Goal: Task Accomplishment & Management: Use online tool/utility

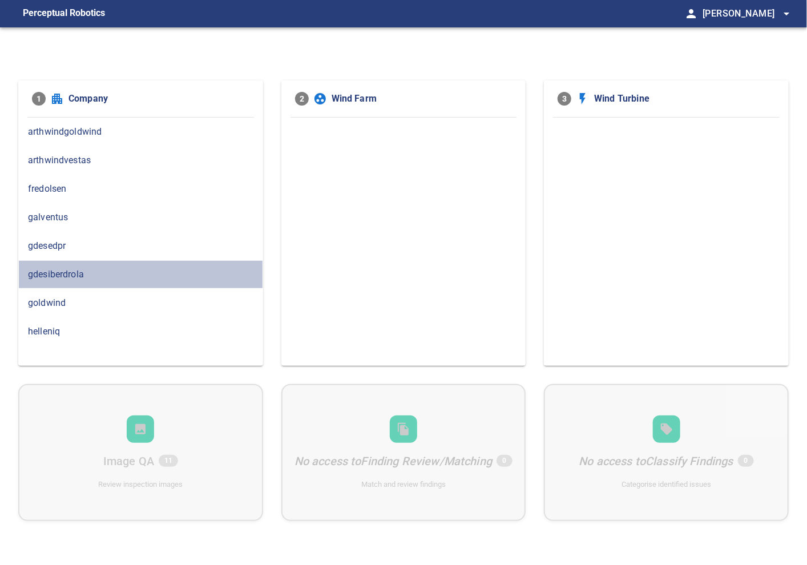
click at [153, 283] on div "gdesiberdrola" at bounding box center [140, 274] width 245 height 29
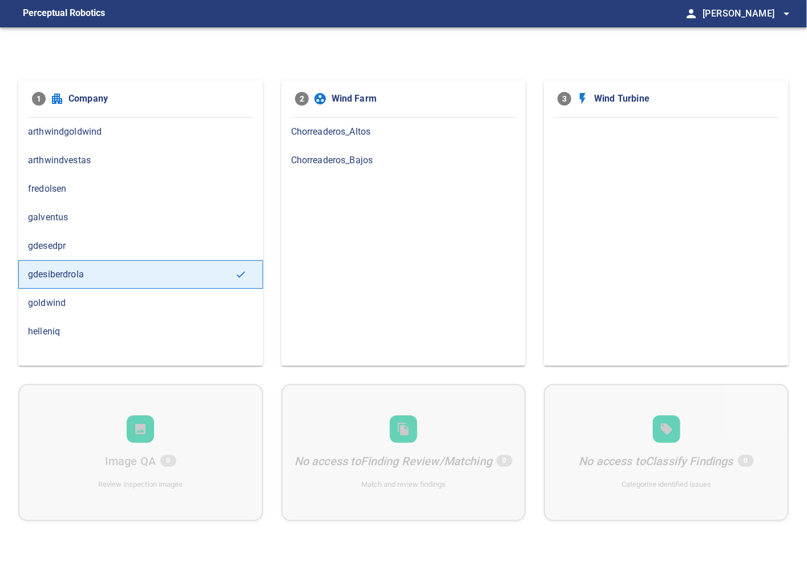
click at [308, 164] on span "Chorreaderos_Bajos" at bounding box center [403, 160] width 225 height 14
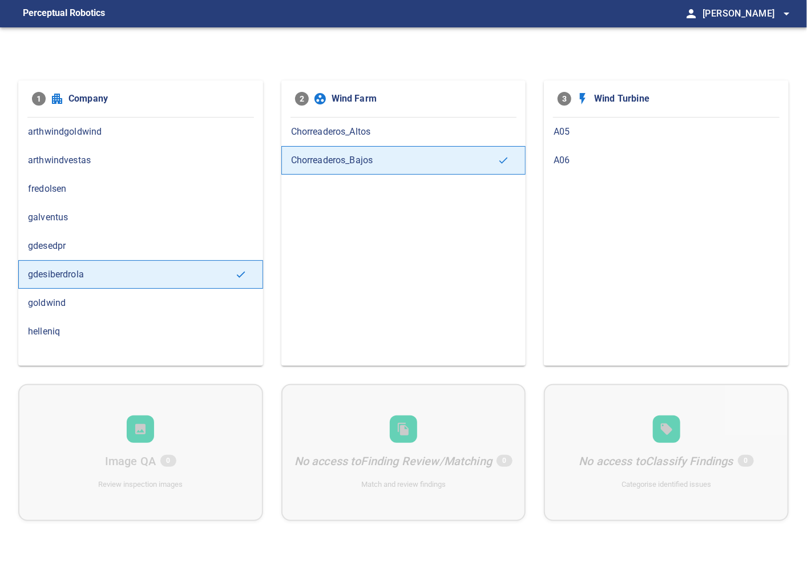
click at [335, 128] on span "Chorreaderos_Altos" at bounding box center [403, 132] width 225 height 14
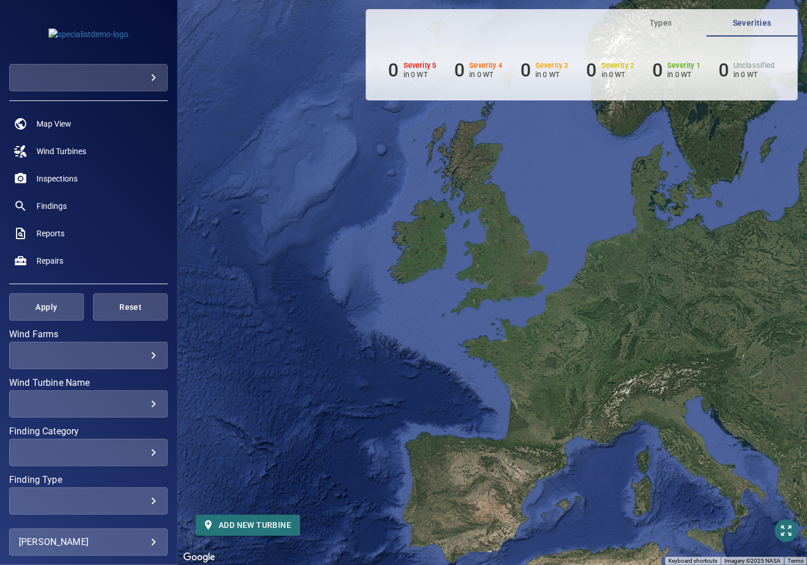
click at [118, 76] on body "**********" at bounding box center [403, 282] width 807 height 565
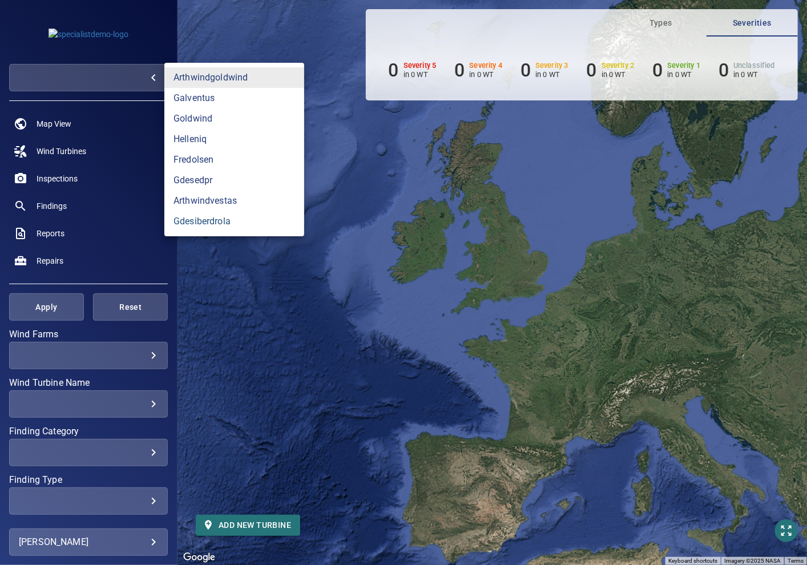
click at [193, 214] on link "gdesiberdrola" at bounding box center [234, 221] width 140 height 21
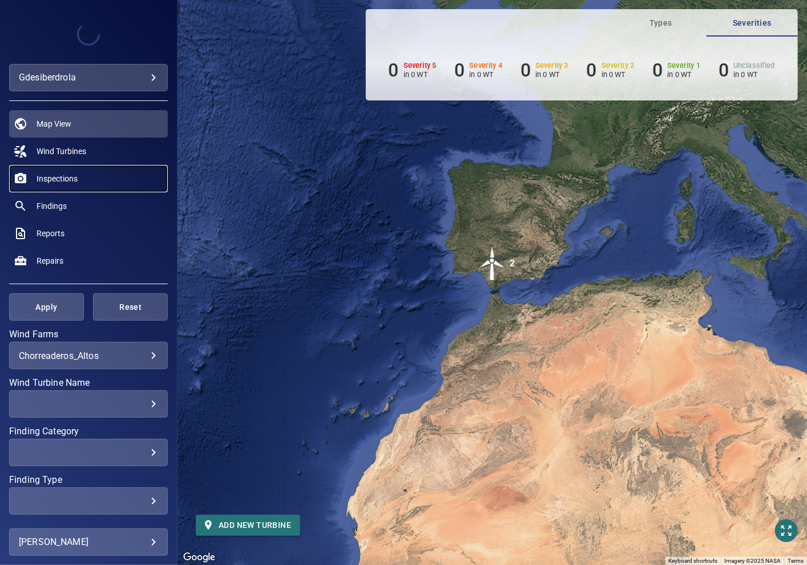
click at [53, 169] on link "Inspections" at bounding box center [88, 178] width 159 height 27
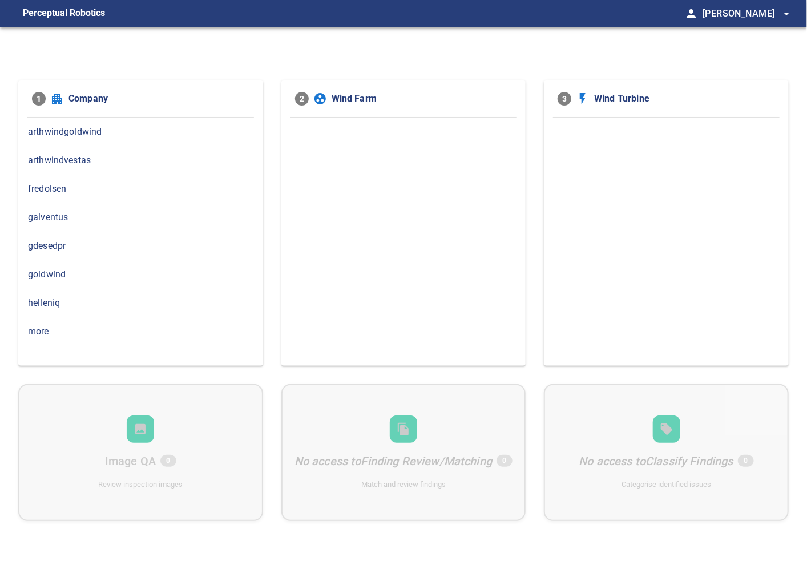
click at [82, 327] on span "more" at bounding box center [140, 332] width 225 height 14
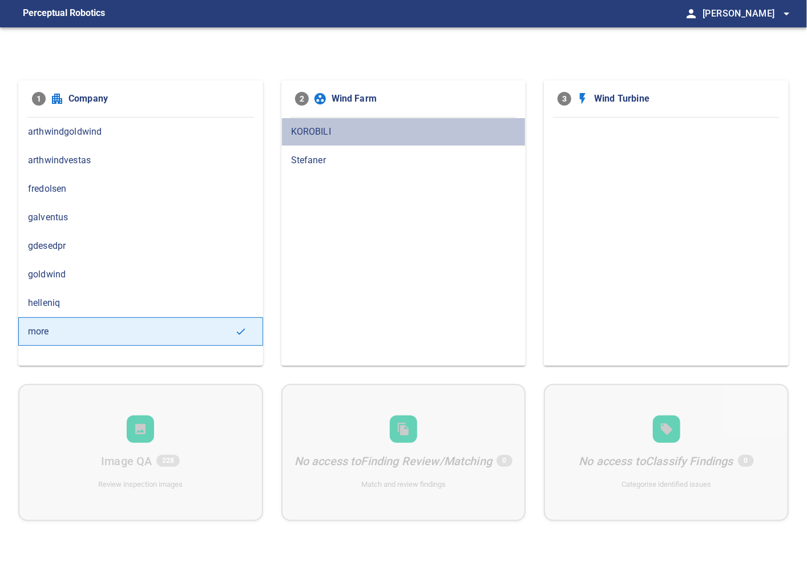
click at [317, 136] on span "KOROBILI" at bounding box center [403, 132] width 225 height 14
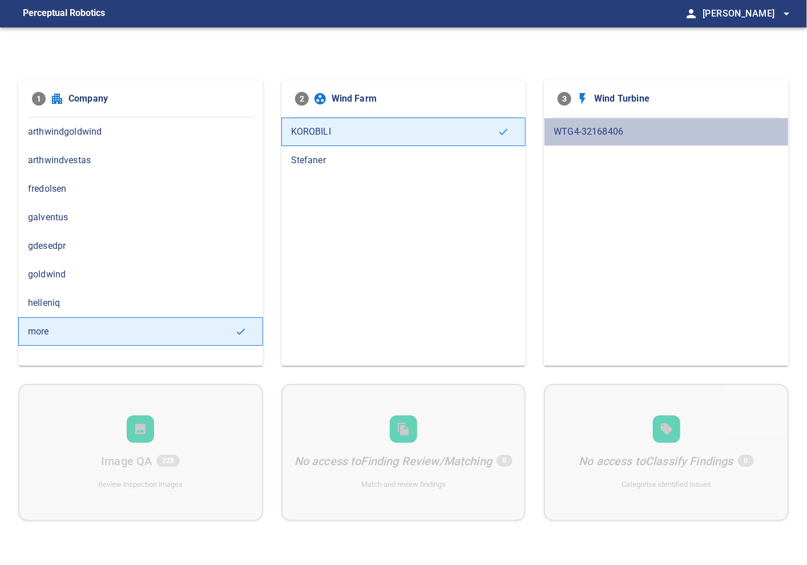
click at [594, 133] on span "WTG4-32168406" at bounding box center [665, 132] width 225 height 14
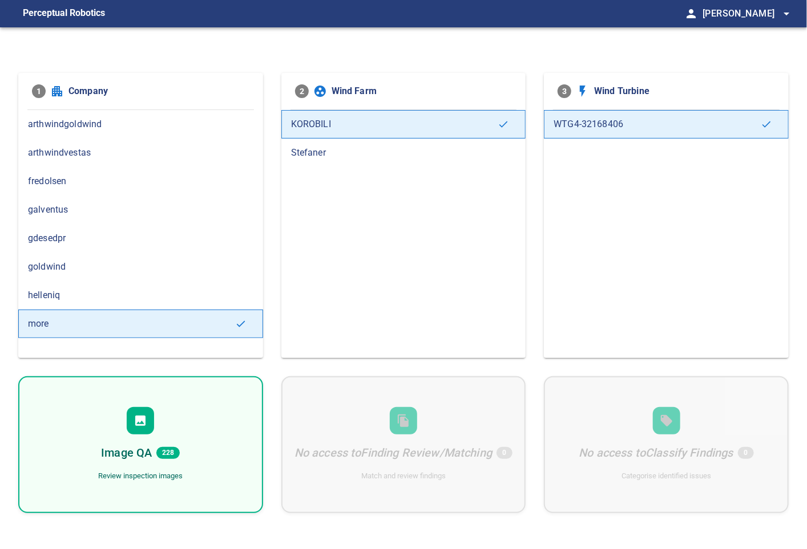
click at [144, 417] on icon at bounding box center [140, 421] width 10 height 10
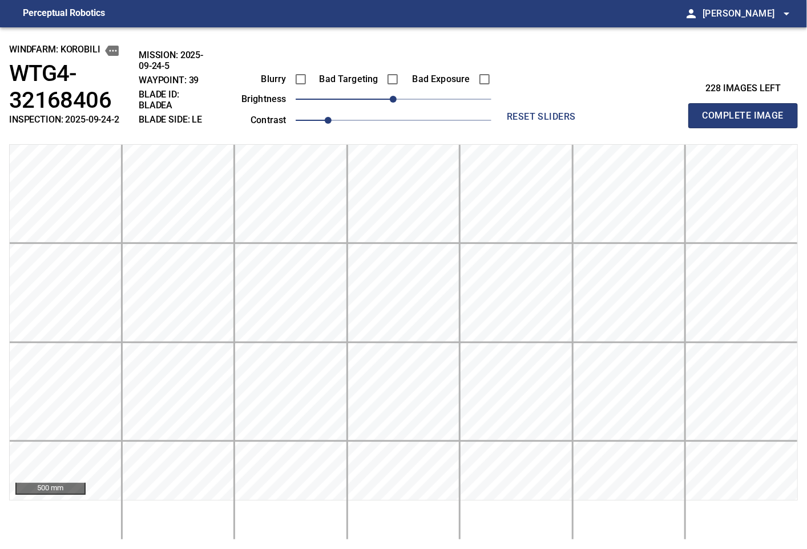
click at [643, 66] on div "228 images left Complete Image" at bounding box center [699, 86] width 197 height 84
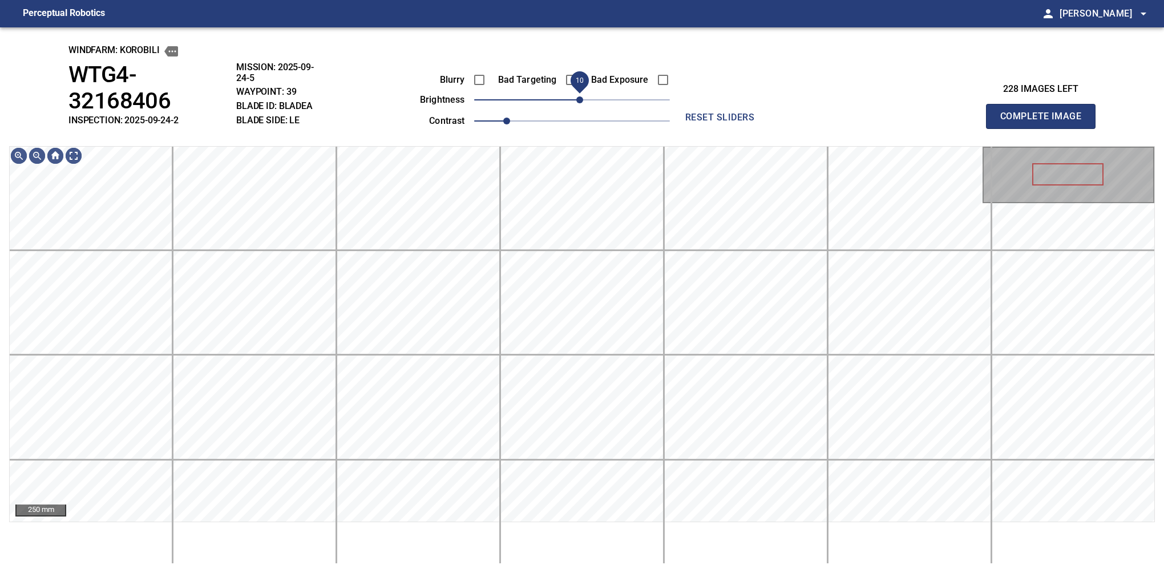
drag, startPoint x: 590, startPoint y: 98, endPoint x: 582, endPoint y: 102, distance: 8.9
click at [582, 102] on span "10" at bounding box center [579, 99] width 7 height 7
click at [806, 105] on button "Complete Image" at bounding box center [1041, 116] width 110 height 25
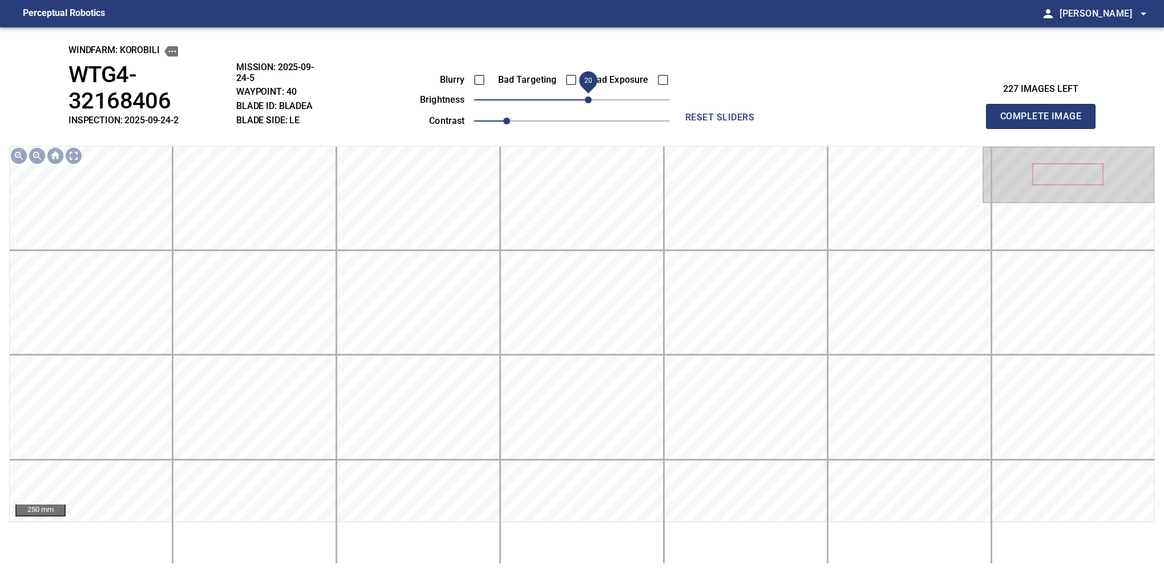
drag, startPoint x: 575, startPoint y: 103, endPoint x: 584, endPoint y: 100, distance: 9.4
click at [585, 100] on span "20" at bounding box center [588, 99] width 7 height 7
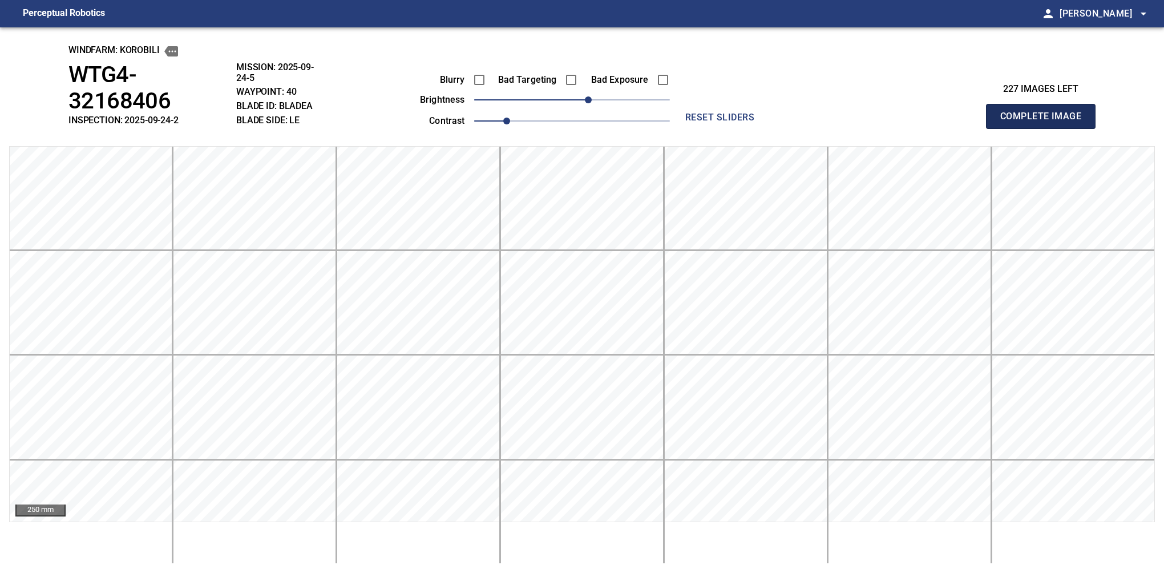
click at [806, 105] on button "Complete Image" at bounding box center [1041, 116] width 110 height 25
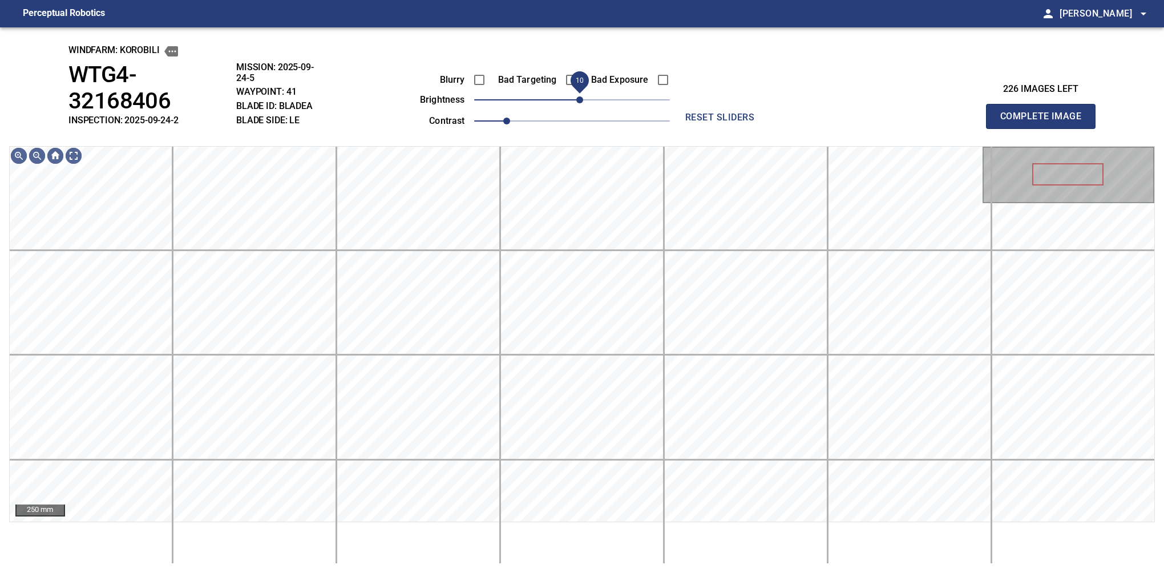
click at [576, 97] on span "10" at bounding box center [579, 99] width 7 height 7
click at [575, 98] on span "0" at bounding box center [571, 99] width 7 height 7
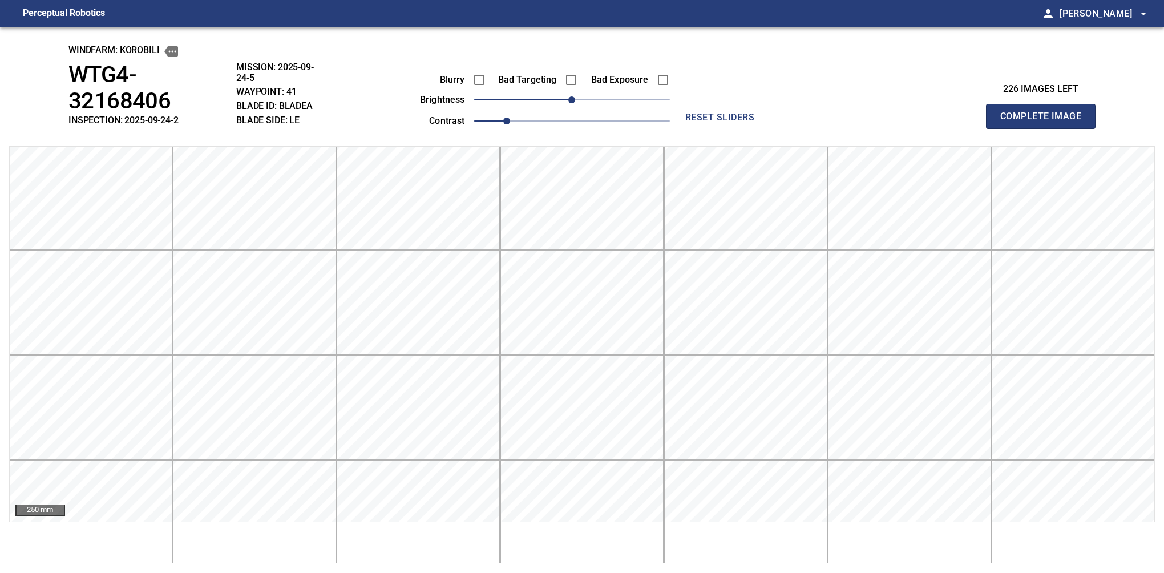
click at [806, 105] on button "Complete Image" at bounding box center [1041, 116] width 110 height 25
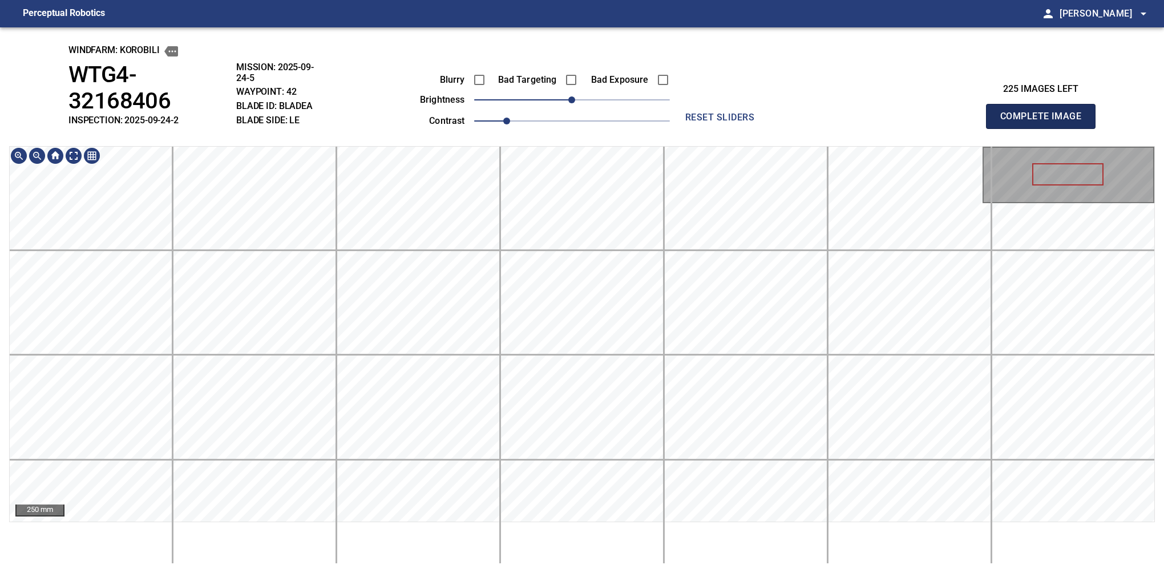
click at [806, 105] on button "Complete Image" at bounding box center [1041, 116] width 110 height 25
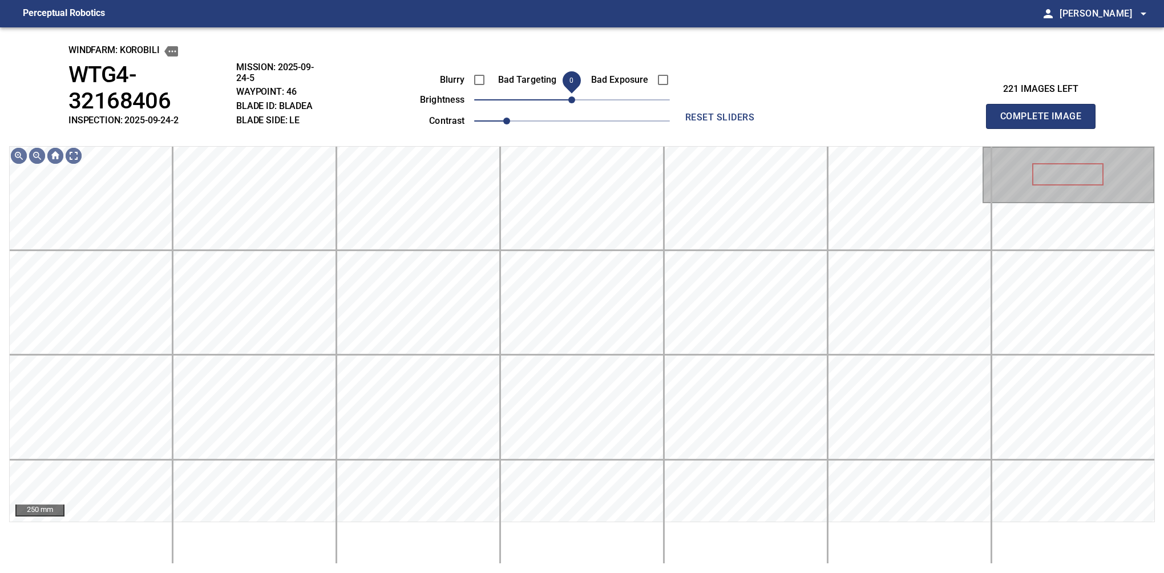
drag, startPoint x: 572, startPoint y: 106, endPoint x: 572, endPoint y: 100, distance: 5.7
click at [572, 100] on span "0" at bounding box center [571, 99] width 7 height 7
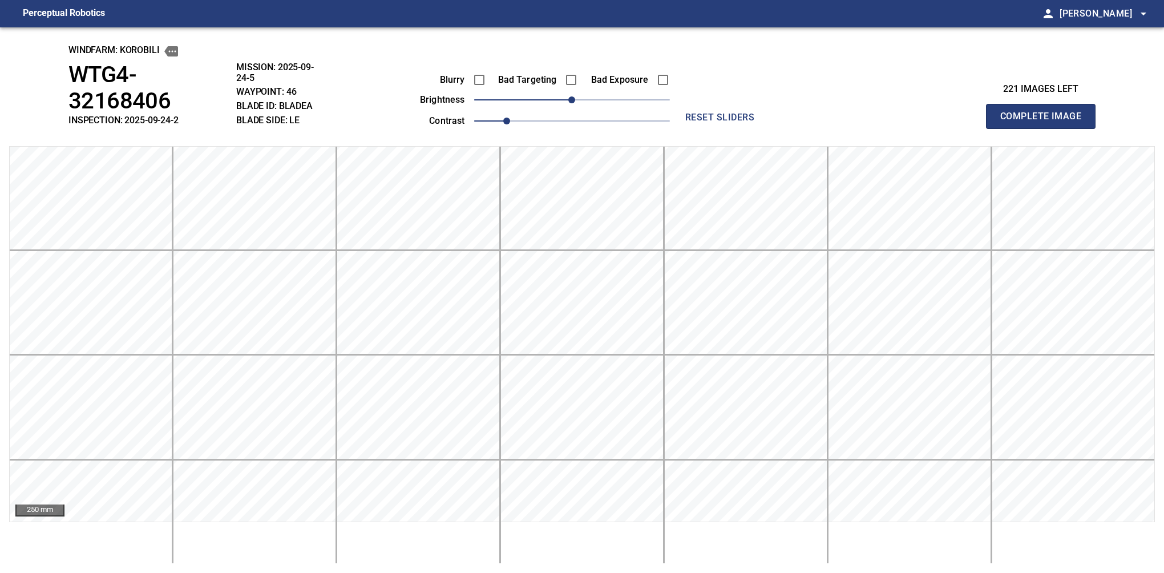
click at [806, 105] on button "Complete Image" at bounding box center [1041, 116] width 110 height 25
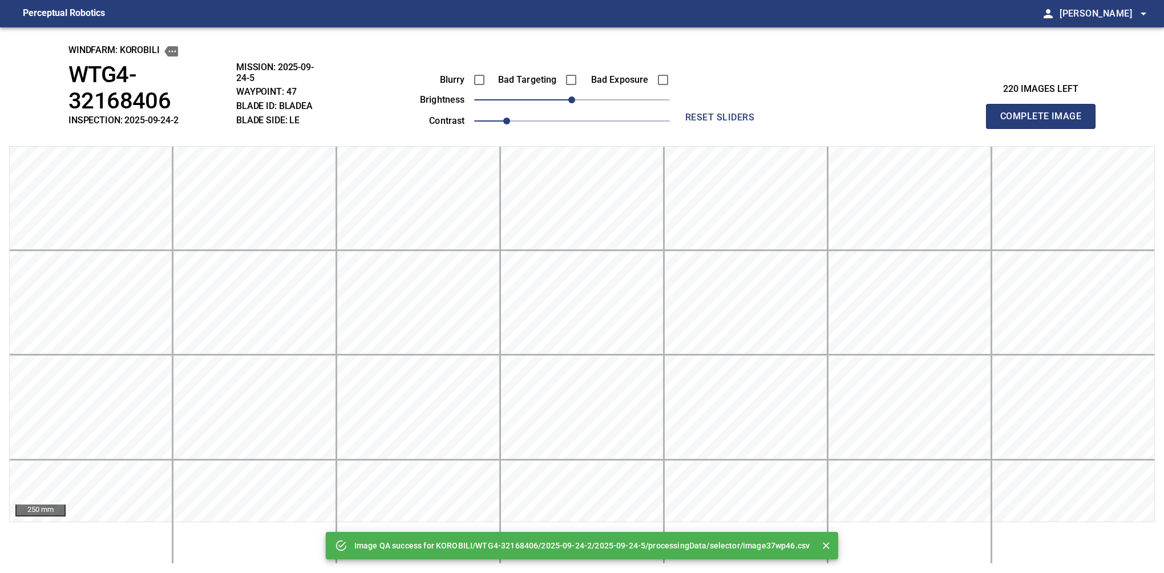
click at [806, 105] on button "Complete Image" at bounding box center [1041, 116] width 110 height 25
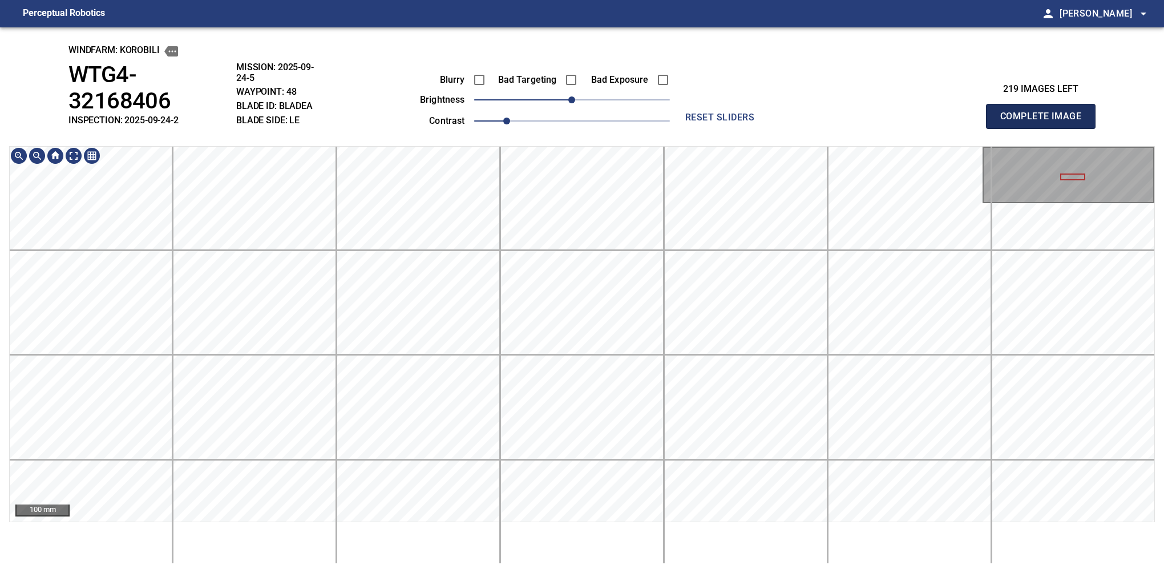
click at [806, 105] on button "Complete Image" at bounding box center [1041, 116] width 110 height 25
drag, startPoint x: 1045, startPoint y: 105, endPoint x: 871, endPoint y: 143, distance: 178.0
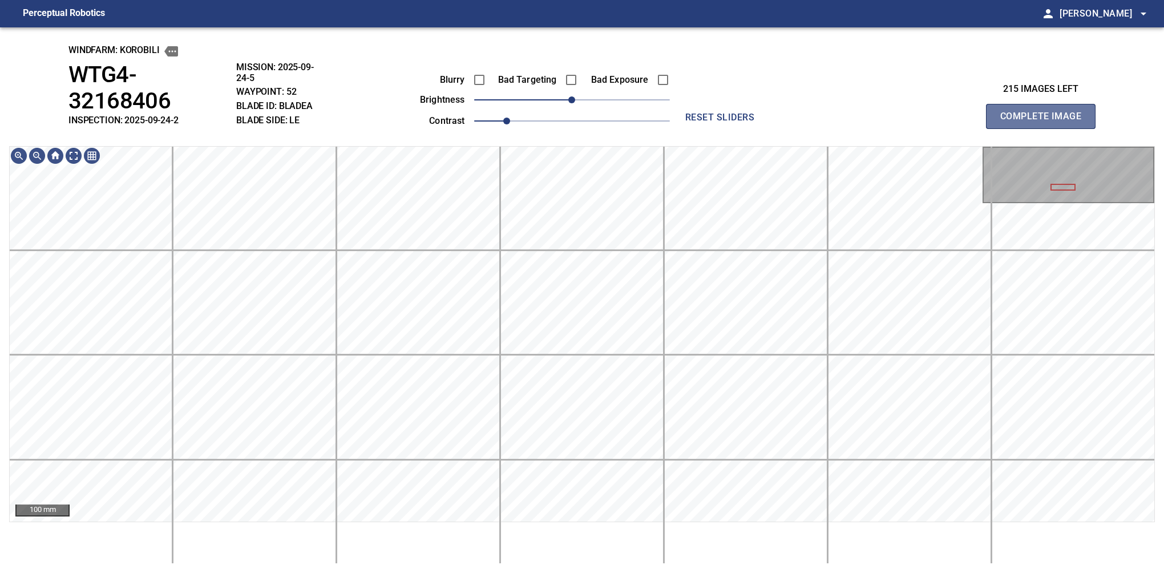
click at [806, 105] on button "Complete Image" at bounding box center [1041, 116] width 110 height 25
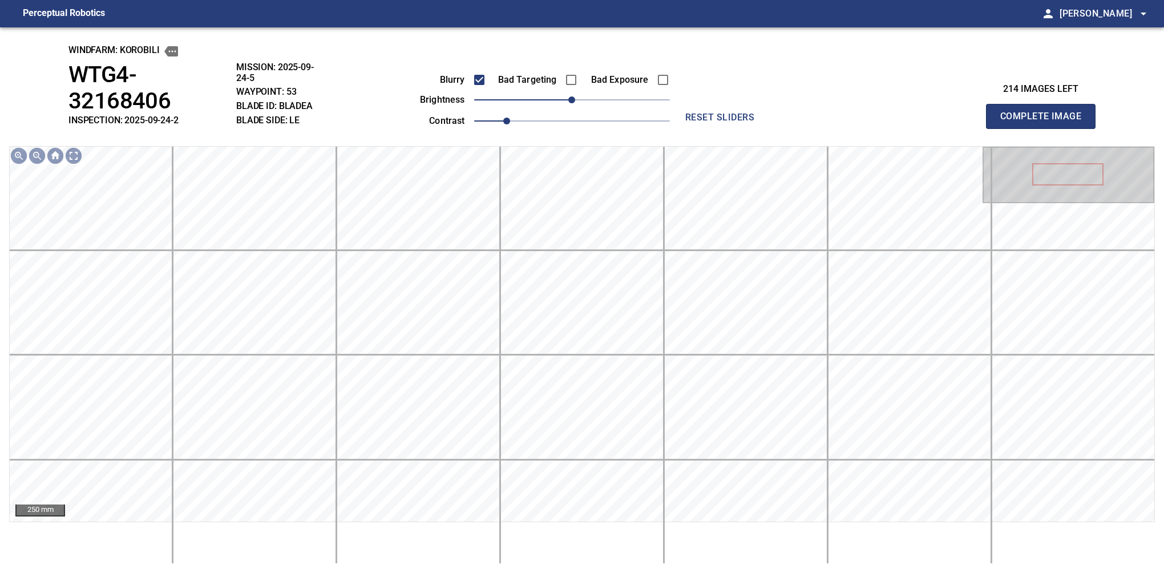
click at [806, 105] on button "Complete Image" at bounding box center [1041, 116] width 110 height 25
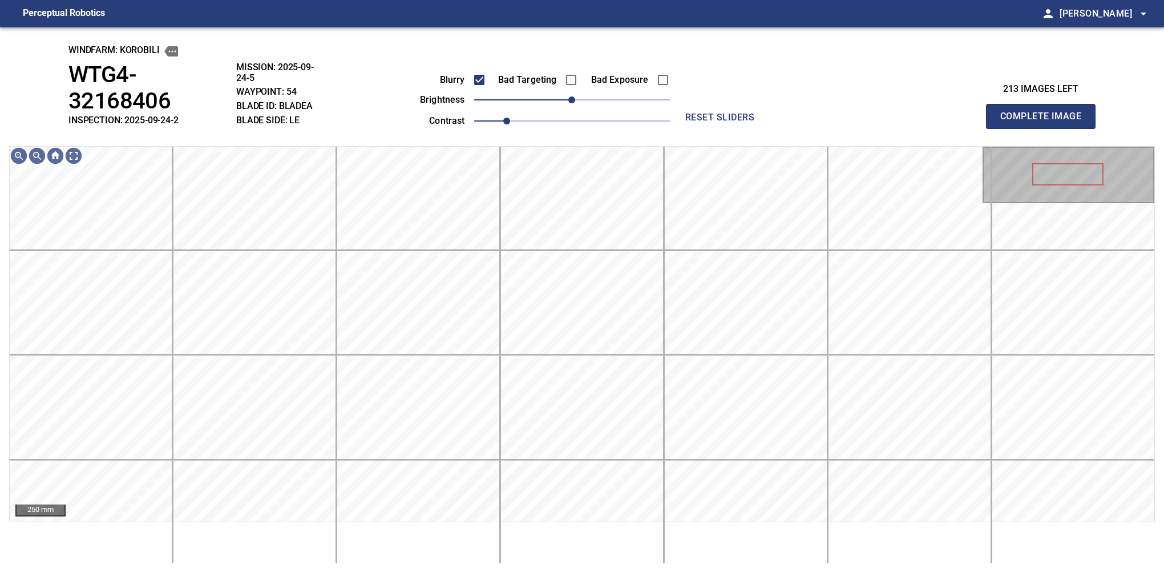
click at [806, 105] on button "Complete Image" at bounding box center [1041, 116] width 110 height 25
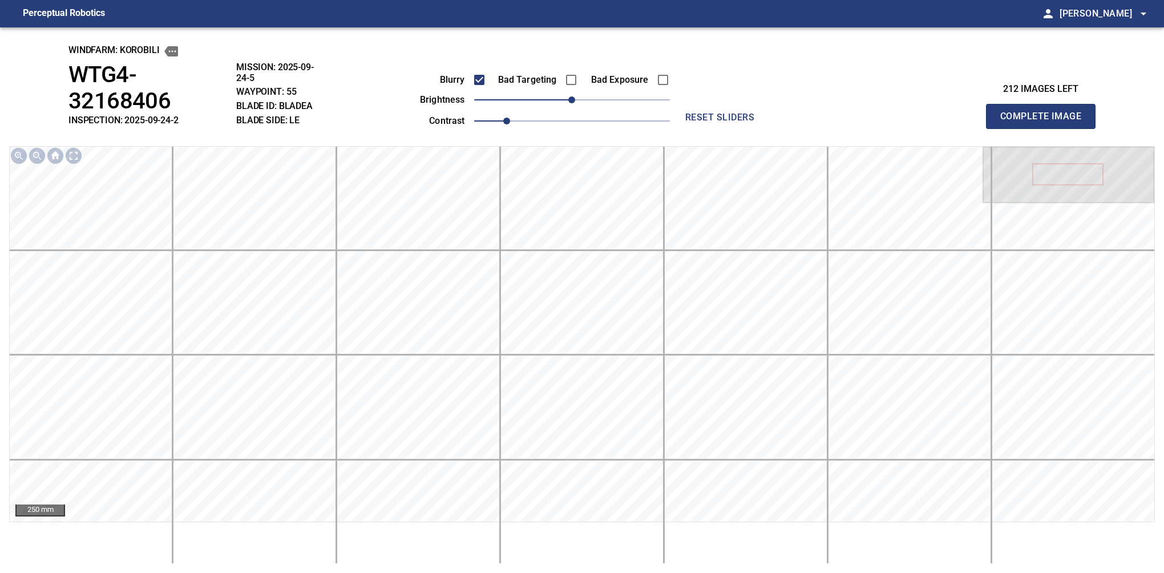
click at [806, 105] on button "Complete Image" at bounding box center [1041, 116] width 110 height 25
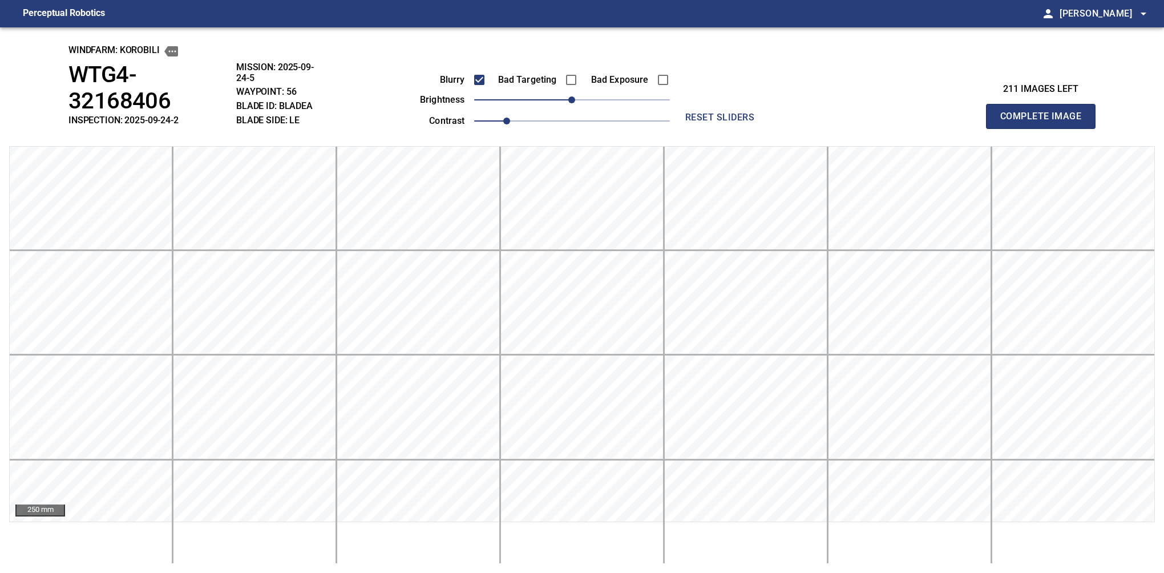
click at [806, 105] on button "Complete Image" at bounding box center [1041, 116] width 110 height 25
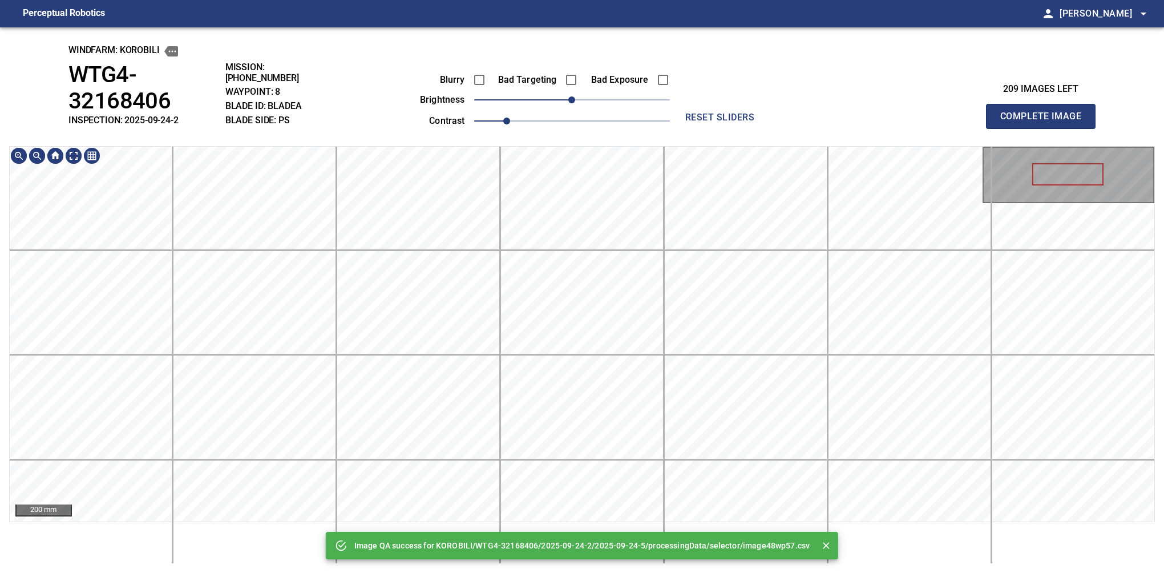
click at [575, 57] on div "Image QA success for KOROBILI/WTG4-32168406/2025-09-24-2/2025-09-24-5/processin…" at bounding box center [582, 299] width 1164 height 545
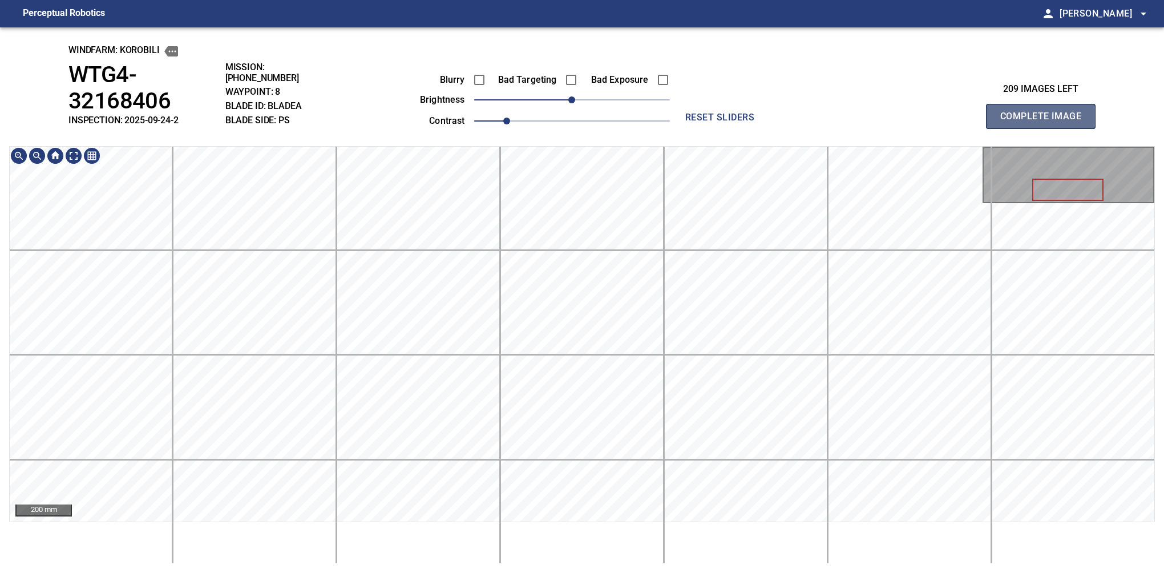
click at [806, 105] on button "Complete Image" at bounding box center [1041, 116] width 110 height 25
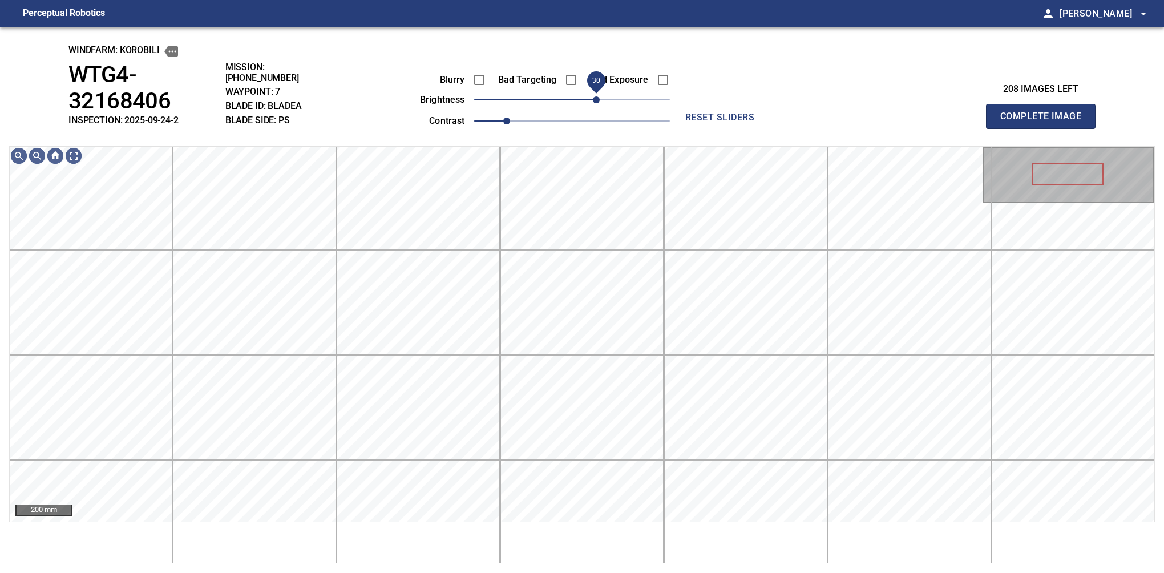
drag, startPoint x: 576, startPoint y: 100, endPoint x: 598, endPoint y: 96, distance: 22.0
click at [598, 96] on span "30" at bounding box center [596, 99] width 7 height 7
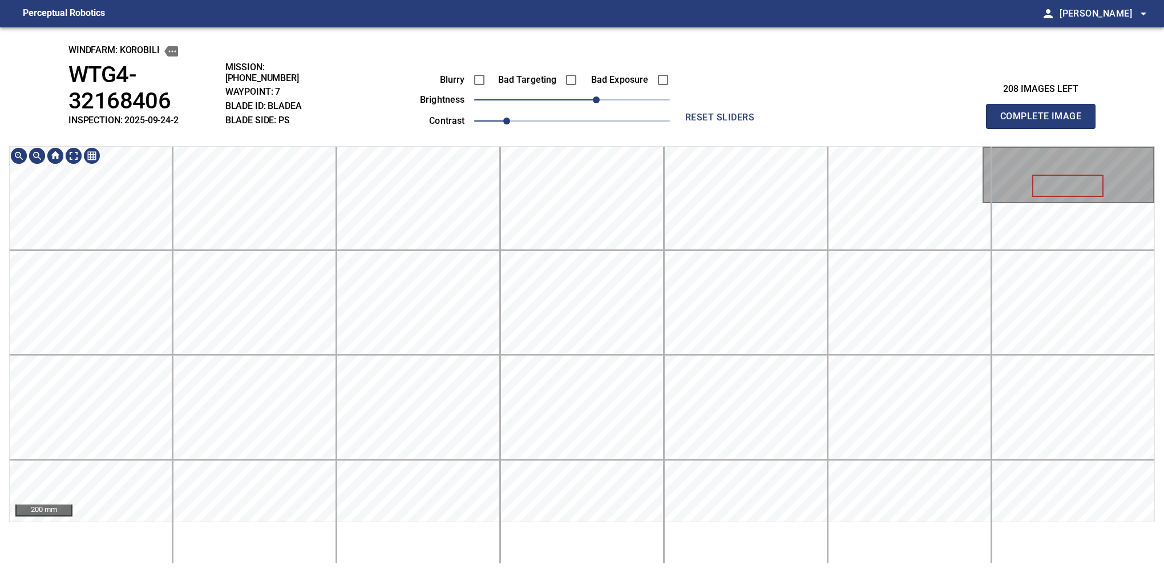
click at [611, 25] on main "Perceptual Robotics person Alex Semenov arrow_drop_down windfarm: KOROBILI WTG4…" at bounding box center [582, 286] width 1164 height 573
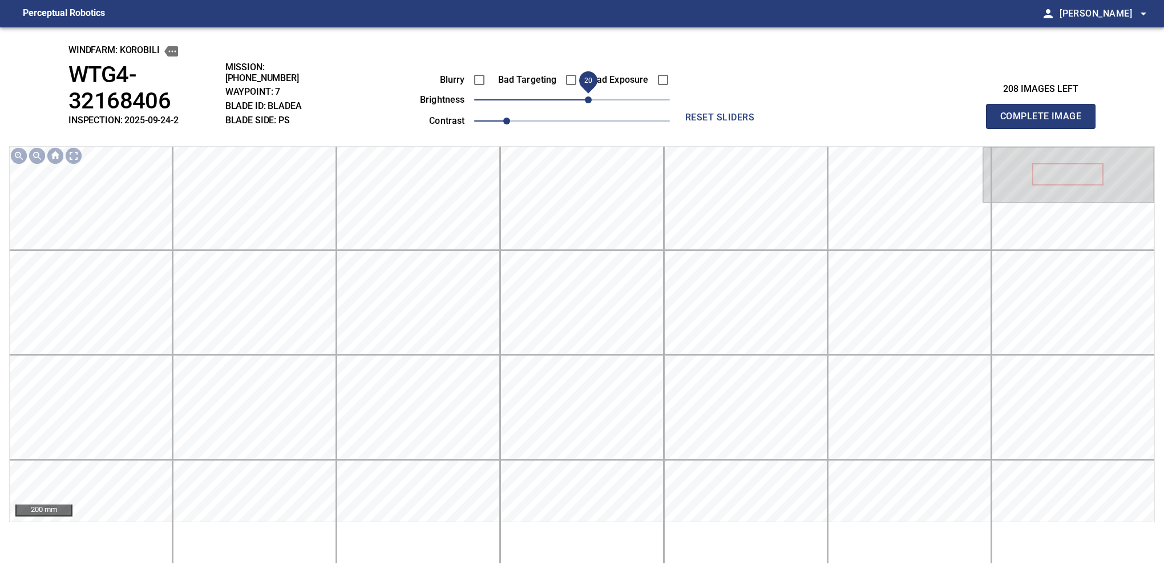
drag, startPoint x: 593, startPoint y: 100, endPoint x: 586, endPoint y: 104, distance: 7.4
click at [586, 103] on span "20" at bounding box center [588, 99] width 7 height 7
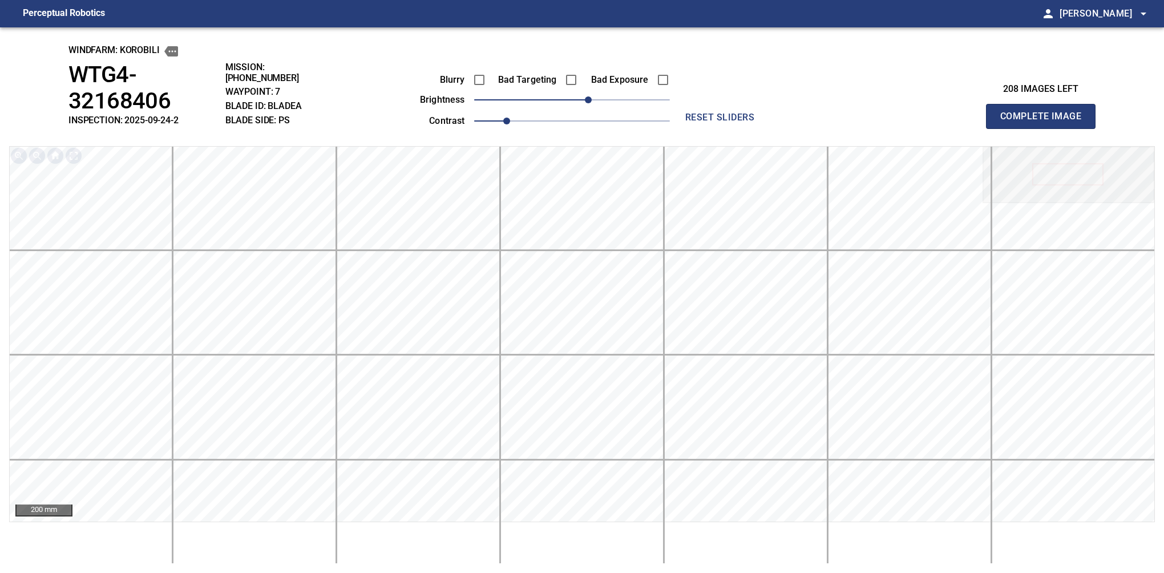
click at [806, 105] on button "Complete Image" at bounding box center [1041, 116] width 110 height 25
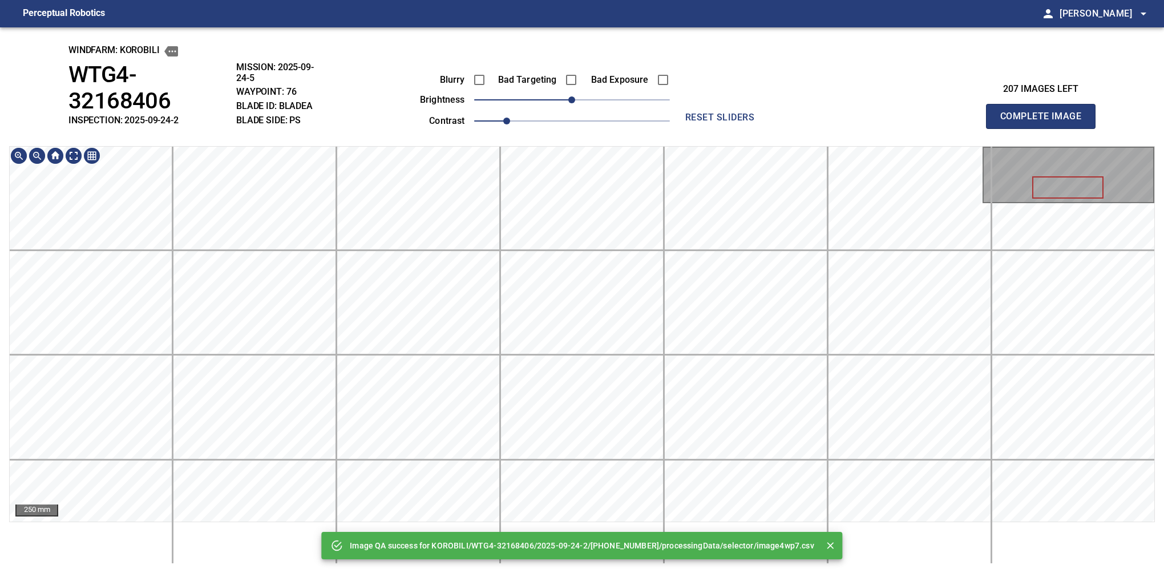
click at [802, 92] on div "Image QA success for KOROBILI/WTG4-32168406/2025-09-24-2/2025-09-24-10/processi…" at bounding box center [582, 299] width 1164 height 545
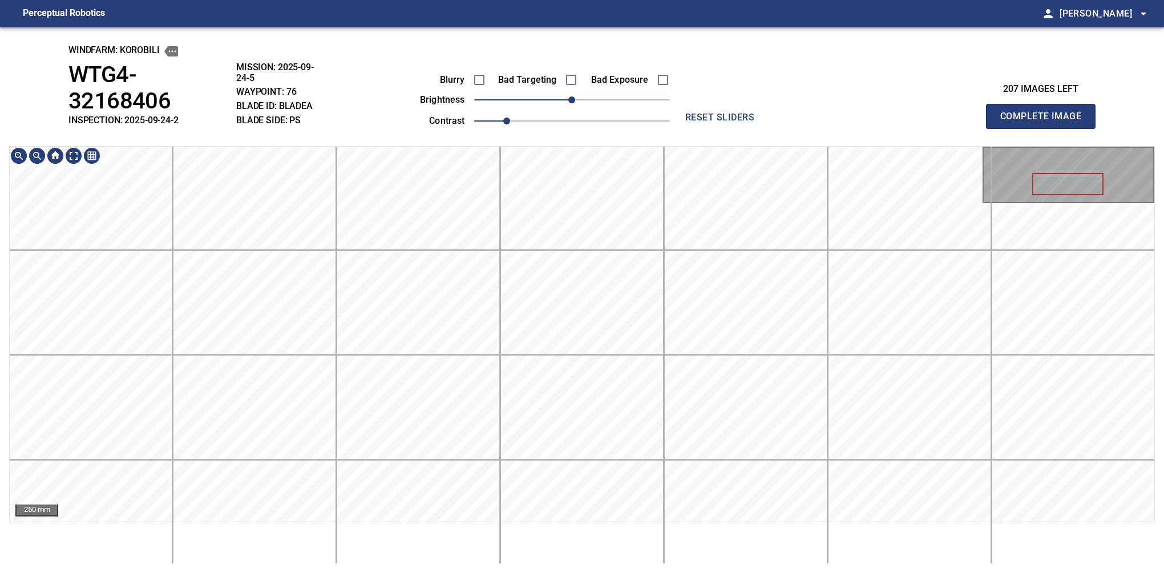
click at [499, 545] on div "250 mm" at bounding box center [581, 355] width 1145 height 418
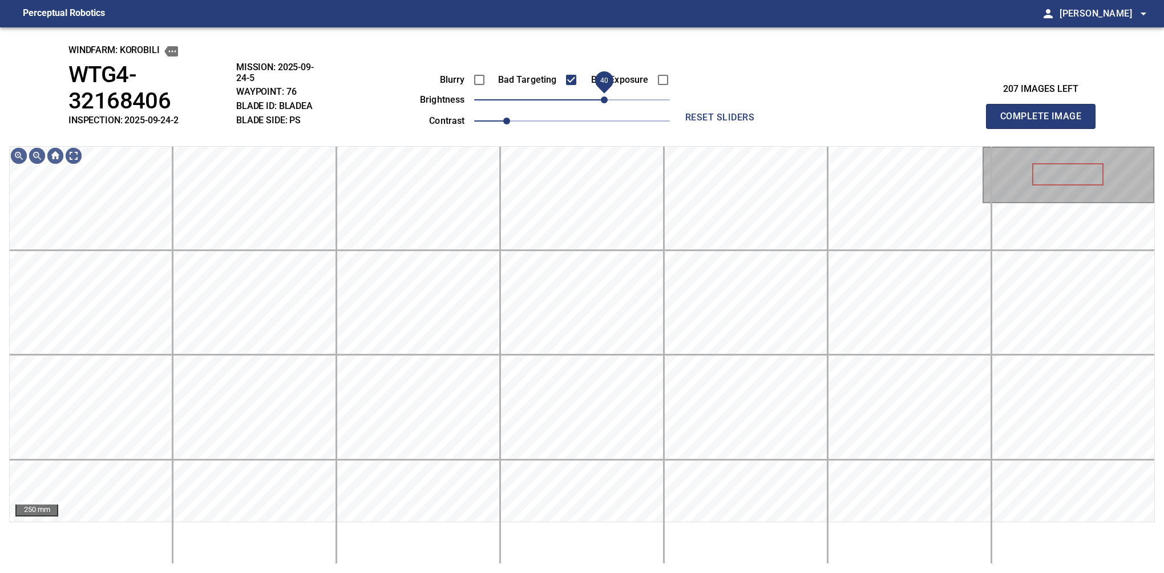
drag, startPoint x: 570, startPoint y: 100, endPoint x: 607, endPoint y: 110, distance: 37.8
click at [607, 103] on span "40" at bounding box center [604, 99] width 7 height 7
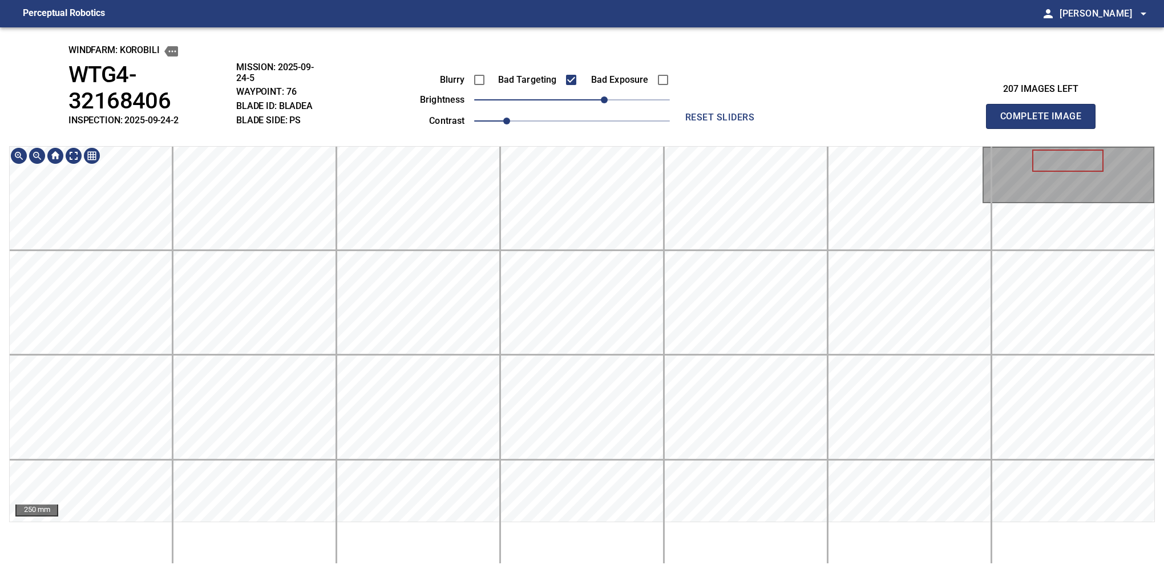
click at [564, 527] on div "250 mm" at bounding box center [581, 355] width 1145 height 418
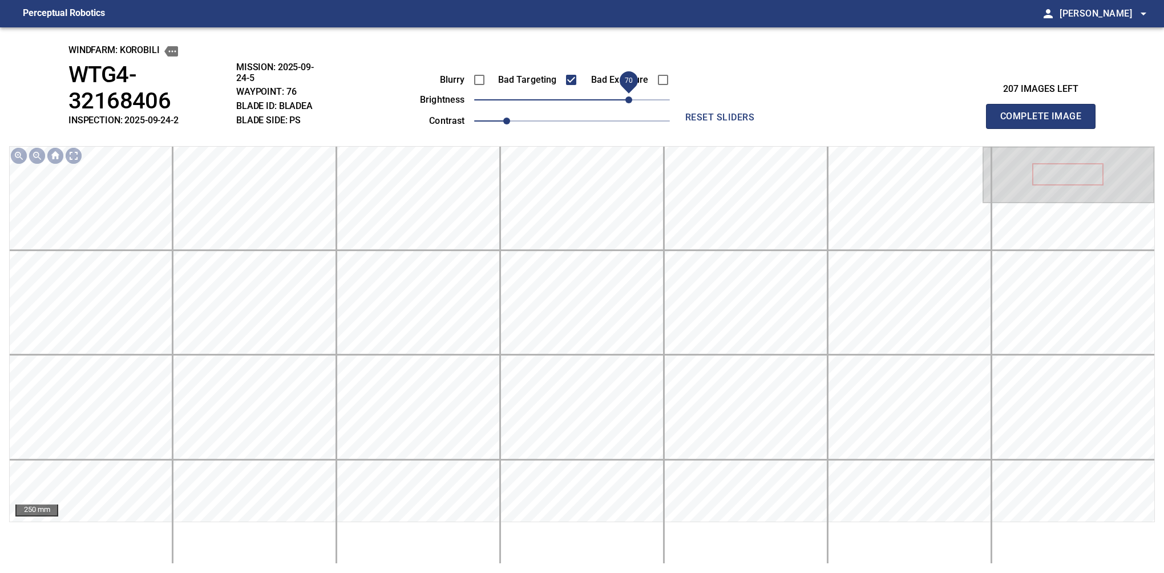
drag, startPoint x: 606, startPoint y: 98, endPoint x: 632, endPoint y: 100, distance: 25.7
click at [632, 100] on span "70" at bounding box center [628, 99] width 7 height 7
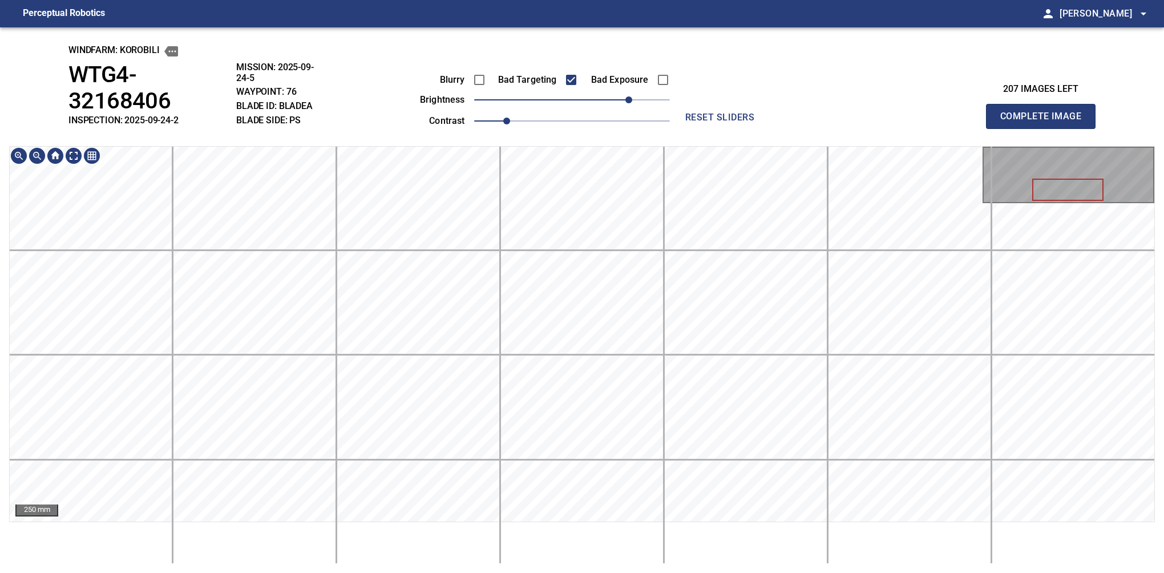
click at [543, 80] on div "windfarm: KOROBILI WTG4-32168406 INSPECTION: 2025-09-24-2 MISSION: 2025-09-24-5…" at bounding box center [582, 299] width 1164 height 545
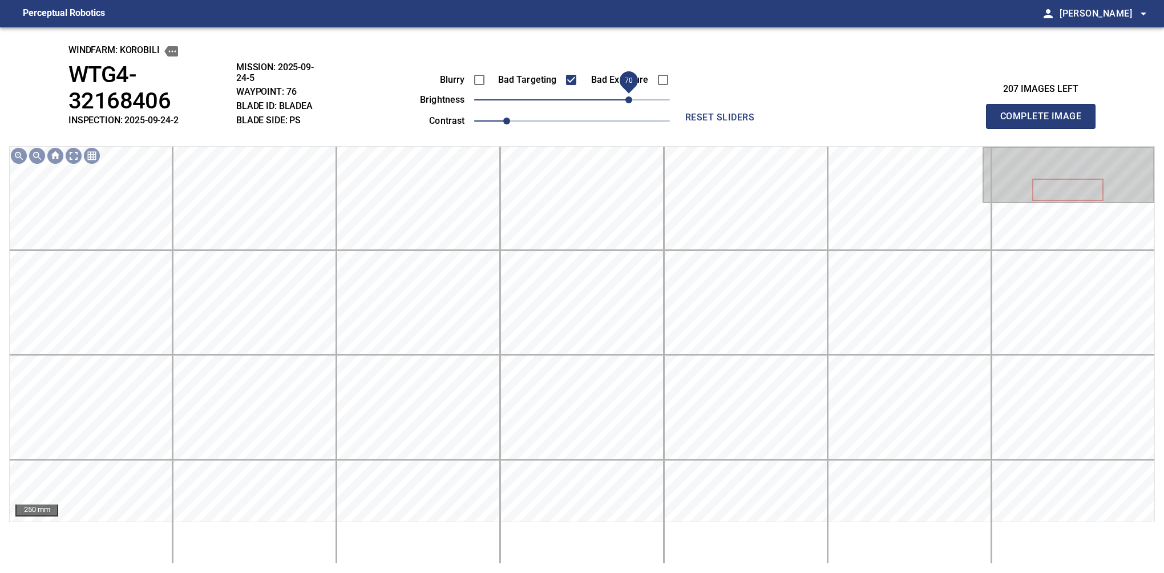
click at [625, 96] on span "70" at bounding box center [628, 99] width 7 height 7
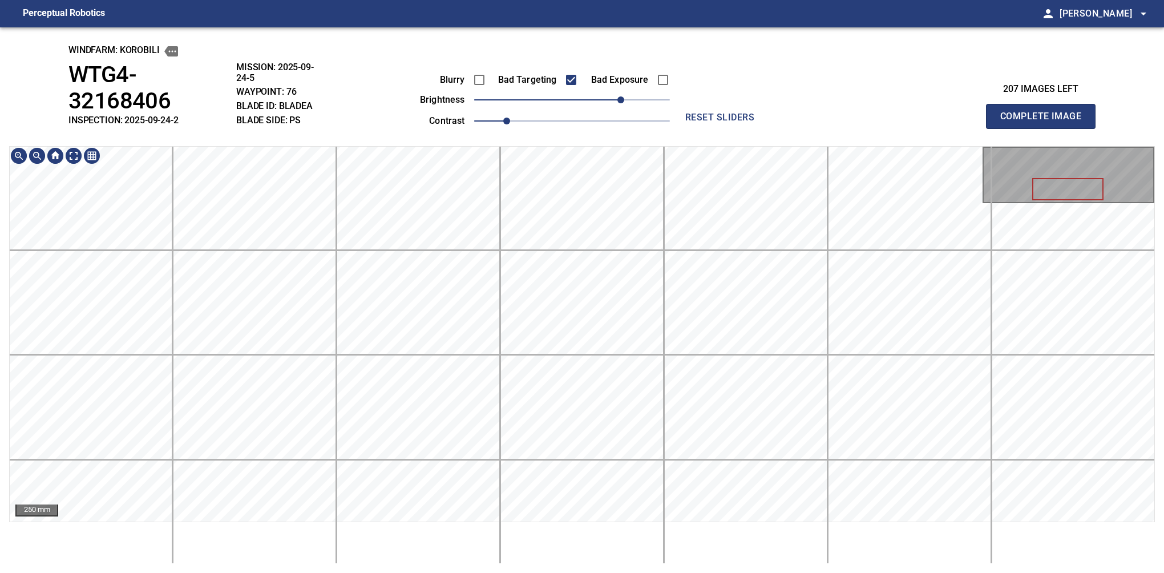
click at [585, 66] on div "windfarm: KOROBILI WTG4-32168406 INSPECTION: 2025-09-24-2 MISSION: 2025-09-24-5…" at bounding box center [582, 299] width 1164 height 545
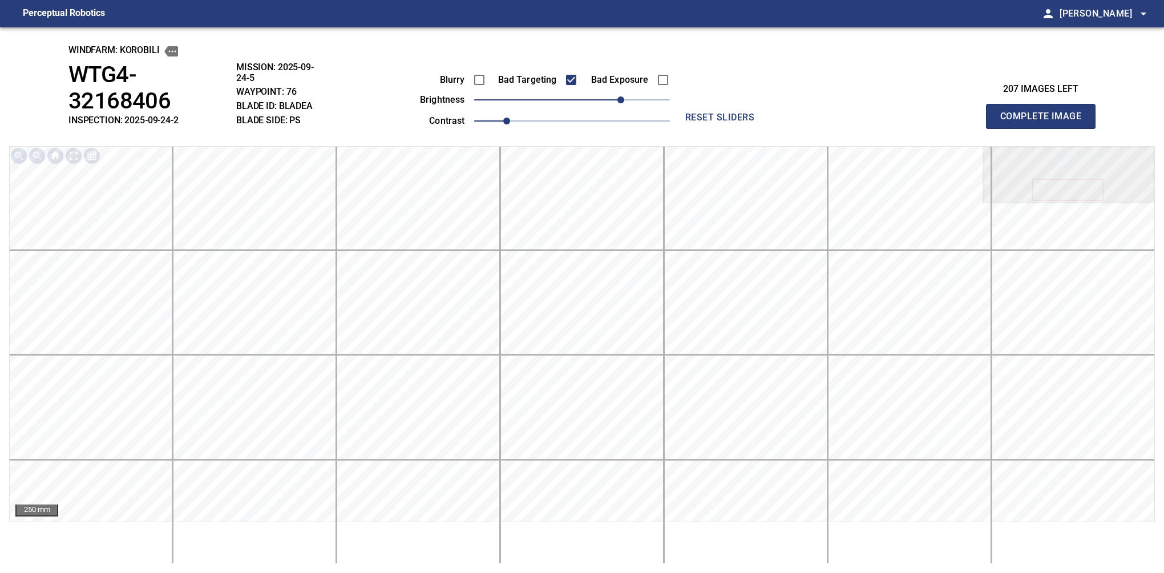
click at [806, 105] on button "Complete Image" at bounding box center [1041, 116] width 110 height 25
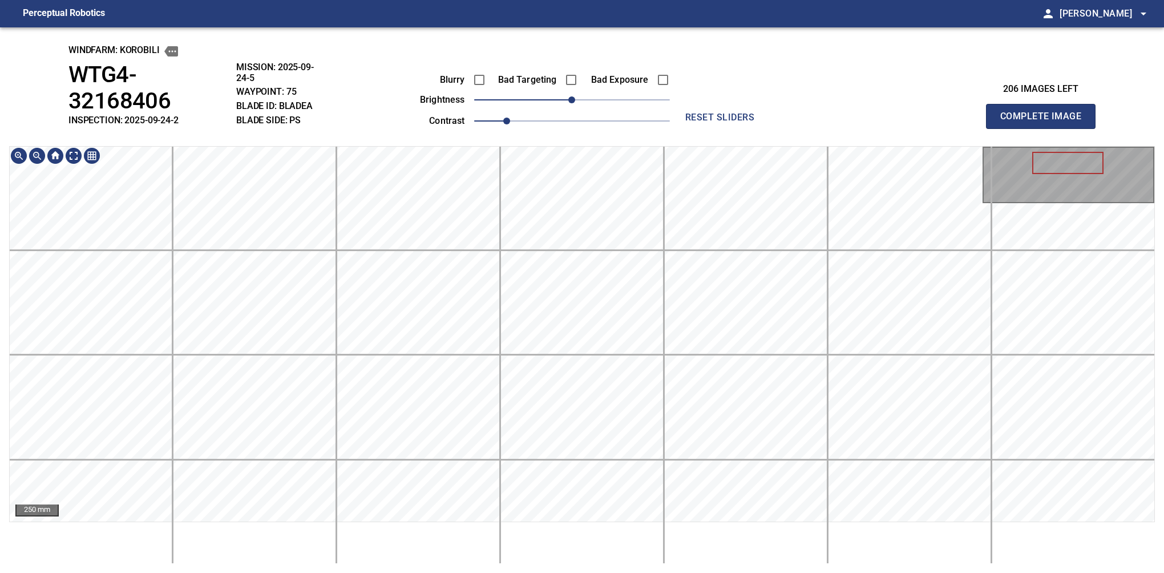
click at [629, 564] on html "Perceptual Robotics person Alex Semenov arrow_drop_down windfarm: KOROBILI WTG4…" at bounding box center [582, 286] width 1164 height 573
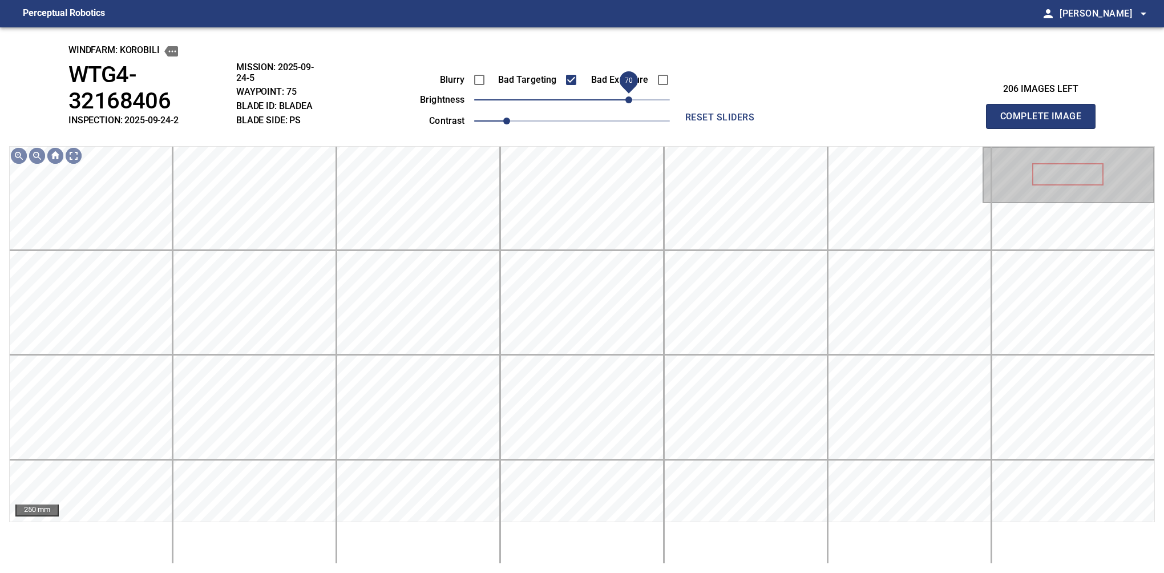
drag, startPoint x: 597, startPoint y: 102, endPoint x: 626, endPoint y: 98, distance: 29.9
click at [626, 98] on span "70" at bounding box center [628, 99] width 7 height 7
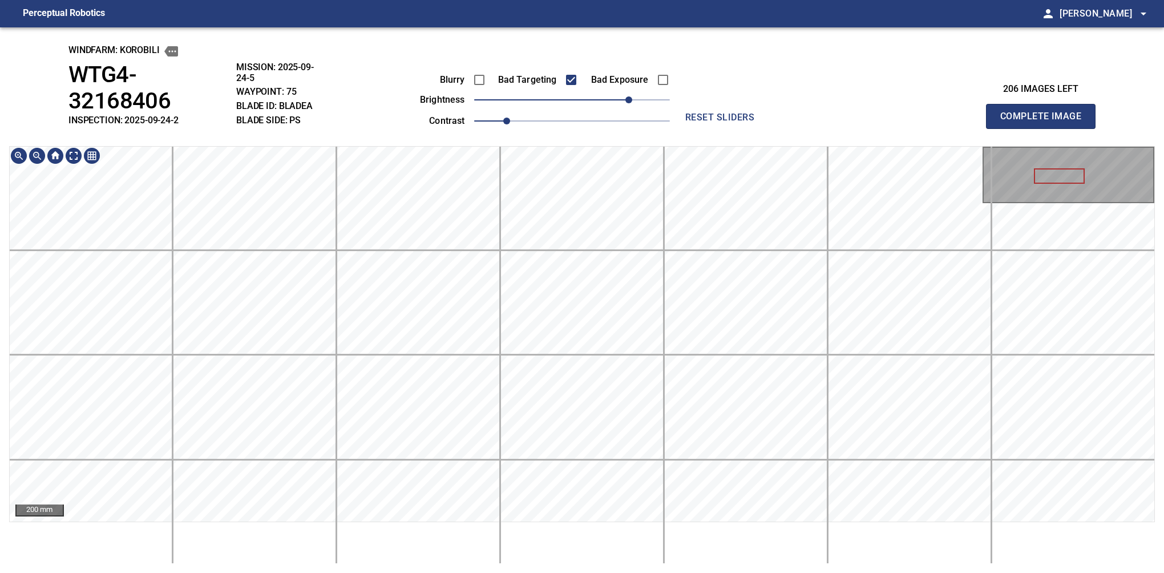
click at [806, 364] on html "Perceptual Robotics person Alex Semenov arrow_drop_down windfarm: KOROBILI WTG4…" at bounding box center [582, 286] width 1164 height 573
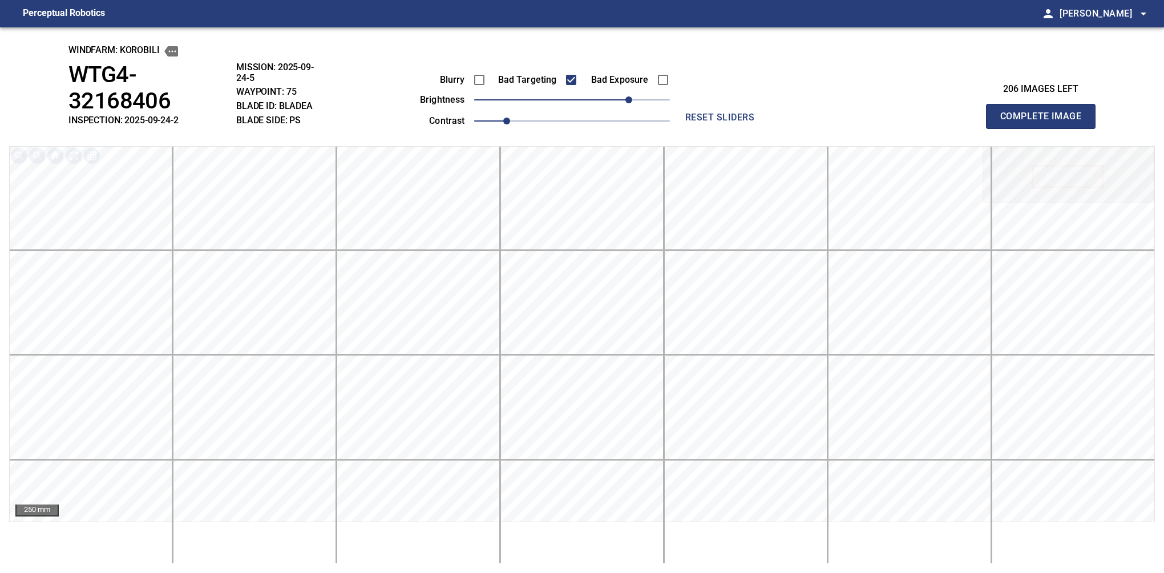
click at [806, 105] on button "Complete Image" at bounding box center [1041, 116] width 110 height 25
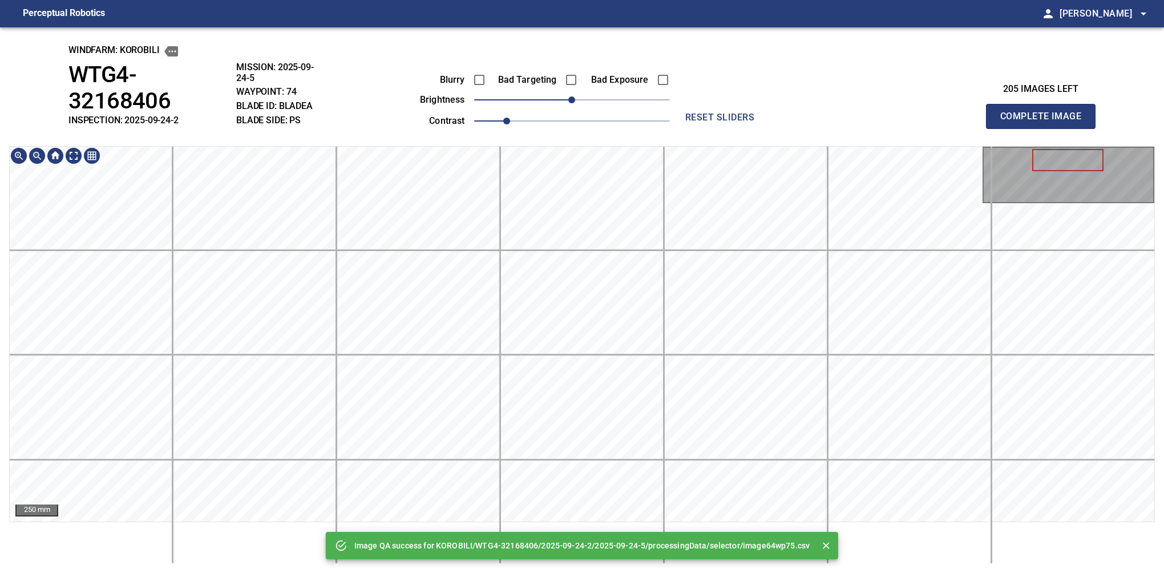
click at [785, 564] on html "Perceptual Robotics person Alex Semenov arrow_drop_down Image QA success for KO…" at bounding box center [582, 286] width 1164 height 573
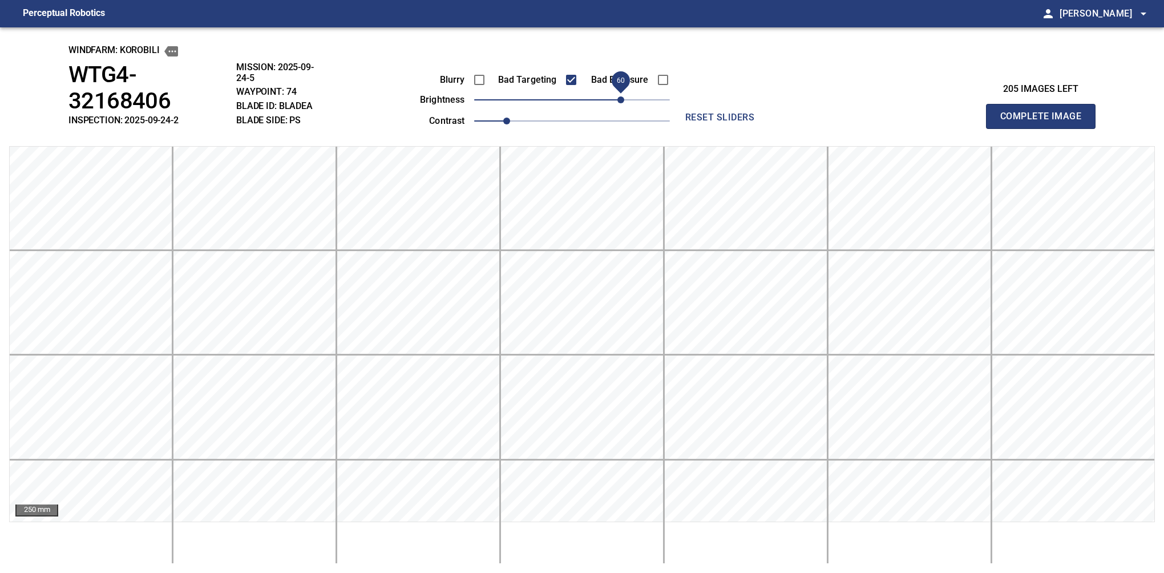
drag, startPoint x: 572, startPoint y: 100, endPoint x: 618, endPoint y: 98, distance: 45.7
click at [618, 98] on span "60" at bounding box center [620, 99] width 7 height 7
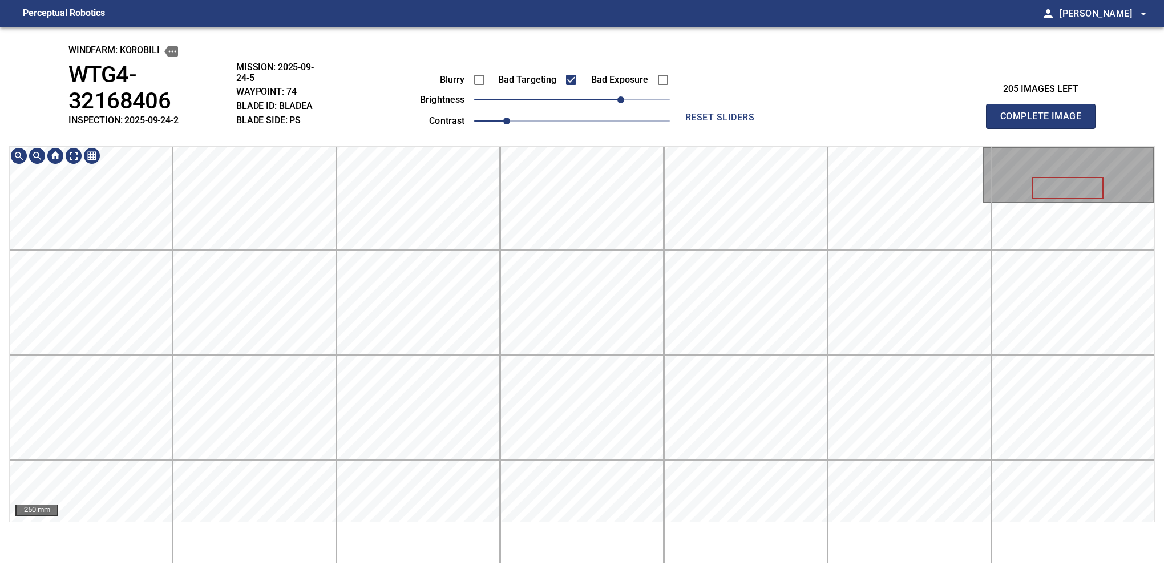
click at [470, 111] on div "windfarm: KOROBILI WTG4-32168406 INSPECTION: 2025-09-24-2 MISSION: 2025-09-24-5…" at bounding box center [582, 299] width 1164 height 545
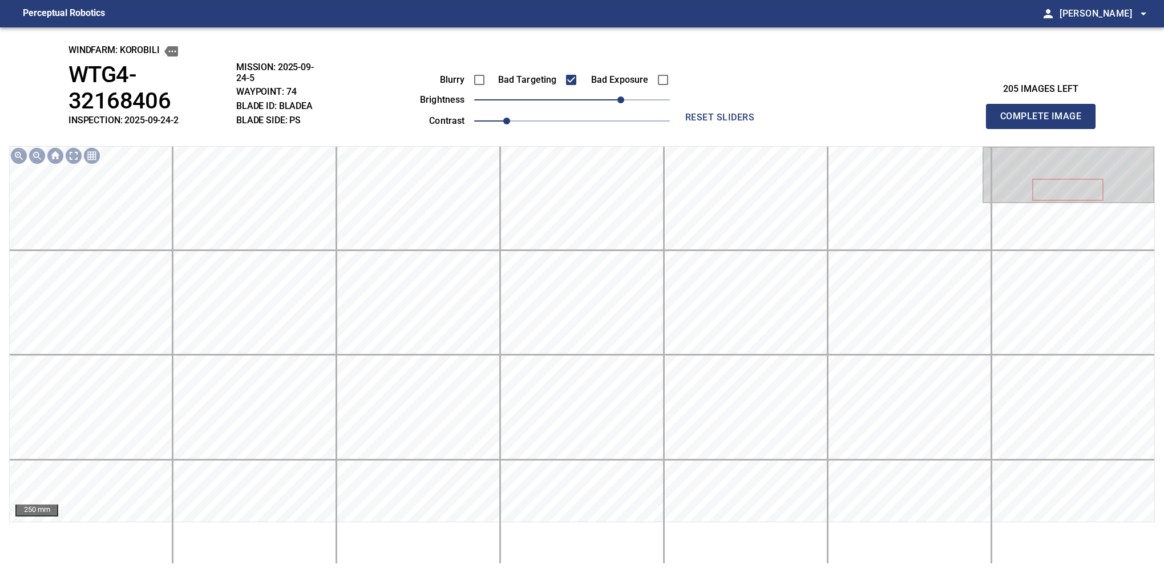
drag, startPoint x: 1043, startPoint y: 99, endPoint x: 403, endPoint y: 39, distance: 642.8
click at [806, 105] on button "Complete Image" at bounding box center [1041, 116] width 110 height 25
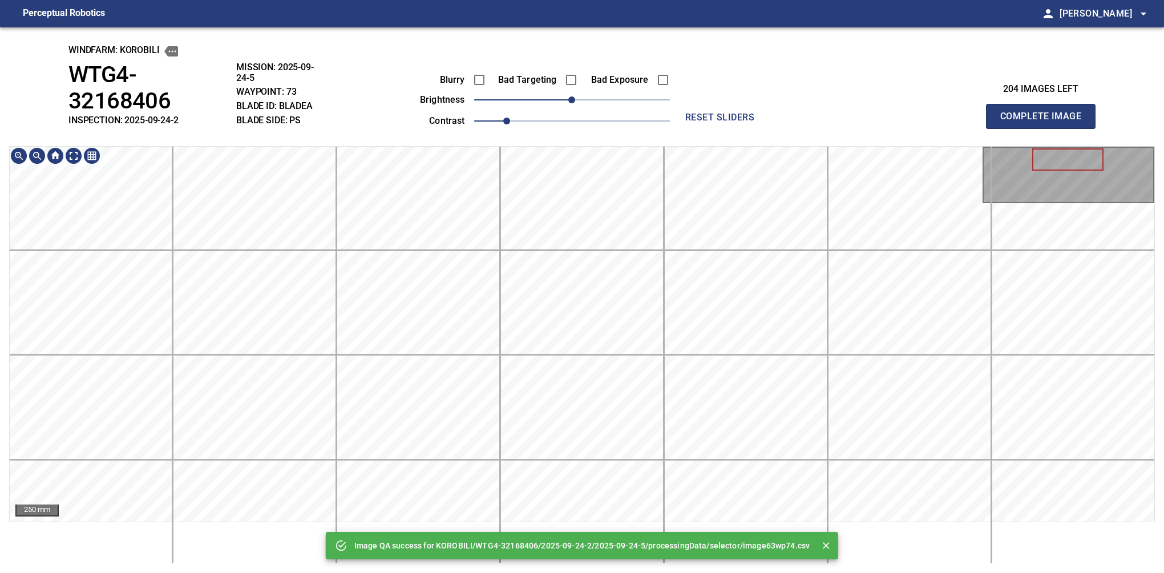
click at [744, 564] on html "Perceptual Robotics person Alex Semenov arrow_drop_down Image QA success for KO…" at bounding box center [582, 286] width 1164 height 573
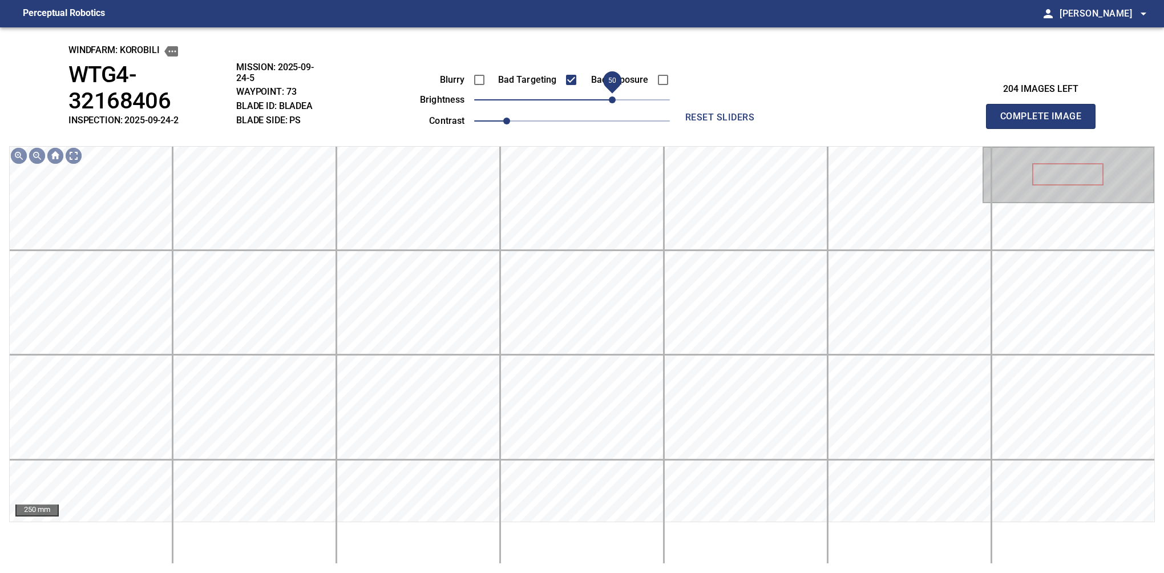
drag, startPoint x: 602, startPoint y: 94, endPoint x: 616, endPoint y: 94, distance: 13.7
click at [615, 96] on span "50" at bounding box center [612, 99] width 7 height 7
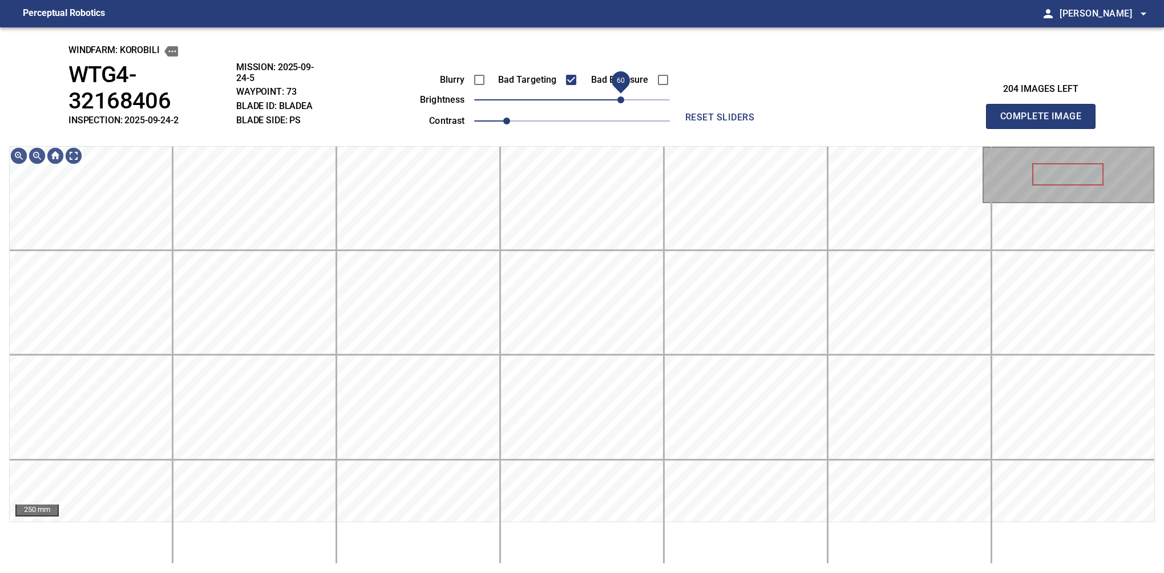
drag, startPoint x: 612, startPoint y: 103, endPoint x: 620, endPoint y: 96, distance: 10.6
click at [620, 96] on span "60" at bounding box center [620, 99] width 7 height 7
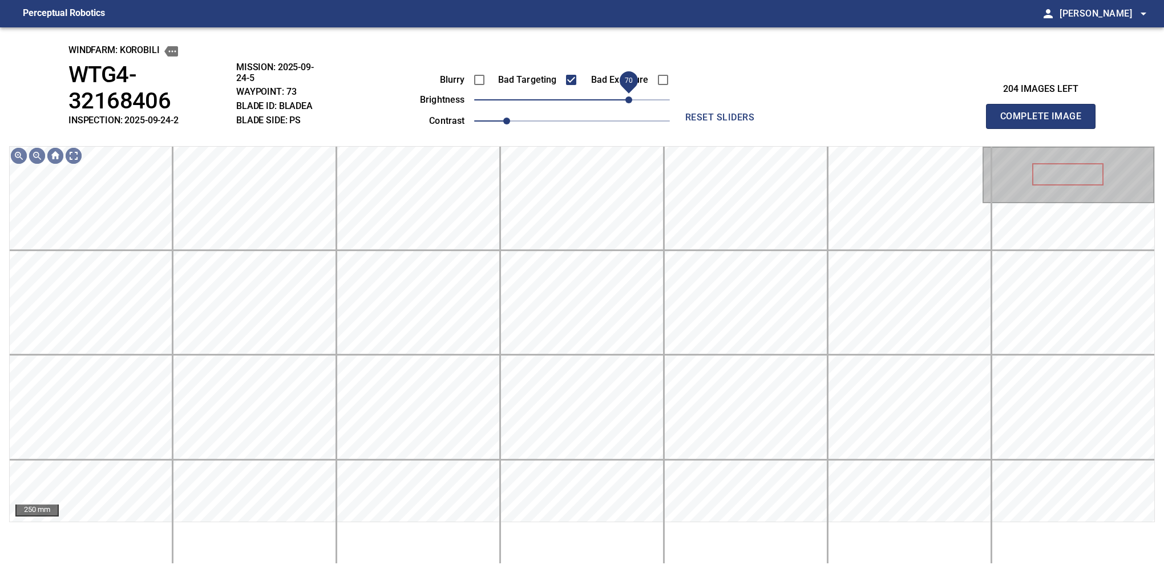
drag, startPoint x: 620, startPoint y: 98, endPoint x: 632, endPoint y: 102, distance: 12.5
click at [632, 102] on span "70" at bounding box center [628, 99] width 7 height 7
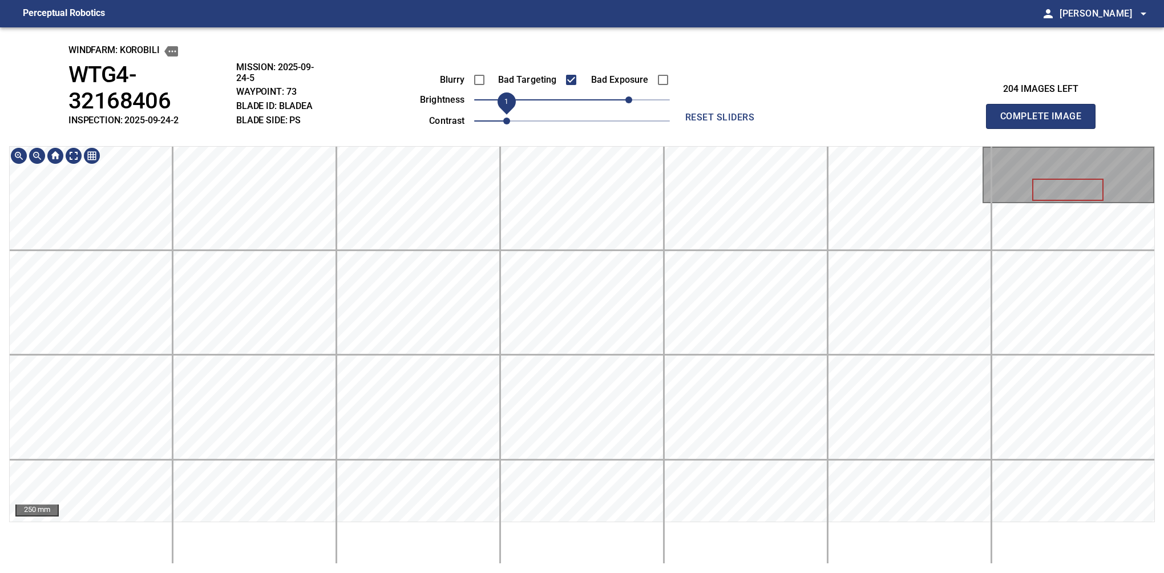
click at [495, 116] on div "windfarm: KOROBILI WTG4-32168406 INSPECTION: 2025-09-24-2 MISSION: 2025-09-24-5…" at bounding box center [582, 299] width 1164 height 545
click at [806, 105] on button "Complete Image" at bounding box center [1041, 116] width 110 height 25
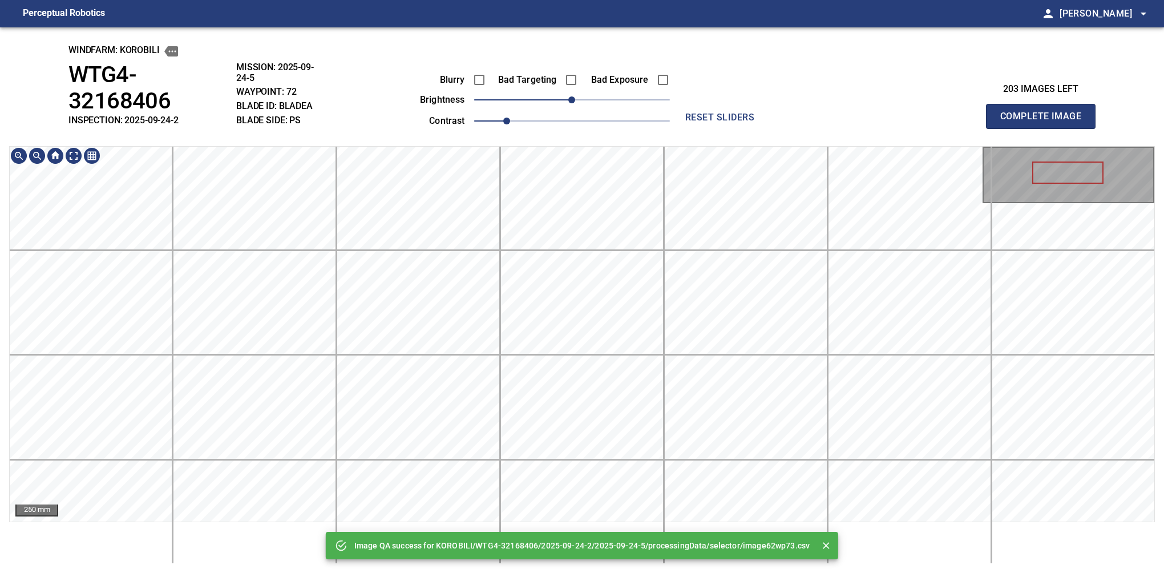
click at [520, 564] on html "Perceptual Robotics person Alex Semenov arrow_drop_down Image QA success for KO…" at bounding box center [582, 286] width 1164 height 573
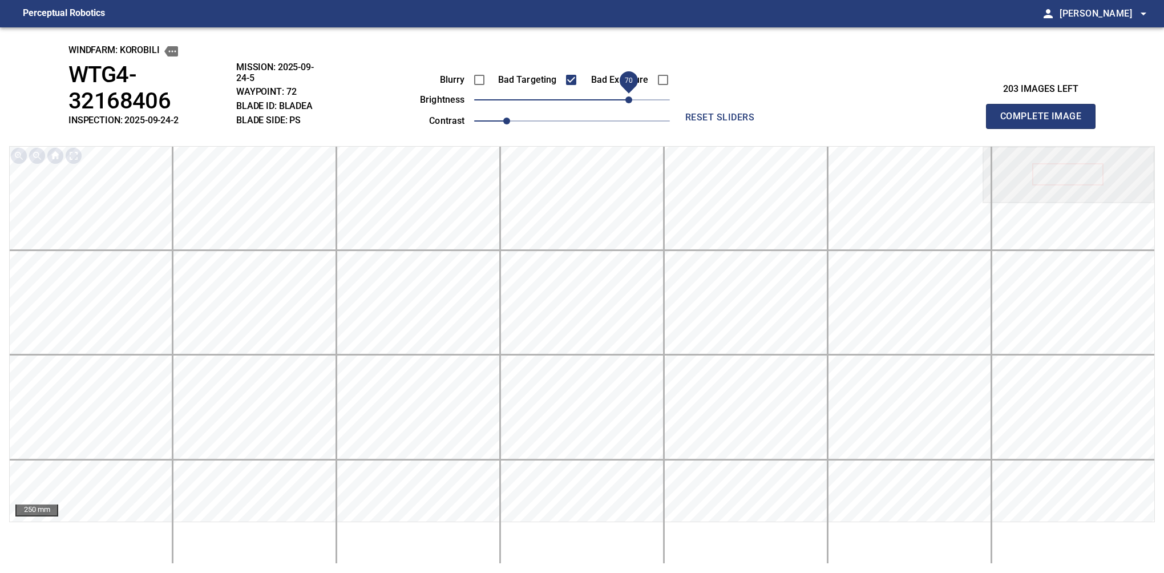
drag, startPoint x: 594, startPoint y: 100, endPoint x: 626, endPoint y: 104, distance: 32.8
click at [626, 103] on span "70" at bounding box center [628, 99] width 7 height 7
click at [806, 105] on button "Complete Image" at bounding box center [1041, 116] width 110 height 25
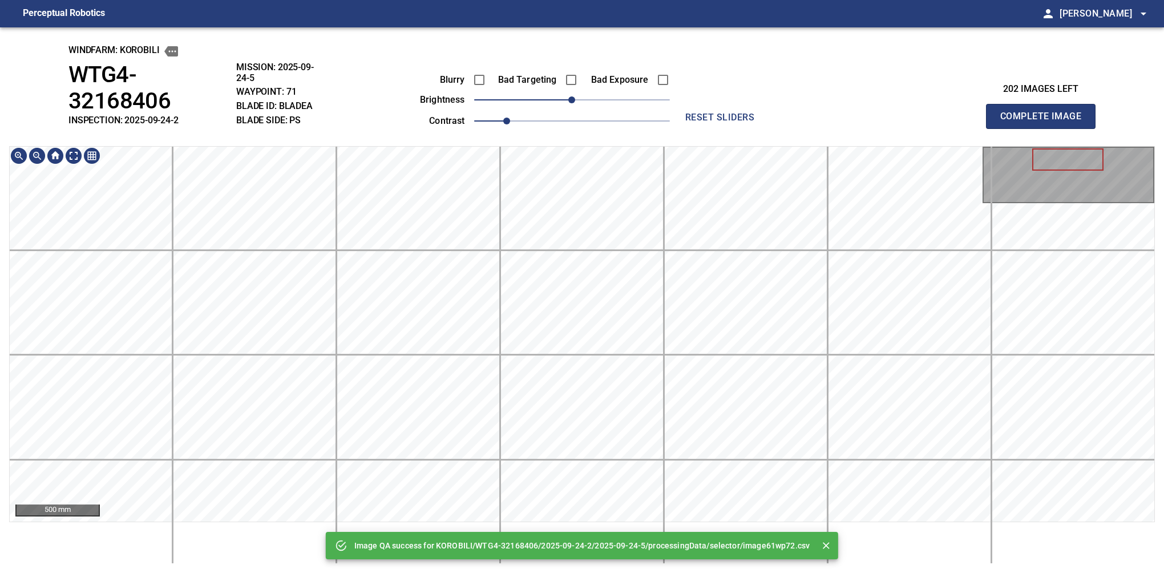
click at [457, 561] on div "500 mm" at bounding box center [581, 355] width 1145 height 418
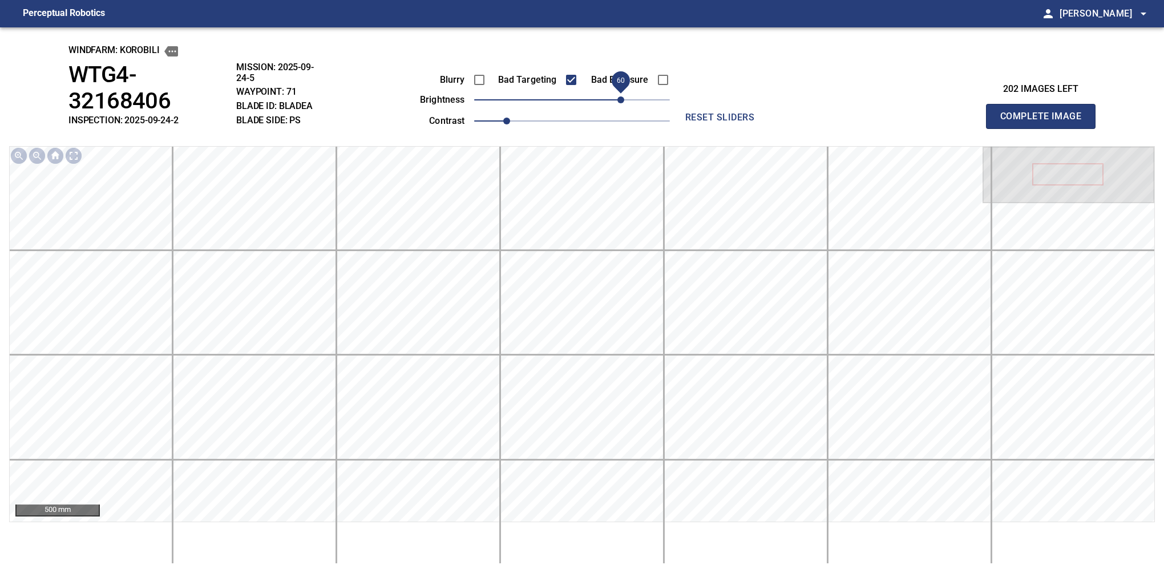
drag, startPoint x: 602, startPoint y: 98, endPoint x: 622, endPoint y: 100, distance: 20.1
click at [622, 100] on span "60" at bounding box center [620, 99] width 7 height 7
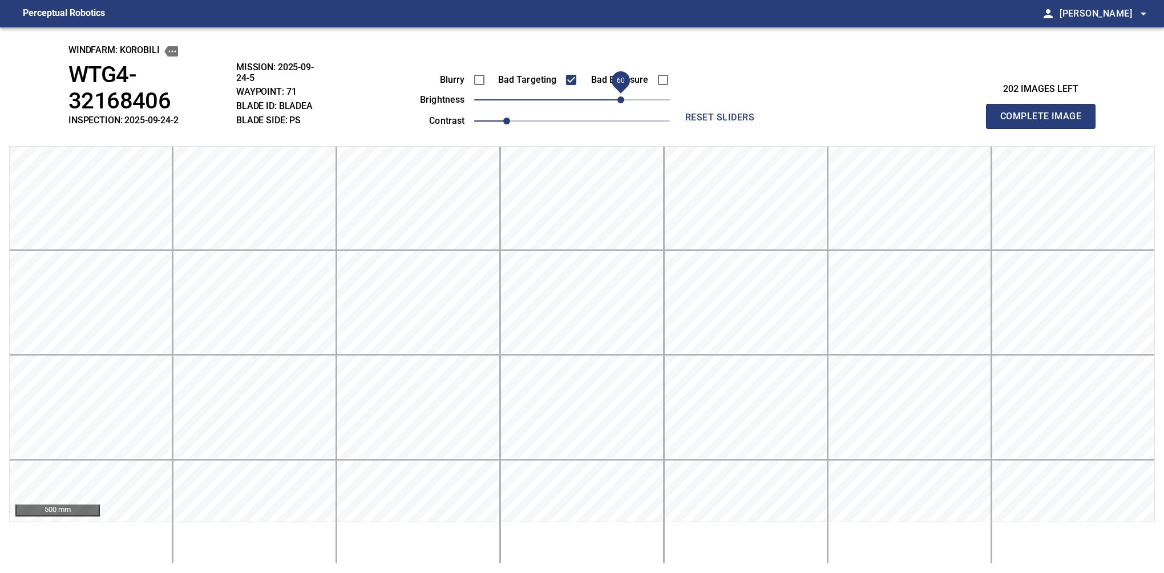
click at [806, 105] on button "Complete Image" at bounding box center [1041, 116] width 110 height 25
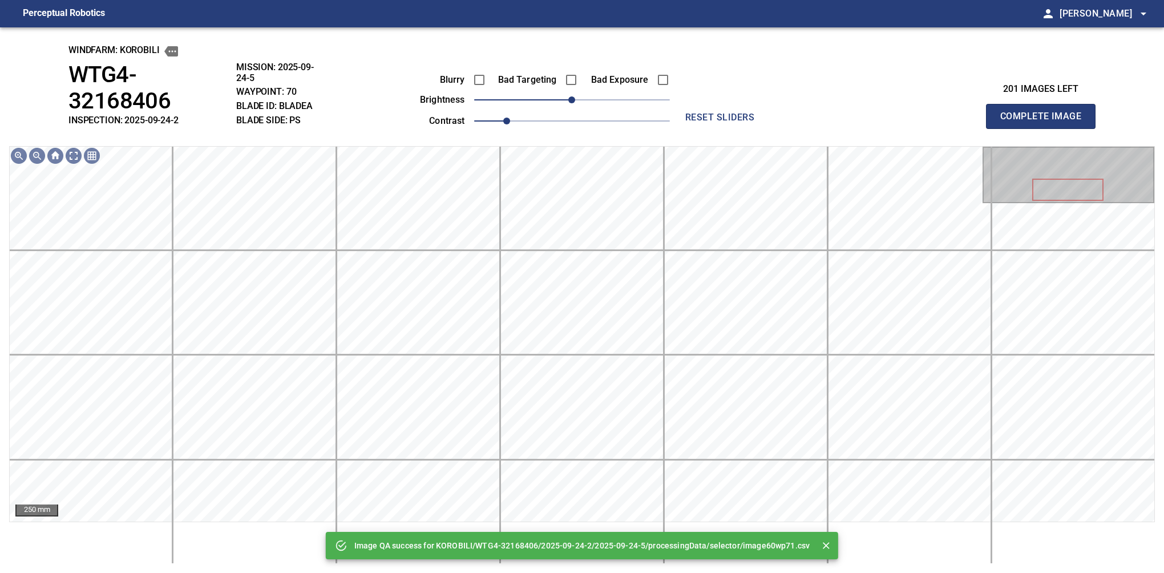
click at [404, 110] on div "Image QA success for KOROBILI/WTG4-32168406/2025-09-24-2/2025-09-24-5/processin…" at bounding box center [582, 299] width 1164 height 545
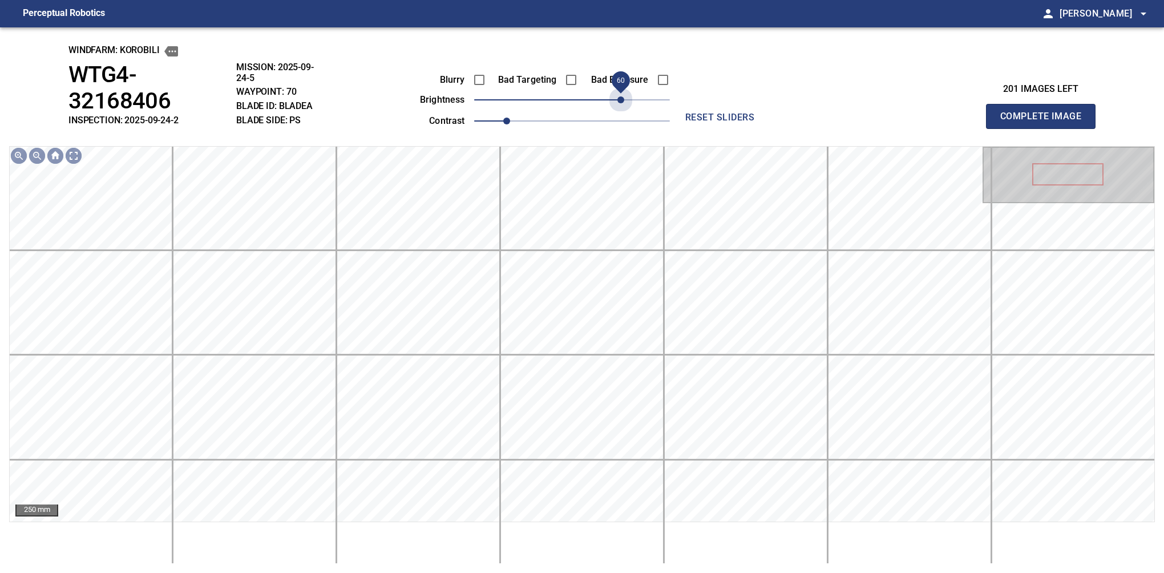
drag, startPoint x: 600, startPoint y: 106, endPoint x: 620, endPoint y: 112, distance: 20.9
click at [620, 112] on div "Blurry Bad Targeting Bad Exposure brightness 60 contrast 1" at bounding box center [532, 98] width 276 height 61
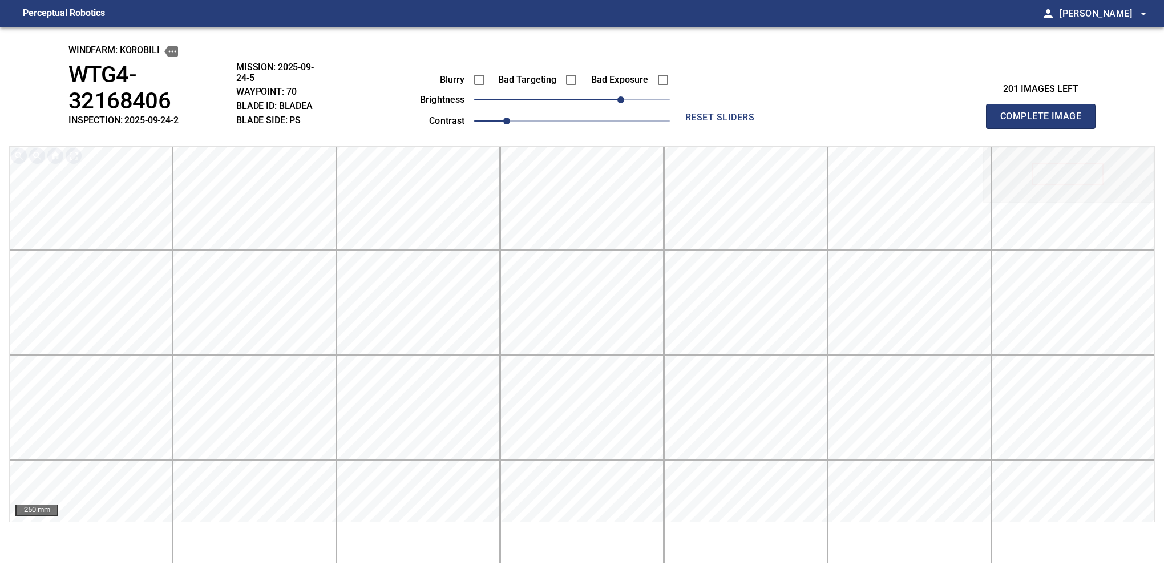
click at [806, 105] on button "Complete Image" at bounding box center [1041, 116] width 110 height 25
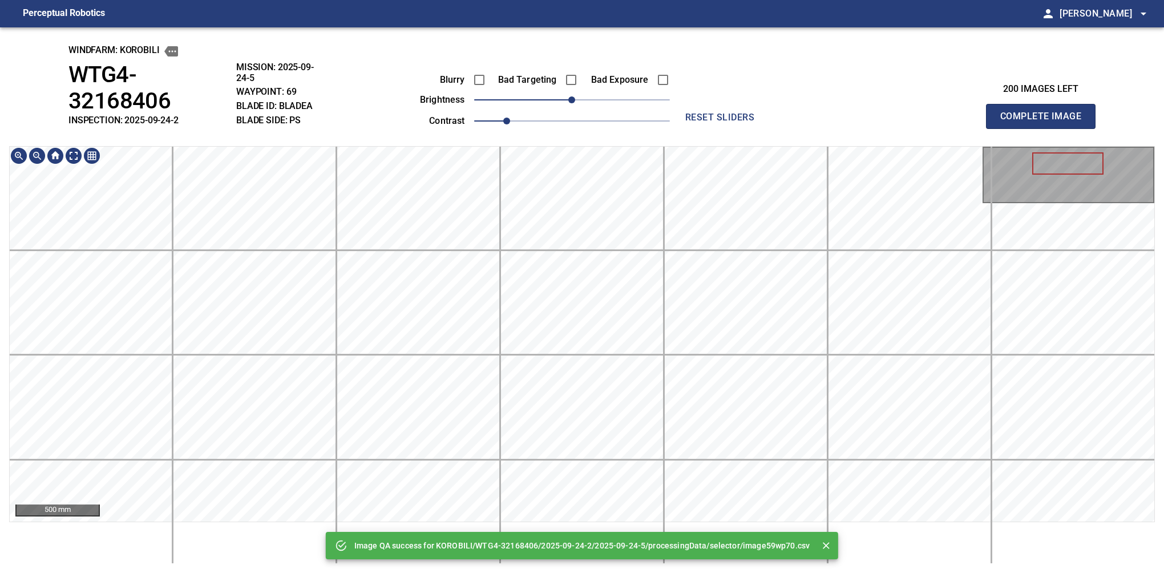
click at [471, 564] on html "Perceptual Robotics person Alex Semenov arrow_drop_down Image QA success for KO…" at bounding box center [582, 286] width 1164 height 573
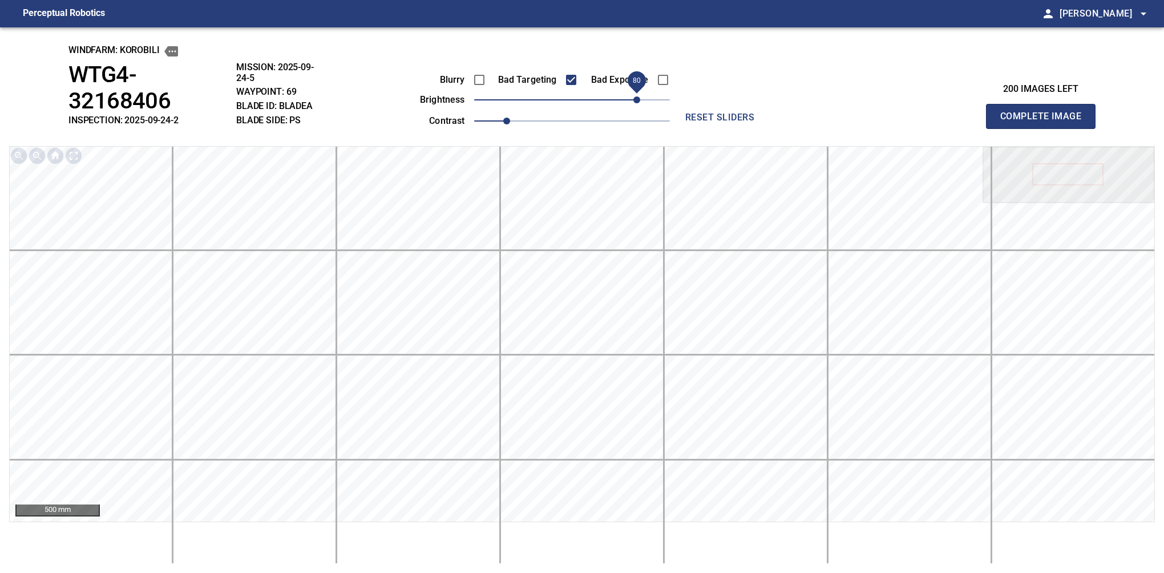
drag, startPoint x: 584, startPoint y: 98, endPoint x: 634, endPoint y: 98, distance: 50.2
click at [634, 98] on span "80" at bounding box center [636, 99] width 7 height 7
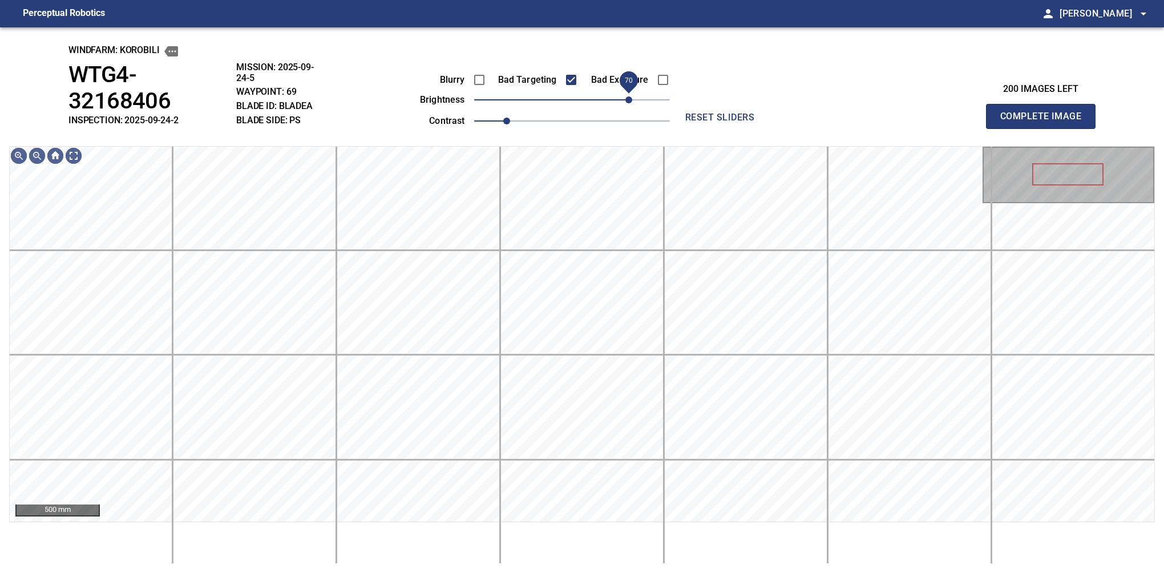
click at [630, 103] on span "70" at bounding box center [628, 99] width 7 height 7
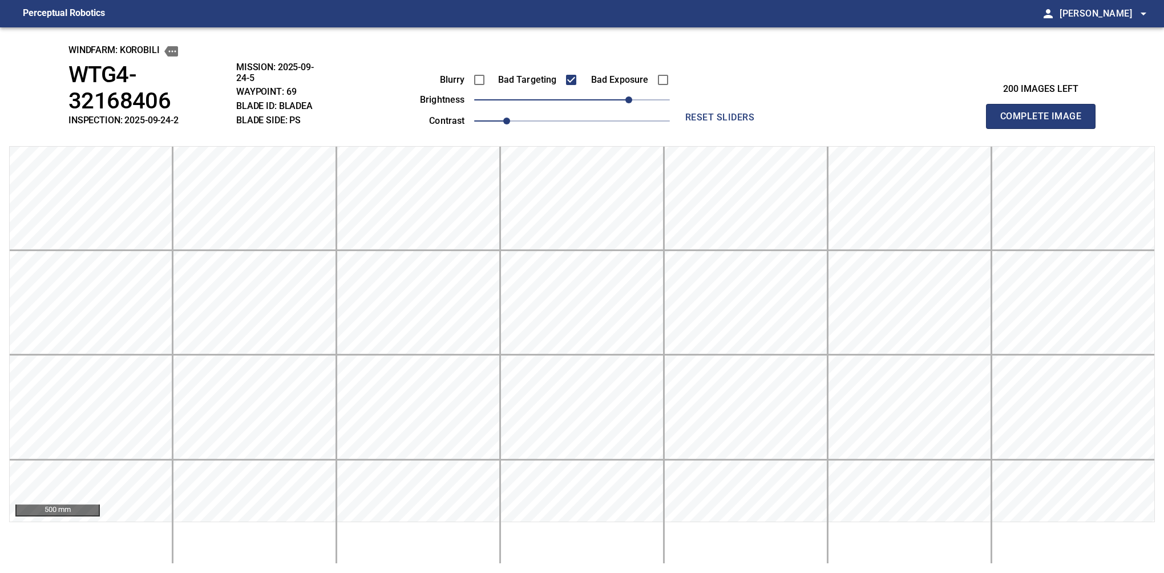
click at [806, 105] on button "Complete Image" at bounding box center [1041, 116] width 110 height 25
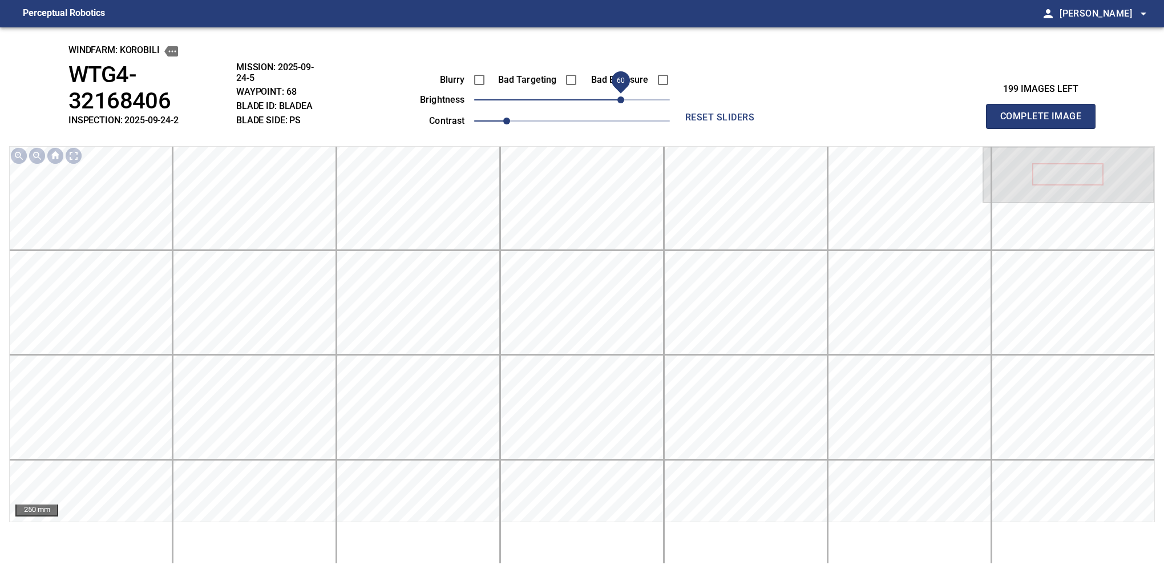
drag, startPoint x: 582, startPoint y: 100, endPoint x: 623, endPoint y: 110, distance: 41.6
click at [623, 103] on span "60" at bounding box center [620, 99] width 7 height 7
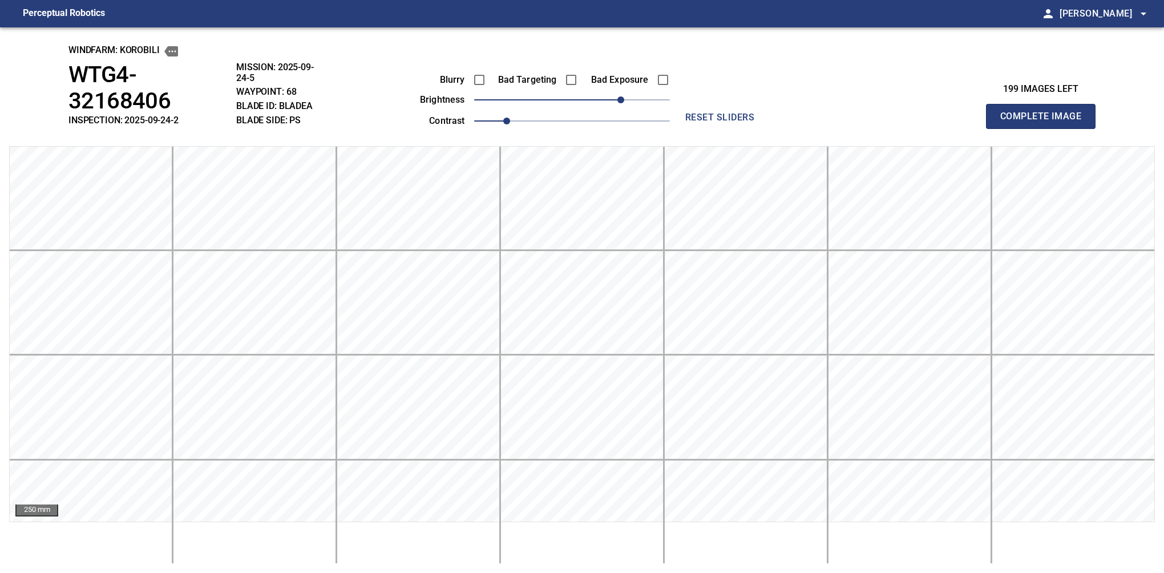
click at [806, 105] on button "Complete Image" at bounding box center [1041, 116] width 110 height 25
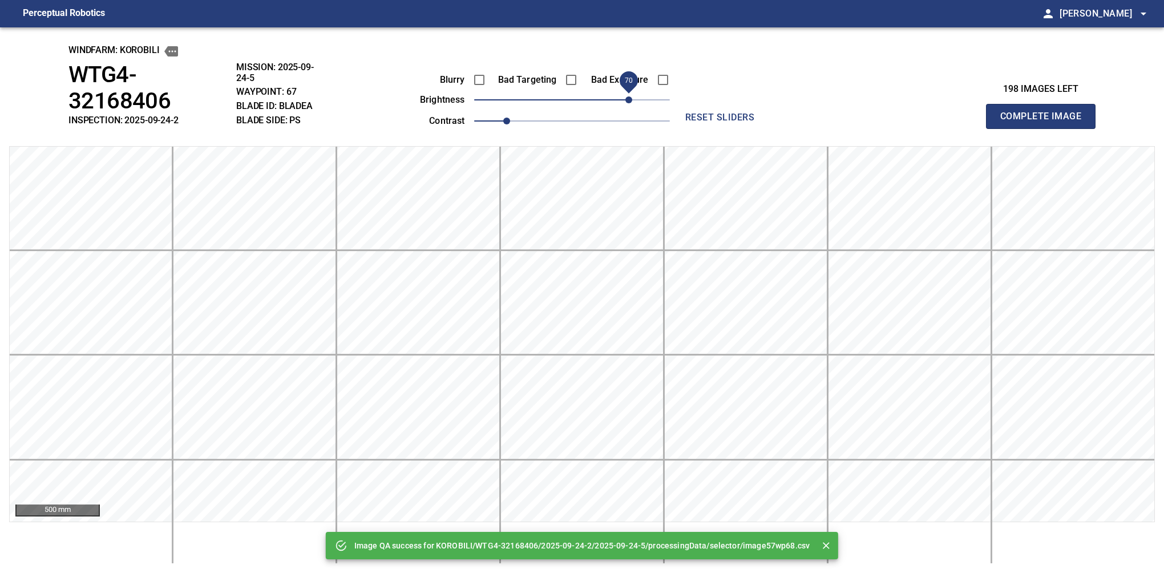
drag, startPoint x: 589, startPoint y: 107, endPoint x: 629, endPoint y: 101, distance: 40.4
click at [629, 101] on span "70" at bounding box center [572, 100] width 196 height 16
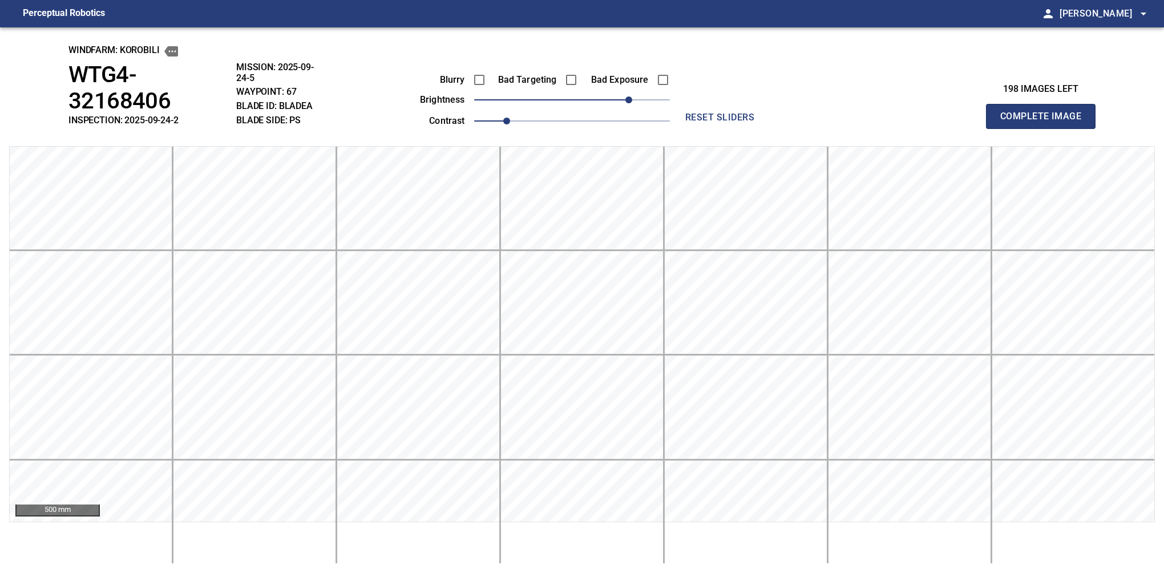
click at [806, 105] on button "Complete Image" at bounding box center [1041, 116] width 110 height 25
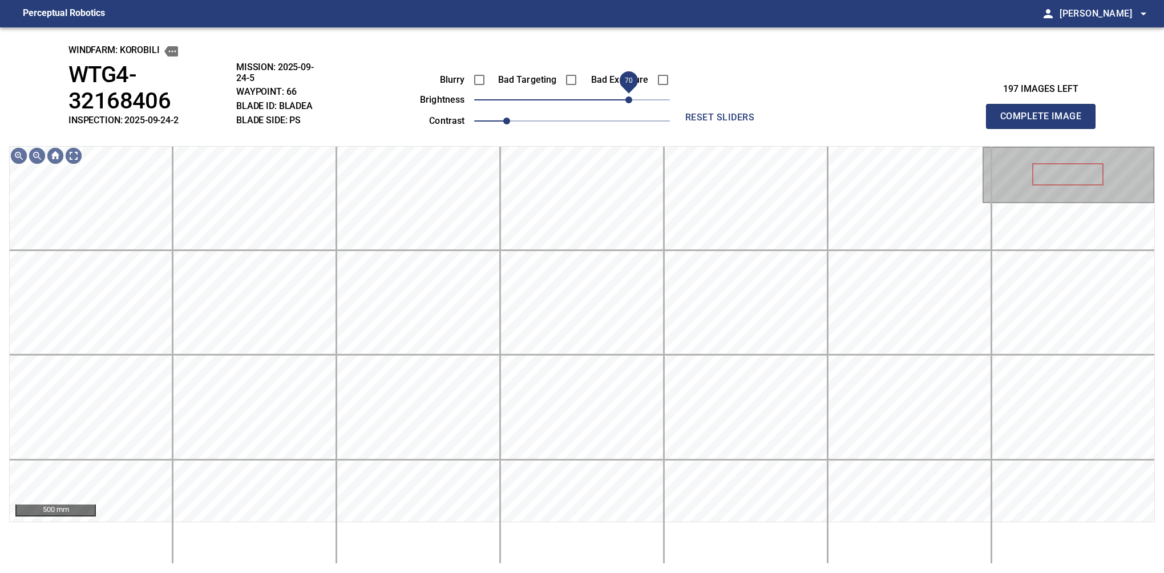
drag, startPoint x: 577, startPoint y: 103, endPoint x: 633, endPoint y: 96, distance: 55.8
click at [632, 96] on span "70" at bounding box center [628, 99] width 7 height 7
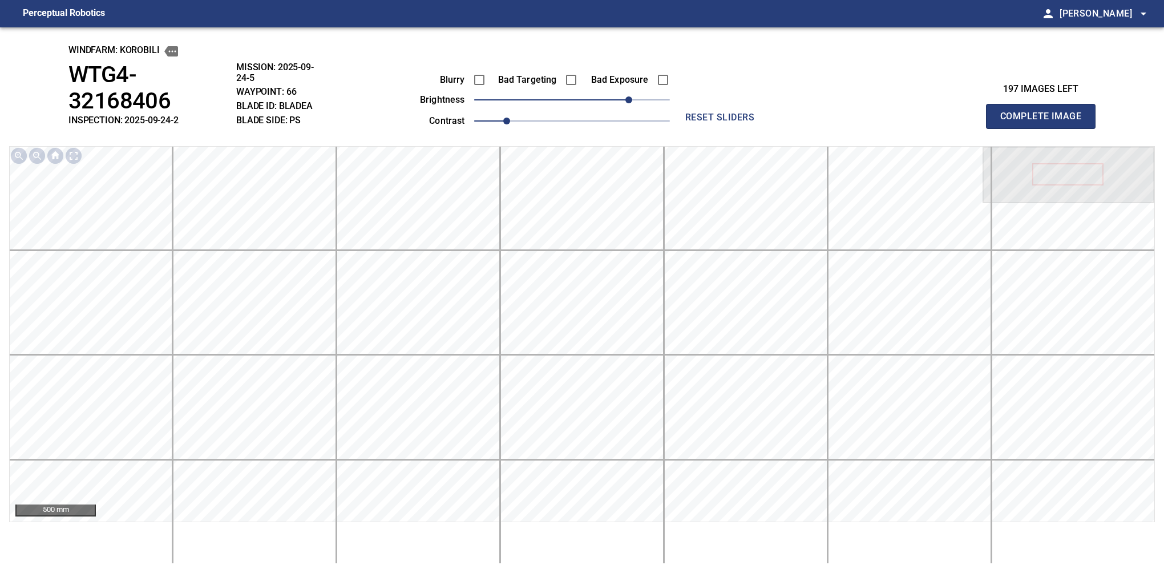
click at [806, 105] on button "Complete Image" at bounding box center [1041, 116] width 110 height 25
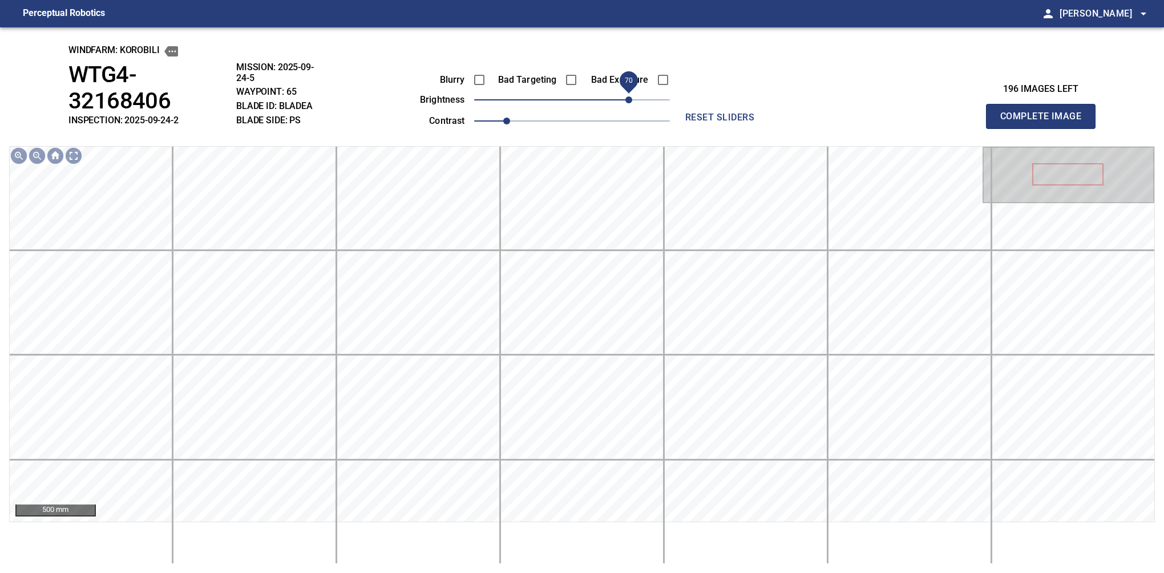
drag, startPoint x: 623, startPoint y: 104, endPoint x: 629, endPoint y: 104, distance: 6.3
click at [629, 103] on span "70" at bounding box center [628, 99] width 7 height 7
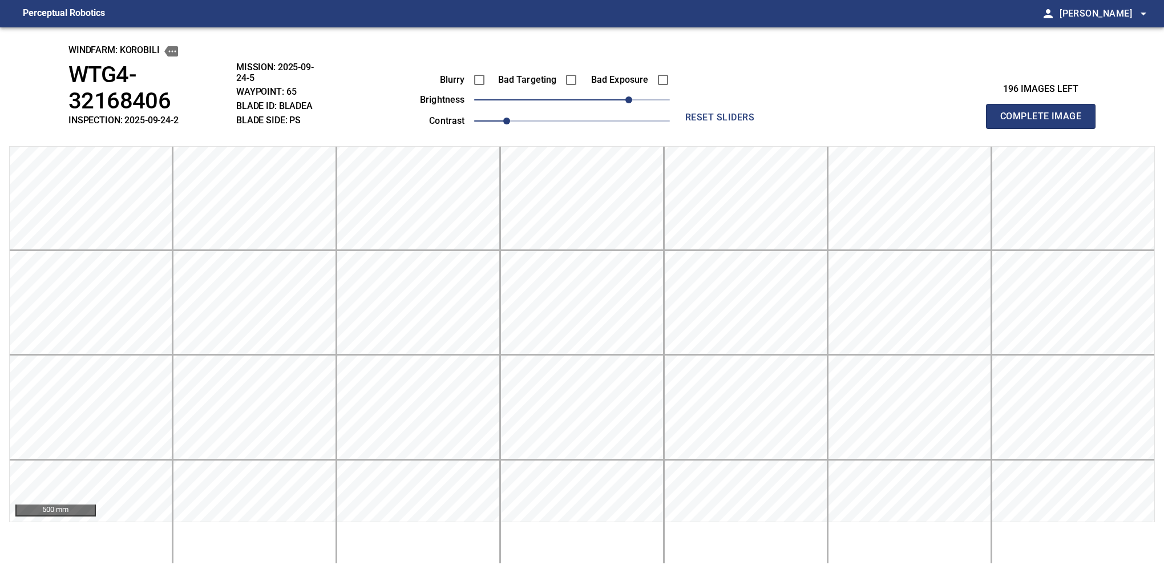
click at [806, 105] on button "Complete Image" at bounding box center [1041, 116] width 110 height 25
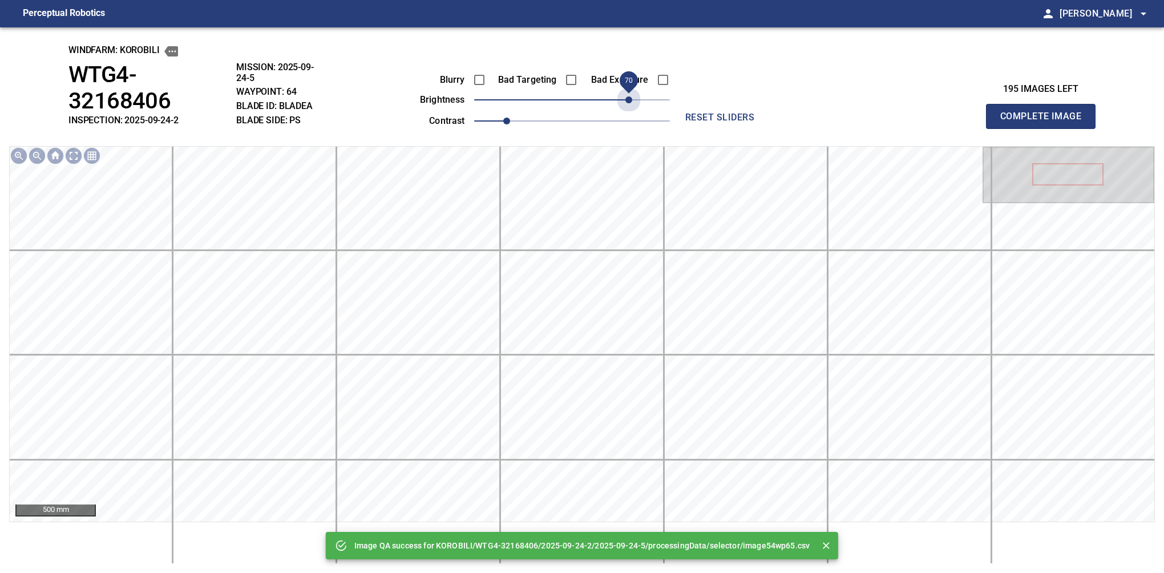
click at [629, 104] on span "70" at bounding box center [572, 100] width 196 height 16
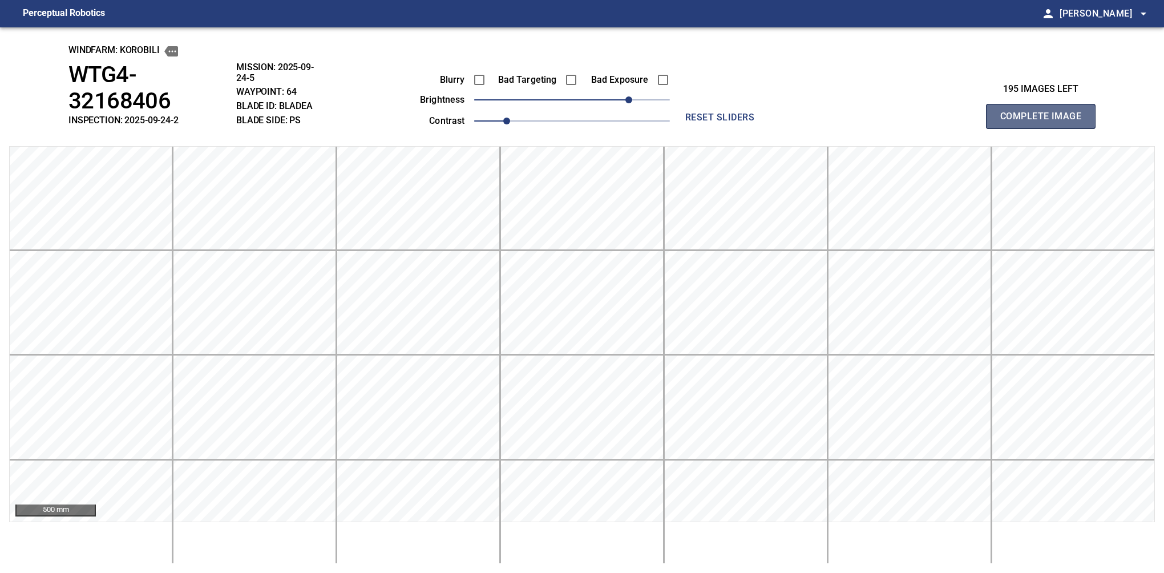
click at [806, 105] on button "Complete Image" at bounding box center [1041, 116] width 110 height 25
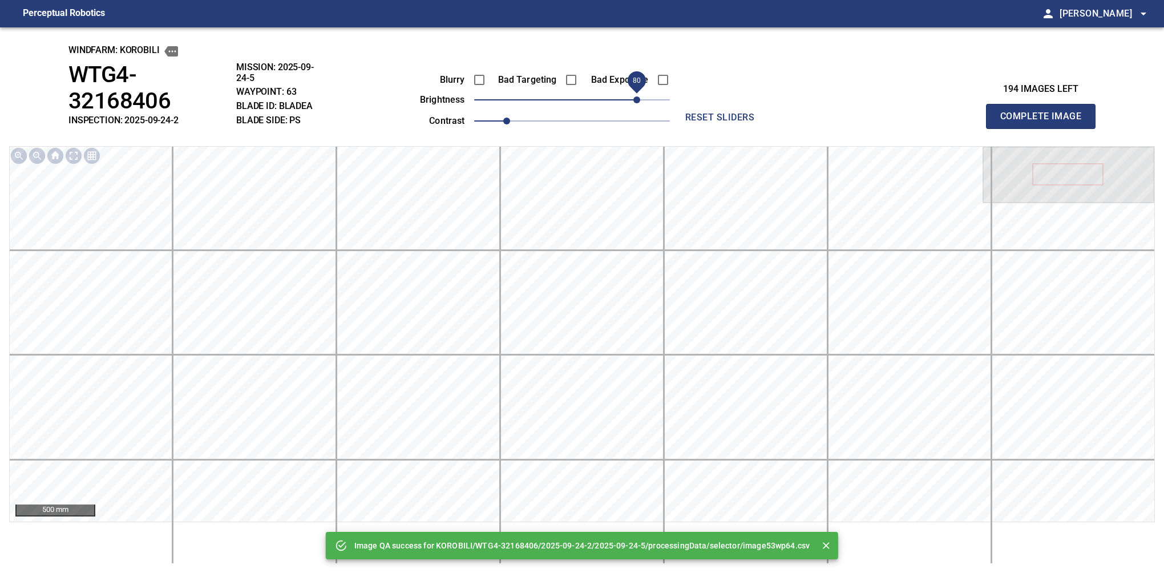
drag, startPoint x: 629, startPoint y: 104, endPoint x: 635, endPoint y: 102, distance: 6.0
click at [635, 102] on span "80" at bounding box center [572, 100] width 196 height 16
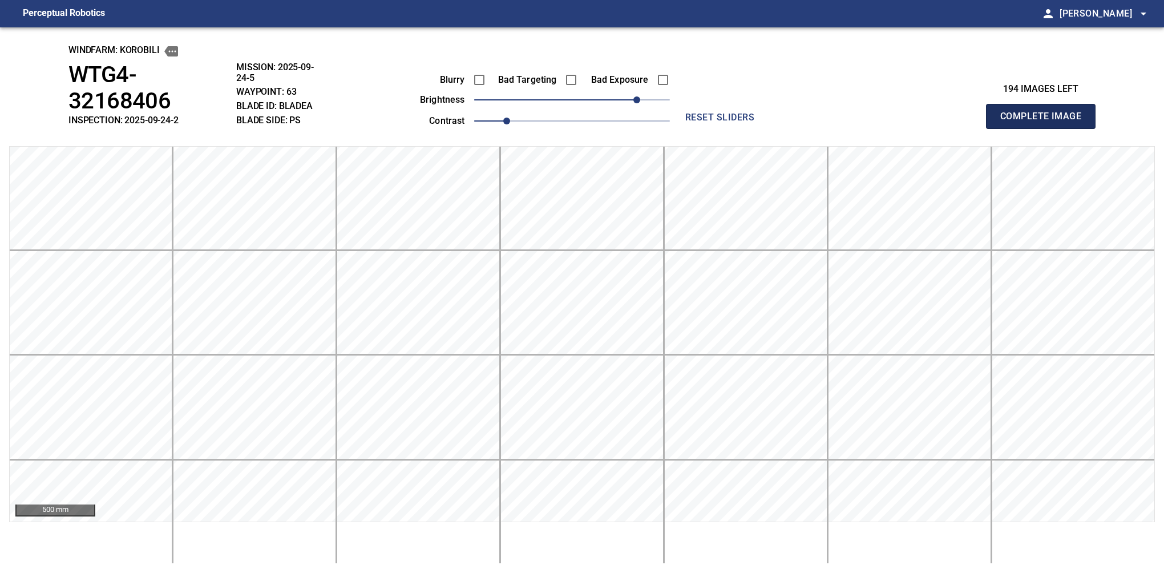
click at [806, 105] on button "Complete Image" at bounding box center [1041, 116] width 110 height 25
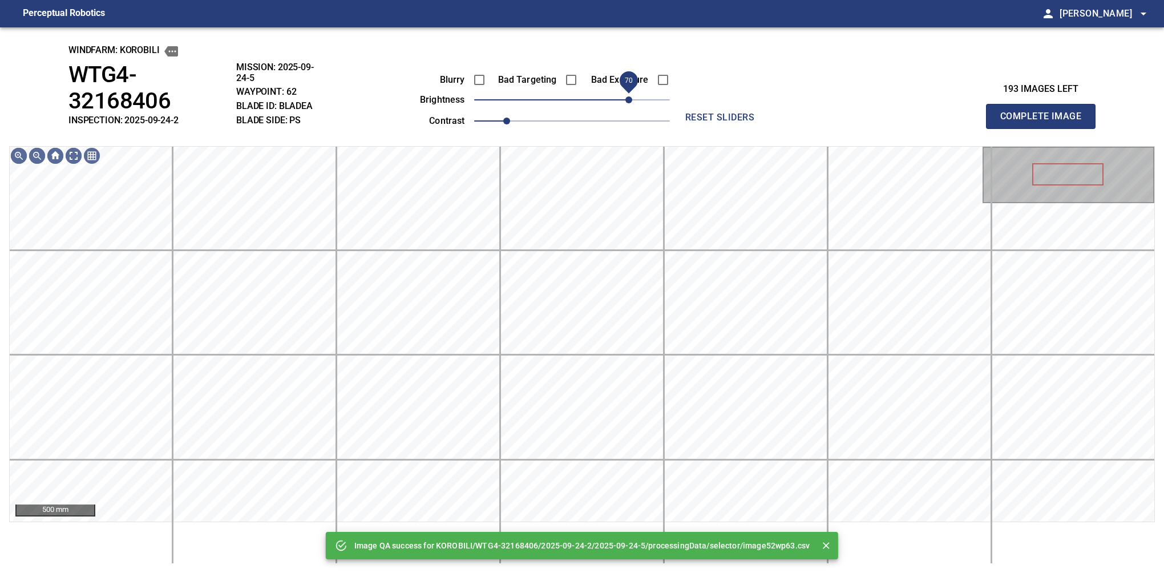
click at [631, 104] on span "70" at bounding box center [572, 100] width 196 height 16
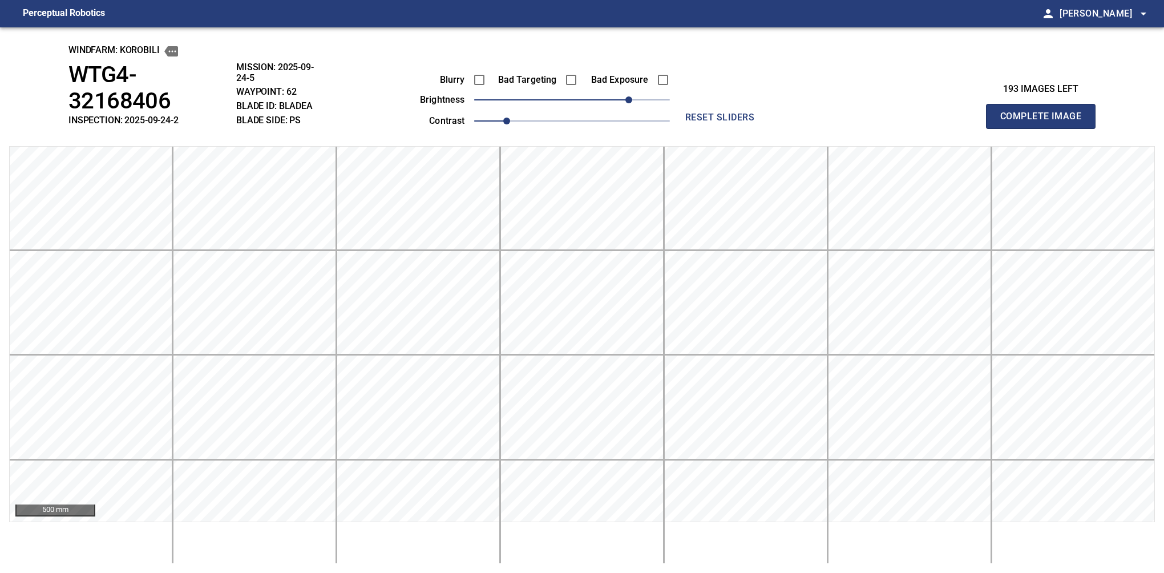
click at [806, 105] on button "Complete Image" at bounding box center [1041, 116] width 110 height 25
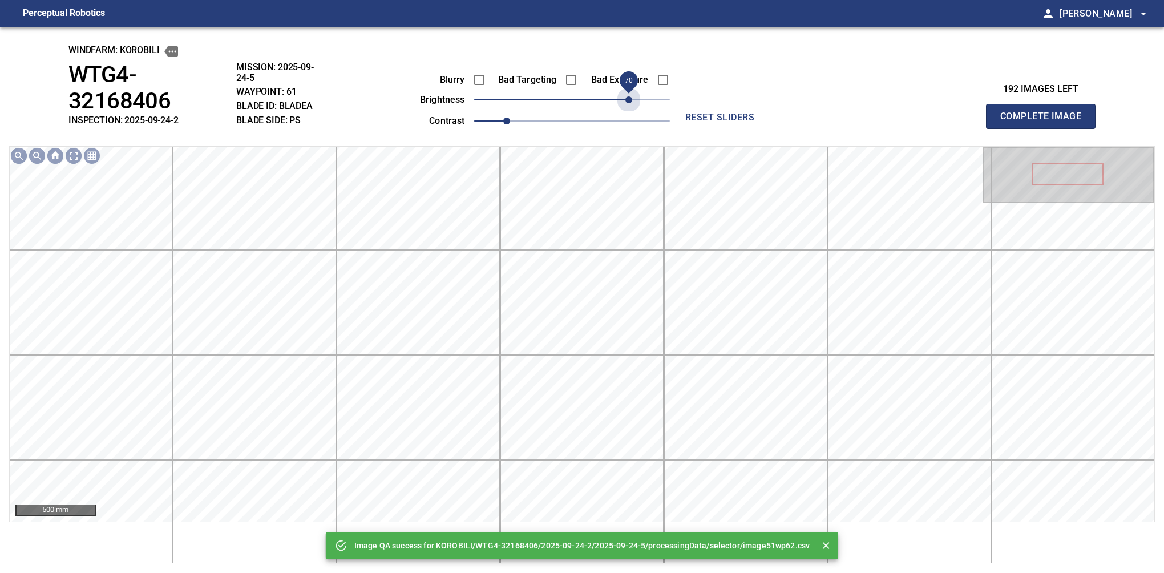
click at [631, 104] on span "70" at bounding box center [572, 100] width 196 height 16
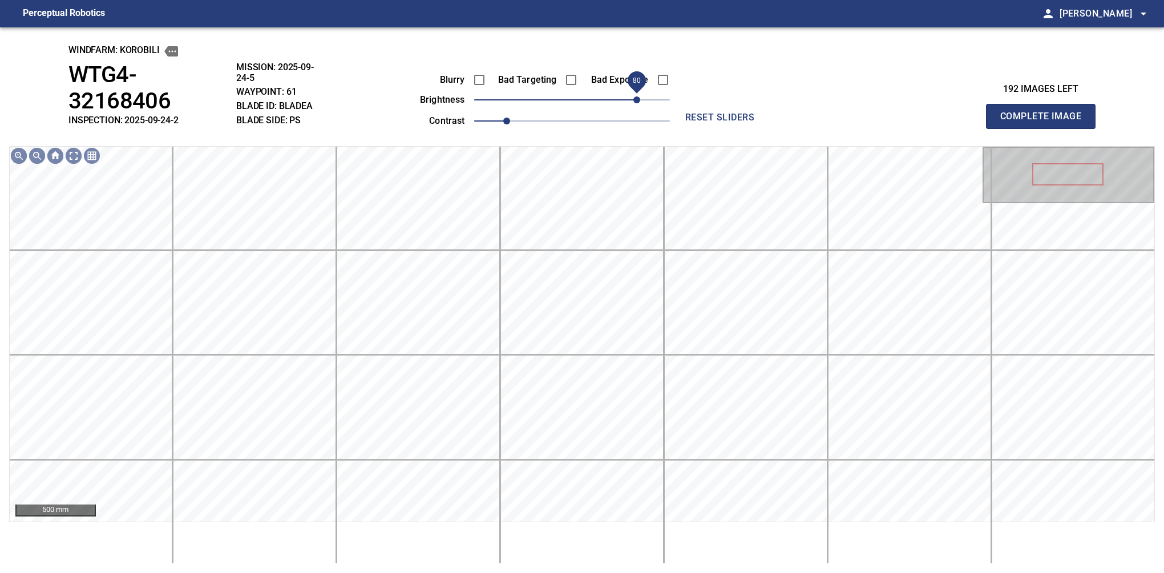
click at [634, 102] on span "80" at bounding box center [636, 99] width 7 height 7
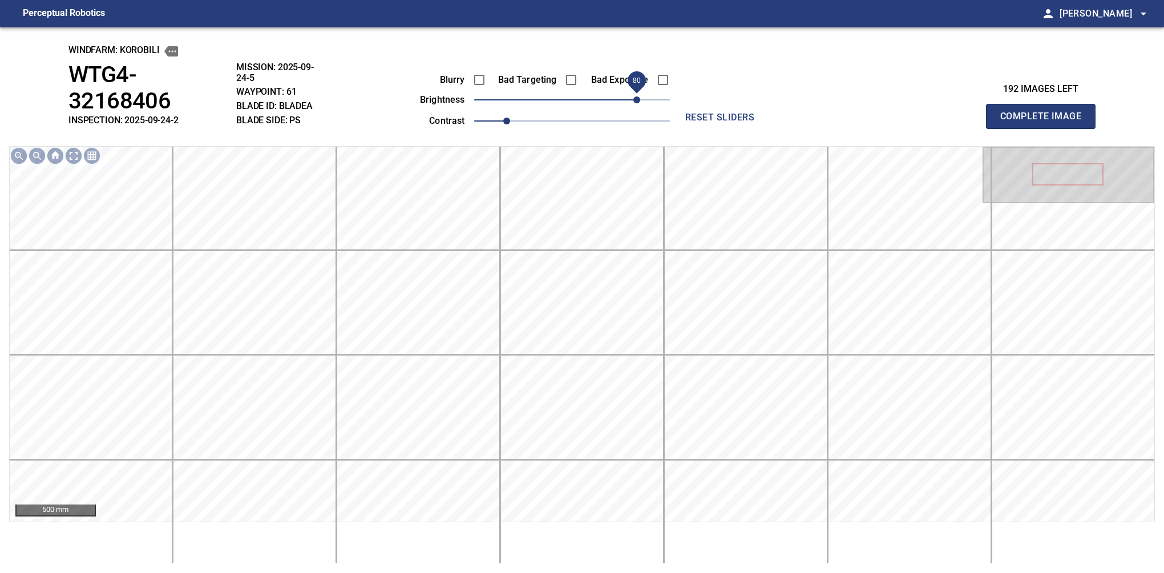
click at [634, 102] on span "80" at bounding box center [636, 99] width 7 height 7
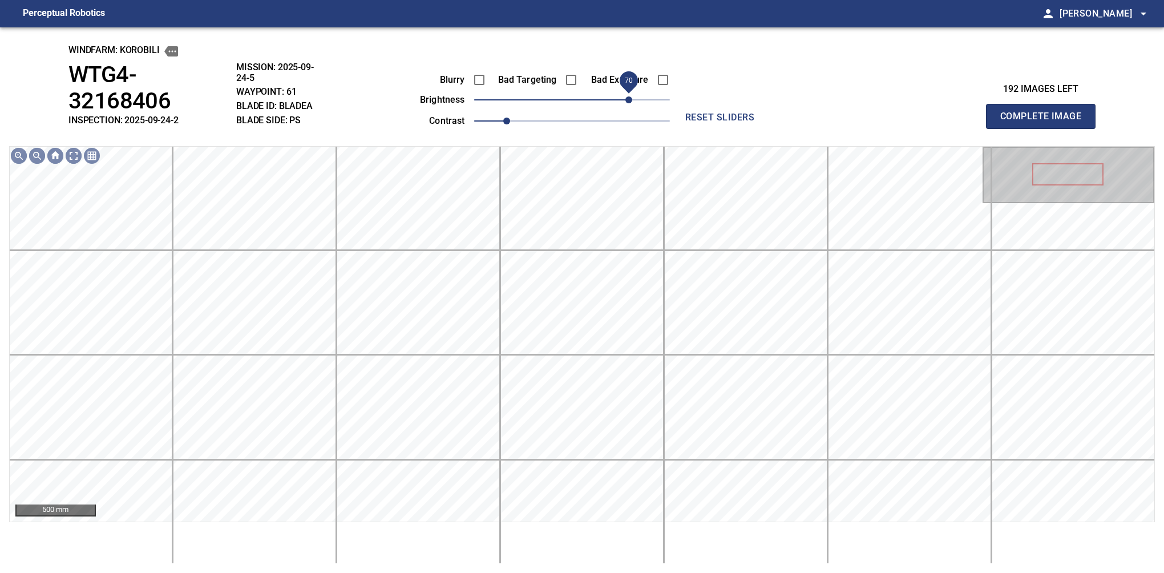
click at [631, 102] on span "70" at bounding box center [628, 99] width 7 height 7
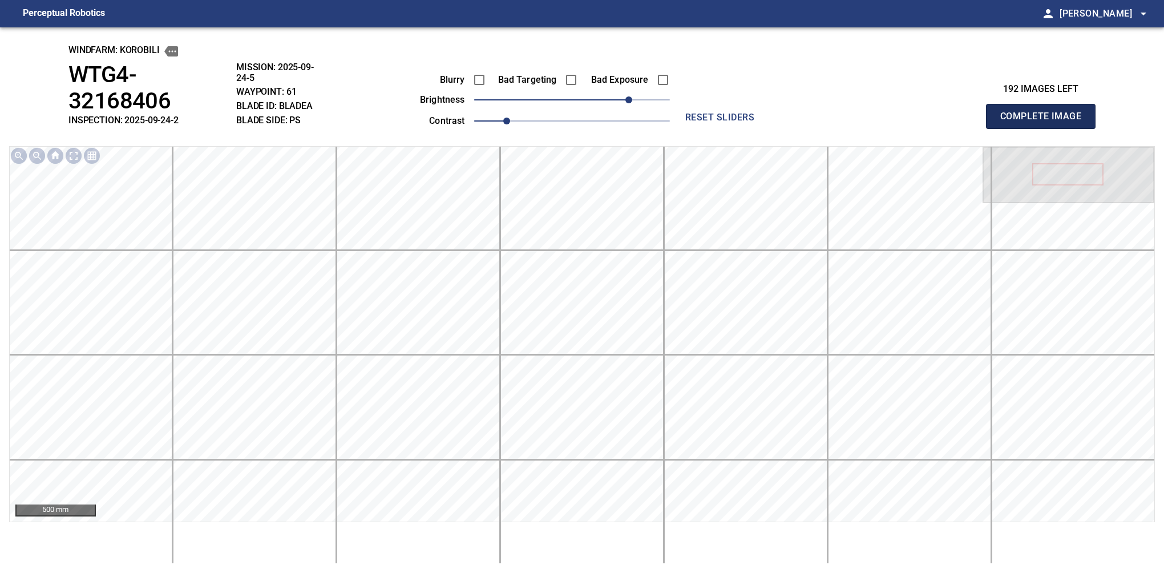
click at [806, 105] on button "Complete Image" at bounding box center [1041, 116] width 110 height 25
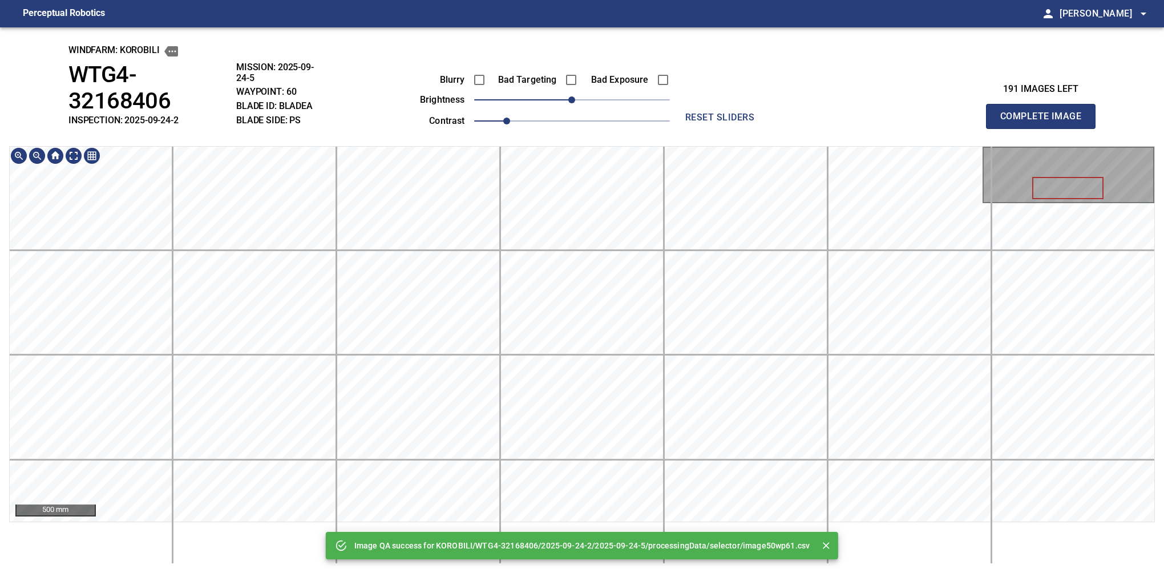
click at [598, 96] on div "Image QA success for KOROBILI/WTG4-32168406/2025-09-24-2/2025-09-24-5/processin…" at bounding box center [582, 299] width 1164 height 545
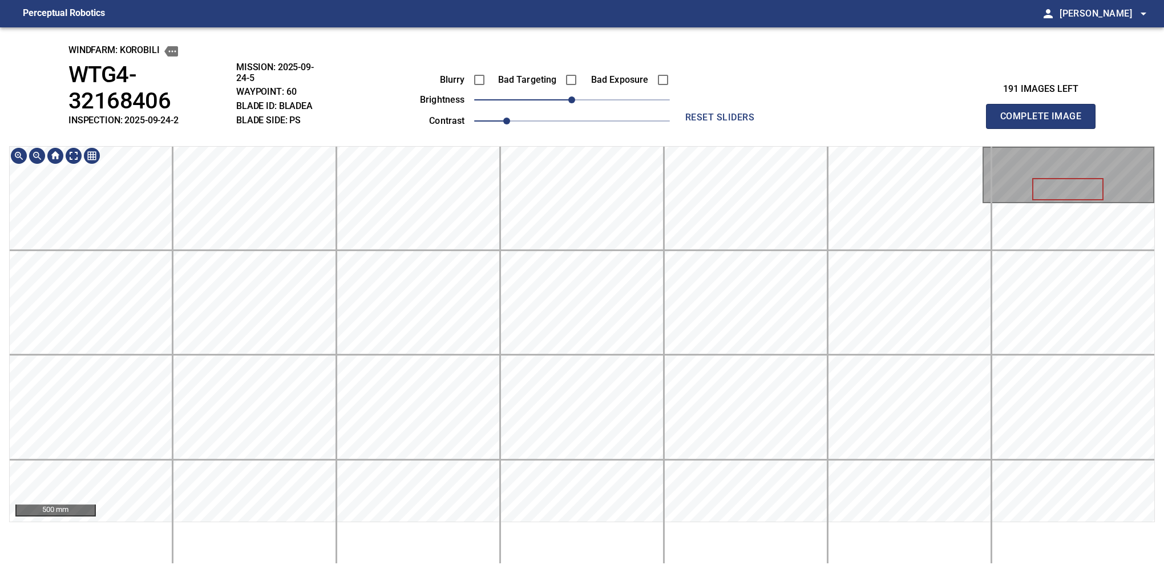
click at [676, 564] on html "Perceptual Robotics person Alex Semenov arrow_drop_down windfarm: KOROBILI WTG4…" at bounding box center [582, 286] width 1164 height 573
drag, startPoint x: 582, startPoint y: 102, endPoint x: 630, endPoint y: 108, distance: 48.3
click at [630, 103] on span "70" at bounding box center [628, 99] width 7 height 7
click at [606, 553] on div "500 mm" at bounding box center [581, 355] width 1145 height 418
click at [806, 105] on button "Complete Image" at bounding box center [1041, 116] width 110 height 25
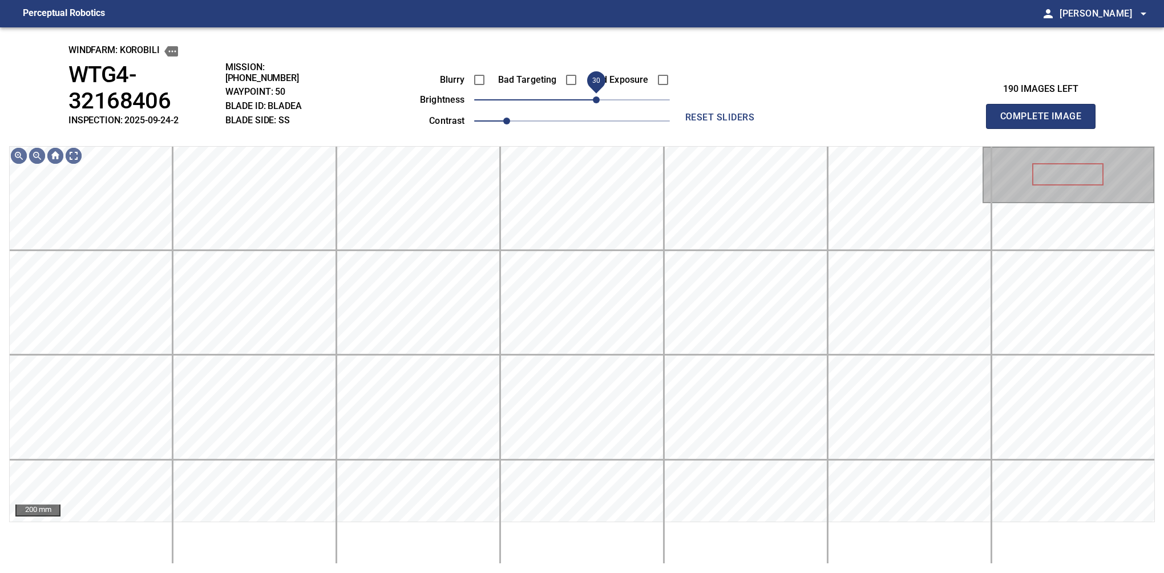
drag, startPoint x: 583, startPoint y: 98, endPoint x: 597, endPoint y: 98, distance: 13.7
click at [597, 98] on span "30" at bounding box center [596, 99] width 7 height 7
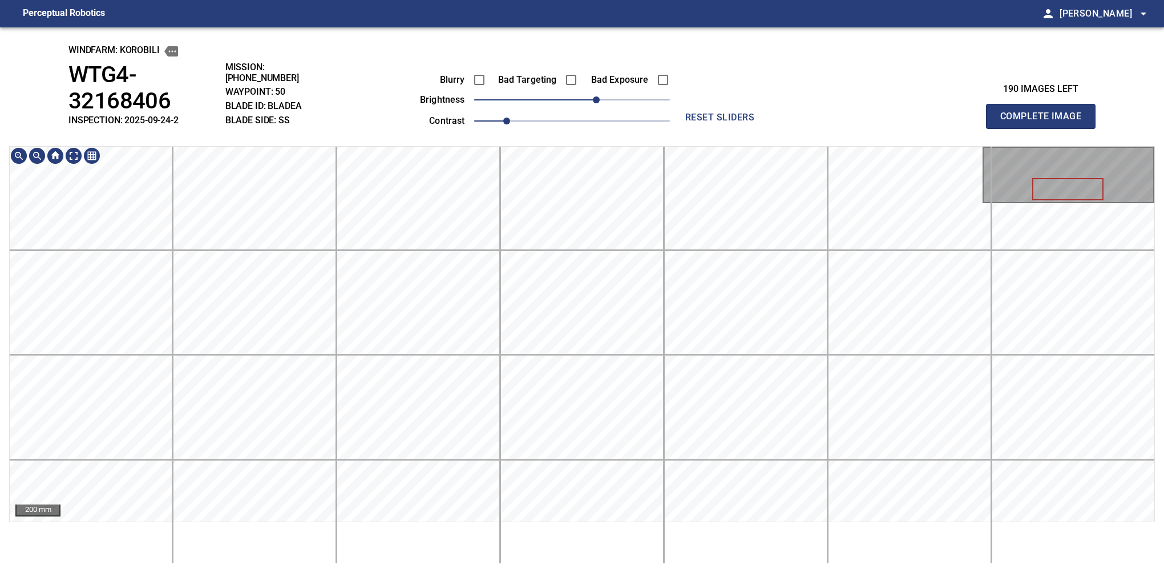
click at [700, 140] on div "windfarm: KOROBILI WTG4-32168406 INSPECTION: 2025-09-24-2 MISSION: 2025-09-24-1…" at bounding box center [582, 299] width 1164 height 545
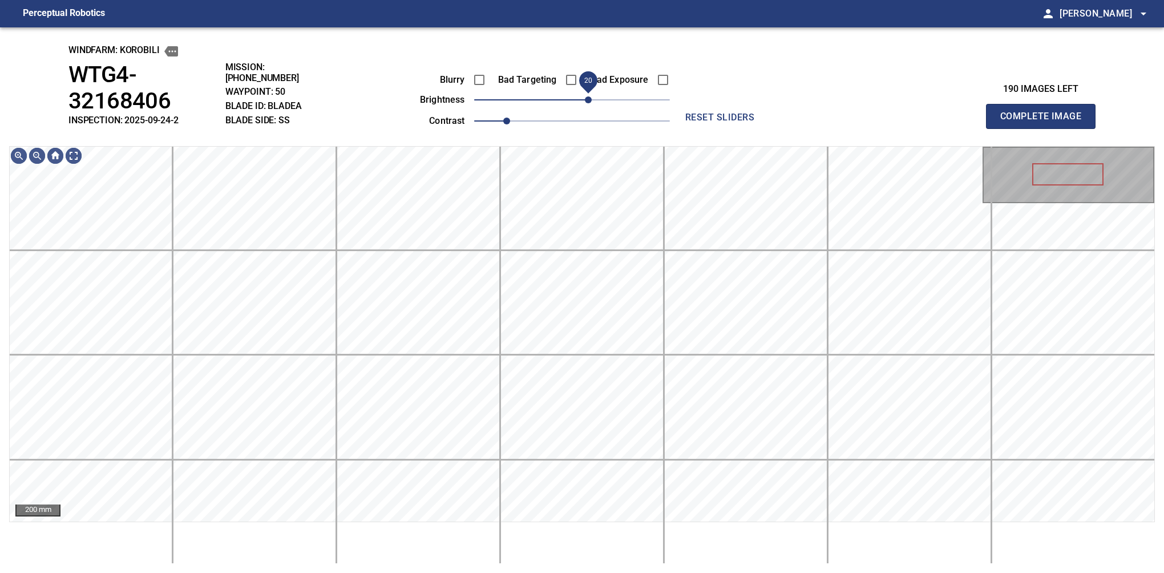
click at [591, 103] on span "20" at bounding box center [588, 99] width 7 height 7
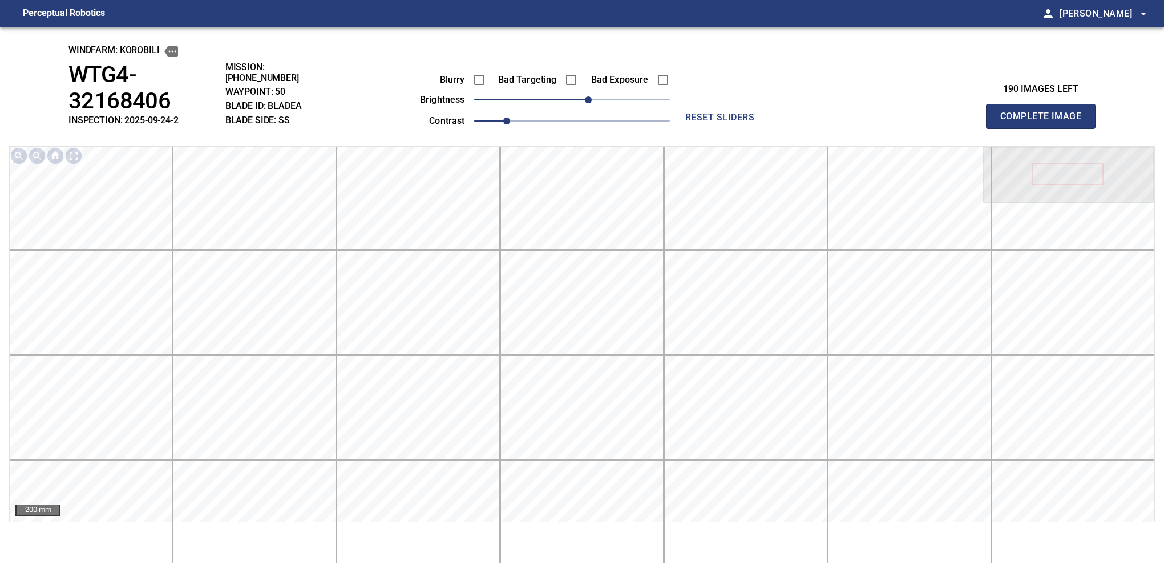
click at [806, 105] on button "Complete Image" at bounding box center [1041, 116] width 110 height 25
drag, startPoint x: 577, startPoint y: 102, endPoint x: 584, endPoint y: 102, distance: 7.4
click at [585, 102] on span "20" at bounding box center [588, 99] width 7 height 7
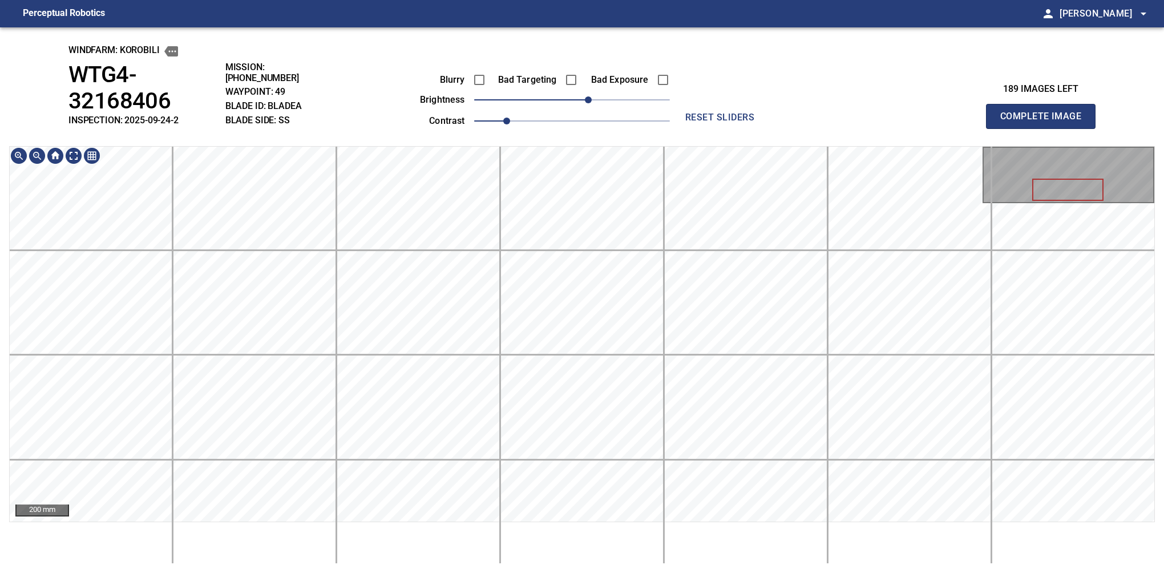
click at [806, 105] on button "Complete Image" at bounding box center [1041, 116] width 110 height 25
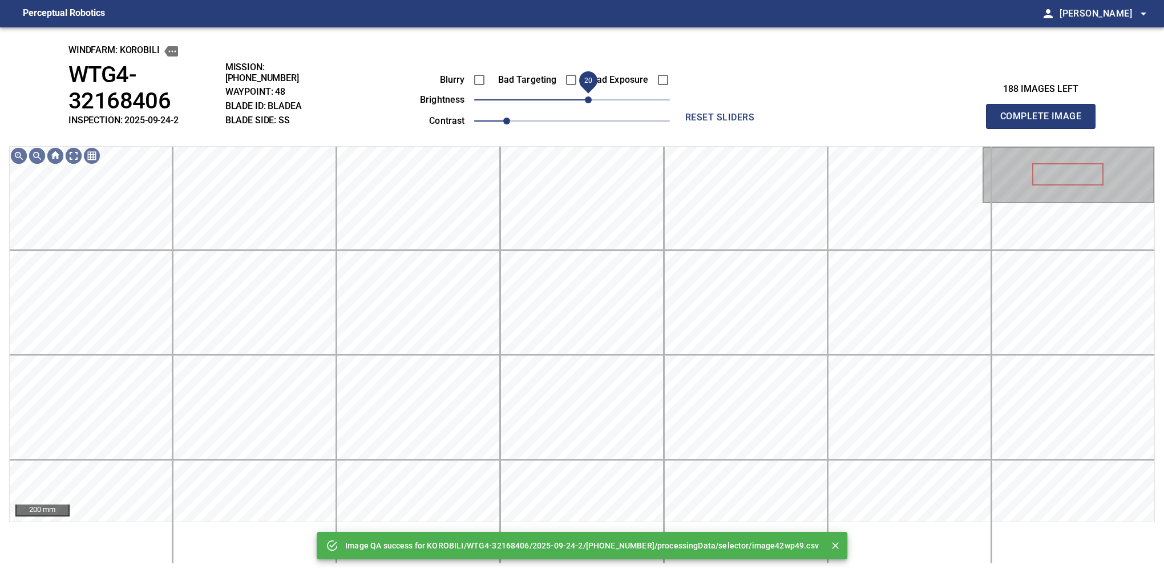
drag, startPoint x: 598, startPoint y: 108, endPoint x: 586, endPoint y: 108, distance: 11.4
click at [586, 103] on span "20" at bounding box center [588, 99] width 7 height 7
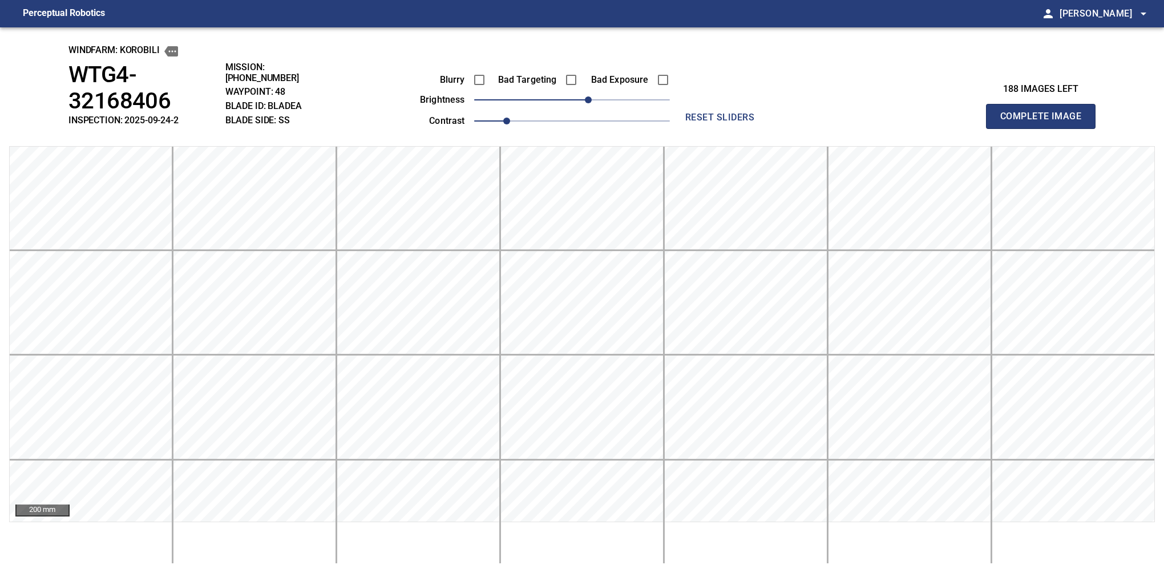
click at [806, 105] on button "Complete Image" at bounding box center [1041, 116] width 110 height 25
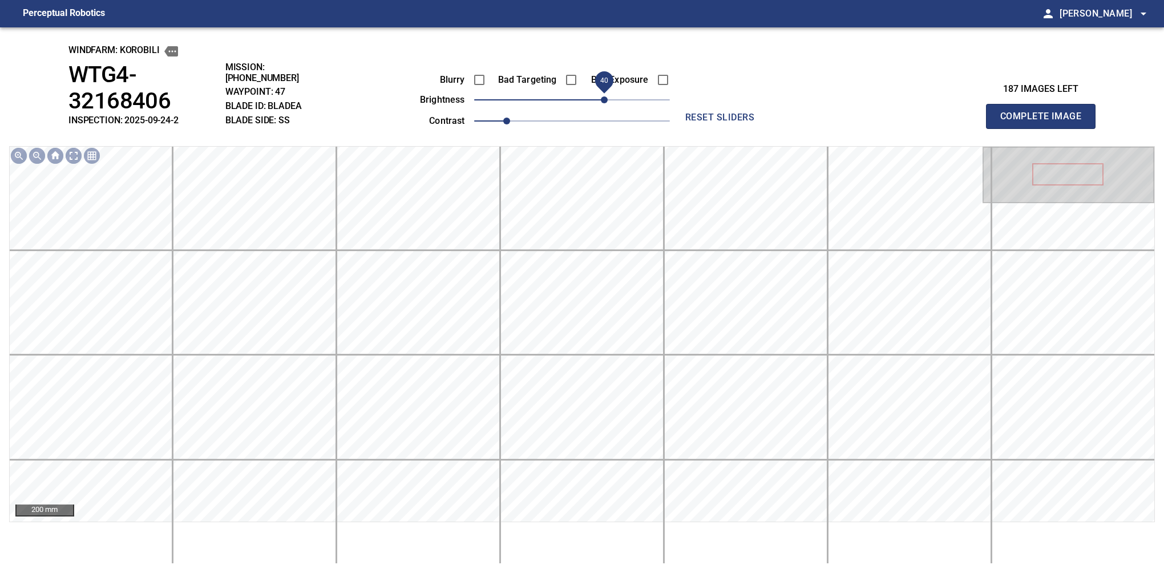
drag, startPoint x: 570, startPoint y: 102, endPoint x: 605, endPoint y: 92, distance: 35.7
click at [605, 96] on span "40" at bounding box center [604, 99] width 7 height 7
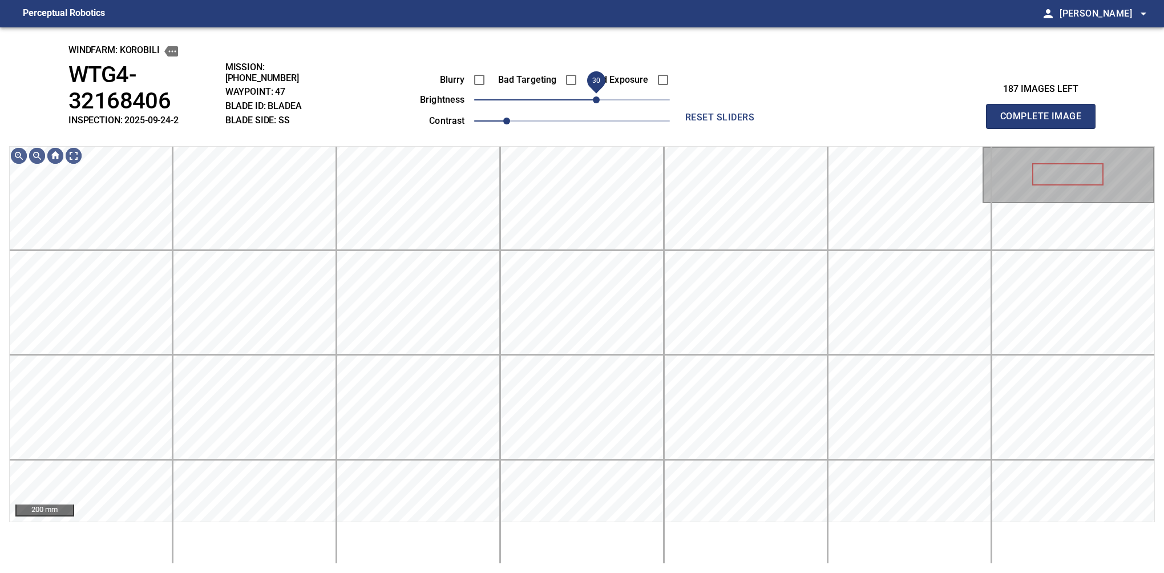
click at [600, 98] on span "30" at bounding box center [596, 99] width 7 height 7
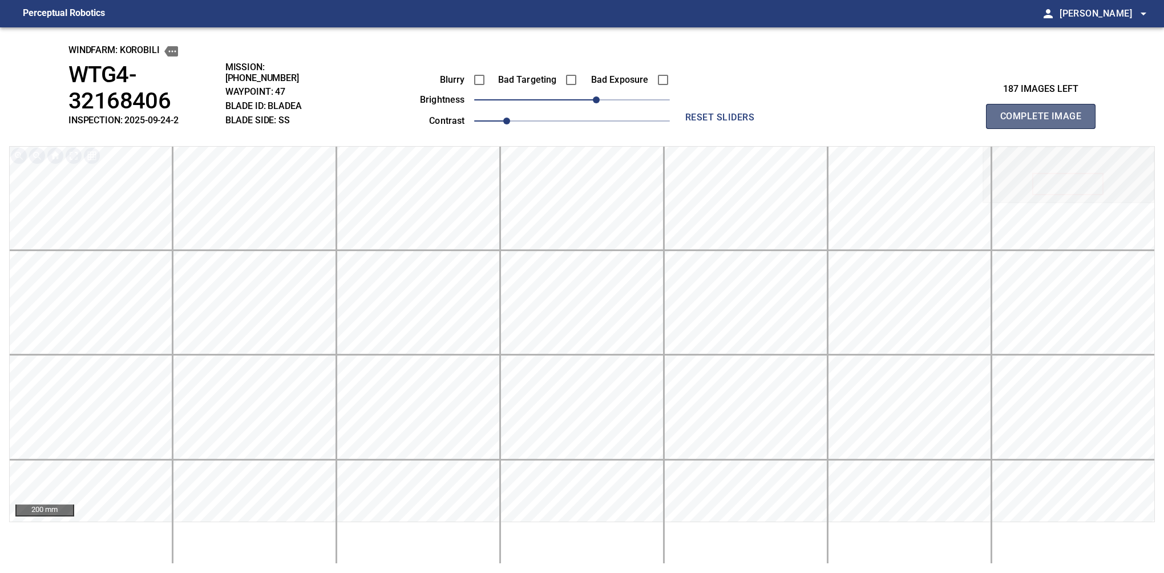
click at [806, 105] on button "Complete Image" at bounding box center [1041, 116] width 110 height 25
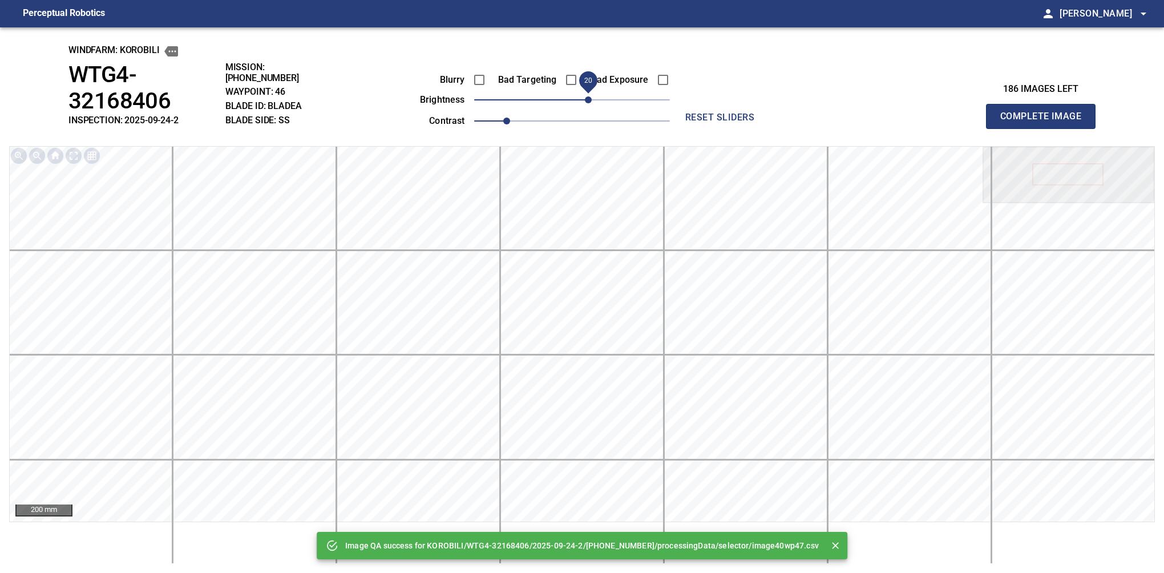
drag, startPoint x: 598, startPoint y: 103, endPoint x: 590, endPoint y: 103, distance: 8.0
click at [590, 103] on span "20" at bounding box center [572, 100] width 196 height 16
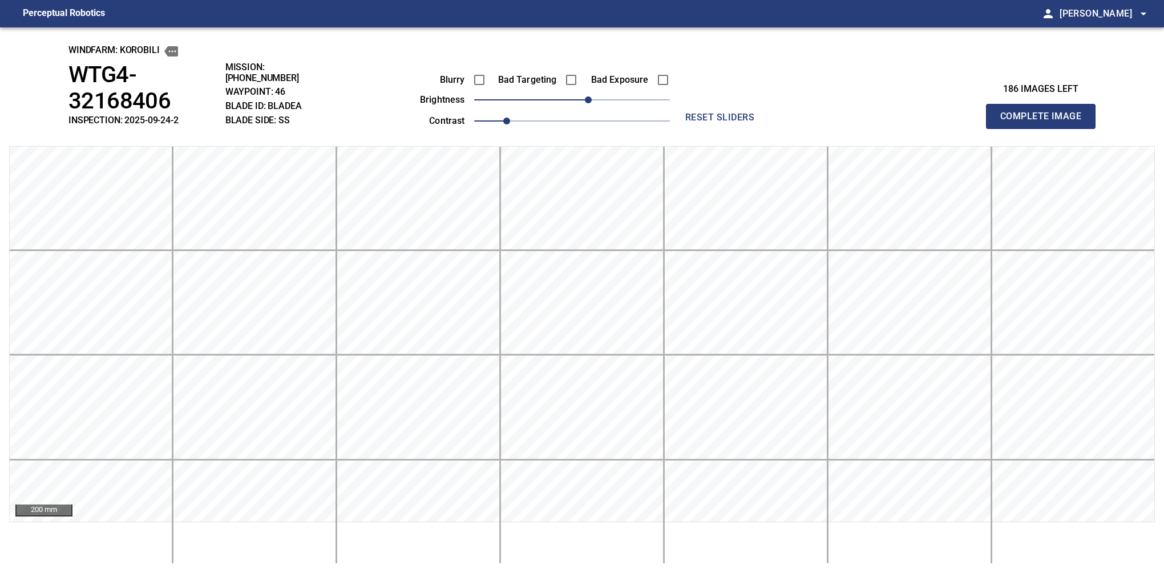
click at [806, 105] on button "Complete Image" at bounding box center [1041, 116] width 110 height 25
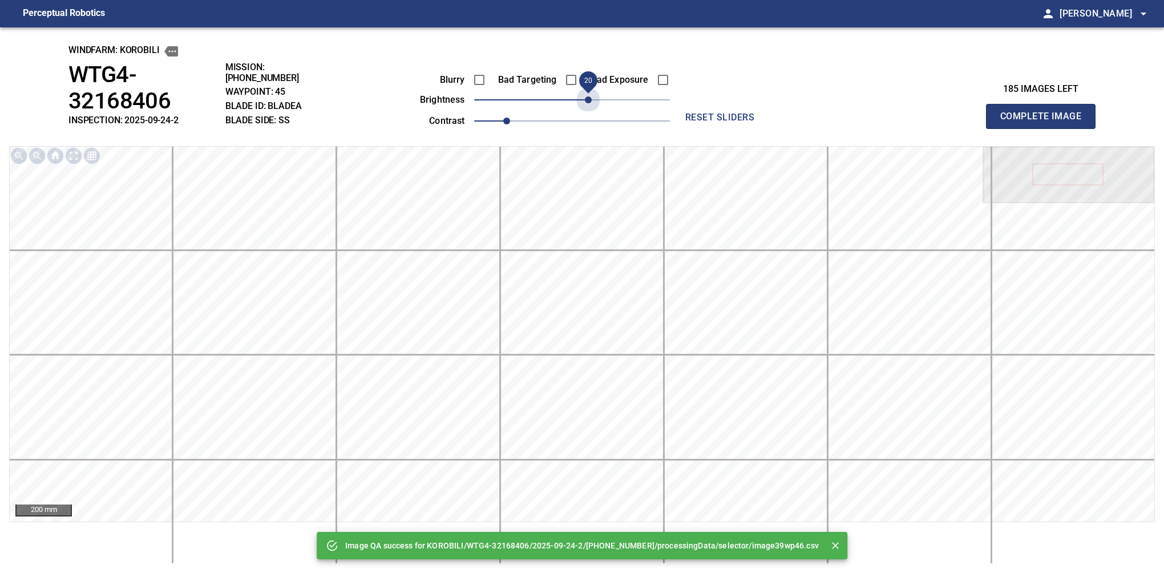
click at [590, 103] on span "20" at bounding box center [572, 100] width 196 height 16
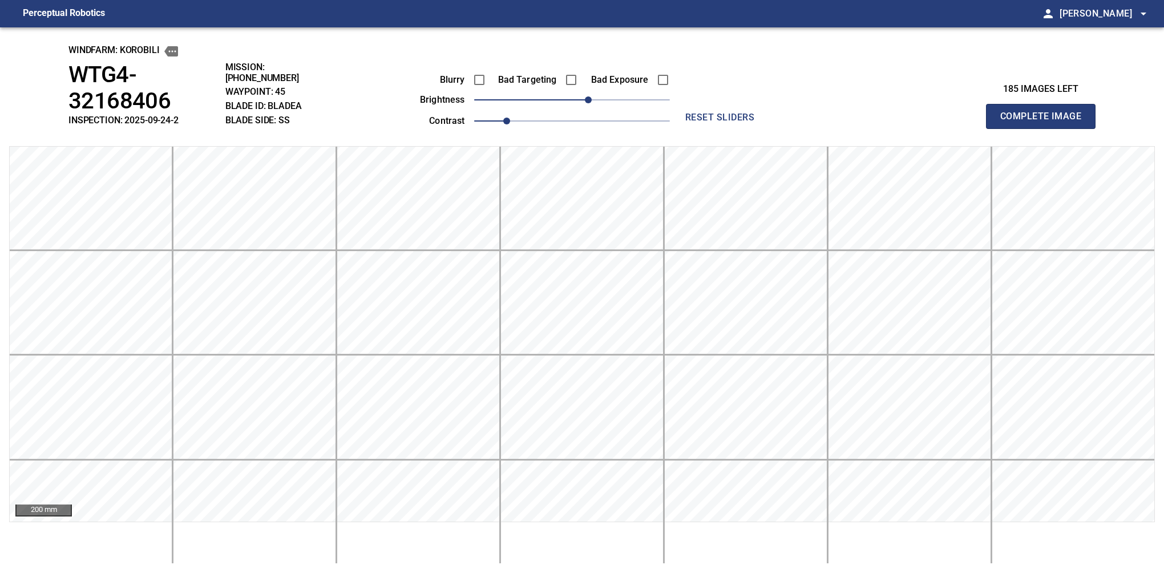
click at [806, 105] on button "Complete Image" at bounding box center [1041, 116] width 110 height 25
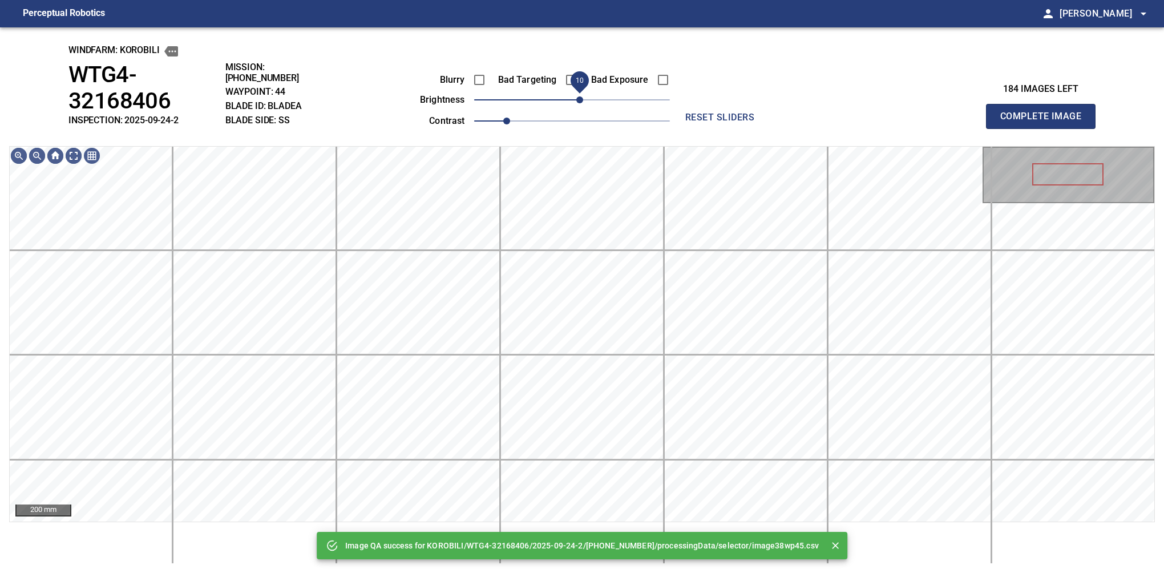
drag, startPoint x: 590, startPoint y: 103, endPoint x: 580, endPoint y: 104, distance: 9.8
click at [580, 104] on span "10" at bounding box center [572, 100] width 196 height 16
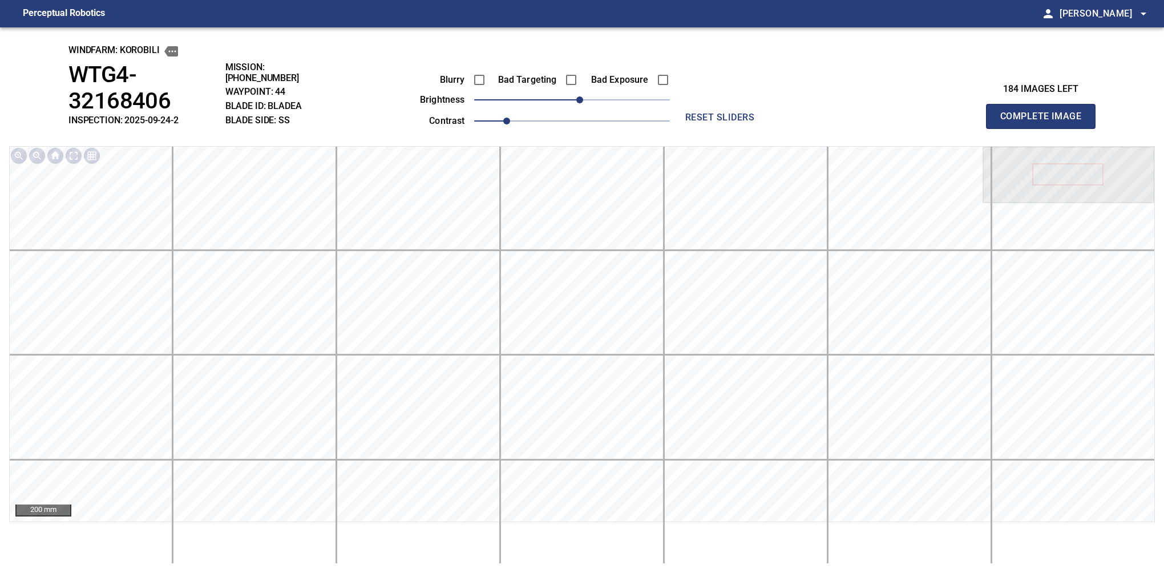
click at [806, 105] on button "Complete Image" at bounding box center [1041, 116] width 110 height 25
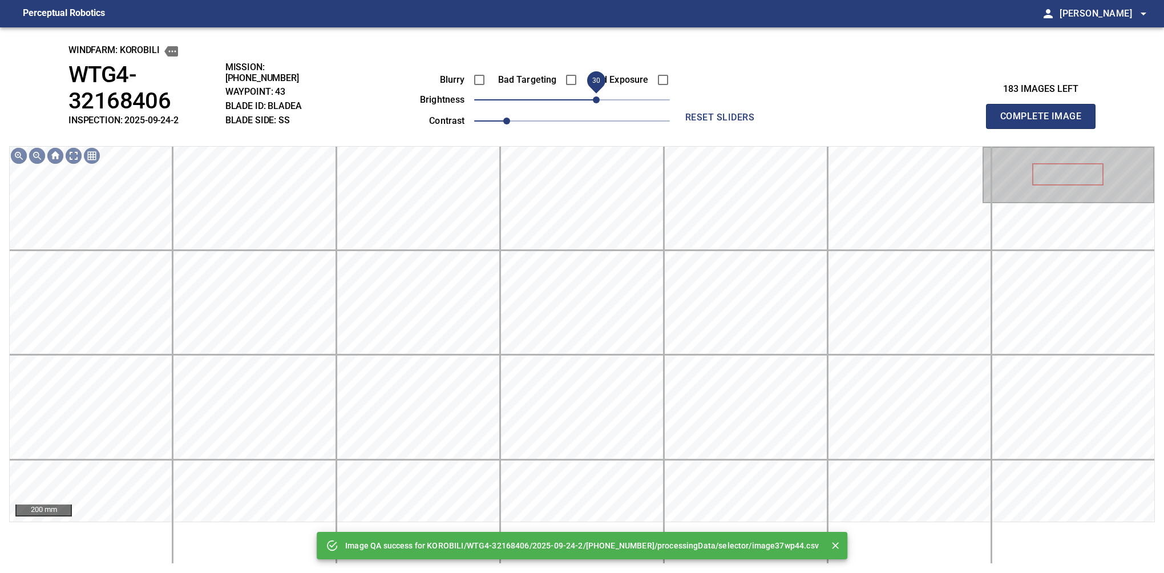
drag, startPoint x: 590, startPoint y: 103, endPoint x: 598, endPoint y: 98, distance: 9.2
click at [598, 98] on span "30" at bounding box center [572, 100] width 196 height 16
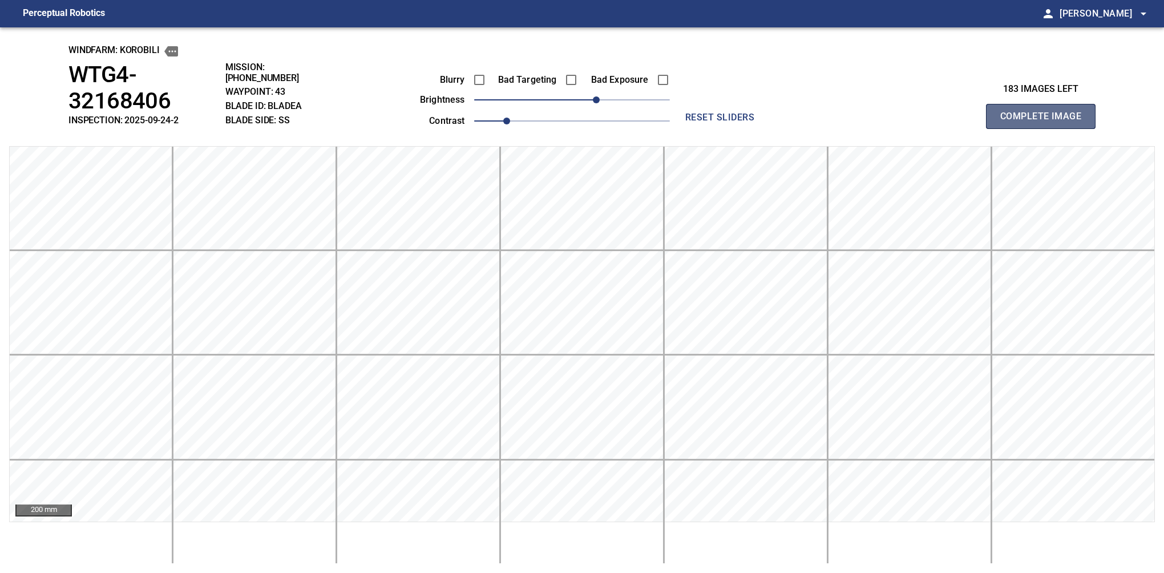
click at [806, 105] on button "Complete Image" at bounding box center [1041, 116] width 110 height 25
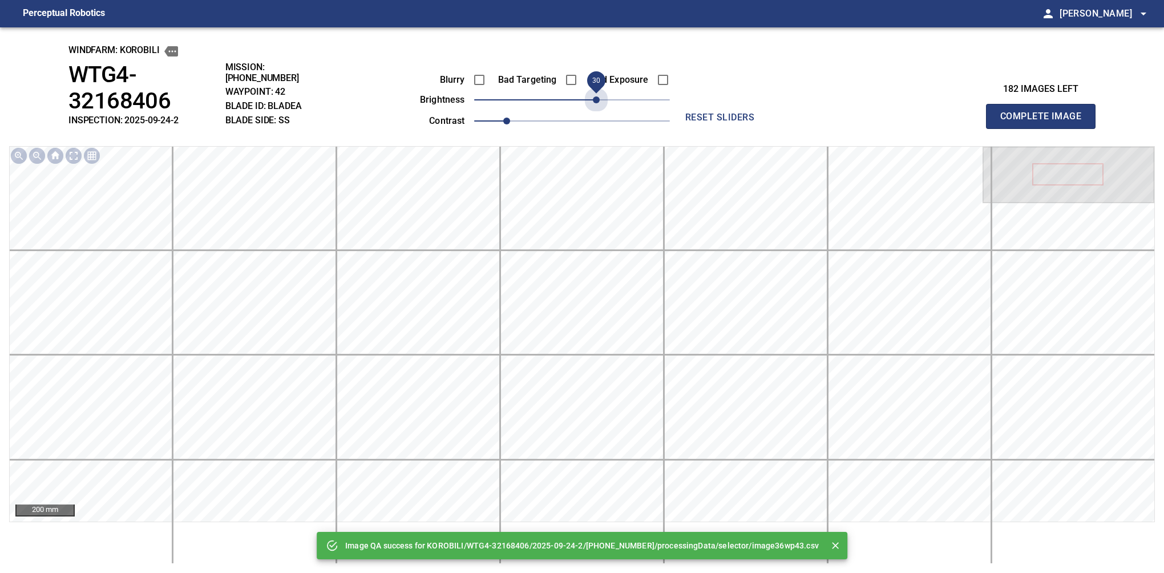
click at [598, 98] on span "30" at bounding box center [572, 100] width 196 height 16
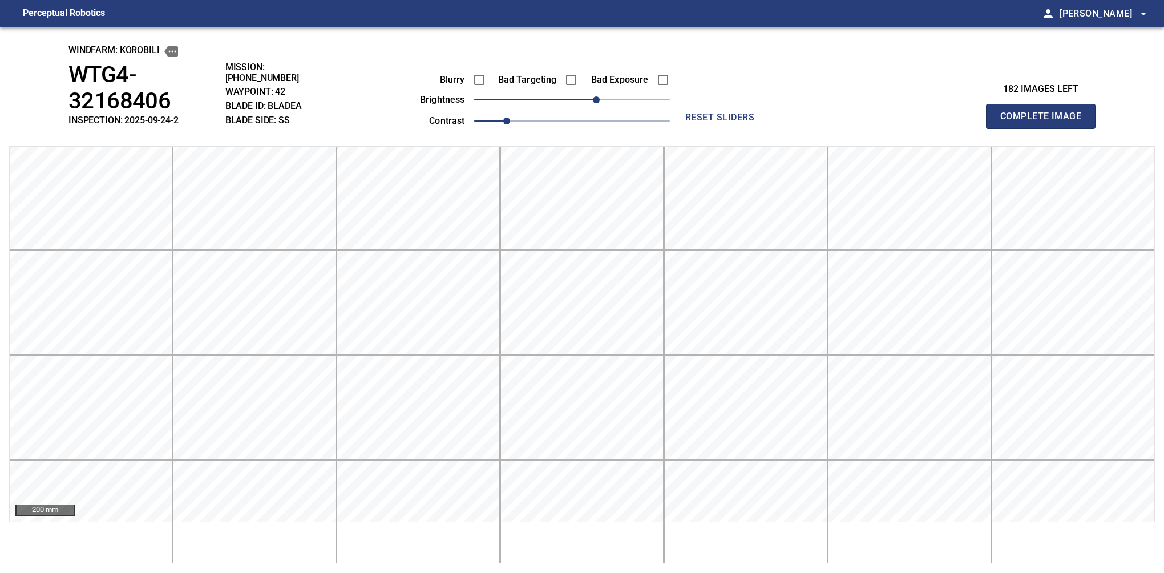
click at [806, 105] on button "Complete Image" at bounding box center [1041, 116] width 110 height 25
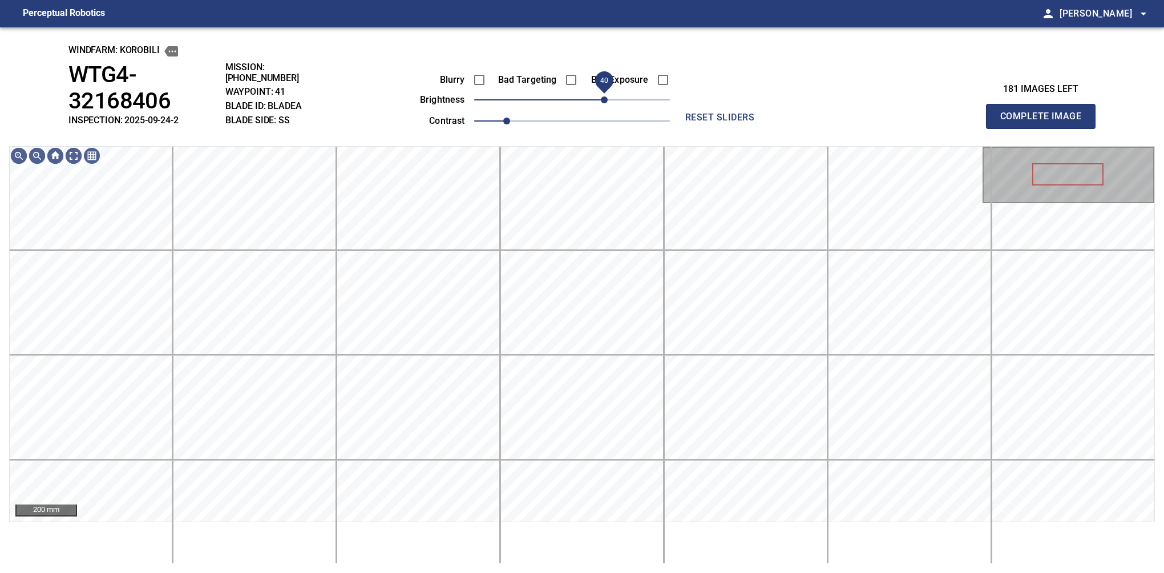
drag, startPoint x: 598, startPoint y: 98, endPoint x: 604, endPoint y: 96, distance: 6.7
click at [604, 96] on span "40" at bounding box center [572, 100] width 196 height 16
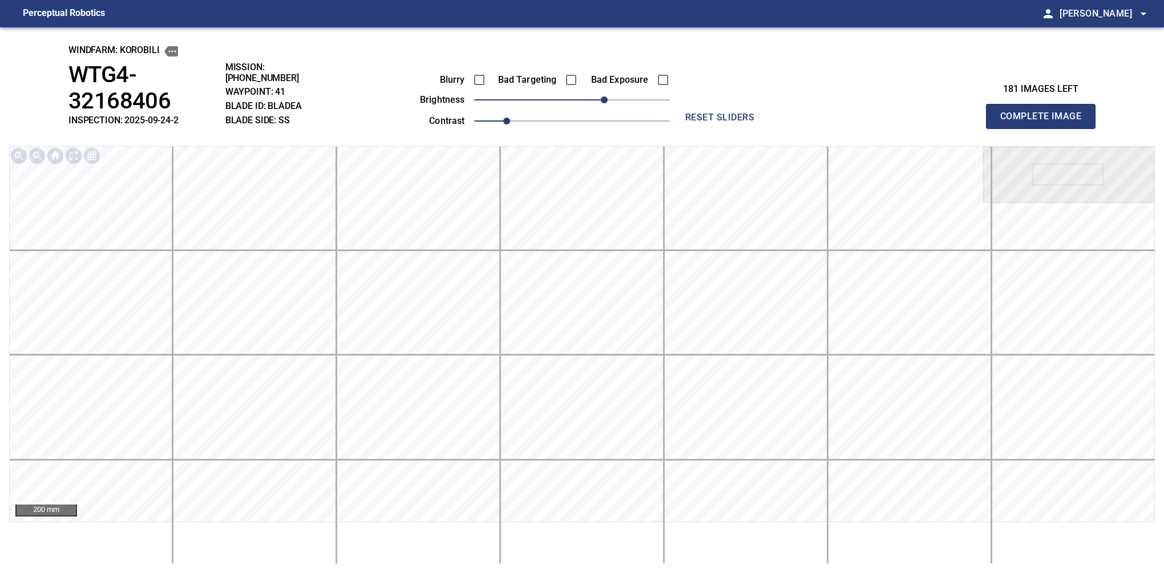
click at [806, 105] on button "Complete Image" at bounding box center [1041, 116] width 110 height 25
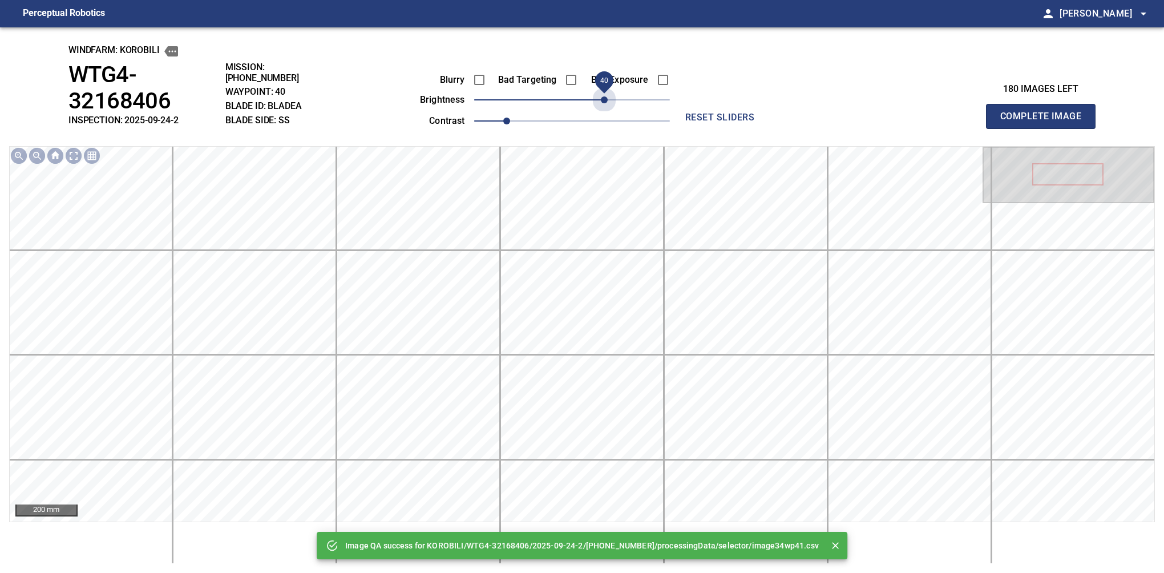
click at [604, 96] on span "40" at bounding box center [572, 100] width 196 height 16
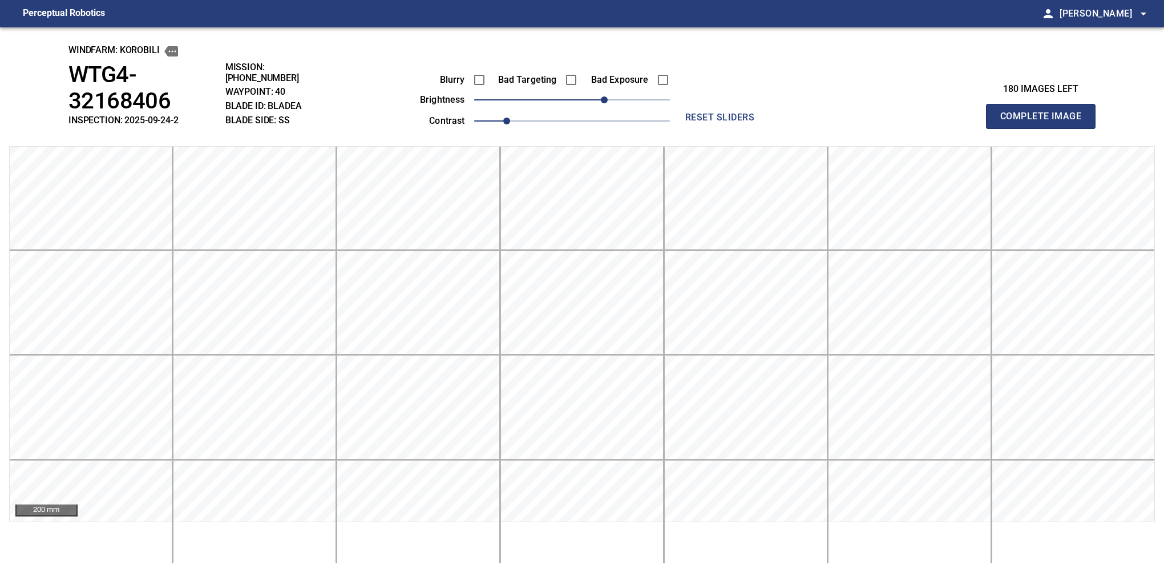
click at [806, 105] on button "Complete Image" at bounding box center [1041, 116] width 110 height 25
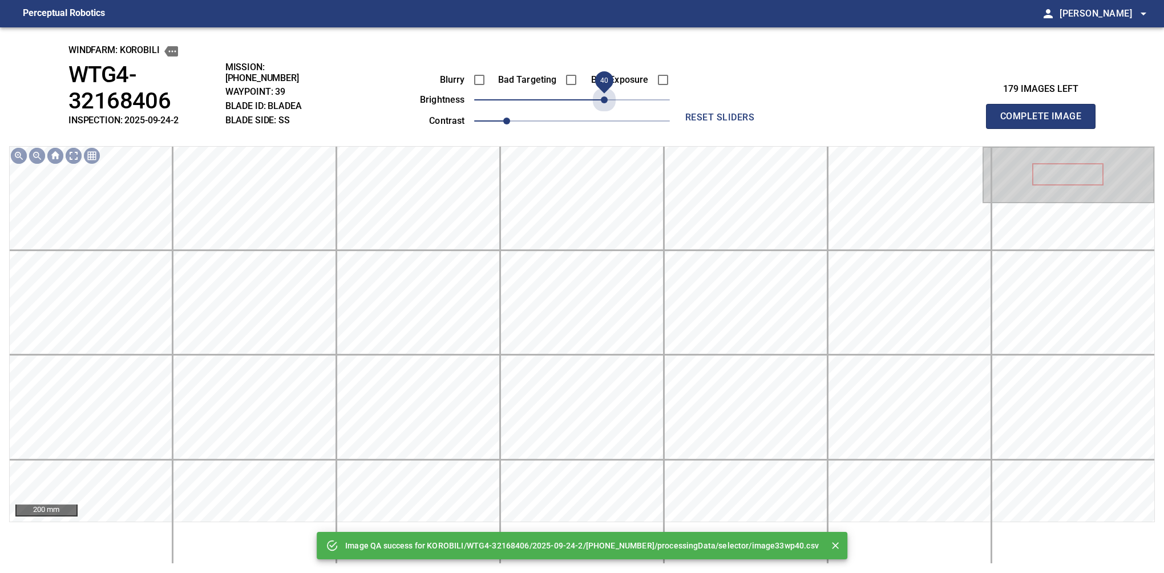
click at [604, 96] on span "40" at bounding box center [572, 100] width 196 height 16
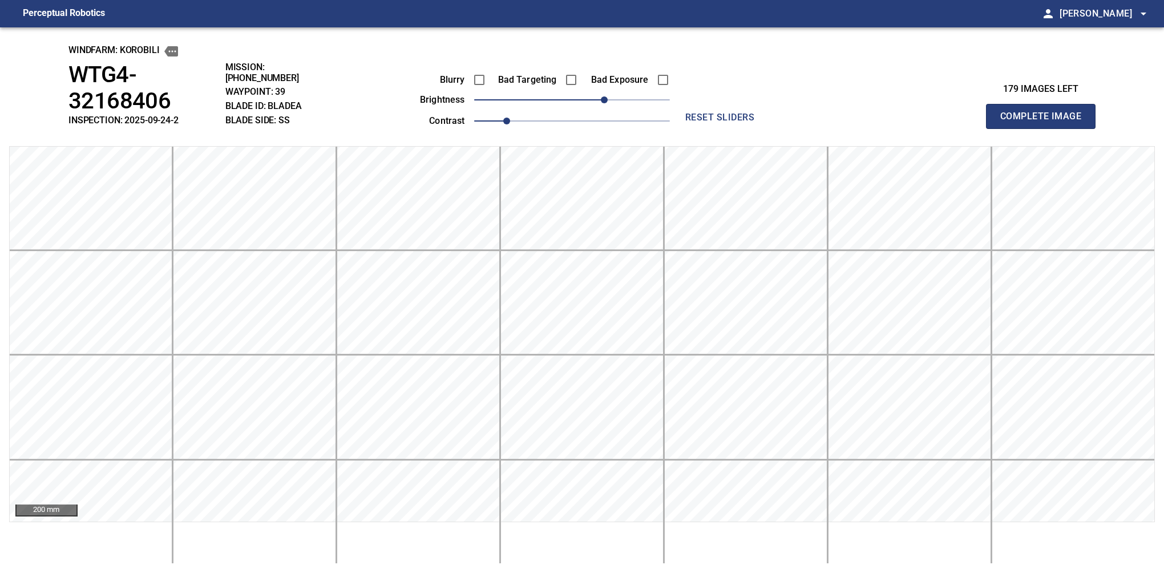
click at [806, 105] on button "Complete Image" at bounding box center [1041, 116] width 110 height 25
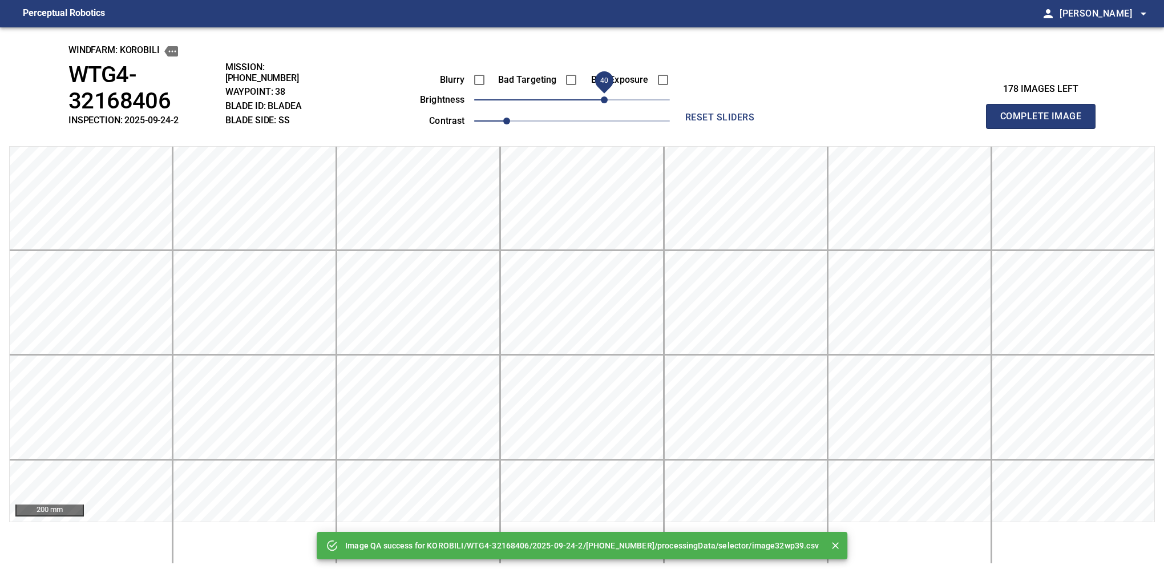
click at [602, 96] on span "40" at bounding box center [572, 100] width 196 height 16
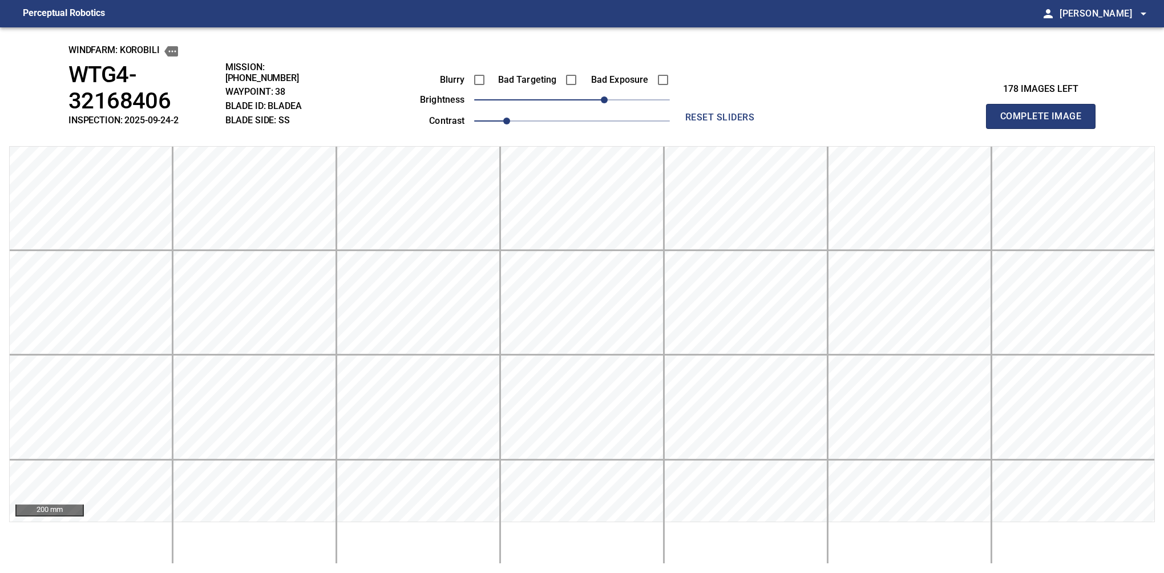
click at [806, 105] on button "Complete Image" at bounding box center [1041, 116] width 110 height 25
click at [602, 96] on span "40" at bounding box center [572, 100] width 196 height 16
click at [806, 105] on button "Complete Image" at bounding box center [1041, 116] width 110 height 25
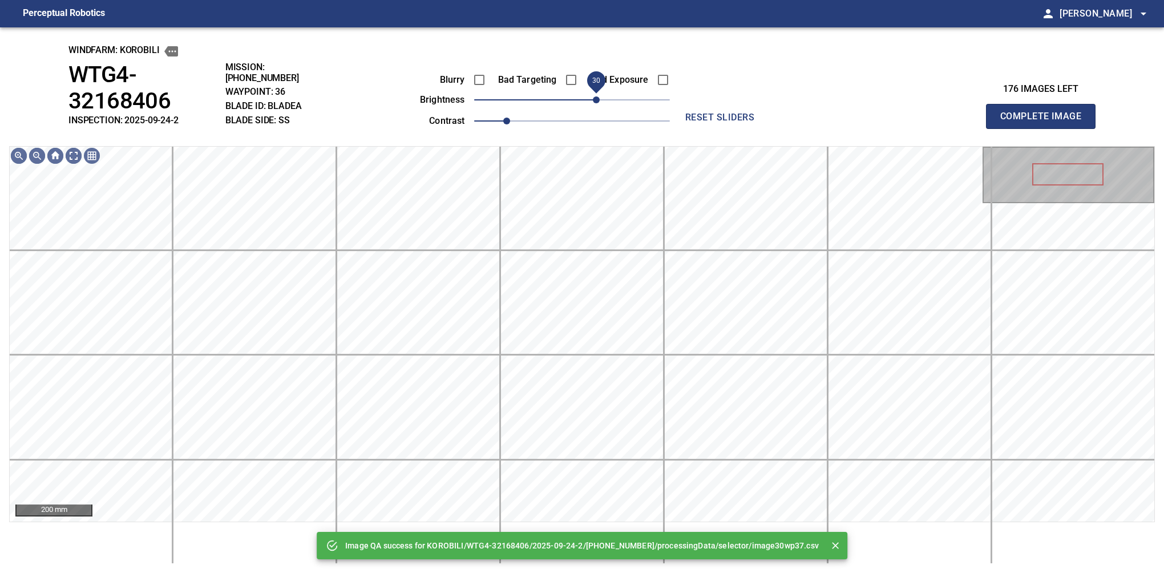
click at [598, 96] on span "30" at bounding box center [572, 100] width 196 height 16
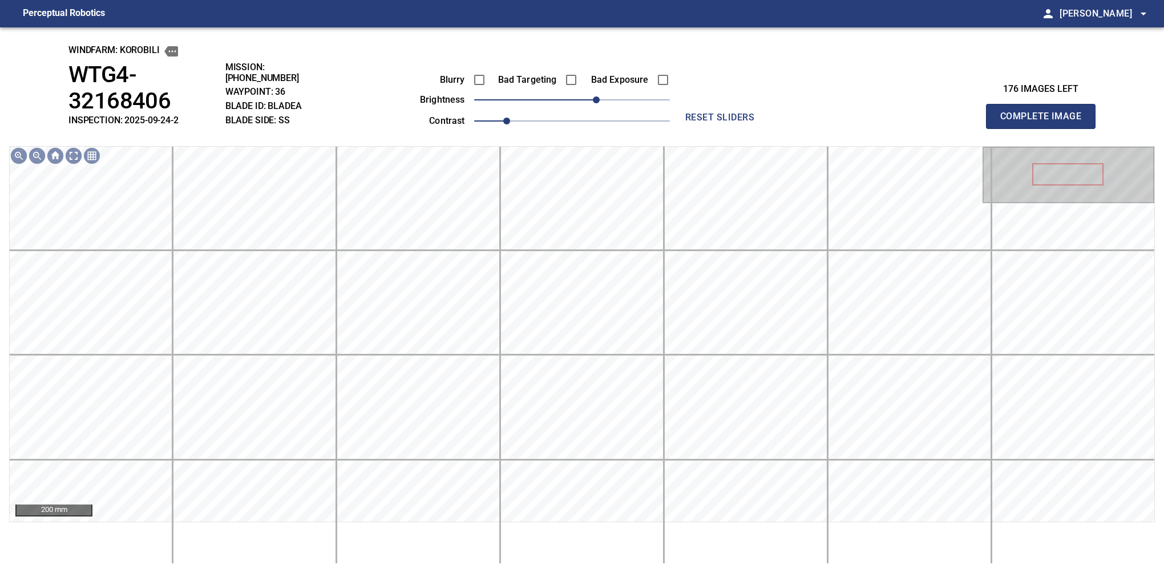
click at [806, 105] on button "Complete Image" at bounding box center [1041, 116] width 110 height 25
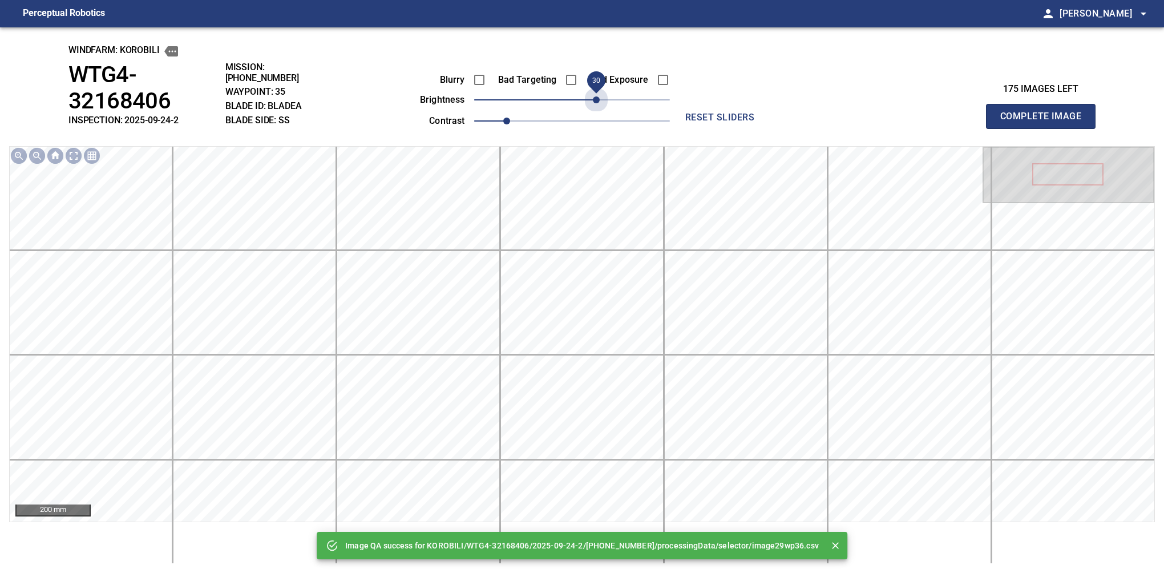
click at [598, 96] on span "30" at bounding box center [572, 100] width 196 height 16
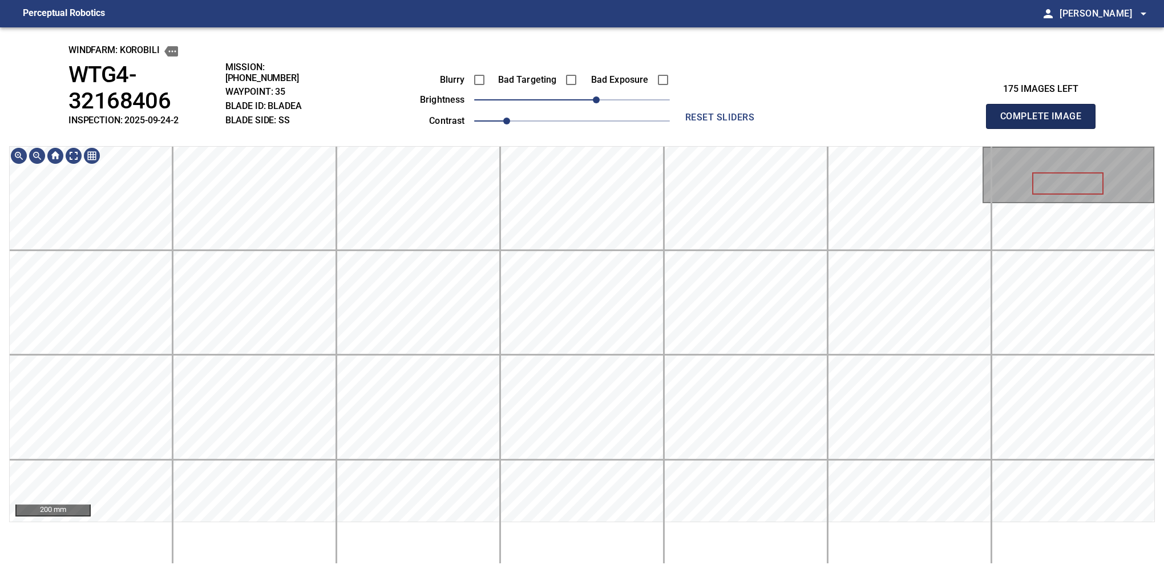
click at [806, 105] on button "Complete Image" at bounding box center [1041, 116] width 110 height 25
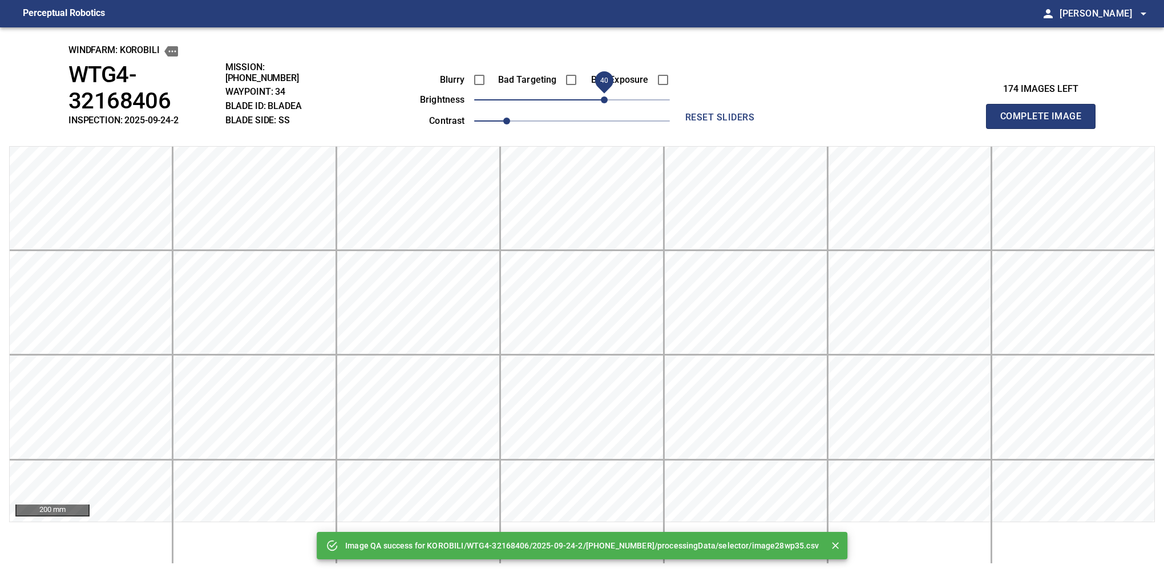
click at [602, 96] on span "40" at bounding box center [604, 99] width 7 height 7
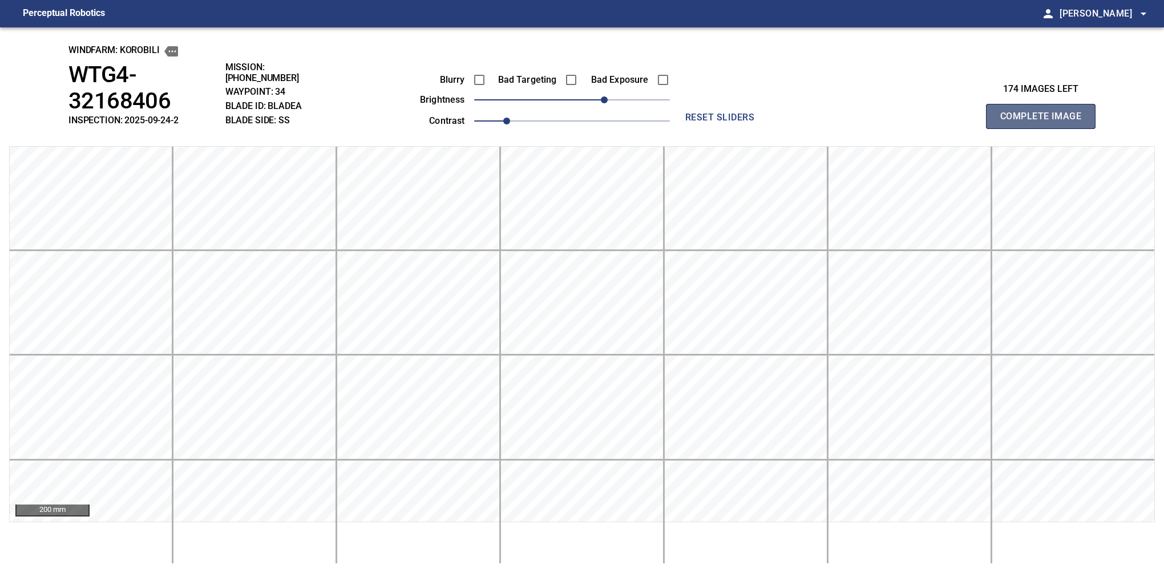
click at [806, 105] on button "Complete Image" at bounding box center [1041, 116] width 110 height 25
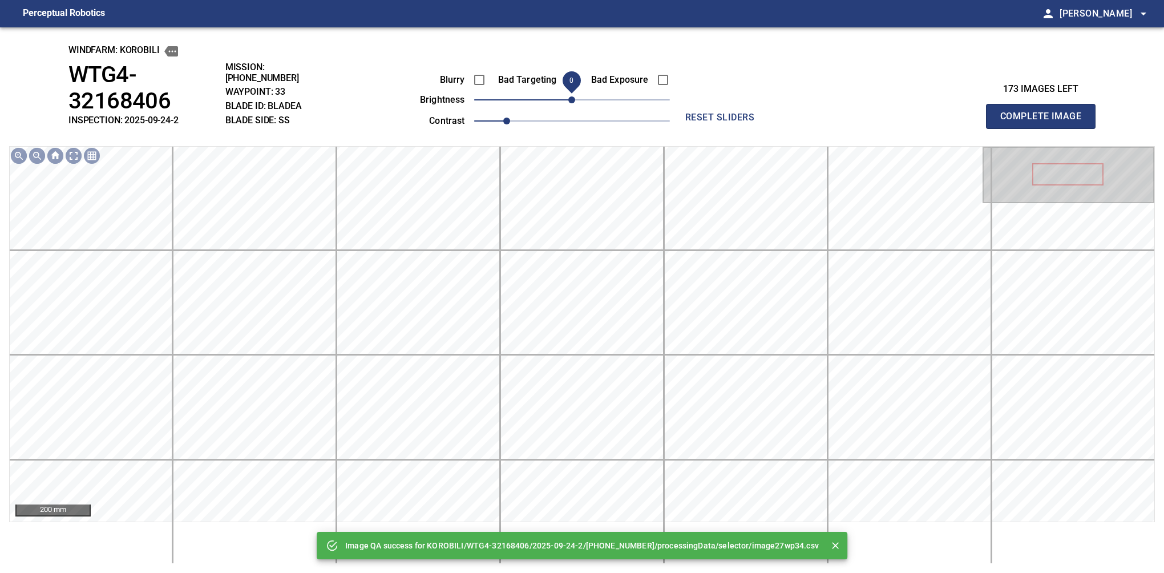
drag, startPoint x: 602, startPoint y: 96, endPoint x: 570, endPoint y: 100, distance: 32.2
click at [570, 100] on span "0" at bounding box center [572, 100] width 196 height 16
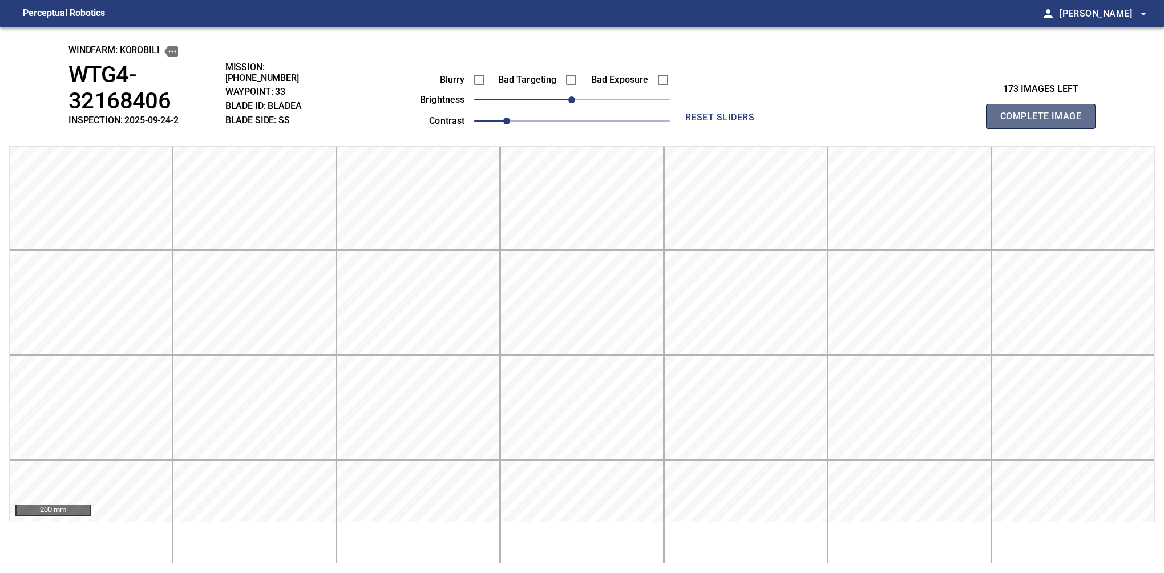
click at [806, 105] on button "Complete Image" at bounding box center [1041, 116] width 110 height 25
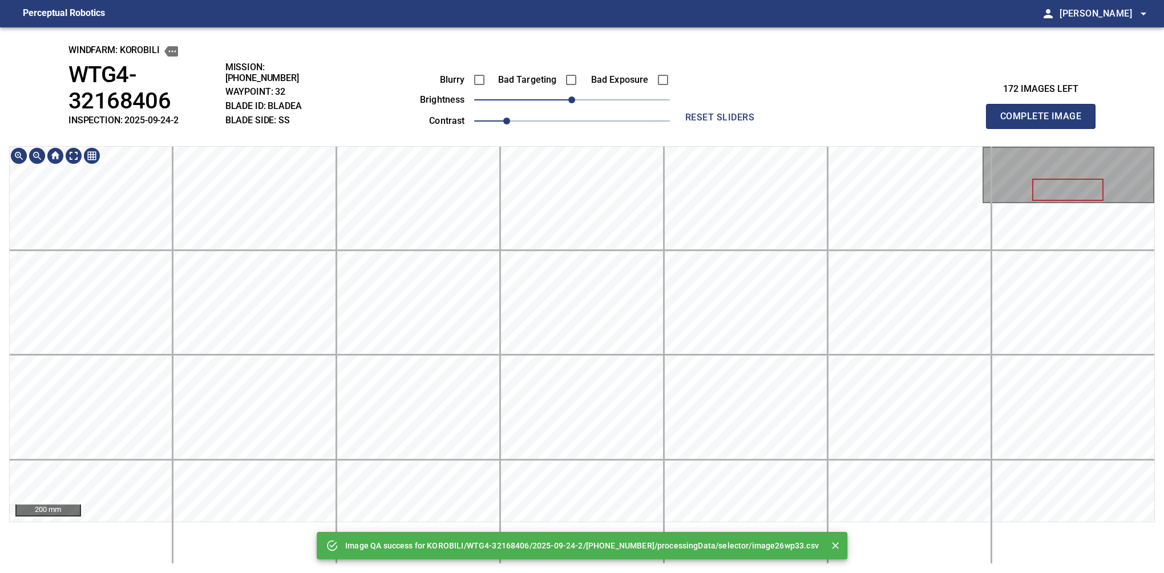
click at [591, 128] on div "Image QA success for KOROBILI/WTG4-32168406/2025-09-24-2/2025-09-24-10/processi…" at bounding box center [582, 299] width 1164 height 545
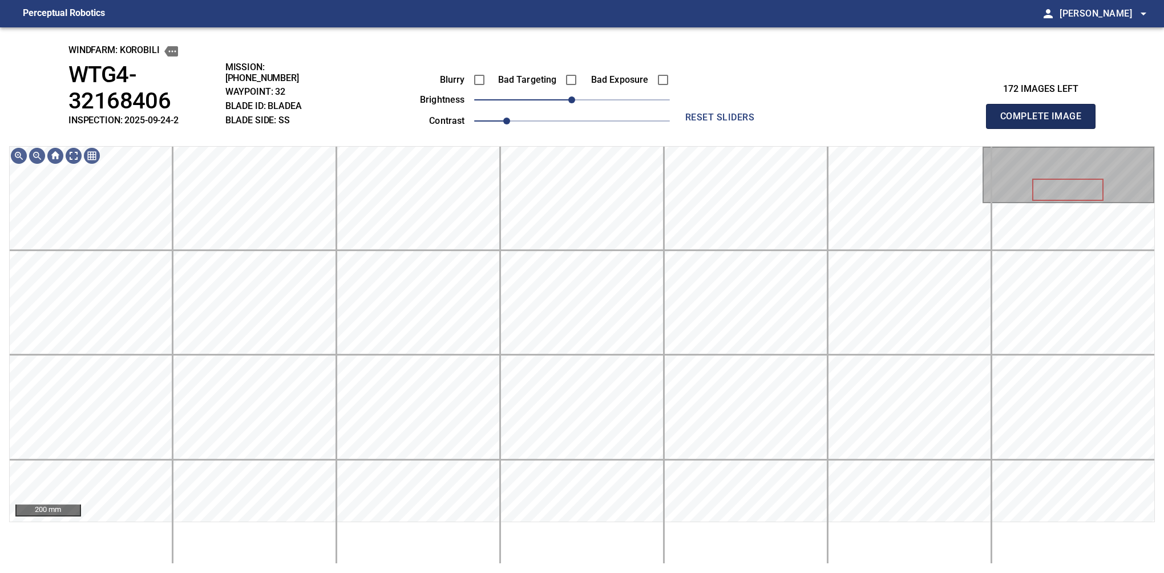
click at [806, 105] on button "Complete Image" at bounding box center [1041, 116] width 110 height 25
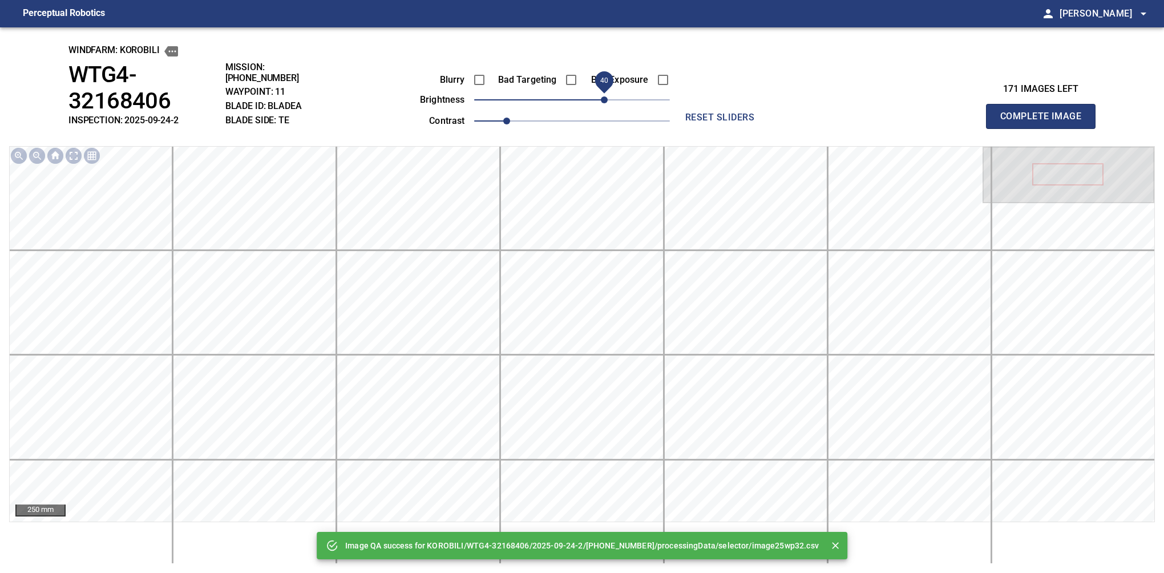
drag, startPoint x: 575, startPoint y: 100, endPoint x: 605, endPoint y: 96, distance: 29.9
click at [605, 96] on span "40" at bounding box center [604, 99] width 7 height 7
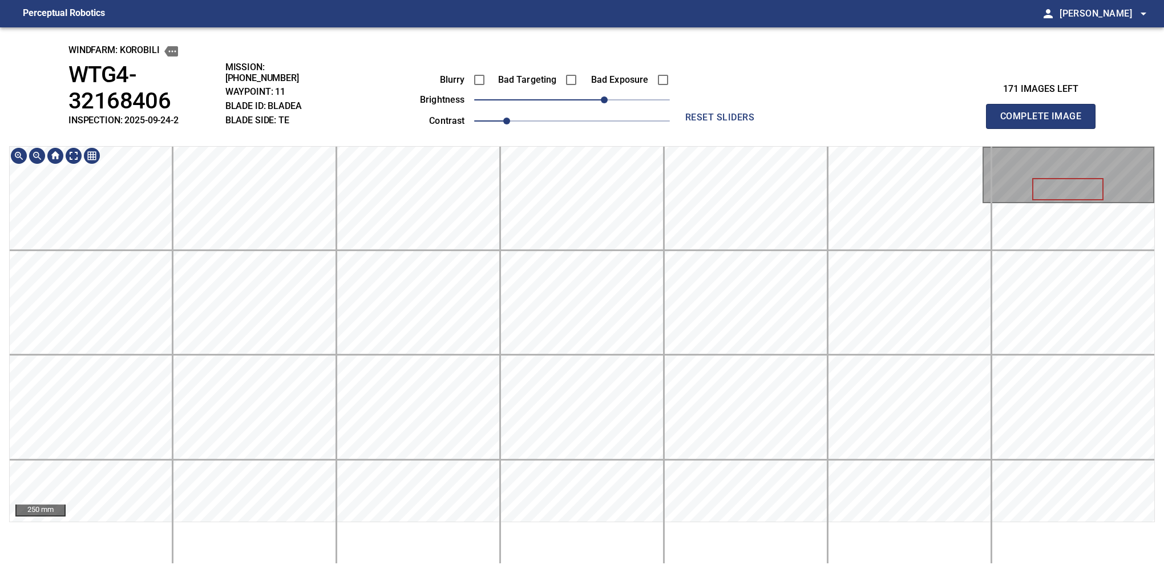
click at [637, 143] on div "windfarm: KOROBILI WTG4-32168406 INSPECTION: 2025-09-24-2 MISSION: 2025-09-24-1…" at bounding box center [582, 299] width 1164 height 545
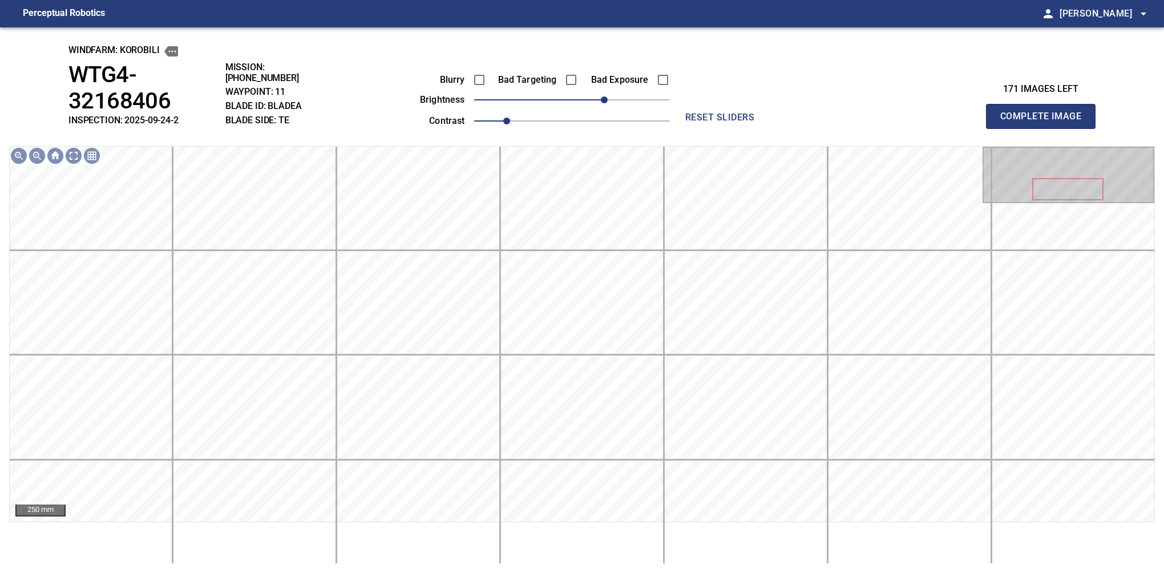
click at [806, 105] on button "Complete Image" at bounding box center [1041, 116] width 110 height 25
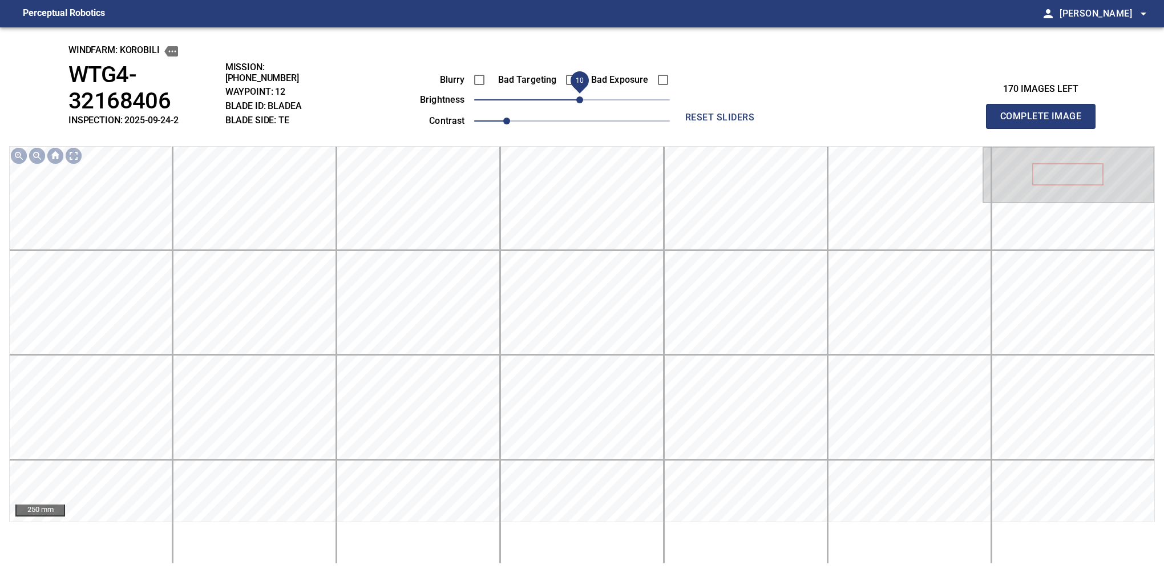
drag, startPoint x: 571, startPoint y: 107, endPoint x: 581, endPoint y: 104, distance: 10.7
click at [581, 103] on span "10" at bounding box center [579, 99] width 7 height 7
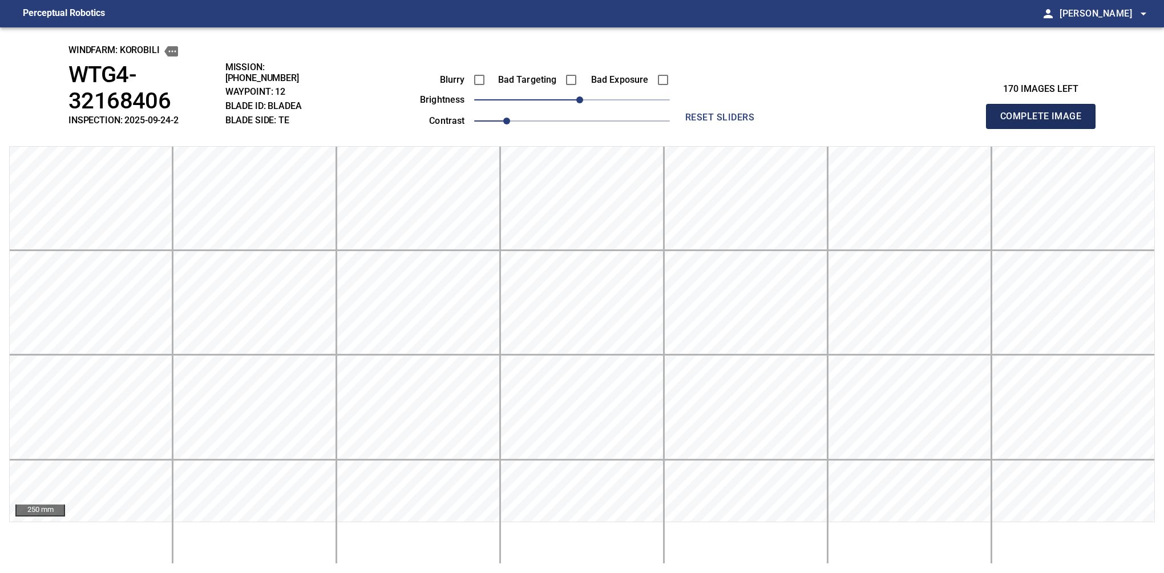
click at [806, 105] on button "Complete Image" at bounding box center [1041, 116] width 110 height 25
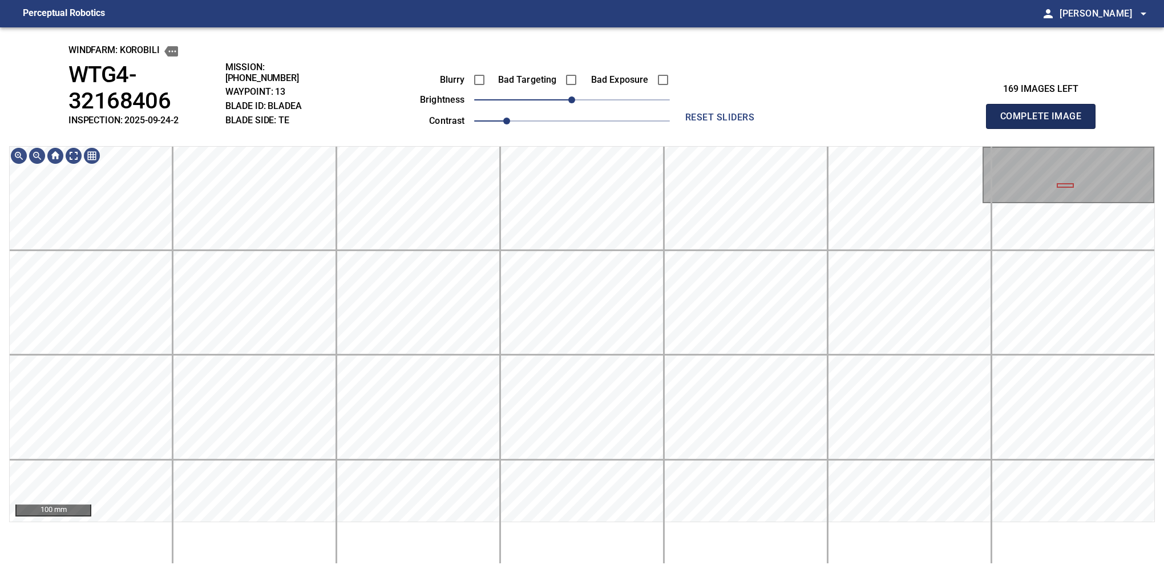
click at [806, 105] on button "Complete Image" at bounding box center [1041, 116] width 110 height 25
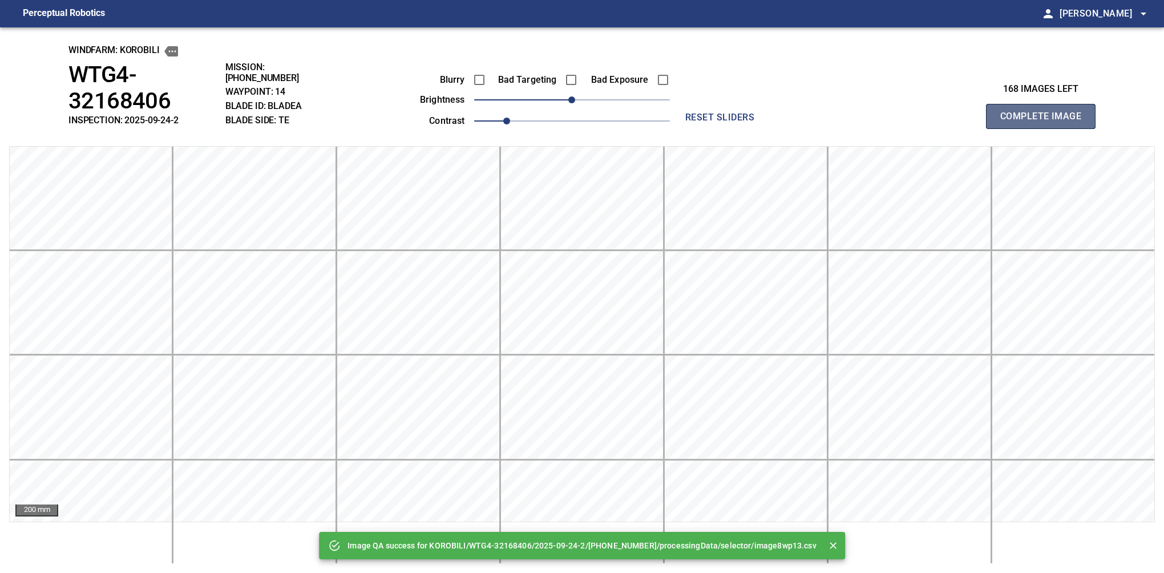
click at [806, 105] on button "Complete Image" at bounding box center [1041, 116] width 110 height 25
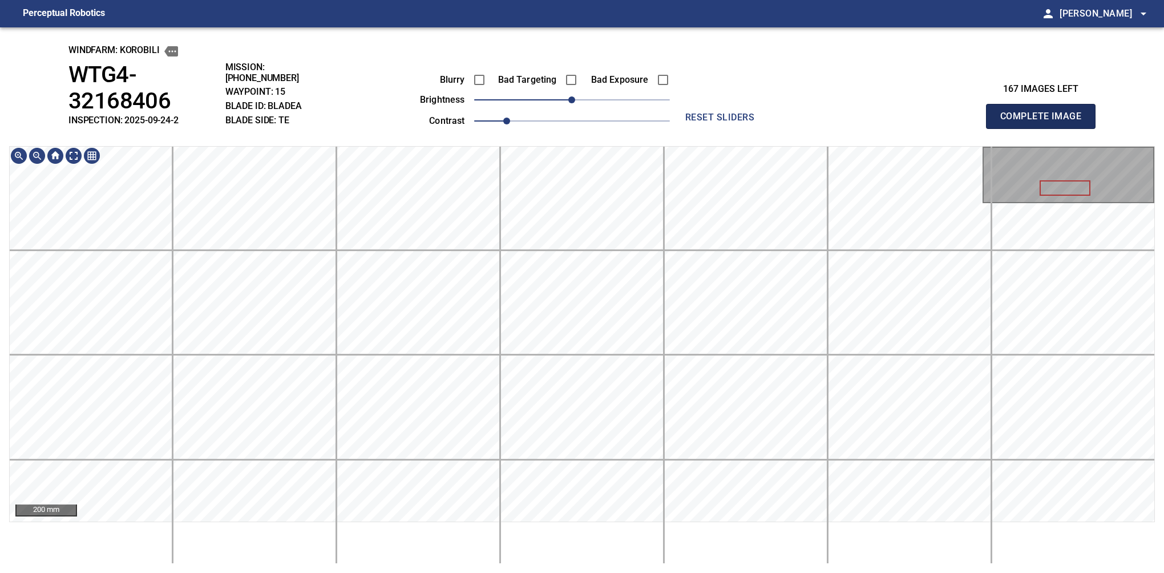
click at [806, 105] on button "Complete Image" at bounding box center [1041, 116] width 110 height 25
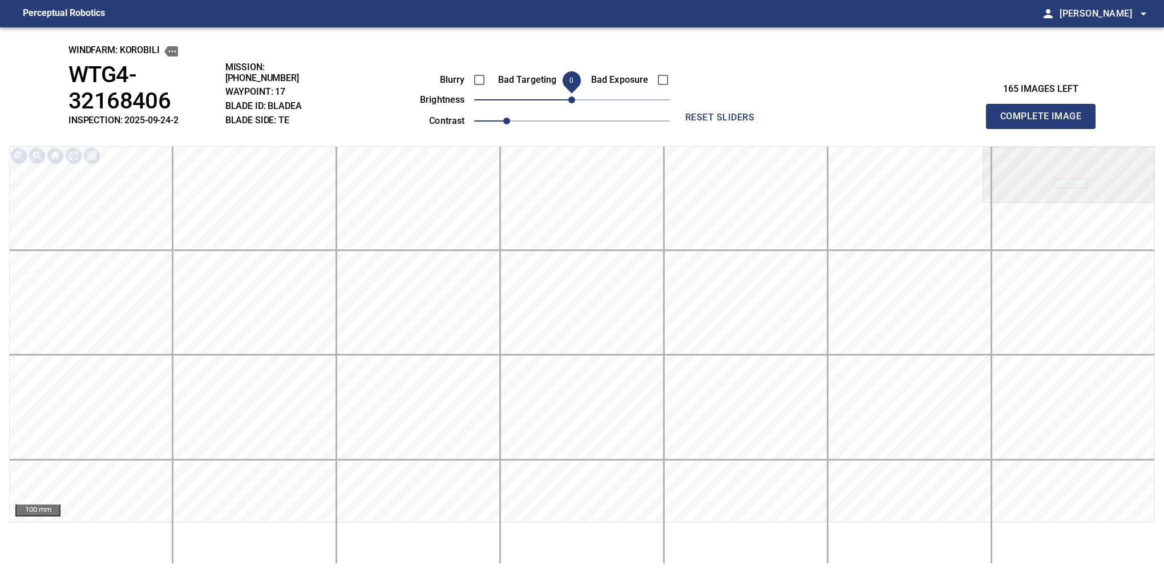
click at [806, 105] on button "Complete Image" at bounding box center [1041, 116] width 110 height 25
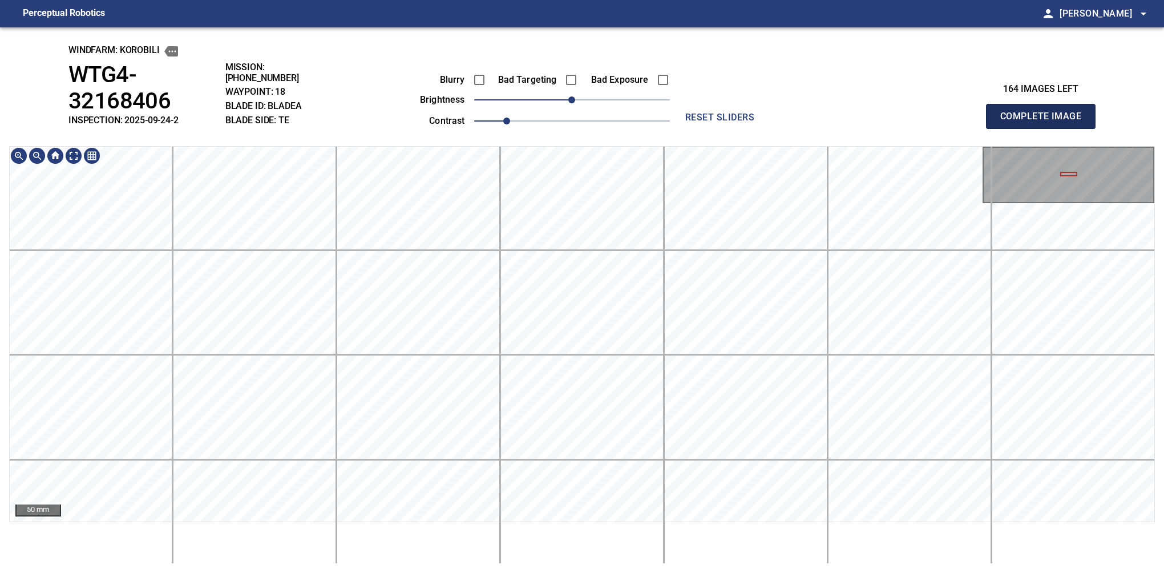
click at [806, 105] on button "Complete Image" at bounding box center [1041, 116] width 110 height 25
click at [671, 100] on div "windfarm: KOROBILI WTG4-32168406 INSPECTION: 2025-09-24-2 MISSION: 2025-09-24-1…" at bounding box center [582, 299] width 1164 height 545
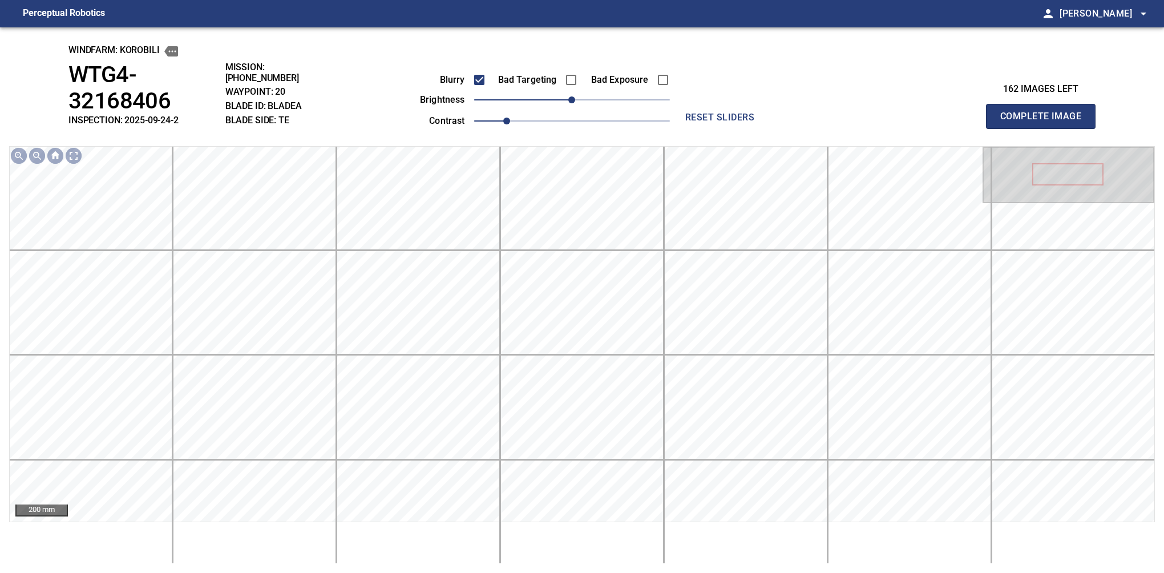
click at [806, 105] on button "Complete Image" at bounding box center [1041, 116] width 110 height 25
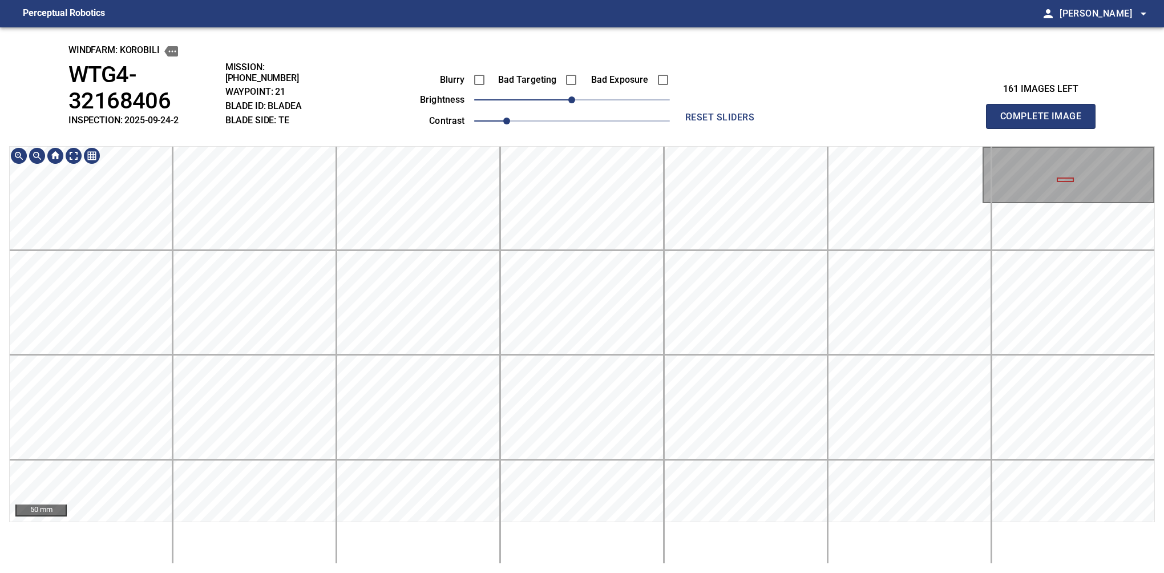
click at [646, 0] on html "Perceptual Robotics person Alex Semenov arrow_drop_down windfarm: KOROBILI WTG4…" at bounding box center [582, 286] width 1164 height 573
click at [716, 564] on html "Perceptual Robotics person Alex Semenov arrow_drop_down windfarm: KOROBILI WTG4…" at bounding box center [582, 286] width 1164 height 573
click at [670, 564] on html "Perceptual Robotics person Alex Semenov arrow_drop_down windfarm: KOROBILI WTG4…" at bounding box center [582, 286] width 1164 height 573
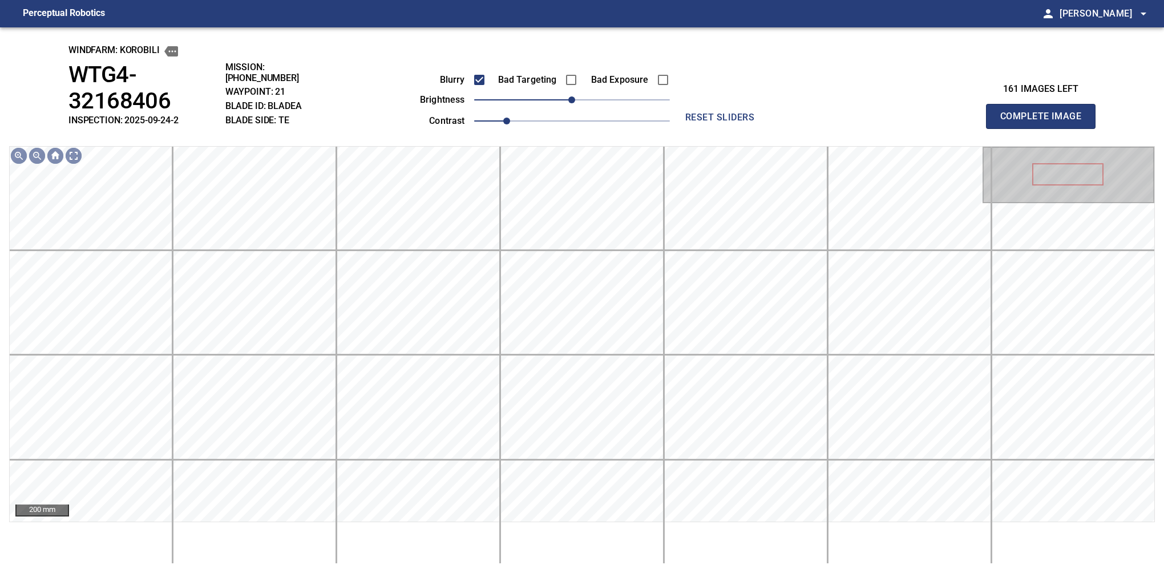
click at [806, 105] on button "Complete Image" at bounding box center [1041, 116] width 110 height 25
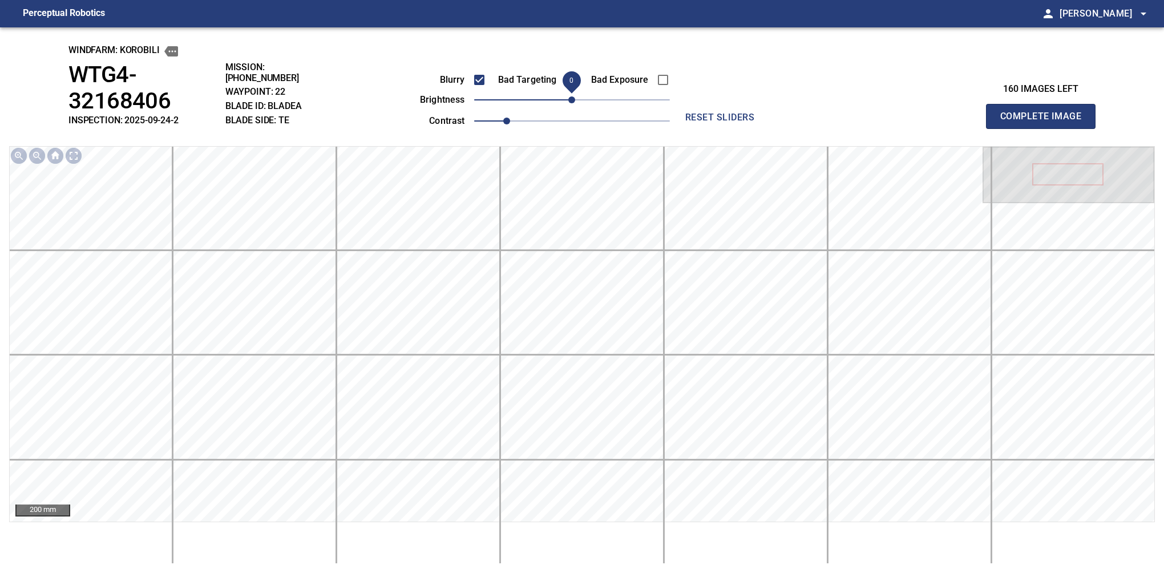
click at [568, 102] on span "0" at bounding box center [571, 99] width 7 height 7
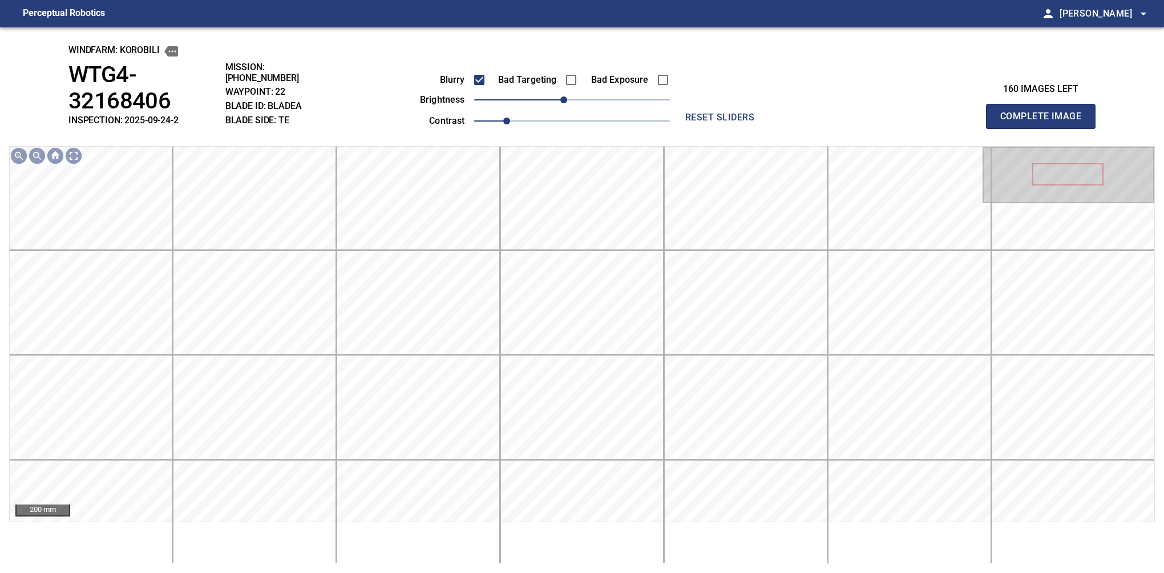
click at [806, 105] on button "Complete Image" at bounding box center [1041, 116] width 110 height 25
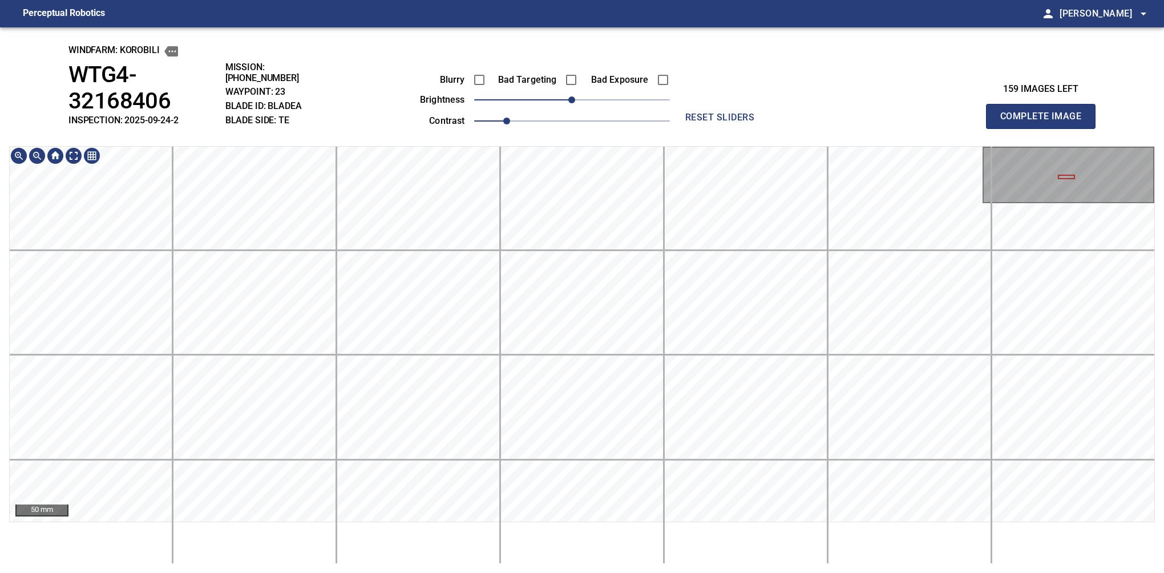
click at [479, 21] on main "Perceptual Robotics person Alex Semenov arrow_drop_down windfarm: KOROBILI WTG4…" at bounding box center [582, 286] width 1164 height 573
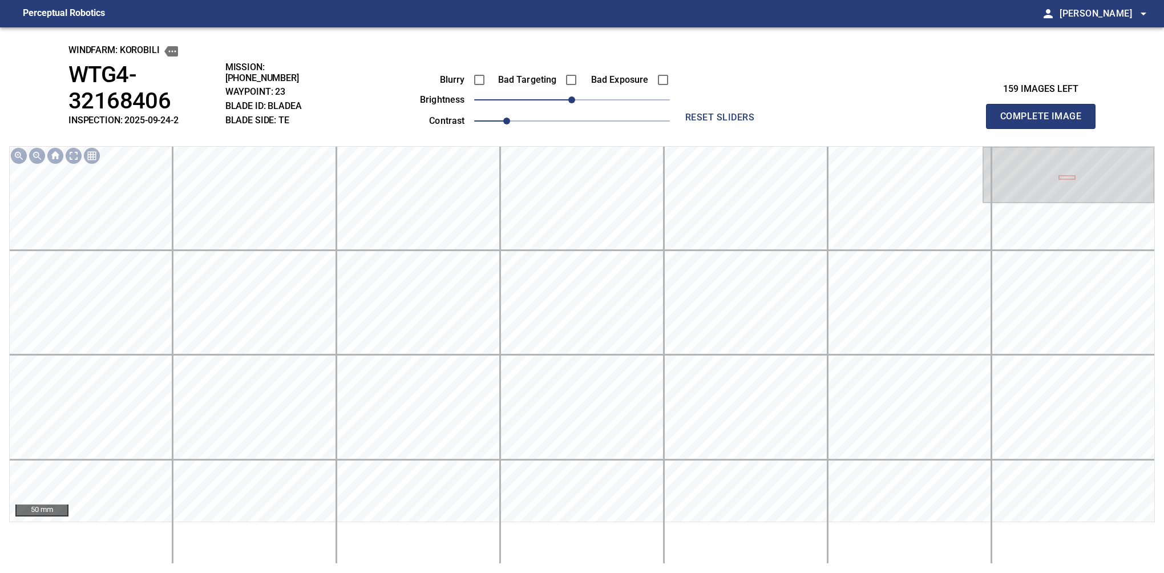
click at [806, 105] on button "Complete Image" at bounding box center [1041, 116] width 110 height 25
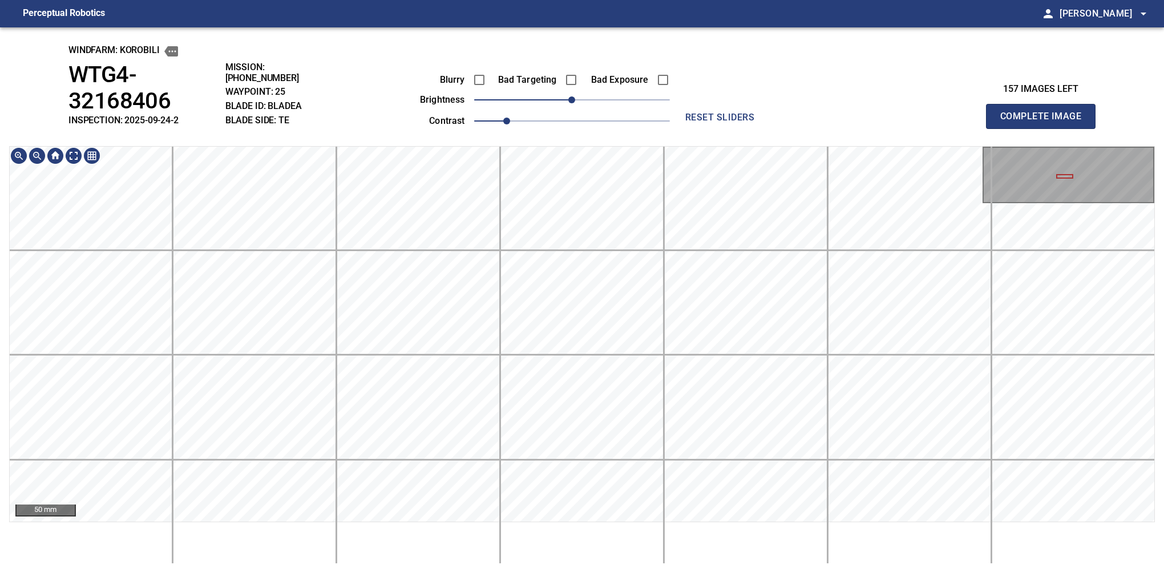
click at [806, 105] on button "Complete Image" at bounding box center [1041, 116] width 110 height 25
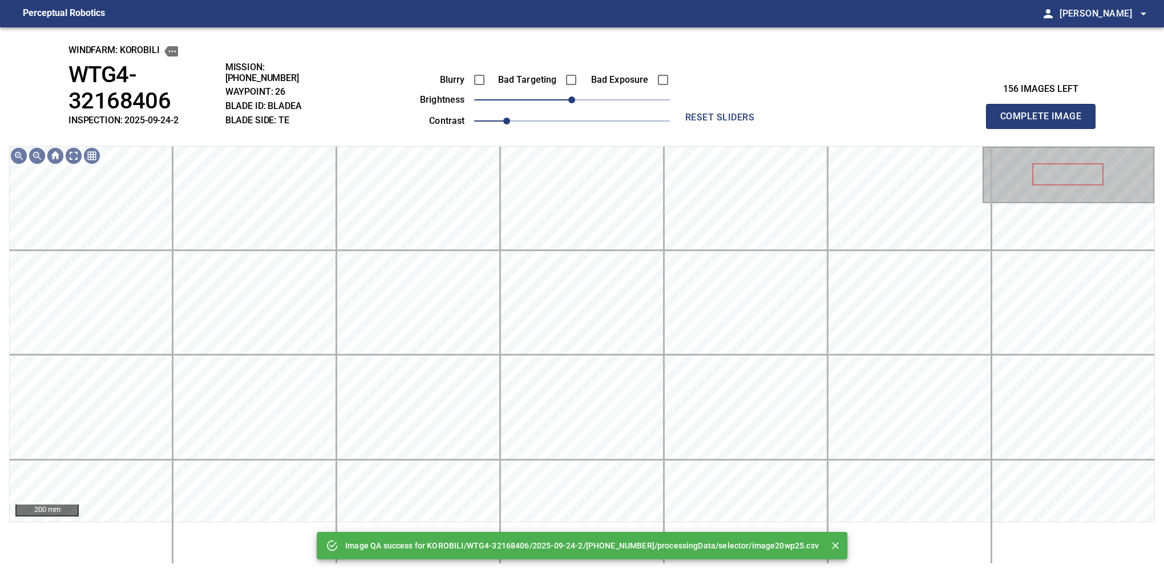
click at [521, 96] on div "Image QA success for KOROBILI/WTG4-32168406/2025-09-24-2/2025-09-24-10/processi…" at bounding box center [582, 299] width 1164 height 545
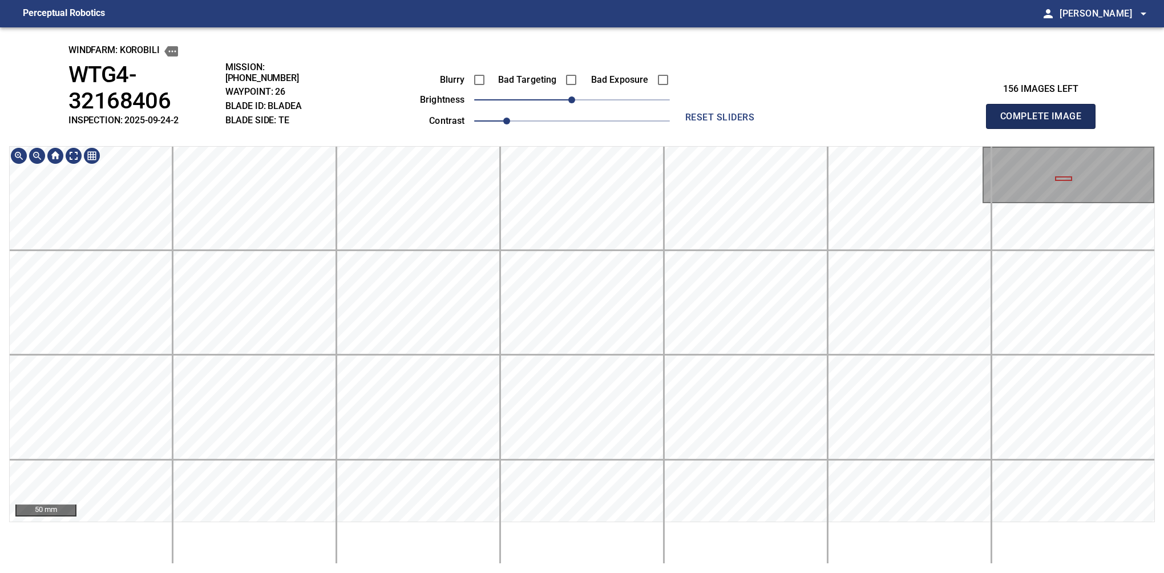
click at [806, 105] on button "Complete Image" at bounding box center [1041, 116] width 110 height 25
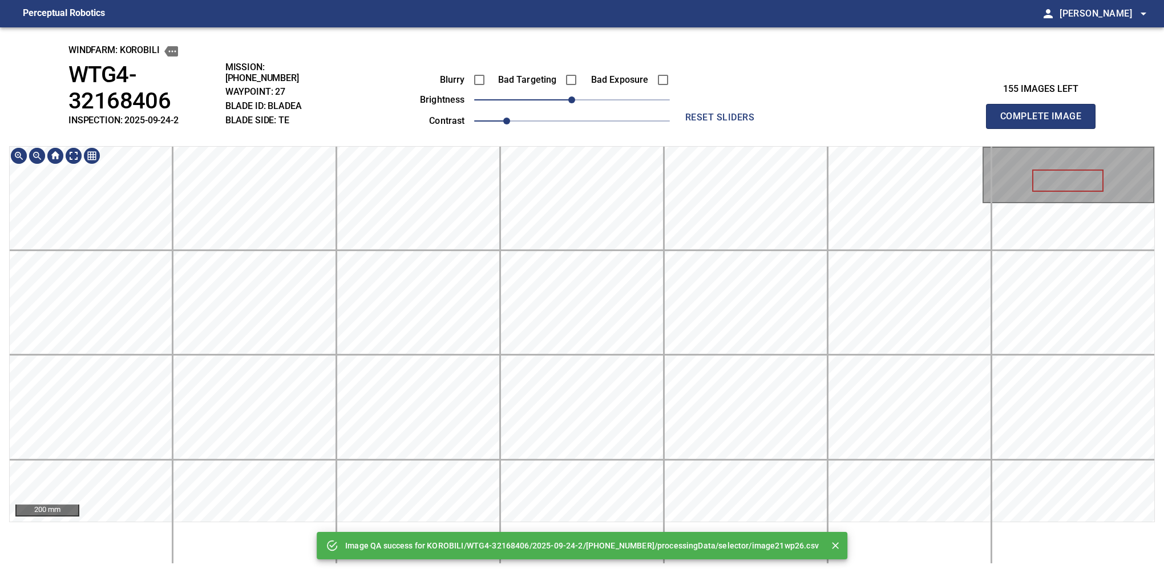
click at [550, 98] on div "Image QA success for KOROBILI/WTG4-32168406/2025-09-24-2/2025-09-24-10/processi…" at bounding box center [582, 299] width 1164 height 545
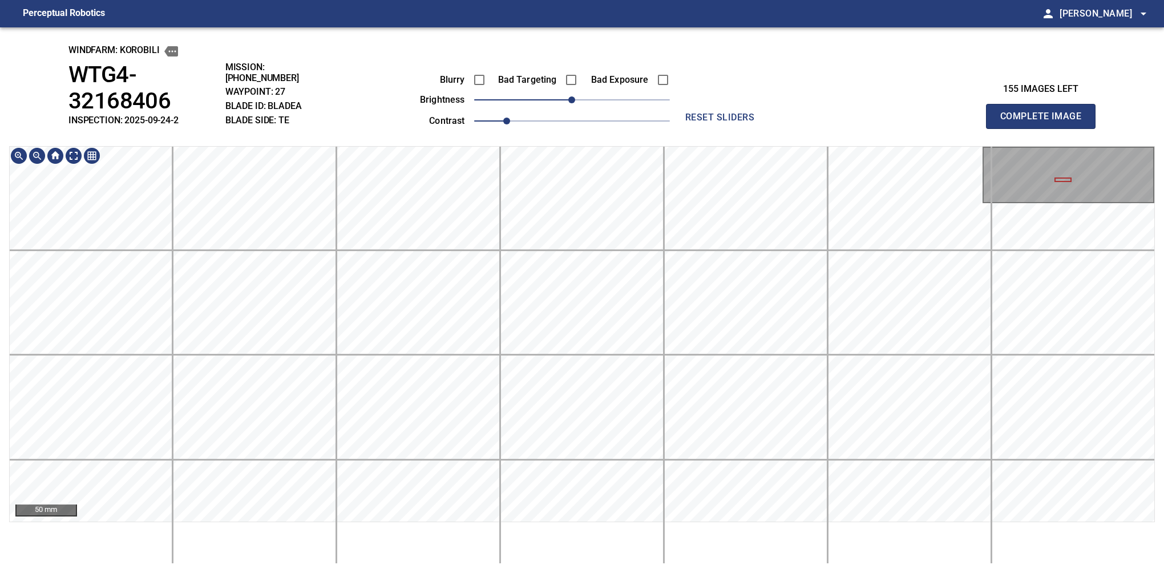
click at [571, 41] on div "windfarm: KOROBILI WTG4-32168406 INSPECTION: 2025-09-24-2 MISSION: 2025-09-24-1…" at bounding box center [582, 299] width 1164 height 545
click at [577, 143] on div "windfarm: KOROBILI WTG4-32168406 INSPECTION: 2025-09-24-2 MISSION: 2025-09-24-1…" at bounding box center [582, 299] width 1164 height 545
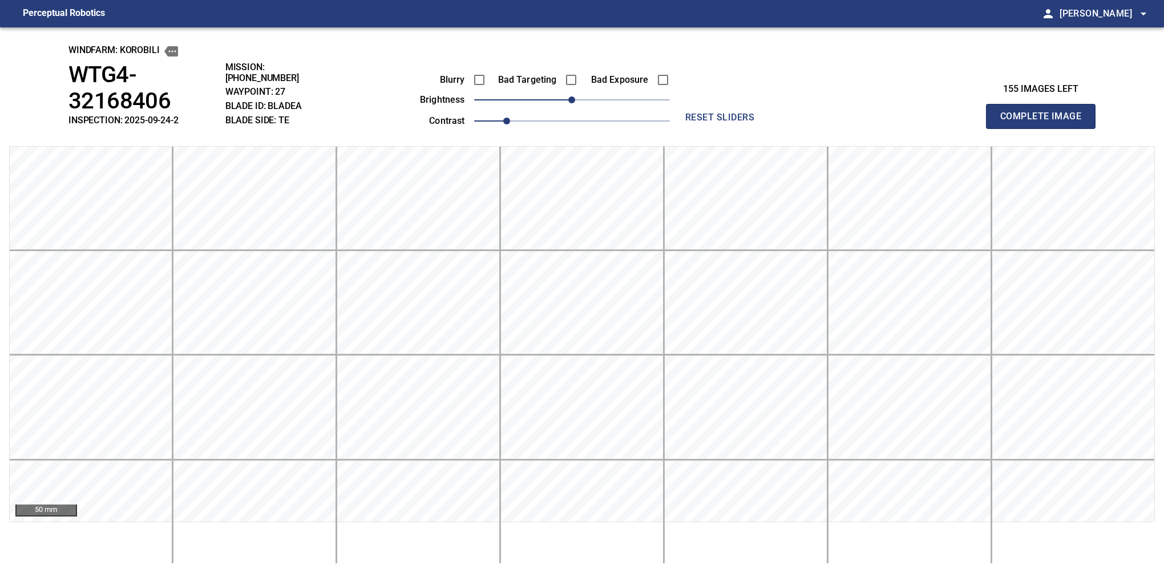
click at [806, 105] on button "Complete Image" at bounding box center [1041, 116] width 110 height 25
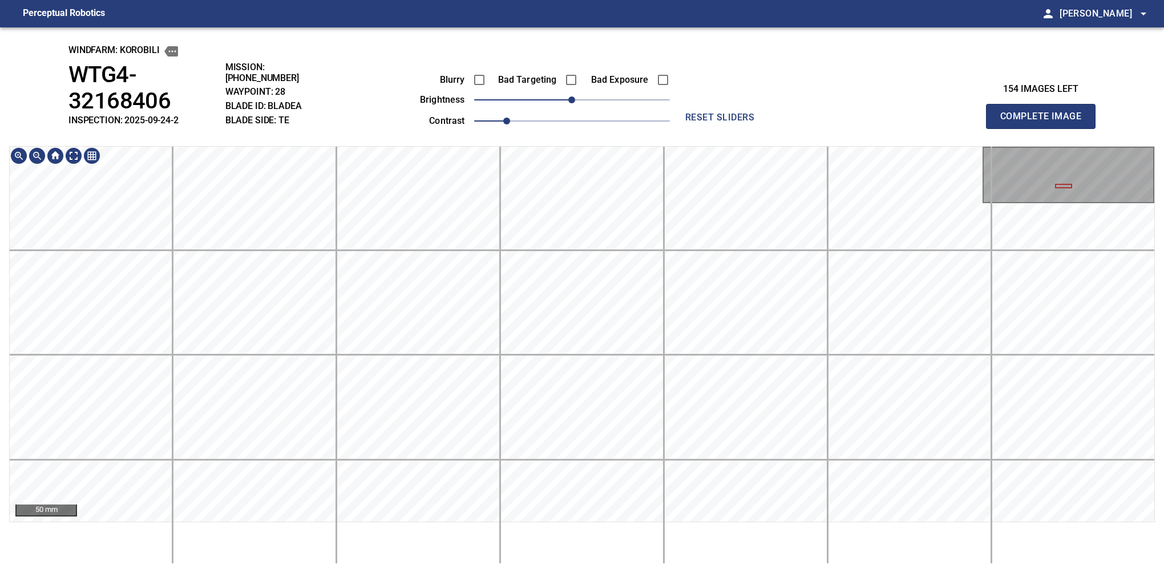
click at [693, 557] on div "50 mm" at bounding box center [581, 355] width 1145 height 418
click at [577, 78] on div "windfarm: KOROBILI WTG4-32168406 INSPECTION: 2025-09-24-2 MISSION: 2025-09-24-1…" at bounding box center [582, 299] width 1164 height 545
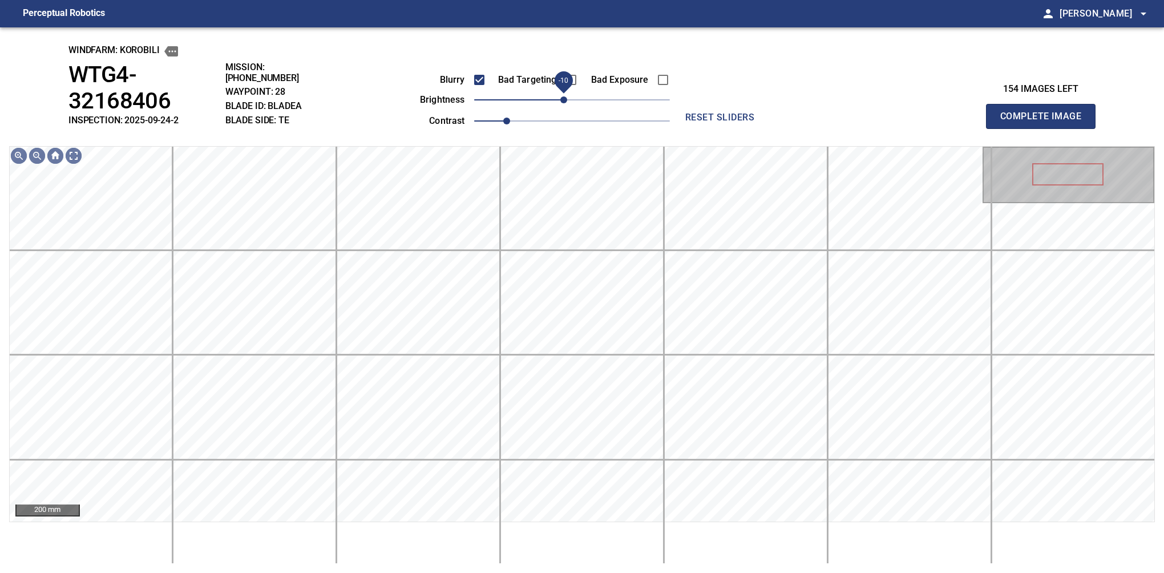
click at [564, 103] on span "-10" at bounding box center [563, 99] width 7 height 7
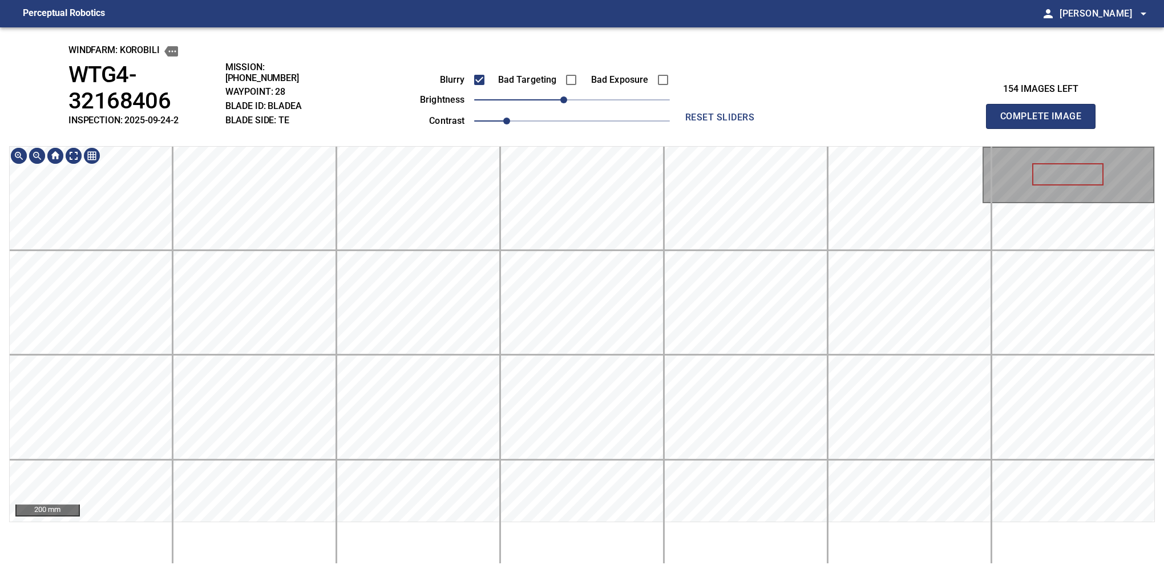
click at [567, 52] on div "windfarm: KOROBILI WTG4-32168406 INSPECTION: 2025-09-24-2 MISSION: 2025-09-24-1…" at bounding box center [582, 299] width 1164 height 545
click at [806, 105] on button "Complete Image" at bounding box center [1041, 116] width 110 height 25
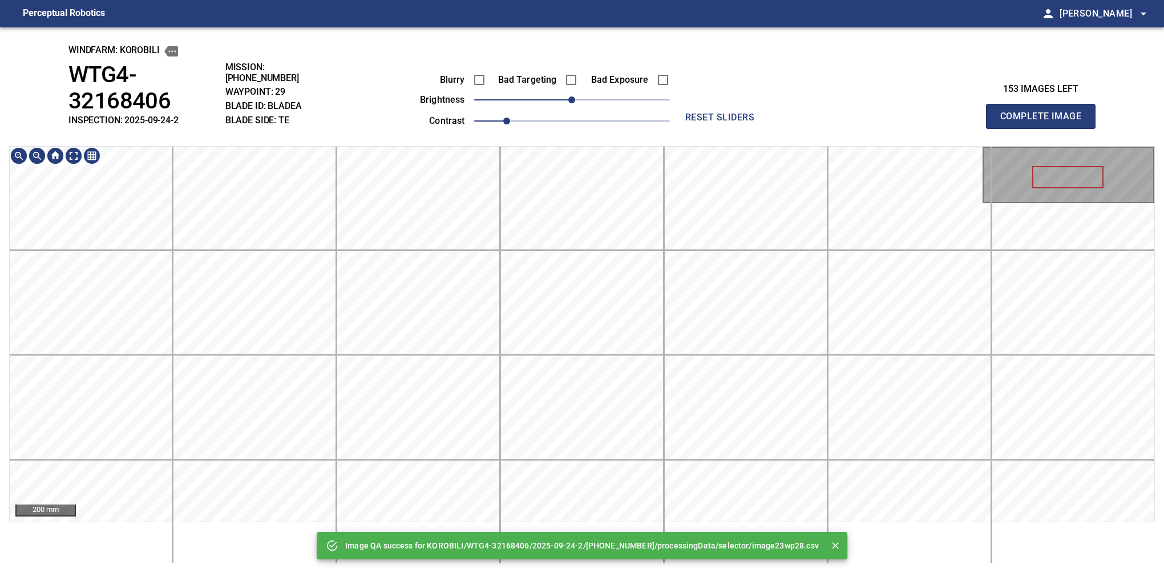
click at [619, 0] on html "Perceptual Robotics person Alex Semenov arrow_drop_down Image QA success for KO…" at bounding box center [582, 286] width 1164 height 573
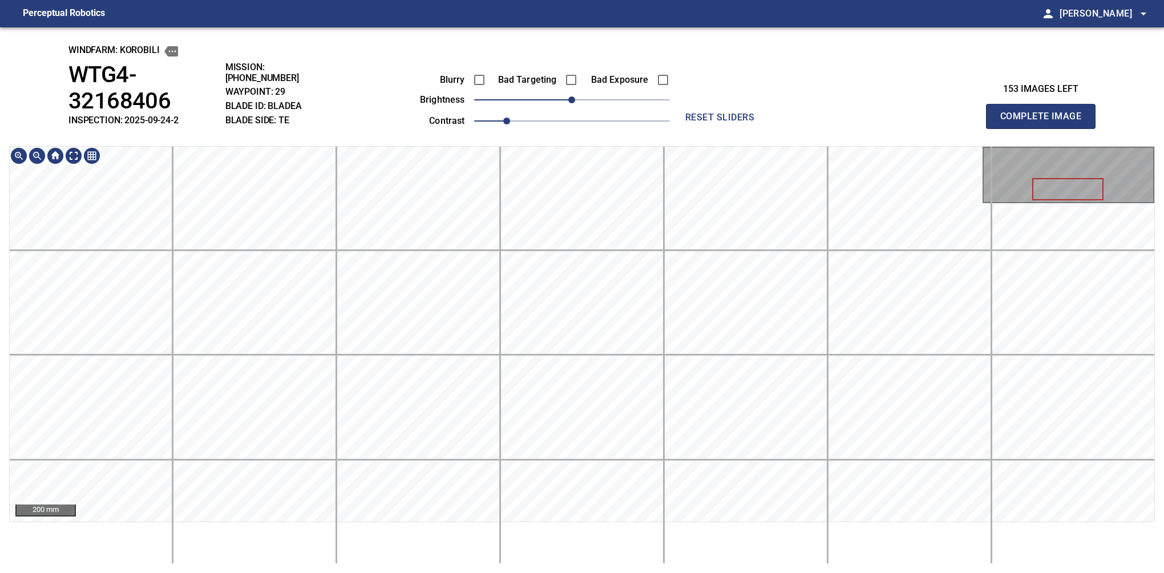
click at [459, 543] on div "200 mm" at bounding box center [581, 355] width 1145 height 418
click at [565, 103] on span "-10" at bounding box center [563, 99] width 7 height 7
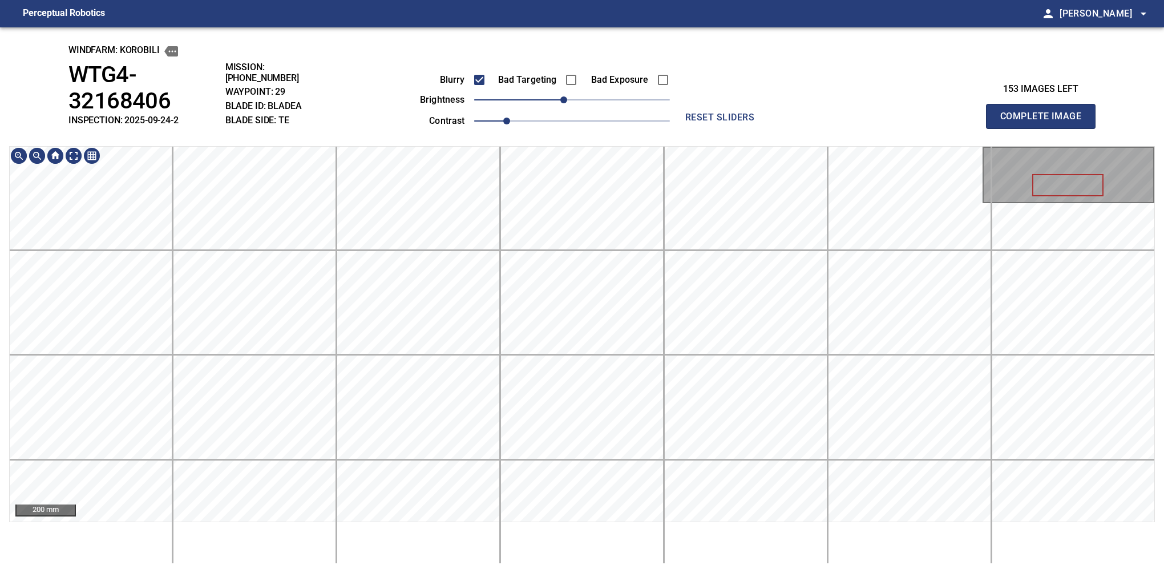
click at [583, 0] on html "Perceptual Robotics person Alex Semenov arrow_drop_down windfarm: KOROBILI WTG4…" at bounding box center [582, 286] width 1164 height 573
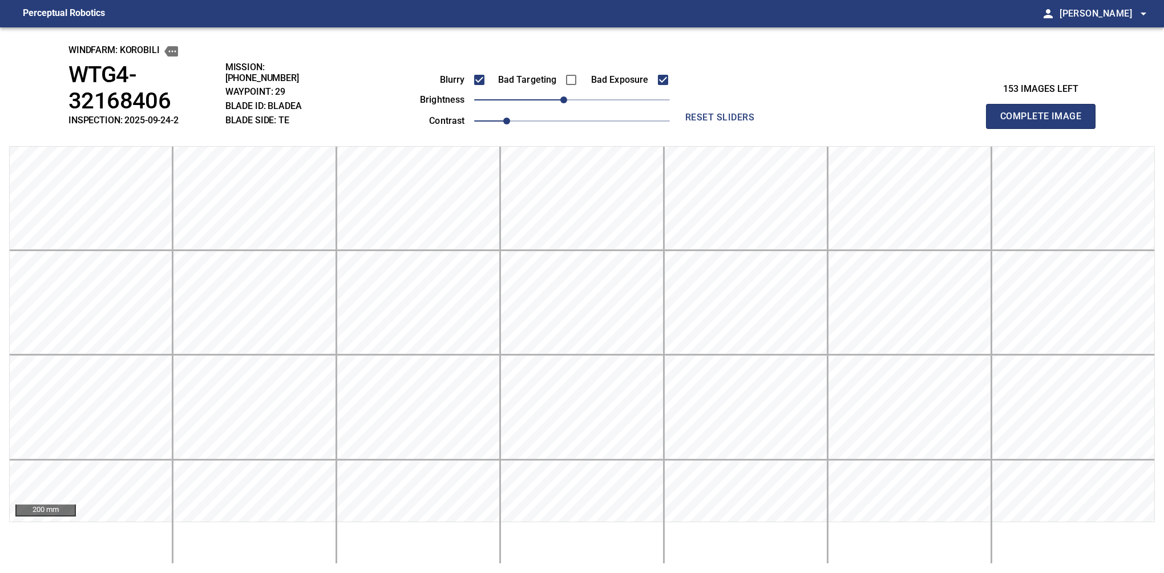
click at [806, 105] on button "Complete Image" at bounding box center [1041, 116] width 110 height 25
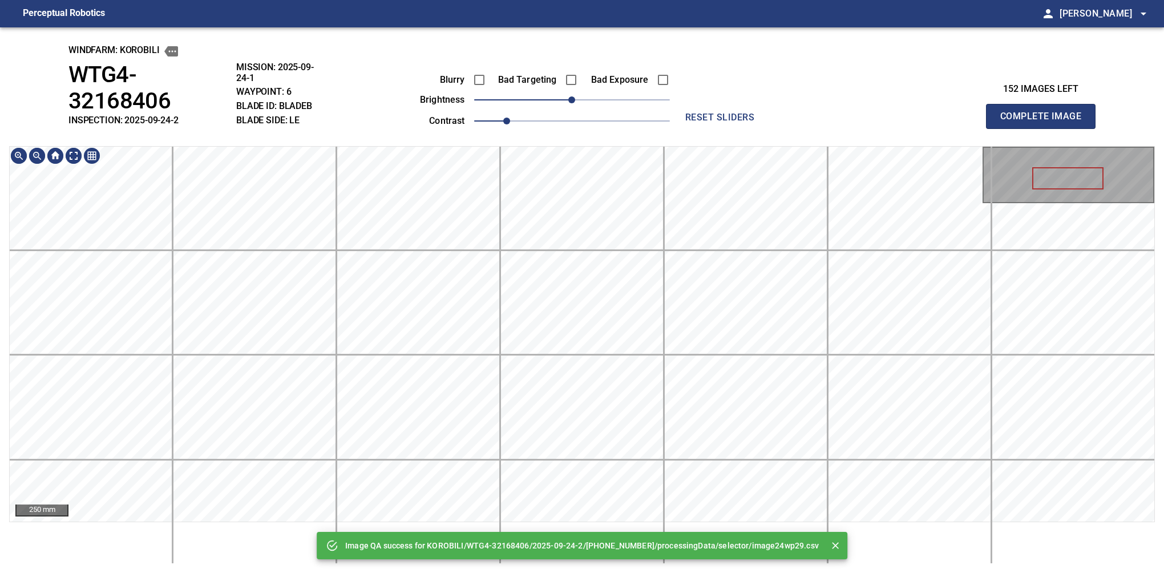
click at [659, 14] on main "Perceptual Robotics person Alex Semenov arrow_drop_down Image QA success for KO…" at bounding box center [582, 286] width 1164 height 573
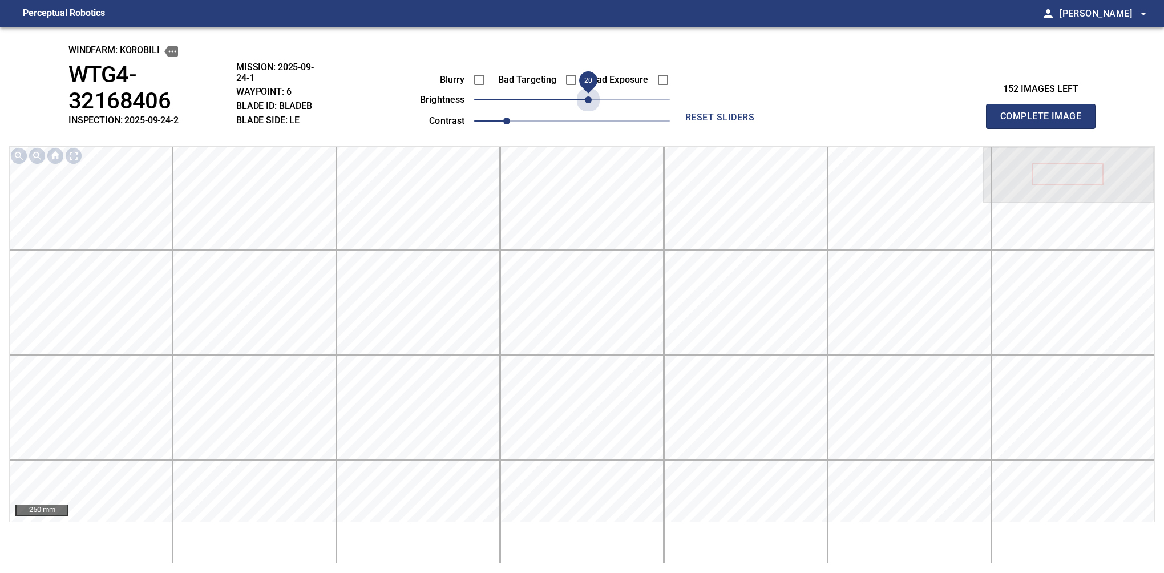
drag, startPoint x: 589, startPoint y: 106, endPoint x: 586, endPoint y: 114, distance: 8.7
click at [586, 114] on div "Blurry Bad Targeting Bad Exposure brightness 20 contrast 1" at bounding box center [532, 98] width 276 height 61
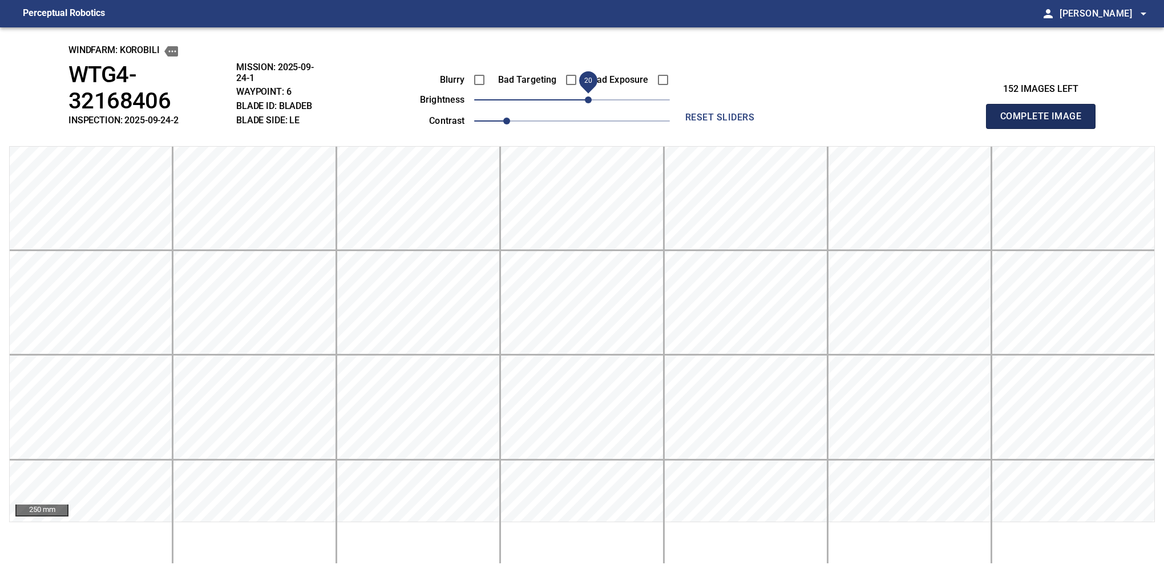
click at [806, 105] on button "Complete Image" at bounding box center [1041, 116] width 110 height 25
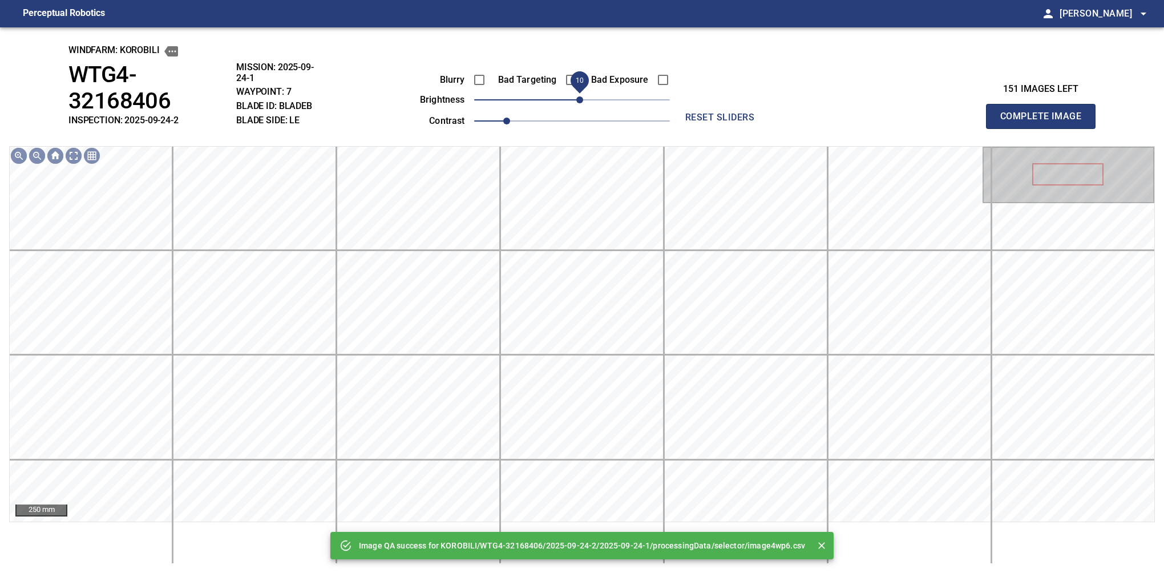
drag, startPoint x: 588, startPoint y: 99, endPoint x: 580, endPoint y: 105, distance: 9.8
click at [580, 105] on span "10" at bounding box center [572, 100] width 196 height 16
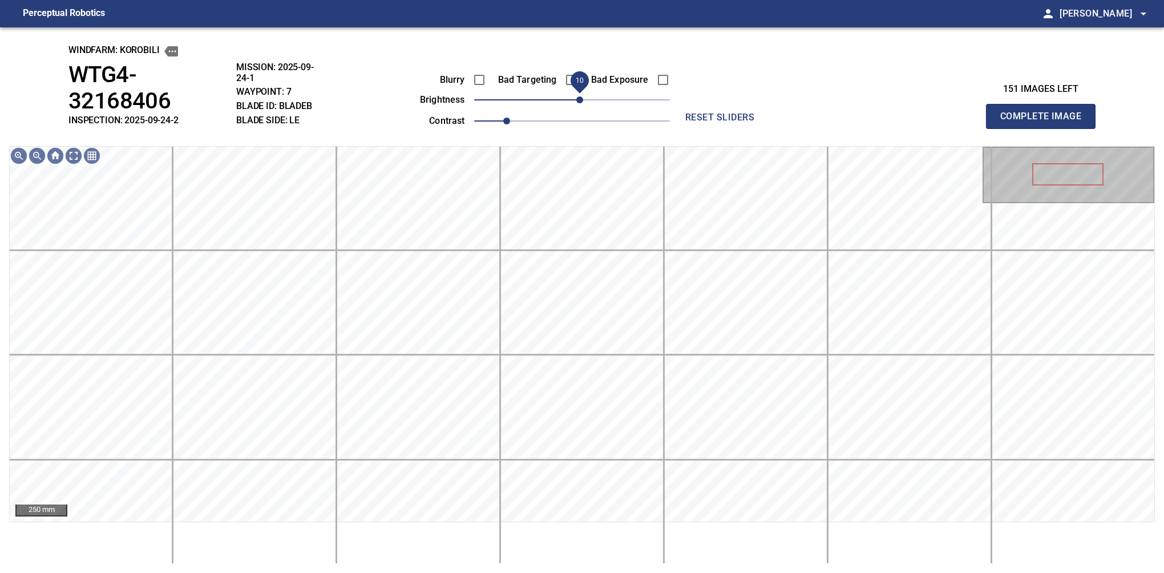
click at [583, 103] on span "10" at bounding box center [579, 99] width 7 height 7
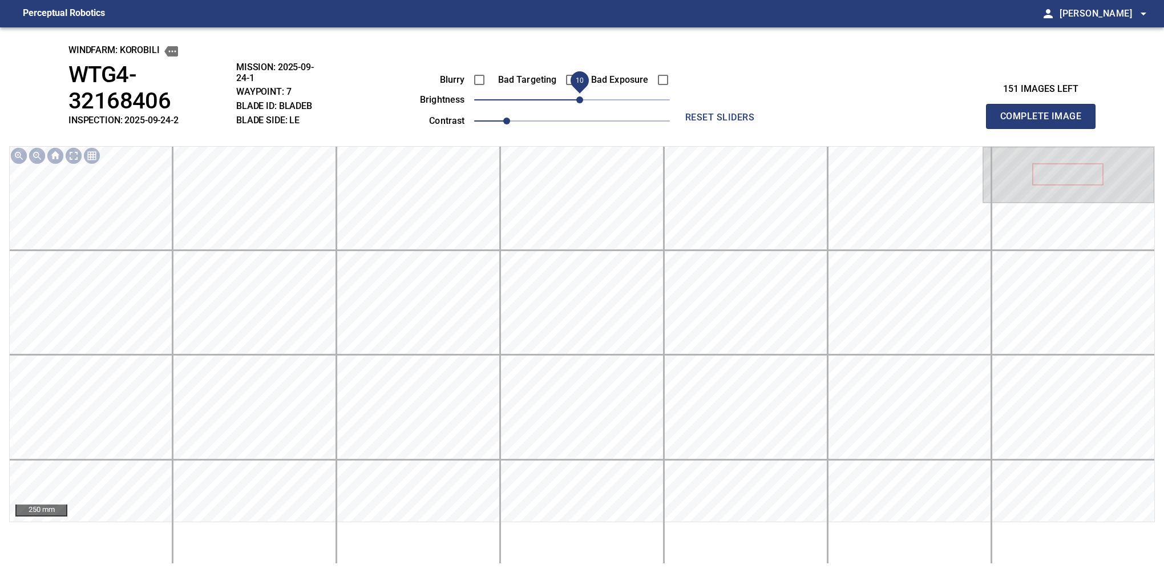
click at [806, 105] on button "Complete Image" at bounding box center [1041, 116] width 110 height 25
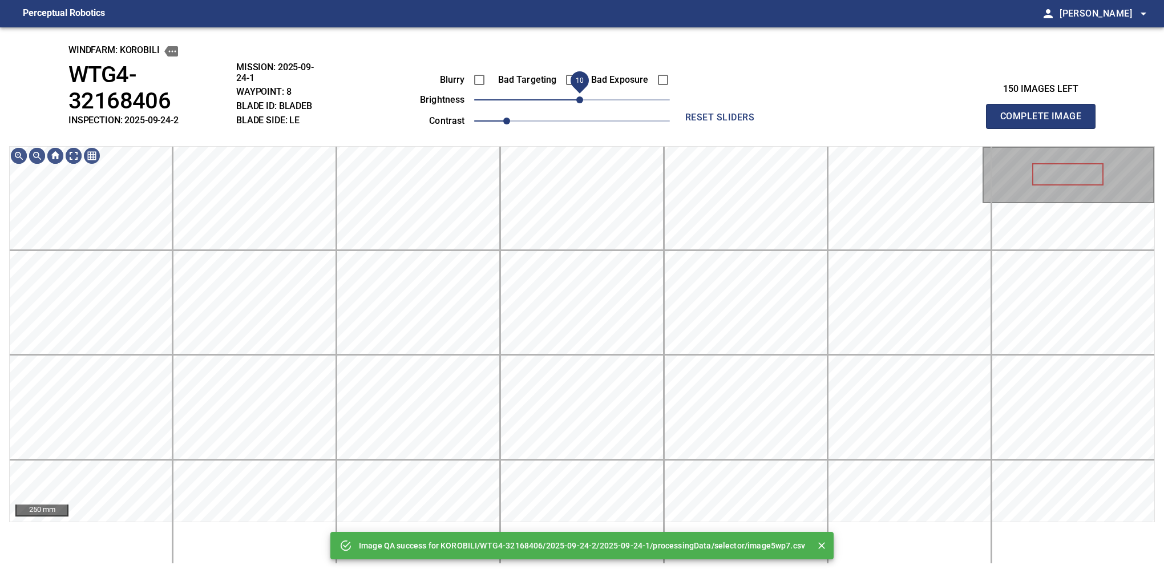
click at [577, 103] on span "10" at bounding box center [579, 99] width 7 height 7
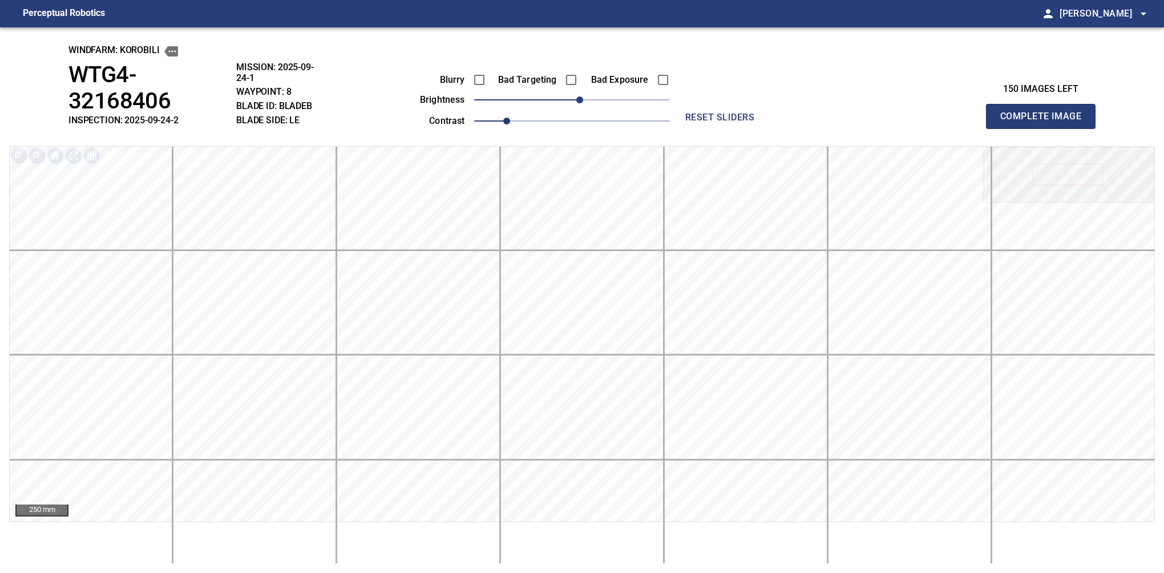
click at [806, 105] on button "Complete Image" at bounding box center [1041, 116] width 110 height 25
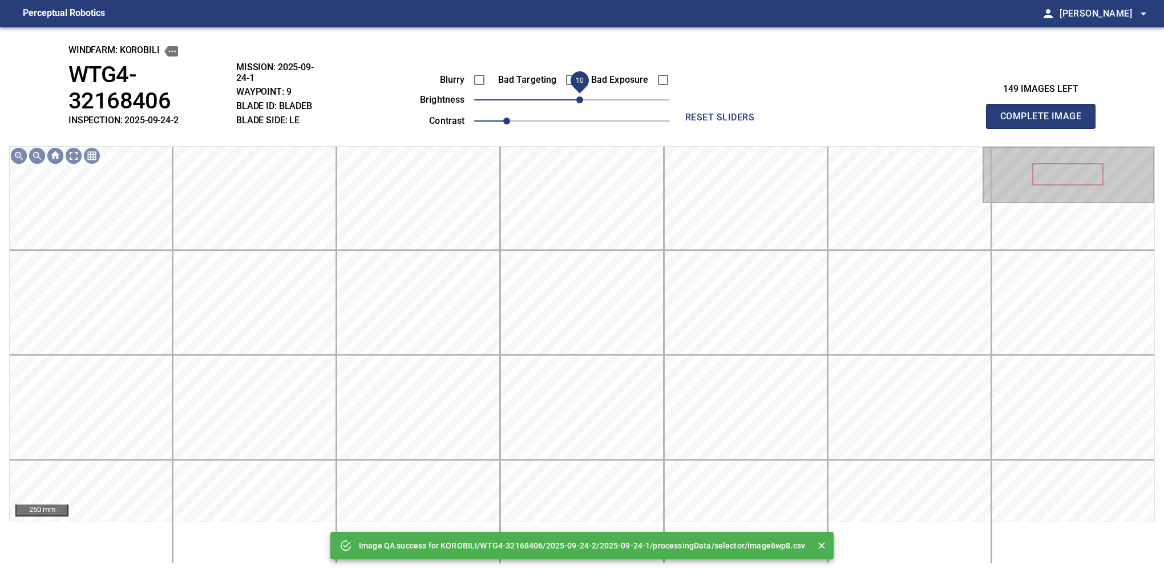
click at [577, 103] on span "10" at bounding box center [579, 99] width 7 height 7
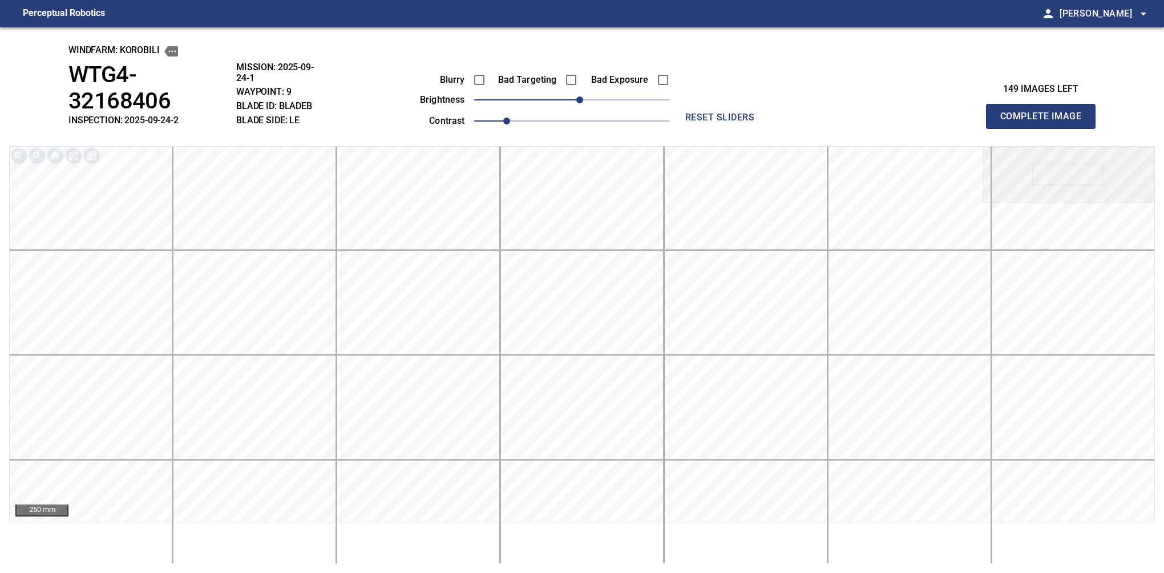
click at [806, 105] on button "Complete Image" at bounding box center [1041, 116] width 110 height 25
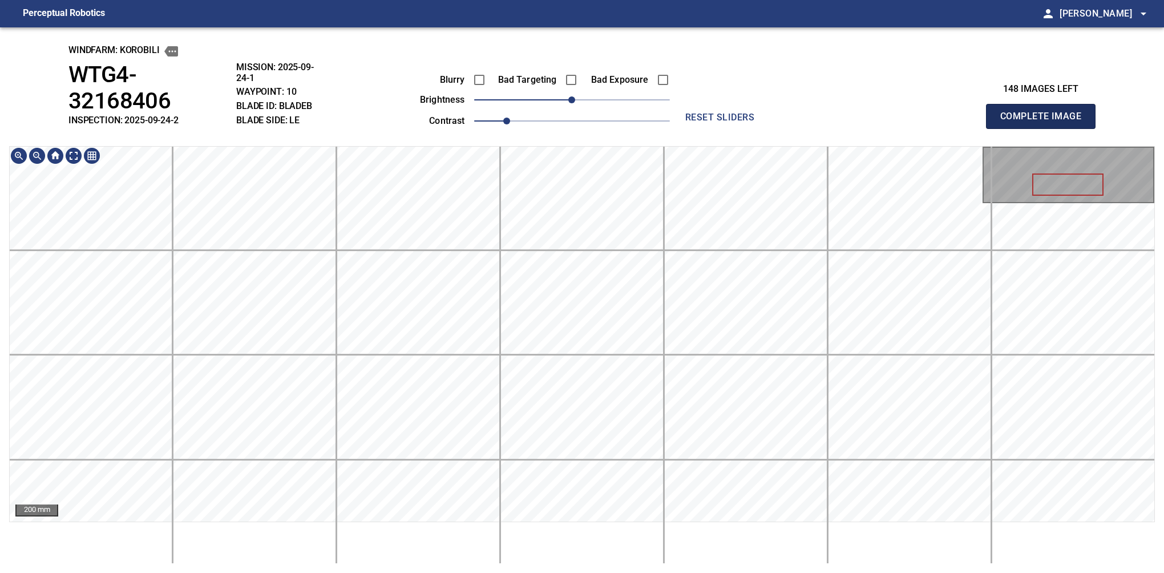
click at [806, 105] on button "Complete Image" at bounding box center [1041, 116] width 110 height 25
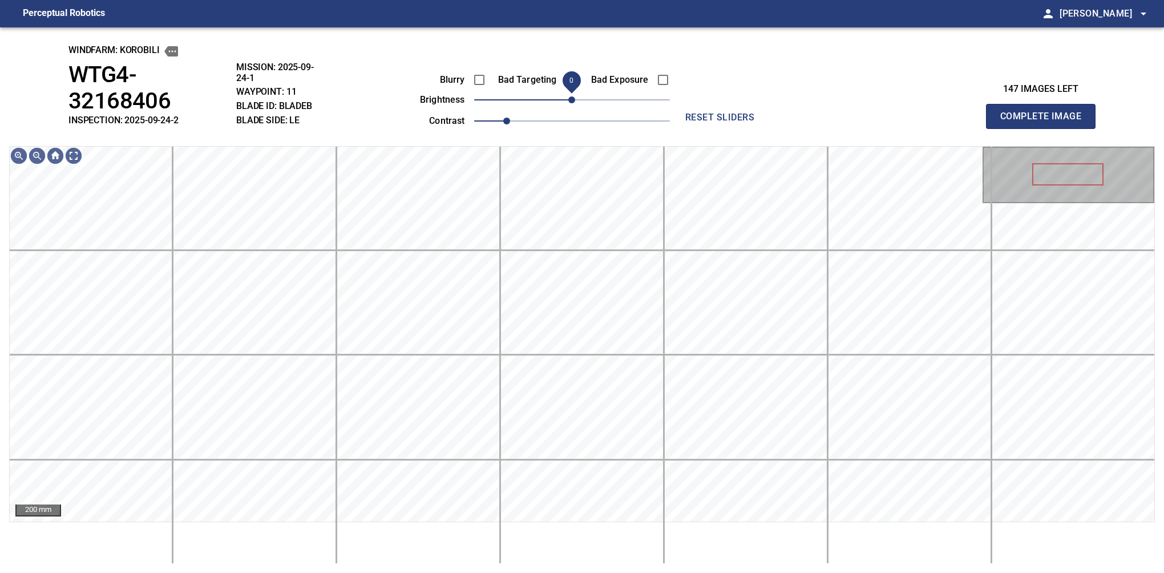
drag, startPoint x: 569, startPoint y: 106, endPoint x: 575, endPoint y: 108, distance: 6.0
click at [575, 103] on span "0" at bounding box center [571, 99] width 7 height 7
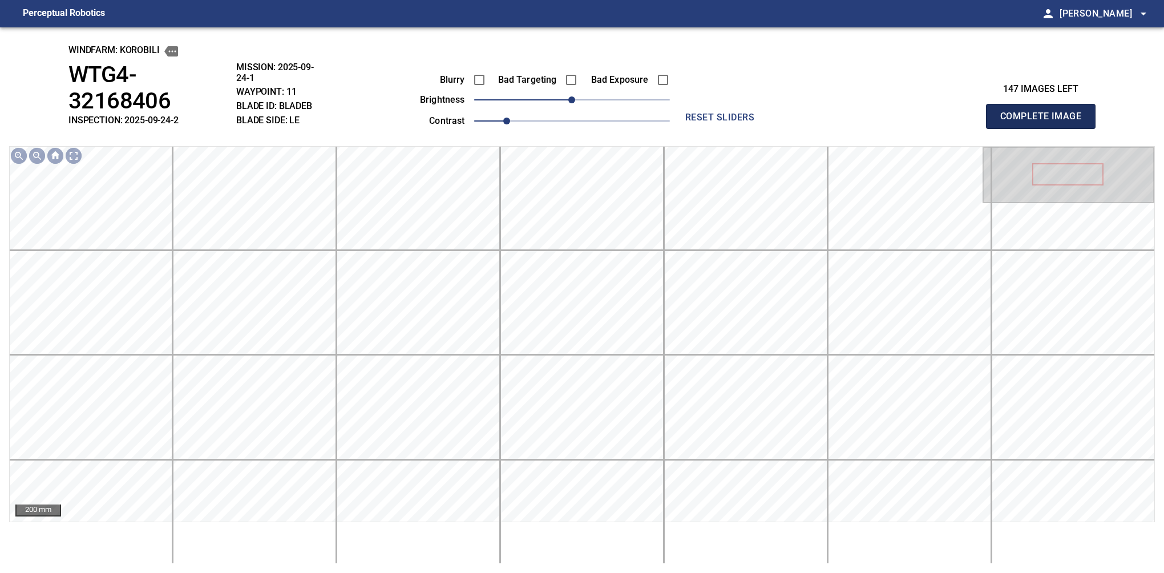
click at [806, 105] on button "Complete Image" at bounding box center [1041, 116] width 110 height 25
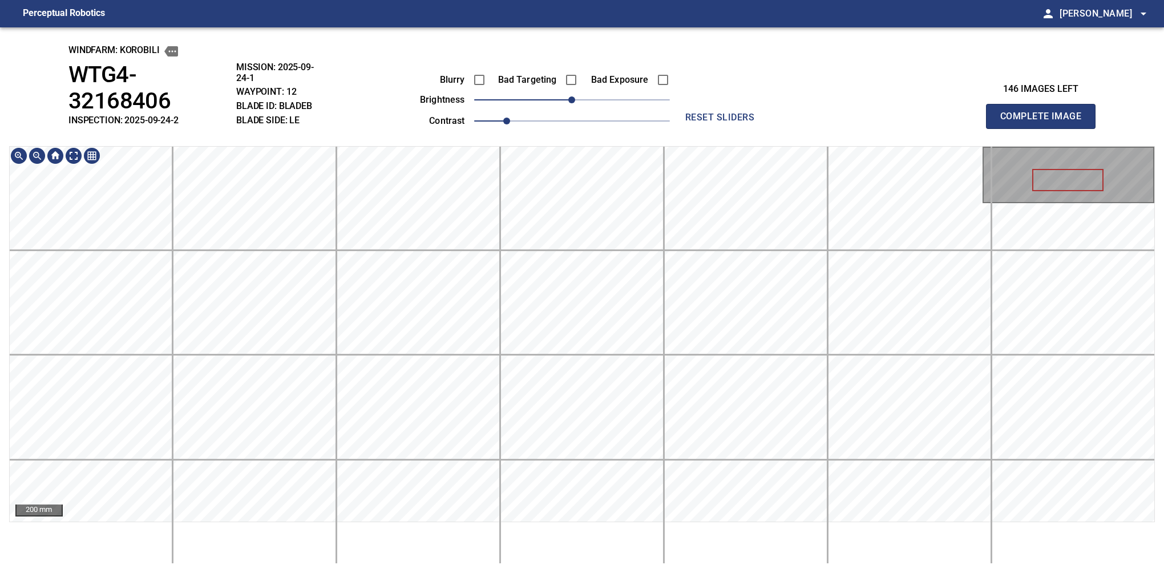
click at [587, 120] on div "windfarm: KOROBILI WTG4-32168406 INSPECTION: 2025-09-24-2 MISSION: 2025-09-24-1…" at bounding box center [582, 299] width 1164 height 545
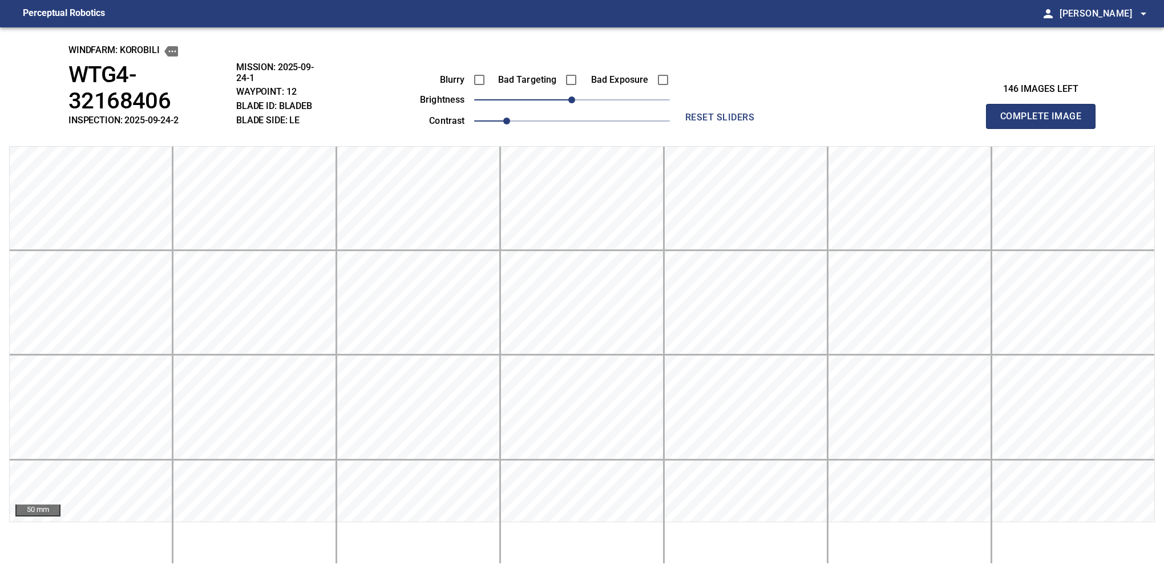
click at [806, 105] on button "Complete Image" at bounding box center [1041, 116] width 110 height 25
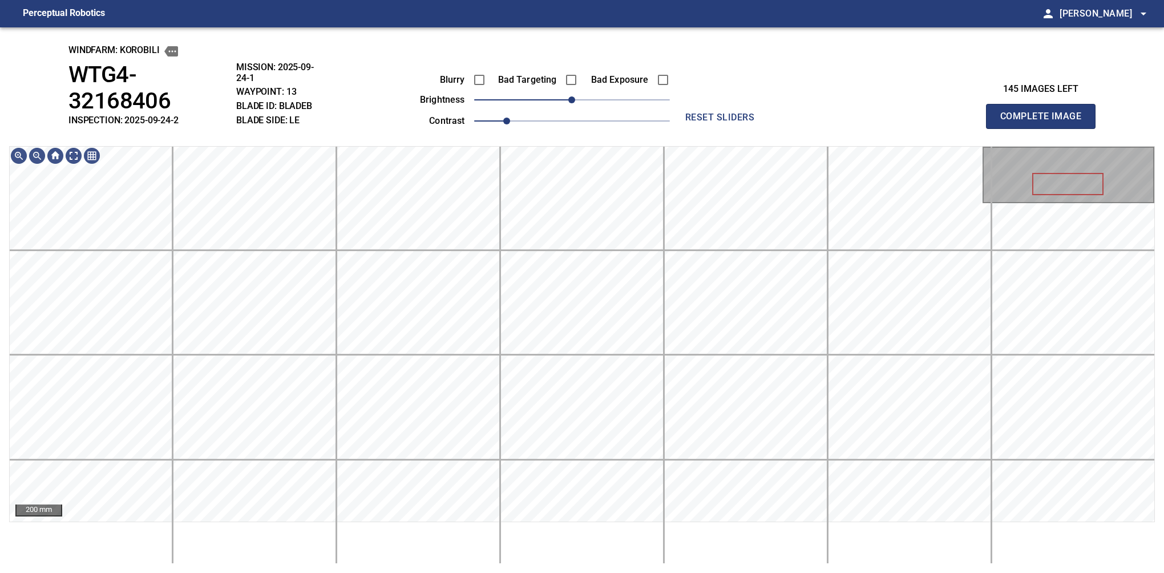
click at [806, 105] on button "Complete Image" at bounding box center [1041, 116] width 110 height 25
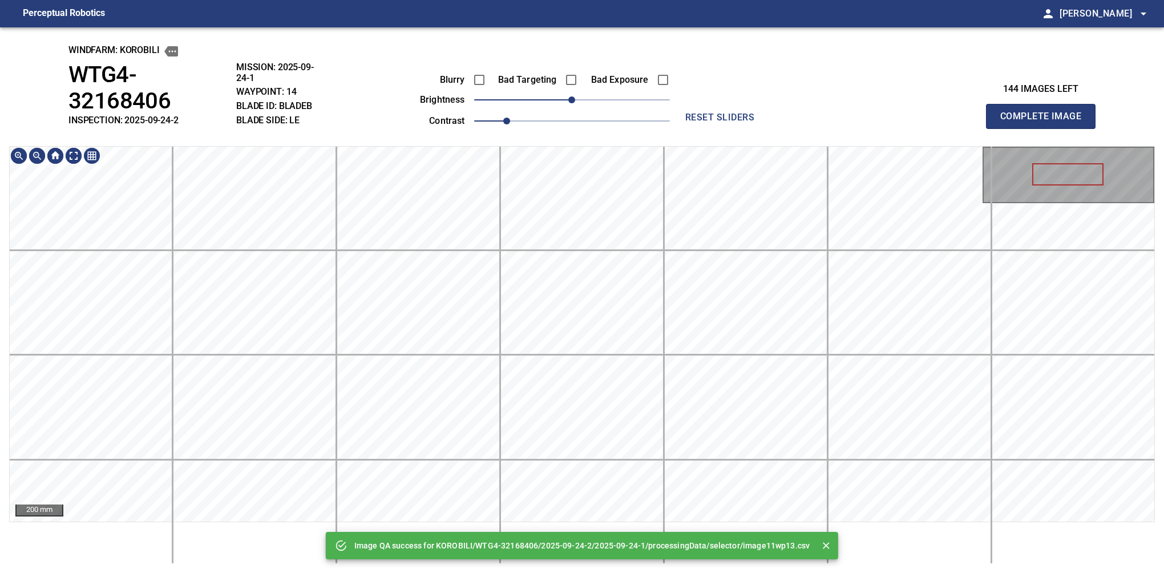
click at [592, 106] on div "Image QA success for KOROBILI/WTG4-32168406/2025-09-24-2/2025-09-24-1/processin…" at bounding box center [582, 299] width 1164 height 545
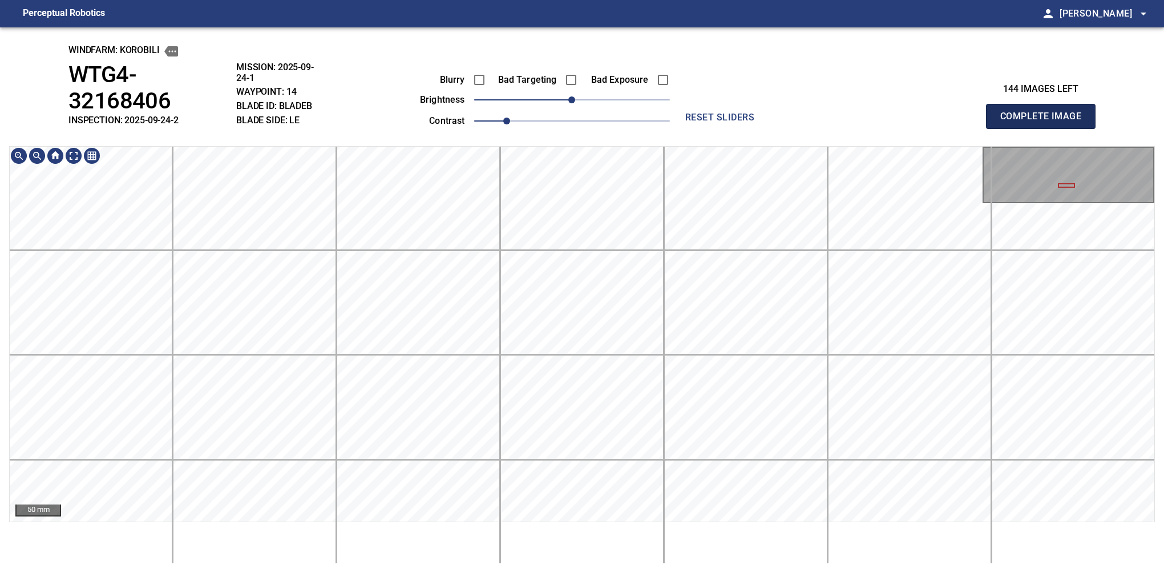
click at [806, 105] on button "Complete Image" at bounding box center [1041, 116] width 110 height 25
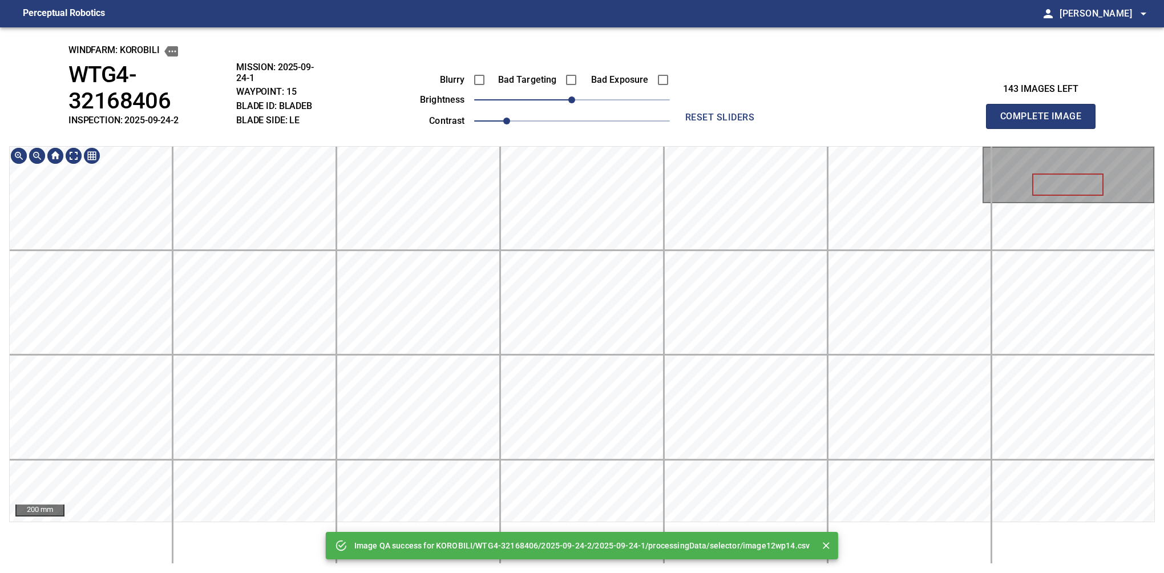
click at [557, 108] on div "Image QA success for KOROBILI/WTG4-32168406/2025-09-24-2/2025-09-24-1/processin…" at bounding box center [582, 299] width 1164 height 545
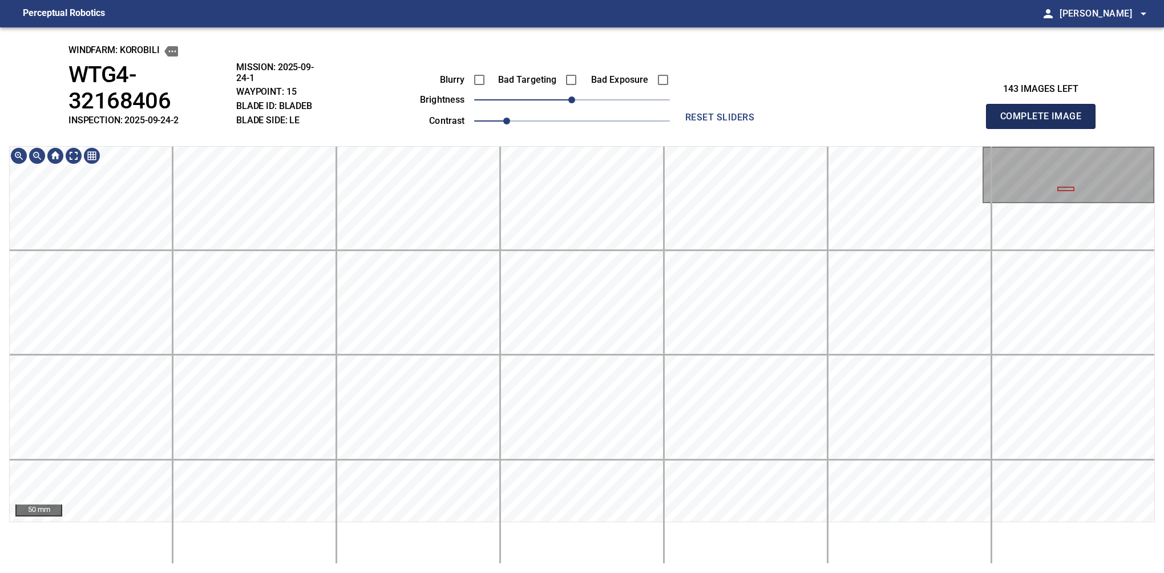
click at [806, 105] on button "Complete Image" at bounding box center [1041, 116] width 110 height 25
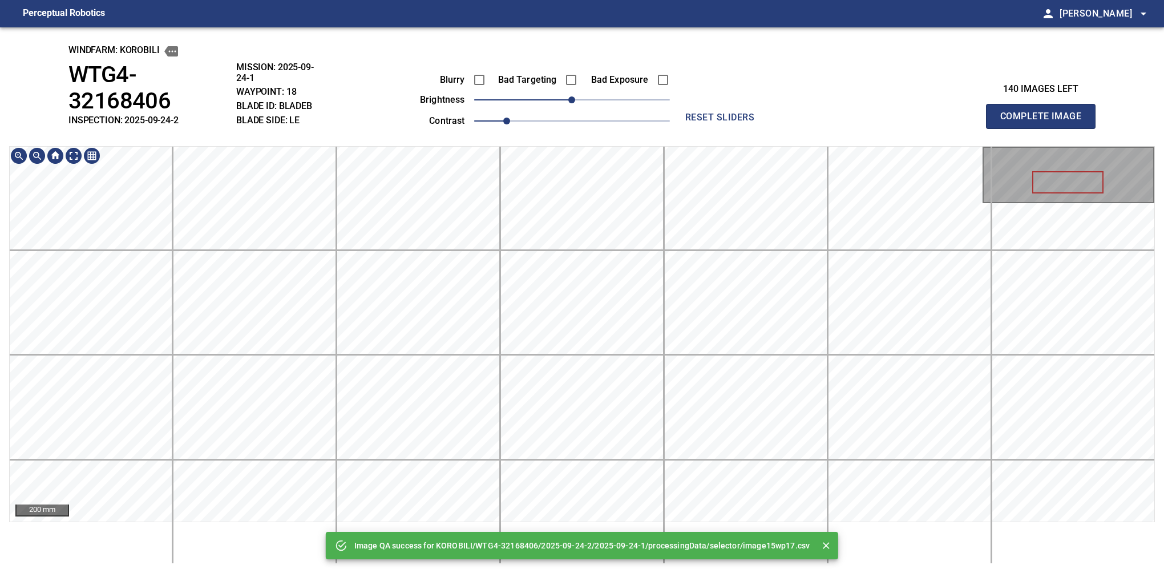
click at [577, 144] on div "Image QA success for KOROBILI/WTG4-32168406/2025-09-24-2/2025-09-24-1/processin…" at bounding box center [582, 299] width 1164 height 545
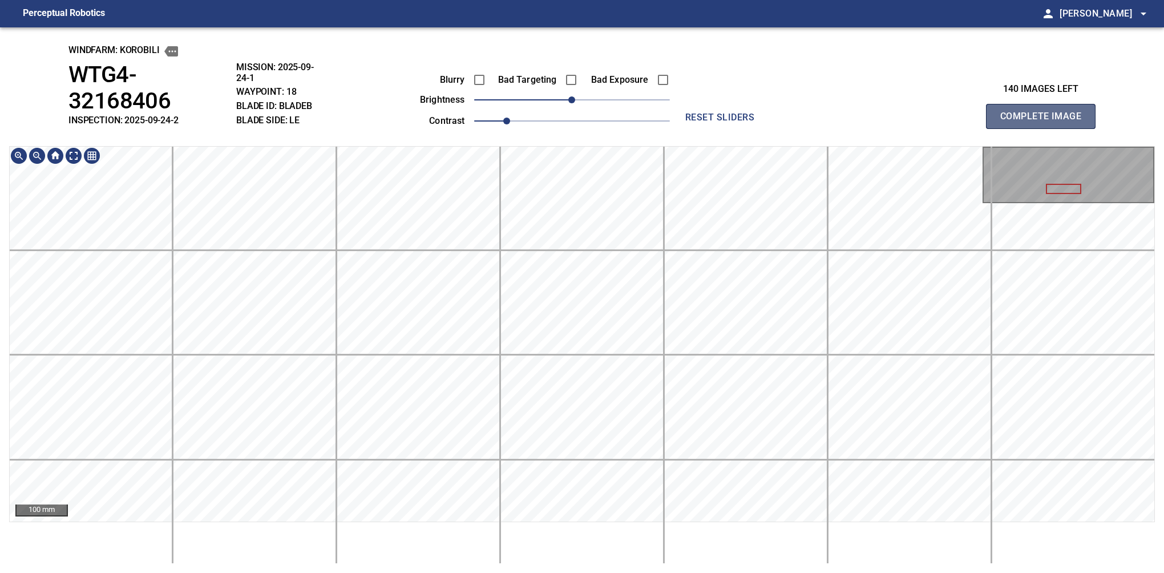
click at [806, 105] on button "Complete Image" at bounding box center [1041, 116] width 110 height 25
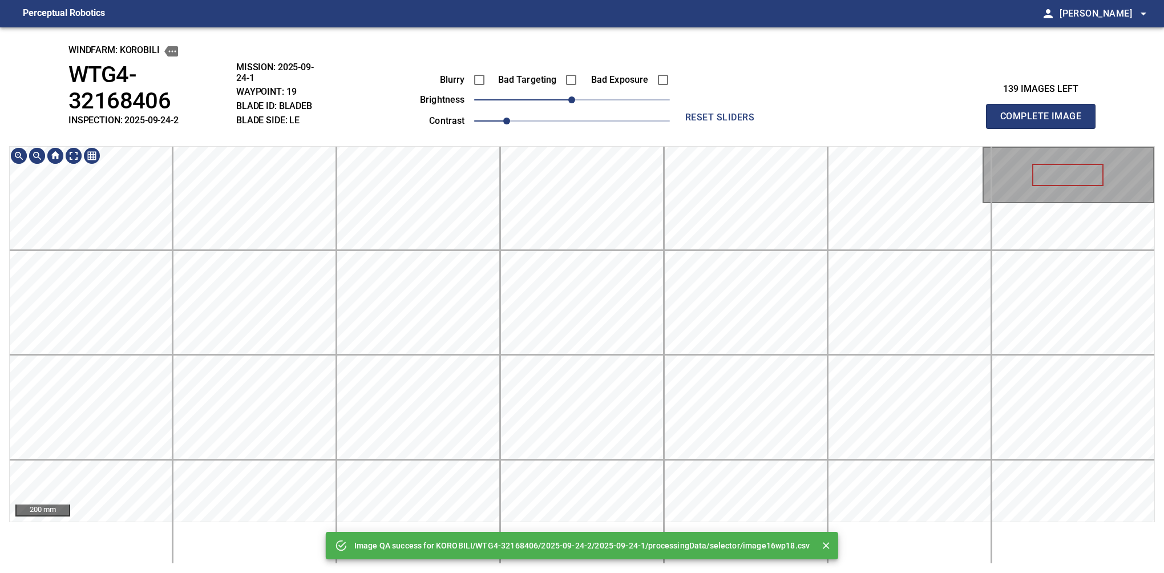
click at [497, 140] on div "Image QA success for KOROBILI/WTG4-32168406/2025-09-24-2/2025-09-24-1/processin…" at bounding box center [582, 299] width 1164 height 545
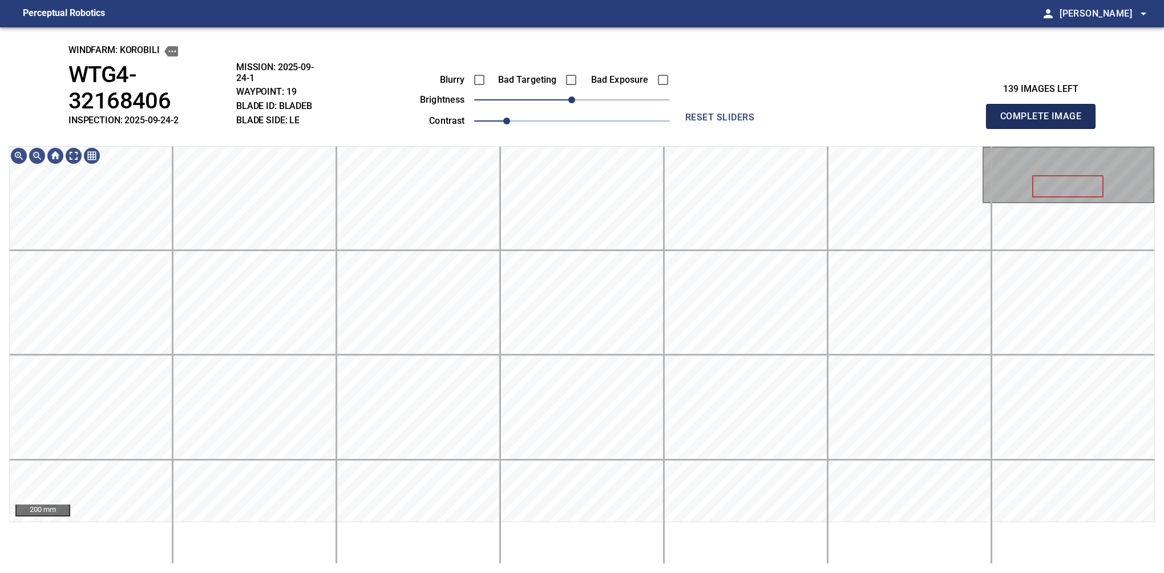
click at [806, 105] on button "Complete Image" at bounding box center [1041, 116] width 110 height 25
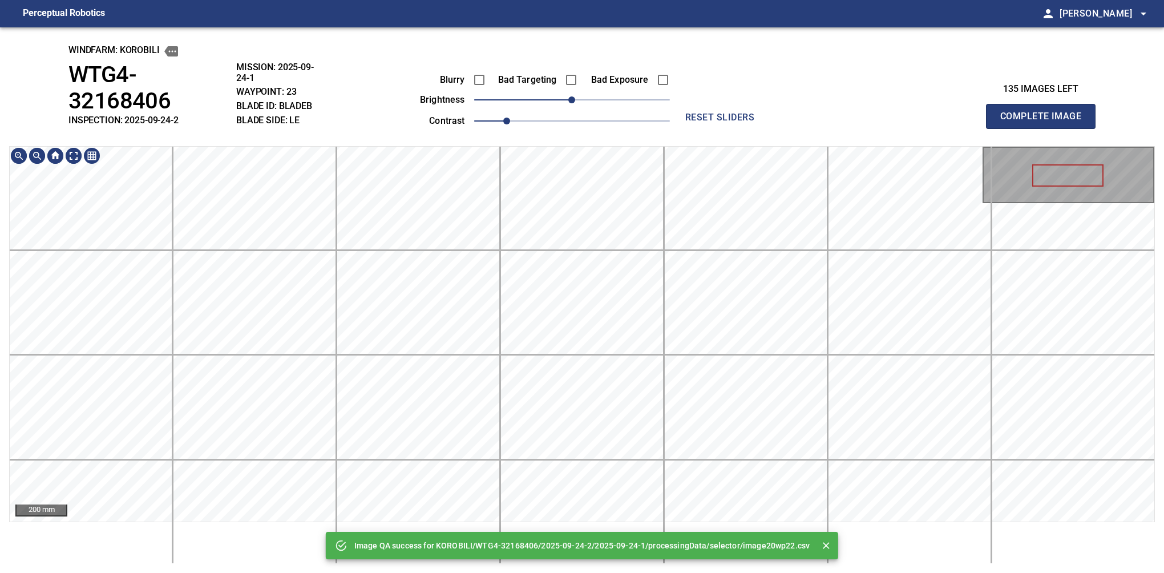
click at [533, 112] on div "Image QA success for KOROBILI/WTG4-32168406/2025-09-24-2/2025-09-24-1/processin…" at bounding box center [582, 299] width 1164 height 545
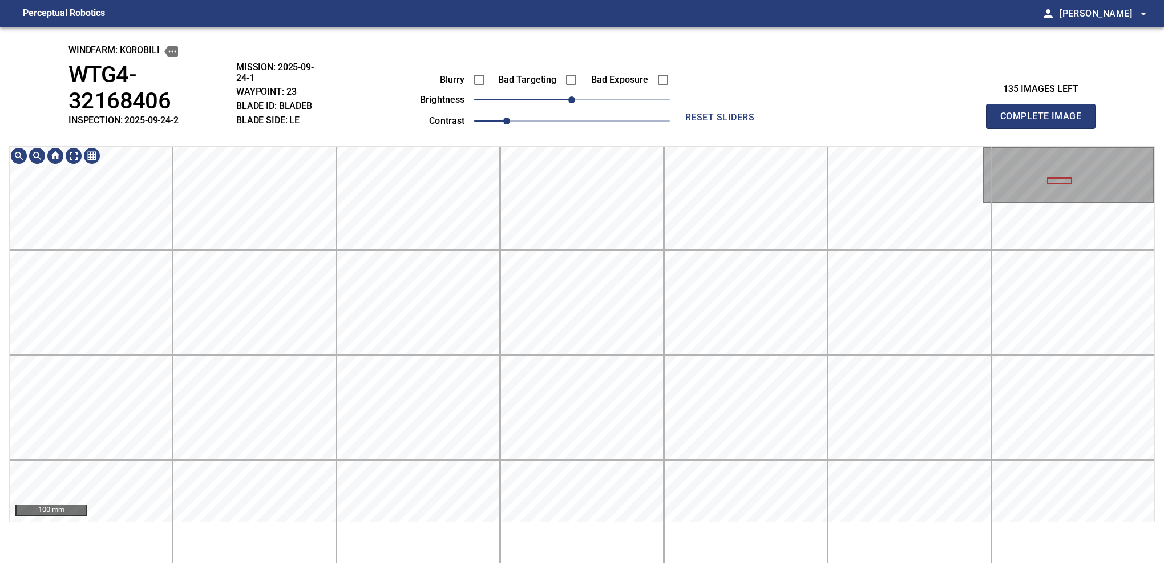
click at [539, 564] on div "windfarm: KOROBILI WTG4-32168406 INSPECTION: 2025-09-24-2 MISSION: 2025-09-24-1…" at bounding box center [582, 299] width 1164 height 545
click at [806, 105] on button "Complete Image" at bounding box center [1041, 116] width 110 height 25
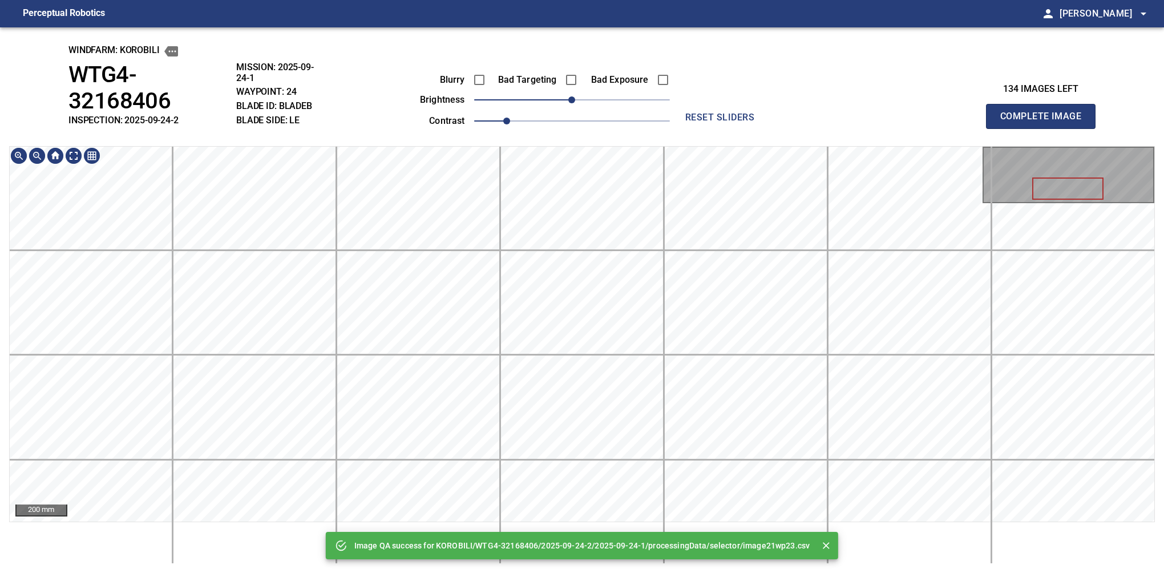
click at [545, 0] on html "Perceptual Robotics person Alex Semenov arrow_drop_down Image QA success for KO…" at bounding box center [582, 286] width 1164 height 573
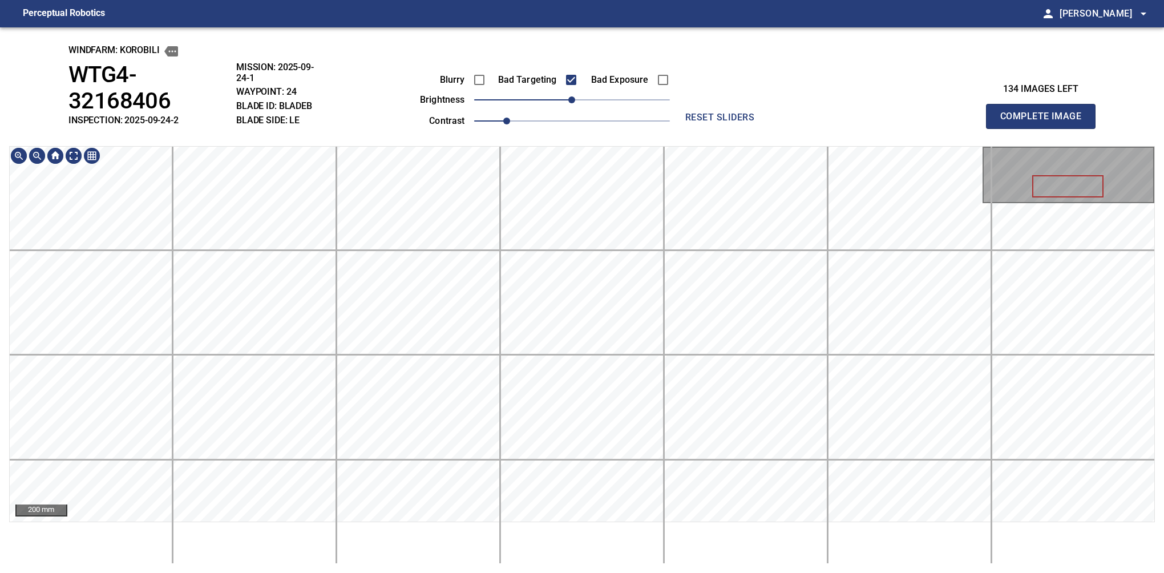
click at [573, 21] on main "Perceptual Robotics person Alex Semenov arrow_drop_down windfarm: KOROBILI WTG4…" at bounding box center [582, 286] width 1164 height 573
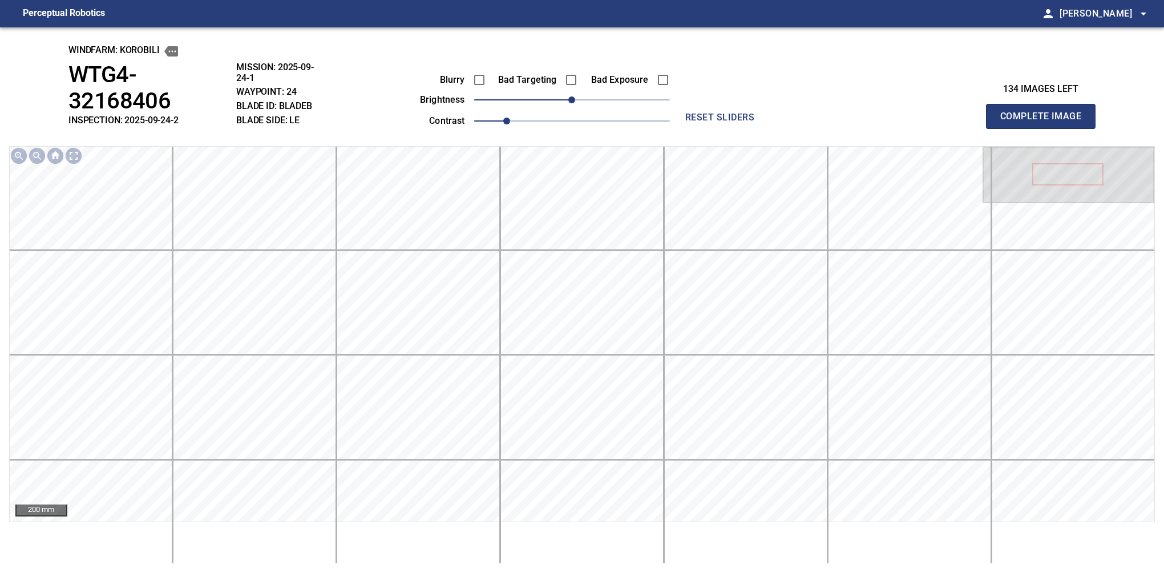
click at [806, 105] on button "Complete Image" at bounding box center [1041, 116] width 110 height 25
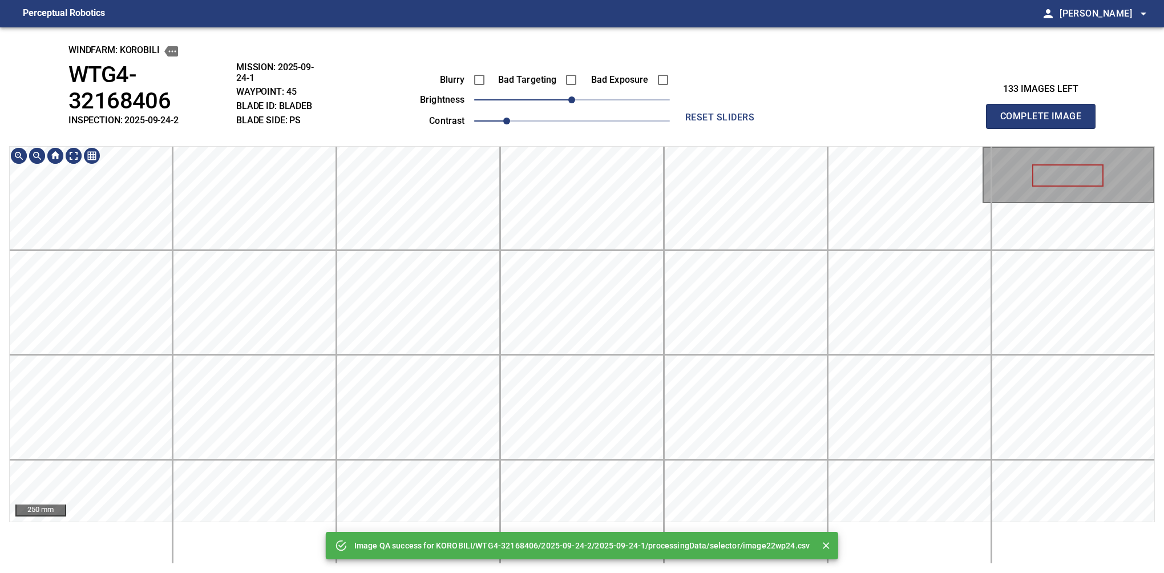
click at [593, 0] on html "Perceptual Robotics person Alex Semenov arrow_drop_down Image QA success for KO…" at bounding box center [582, 286] width 1164 height 573
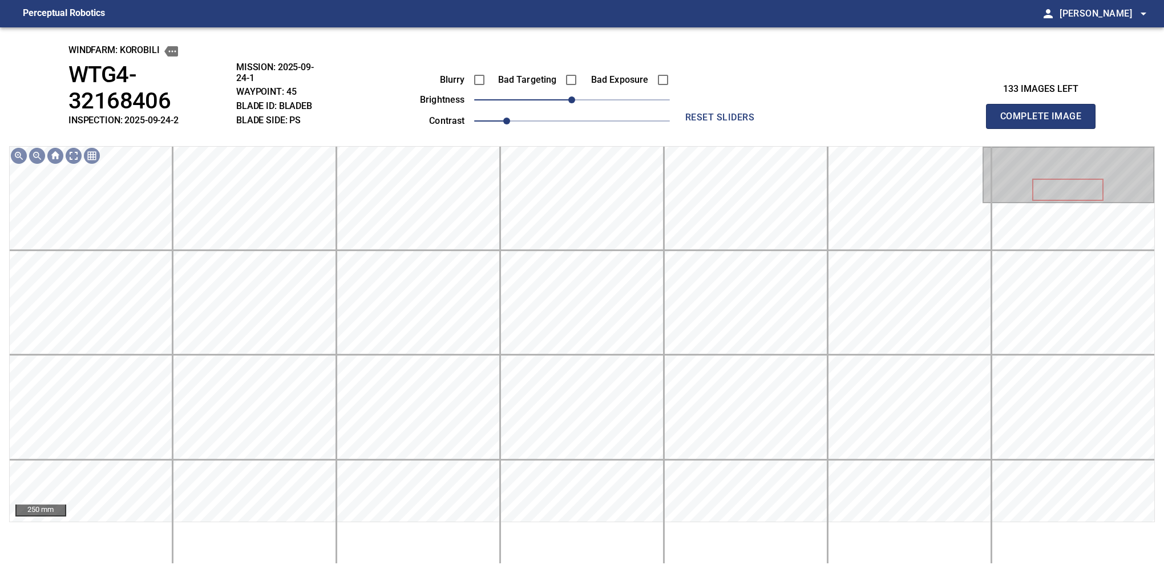
click at [540, 125] on div "windfarm: KOROBILI WTG4-32168406 INSPECTION: 2025-09-24-2 MISSION: 2025-09-24-1…" at bounding box center [582, 299] width 1164 height 545
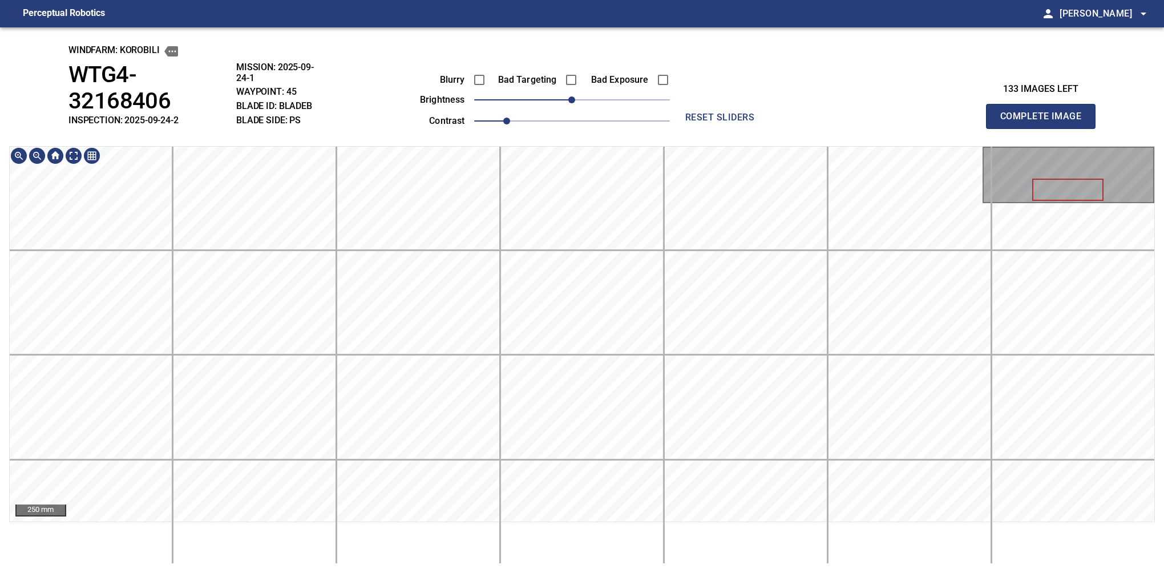
click at [607, 76] on div "windfarm: KOROBILI WTG4-32168406 INSPECTION: 2025-09-24-2 MISSION: 2025-09-24-1…" at bounding box center [582, 299] width 1164 height 545
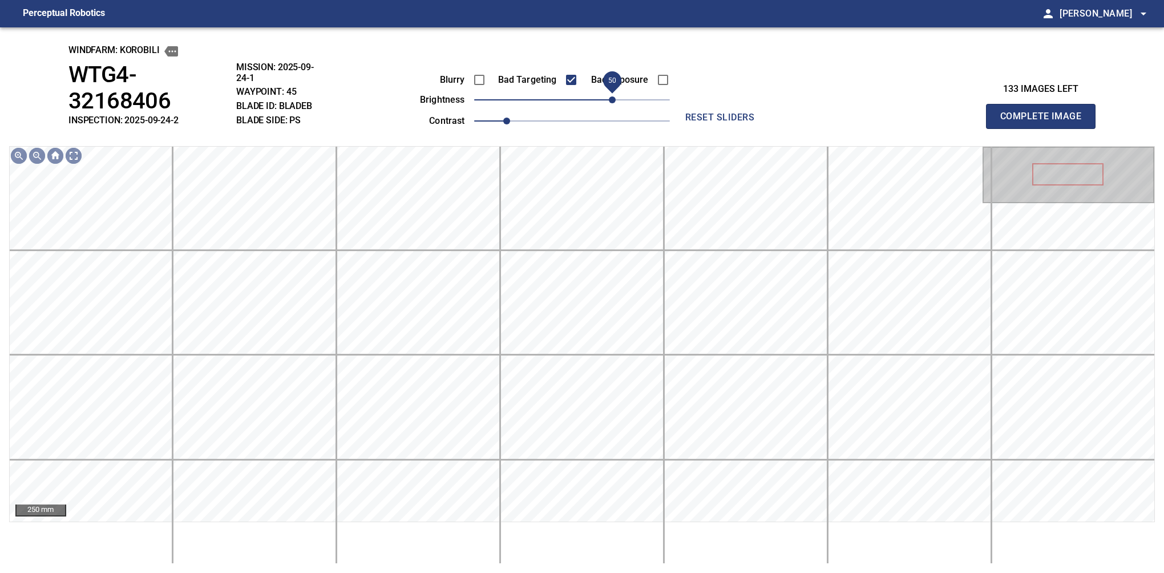
drag, startPoint x: 568, startPoint y: 106, endPoint x: 614, endPoint y: 108, distance: 45.7
click at [614, 103] on span "50" at bounding box center [612, 99] width 7 height 7
drag, startPoint x: 618, startPoint y: 104, endPoint x: 624, endPoint y: 100, distance: 7.0
click at [624, 100] on span "60" at bounding box center [620, 99] width 7 height 7
click at [622, 102] on span "60" at bounding box center [620, 99] width 7 height 7
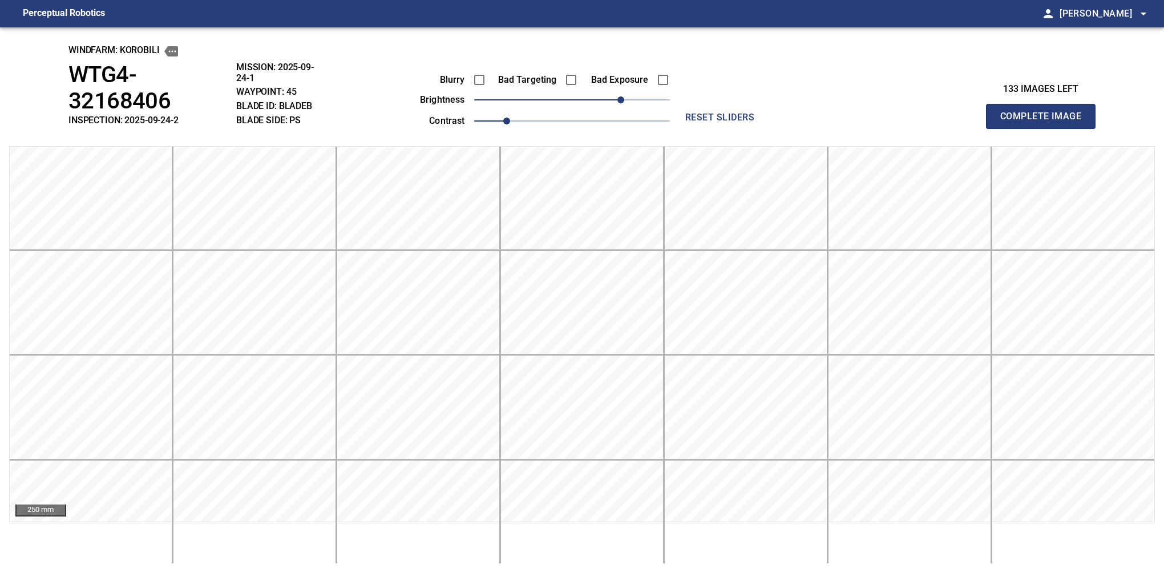
click at [806, 105] on button "Complete Image" at bounding box center [1041, 116] width 110 height 25
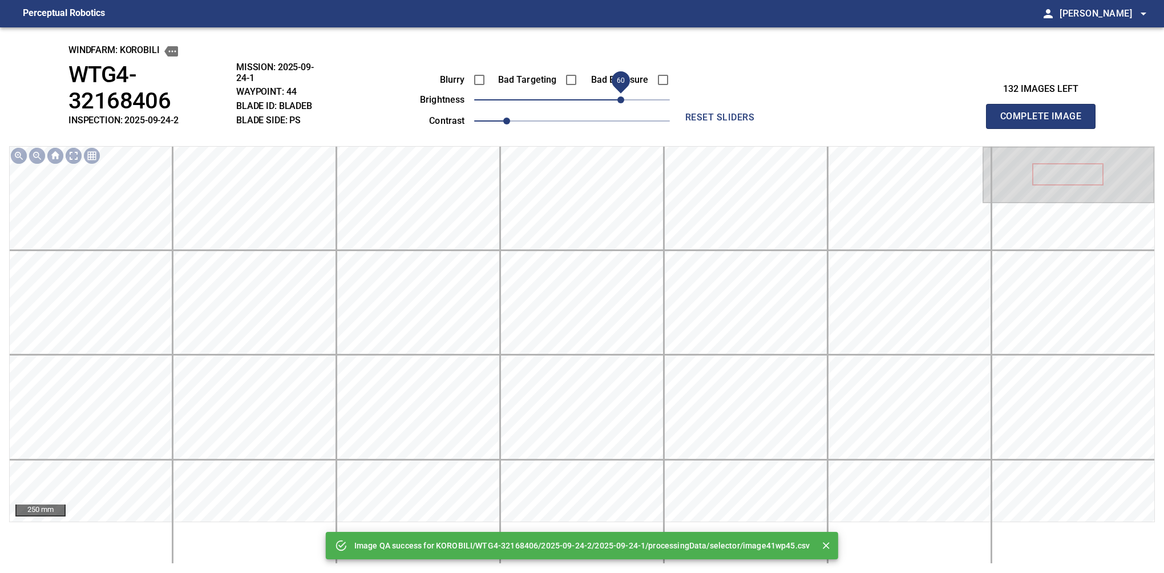
drag, startPoint x: 605, startPoint y: 108, endPoint x: 621, endPoint y: 105, distance: 16.2
click at [621, 103] on span "60" at bounding box center [620, 99] width 7 height 7
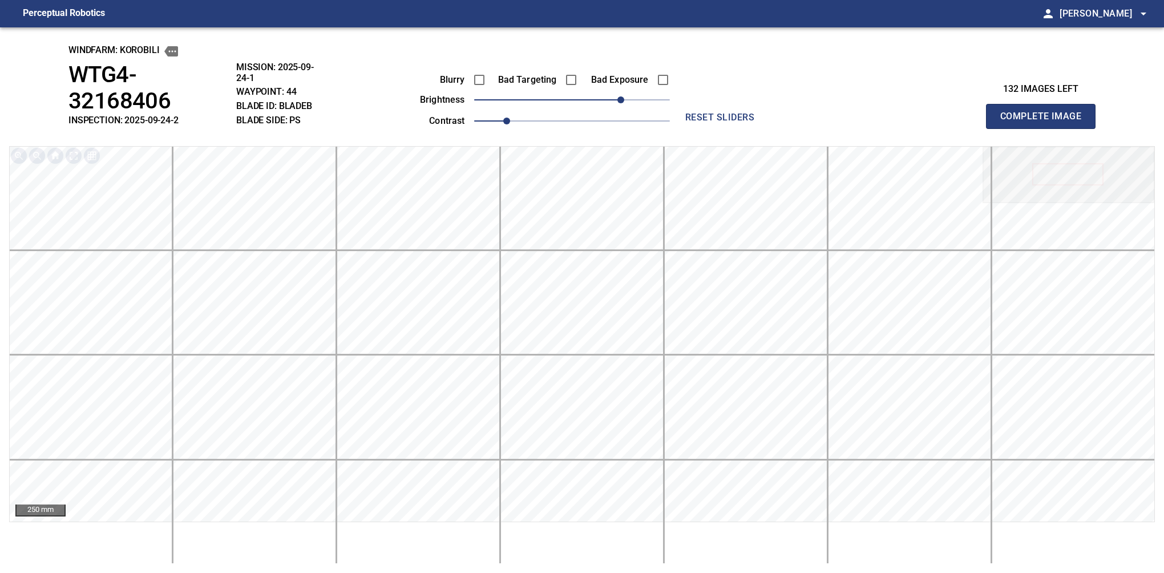
click at [806, 105] on button "Complete Image" at bounding box center [1041, 116] width 110 height 25
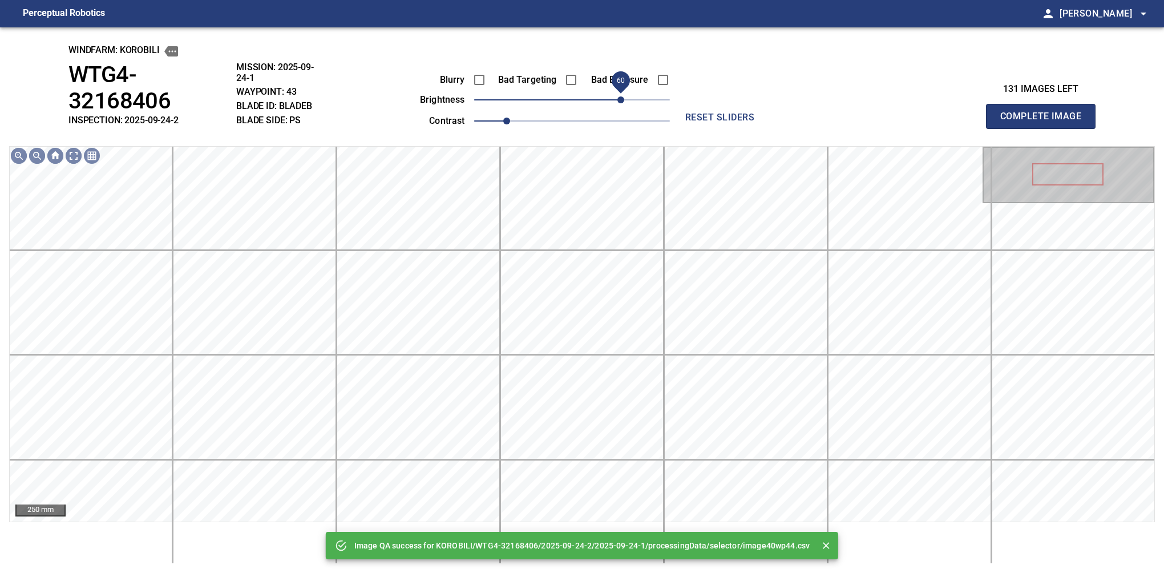
drag, startPoint x: 611, startPoint y: 107, endPoint x: 618, endPoint y: 107, distance: 7.4
click at [618, 103] on span "60" at bounding box center [620, 99] width 7 height 7
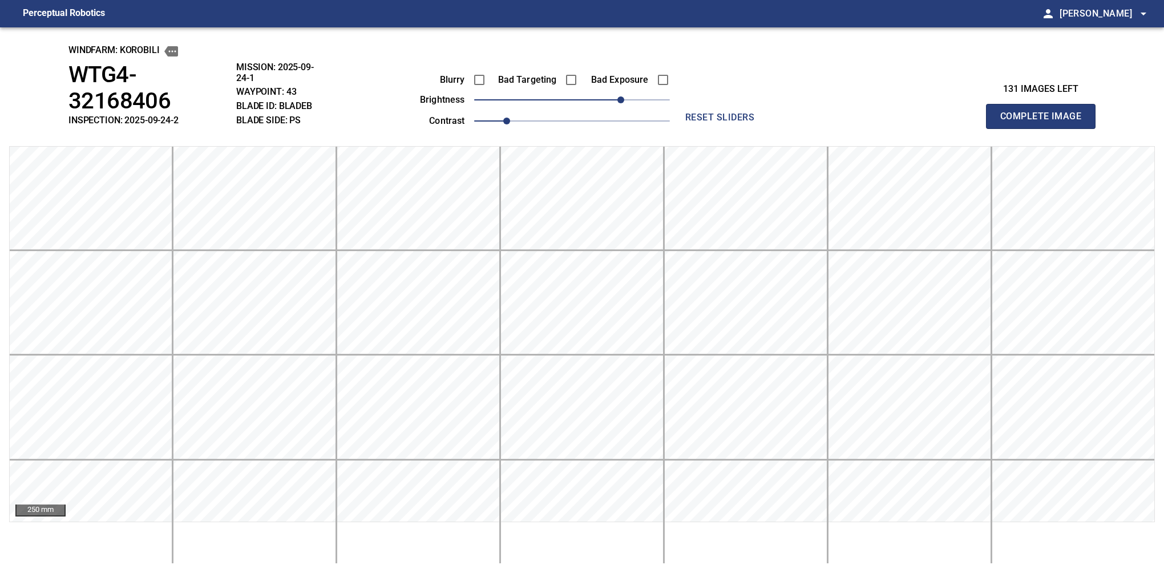
click at [806, 105] on button "Complete Image" at bounding box center [1041, 116] width 110 height 25
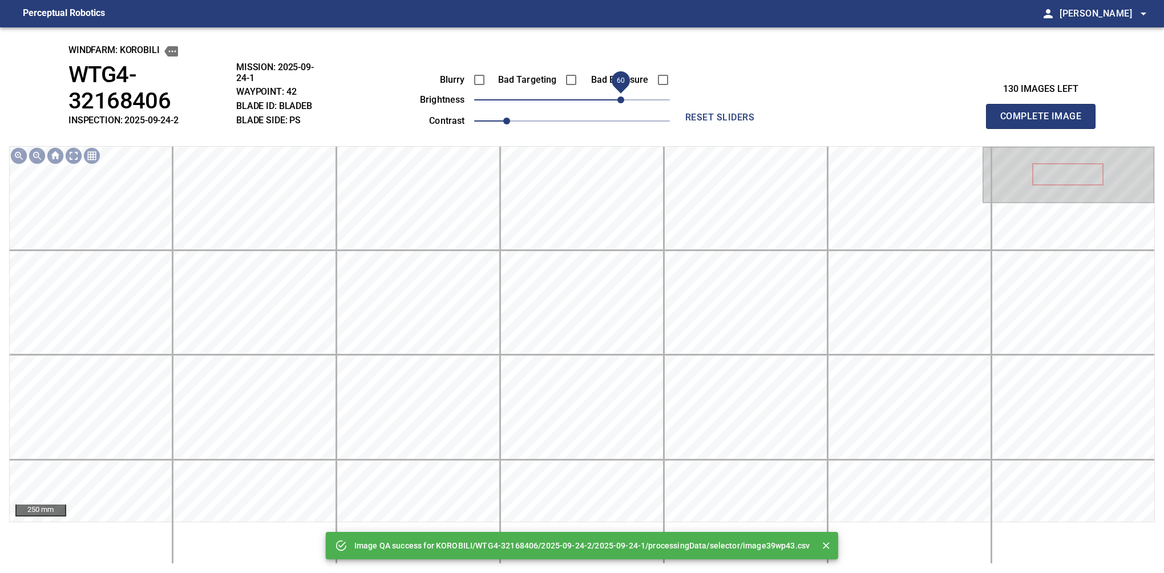
click at [623, 99] on span "60" at bounding box center [572, 100] width 196 height 16
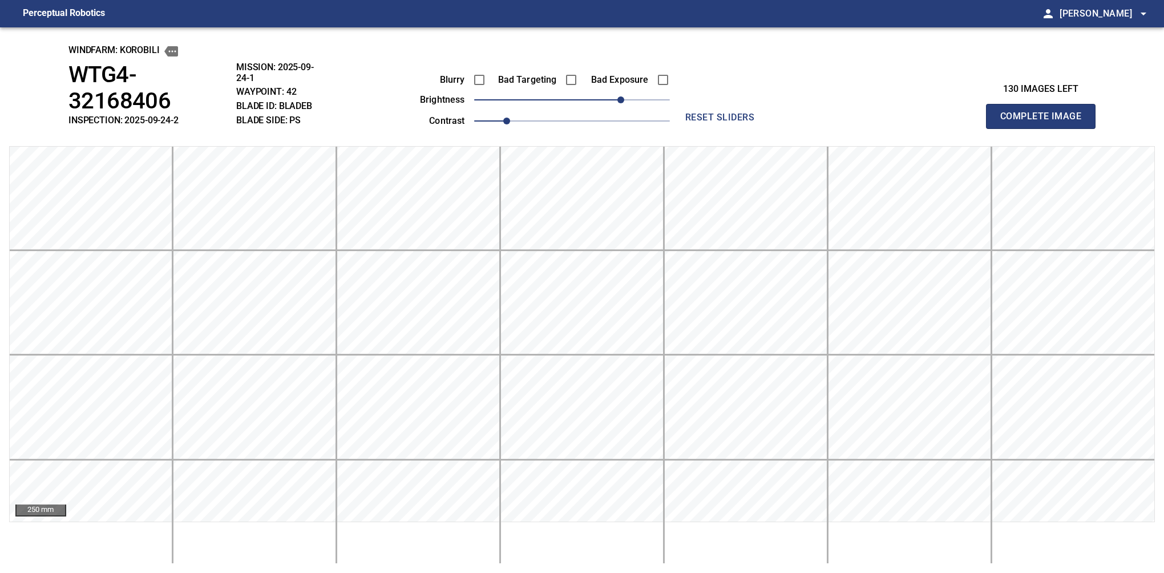
click at [806, 105] on button "Complete Image" at bounding box center [1041, 116] width 110 height 25
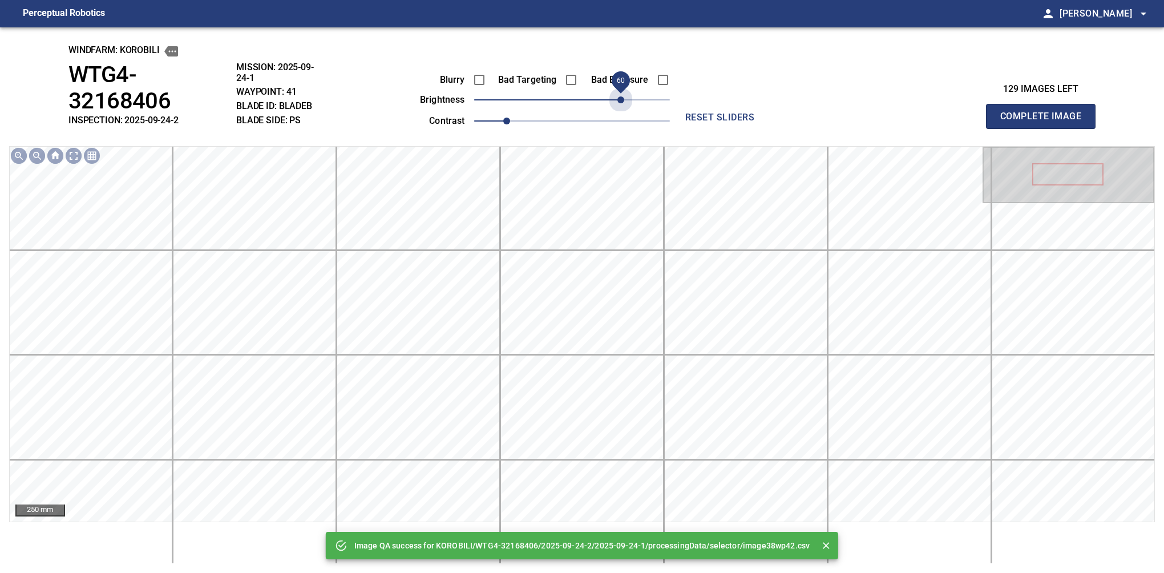
click at [623, 99] on span "60" at bounding box center [572, 100] width 196 height 16
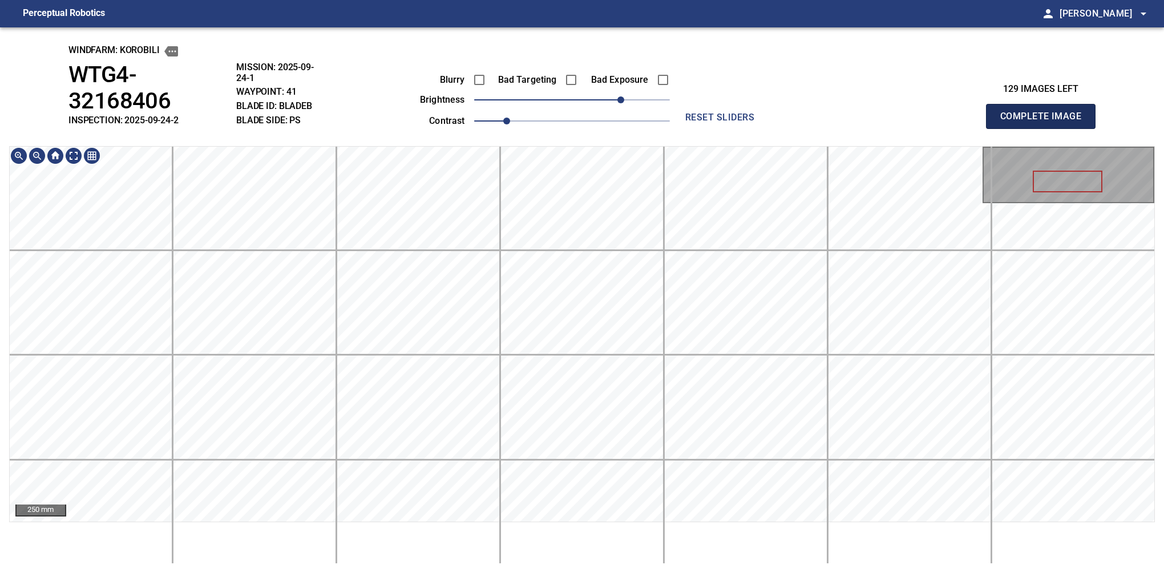
click at [806, 105] on button "Complete Image" at bounding box center [1041, 116] width 110 height 25
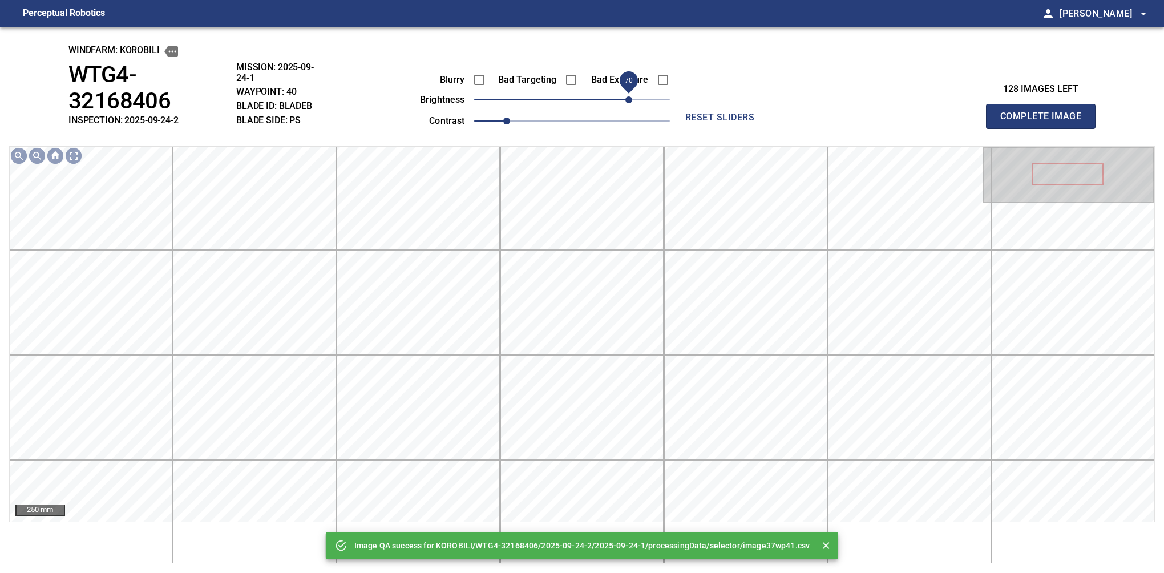
drag, startPoint x: 625, startPoint y: 98, endPoint x: 633, endPoint y: 98, distance: 8.0
click at [633, 98] on span "70" at bounding box center [572, 100] width 196 height 16
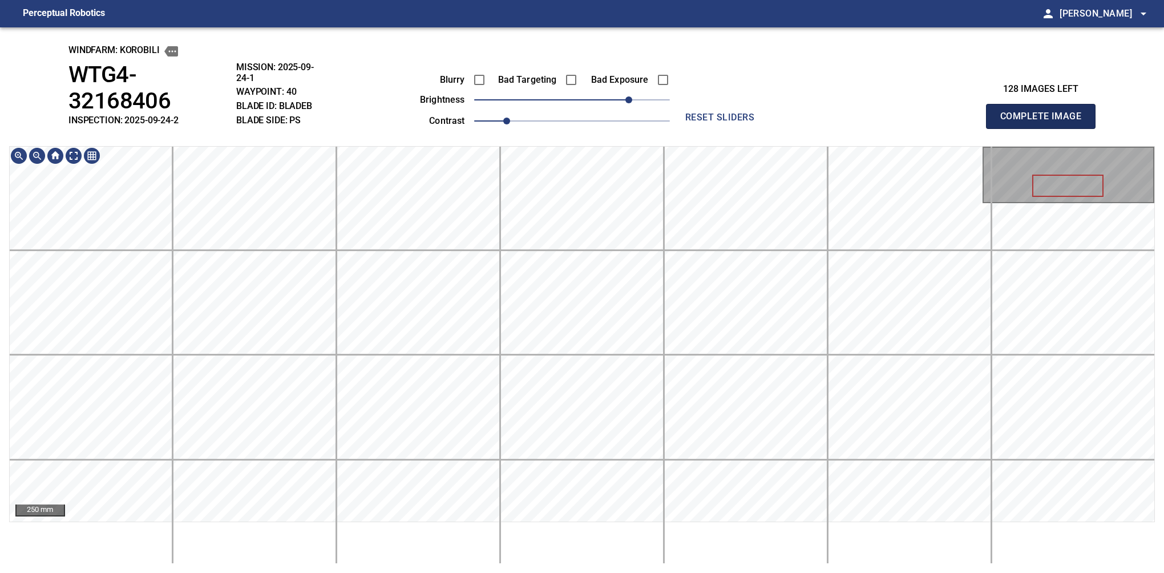
click at [806, 105] on button "Complete Image" at bounding box center [1041, 116] width 110 height 25
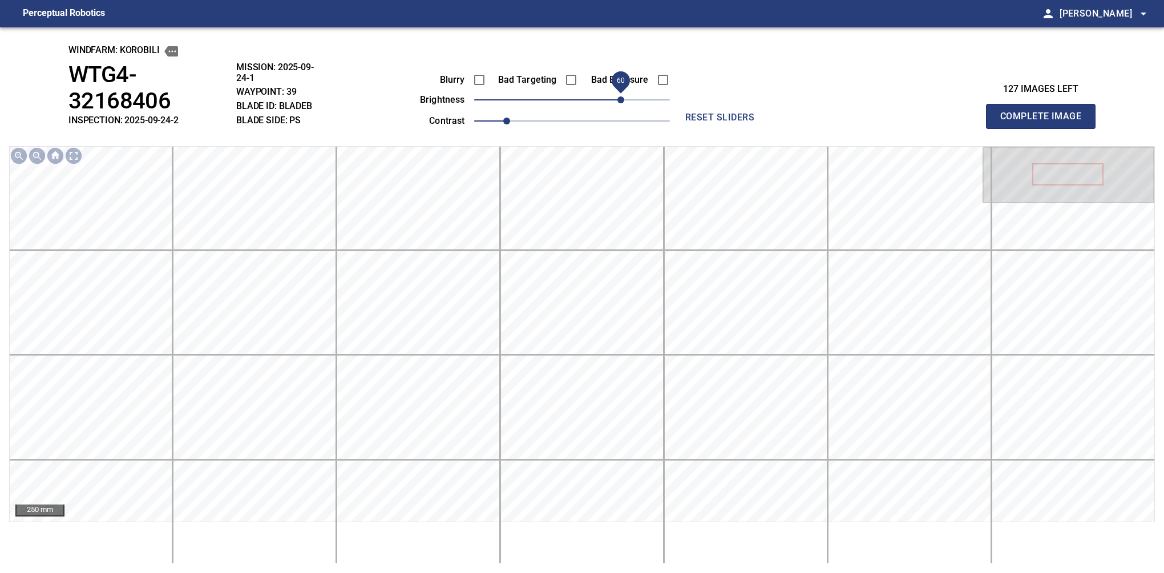
drag, startPoint x: 579, startPoint y: 100, endPoint x: 622, endPoint y: 92, distance: 44.1
click at [622, 96] on span "60" at bounding box center [620, 99] width 7 height 7
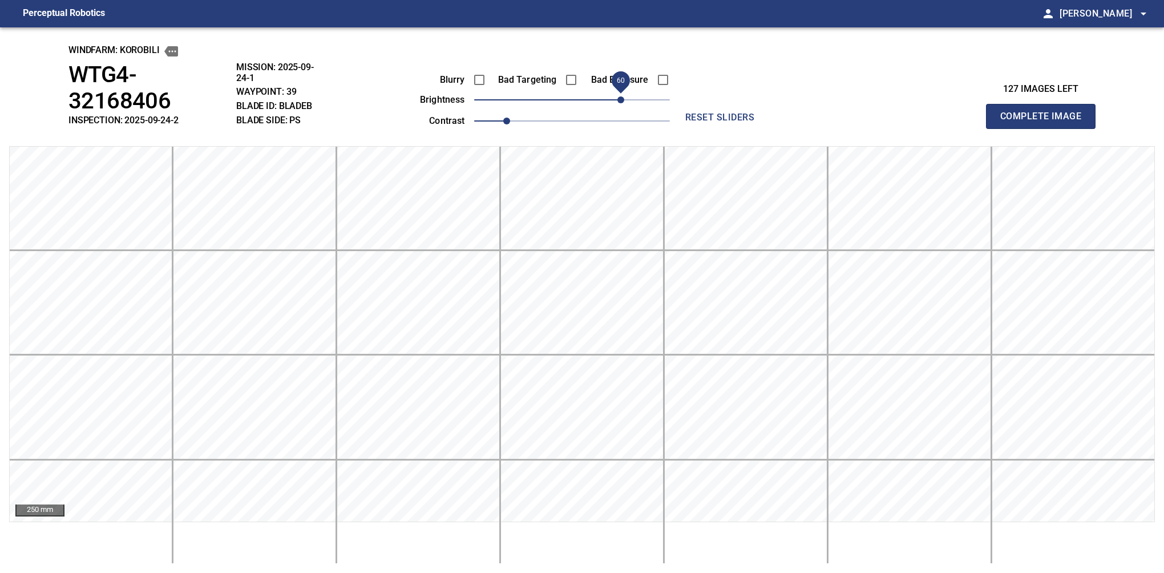
click at [806, 105] on button "Complete Image" at bounding box center [1041, 116] width 110 height 25
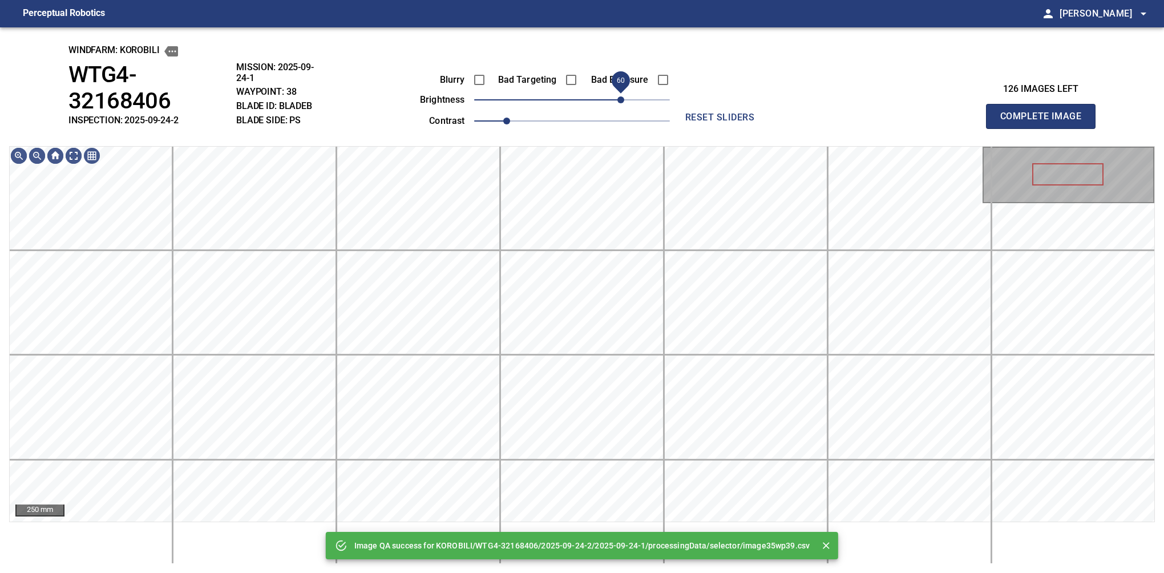
click at [622, 94] on span "60" at bounding box center [572, 100] width 196 height 16
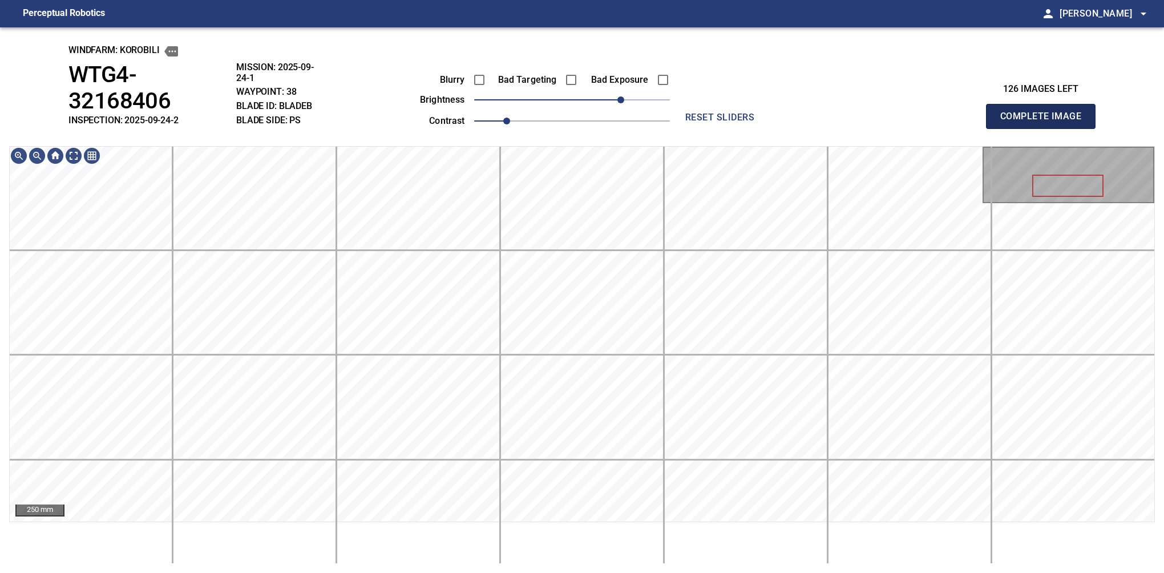
click at [806, 105] on button "Complete Image" at bounding box center [1041, 116] width 110 height 25
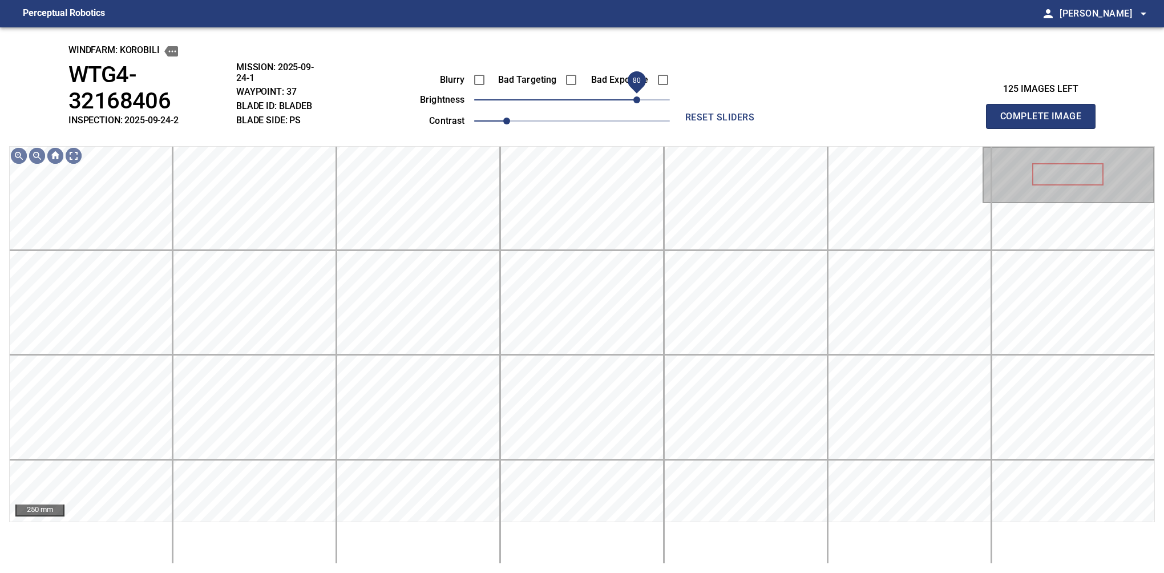
drag, startPoint x: 589, startPoint y: 100, endPoint x: 637, endPoint y: 96, distance: 48.1
click at [637, 96] on span "80" at bounding box center [636, 99] width 7 height 7
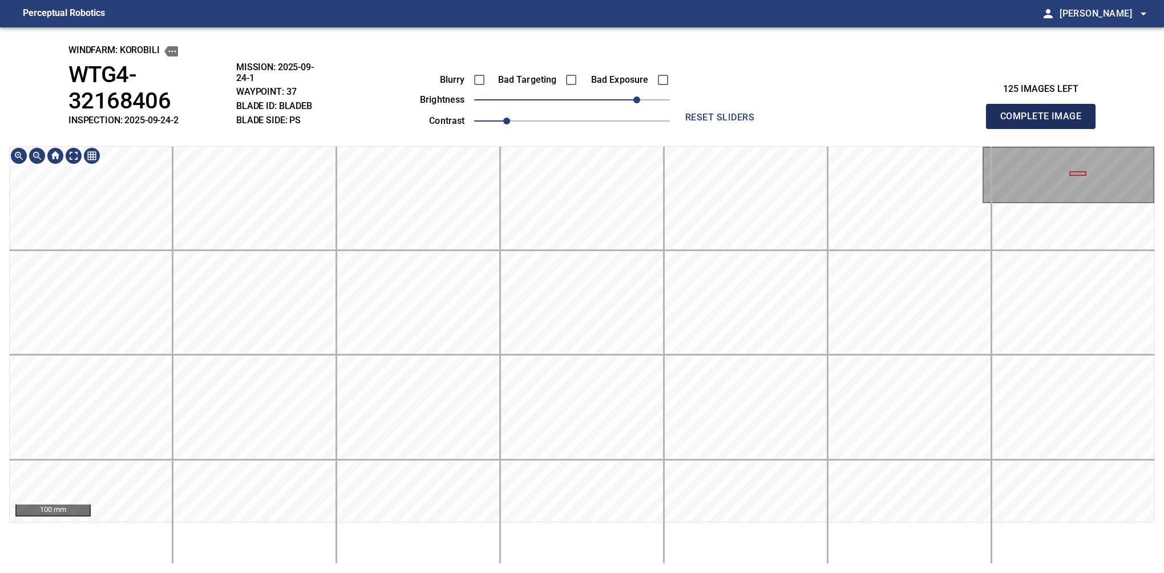
click at [806, 105] on button "Complete Image" at bounding box center [1041, 116] width 110 height 25
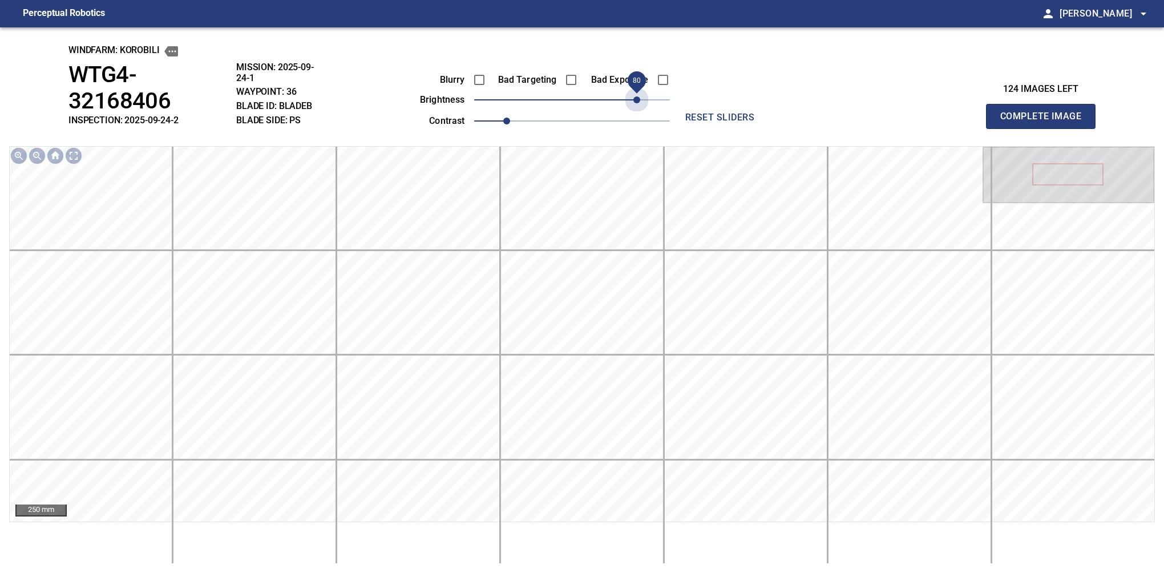
drag, startPoint x: 581, startPoint y: 100, endPoint x: 637, endPoint y: 112, distance: 57.2
click at [637, 112] on div "Blurry Bad Targeting Bad Exposure brightness 80 contrast 1" at bounding box center [532, 98] width 276 height 61
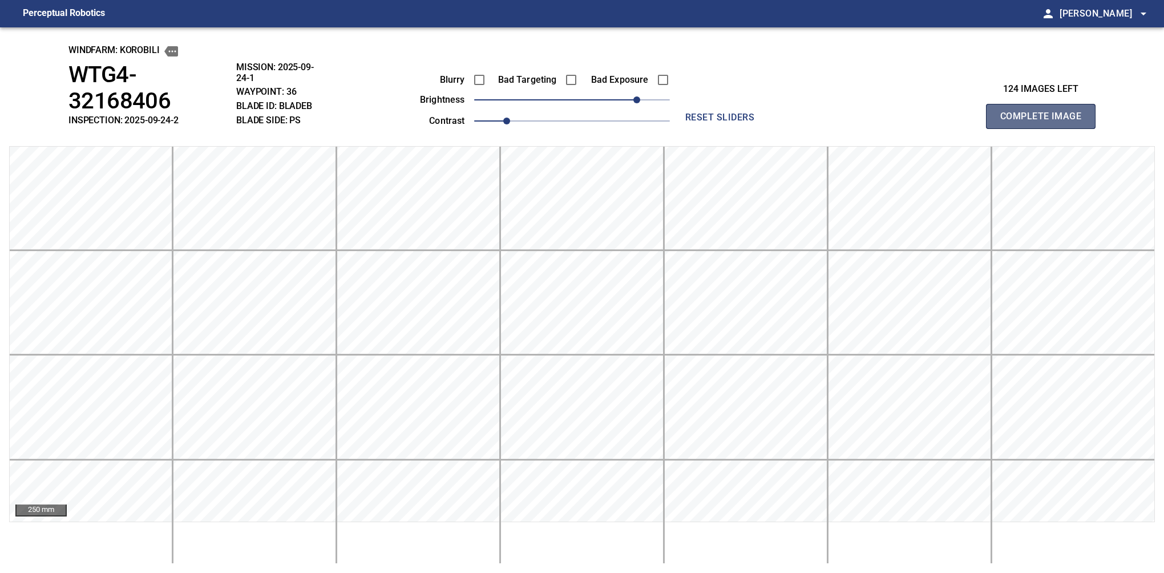
click at [806, 105] on button "Complete Image" at bounding box center [1041, 116] width 110 height 25
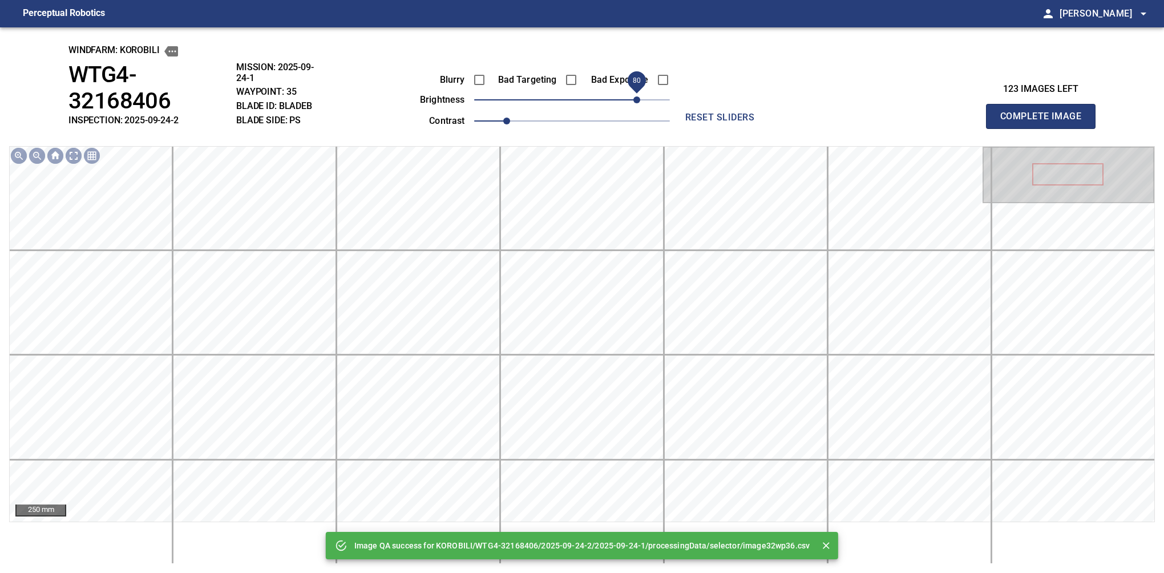
click at [634, 96] on span "80" at bounding box center [572, 100] width 196 height 16
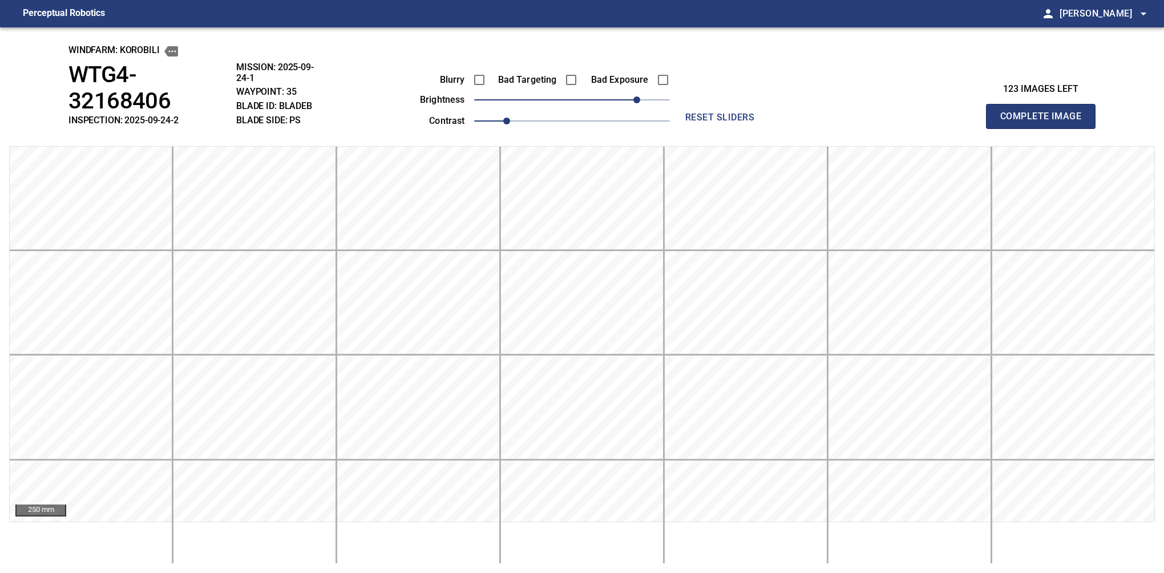
click at [806, 105] on button "Complete Image" at bounding box center [1041, 116] width 110 height 25
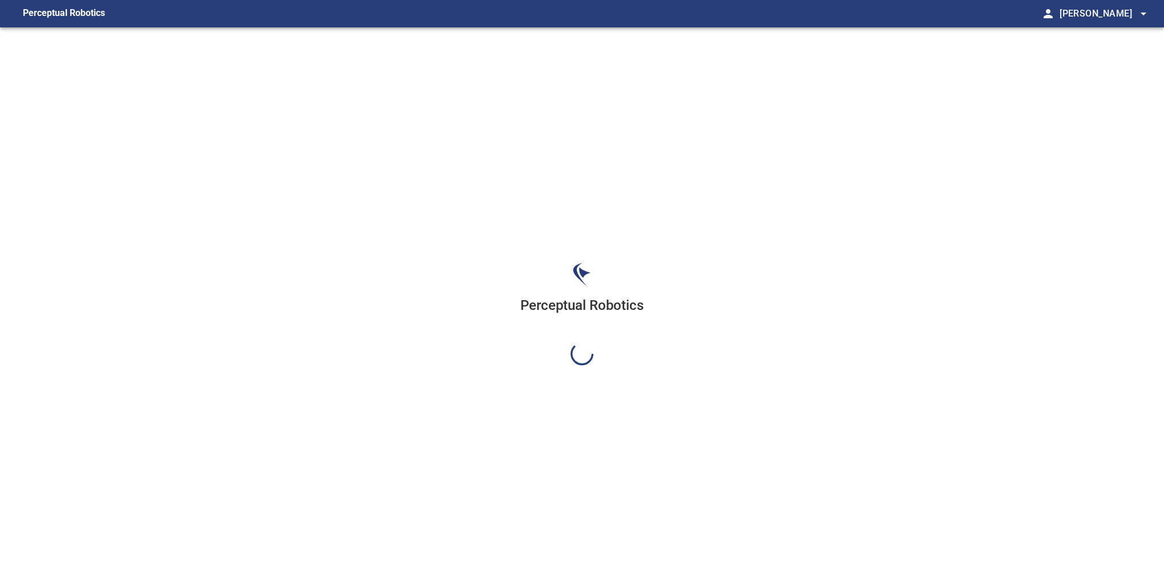
click at [634, 96] on div "Perceptual Robotics" at bounding box center [582, 313] width 1164 height 573
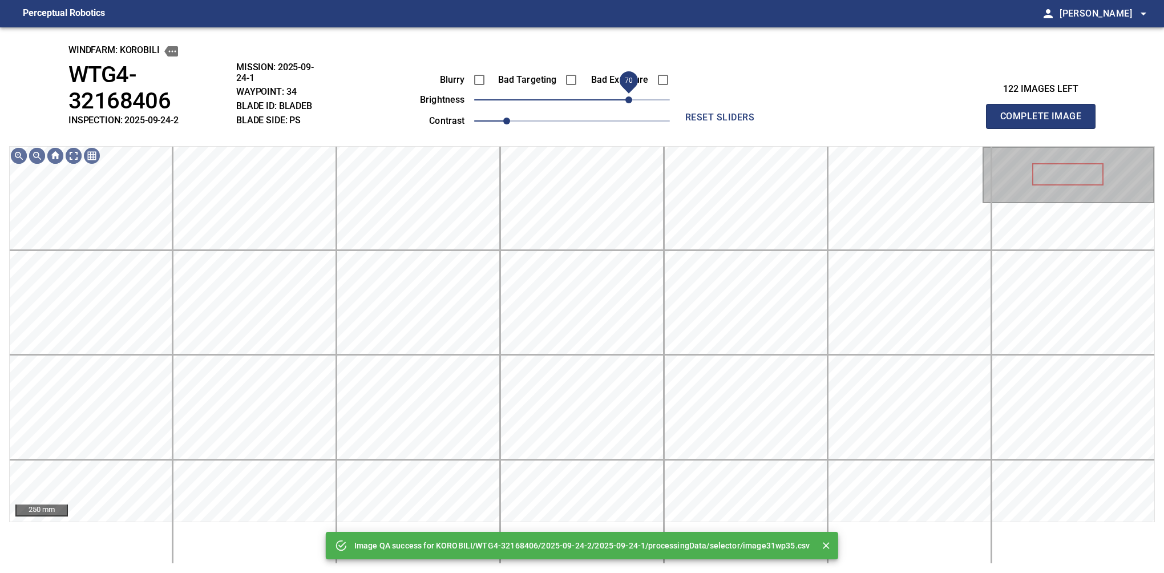
click at [631, 98] on span "70" at bounding box center [572, 100] width 196 height 16
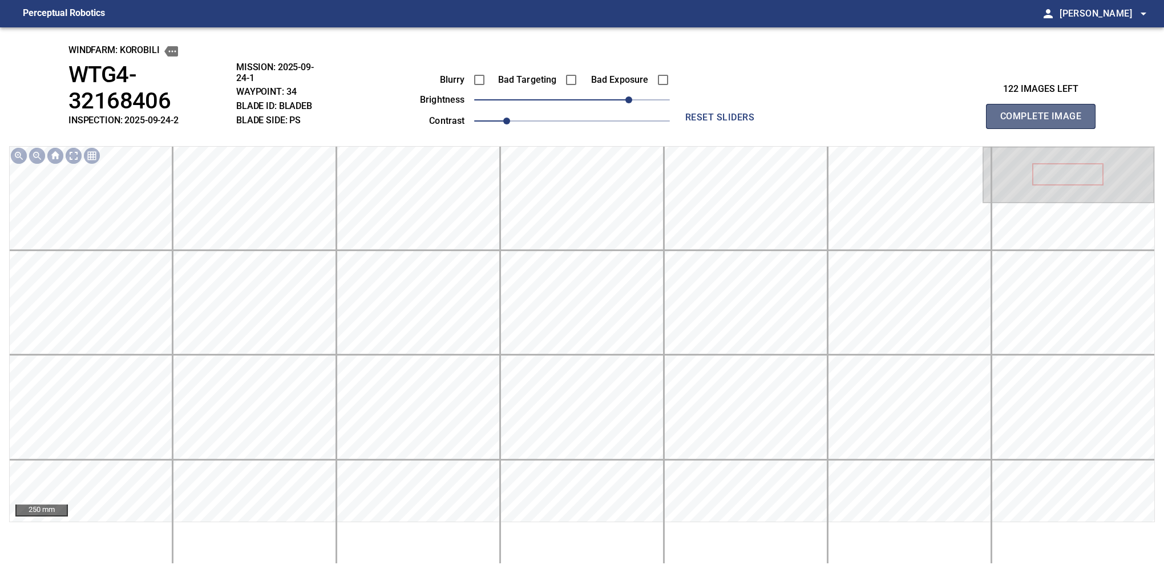
click at [806, 105] on button "Complete Image" at bounding box center [1041, 116] width 110 height 25
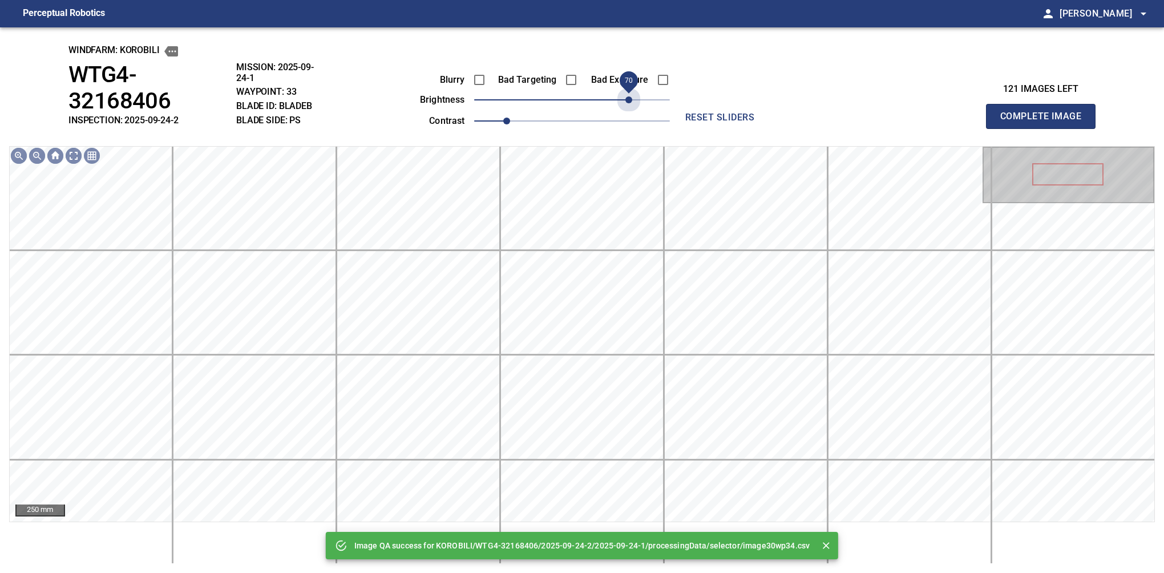
click at [631, 98] on span "70" at bounding box center [572, 100] width 196 height 16
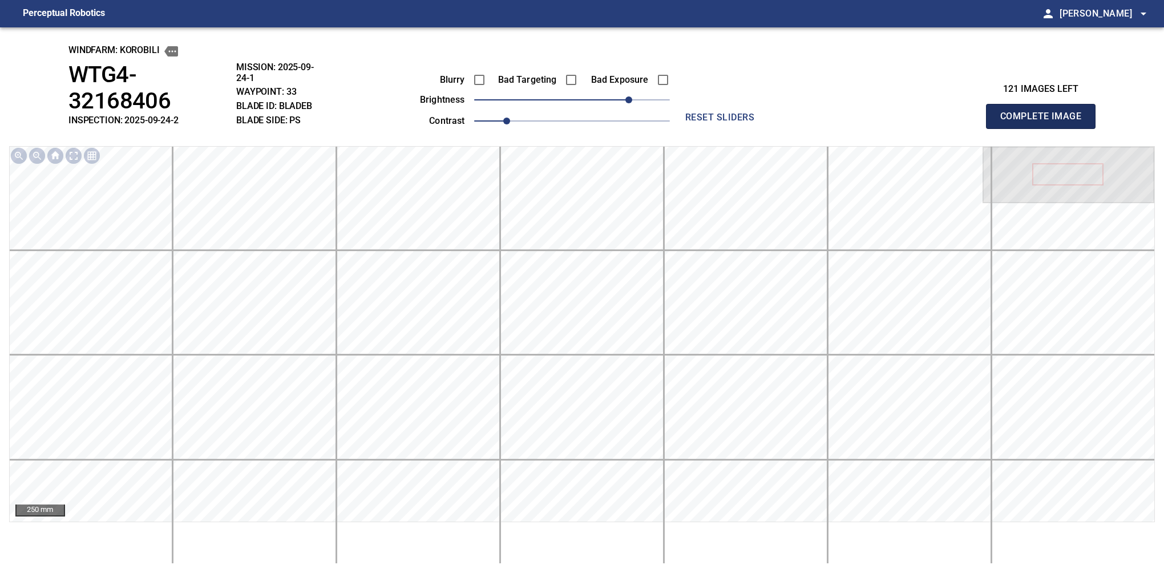
click at [806, 105] on button "Complete Image" at bounding box center [1041, 116] width 110 height 25
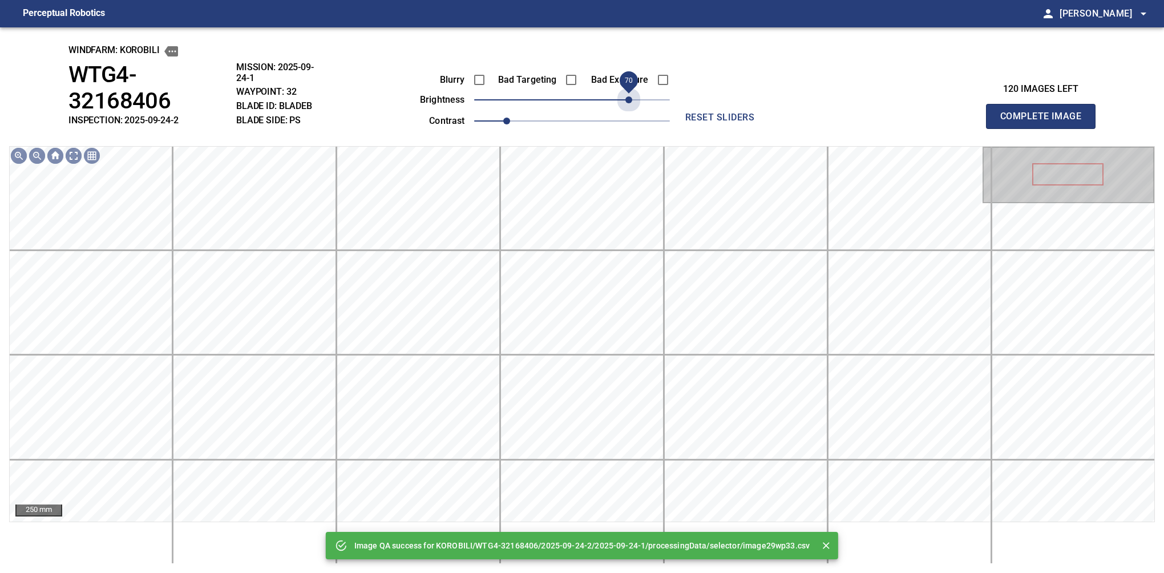
click at [631, 98] on span "70" at bounding box center [572, 100] width 196 height 16
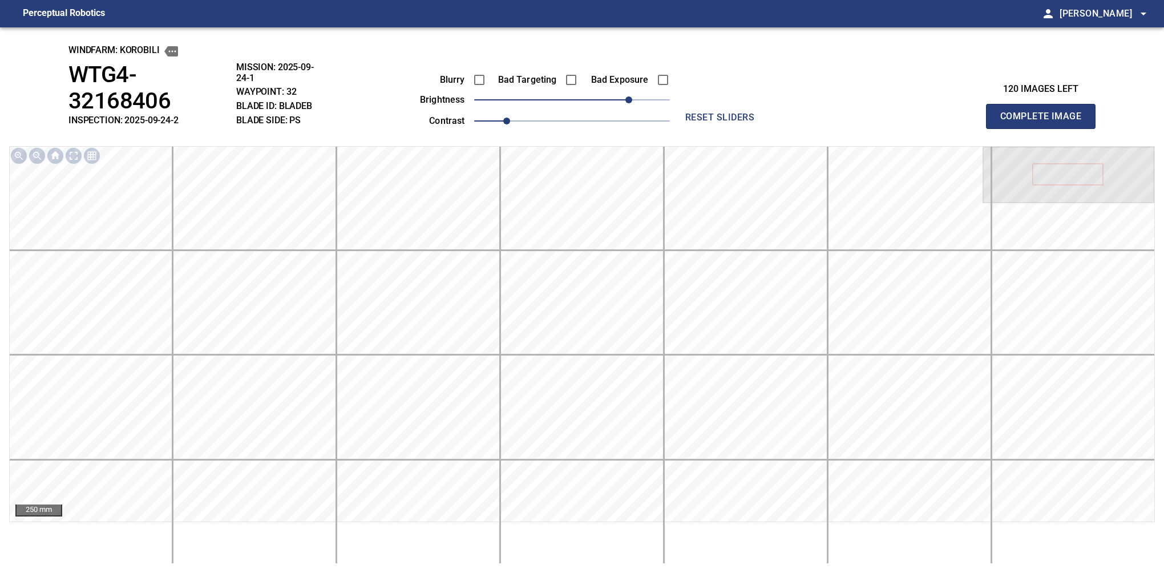
click at [806, 105] on button "Complete Image" at bounding box center [1041, 116] width 110 height 25
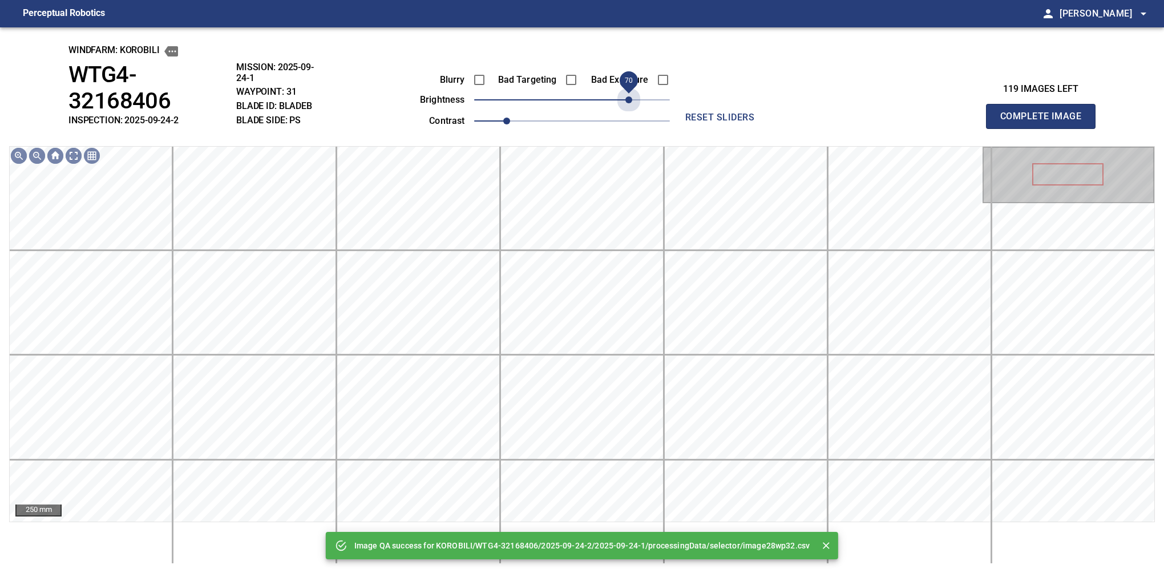
click at [631, 98] on span "70" at bounding box center [572, 100] width 196 height 16
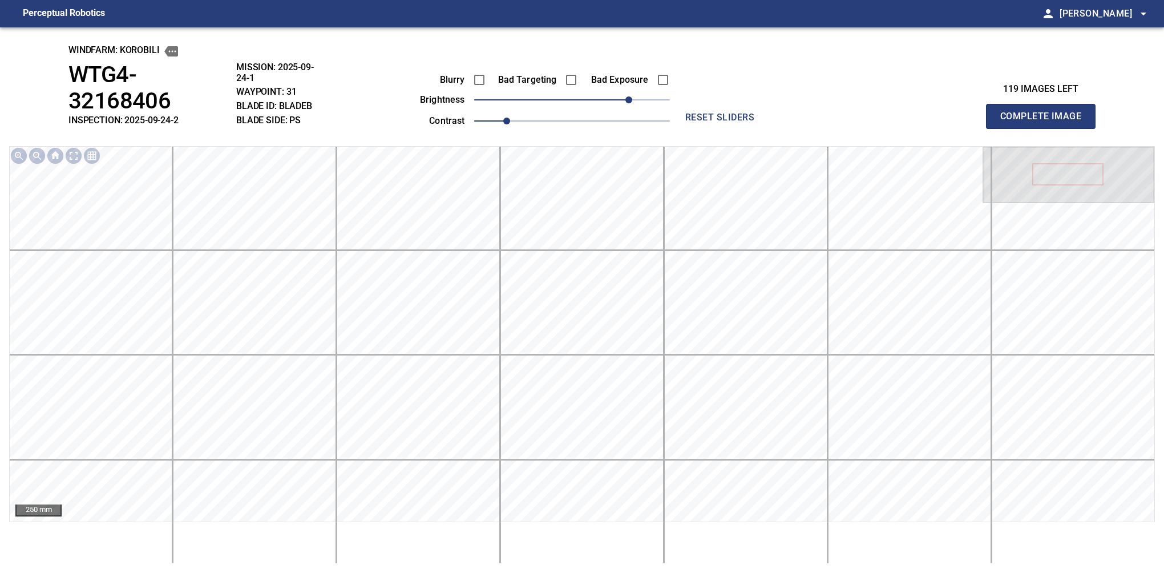
click at [806, 105] on button "Complete Image" at bounding box center [1041, 116] width 110 height 25
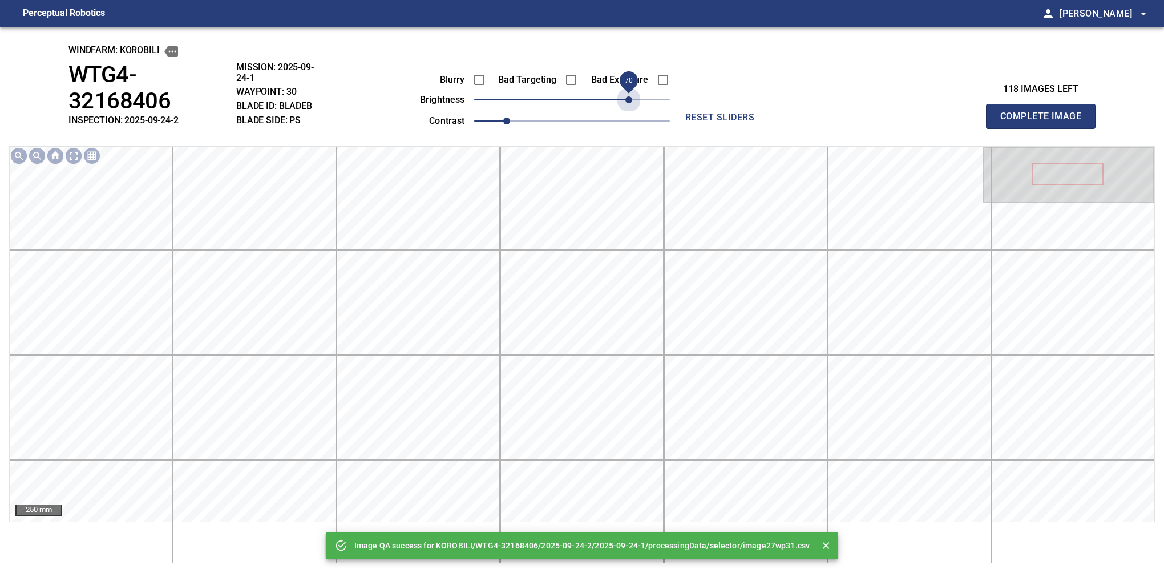
click at [631, 98] on span "70" at bounding box center [572, 100] width 196 height 16
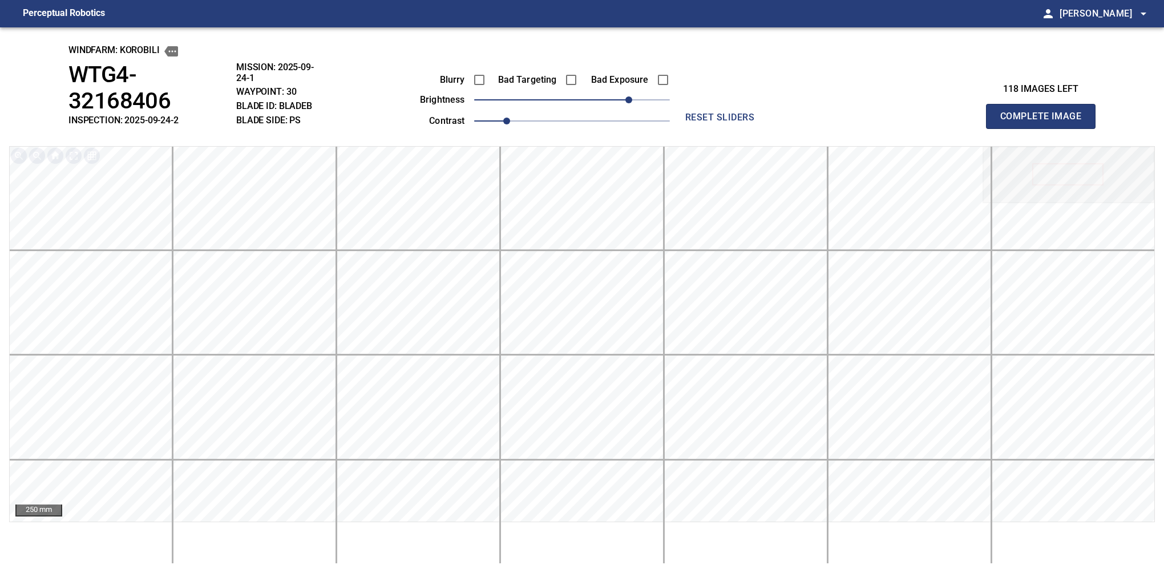
click at [806, 105] on button "Complete Image" at bounding box center [1041, 116] width 110 height 25
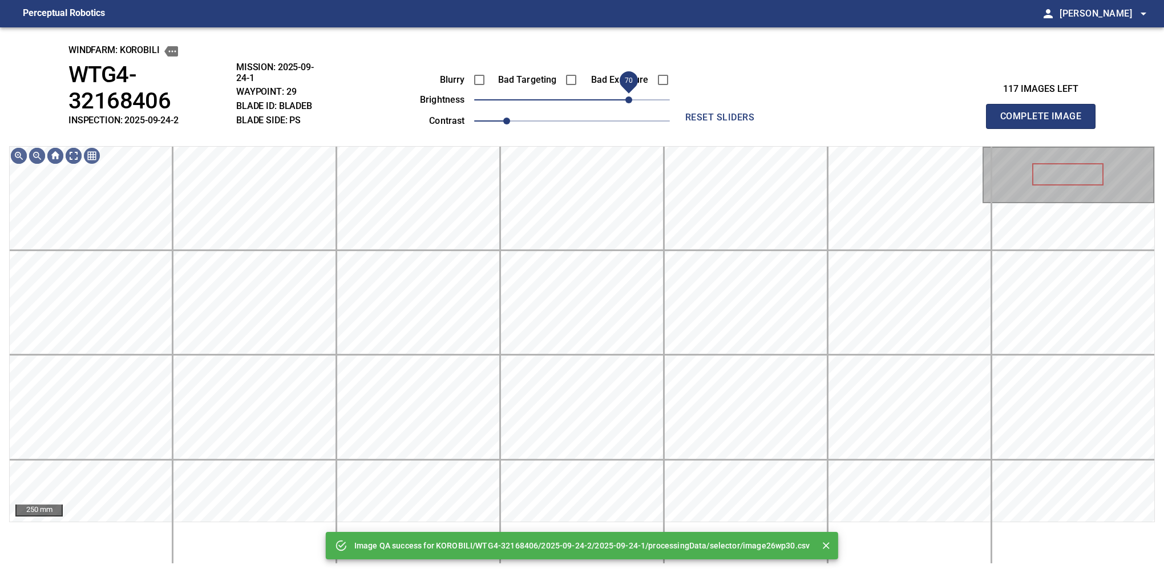
click at [631, 100] on span "70" at bounding box center [572, 100] width 196 height 16
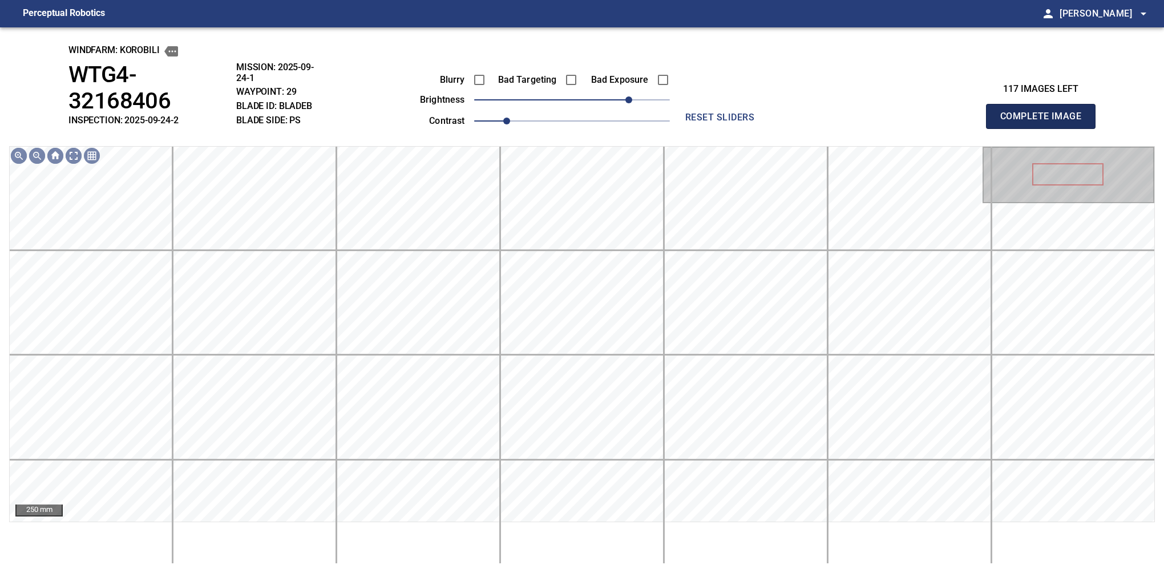
click at [806, 105] on button "Complete Image" at bounding box center [1041, 116] width 110 height 25
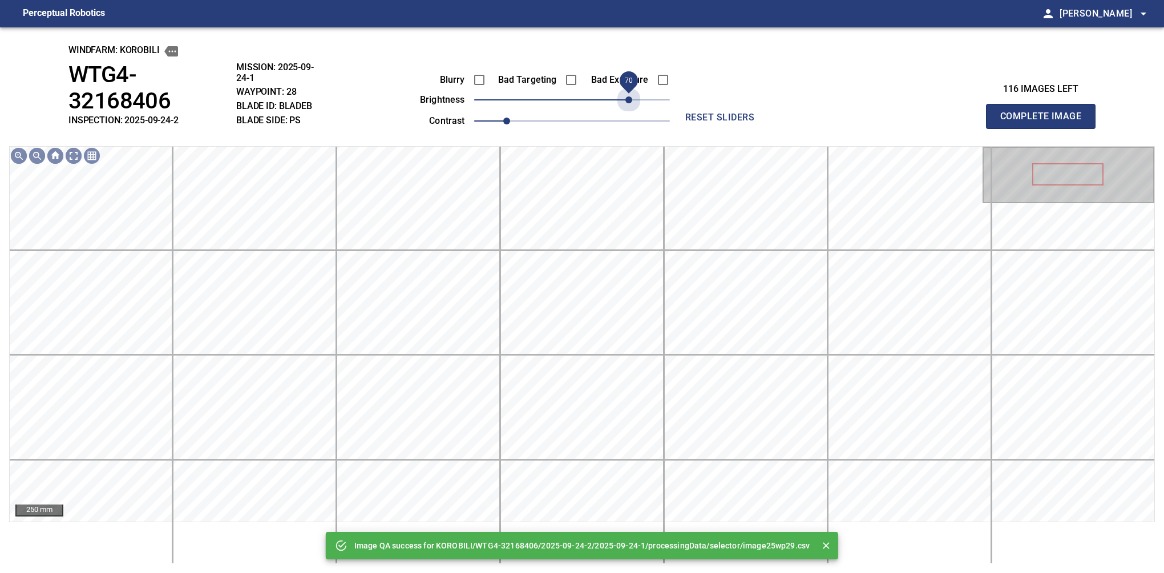
click at [631, 100] on span "70" at bounding box center [572, 100] width 196 height 16
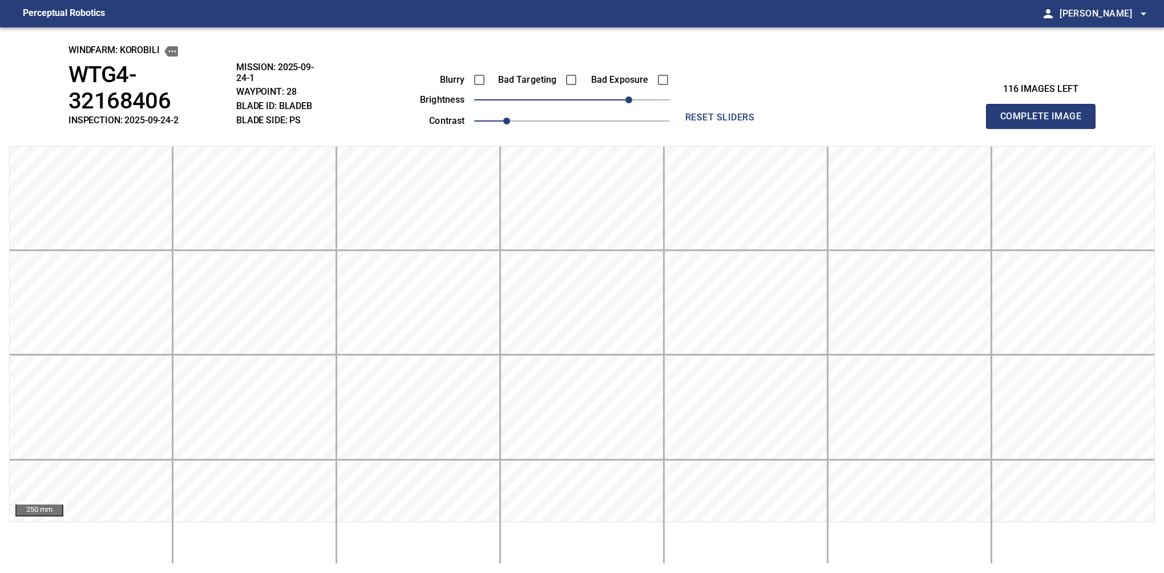
click at [806, 105] on button "Complete Image" at bounding box center [1041, 116] width 110 height 25
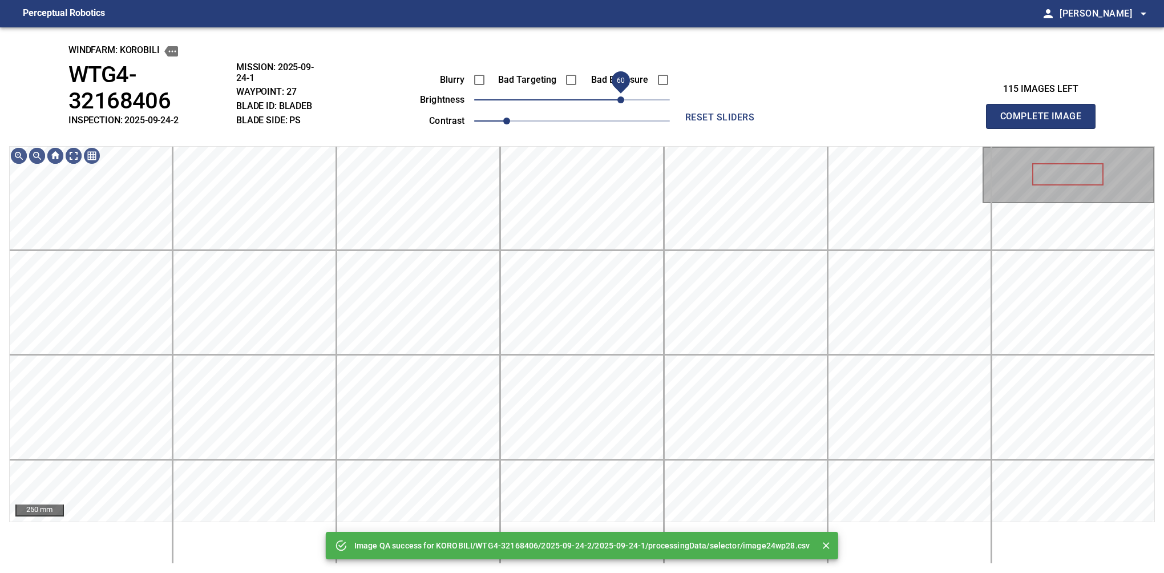
drag, startPoint x: 631, startPoint y: 100, endPoint x: 621, endPoint y: 108, distance: 12.2
click at [621, 108] on span "60" at bounding box center [572, 100] width 196 height 16
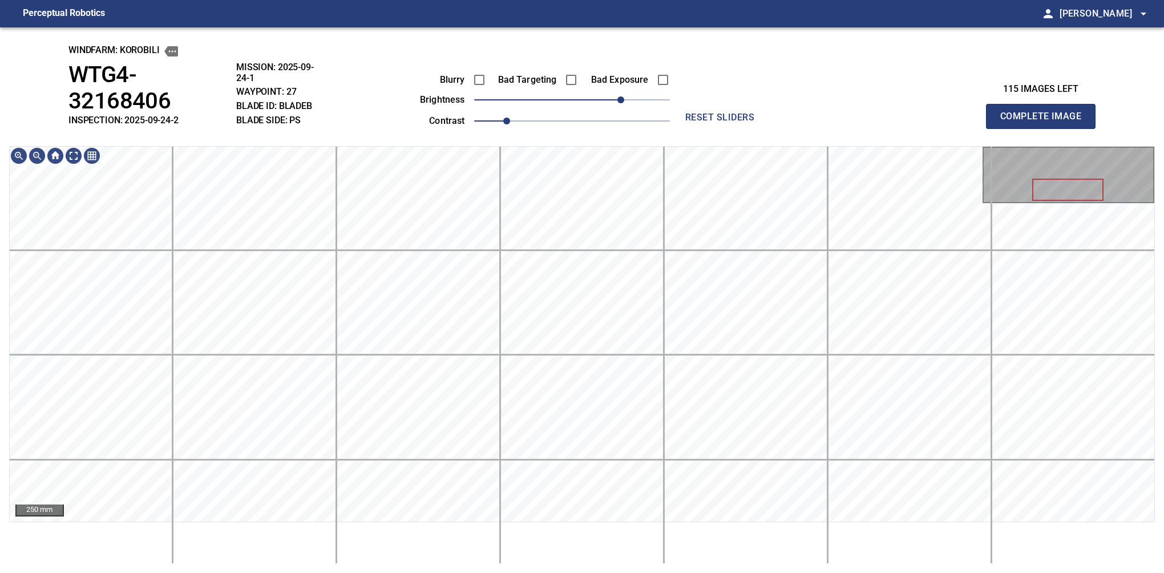
click at [806, 105] on button "Complete Image" at bounding box center [1041, 116] width 110 height 25
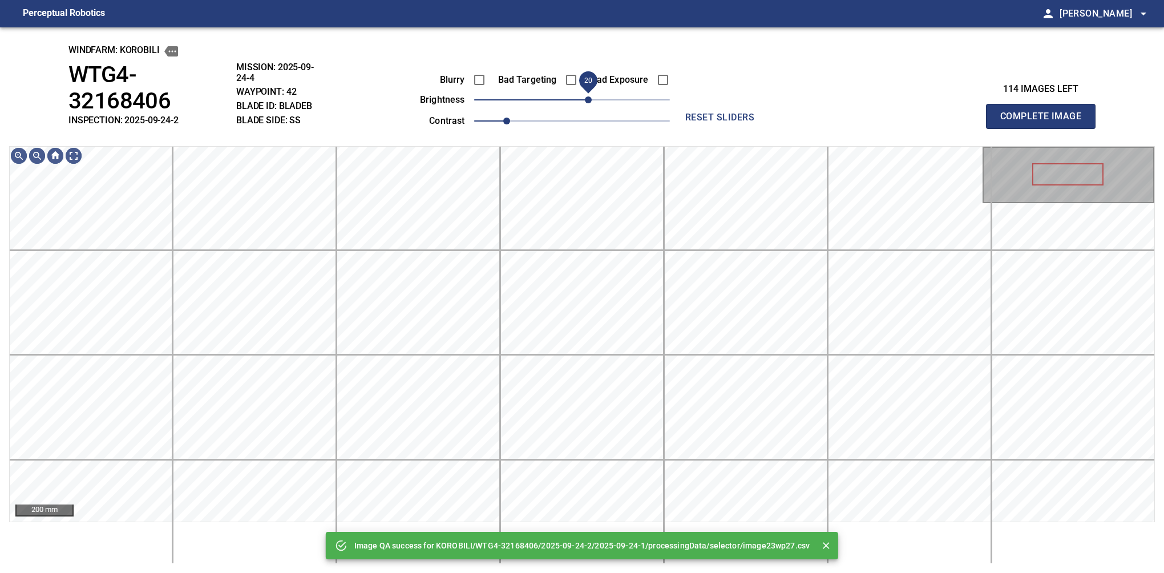
drag, startPoint x: 607, startPoint y: 103, endPoint x: 589, endPoint y: 108, distance: 18.6
click at [589, 108] on span "20" at bounding box center [572, 100] width 196 height 16
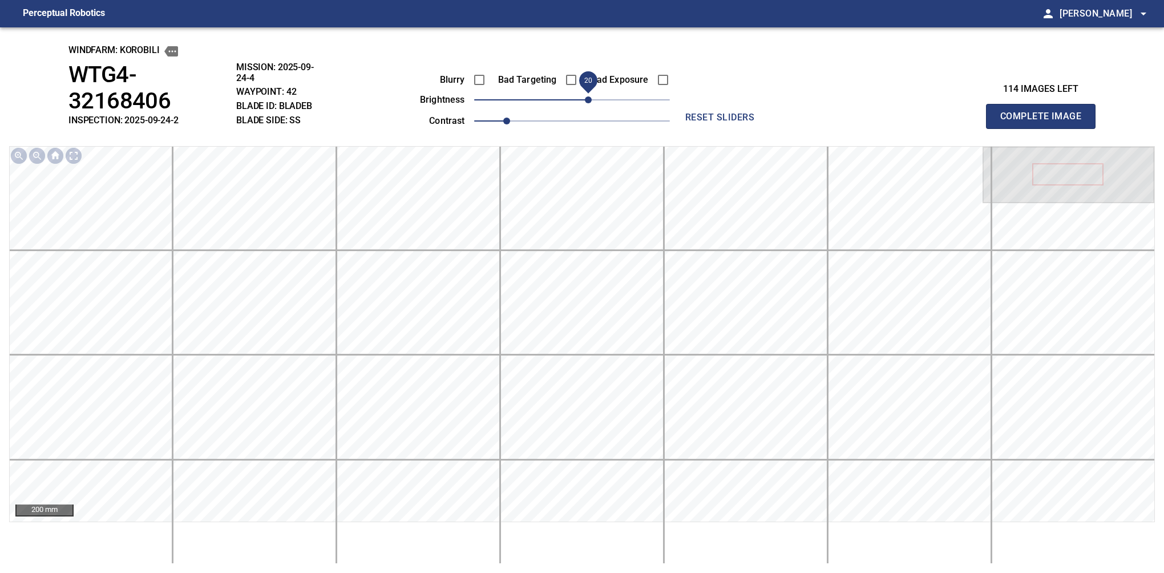
drag, startPoint x: 593, startPoint y: 100, endPoint x: 591, endPoint y: 106, distance: 6.0
click at [591, 103] on span "20" at bounding box center [588, 99] width 7 height 7
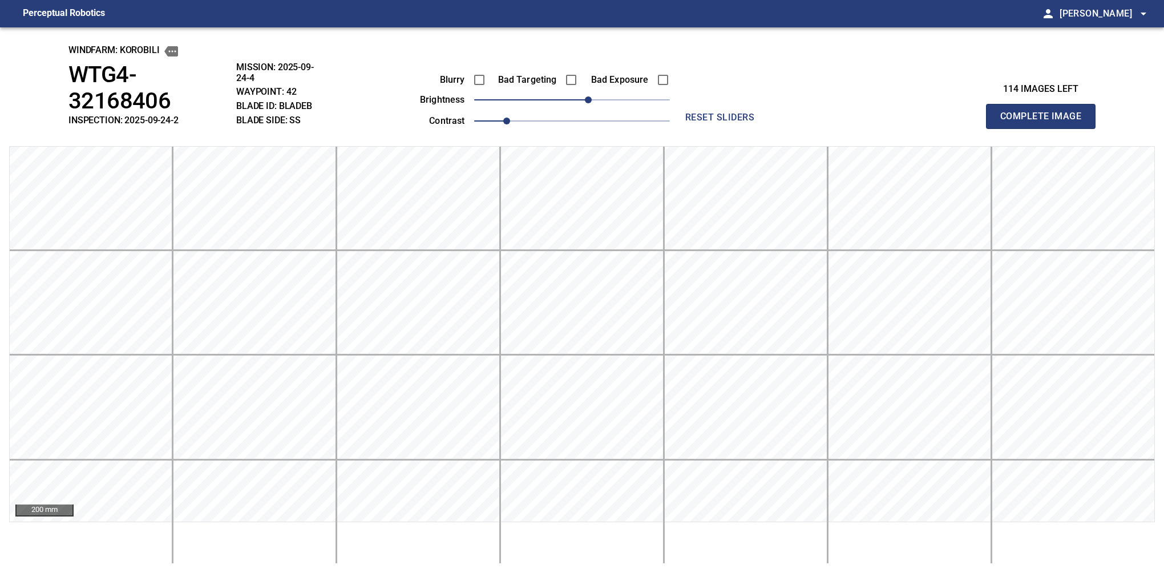
click at [806, 105] on button "Complete Image" at bounding box center [1041, 116] width 110 height 25
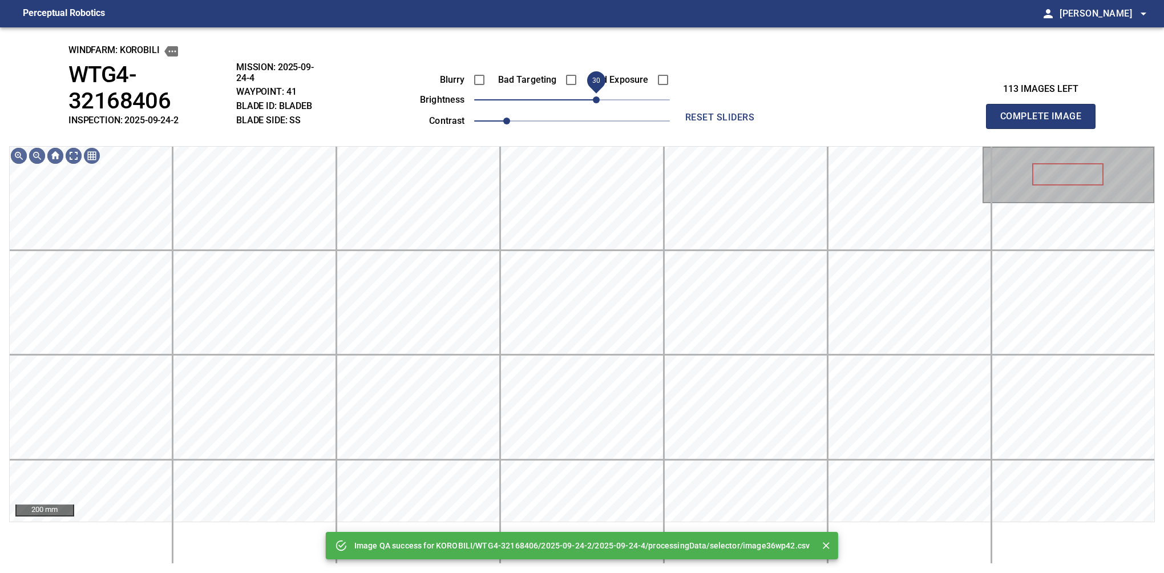
drag, startPoint x: 611, startPoint y: 100, endPoint x: 598, endPoint y: 106, distance: 14.5
click at [598, 106] on span "30" at bounding box center [572, 100] width 196 height 16
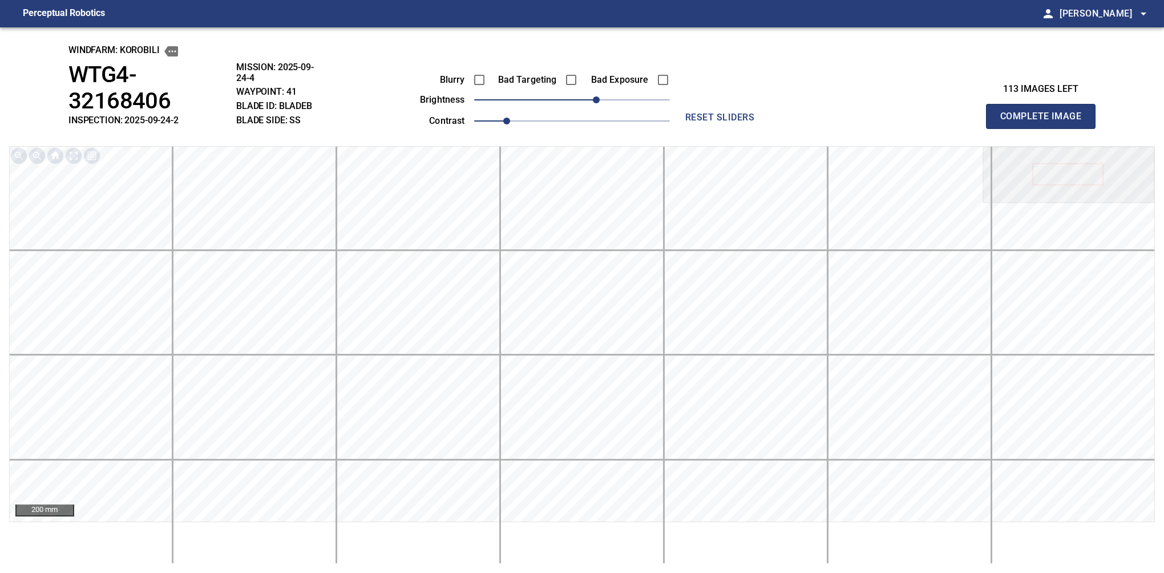
click at [806, 105] on button "Complete Image" at bounding box center [1041, 116] width 110 height 25
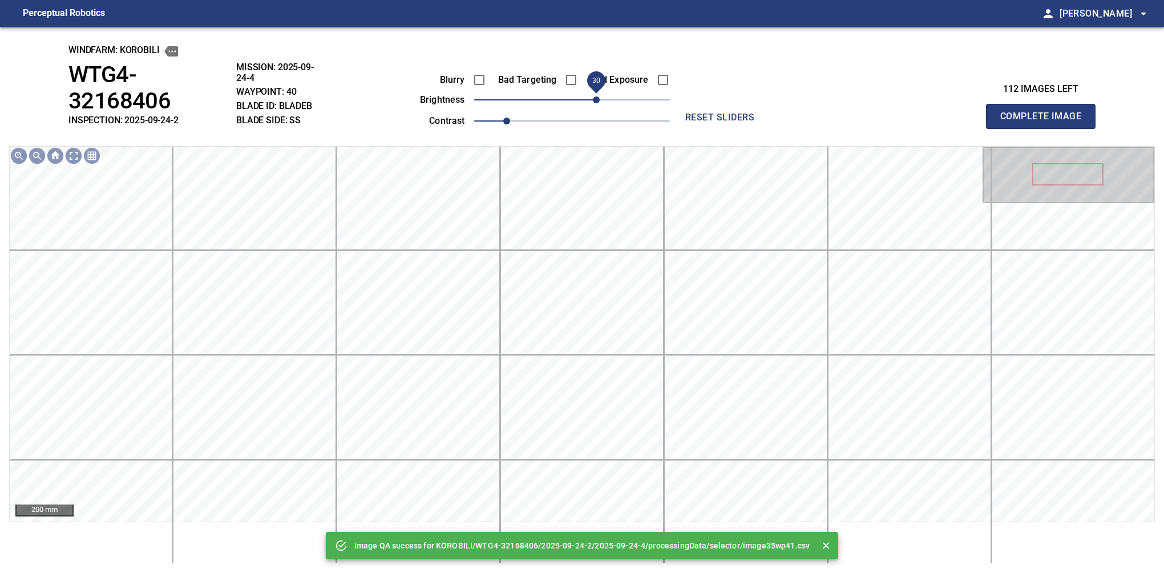
click at [600, 100] on span "30" at bounding box center [572, 100] width 196 height 16
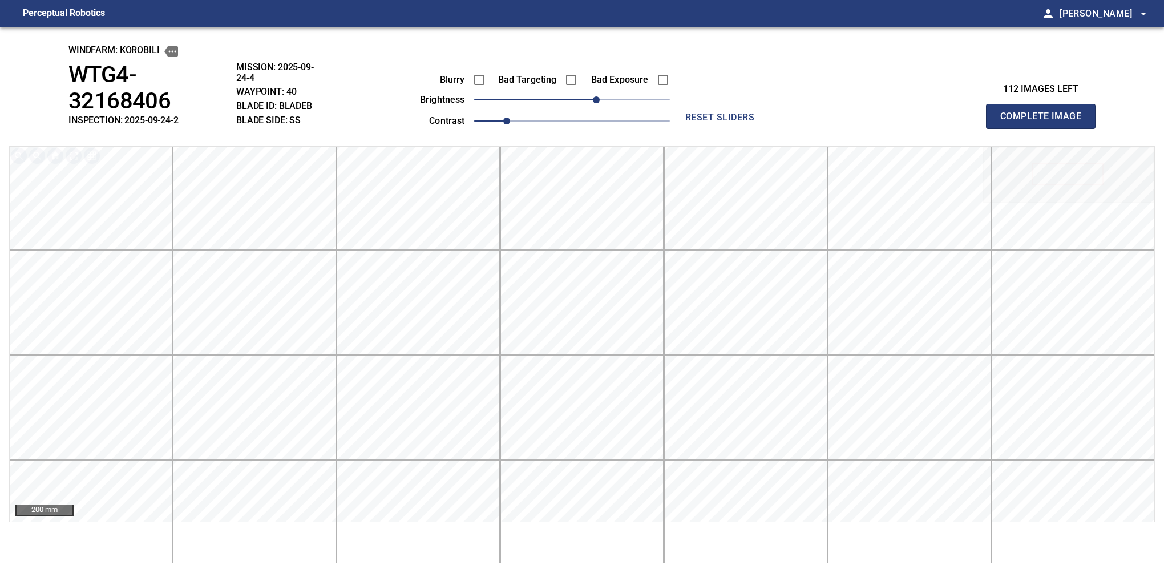
click at [806, 105] on button "Complete Image" at bounding box center [1041, 116] width 110 height 25
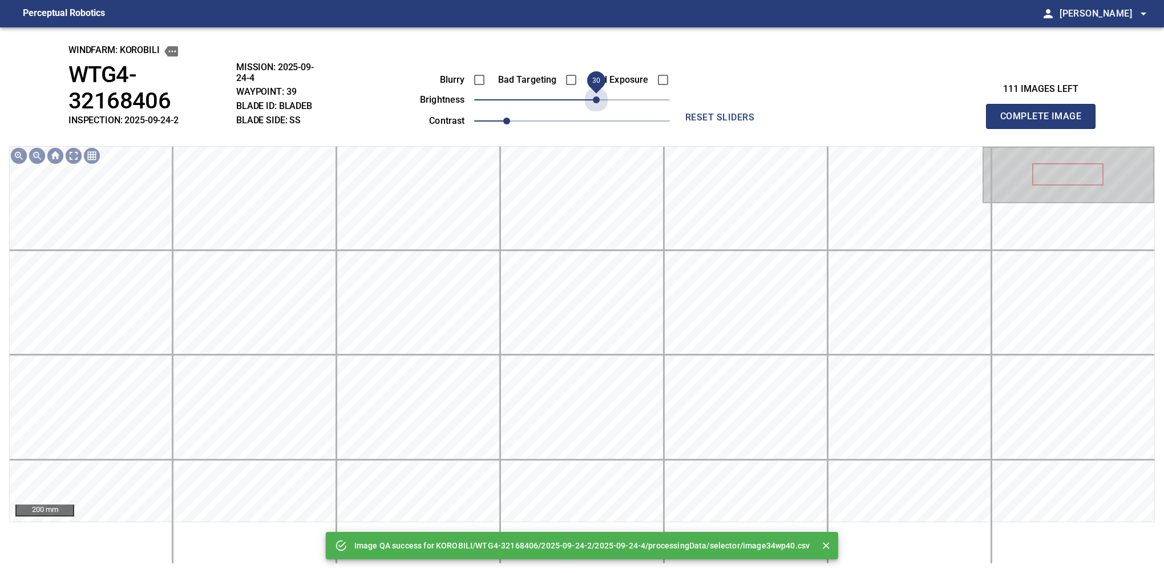
click at [600, 100] on span "30" at bounding box center [572, 100] width 196 height 16
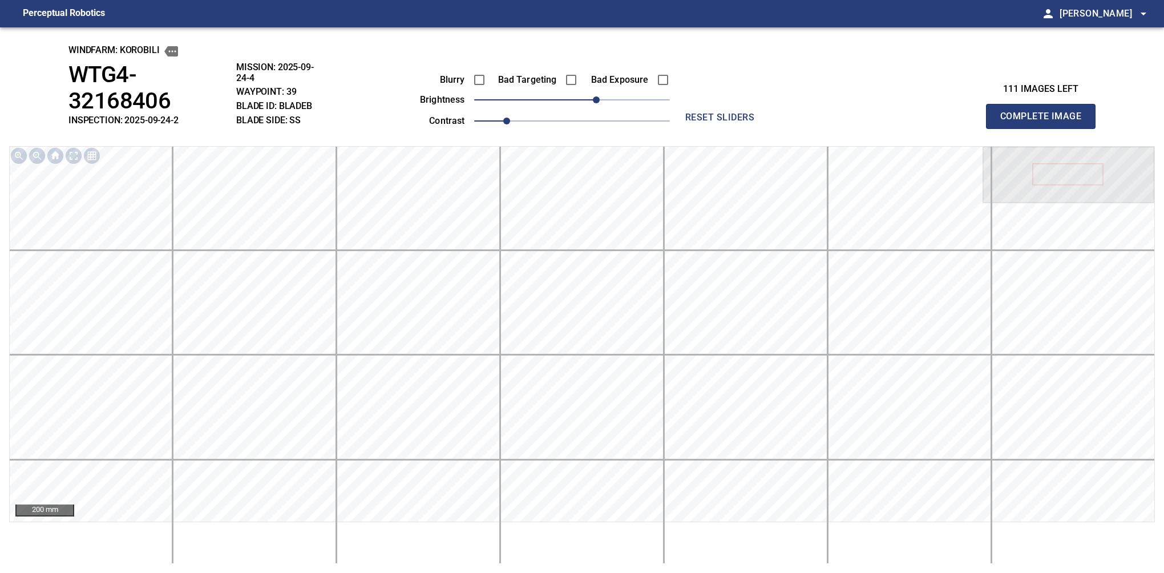
click at [806, 105] on button "Complete Image" at bounding box center [1041, 116] width 110 height 25
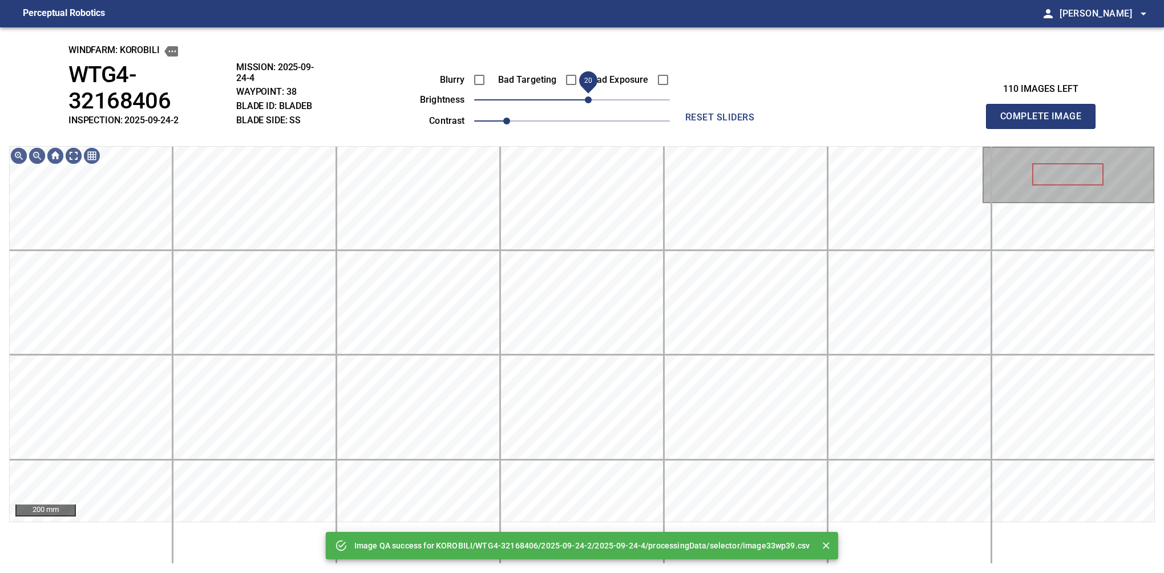
drag, startPoint x: 600, startPoint y: 100, endPoint x: 590, endPoint y: 103, distance: 10.3
click at [590, 103] on span "20" at bounding box center [572, 100] width 196 height 16
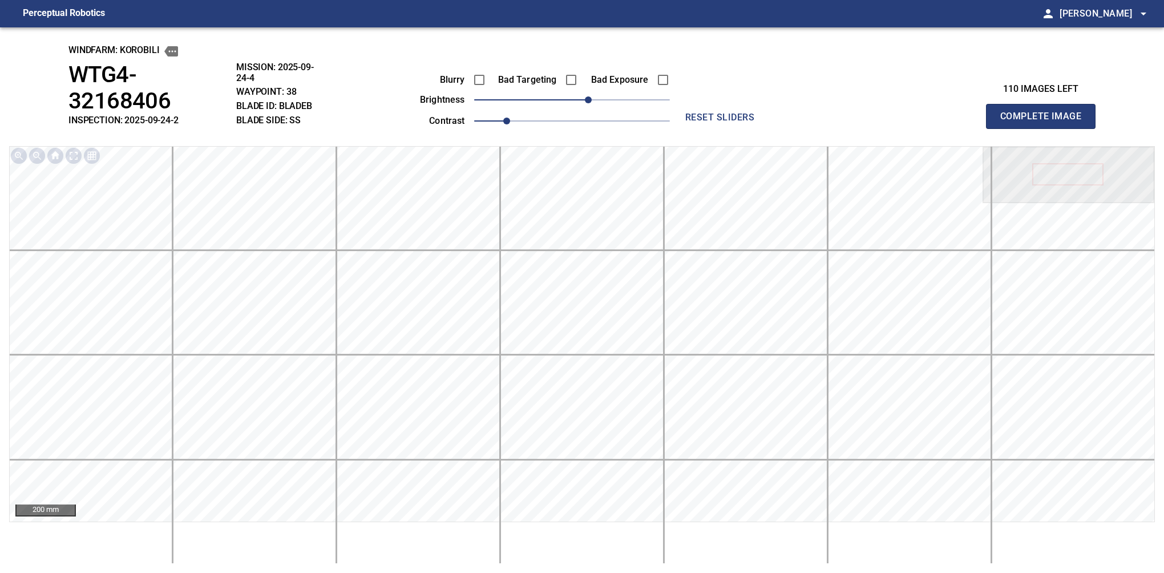
click at [806, 105] on button "Complete Image" at bounding box center [1041, 116] width 110 height 25
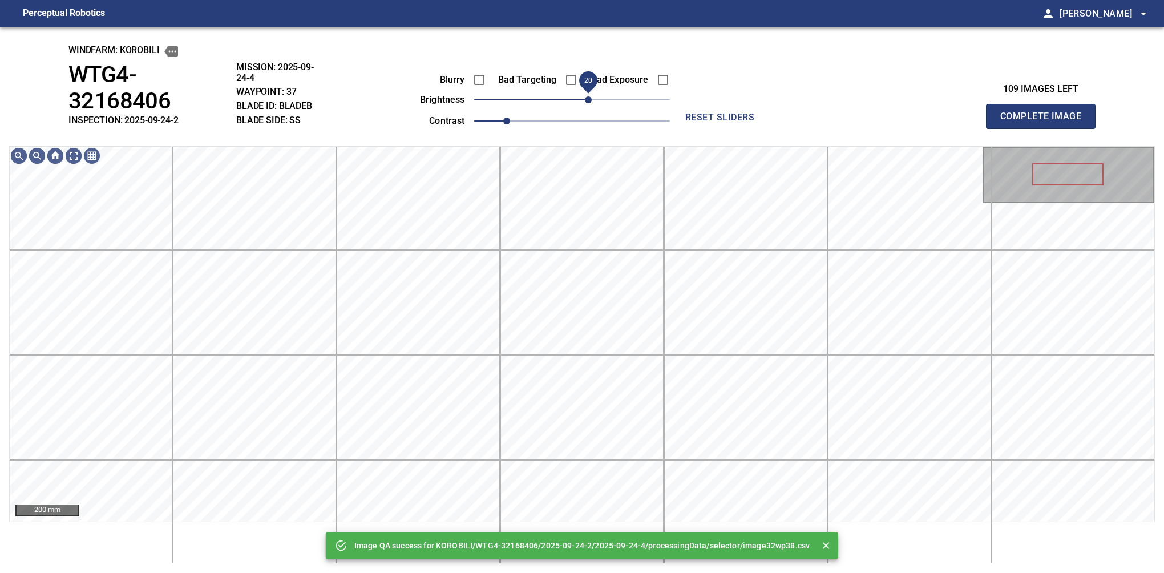
drag, startPoint x: 602, startPoint y: 103, endPoint x: 589, endPoint y: 105, distance: 13.8
click at [589, 105] on span "20" at bounding box center [572, 100] width 196 height 16
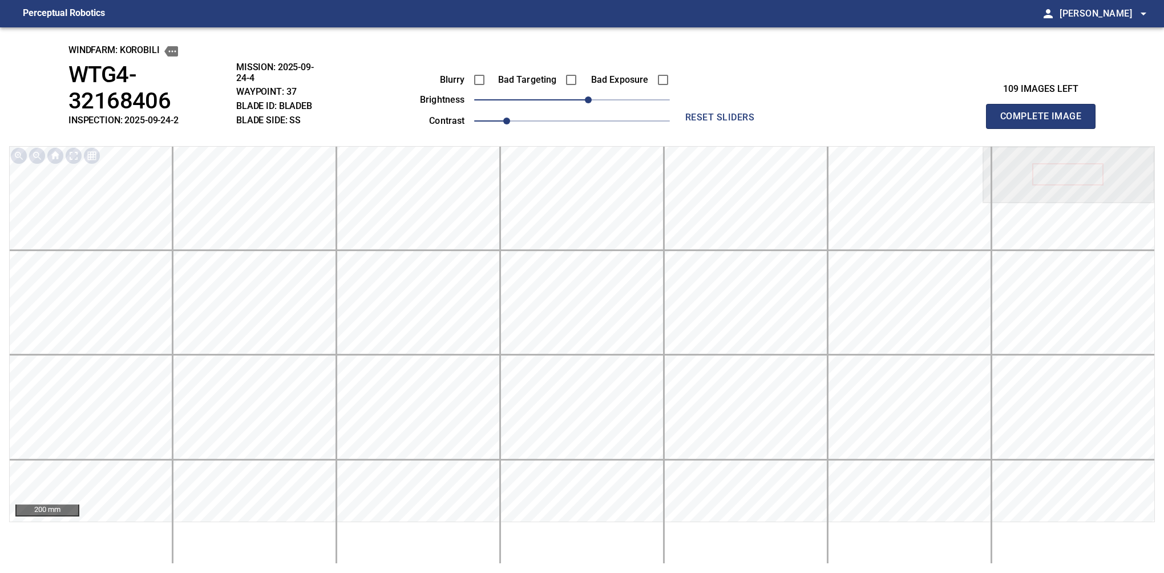
click at [806, 105] on button "Complete Image" at bounding box center [1041, 116] width 110 height 25
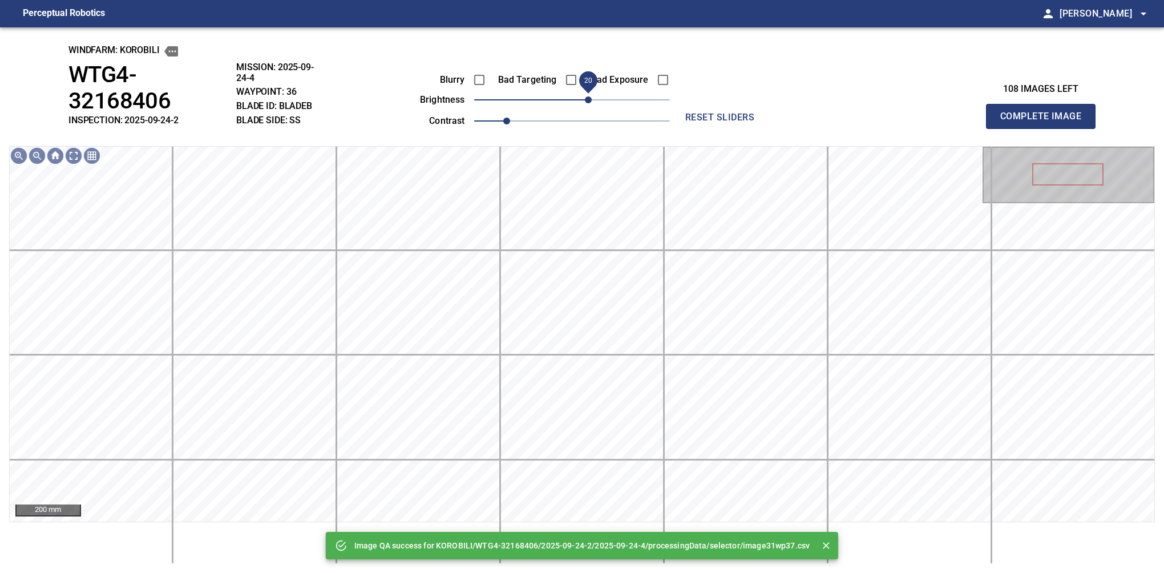
drag, startPoint x: 626, startPoint y: 109, endPoint x: 591, endPoint y: 105, distance: 35.6
click at [591, 105] on span "20" at bounding box center [572, 100] width 196 height 16
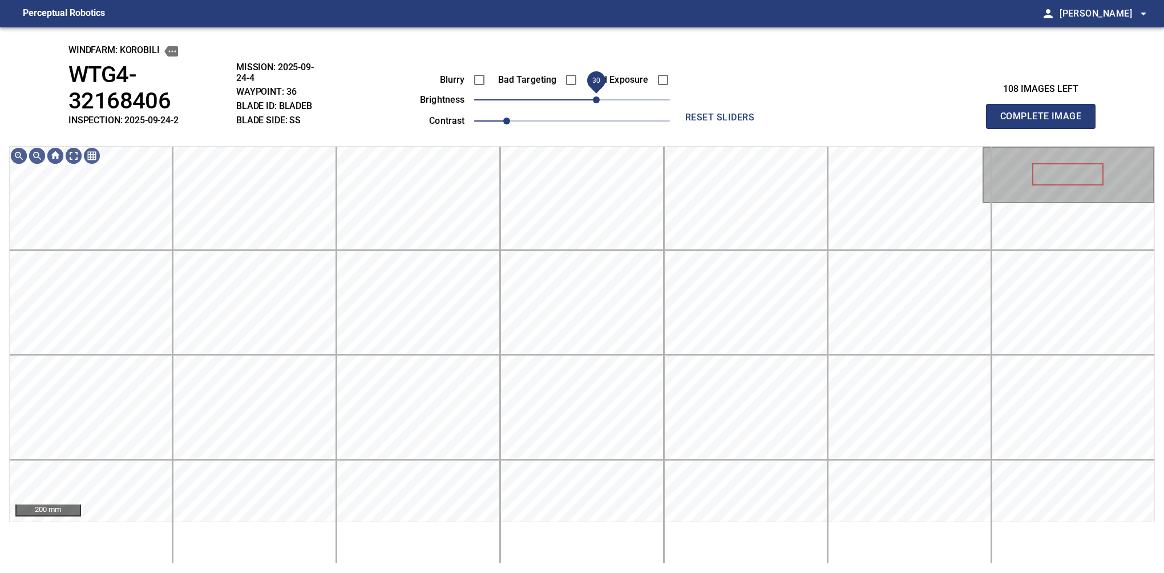
click at [594, 102] on span "30" at bounding box center [596, 99] width 7 height 7
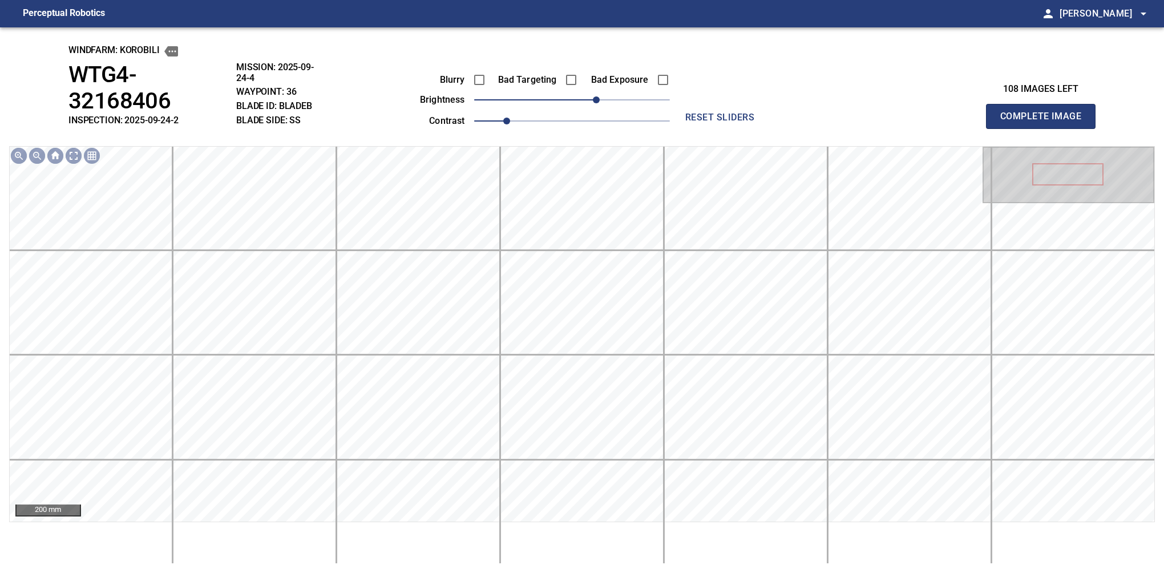
click at [806, 105] on button "Complete Image" at bounding box center [1041, 116] width 110 height 25
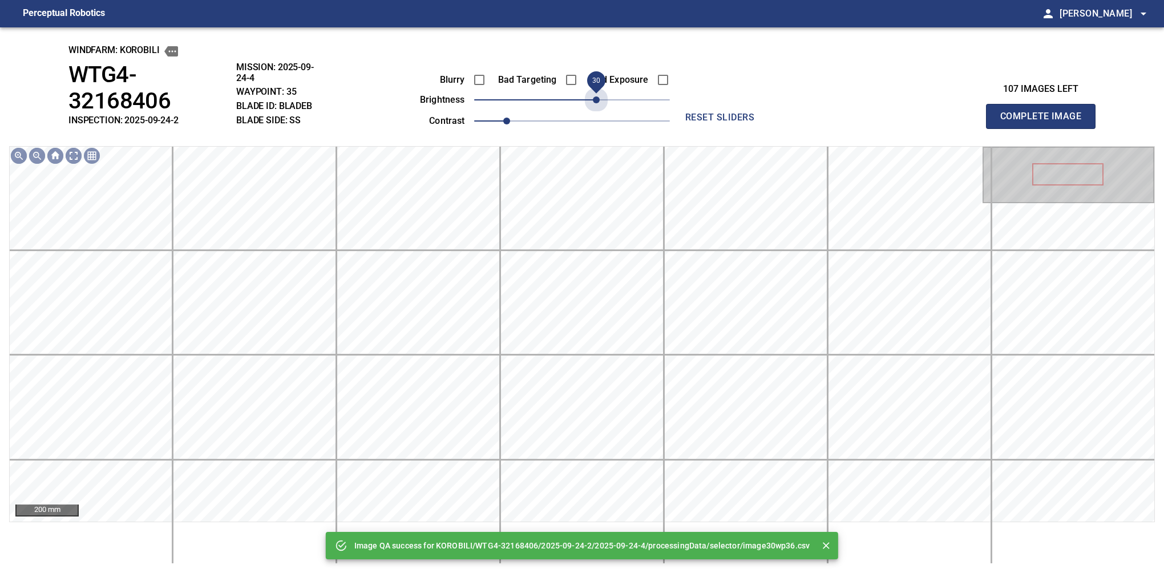
click at [594, 102] on span "30" at bounding box center [572, 100] width 196 height 16
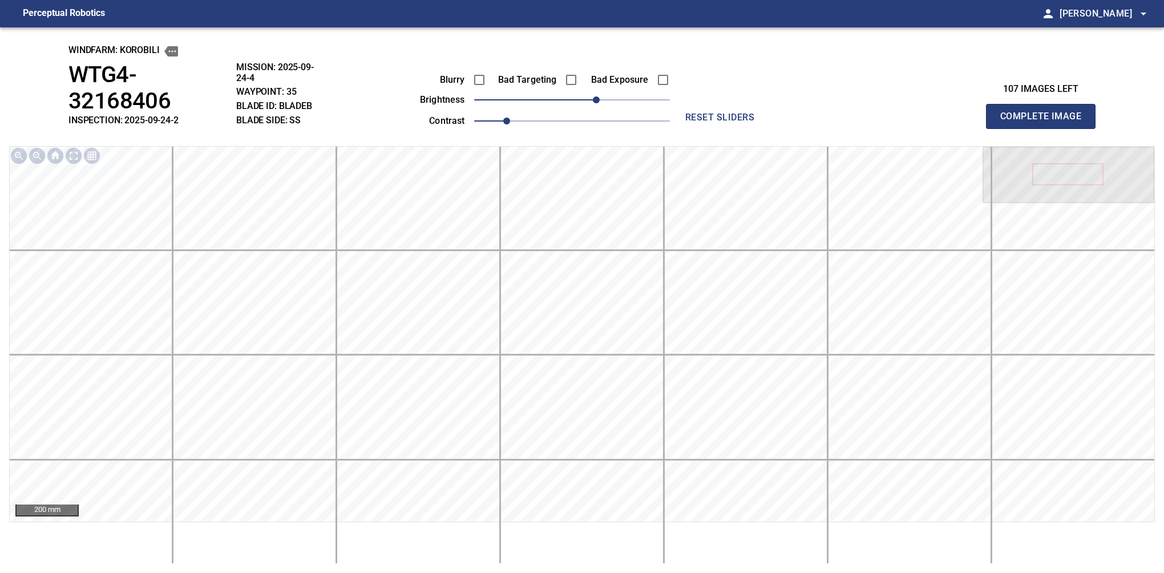
click at [806, 105] on button "Complete Image" at bounding box center [1041, 116] width 110 height 25
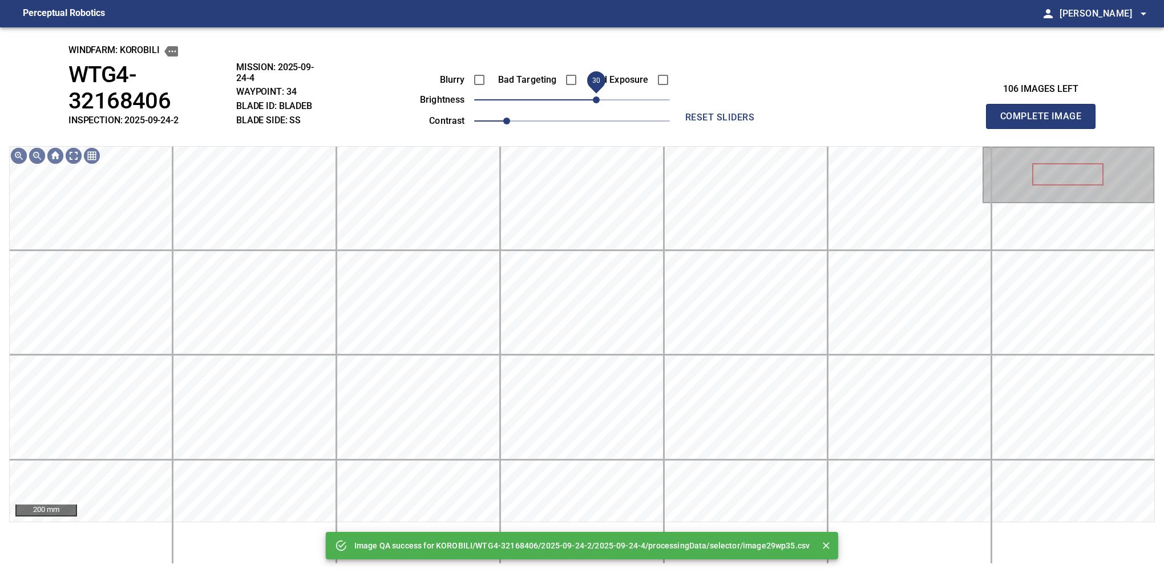
click at [593, 100] on span "30" at bounding box center [572, 100] width 196 height 16
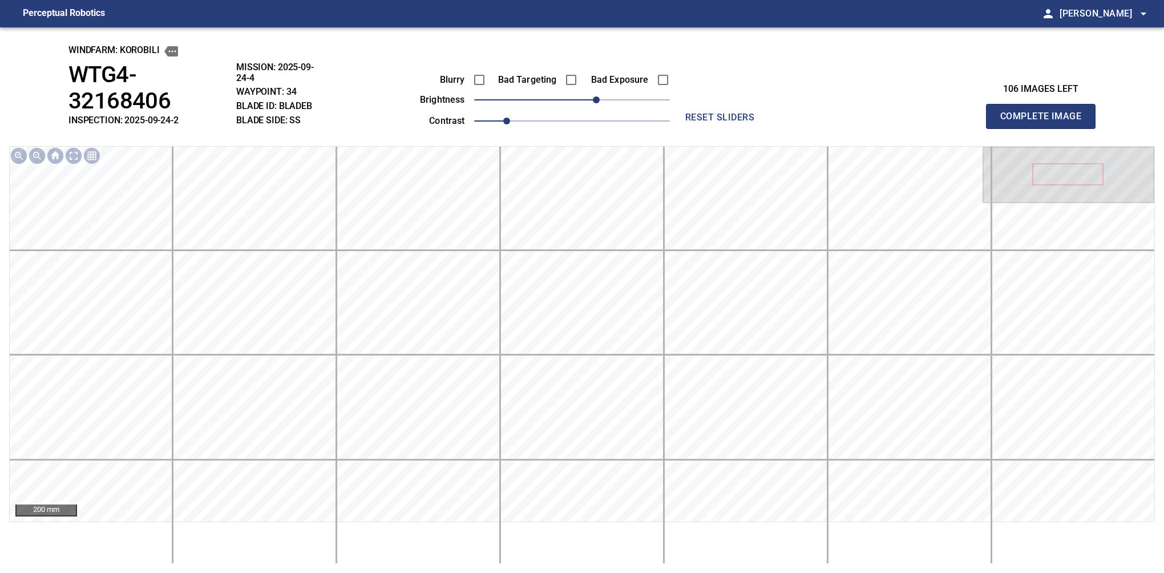
click at [806, 105] on button "Complete Image" at bounding box center [1041, 116] width 110 height 25
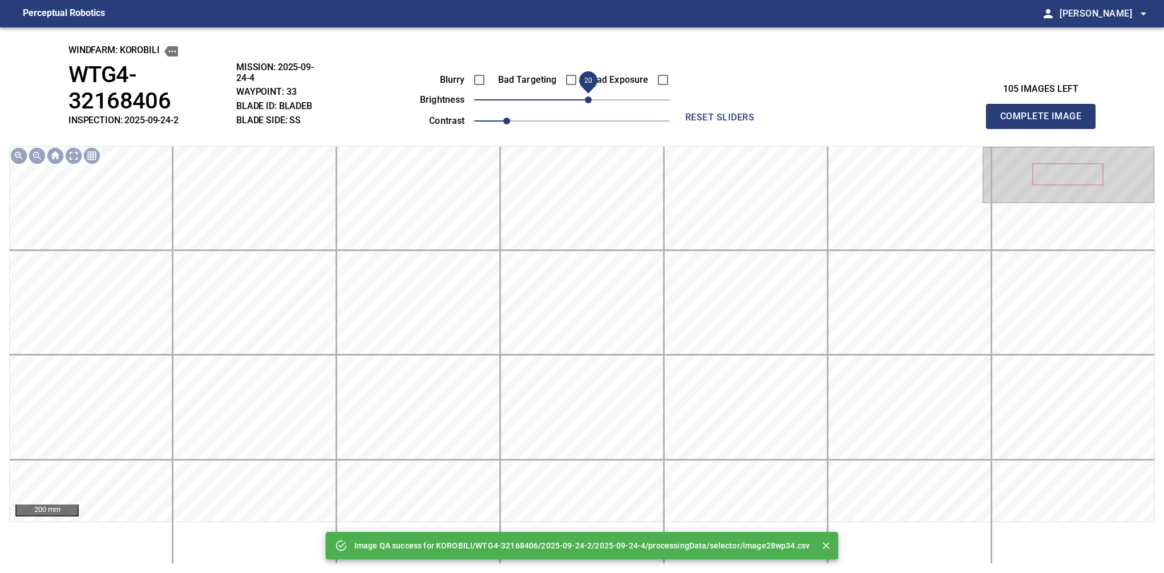
click at [591, 102] on span "20" at bounding box center [572, 100] width 196 height 16
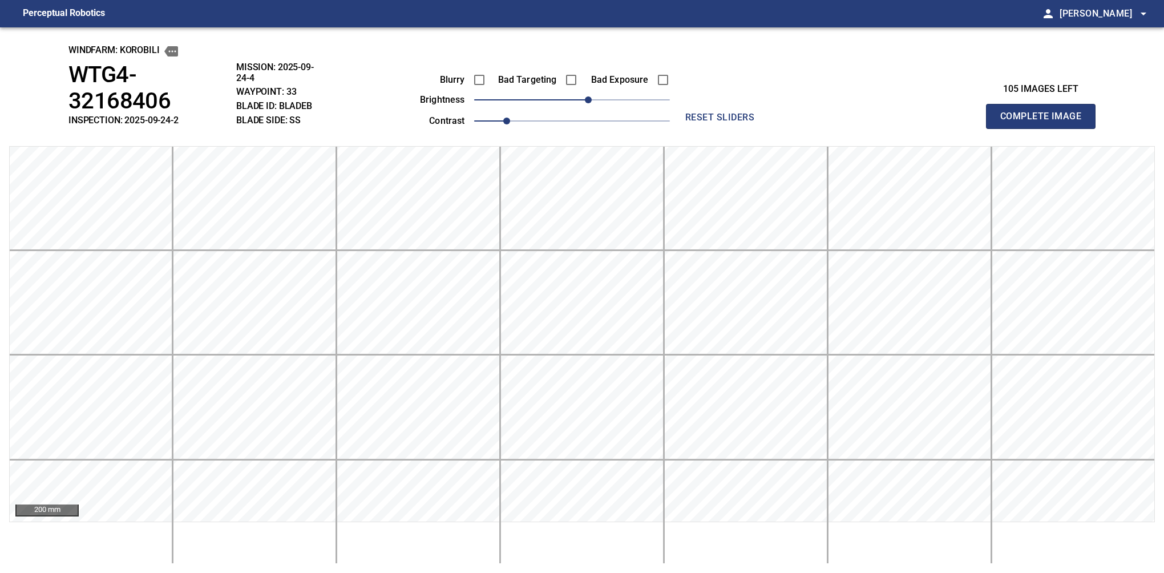
click at [806, 105] on button "Complete Image" at bounding box center [1041, 116] width 110 height 25
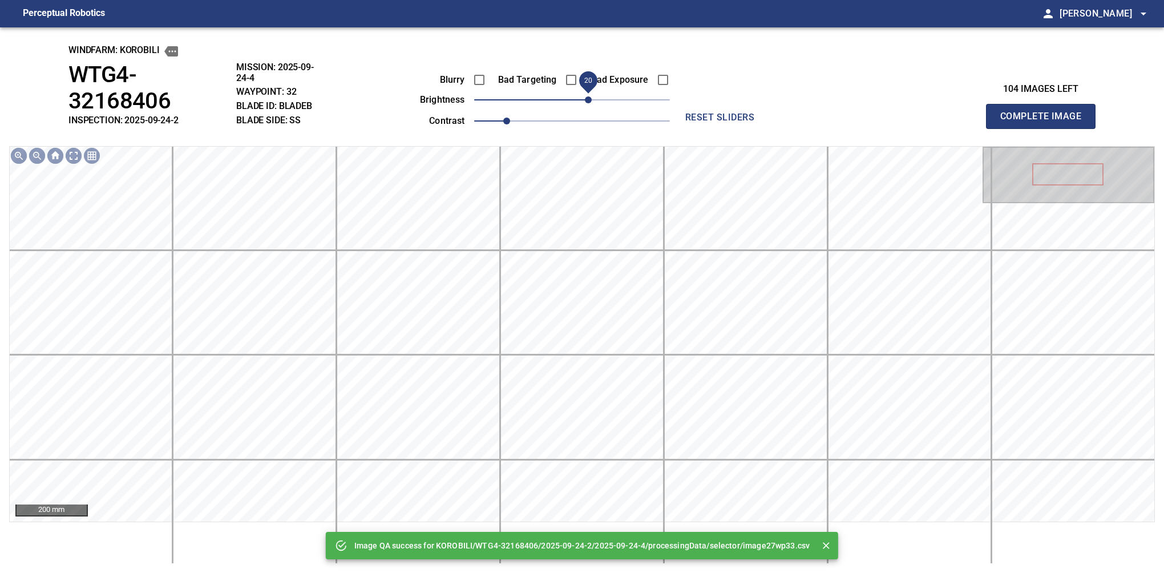
drag, startPoint x: 602, startPoint y: 100, endPoint x: 591, endPoint y: 100, distance: 11.4
click at [591, 100] on span "20" at bounding box center [572, 100] width 196 height 16
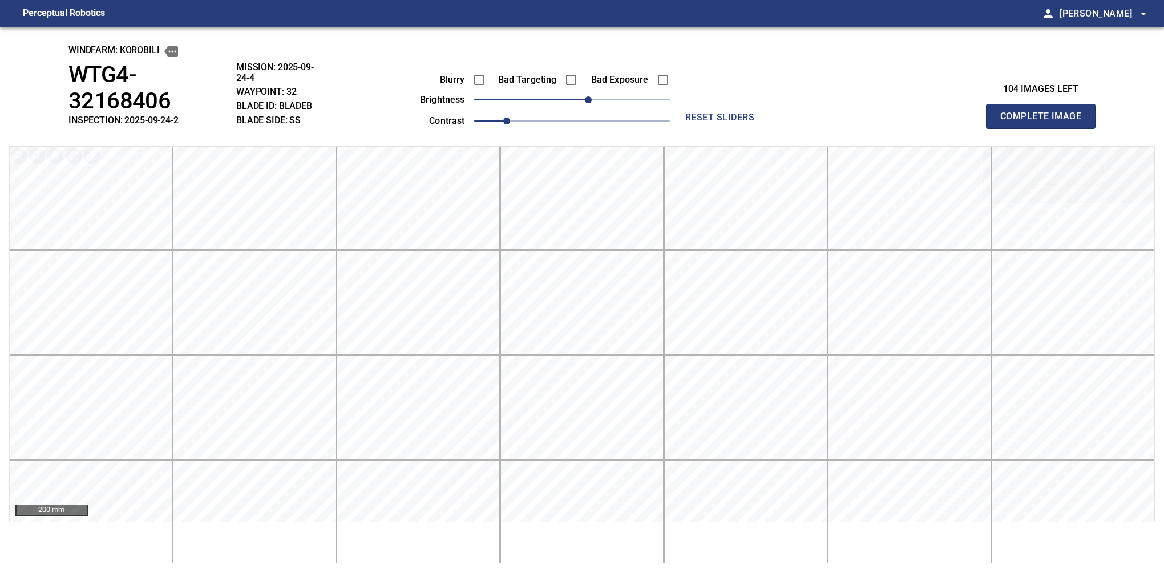
click at [806, 105] on button "Complete Image" at bounding box center [1041, 116] width 110 height 25
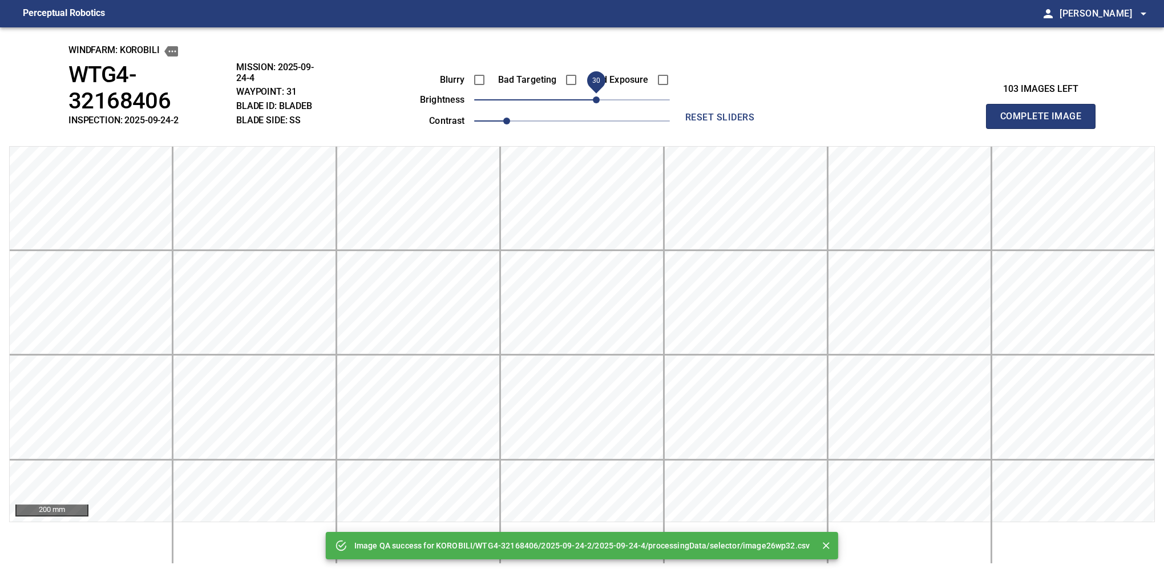
drag, startPoint x: 598, startPoint y: 100, endPoint x: 593, endPoint y: 102, distance: 6.0
click at [593, 102] on span "30" at bounding box center [572, 100] width 196 height 16
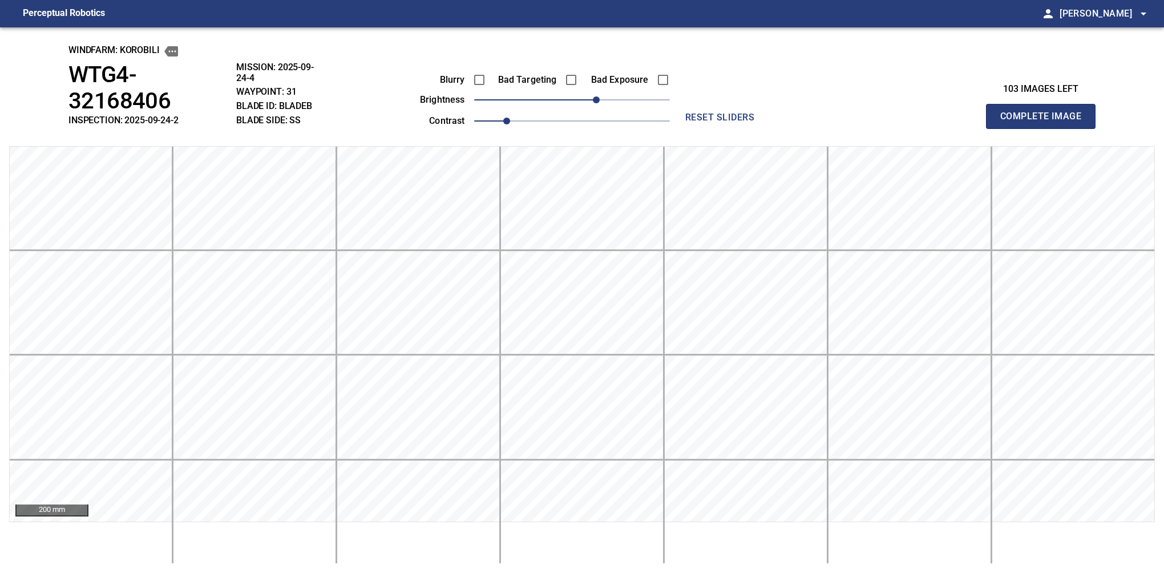
click at [806, 105] on button "Complete Image" at bounding box center [1041, 116] width 110 height 25
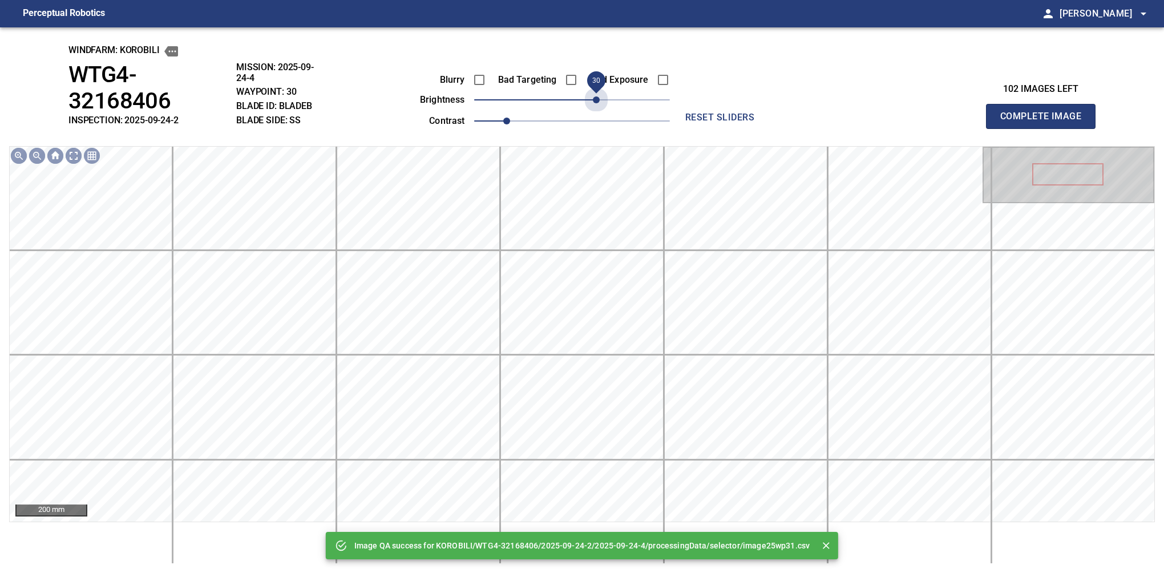
click at [593, 102] on span "30" at bounding box center [572, 100] width 196 height 16
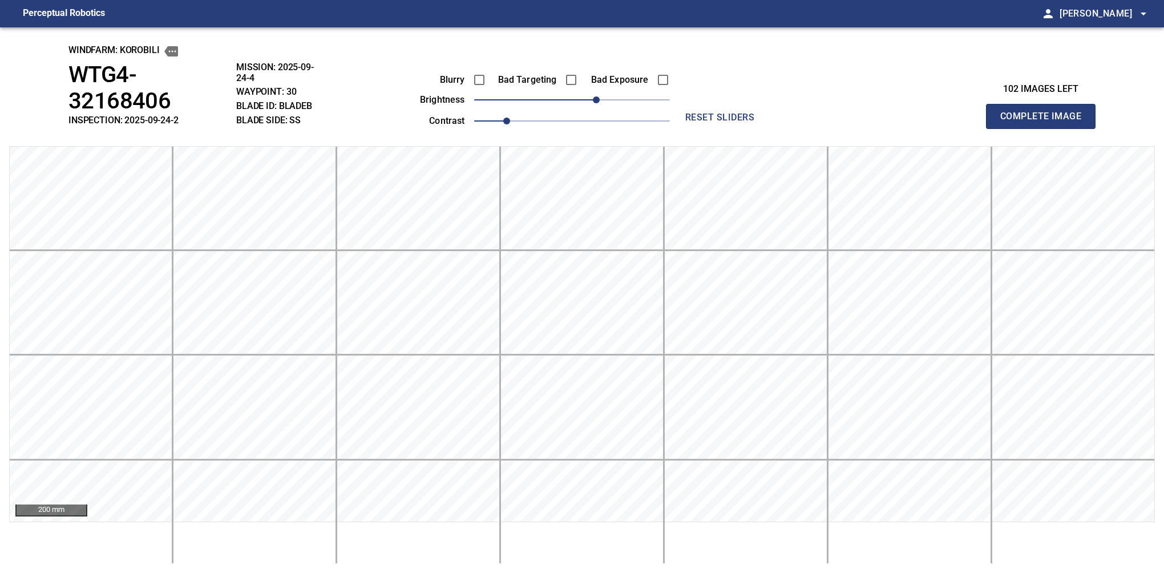
click at [806, 105] on button "Complete Image" at bounding box center [1041, 116] width 110 height 25
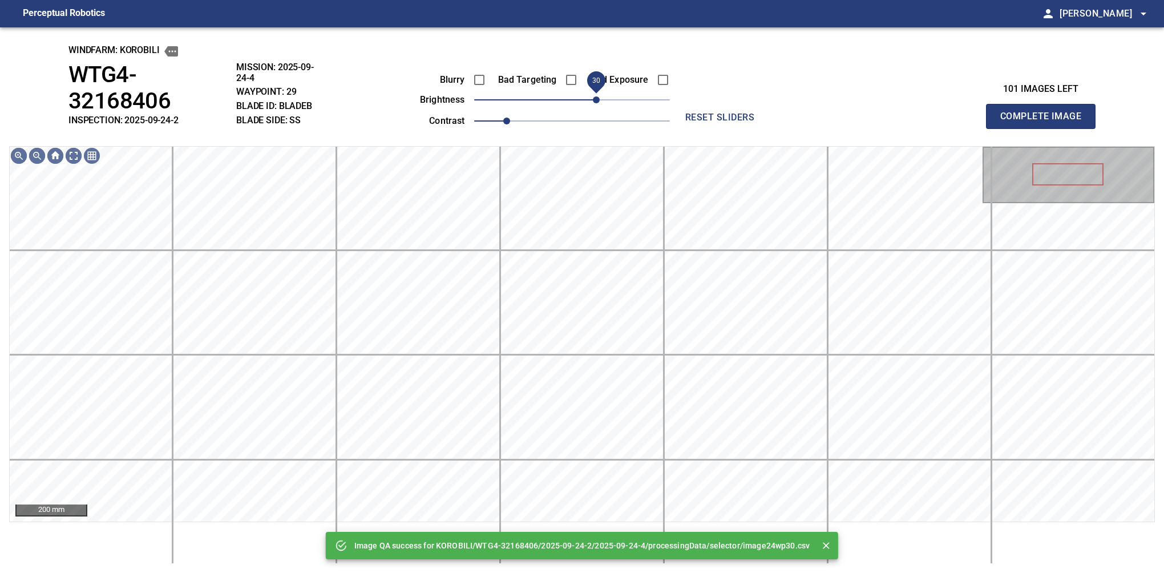
click at [594, 102] on span "30" at bounding box center [572, 100] width 196 height 16
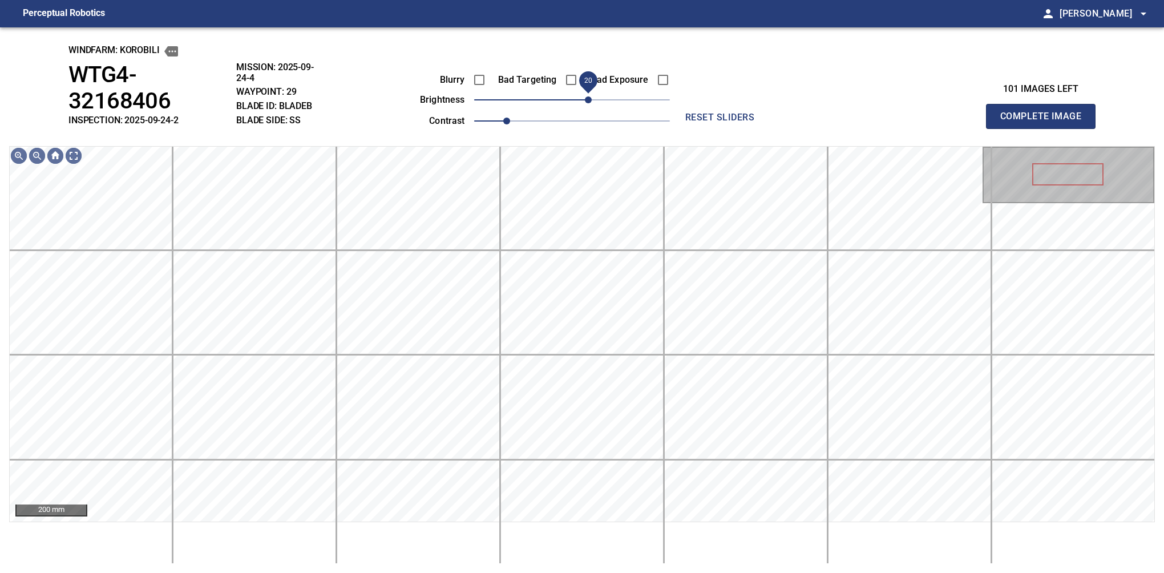
drag, startPoint x: 595, startPoint y: 103, endPoint x: 586, endPoint y: 103, distance: 8.6
click at [586, 103] on span "20" at bounding box center [588, 99] width 7 height 7
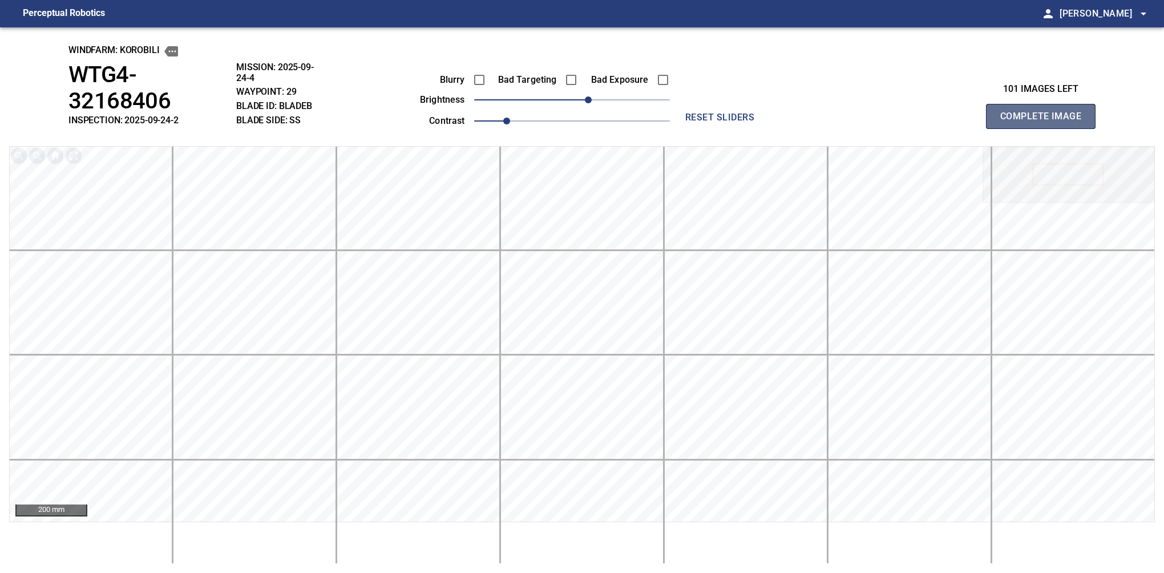
click at [806, 105] on button "Complete Image" at bounding box center [1041, 116] width 110 height 25
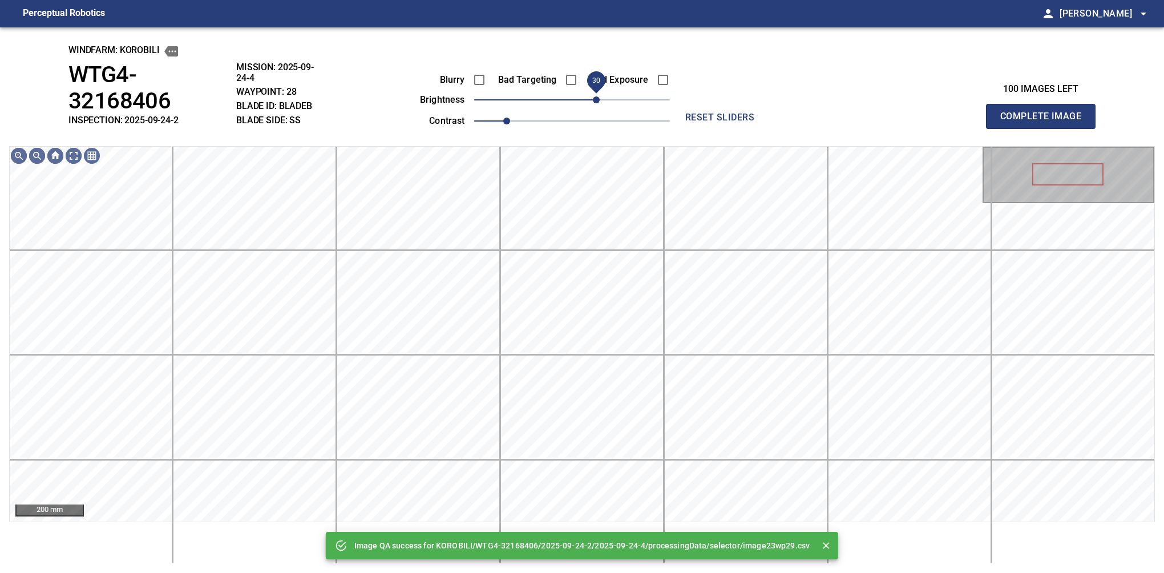
drag, startPoint x: 586, startPoint y: 103, endPoint x: 594, endPoint y: 103, distance: 8.0
click at [594, 103] on span "30" at bounding box center [572, 100] width 196 height 16
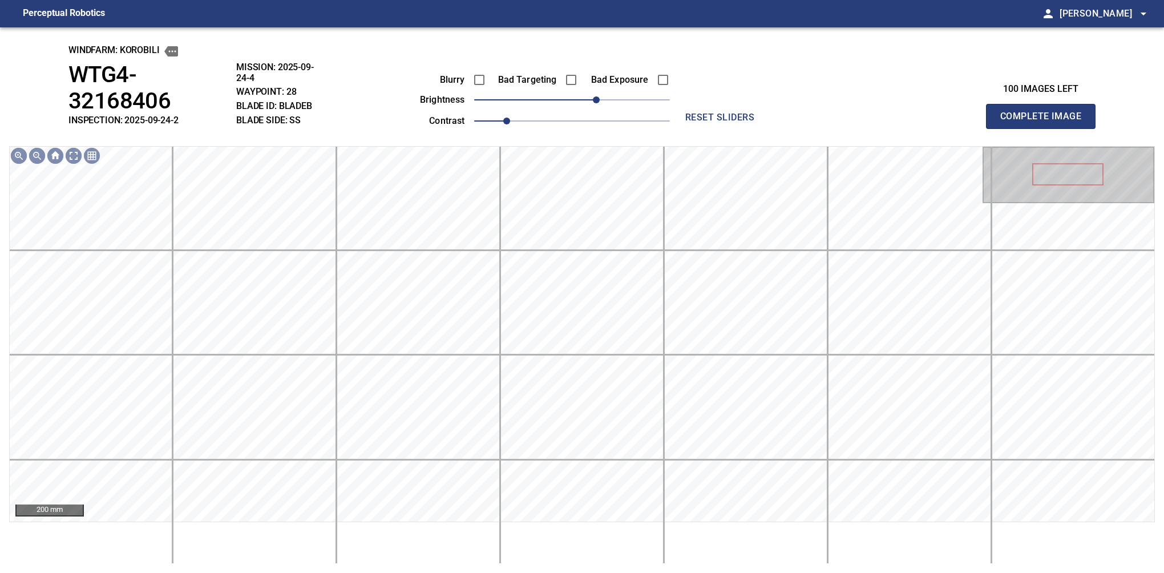
click at [806, 105] on button "Complete Image" at bounding box center [1041, 116] width 110 height 25
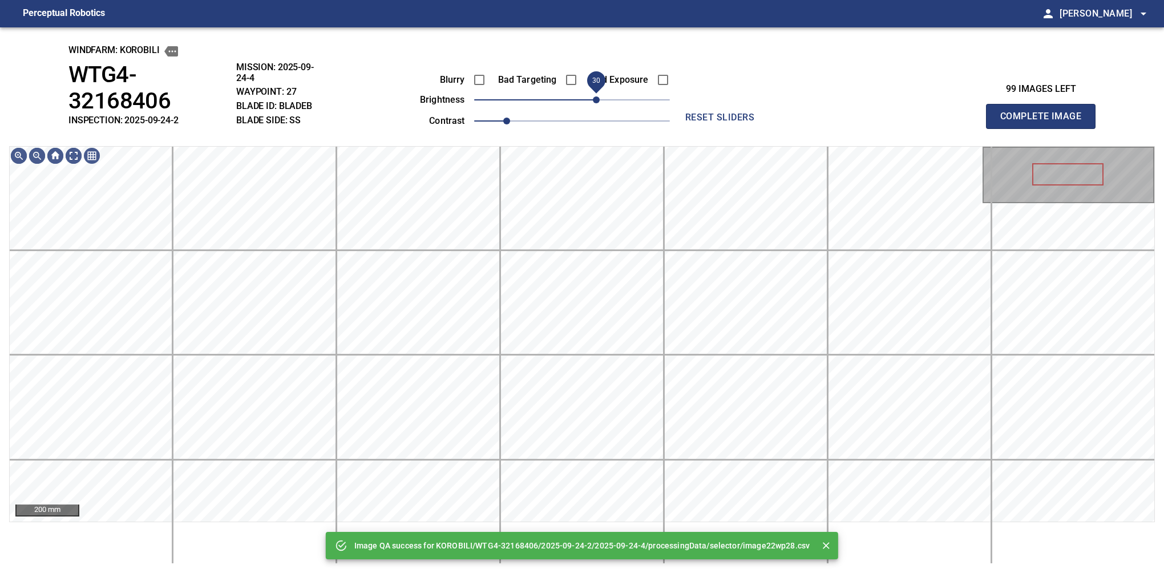
click at [598, 100] on span "30" at bounding box center [572, 100] width 196 height 16
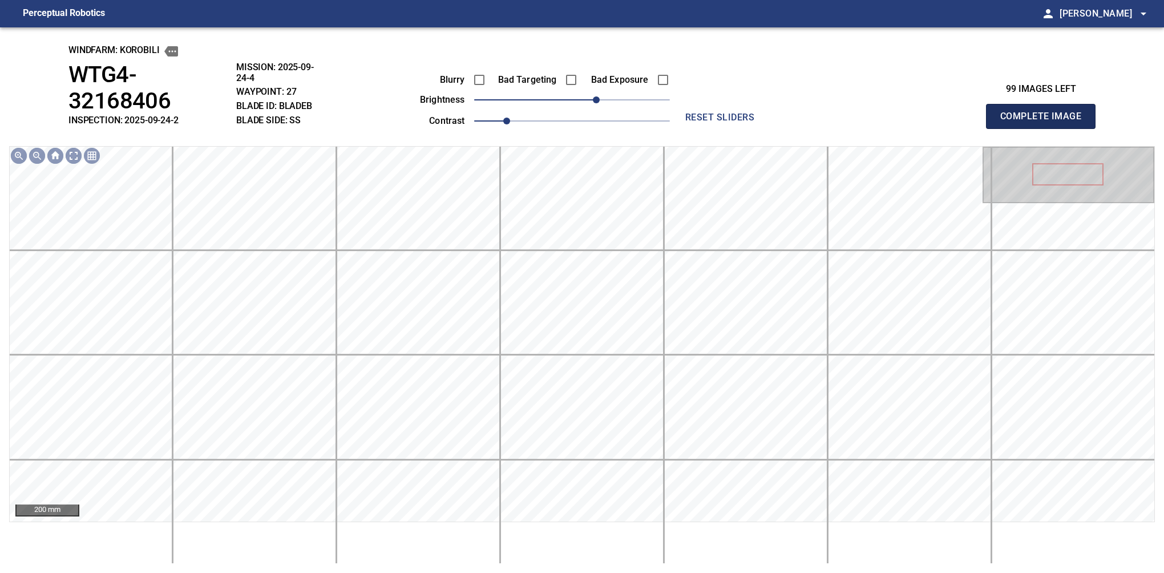
click at [806, 105] on button "Complete Image" at bounding box center [1041, 116] width 110 height 25
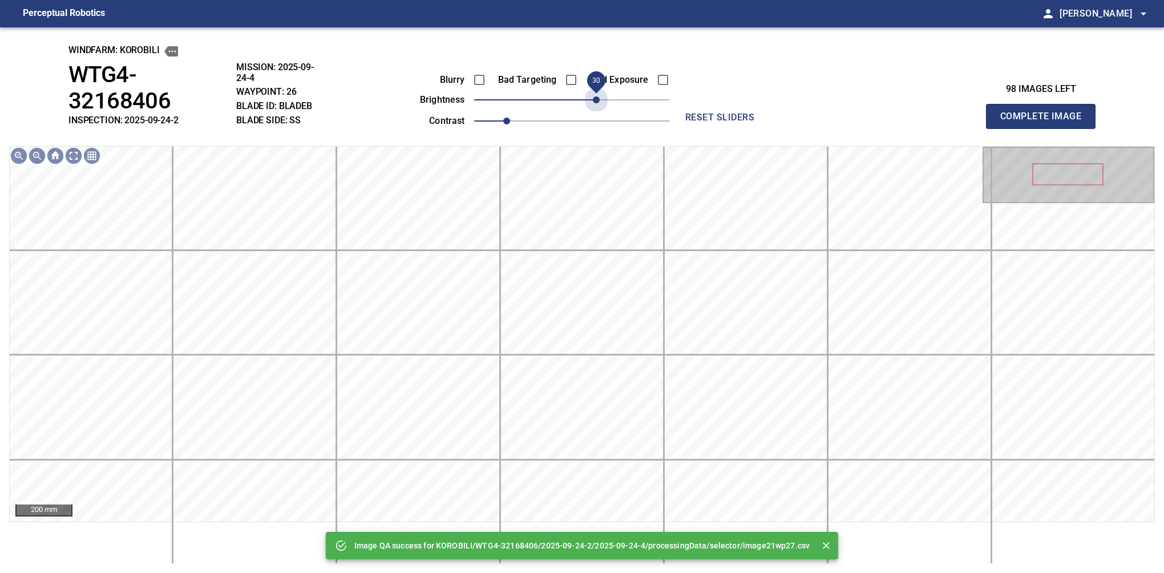
click at [598, 100] on span "30" at bounding box center [572, 100] width 196 height 16
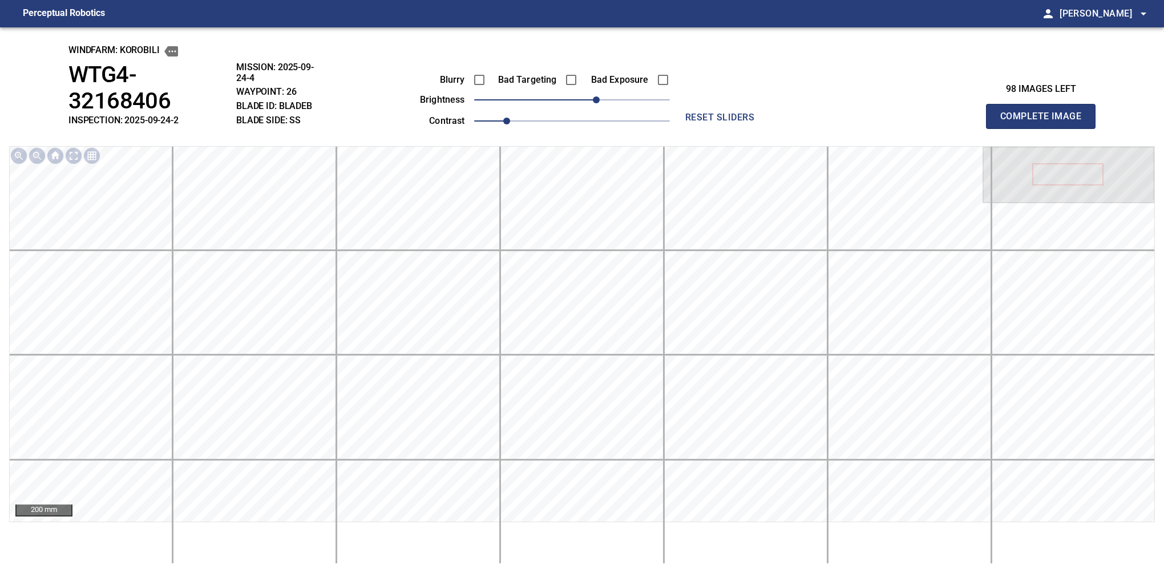
click at [806, 105] on button "Complete Image" at bounding box center [1041, 116] width 110 height 25
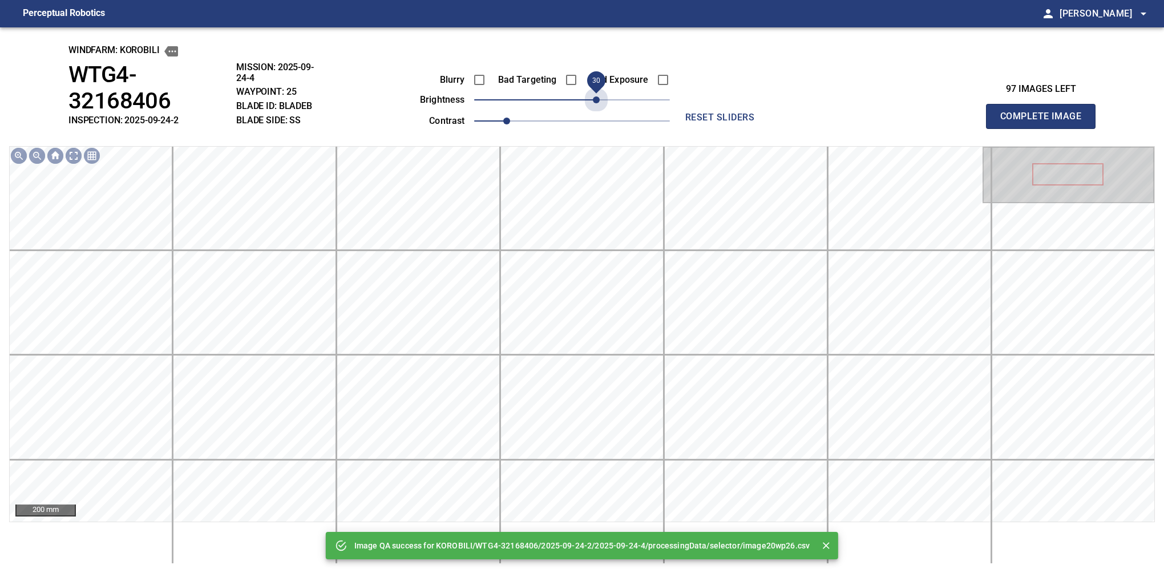
click at [598, 100] on span "30" at bounding box center [572, 100] width 196 height 16
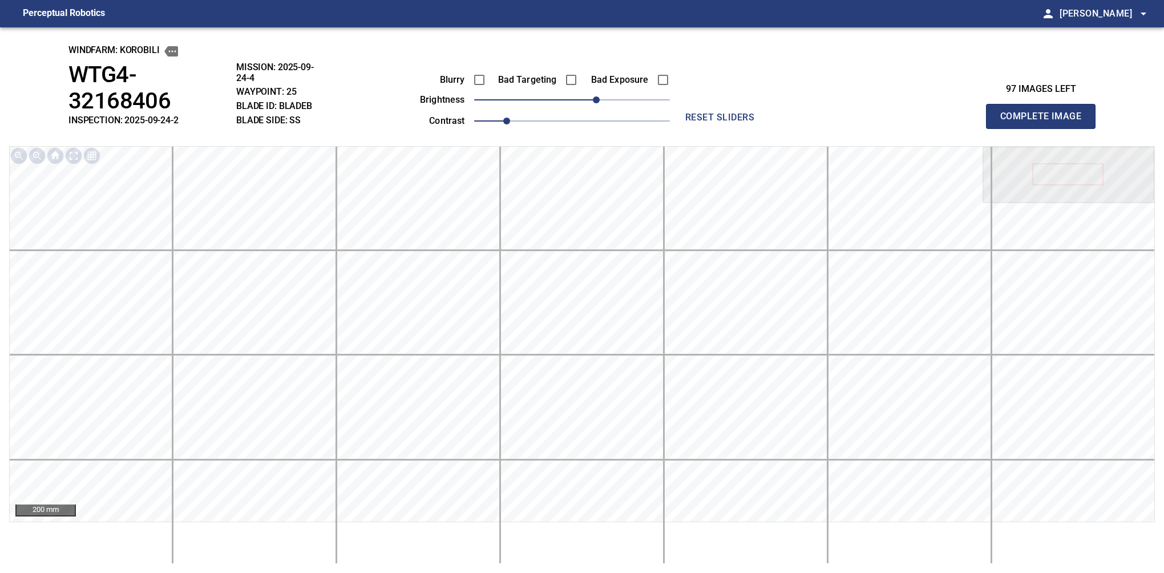
click at [806, 105] on button "Complete Image" at bounding box center [1041, 116] width 110 height 25
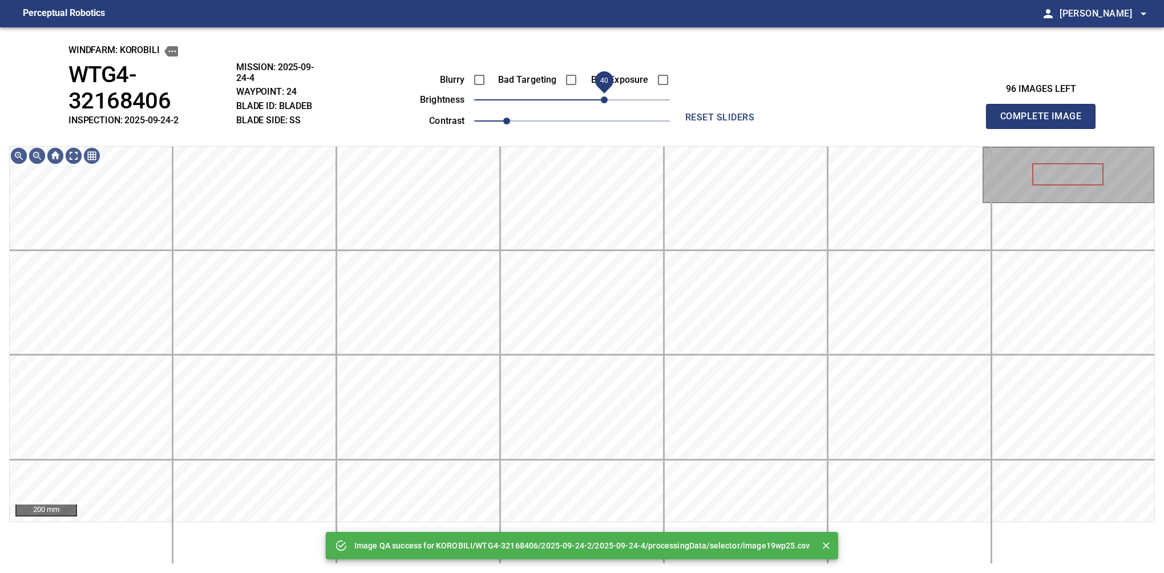
click at [602, 100] on span "40" at bounding box center [572, 100] width 196 height 16
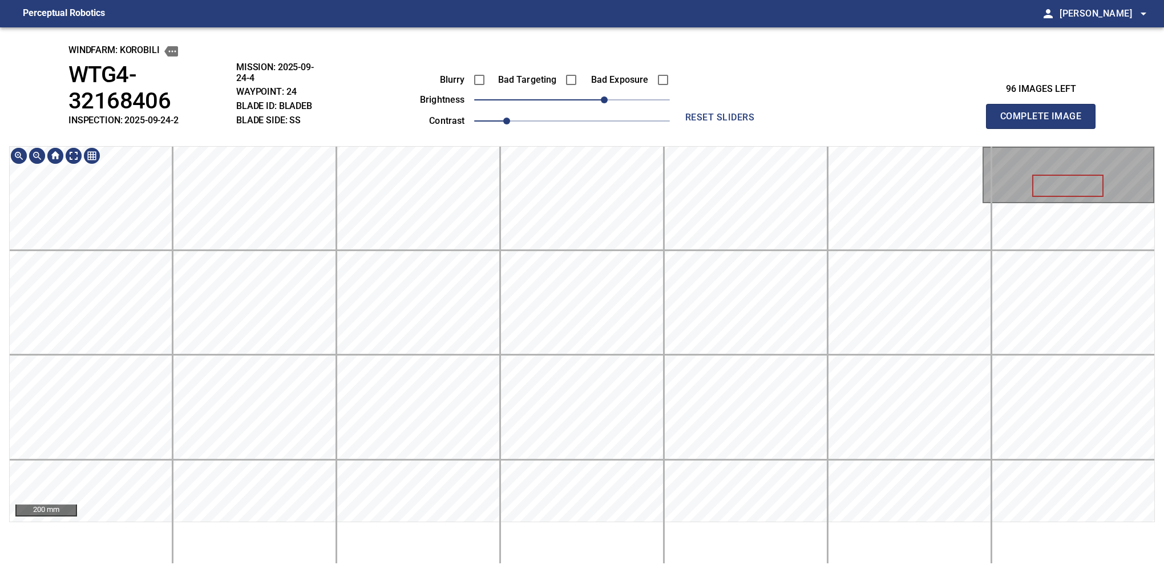
click at [659, 135] on div "windfarm: KOROBILI WTG4-32168406 INSPECTION: 2025-09-24-2 MISSION: 2025-09-24-4…" at bounding box center [582, 299] width 1164 height 545
click at [598, 103] on span "30" at bounding box center [596, 99] width 7 height 7
click at [582, 144] on div "windfarm: KOROBILI WTG4-32168406 INSPECTION: 2025-09-24-2 MISSION: 2025-09-24-4…" at bounding box center [582, 299] width 1164 height 545
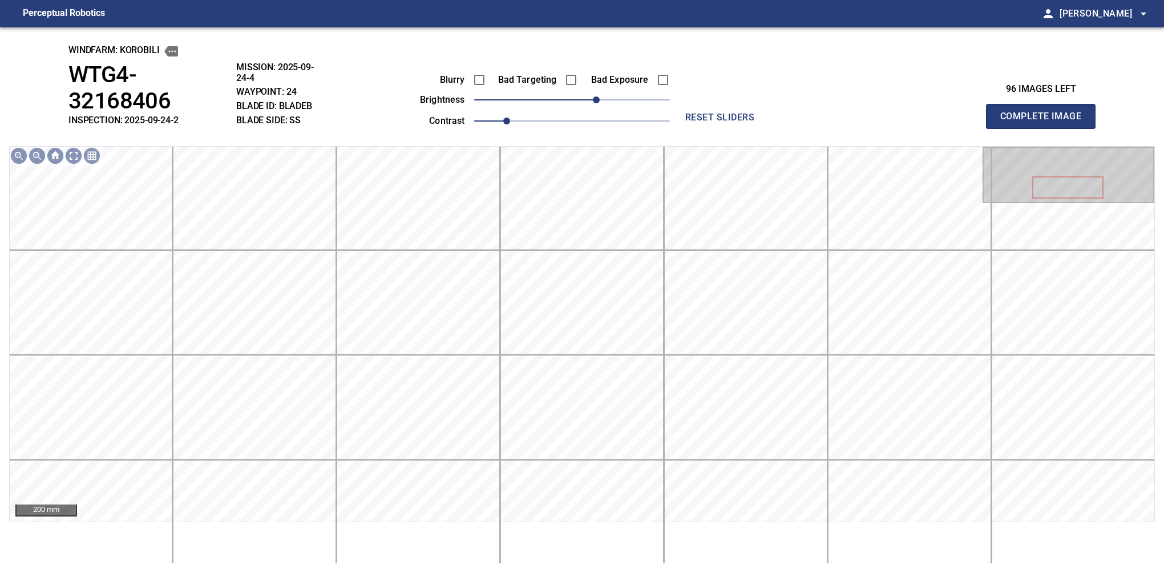
click at [806, 105] on button "Complete Image" at bounding box center [1041, 116] width 110 height 25
drag, startPoint x: 573, startPoint y: 100, endPoint x: 621, endPoint y: 99, distance: 47.9
click at [621, 99] on span "60" at bounding box center [620, 99] width 7 height 7
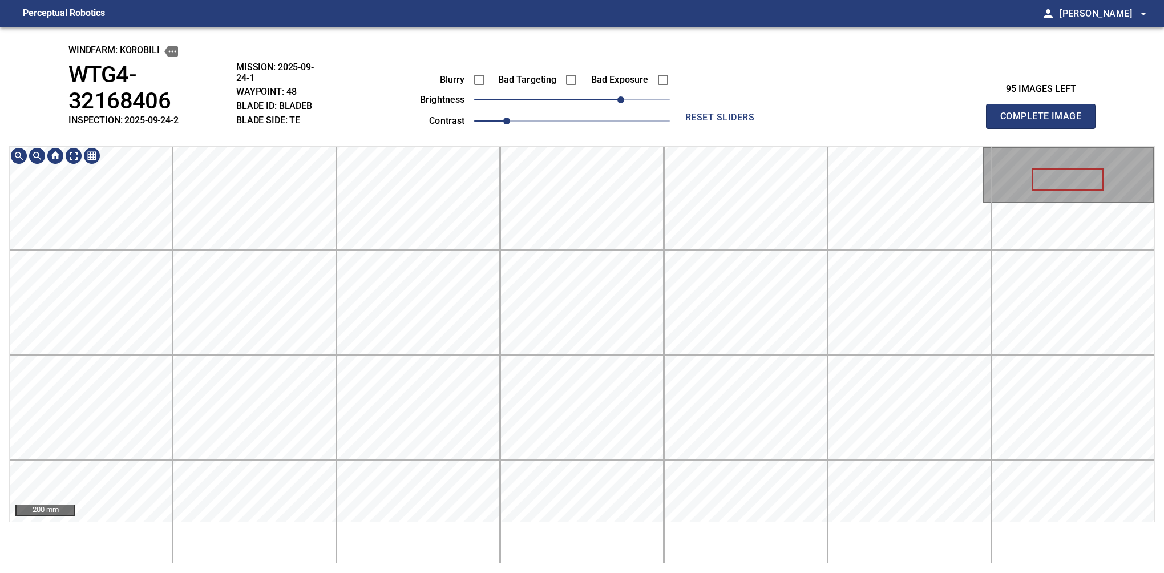
click at [806, 105] on button "Complete Image" at bounding box center [1041, 116] width 110 height 25
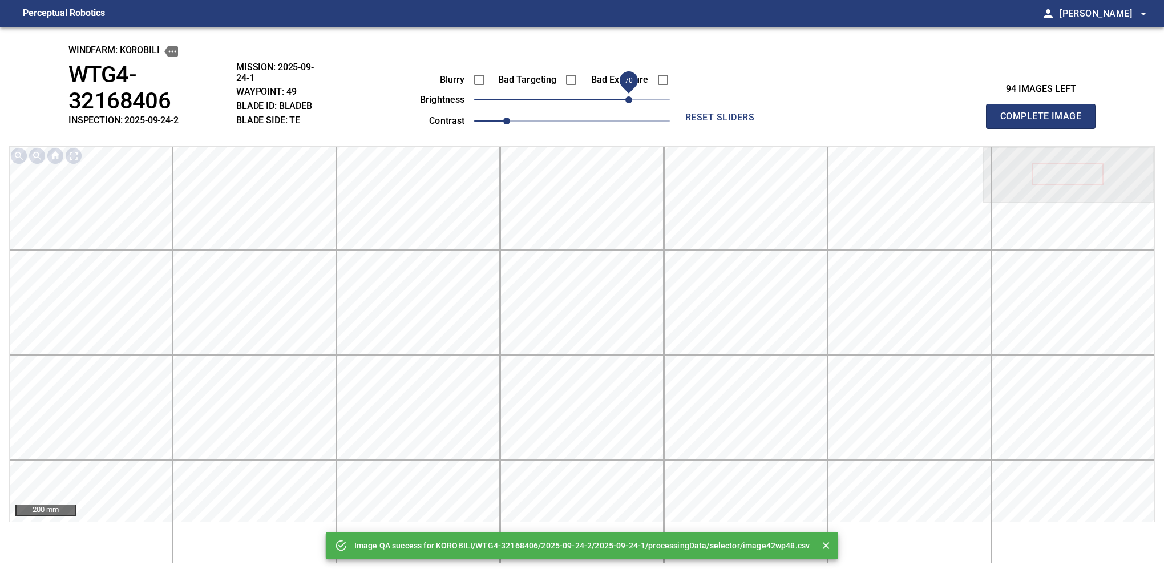
drag, startPoint x: 616, startPoint y: 110, endPoint x: 627, endPoint y: 106, distance: 11.9
click at [627, 103] on span "70" at bounding box center [628, 99] width 7 height 7
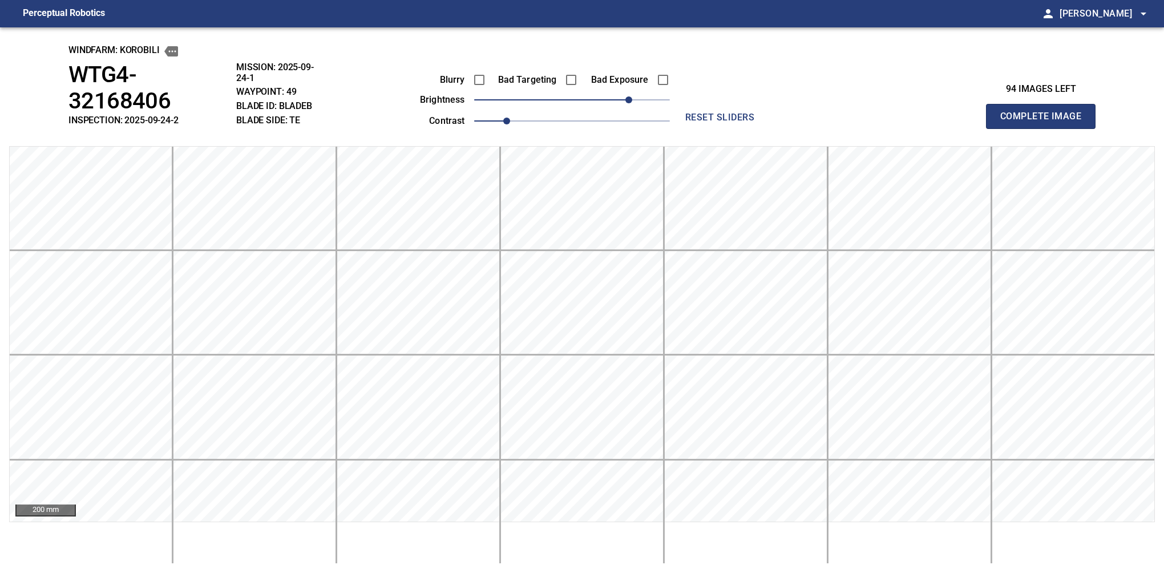
click at [806, 105] on button "Complete Image" at bounding box center [1041, 116] width 110 height 25
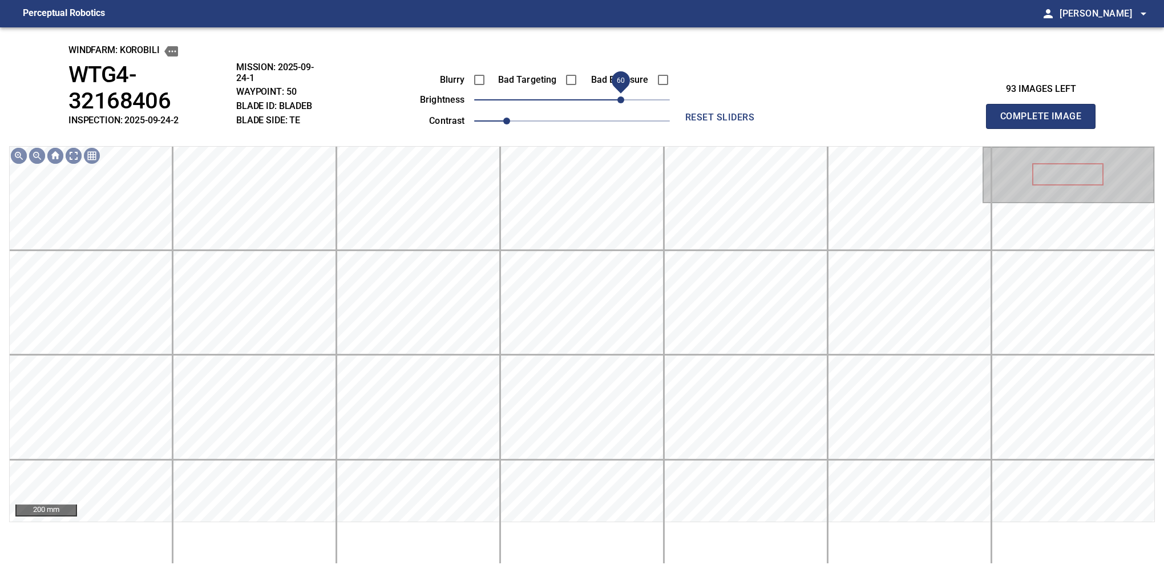
drag, startPoint x: 627, startPoint y: 106, endPoint x: 618, endPoint y: 106, distance: 9.7
click at [618, 106] on span "60" at bounding box center [572, 100] width 196 height 16
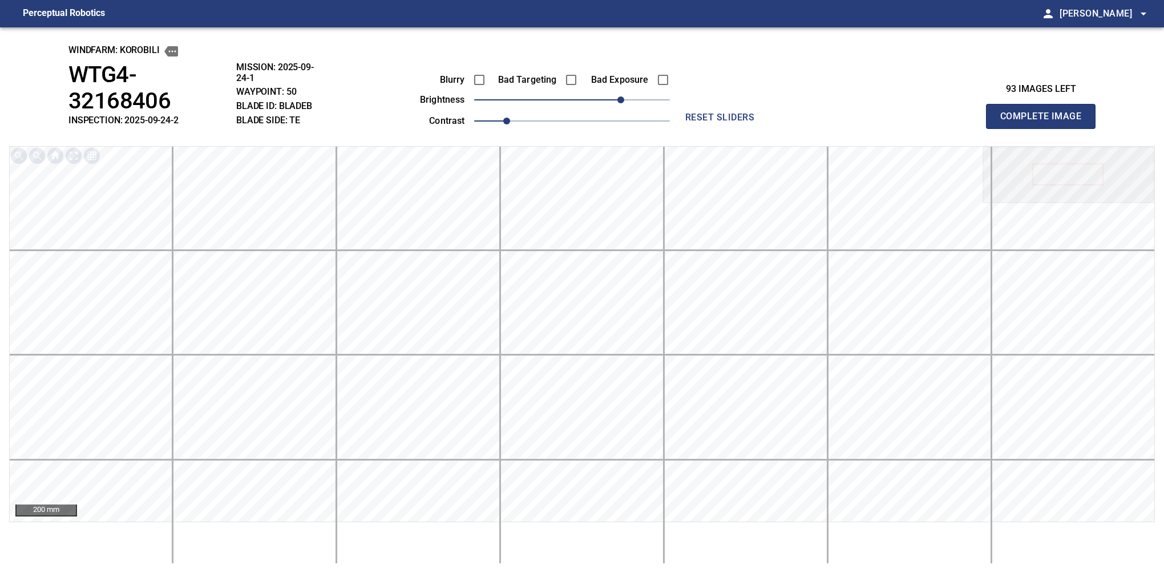
click at [806, 105] on button "Complete Image" at bounding box center [1041, 116] width 110 height 25
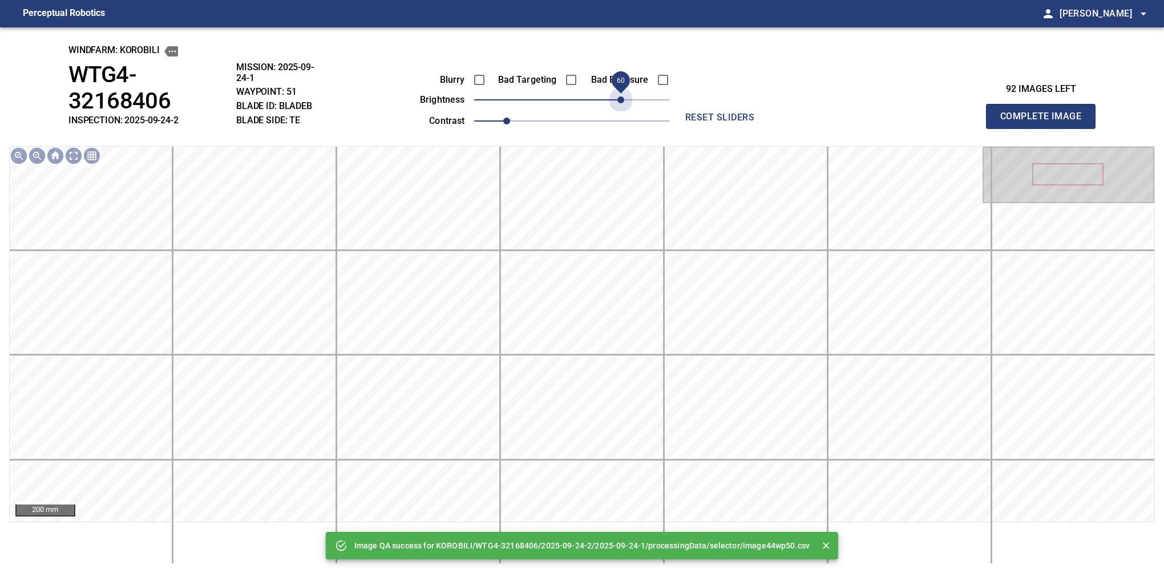
click at [618, 106] on span "60" at bounding box center [572, 100] width 196 height 16
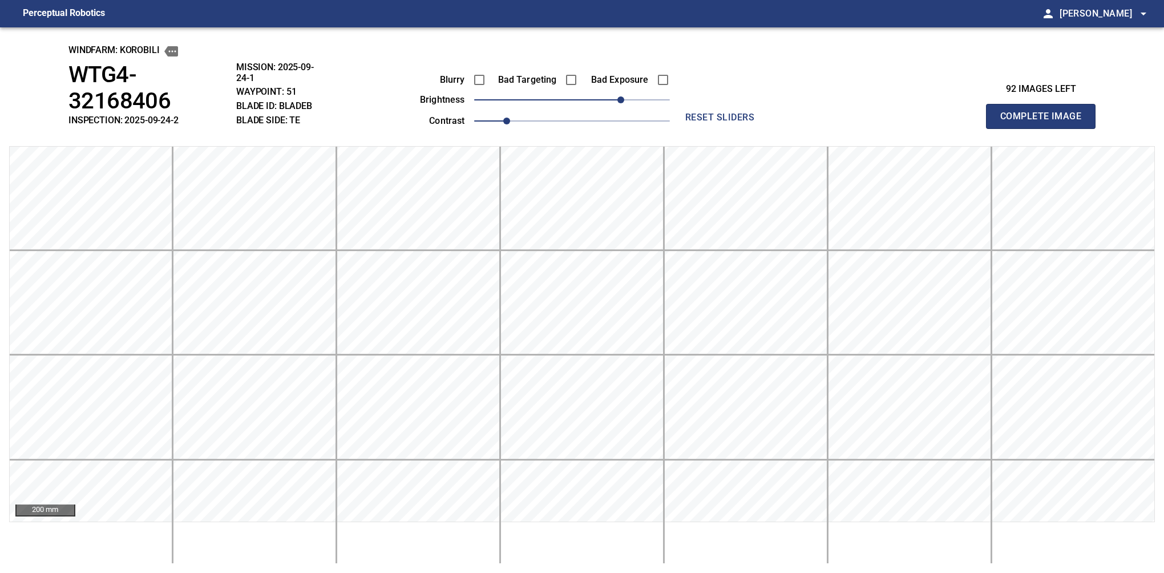
click at [806, 105] on button "Complete Image" at bounding box center [1041, 116] width 110 height 25
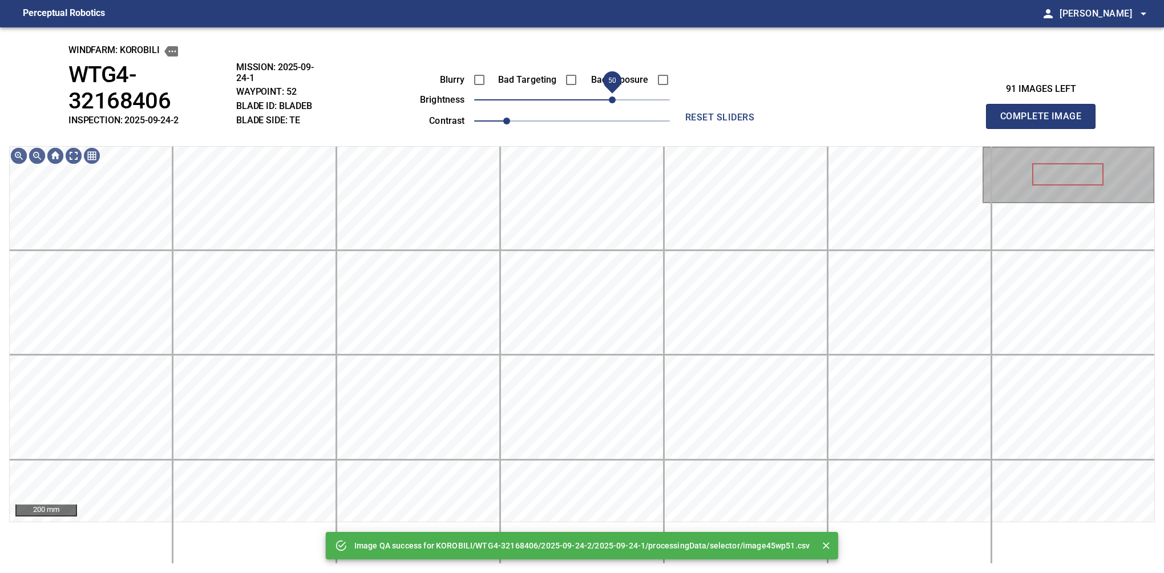
drag, startPoint x: 621, startPoint y: 94, endPoint x: 614, endPoint y: 92, distance: 7.6
click at [614, 92] on span "50" at bounding box center [572, 100] width 196 height 16
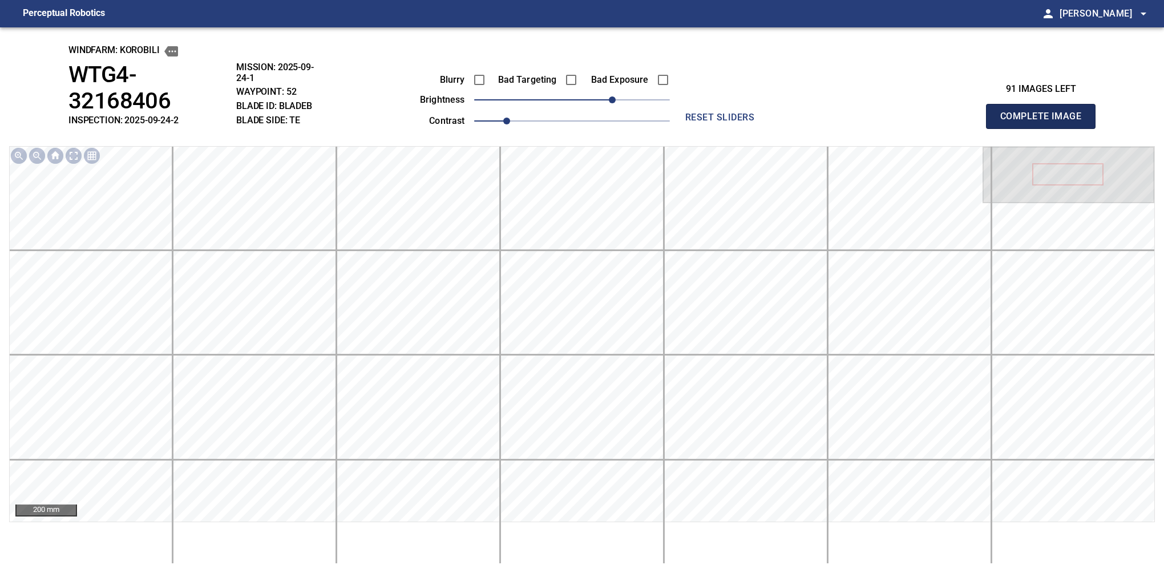
click at [806, 105] on button "Complete Image" at bounding box center [1041, 116] width 110 height 25
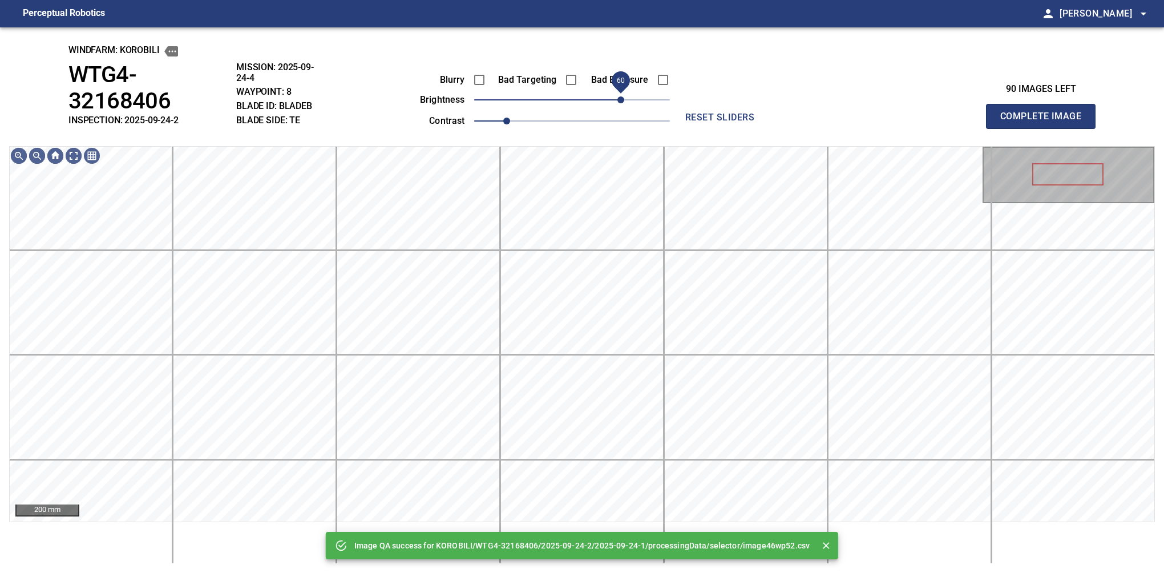
drag, startPoint x: 616, startPoint y: 96, endPoint x: 626, endPoint y: 98, distance: 10.0
click at [626, 98] on span "60" at bounding box center [572, 100] width 196 height 16
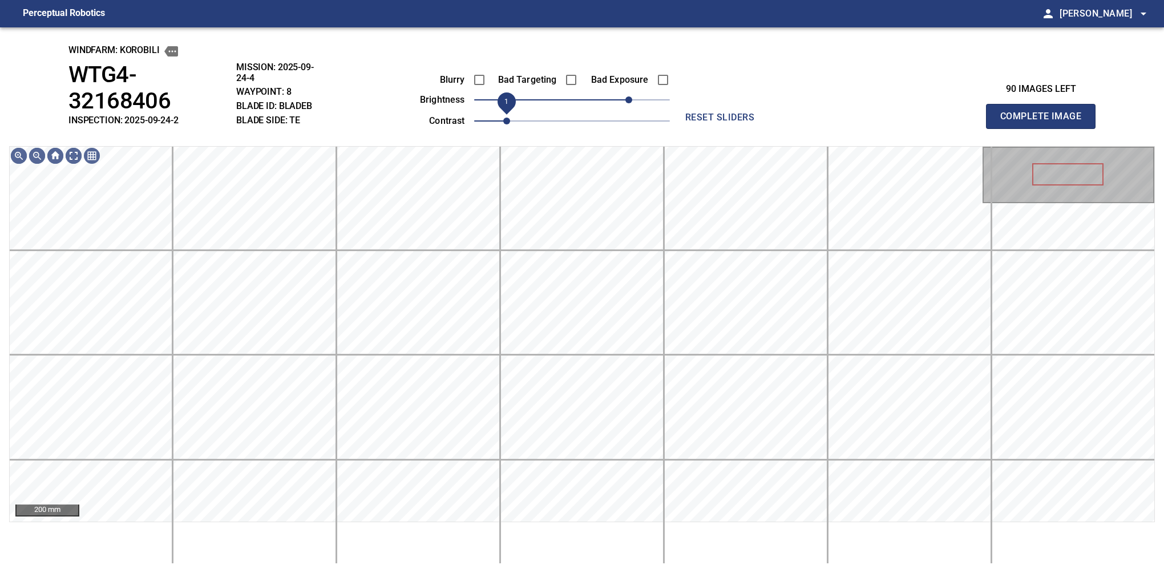
click at [509, 119] on span "1" at bounding box center [506, 121] width 7 height 7
click at [636, 99] on span "80" at bounding box center [636, 99] width 7 height 7
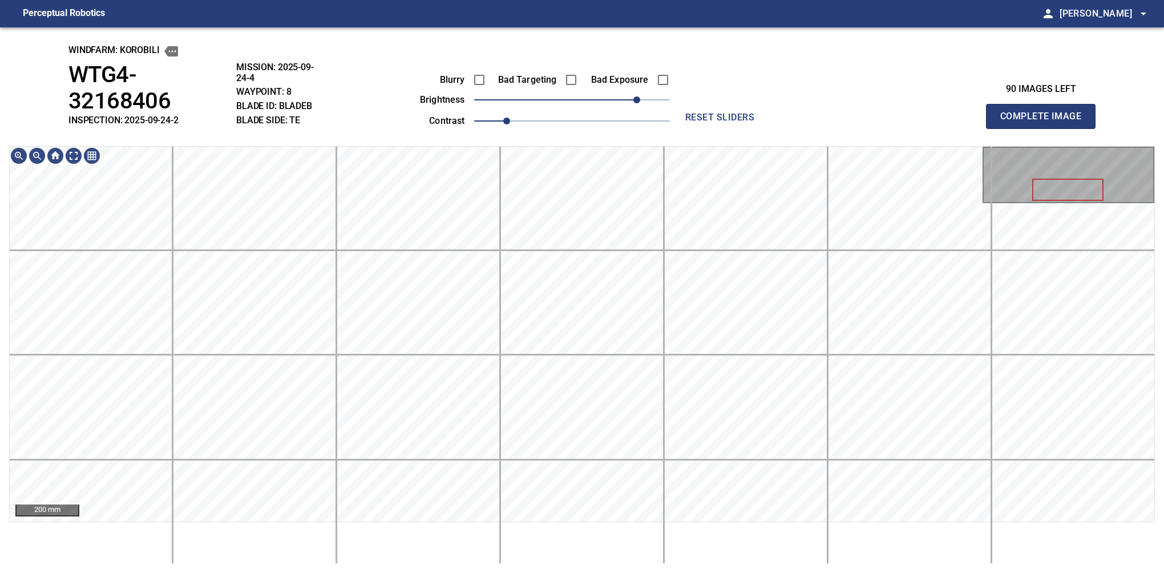
click at [806, 105] on button "Complete Image" at bounding box center [1041, 116] width 110 height 25
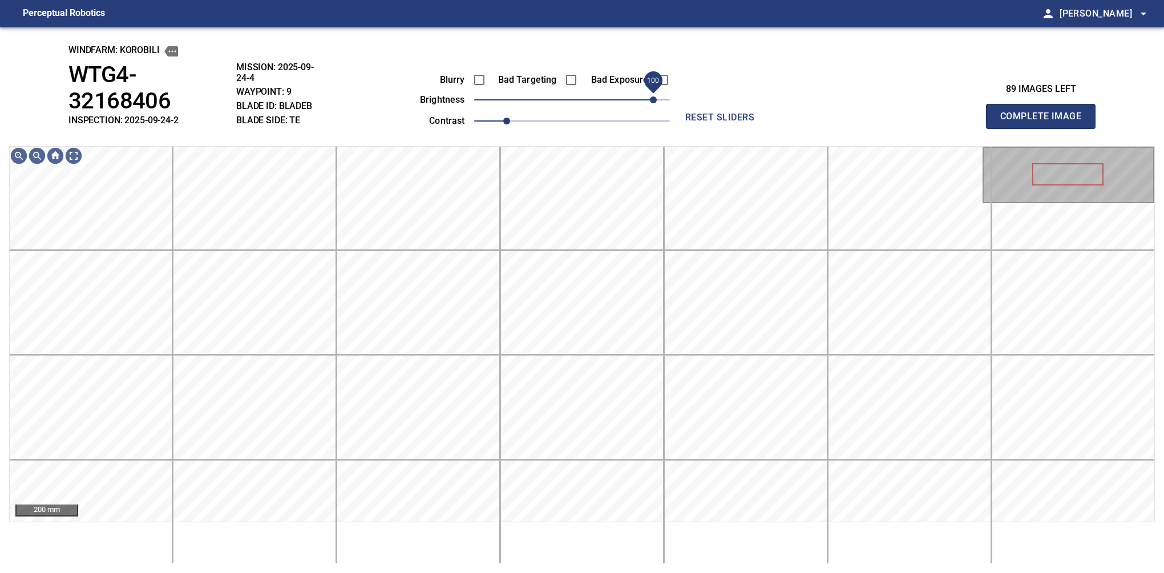
drag, startPoint x: 630, startPoint y: 119, endPoint x: 655, endPoint y: 105, distance: 28.6
click at [655, 103] on span "100" at bounding box center [653, 99] width 7 height 7
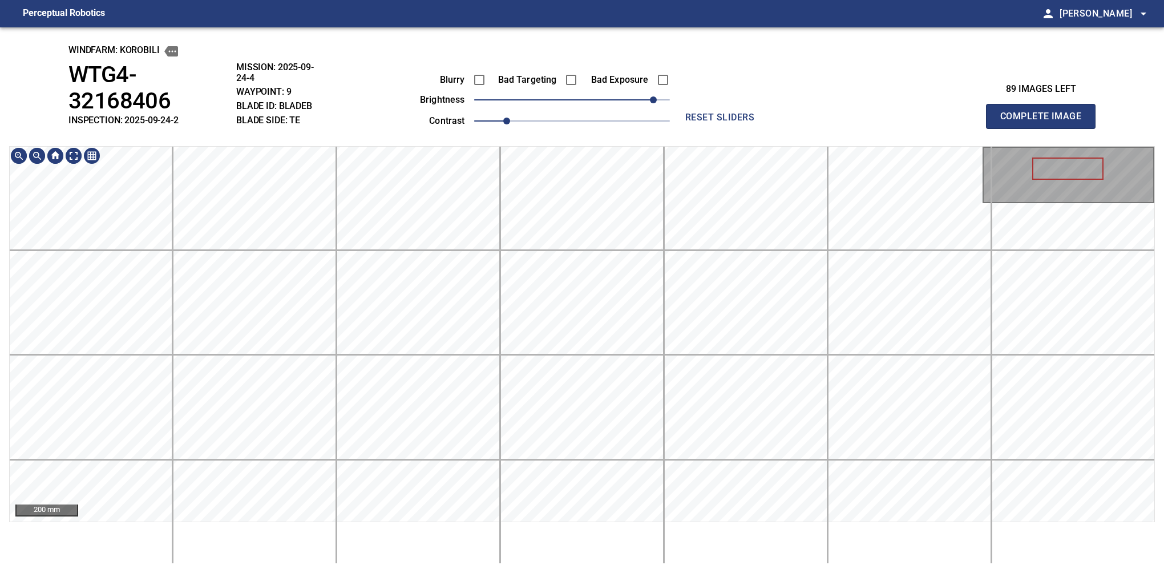
click at [592, 564] on html "Perceptual Robotics person Alex Semenov arrow_drop_down windfarm: KOROBILI WTG4…" at bounding box center [582, 286] width 1164 height 573
click at [581, 564] on html "Perceptual Robotics person Alex Semenov arrow_drop_down windfarm: KOROBILI WTG4…" at bounding box center [582, 286] width 1164 height 573
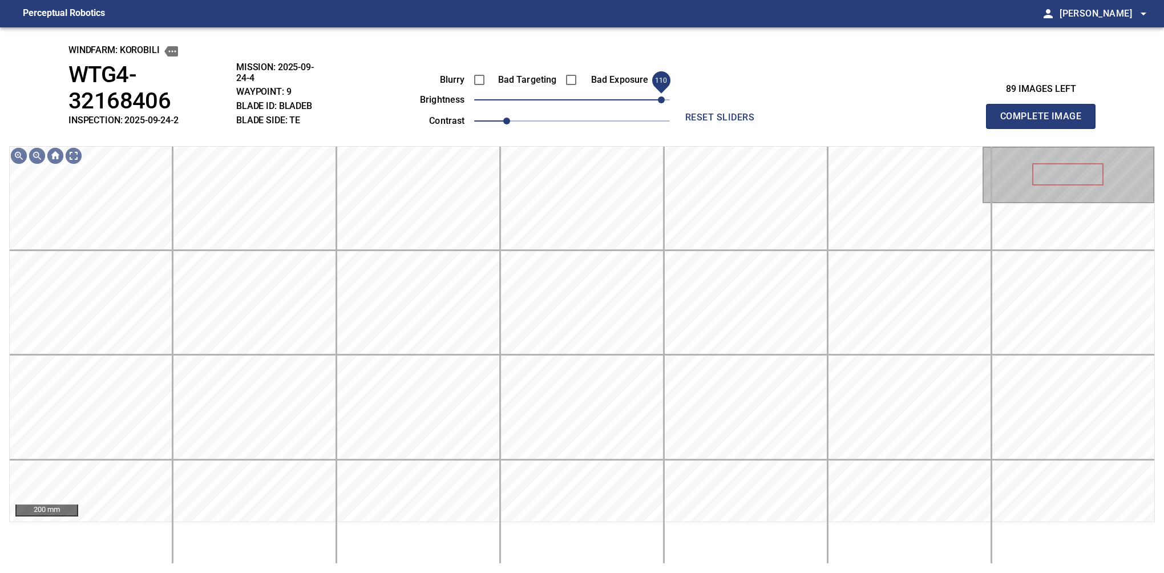
click at [660, 96] on span "110" at bounding box center [661, 99] width 7 height 7
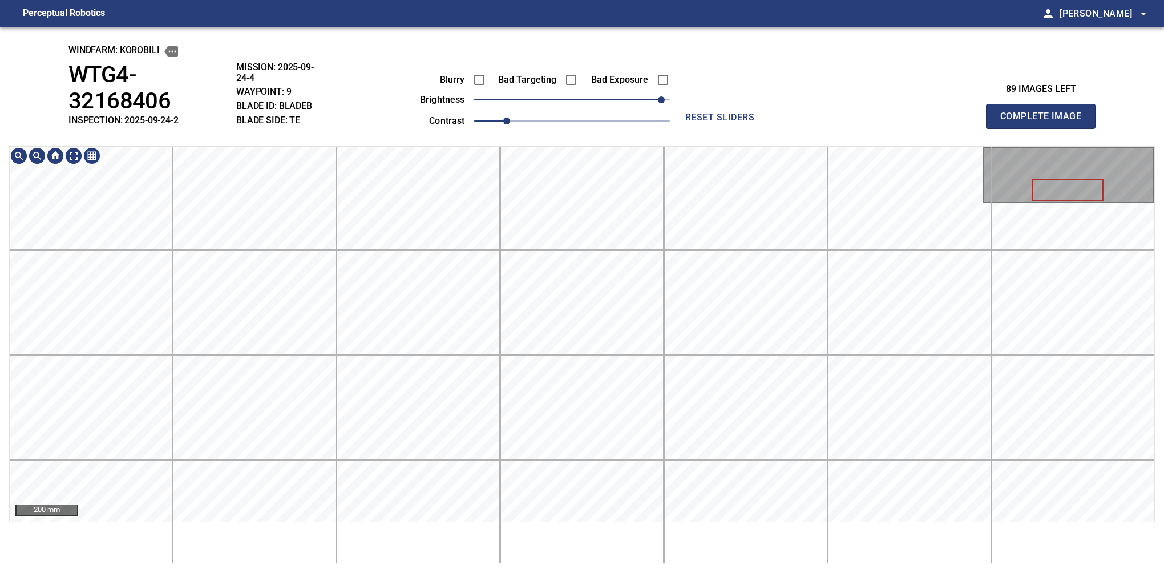
click at [581, 100] on div "windfarm: KOROBILI WTG4-32168406 INSPECTION: 2025-09-24-2 MISSION: 2025-09-24-4…" at bounding box center [582, 299] width 1164 height 545
click at [806, 105] on button "Complete Image" at bounding box center [1041, 116] width 110 height 25
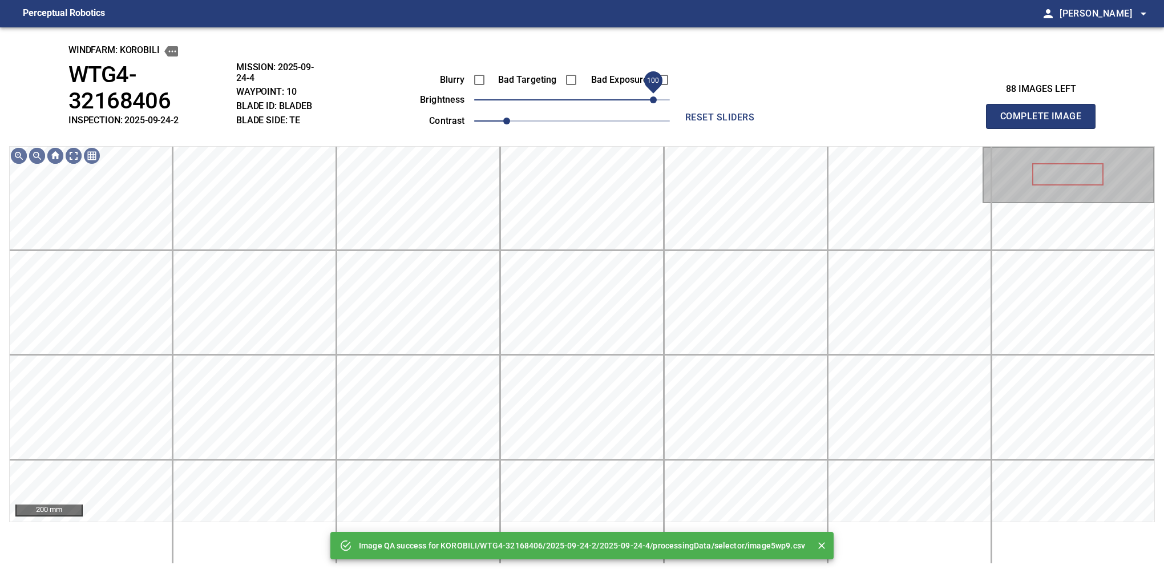
click at [655, 98] on span "100" at bounding box center [572, 100] width 196 height 16
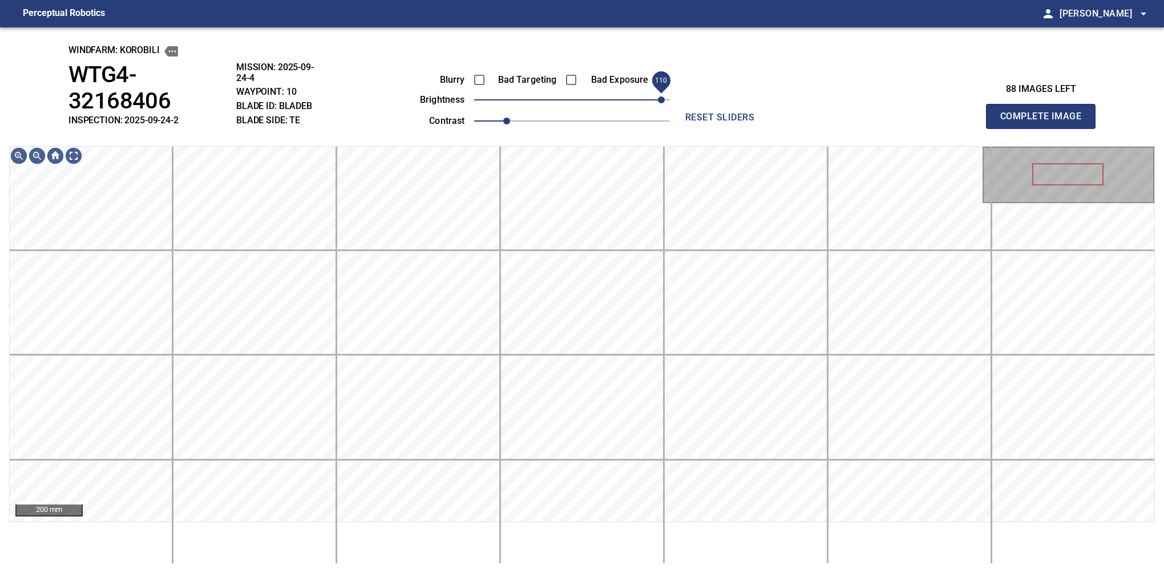
click at [658, 98] on span "110" at bounding box center [661, 99] width 7 height 7
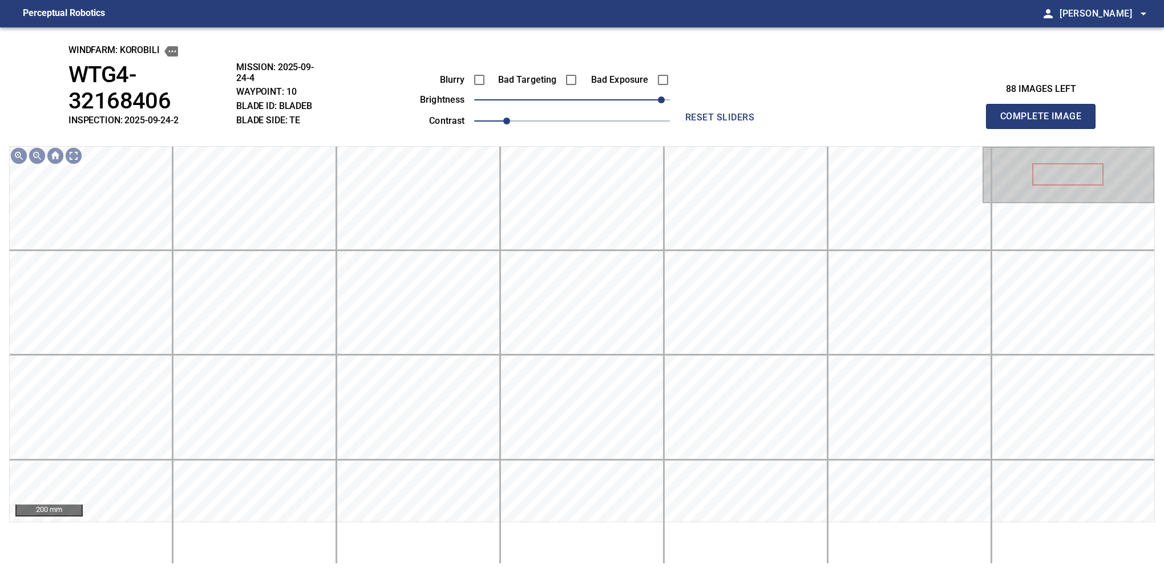
click at [806, 105] on button "Complete Image" at bounding box center [1041, 116] width 110 height 25
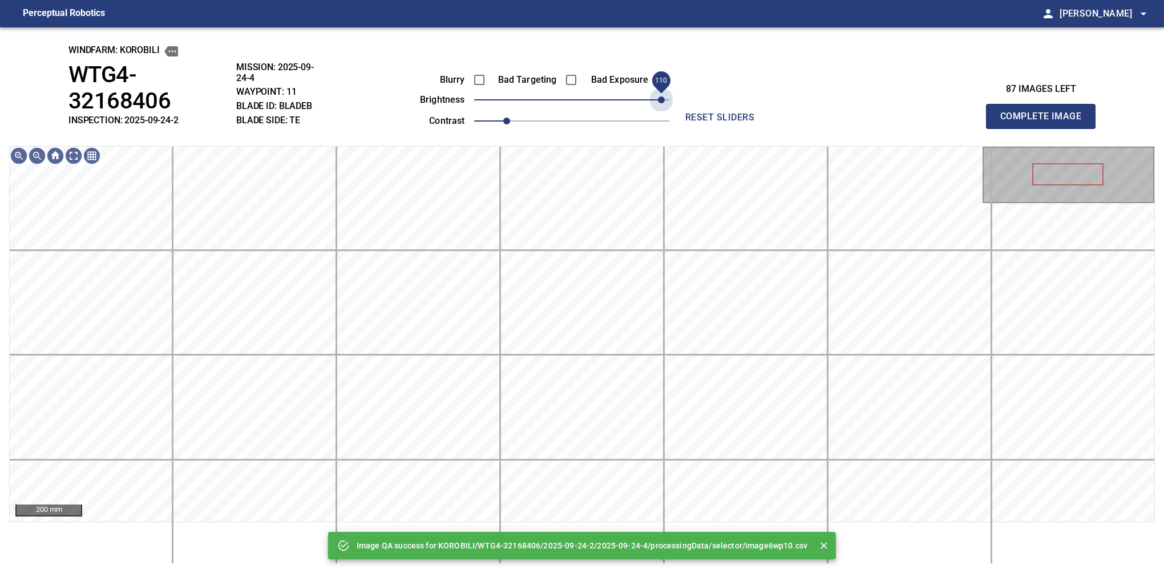
click at [658, 98] on span "110" at bounding box center [572, 100] width 196 height 16
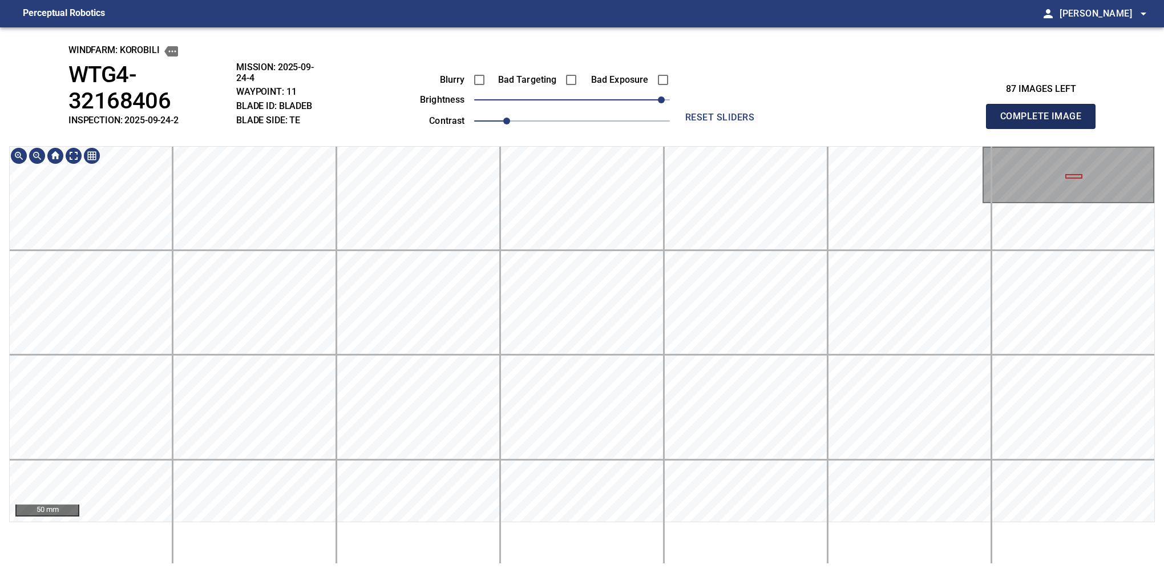
click at [806, 105] on button "Complete Image" at bounding box center [1041, 116] width 110 height 25
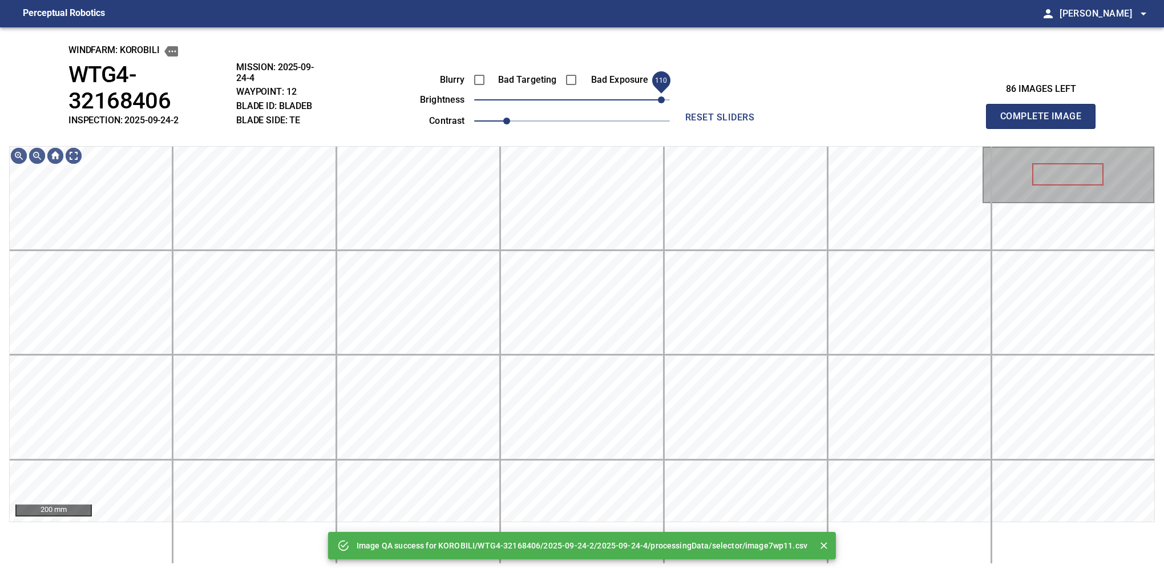
drag, startPoint x: 600, startPoint y: 98, endPoint x: 662, endPoint y: 102, distance: 62.3
click at [662, 102] on span "110" at bounding box center [572, 100] width 196 height 16
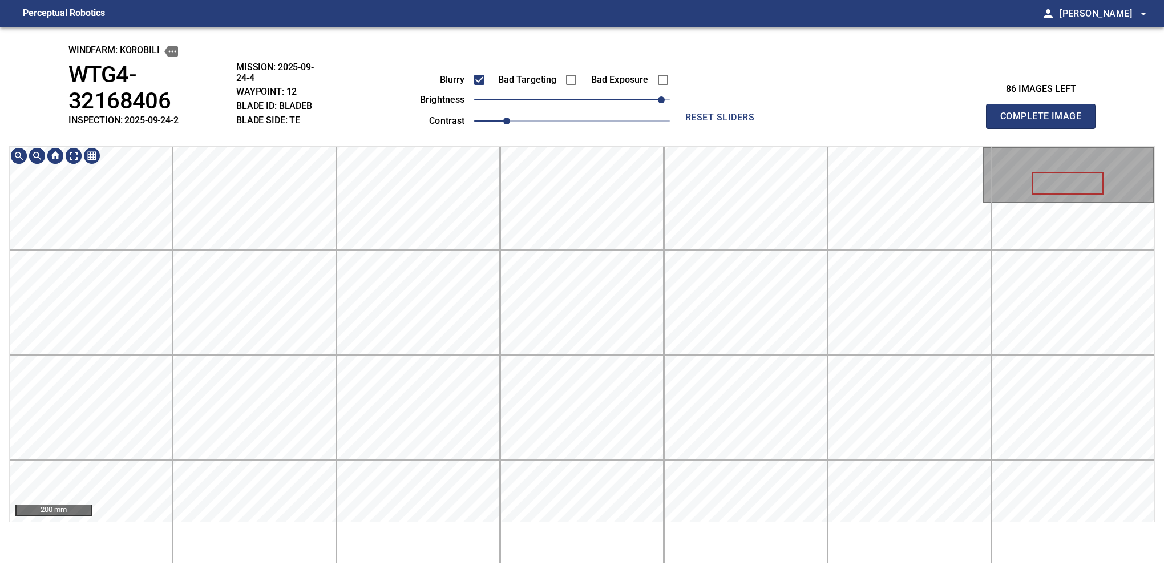
click at [689, 138] on div "windfarm: KOROBILI WTG4-32168406 INSPECTION: 2025-09-24-2 MISSION: 2025-09-24-4…" at bounding box center [582, 299] width 1164 height 545
click at [806, 105] on button "Complete Image" at bounding box center [1041, 116] width 110 height 25
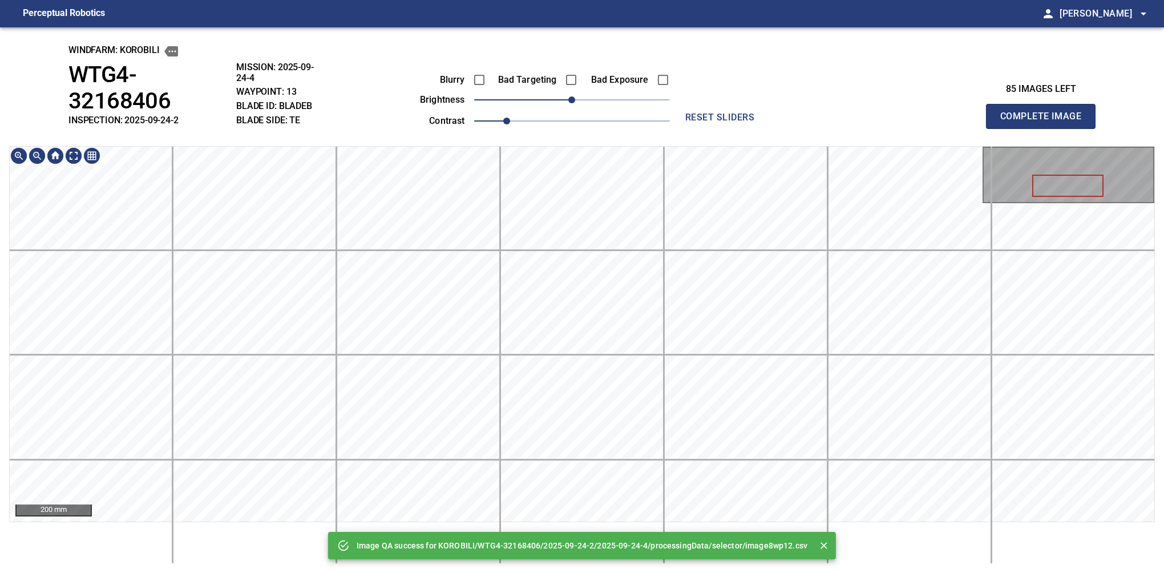
click at [677, 100] on div "Image QA success for KOROBILI/WTG4-32168406/2025-09-24-2/2025-09-24-4/processin…" at bounding box center [582, 299] width 1164 height 545
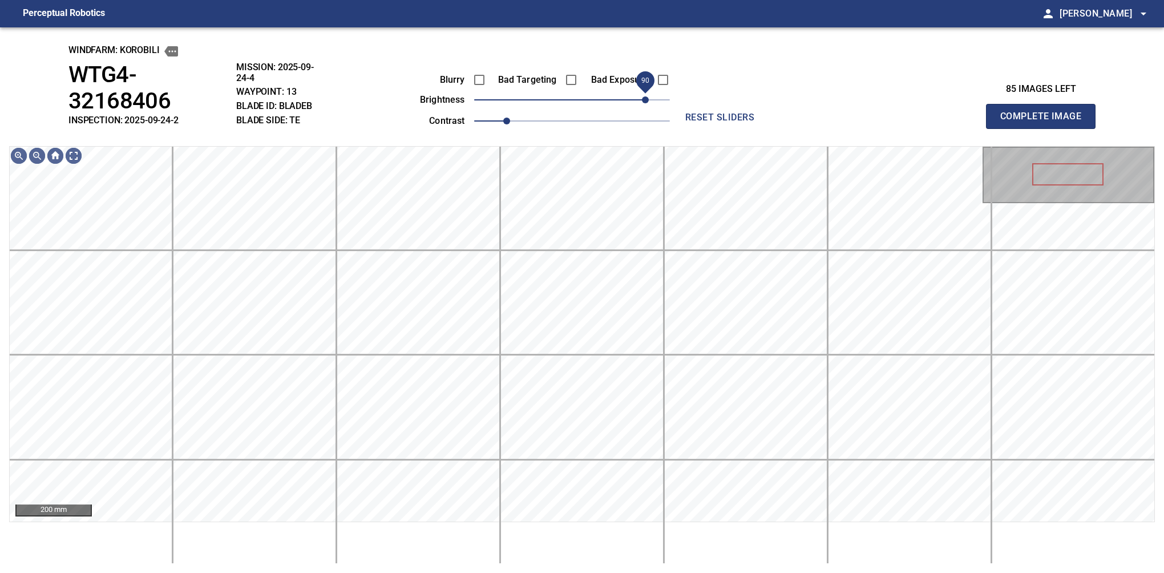
drag, startPoint x: 620, startPoint y: 102, endPoint x: 644, endPoint y: 102, distance: 24.0
click at [644, 102] on span "90" at bounding box center [645, 99] width 7 height 7
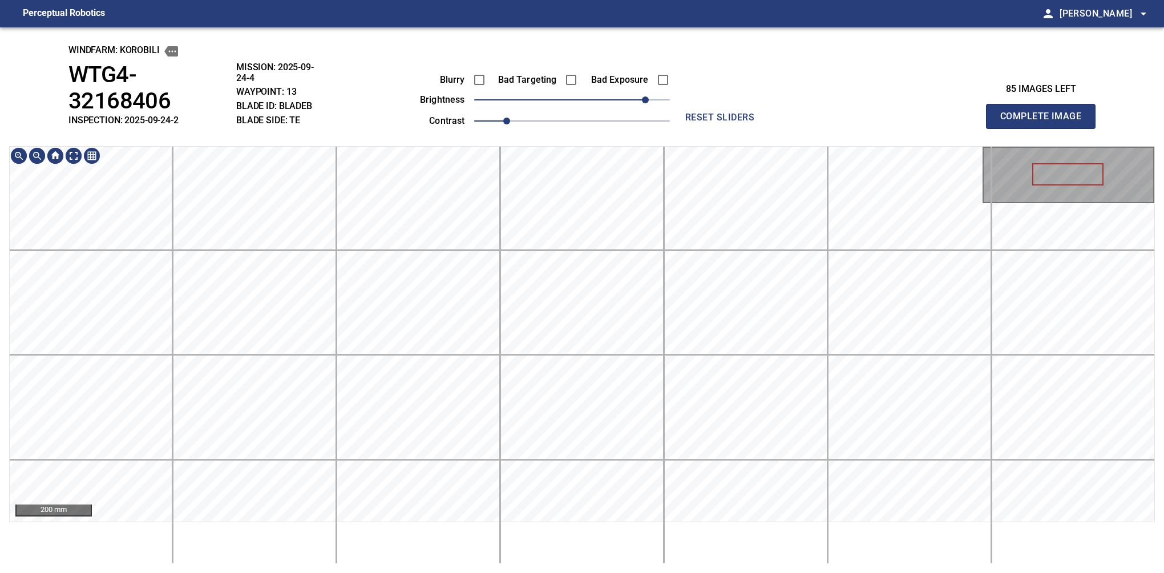
click at [656, 138] on div "windfarm: KOROBILI WTG4-32168406 INSPECTION: 2025-09-24-2 MISSION: 2025-09-24-4…" at bounding box center [582, 299] width 1164 height 545
click at [566, 86] on div "windfarm: KOROBILI WTG4-32168406 INSPECTION: 2025-09-24-2 MISSION: 2025-09-24-4…" at bounding box center [582, 299] width 1164 height 545
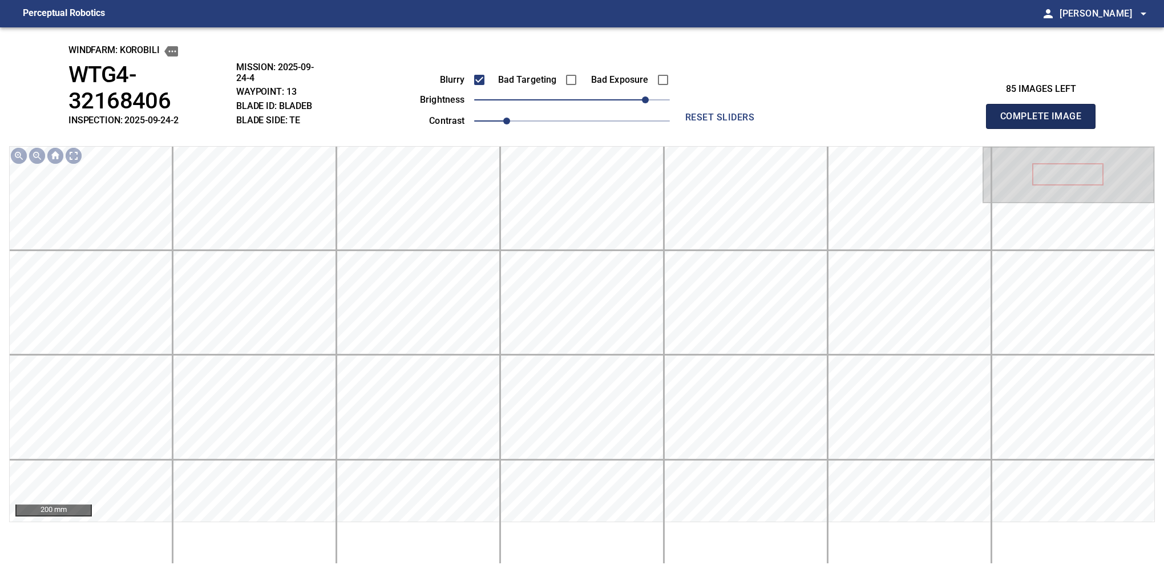
click at [806, 105] on button "Complete Image" at bounding box center [1041, 116] width 110 height 25
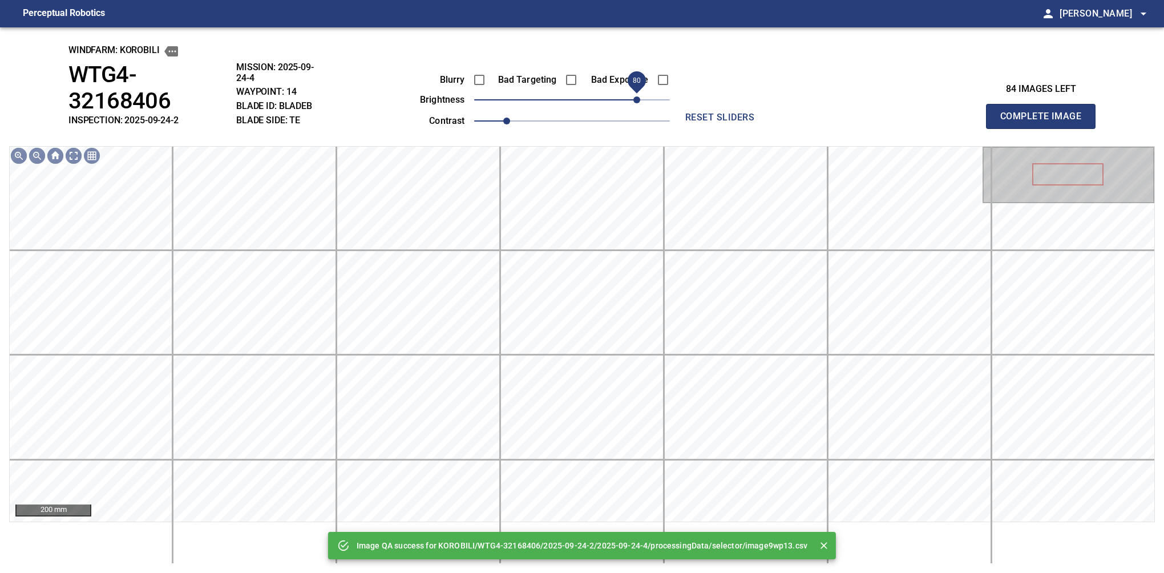
drag, startPoint x: 594, startPoint y: 104, endPoint x: 638, endPoint y: 107, distance: 44.1
click at [638, 107] on span "80" at bounding box center [572, 100] width 196 height 16
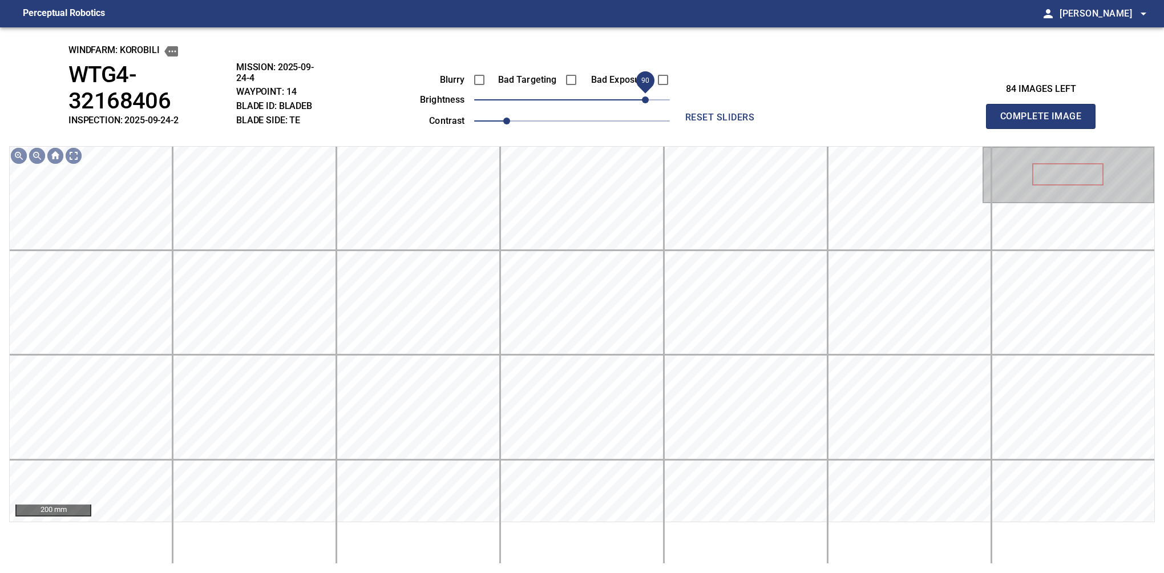
click at [643, 102] on span "90" at bounding box center [645, 99] width 7 height 7
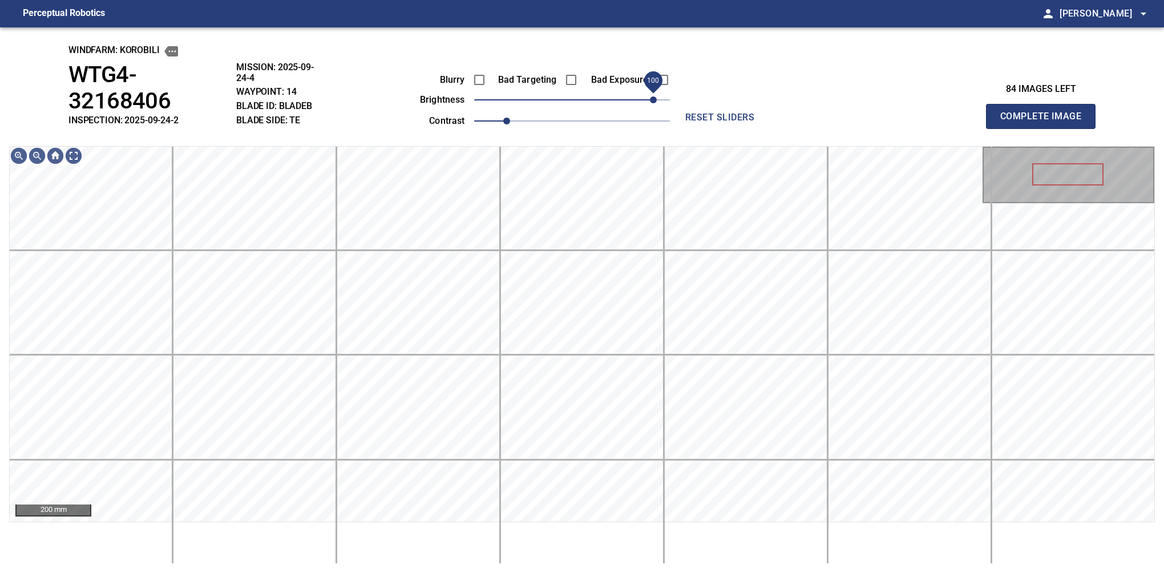
click at [652, 102] on span "100" at bounding box center [653, 99] width 7 height 7
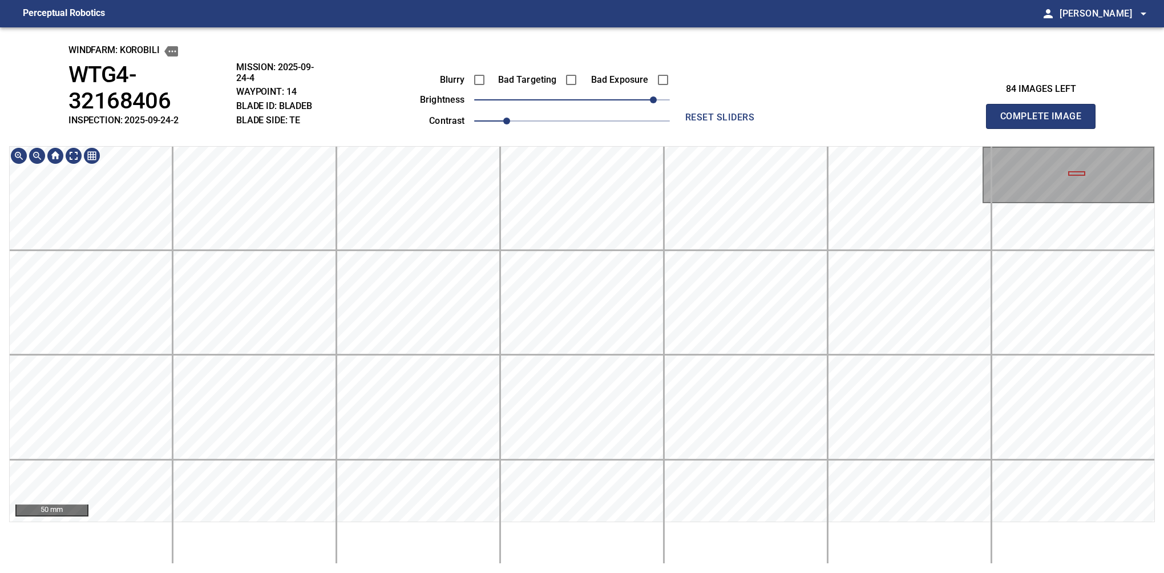
click at [806, 105] on button "Complete Image" at bounding box center [1041, 116] width 110 height 25
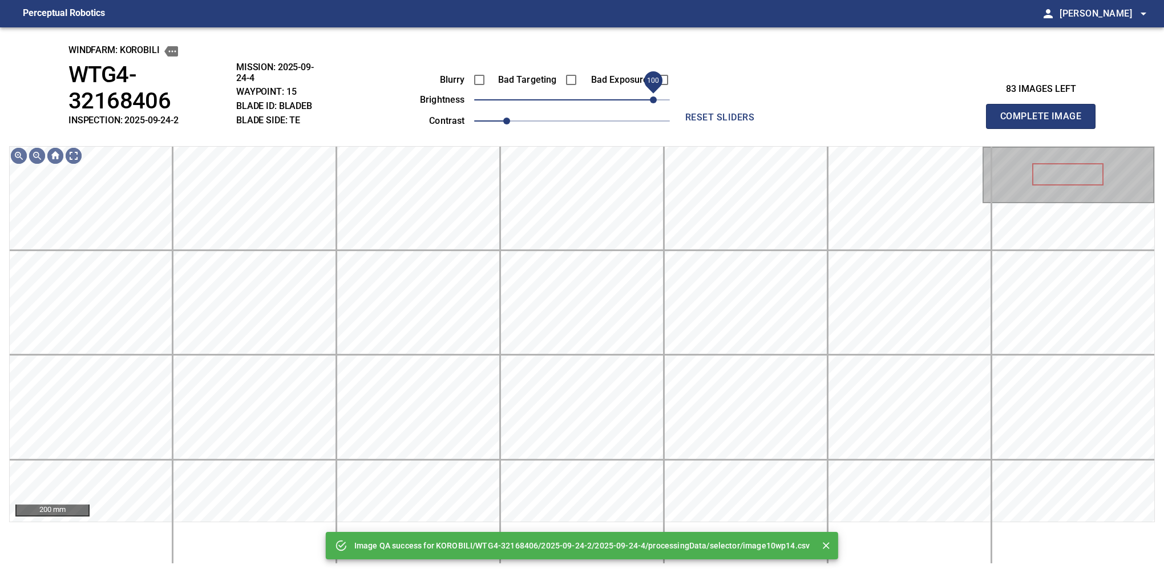
drag, startPoint x: 618, startPoint y: 102, endPoint x: 653, endPoint y: 102, distance: 34.8
click at [653, 102] on span "100" at bounding box center [572, 100] width 196 height 16
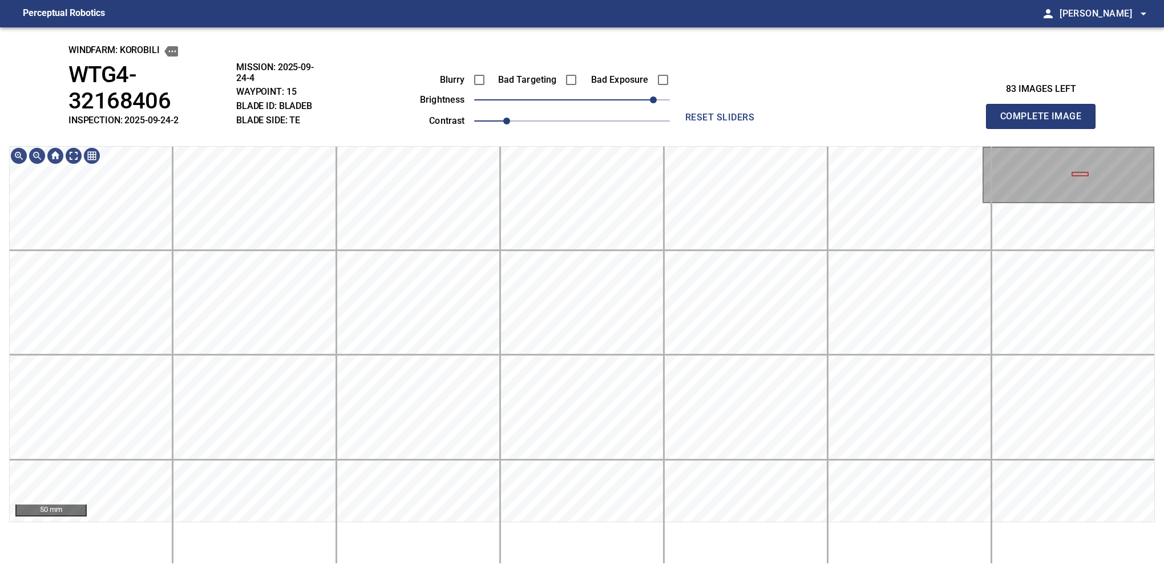
click at [806, 105] on button "Complete Image" at bounding box center [1041, 116] width 110 height 25
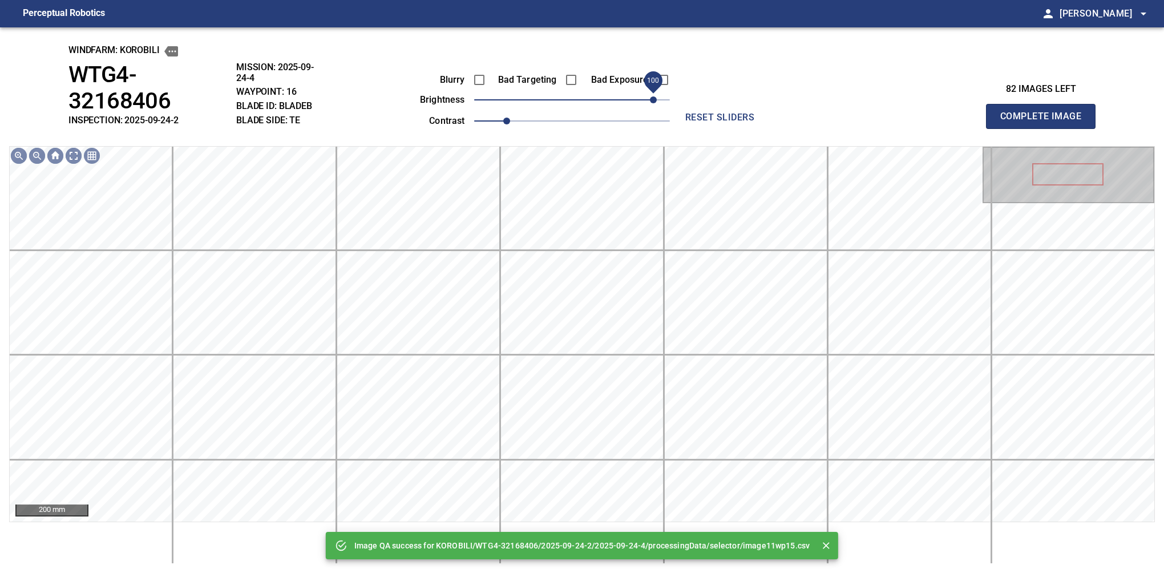
drag, startPoint x: 644, startPoint y: 104, endPoint x: 654, endPoint y: 106, distance: 10.4
click at [654, 106] on span "100" at bounding box center [572, 100] width 196 height 16
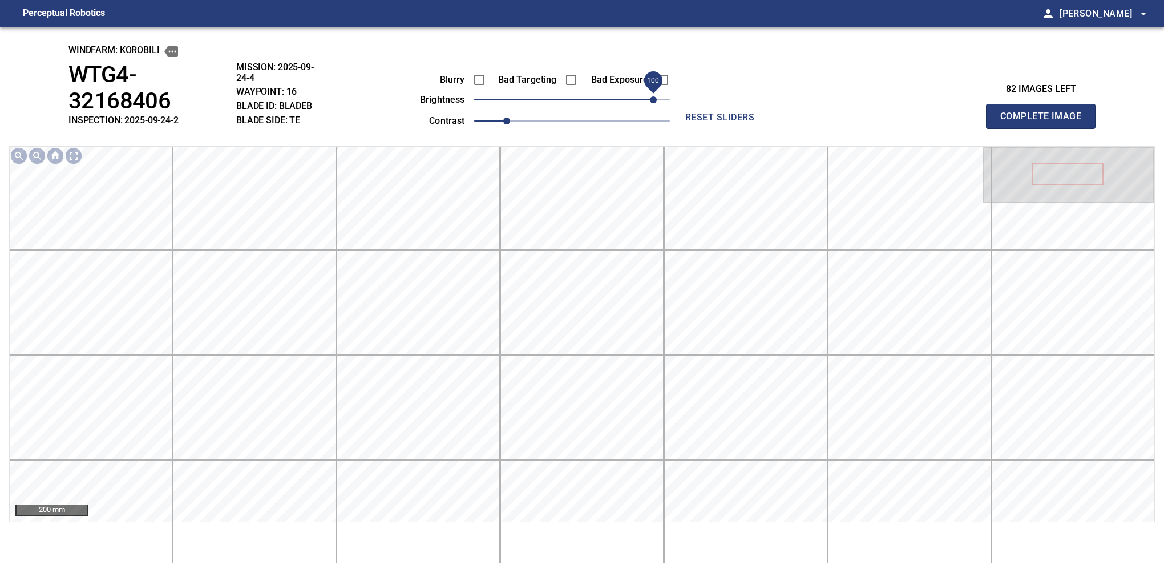
click at [650, 100] on span "100" at bounding box center [653, 99] width 7 height 7
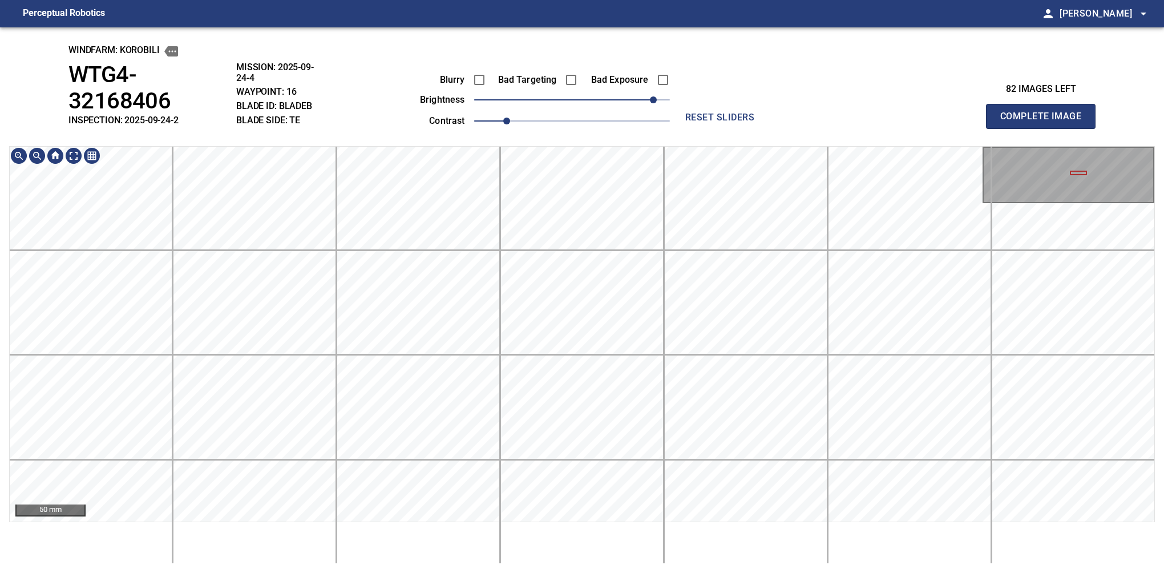
click at [562, 108] on div "windfarm: KOROBILI WTG4-32168406 INSPECTION: 2025-09-24-2 MISSION: 2025-09-24-4…" at bounding box center [582, 299] width 1164 height 545
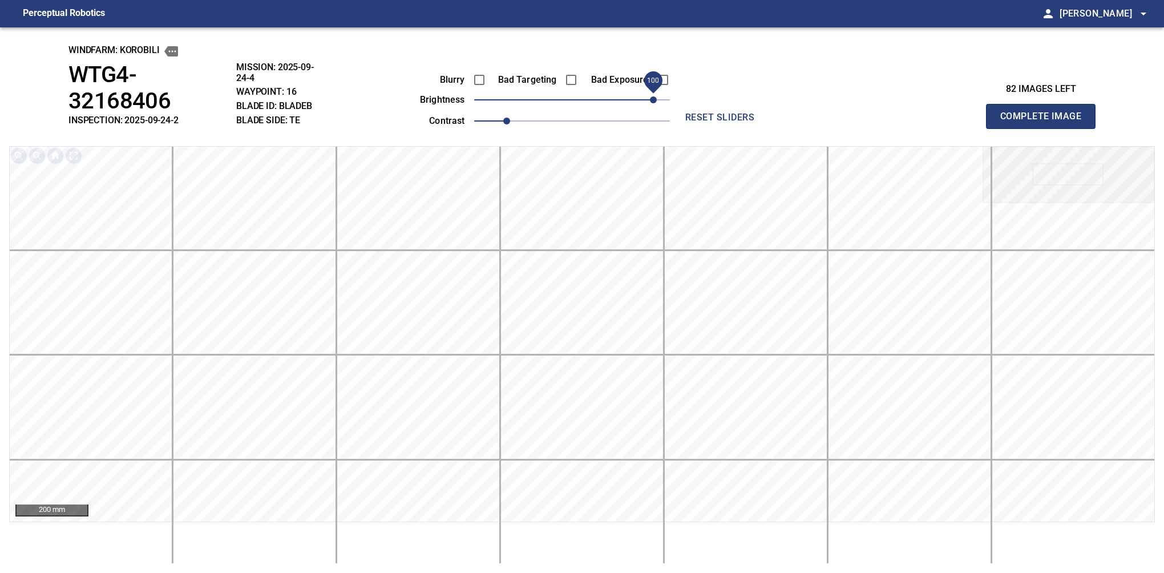
click at [655, 102] on span "100" at bounding box center [653, 99] width 7 height 7
click at [806, 105] on button "Complete Image" at bounding box center [1041, 116] width 110 height 25
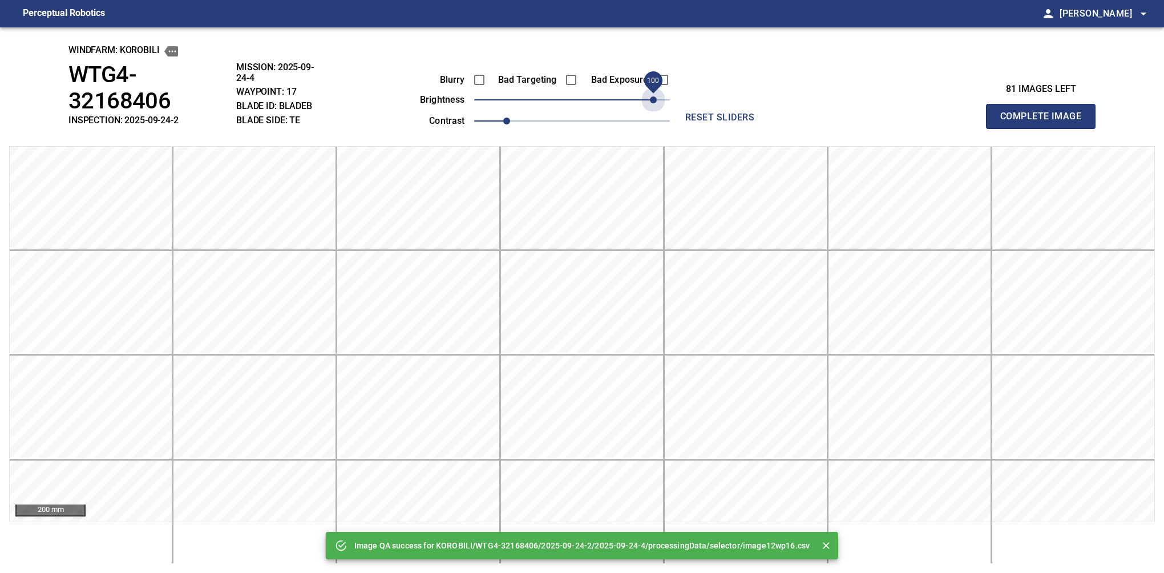
click at [655, 102] on span "100" at bounding box center [572, 100] width 196 height 16
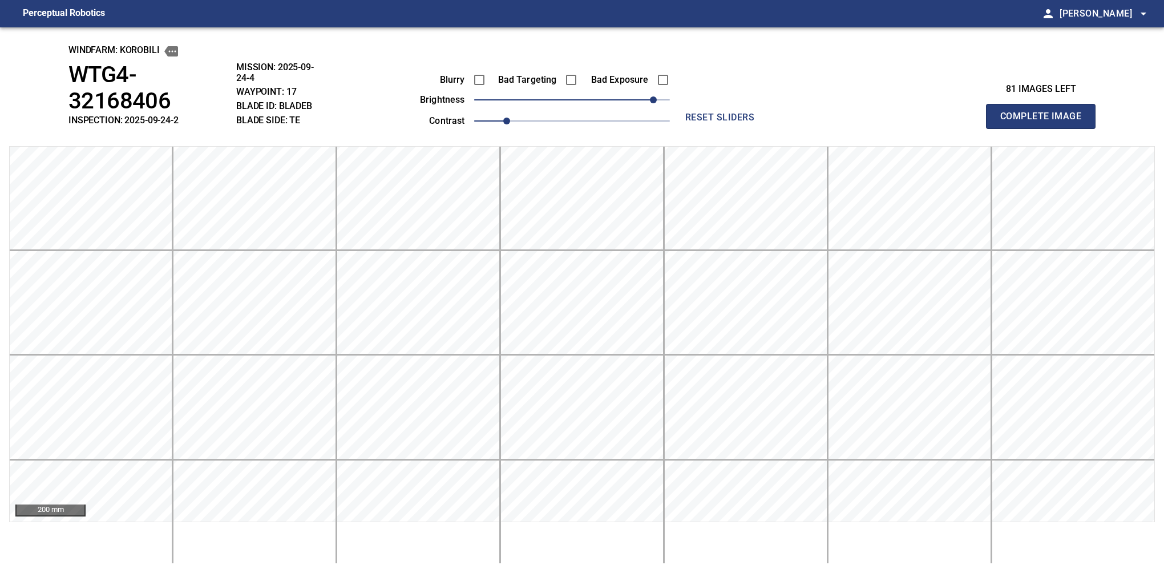
click at [806, 105] on button "Complete Image" at bounding box center [1041, 116] width 110 height 25
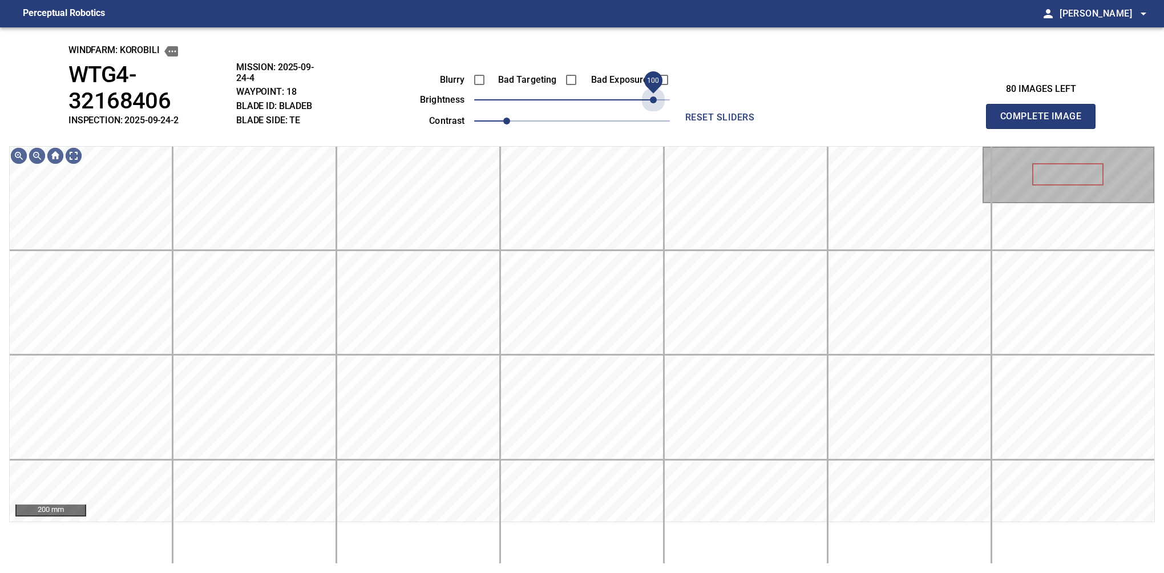
drag, startPoint x: 594, startPoint y: 100, endPoint x: 653, endPoint y: 112, distance: 59.3
click at [653, 112] on div "Blurry Bad Targeting Bad Exposure brightness 100 contrast 1" at bounding box center [532, 98] width 276 height 61
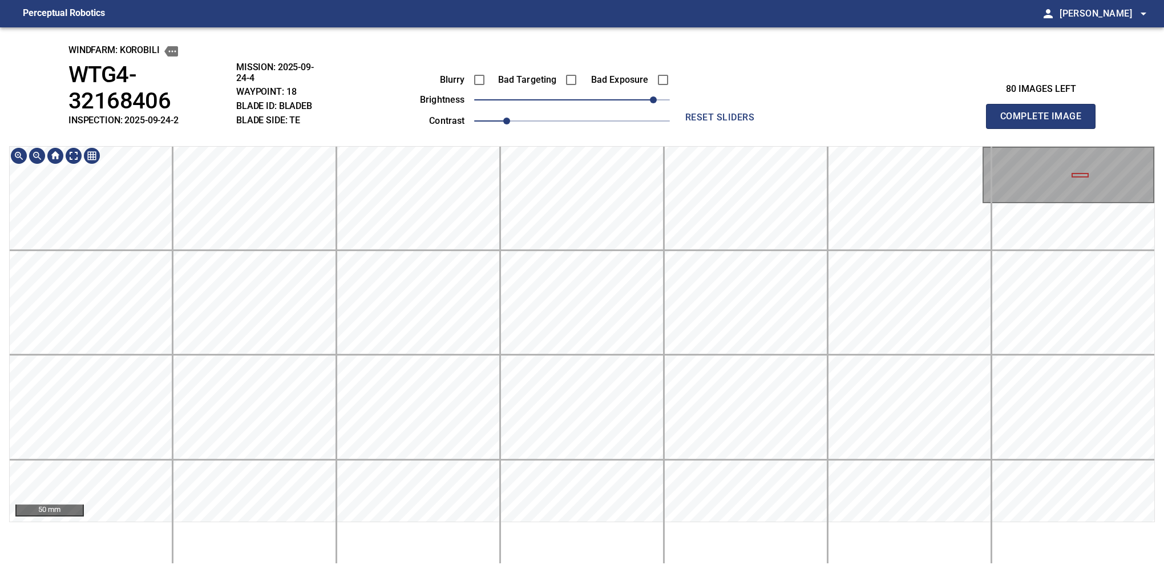
click at [621, 564] on html "Perceptual Robotics person Alex Semenov arrow_drop_down windfarm: KOROBILI WTG4…" at bounding box center [582, 286] width 1164 height 573
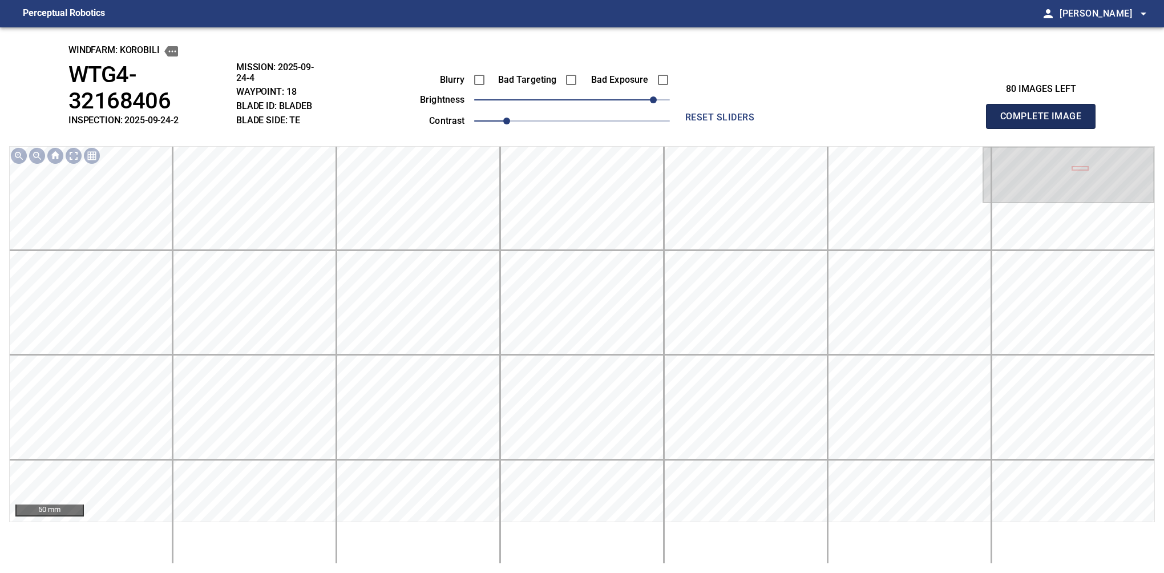
click at [806, 105] on button "Complete Image" at bounding box center [1041, 116] width 110 height 25
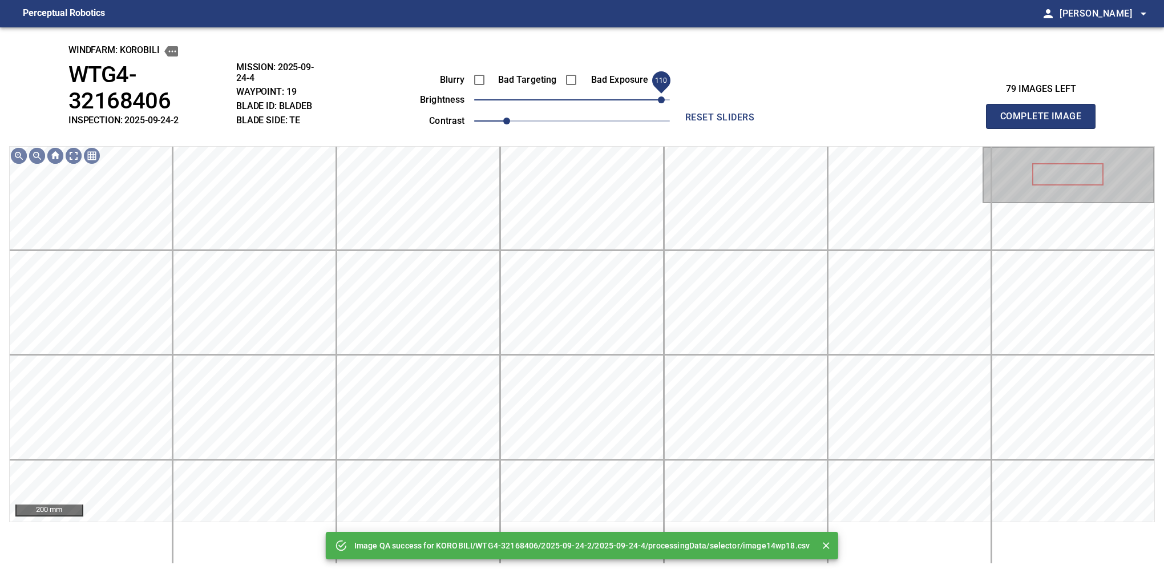
drag, startPoint x: 638, startPoint y: 104, endPoint x: 658, endPoint y: 106, distance: 20.0
click at [658, 106] on span "110" at bounding box center [572, 100] width 196 height 16
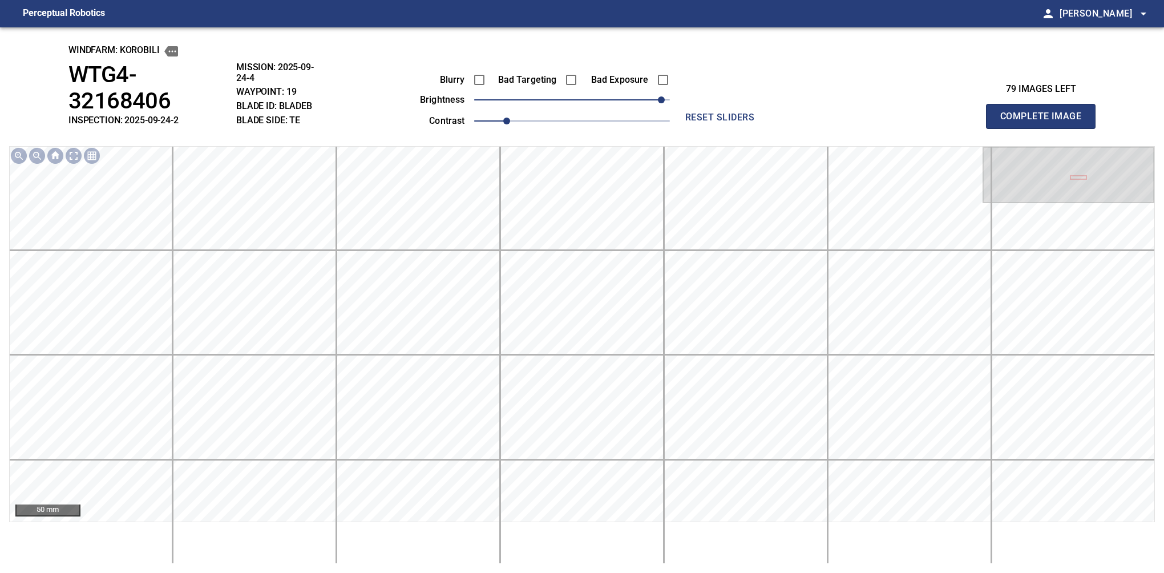
click at [786, 87] on div "windfarm: KOROBILI WTG4-32168406 INSPECTION: 2025-09-24-2 MISSION: 2025-09-24-4…" at bounding box center [582, 299] width 1164 height 545
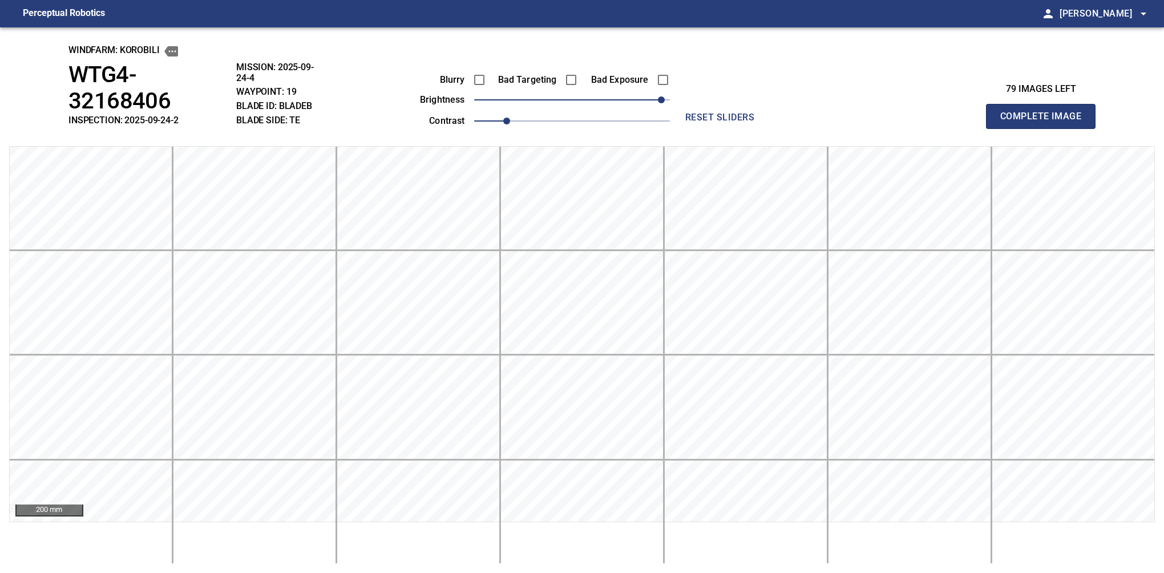
click at [806, 105] on button "Complete Image" at bounding box center [1041, 116] width 110 height 25
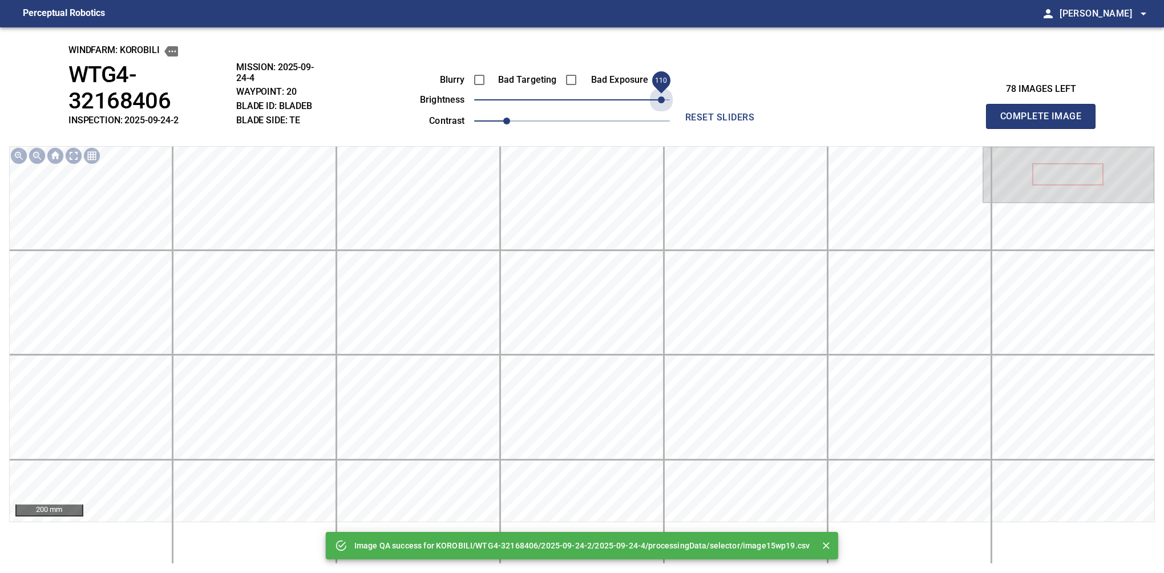
click at [664, 102] on span "110" at bounding box center [572, 100] width 196 height 16
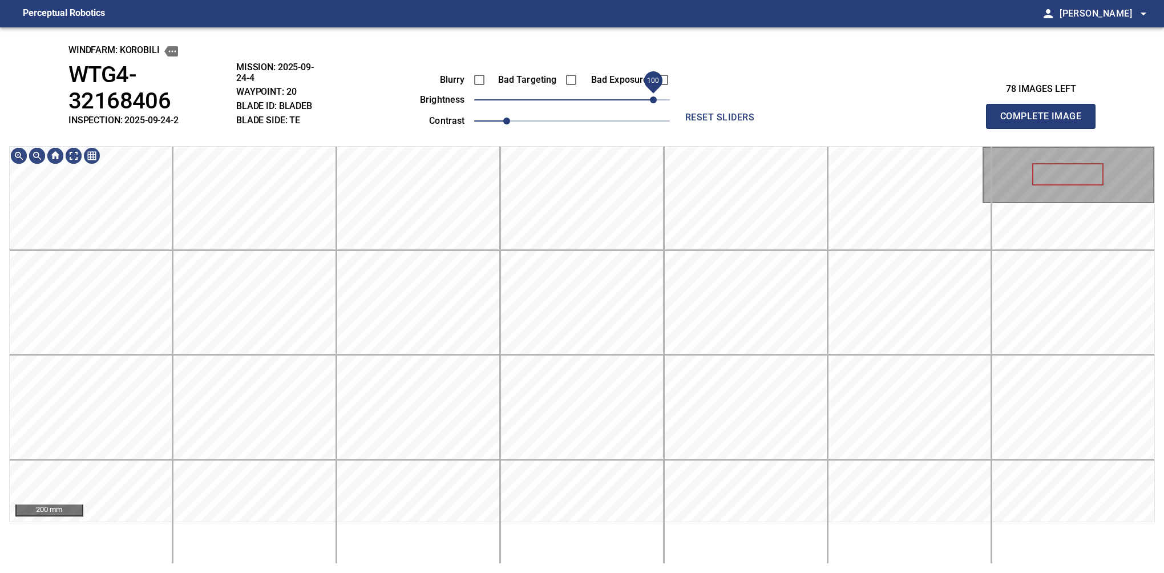
click at [654, 98] on span "100" at bounding box center [653, 99] width 7 height 7
click at [1045, 105] on button "Complete Image" at bounding box center [1041, 116] width 110 height 25
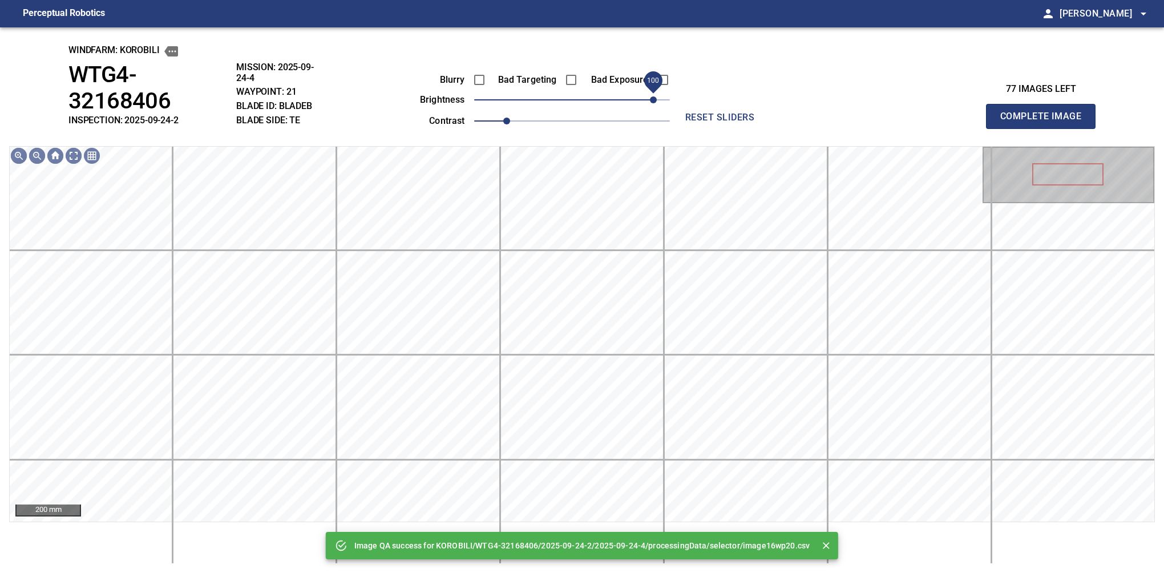
drag, startPoint x: 638, startPoint y: 92, endPoint x: 650, endPoint y: 98, distance: 13.5
click at [650, 98] on span "100" at bounding box center [572, 100] width 196 height 16
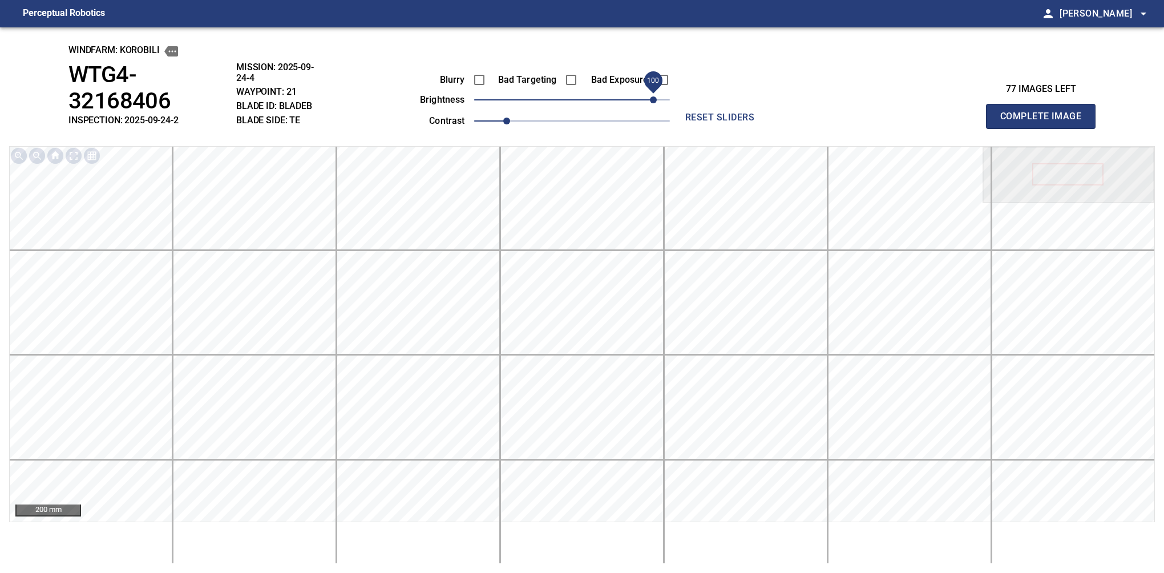
click at [650, 98] on span "100" at bounding box center [653, 99] width 7 height 7
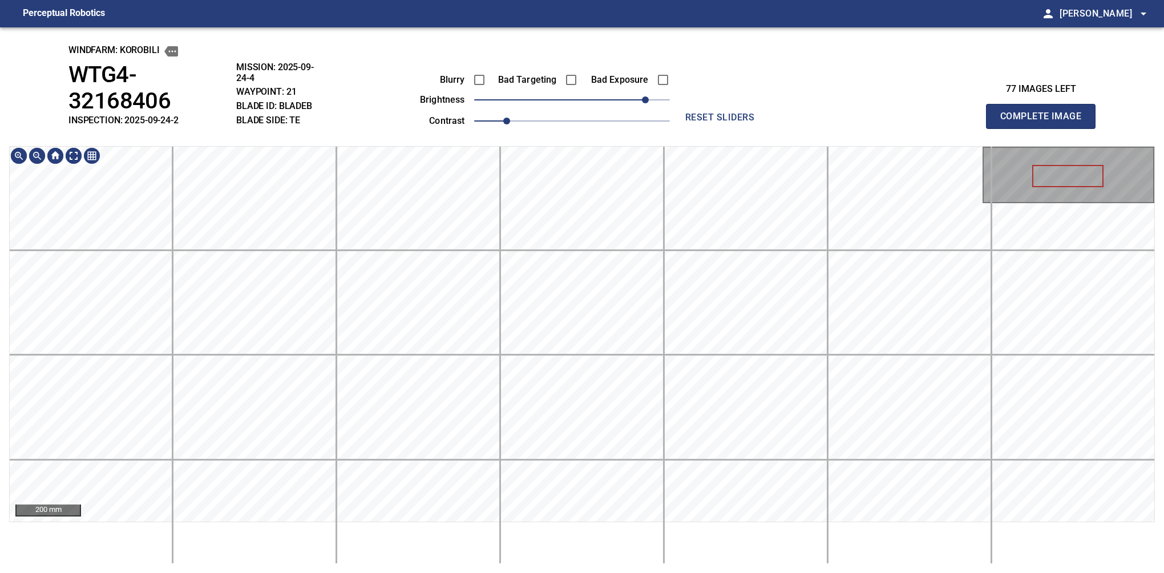
click at [591, 0] on html "Perceptual Robotics person Alex Semenov arrow_drop_down windfarm: KOROBILI WTG4…" at bounding box center [582, 286] width 1164 height 573
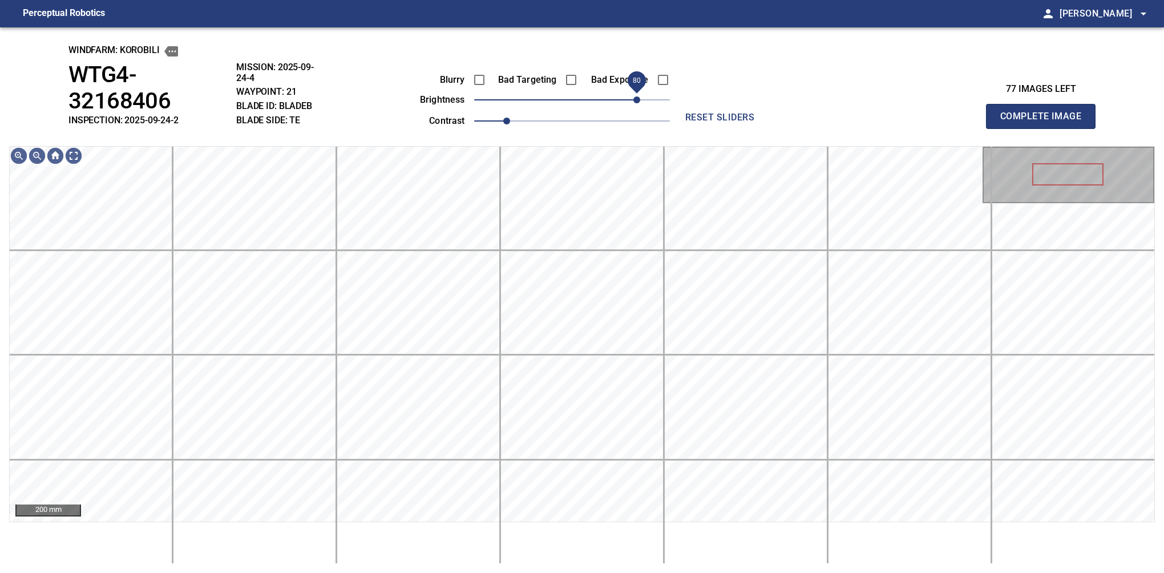
click at [639, 103] on span "80" at bounding box center [636, 99] width 7 height 7
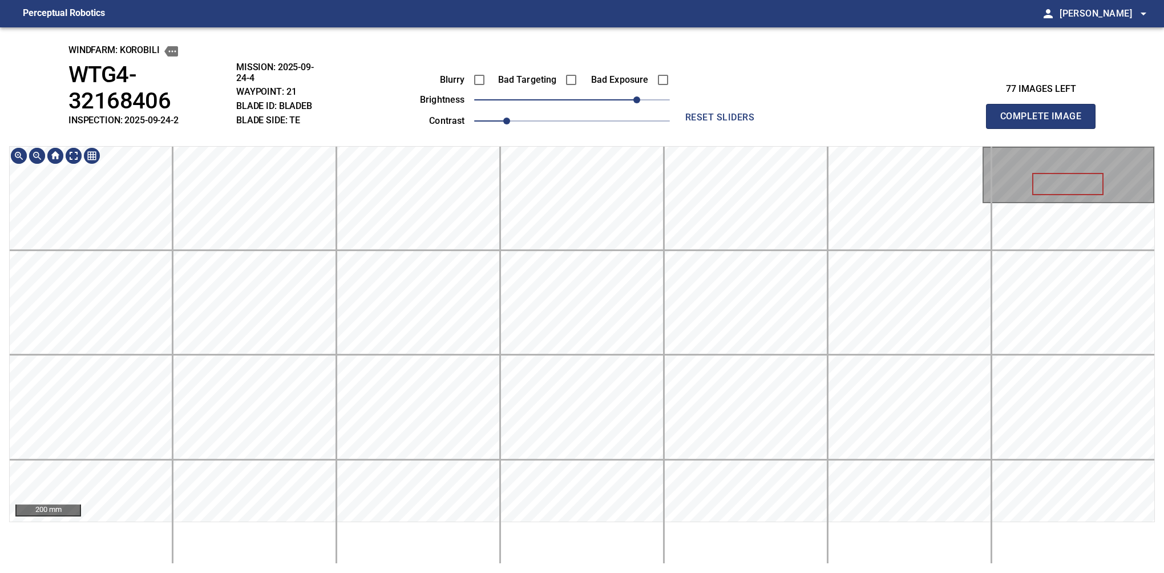
click at [598, 0] on html "Perceptual Robotics person Alex Semenov arrow_drop_down windfarm: KOROBILI WTG4…" at bounding box center [582, 286] width 1164 height 573
click at [626, 98] on span "70" at bounding box center [628, 99] width 7 height 7
click at [657, 0] on html "Perceptual Robotics person Alex Semenov arrow_drop_down windfarm: KOROBILI WTG4…" at bounding box center [582, 286] width 1164 height 573
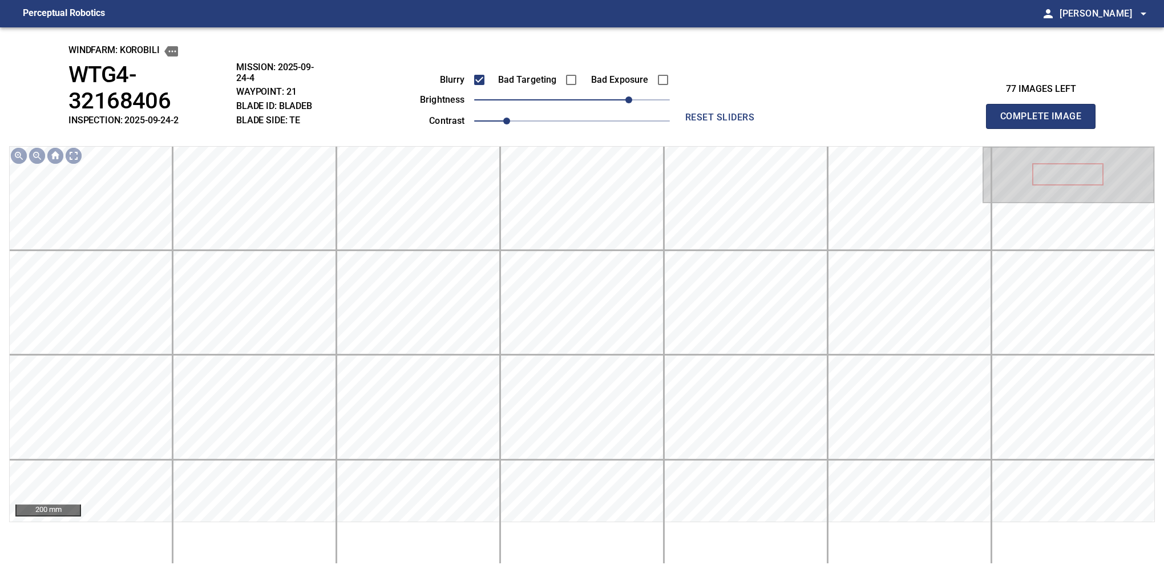
click at [1045, 105] on button "Complete Image" at bounding box center [1041, 116] width 110 height 25
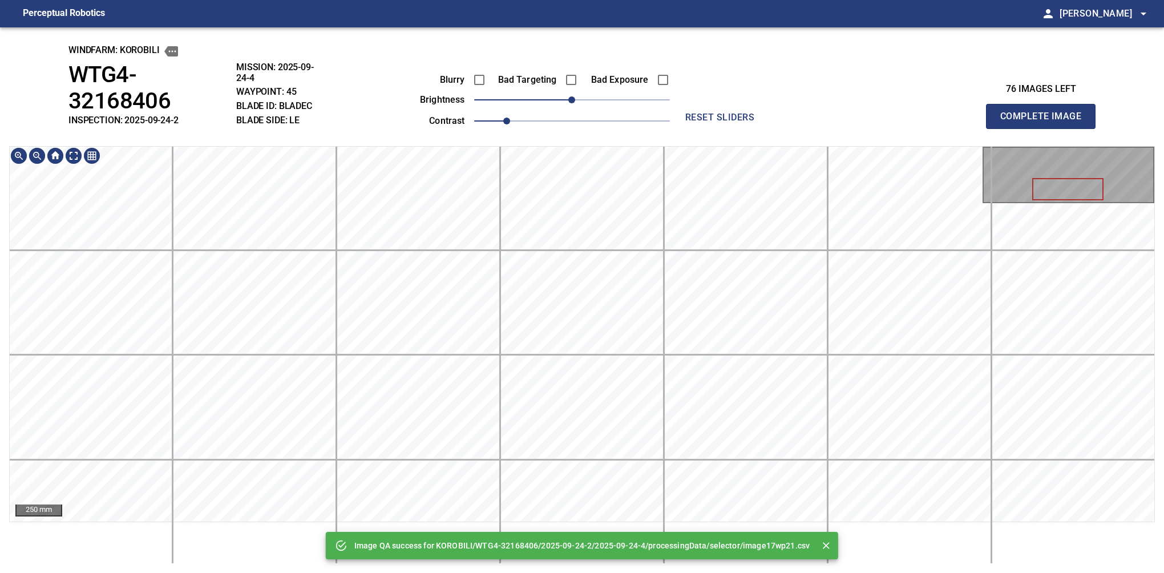
click at [424, 44] on div "Image QA success for KOROBILI/WTG4-32168406/2025-09-24-2/2025-09-24-4/processin…" at bounding box center [582, 299] width 1164 height 545
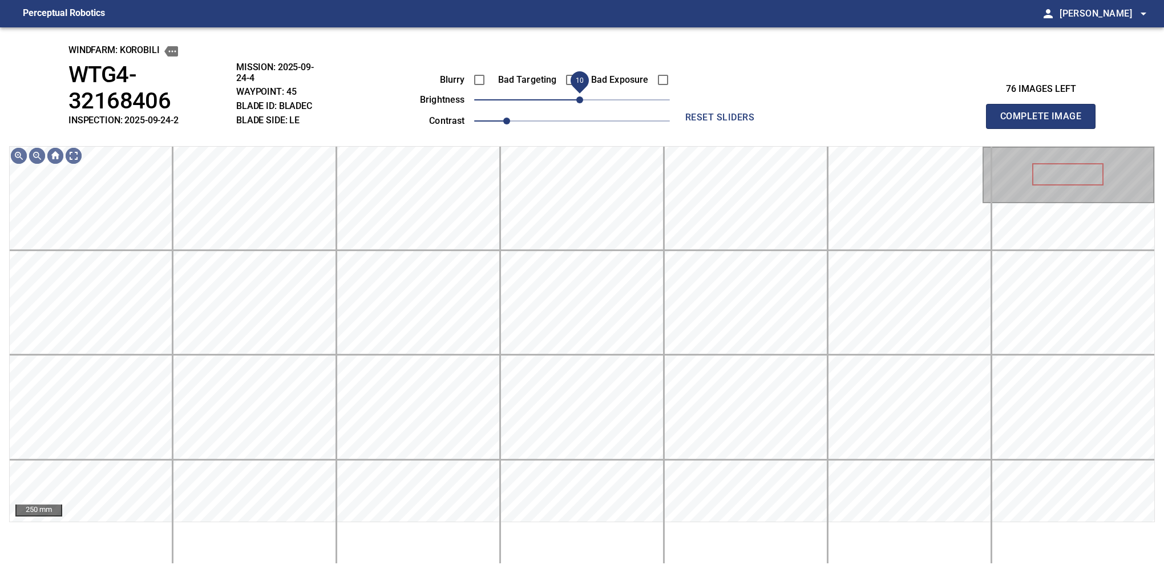
click at [581, 98] on span "10" at bounding box center [579, 99] width 7 height 7
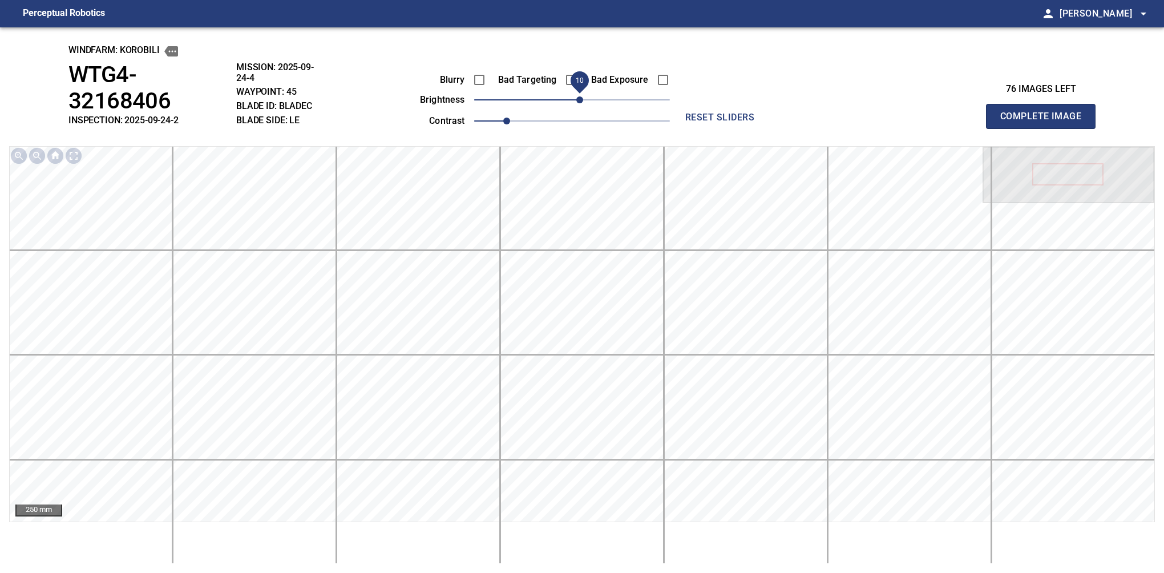
click at [1045, 105] on button "Complete Image" at bounding box center [1041, 116] width 110 height 25
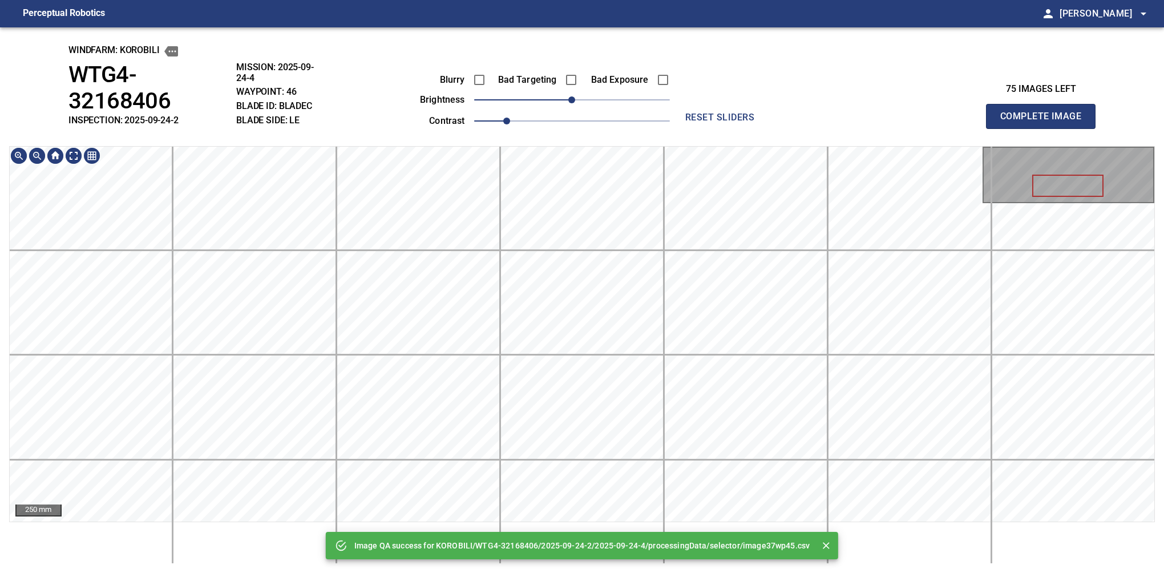
click at [580, 124] on div "Image QA success for KOROBILI/WTG4-32168406/2025-09-24-2/2025-09-24-4/processin…" at bounding box center [582, 299] width 1164 height 545
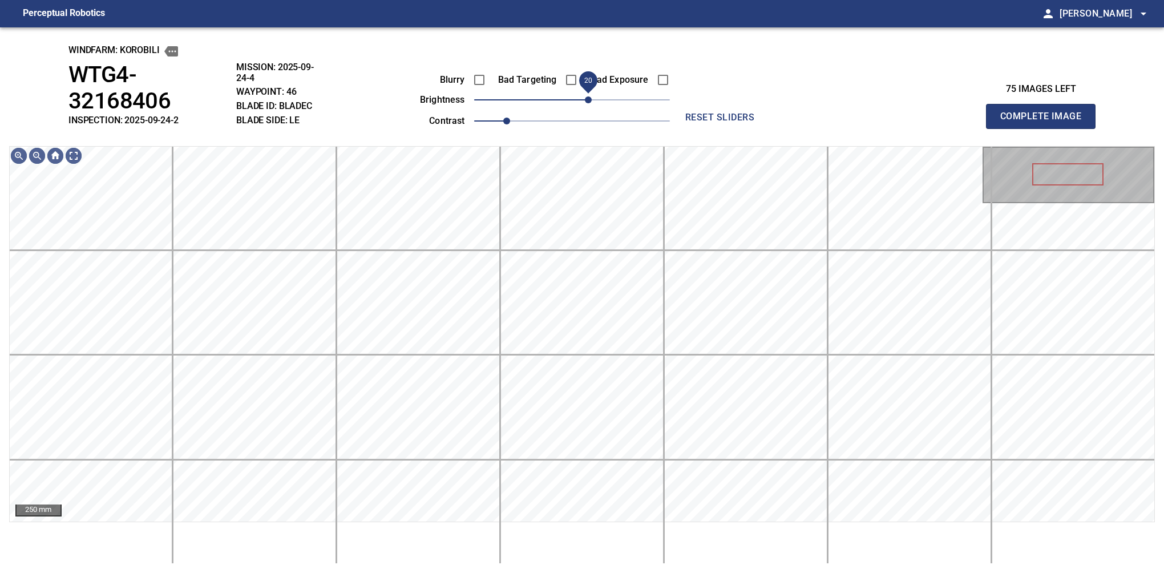
drag, startPoint x: 592, startPoint y: 104, endPoint x: 589, endPoint y: 110, distance: 6.2
click at [589, 103] on span "20" at bounding box center [588, 99] width 7 height 7
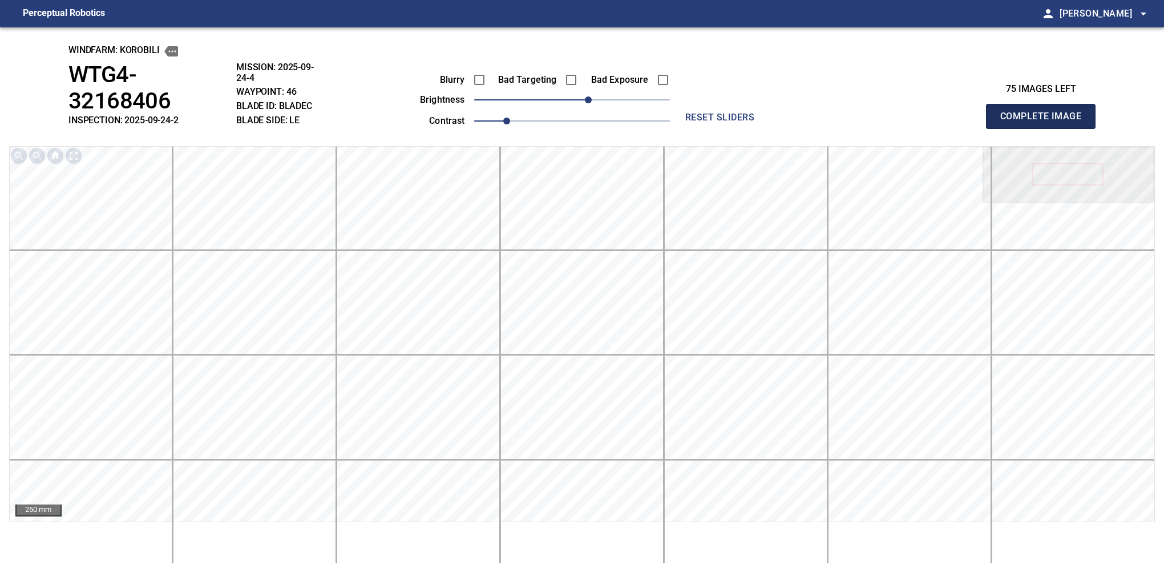
click at [1045, 105] on button "Complete Image" at bounding box center [1041, 116] width 110 height 25
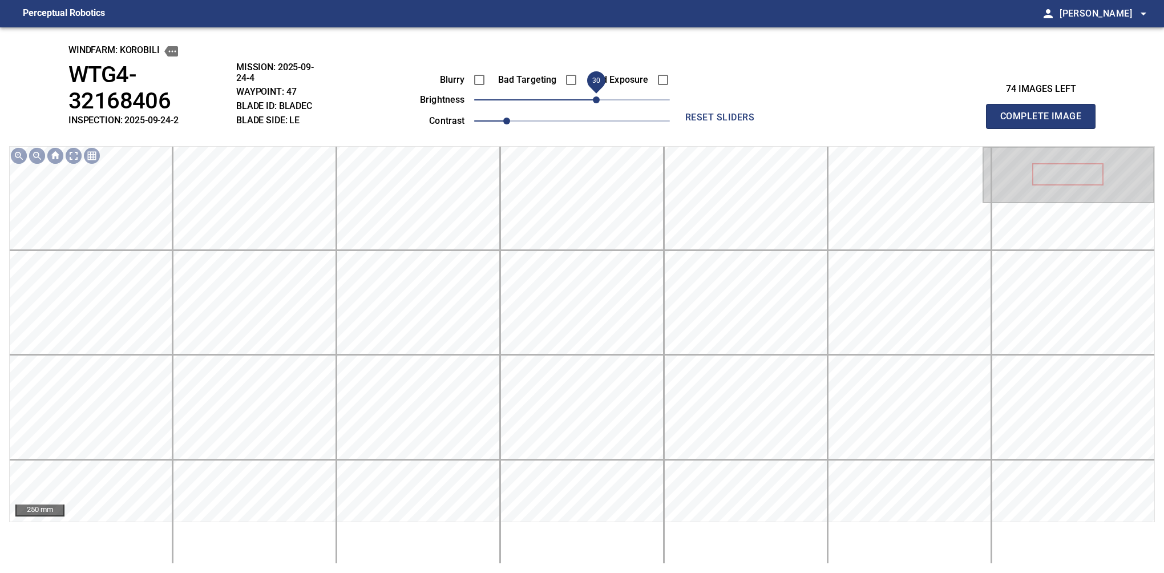
drag, startPoint x: 577, startPoint y: 106, endPoint x: 592, endPoint y: 103, distance: 15.7
click at [593, 103] on span "30" at bounding box center [596, 99] width 7 height 7
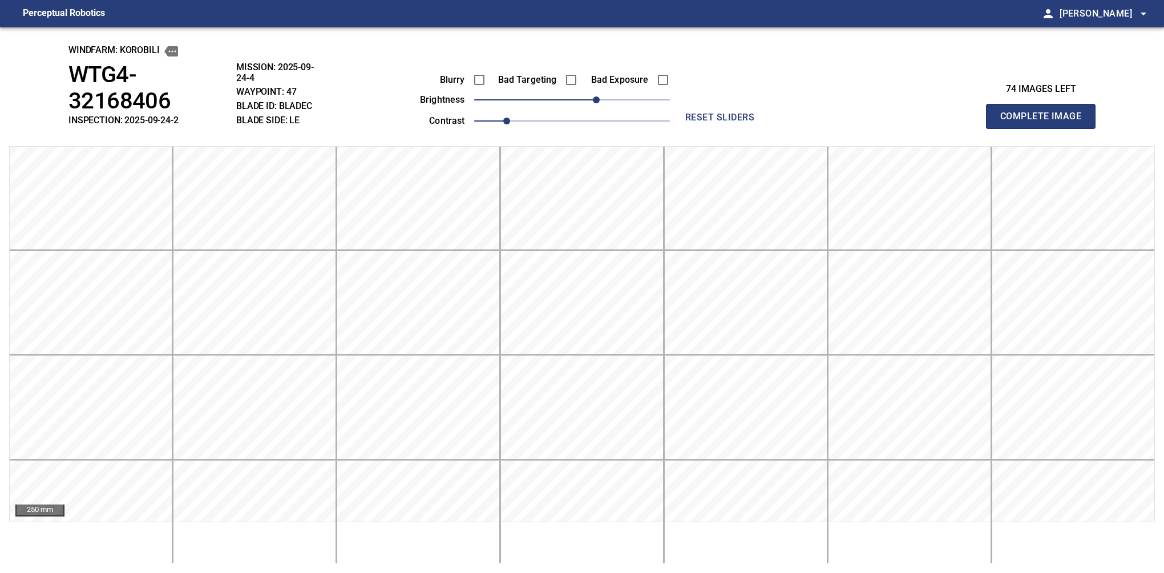
click at [1045, 105] on button "Complete Image" at bounding box center [1041, 116] width 110 height 25
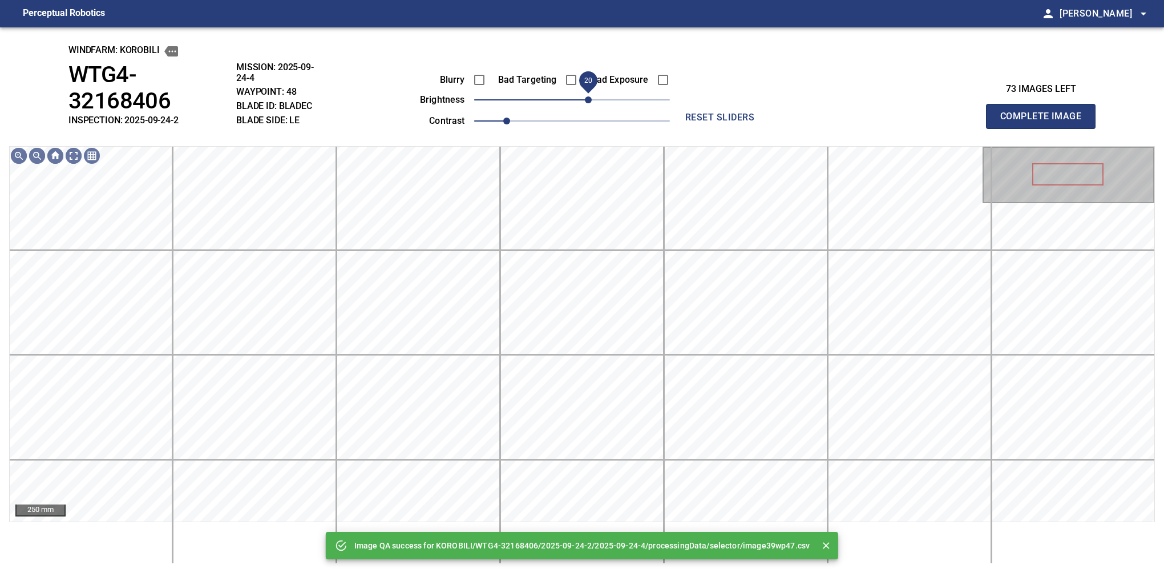
click at [589, 103] on span "20" at bounding box center [572, 100] width 196 height 16
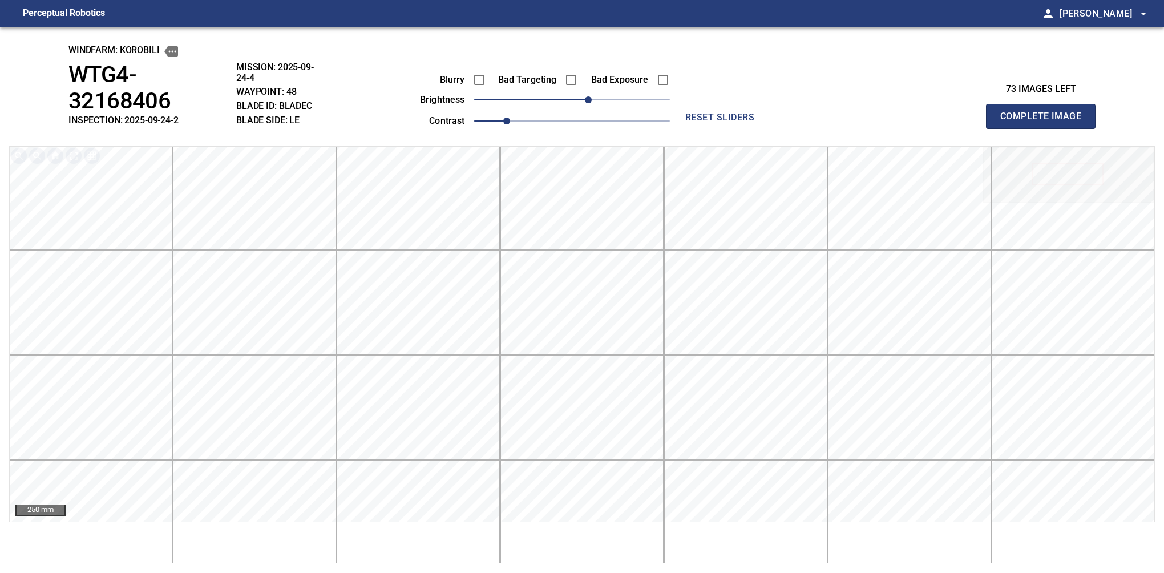
click at [1045, 105] on button "Complete Image" at bounding box center [1041, 116] width 110 height 25
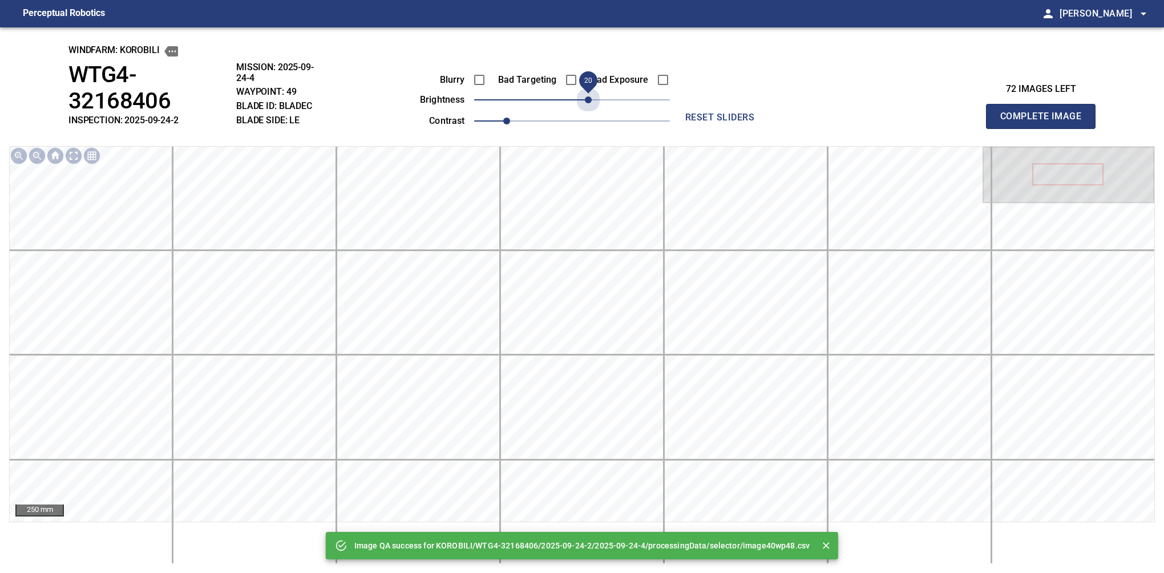
click at [589, 103] on span "20" at bounding box center [572, 100] width 196 height 16
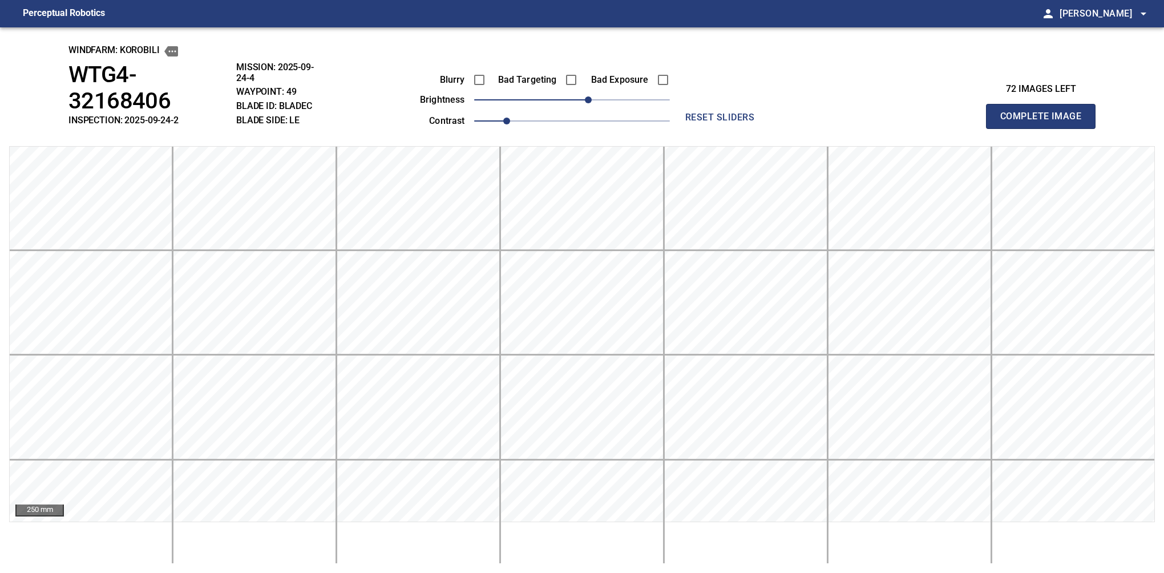
click at [1045, 105] on button "Complete Image" at bounding box center [1041, 116] width 110 height 25
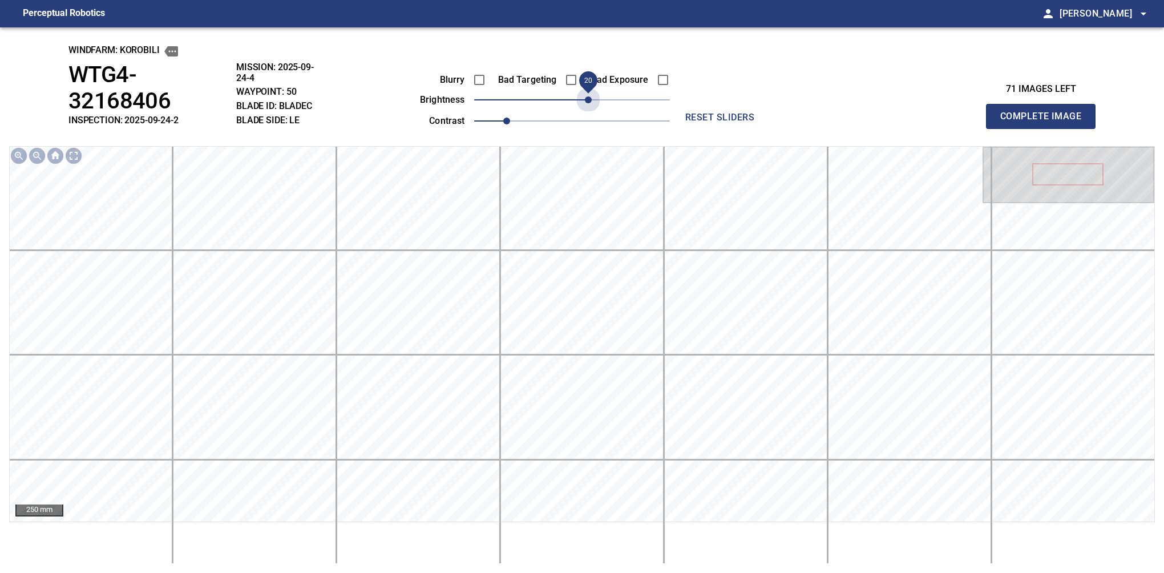
drag, startPoint x: 568, startPoint y: 107, endPoint x: 591, endPoint y: 114, distance: 23.7
click at [591, 114] on div "Blurry Bad Targeting Bad Exposure brightness 20 contrast 1" at bounding box center [532, 98] width 276 height 61
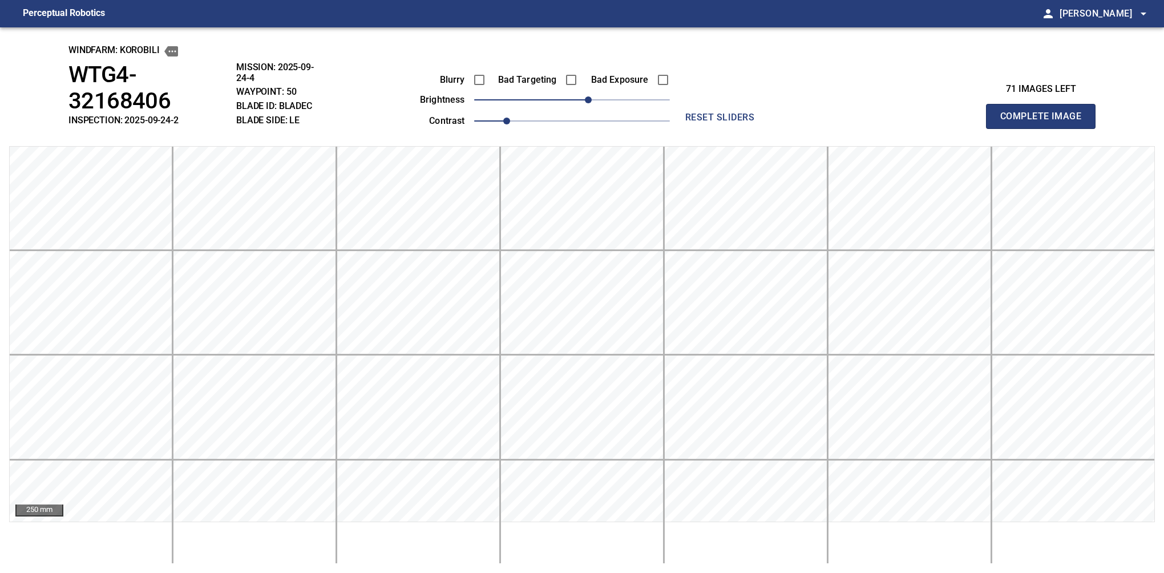
click at [1045, 105] on button "Complete Image" at bounding box center [1041, 116] width 110 height 25
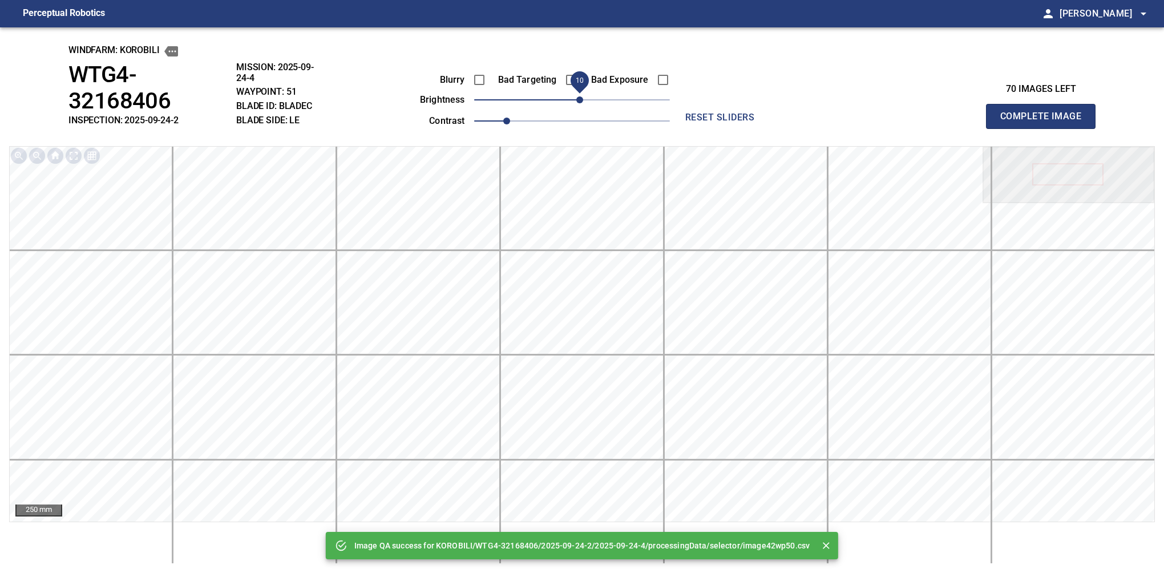
click at [581, 103] on span "10" at bounding box center [579, 99] width 7 height 7
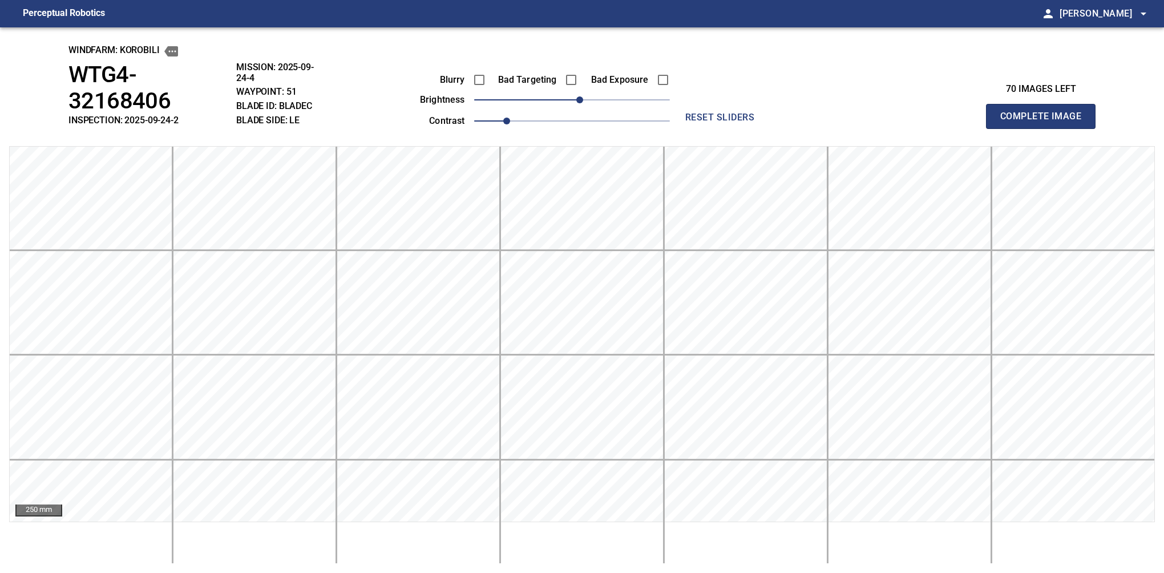
click at [1045, 105] on button "Complete Image" at bounding box center [1041, 116] width 110 height 25
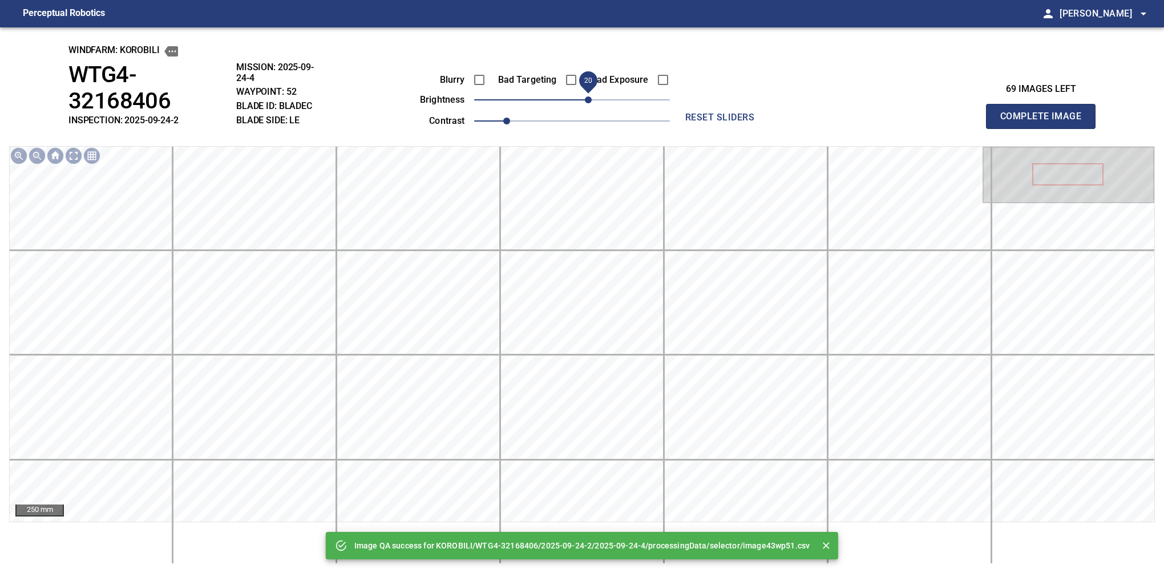
click at [585, 103] on span "20" at bounding box center [588, 99] width 7 height 7
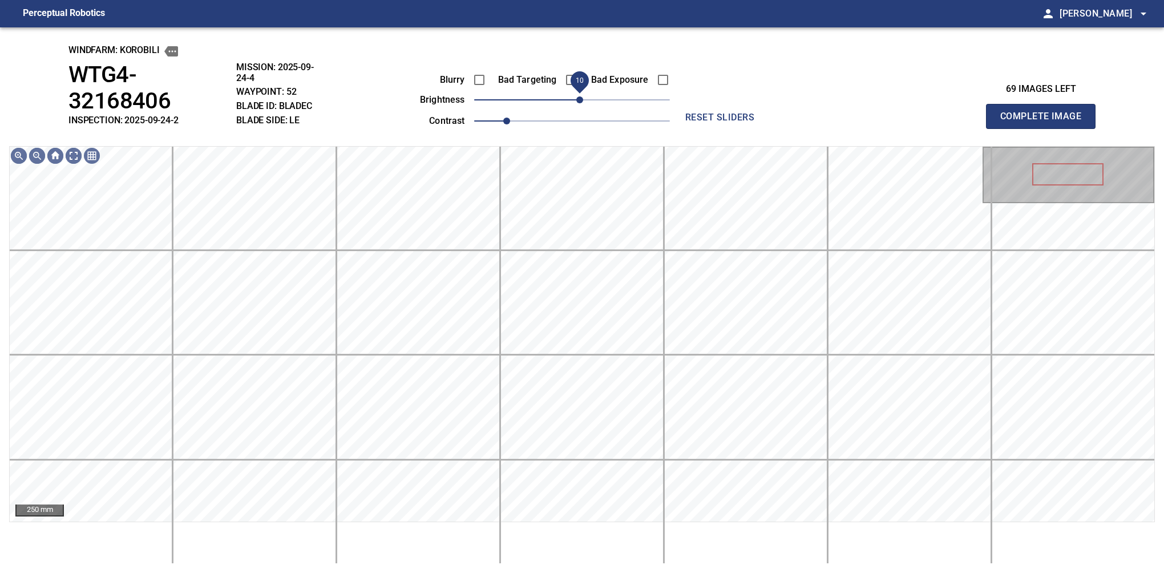
click at [583, 103] on span "10" at bounding box center [579, 99] width 7 height 7
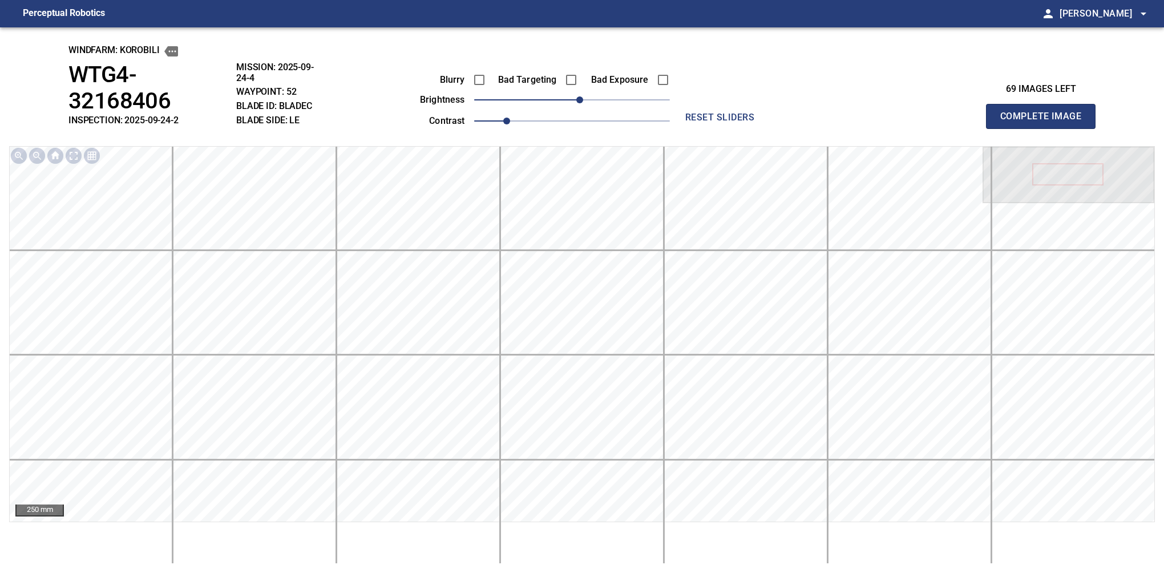
click at [1045, 105] on button "Complete Image" at bounding box center [1041, 116] width 110 height 25
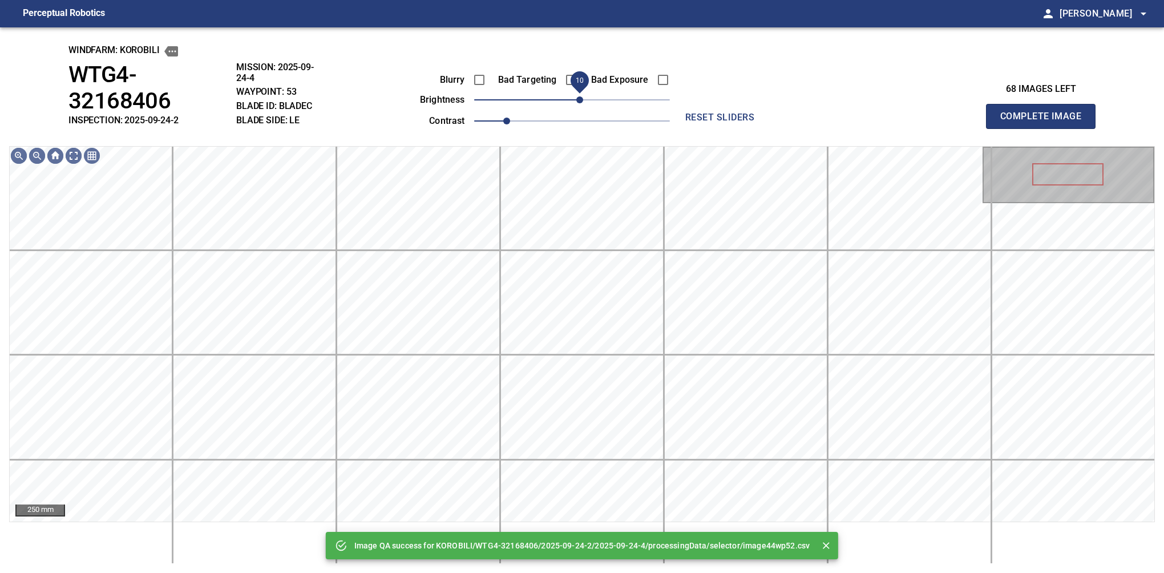
drag, startPoint x: 591, startPoint y: 102, endPoint x: 584, endPoint y: 98, distance: 8.2
click at [584, 98] on span "10" at bounding box center [572, 100] width 196 height 16
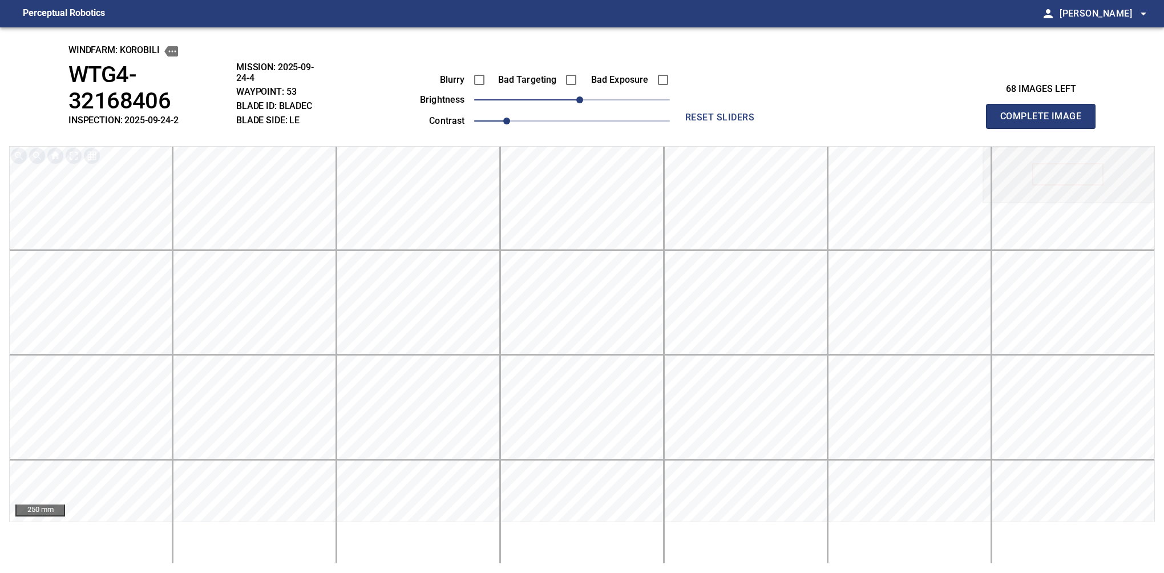
click at [1045, 105] on button "Complete Image" at bounding box center [1041, 116] width 110 height 25
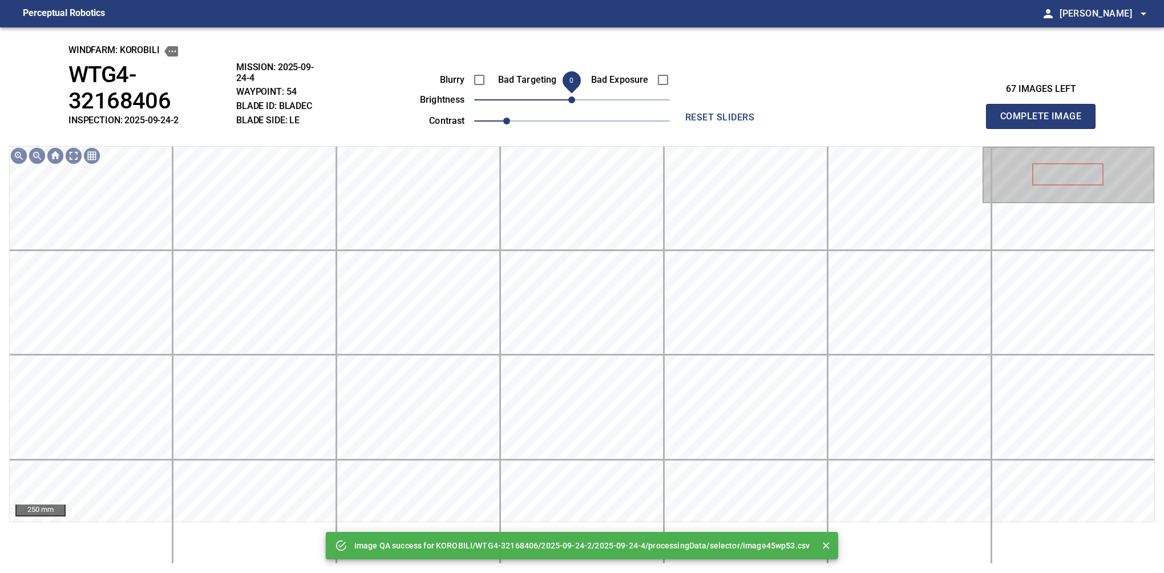
drag, startPoint x: 584, startPoint y: 98, endPoint x: 576, endPoint y: 98, distance: 8.0
click at [576, 98] on span "0" at bounding box center [572, 100] width 196 height 16
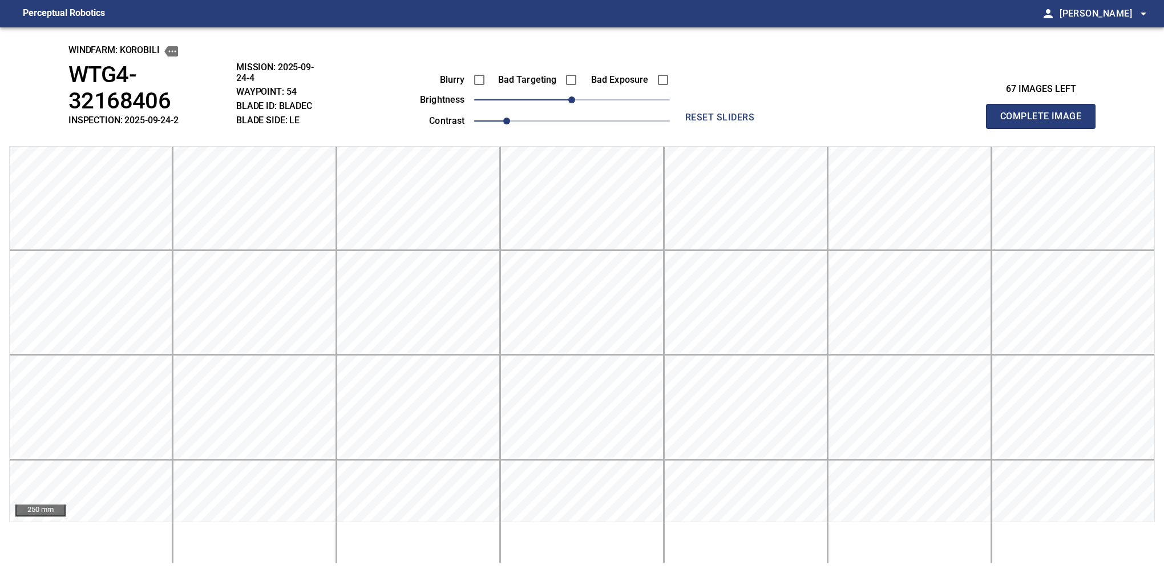
click at [1045, 105] on button "Complete Image" at bounding box center [1041, 116] width 110 height 25
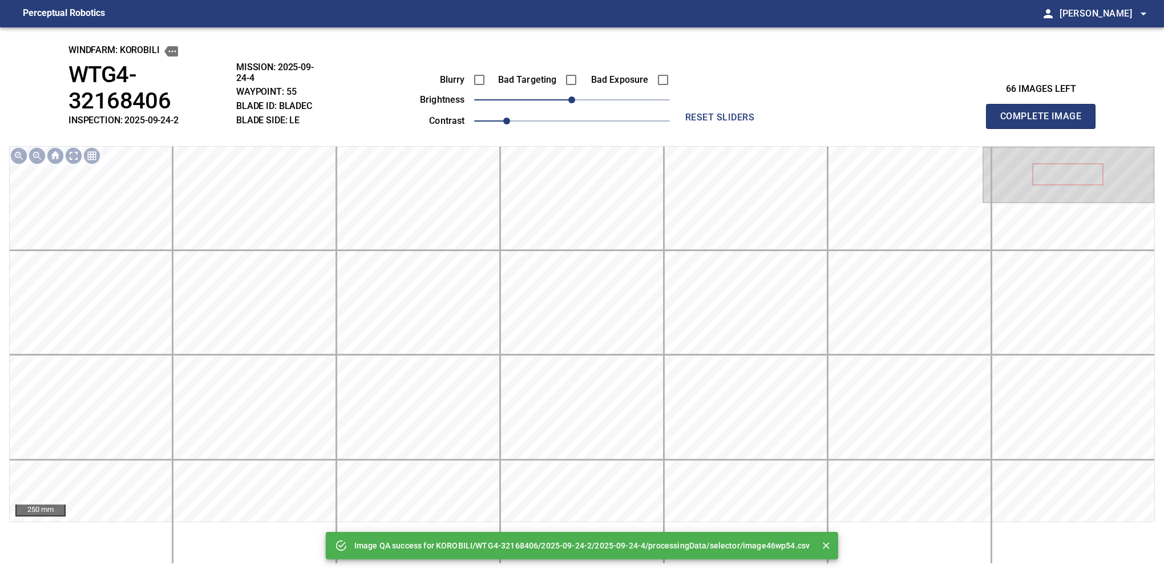
click at [1045, 105] on button "Complete Image" at bounding box center [1041, 116] width 110 height 25
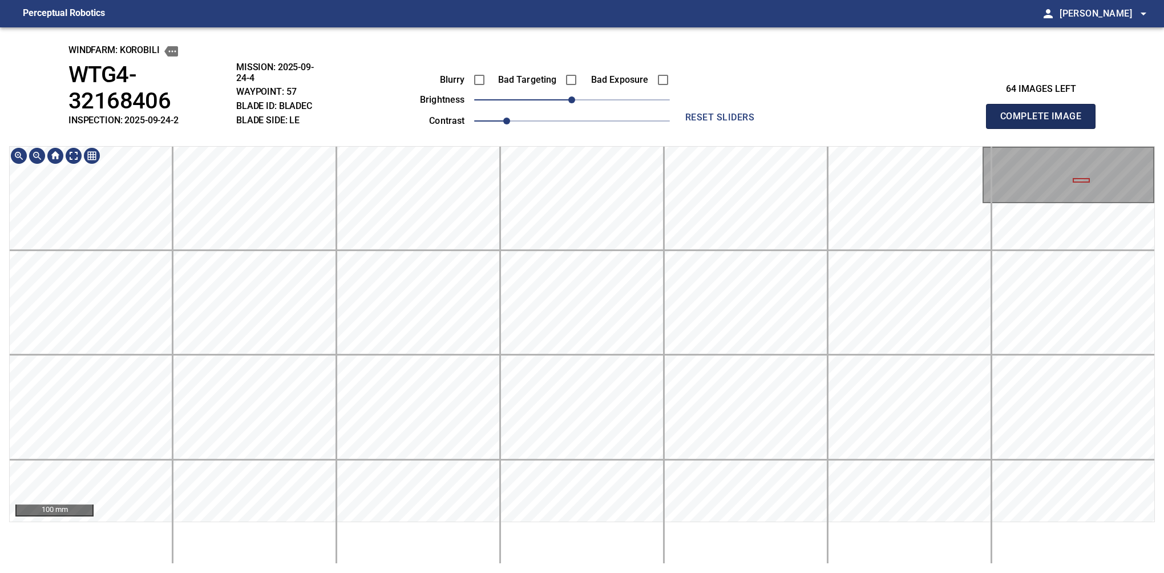
click at [1045, 105] on button "Complete Image" at bounding box center [1041, 116] width 110 height 25
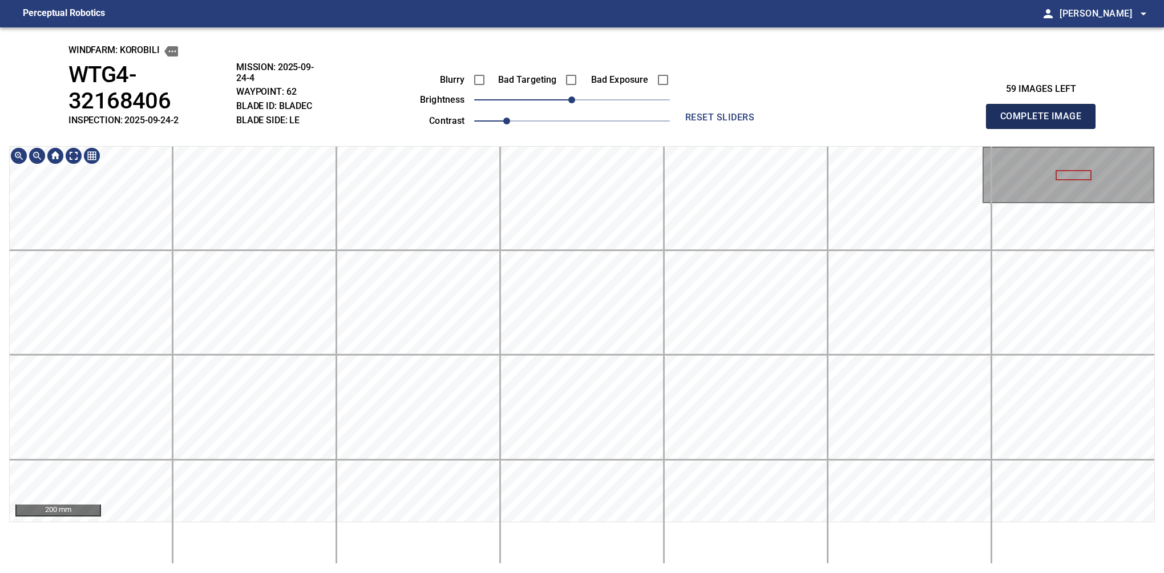
click at [1045, 105] on button "Complete Image" at bounding box center [1041, 116] width 110 height 25
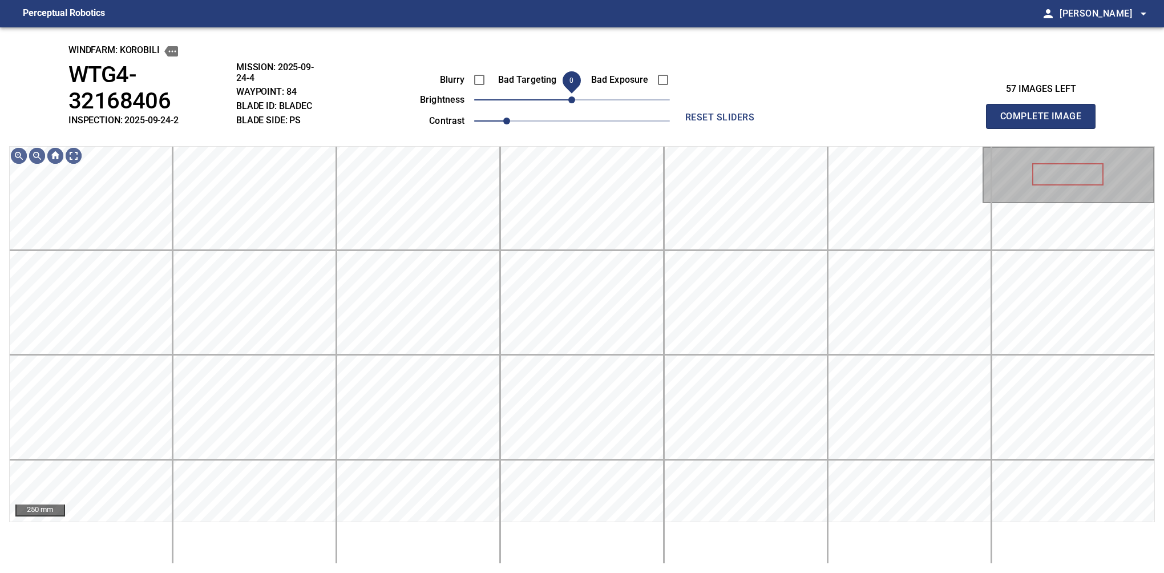
drag, startPoint x: 577, startPoint y: 100, endPoint x: 571, endPoint y: 100, distance: 6.3
click at [571, 100] on span "0" at bounding box center [571, 99] width 7 height 7
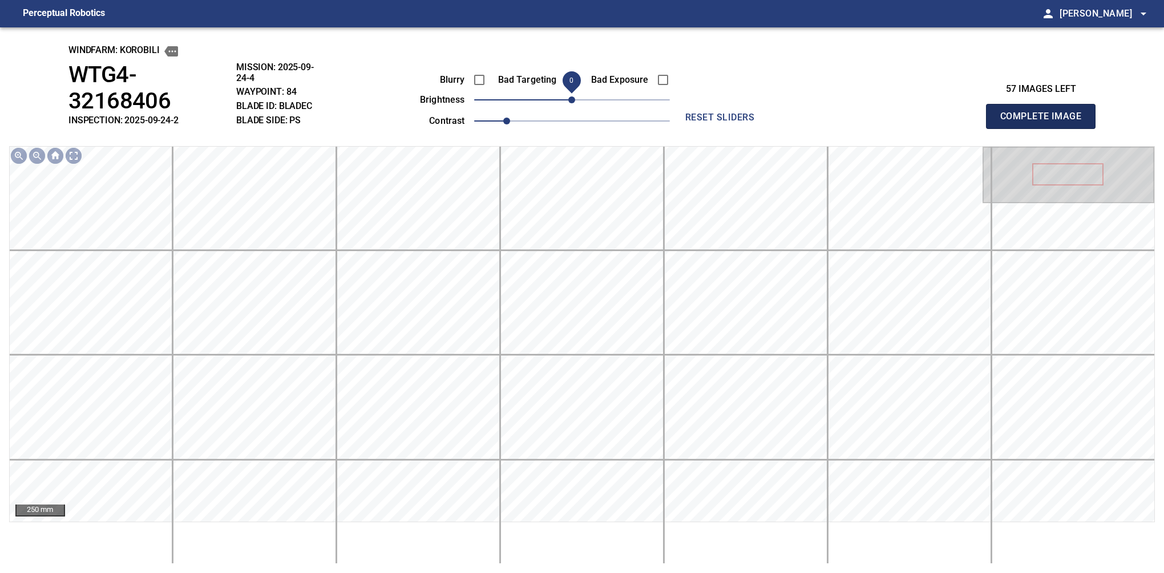
click at [1045, 105] on button "Complete Image" at bounding box center [1041, 116] width 110 height 25
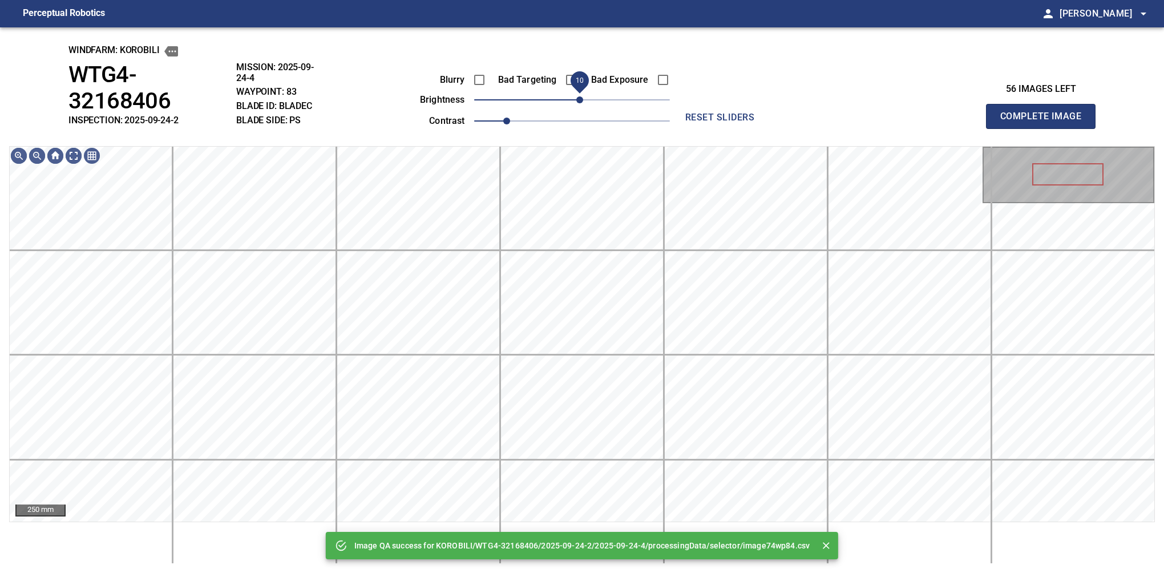
click at [581, 100] on span "10" at bounding box center [579, 99] width 7 height 7
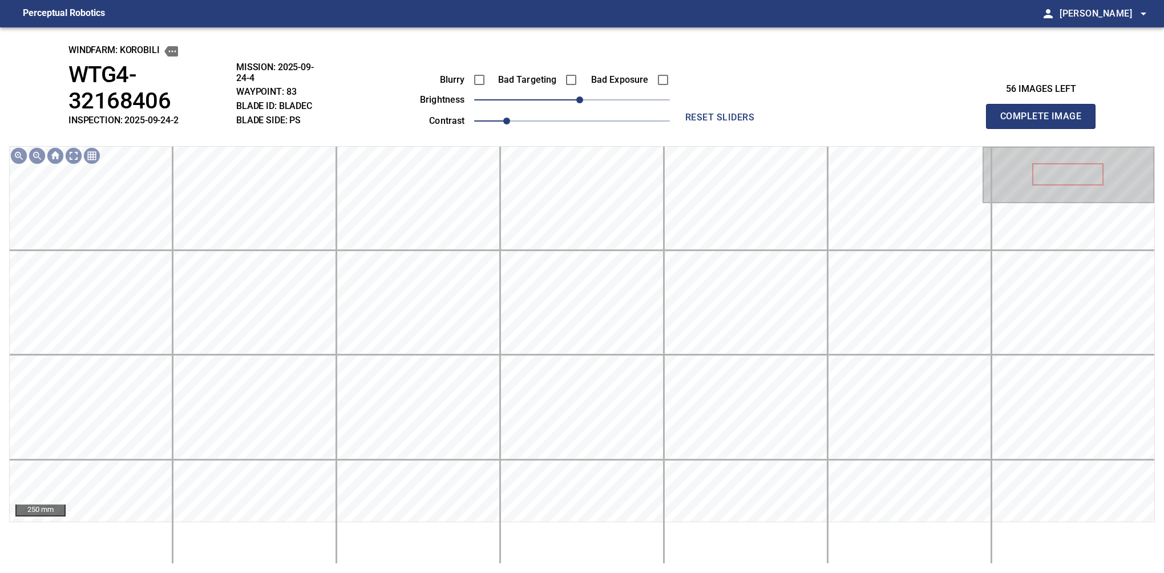
click at [1045, 105] on button "Complete Image" at bounding box center [1041, 116] width 110 height 25
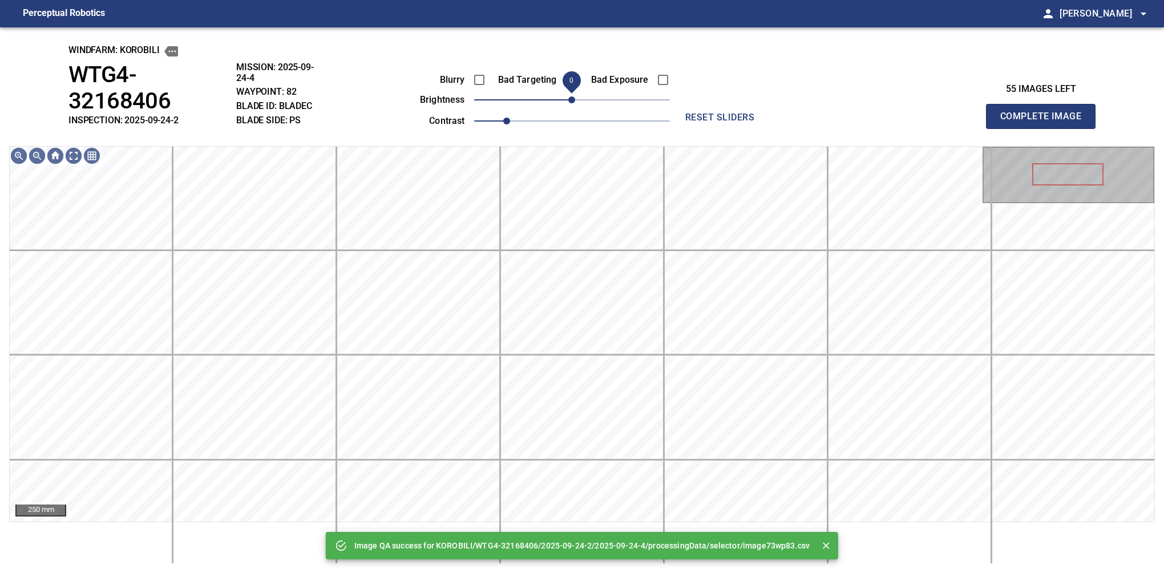
drag, startPoint x: 581, startPoint y: 100, endPoint x: 575, endPoint y: 102, distance: 6.5
click at [575, 102] on span "0" at bounding box center [571, 99] width 7 height 7
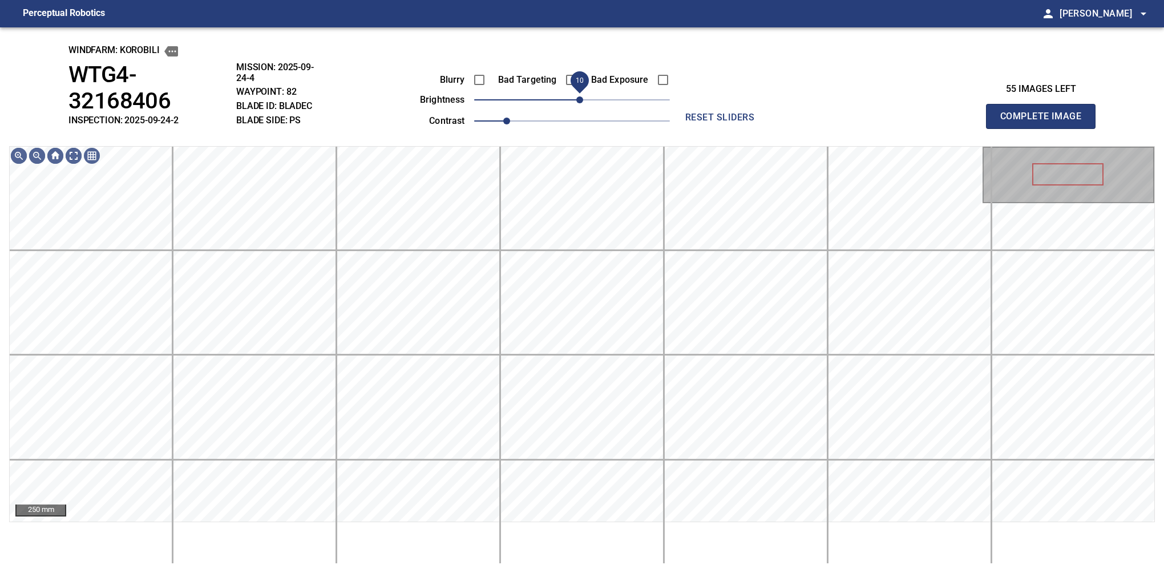
click at [579, 102] on span "10" at bounding box center [579, 99] width 7 height 7
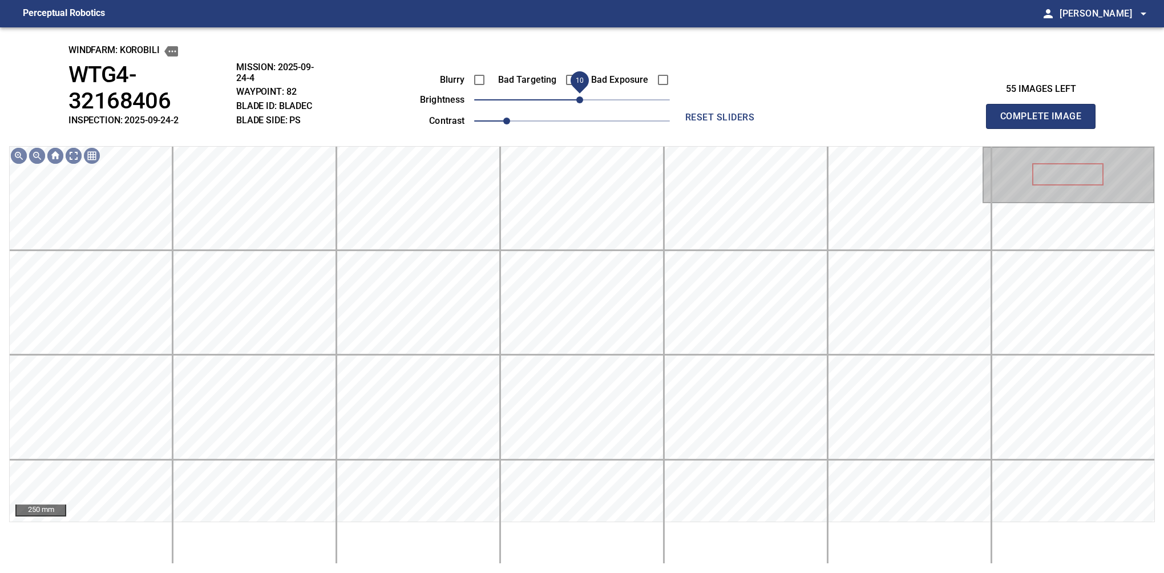
click at [1045, 105] on button "Complete Image" at bounding box center [1041, 116] width 110 height 25
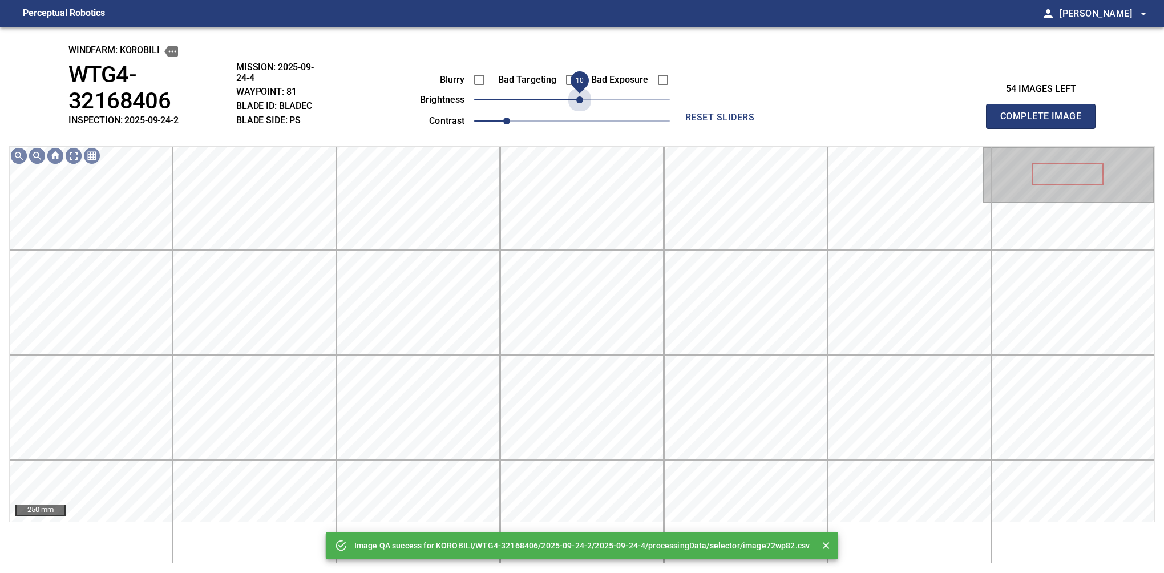
click at [579, 102] on span "10" at bounding box center [579, 99] width 7 height 7
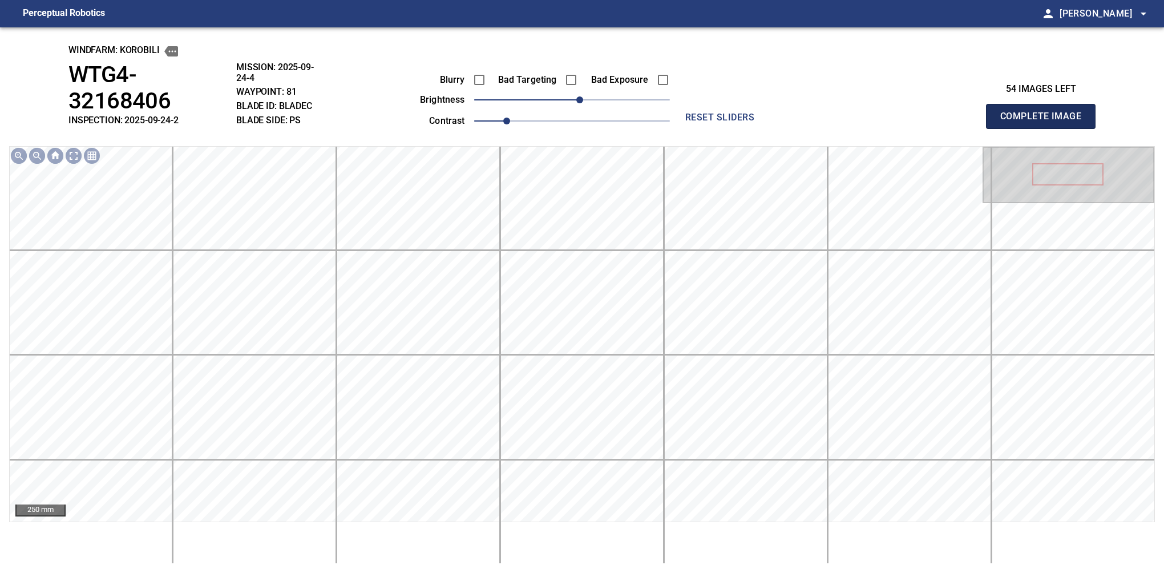
click at [1045, 105] on button "Complete Image" at bounding box center [1041, 116] width 110 height 25
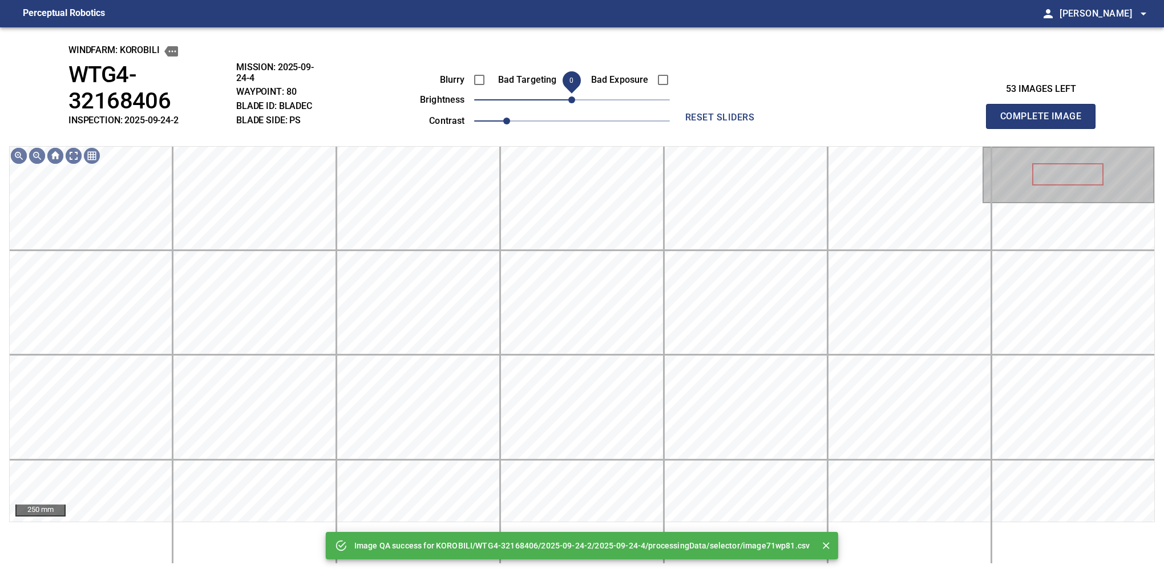
click at [575, 98] on span "0" at bounding box center [571, 99] width 7 height 7
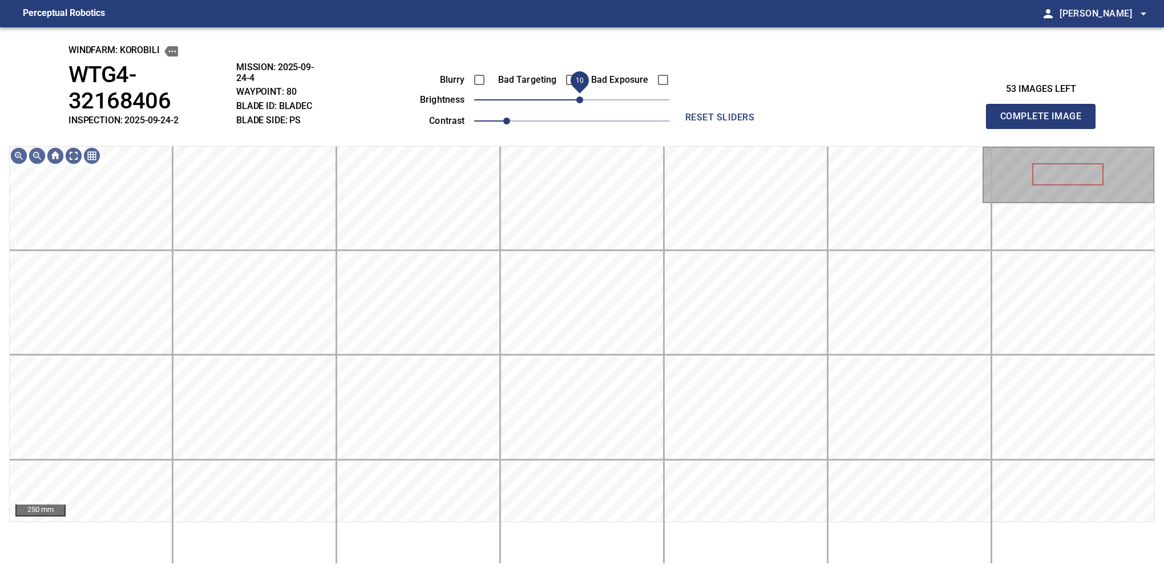
click at [579, 98] on span "10" at bounding box center [579, 99] width 7 height 7
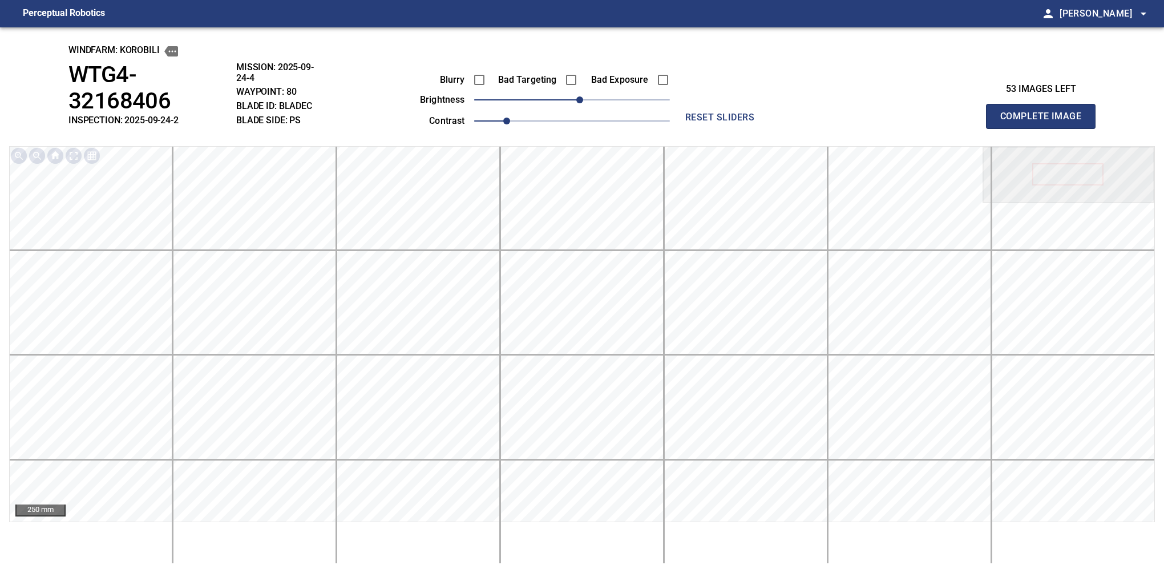
click at [1045, 105] on button "Complete Image" at bounding box center [1041, 116] width 110 height 25
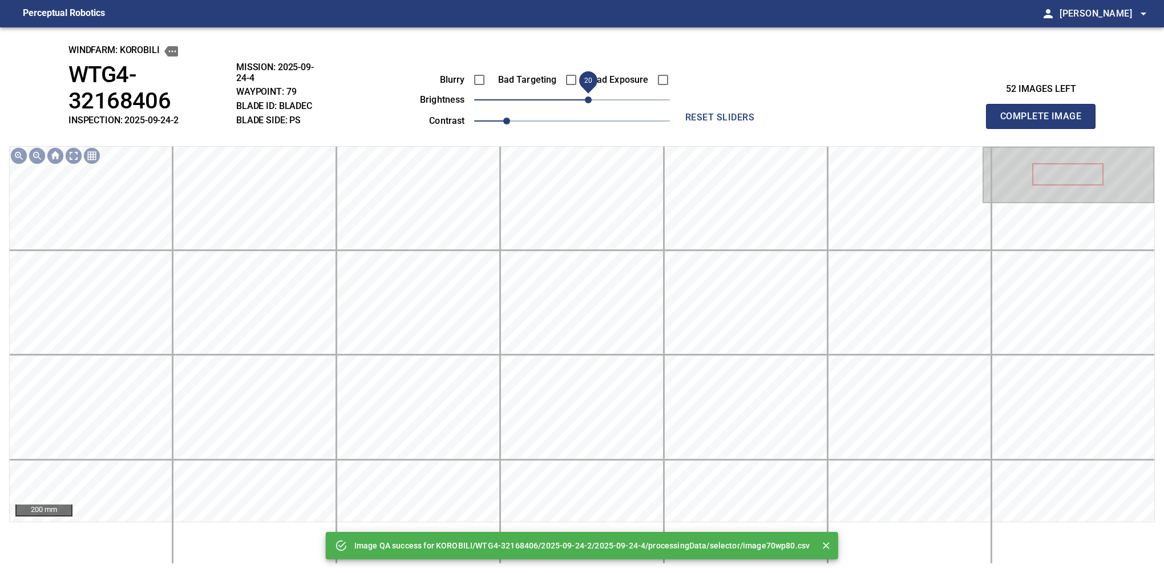
drag, startPoint x: 579, startPoint y: 98, endPoint x: 587, endPoint y: 96, distance: 8.2
click at [587, 96] on span "20" at bounding box center [588, 99] width 7 height 7
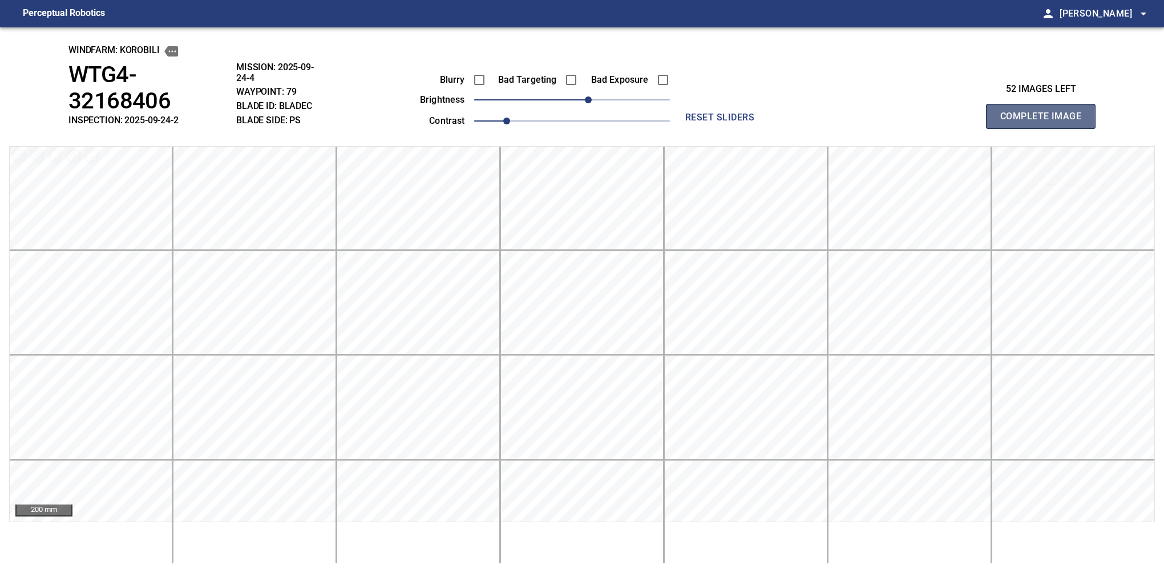
click at [1045, 105] on button "Complete Image" at bounding box center [1041, 116] width 110 height 25
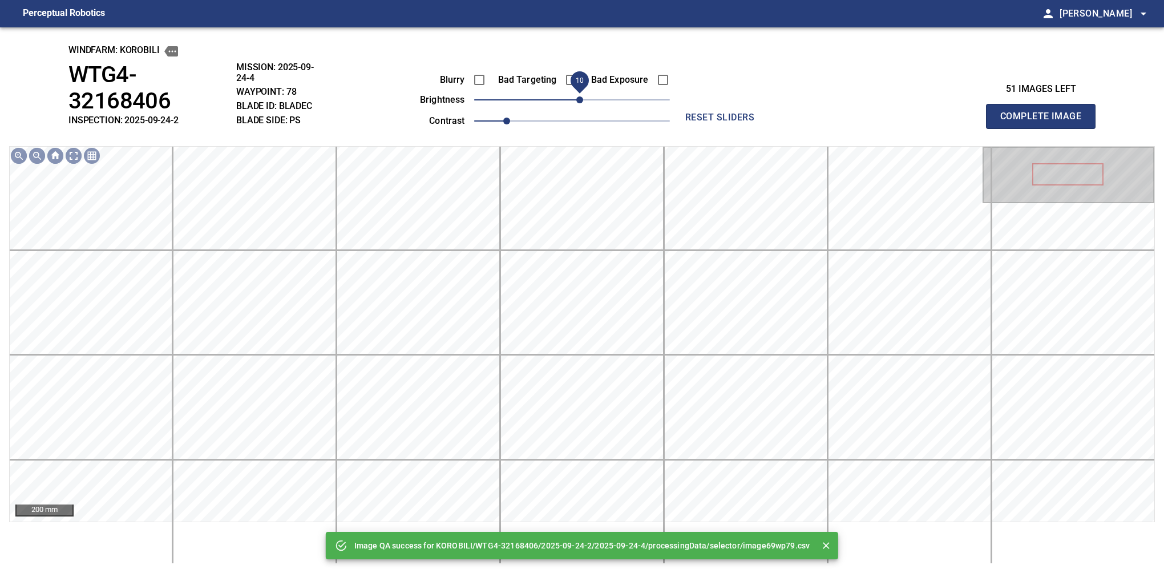
drag, startPoint x: 587, startPoint y: 96, endPoint x: 581, endPoint y: 98, distance: 6.0
click at [581, 98] on span "10" at bounding box center [572, 100] width 196 height 16
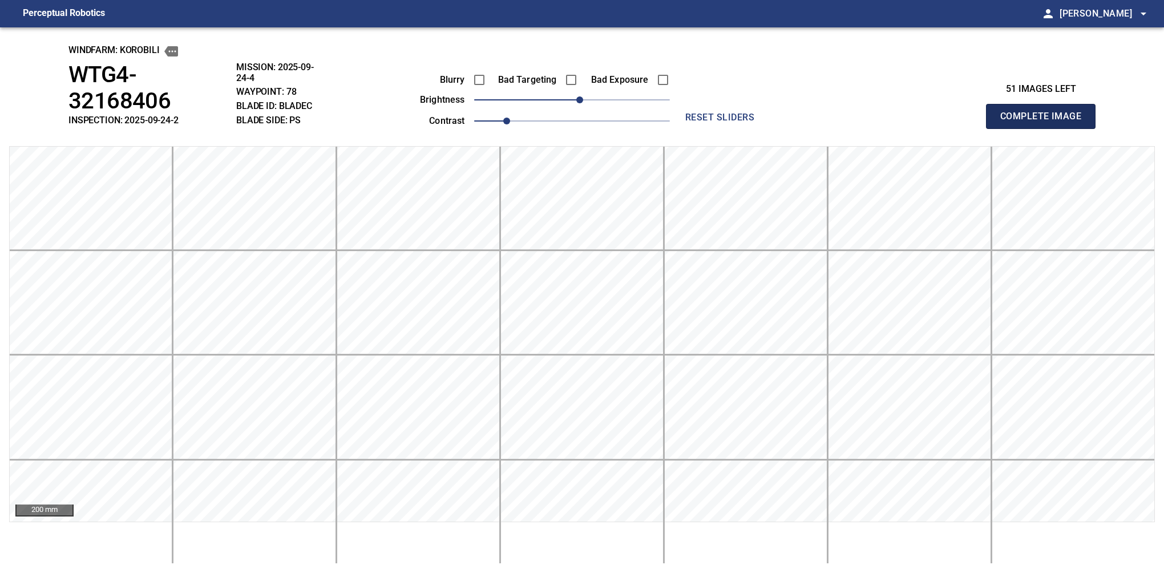
click at [1045, 105] on button "Complete Image" at bounding box center [1041, 116] width 110 height 25
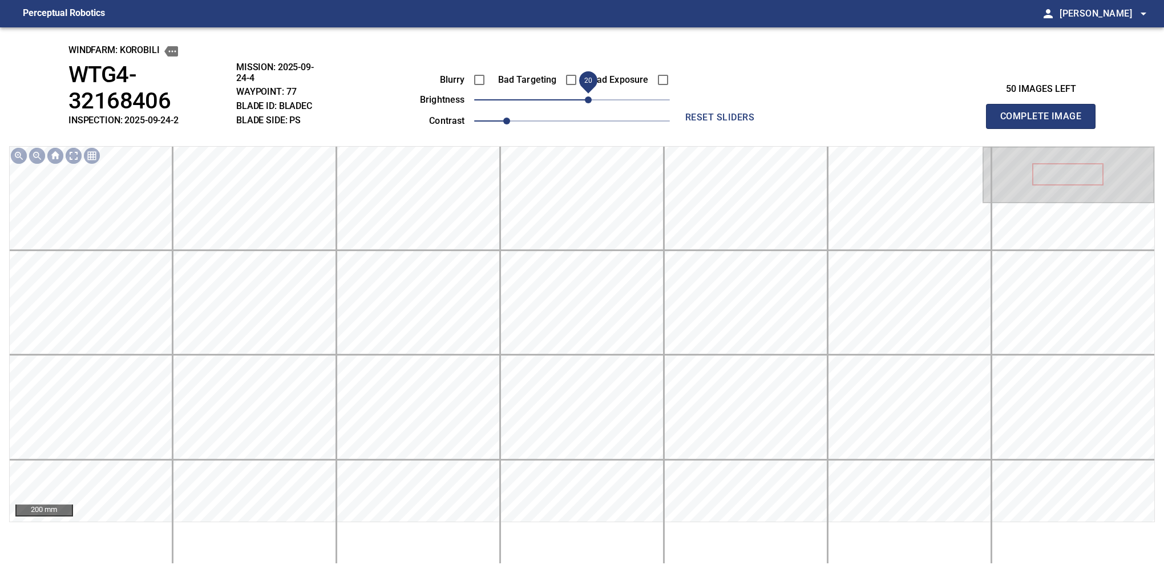
drag, startPoint x: 579, startPoint y: 102, endPoint x: 585, endPoint y: 98, distance: 7.0
click at [585, 98] on span "20" at bounding box center [588, 99] width 7 height 7
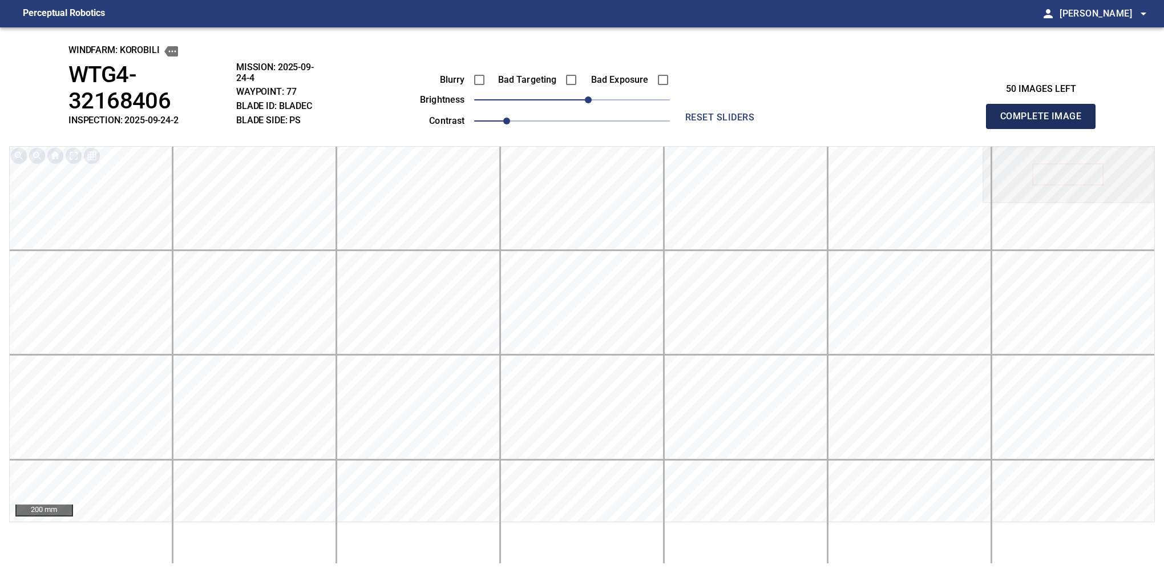
click at [1045, 105] on button "Complete Image" at bounding box center [1041, 116] width 110 height 25
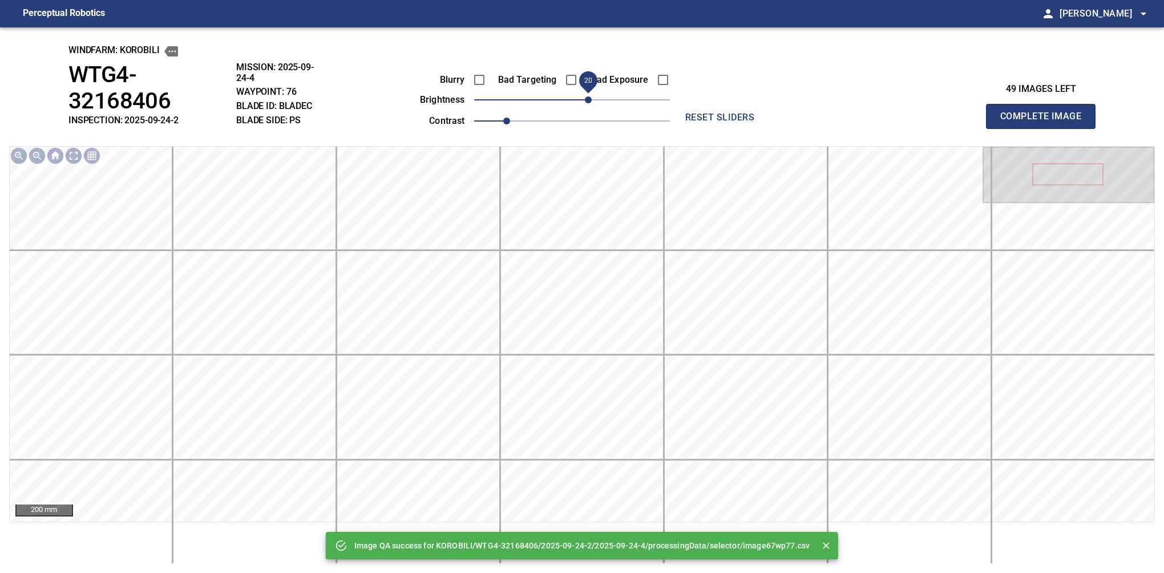
drag, startPoint x: 575, startPoint y: 98, endPoint x: 586, endPoint y: 98, distance: 11.4
click at [586, 98] on span "20" at bounding box center [588, 99] width 7 height 7
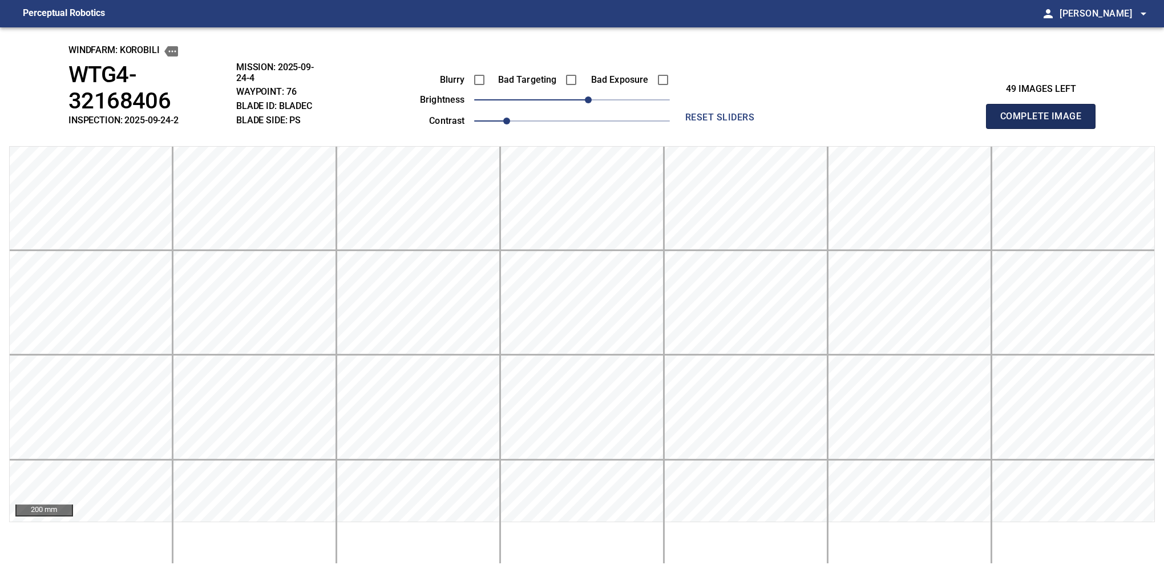
click at [1045, 105] on button "Complete Image" at bounding box center [1041, 116] width 110 height 25
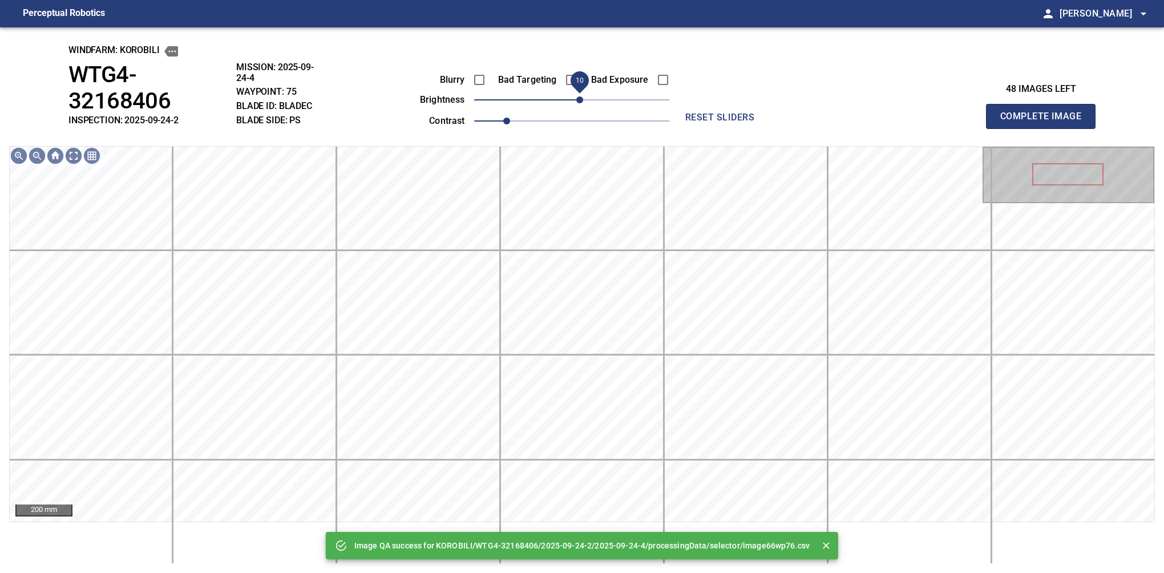
click at [583, 102] on span "10" at bounding box center [579, 99] width 7 height 7
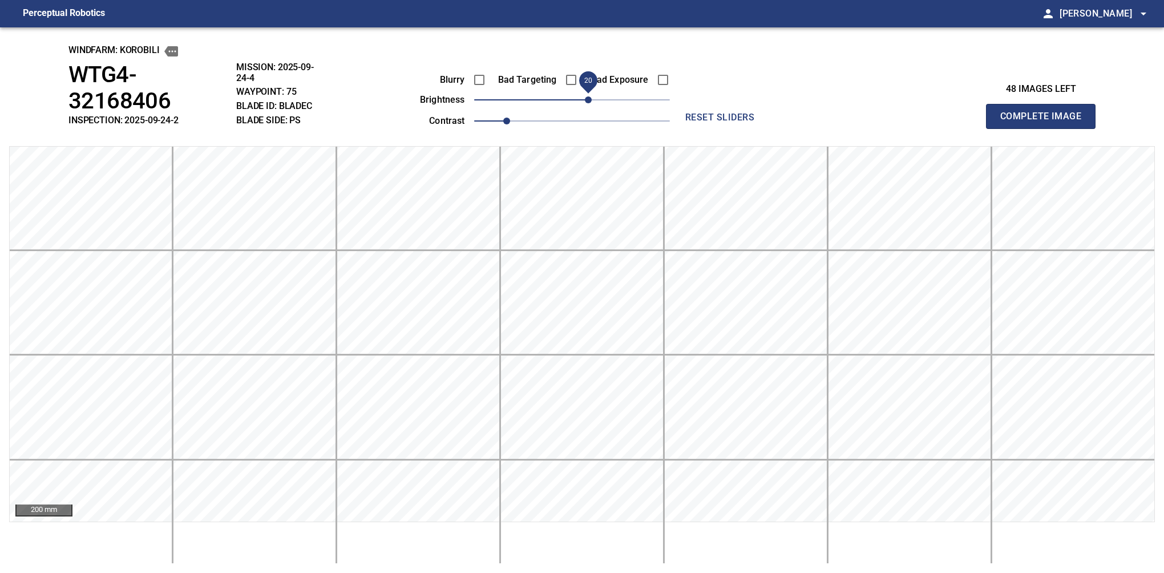
click at [589, 102] on span "20" at bounding box center [588, 99] width 7 height 7
click at [1045, 105] on button "Complete Image" at bounding box center [1041, 116] width 110 height 25
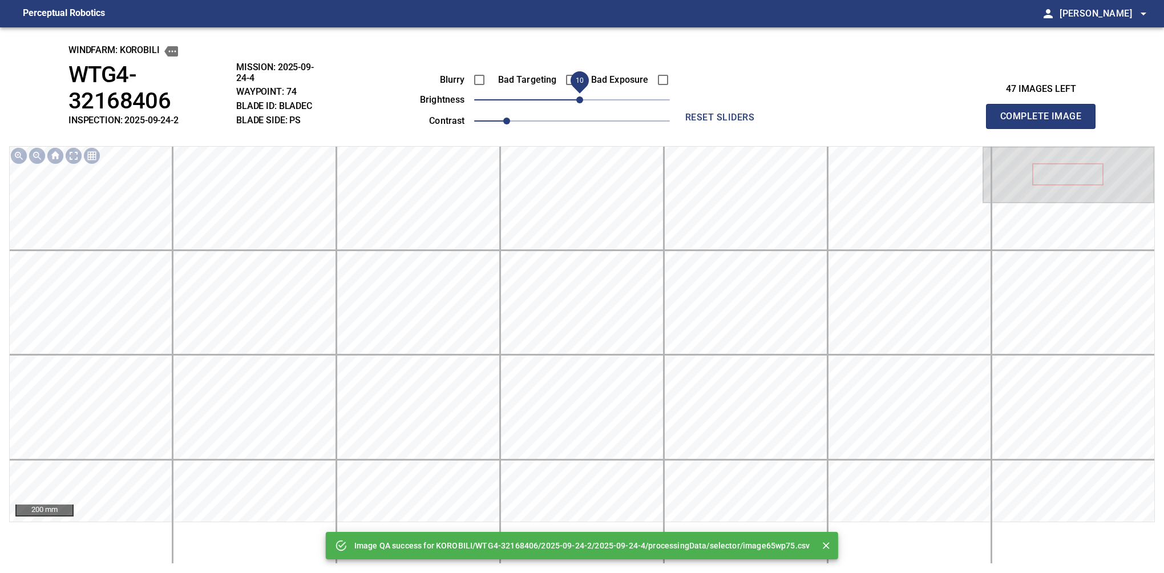
drag, startPoint x: 575, startPoint y: 96, endPoint x: 582, endPoint y: 96, distance: 7.4
click at [582, 96] on span "10" at bounding box center [579, 99] width 7 height 7
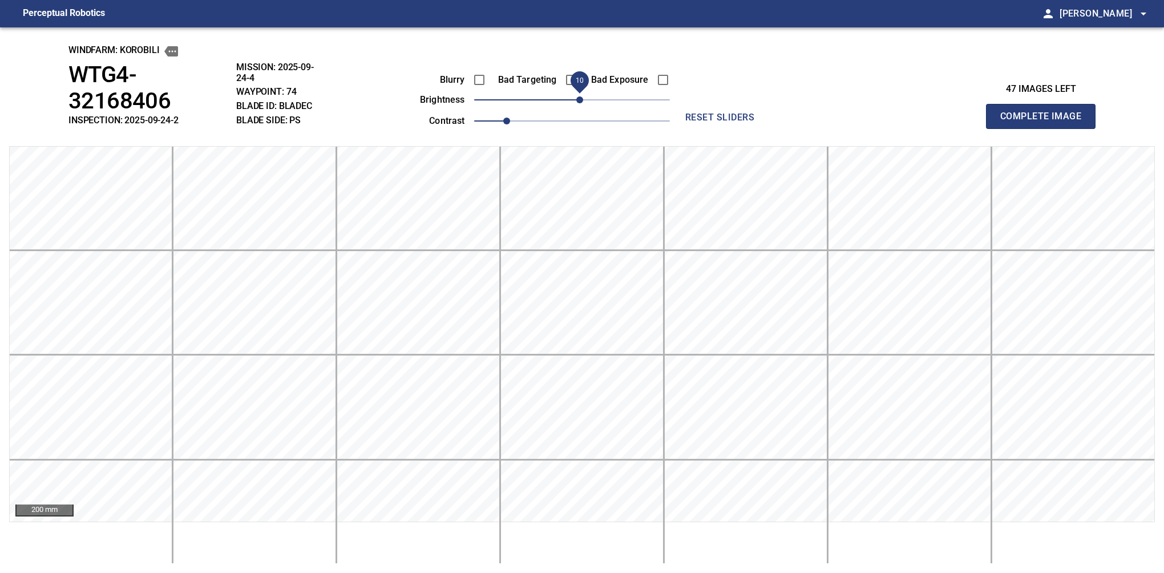
click at [1045, 105] on button "Complete Image" at bounding box center [1041, 116] width 110 height 25
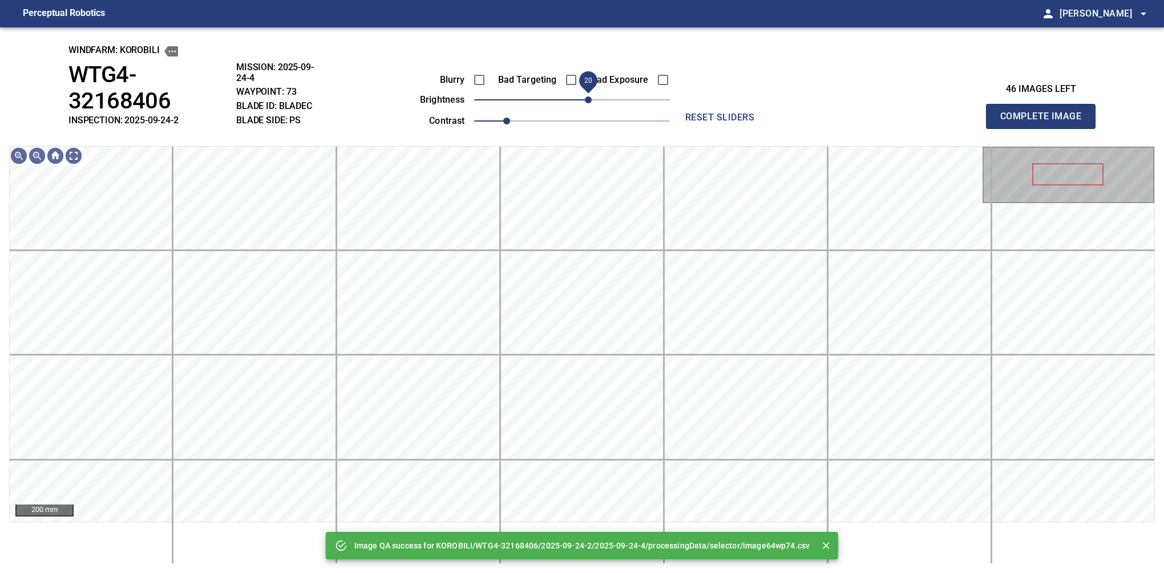
drag, startPoint x: 575, startPoint y: 100, endPoint x: 590, endPoint y: 96, distance: 15.9
click at [590, 96] on span "20" at bounding box center [588, 99] width 7 height 7
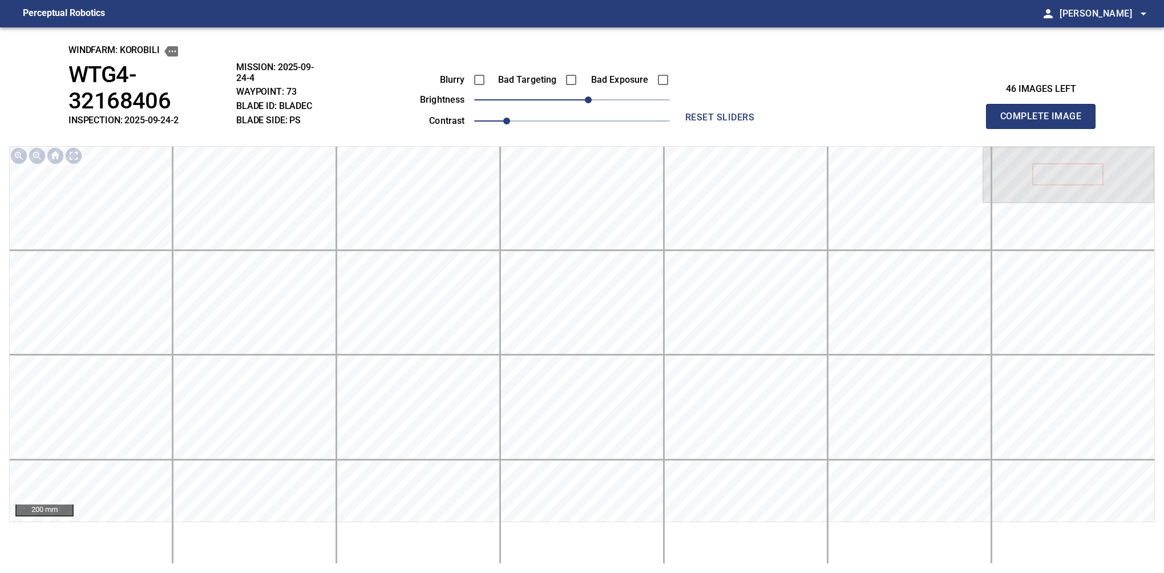
click at [1045, 105] on button "Complete Image" at bounding box center [1041, 116] width 110 height 25
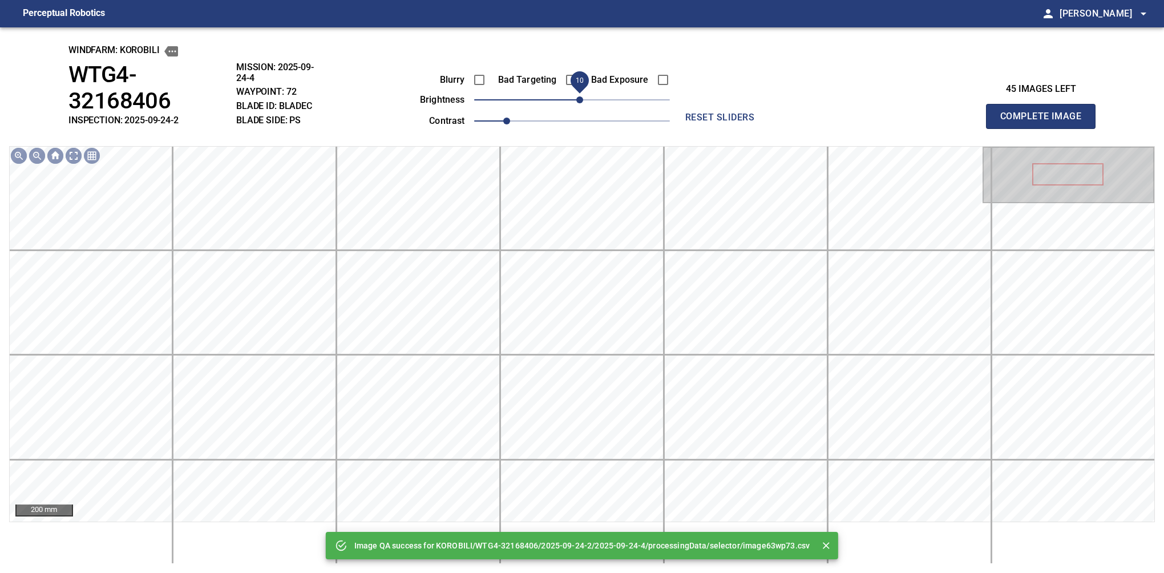
drag, startPoint x: 574, startPoint y: 98, endPoint x: 580, endPoint y: 96, distance: 6.1
click at [580, 96] on span "10" at bounding box center [579, 99] width 7 height 7
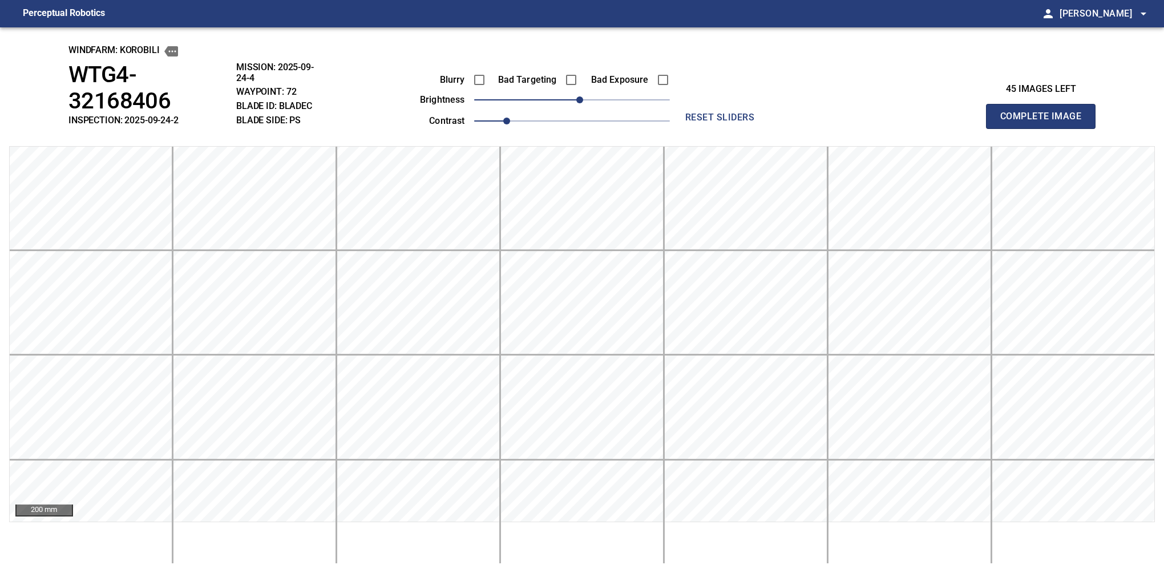
click at [1045, 105] on button "Complete Image" at bounding box center [1041, 116] width 110 height 25
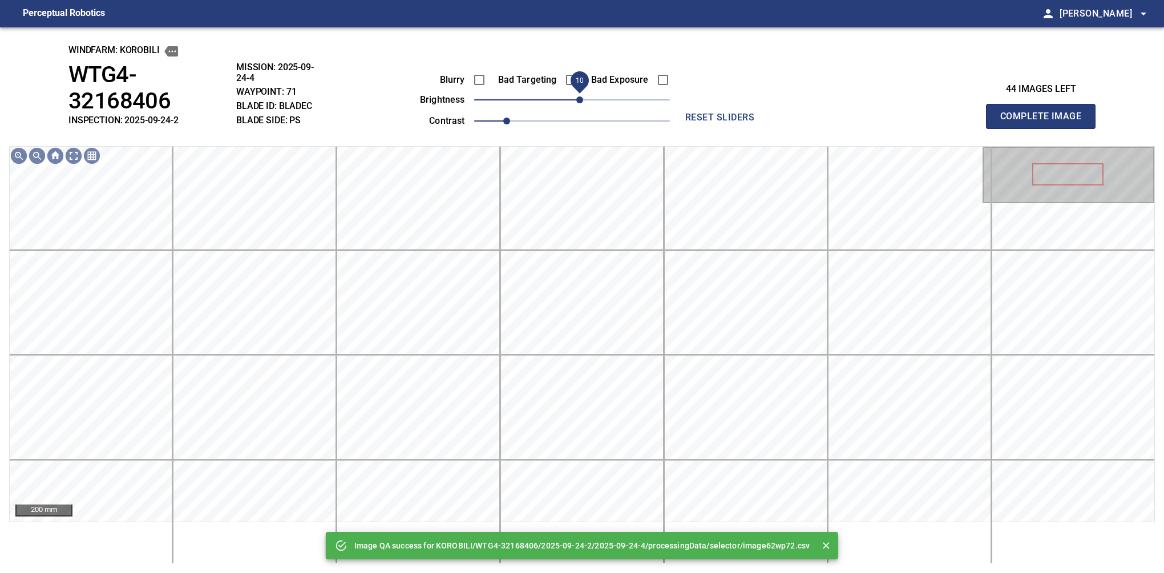
drag, startPoint x: 577, startPoint y: 96, endPoint x: 582, endPoint y: 105, distance: 10.8
click at [582, 103] on span "10" at bounding box center [579, 99] width 7 height 7
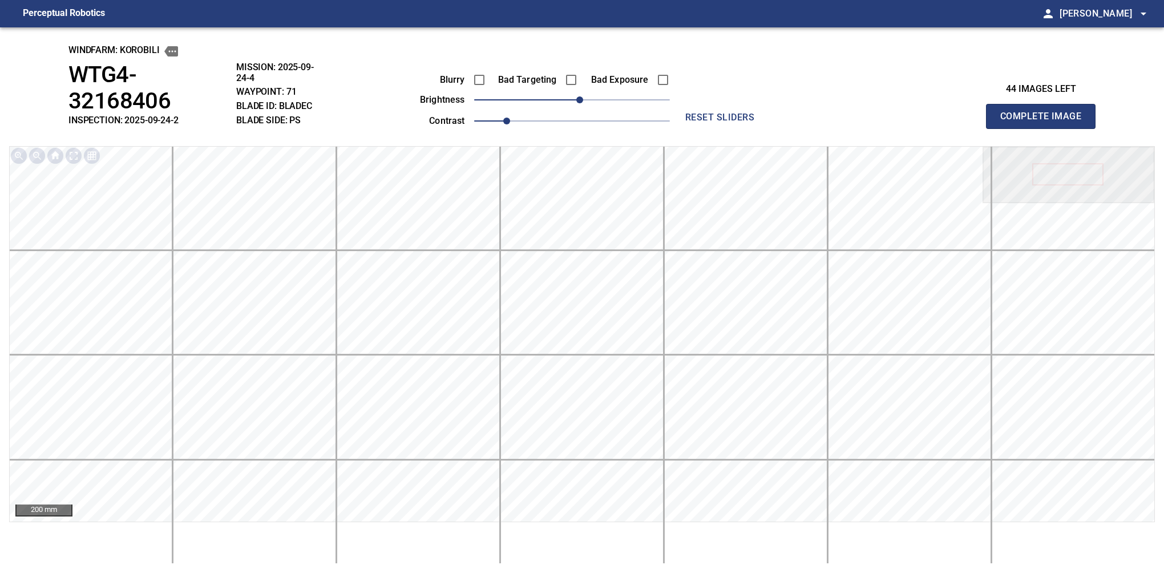
click at [1045, 105] on button "Complete Image" at bounding box center [1041, 116] width 110 height 25
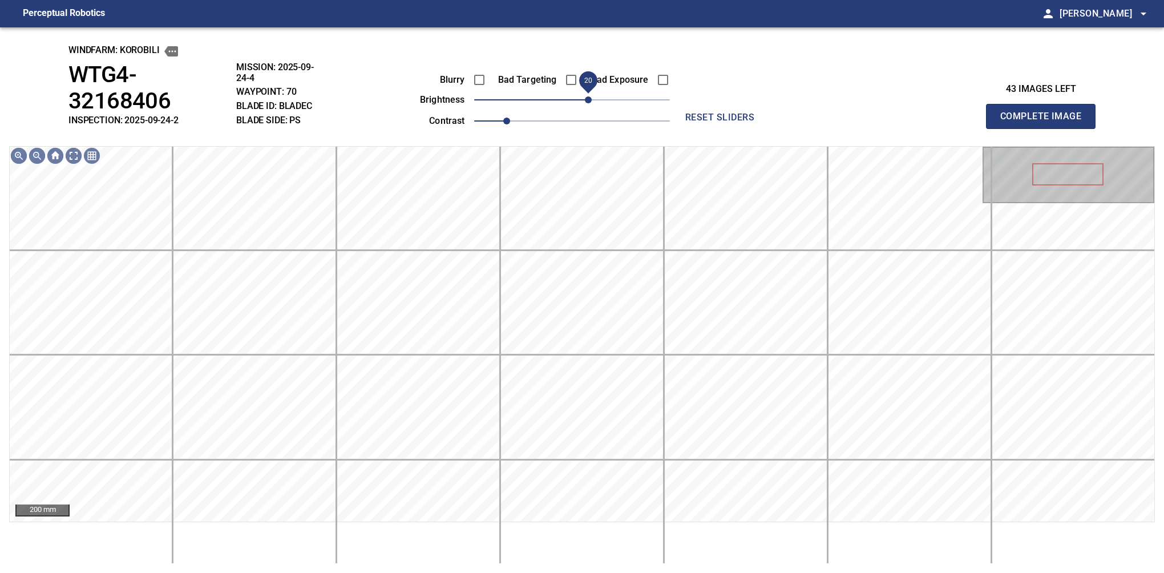
drag, startPoint x: 582, startPoint y: 105, endPoint x: 584, endPoint y: 99, distance: 6.0
click at [584, 99] on span "20" at bounding box center [572, 100] width 196 height 16
click at [581, 101] on span "10" at bounding box center [579, 99] width 7 height 7
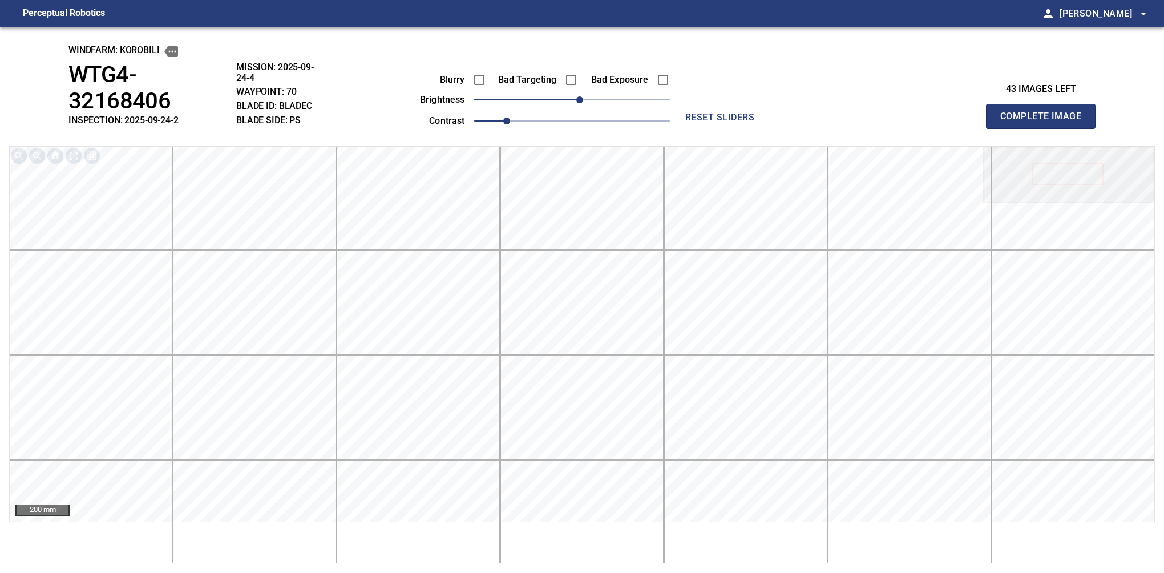
click at [1045, 105] on button "Complete Image" at bounding box center [1041, 116] width 110 height 25
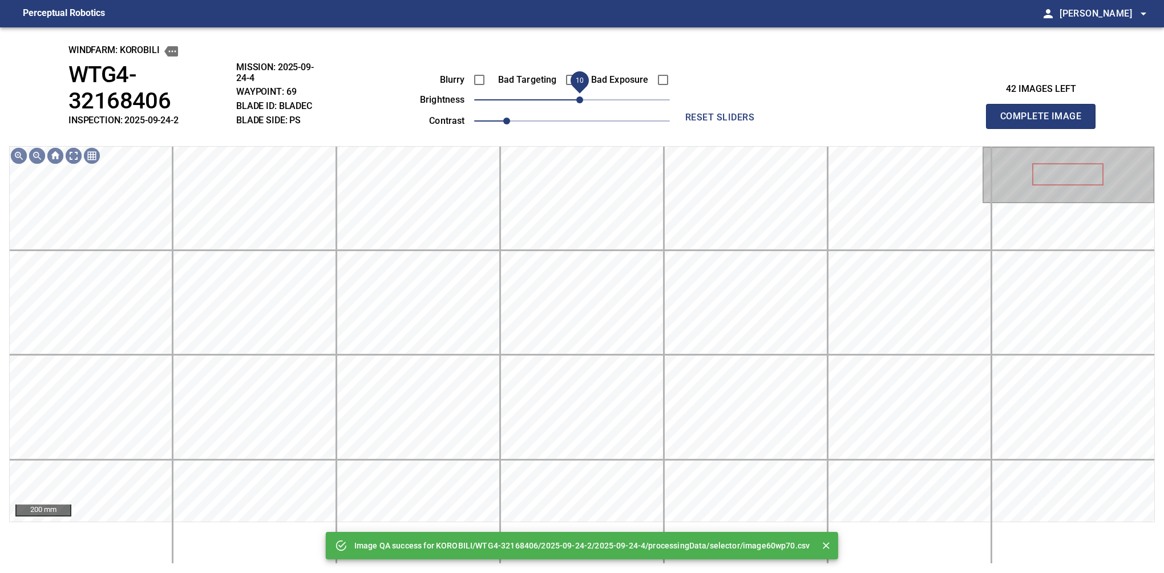
click at [578, 99] on span "10" at bounding box center [579, 99] width 7 height 7
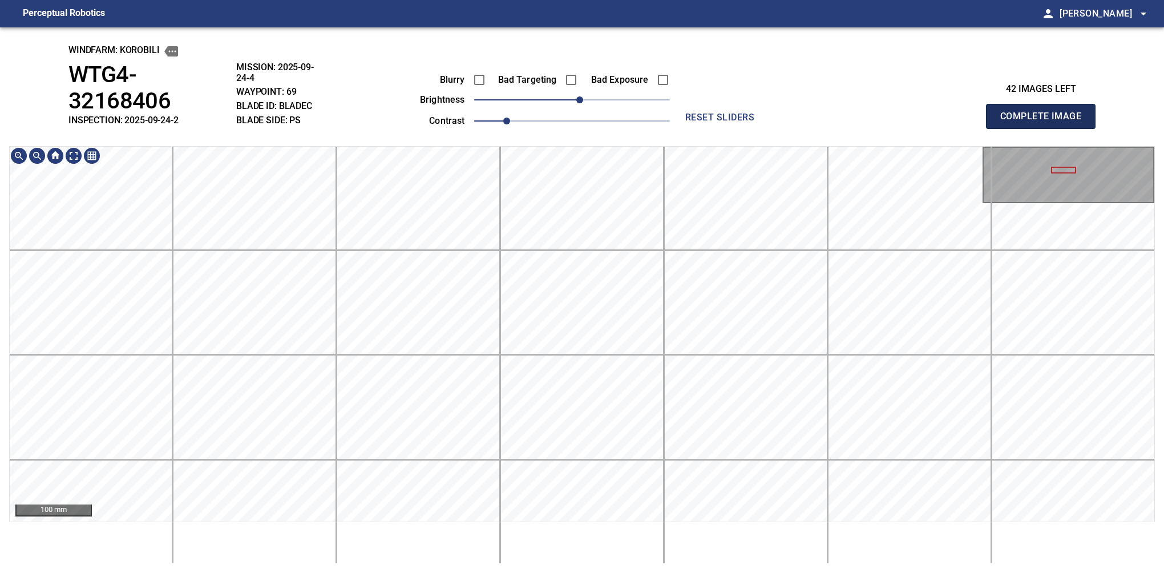
click at [1045, 105] on button "Complete Image" at bounding box center [1041, 116] width 110 height 25
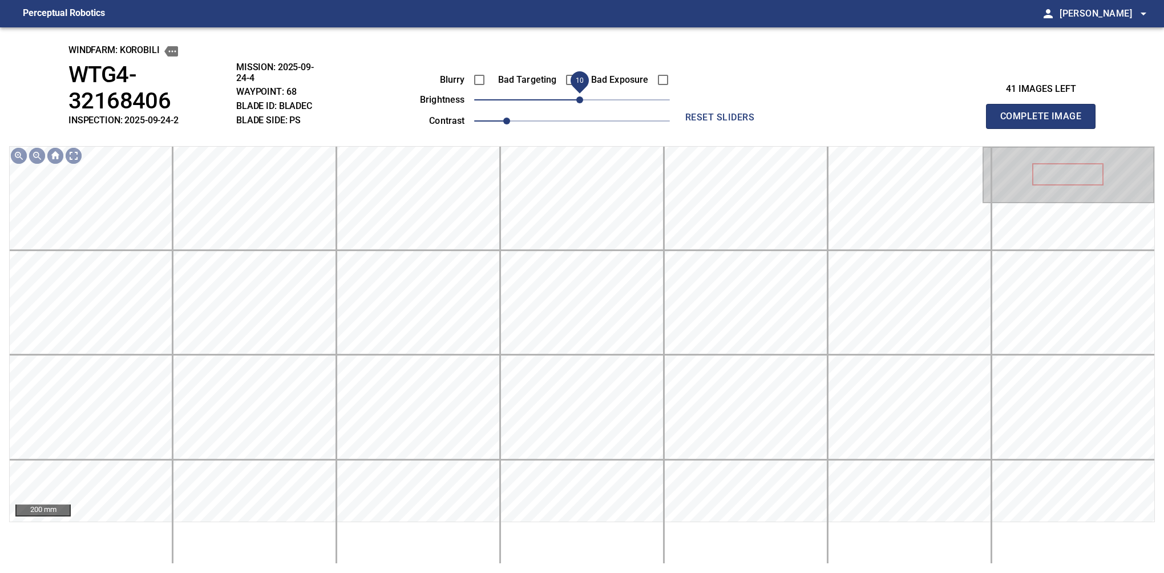
click at [579, 101] on span "10" at bounding box center [579, 99] width 7 height 7
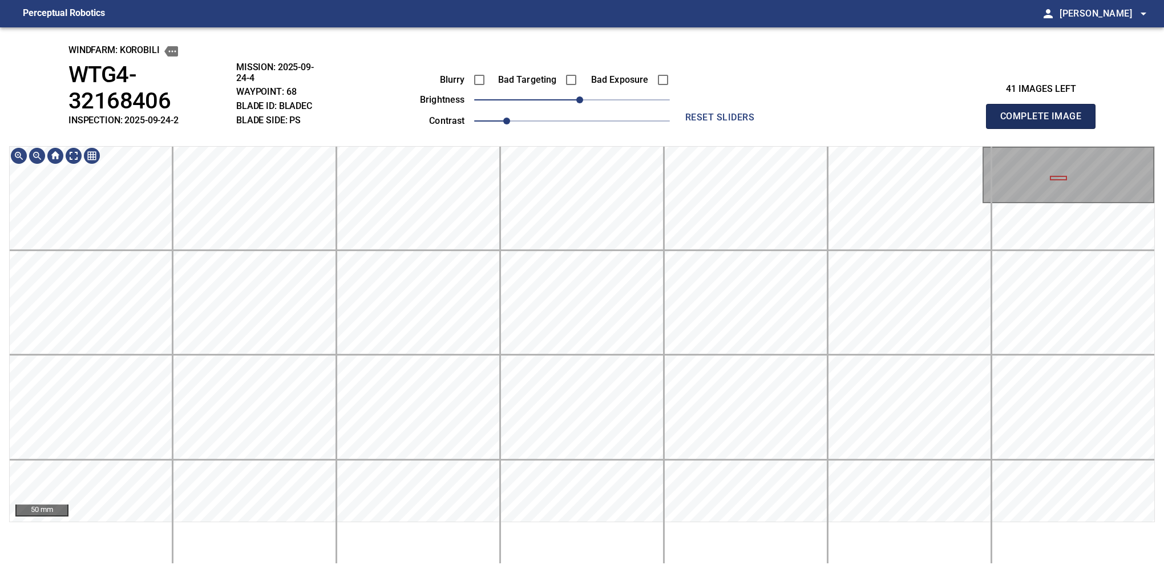
click at [1045, 105] on button "Complete Image" at bounding box center [1041, 116] width 110 height 25
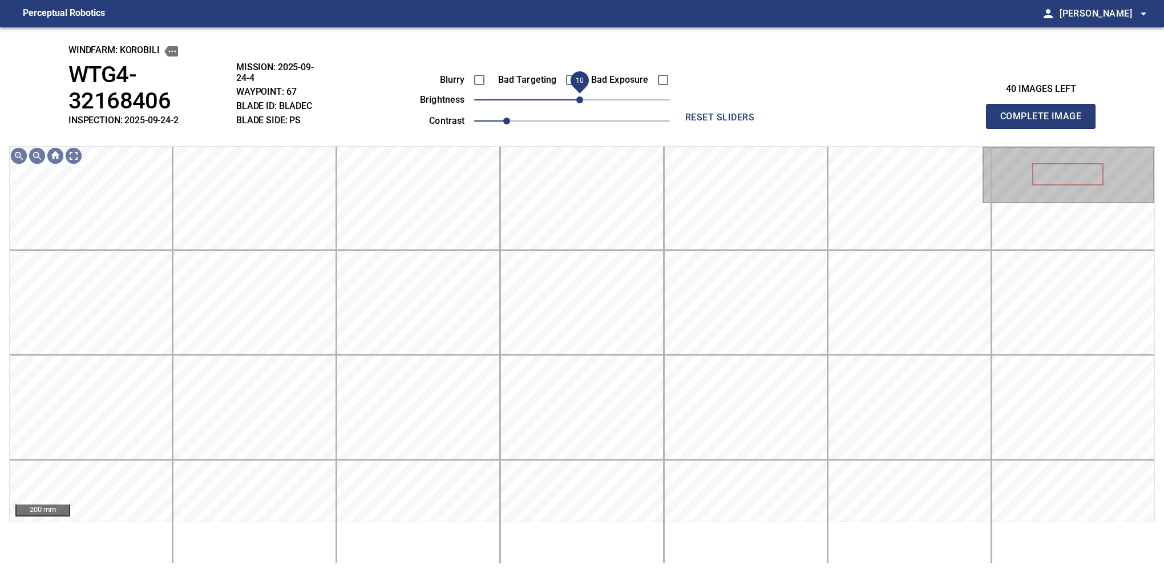
drag, startPoint x: 570, startPoint y: 104, endPoint x: 580, endPoint y: 100, distance: 10.5
click at [580, 100] on span "10" at bounding box center [579, 99] width 7 height 7
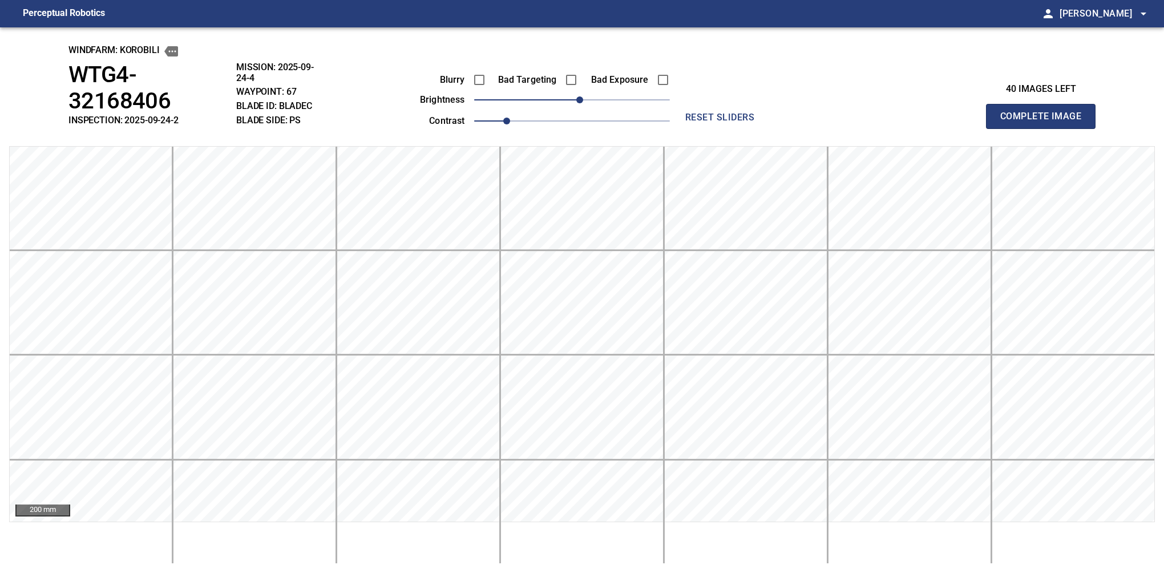
click at [1045, 105] on button "Complete Image" at bounding box center [1041, 116] width 110 height 25
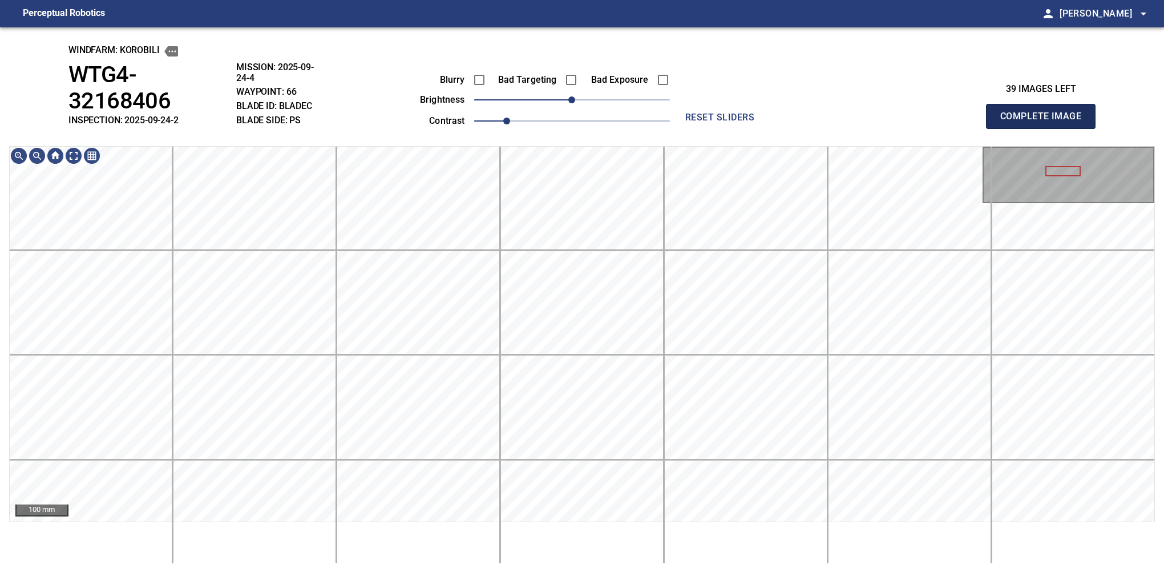
click at [1045, 105] on button "Complete Image" at bounding box center [1041, 116] width 110 height 25
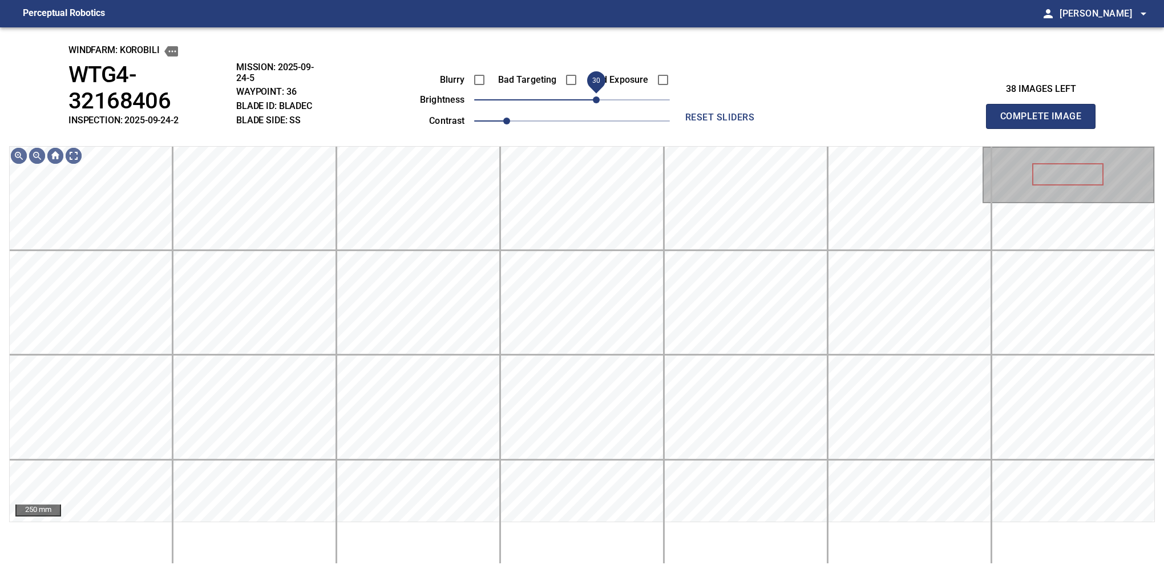
drag, startPoint x: 577, startPoint y: 99, endPoint x: 596, endPoint y: 100, distance: 18.9
click at [596, 100] on span "30" at bounding box center [596, 99] width 7 height 7
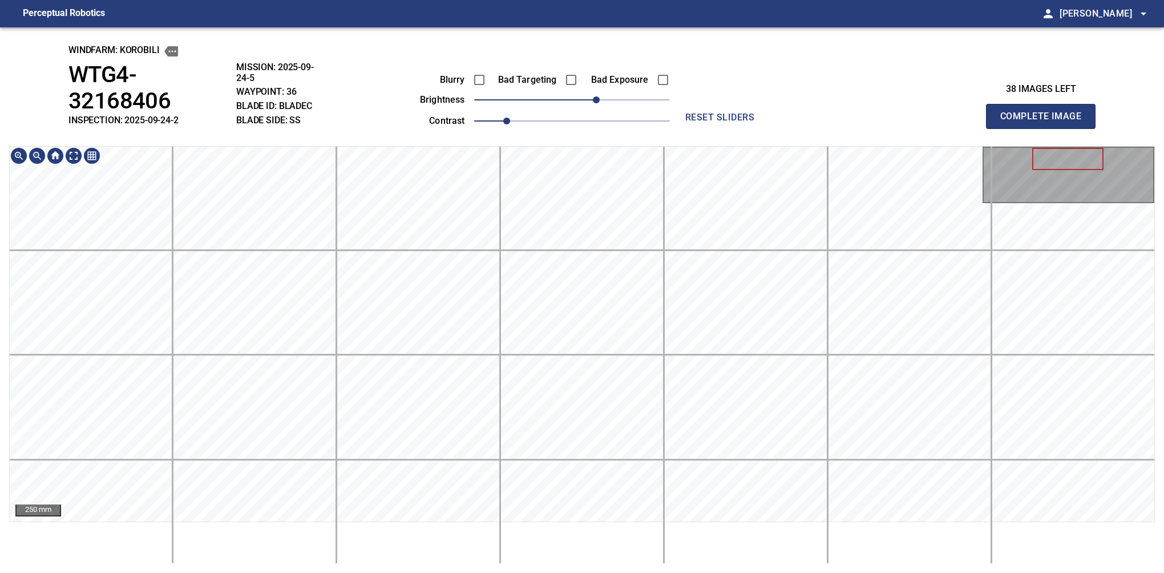
click at [650, 568] on div "windfarm: KOROBILI WTG4-32168406 INSPECTION: 2025-09-24-2 MISSION: 2025-09-24-5…" at bounding box center [582, 299] width 1164 height 545
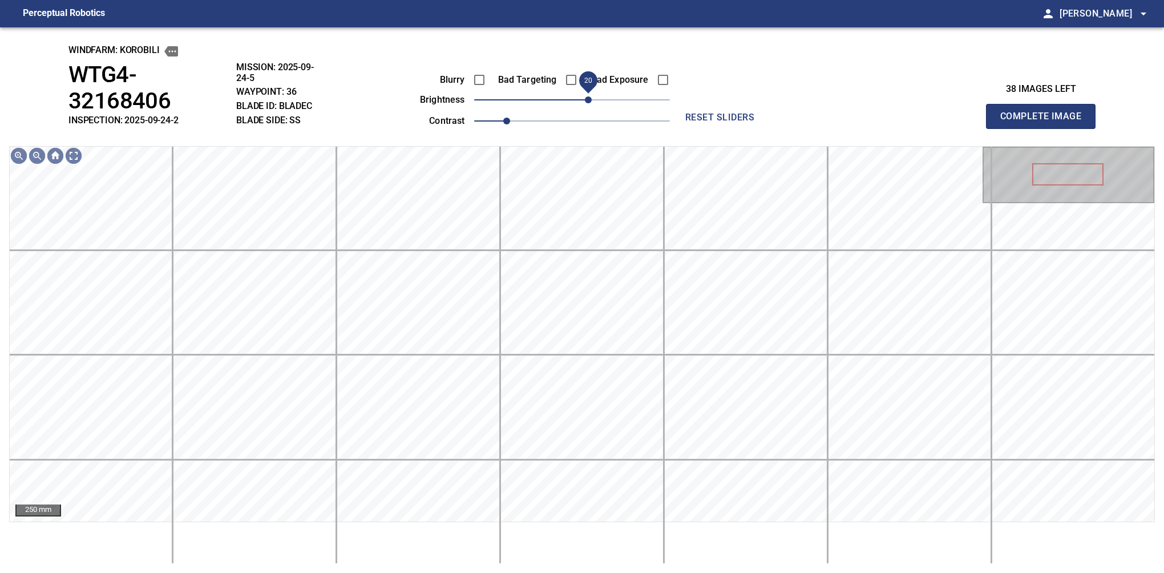
drag, startPoint x: 594, startPoint y: 98, endPoint x: 588, endPoint y: 100, distance: 6.1
click at [588, 100] on span "20" at bounding box center [588, 99] width 7 height 7
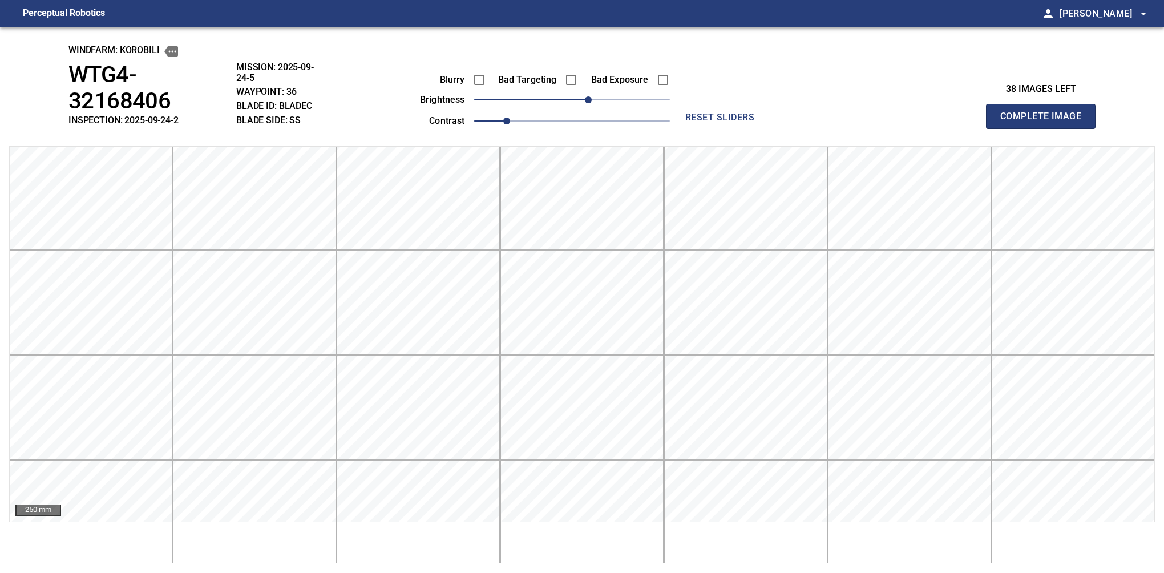
click at [1045, 105] on button "Complete Image" at bounding box center [1041, 116] width 110 height 25
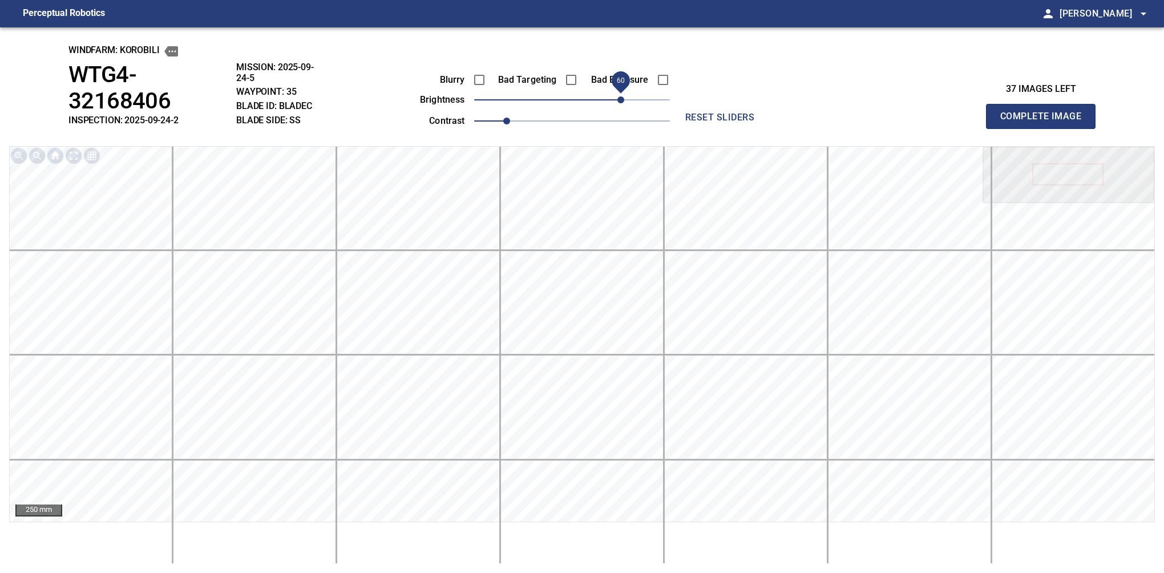
drag, startPoint x: 578, startPoint y: 100, endPoint x: 618, endPoint y: 94, distance: 40.4
click at [618, 96] on span "60" at bounding box center [620, 99] width 7 height 7
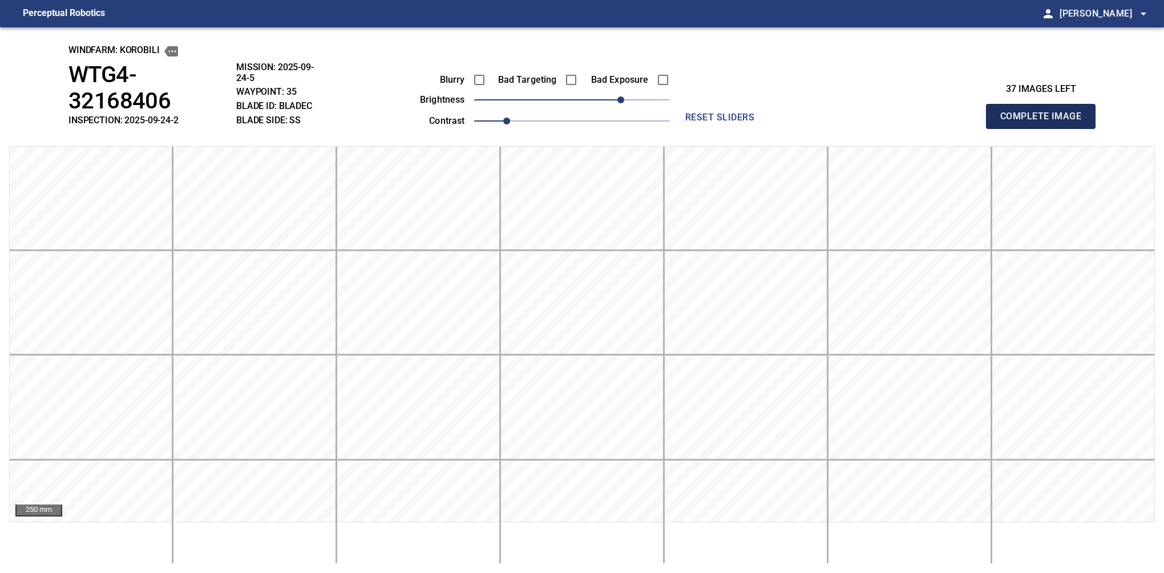
click at [1045, 105] on button "Complete Image" at bounding box center [1041, 116] width 110 height 25
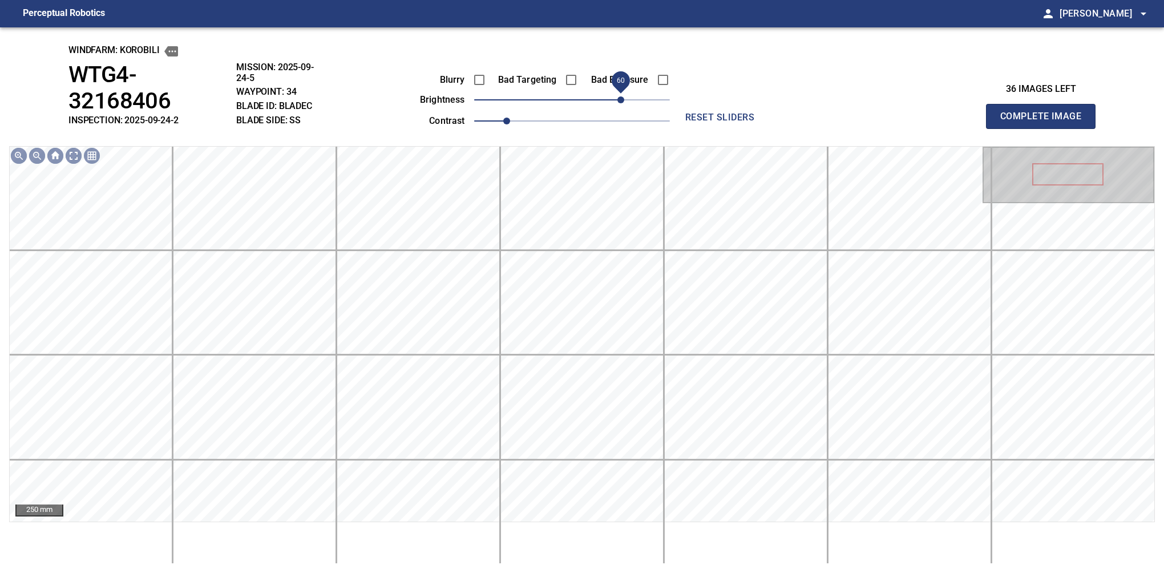
drag, startPoint x: 570, startPoint y: 98, endPoint x: 617, endPoint y: 100, distance: 46.3
click at [617, 100] on span "60" at bounding box center [620, 99] width 7 height 7
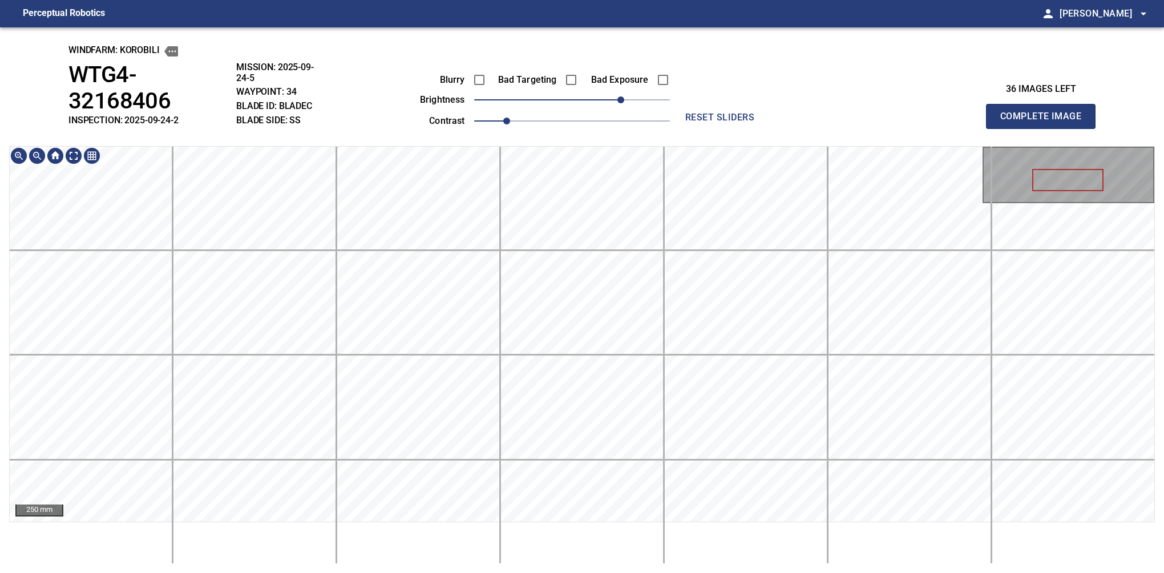
click at [573, 114] on div "windfarm: KOROBILI WTG4-32168406 INSPECTION: 2025-09-24-2 MISSION: 2025-09-24-5…" at bounding box center [582, 299] width 1164 height 545
click at [1045, 105] on button "Complete Image" at bounding box center [1041, 116] width 110 height 25
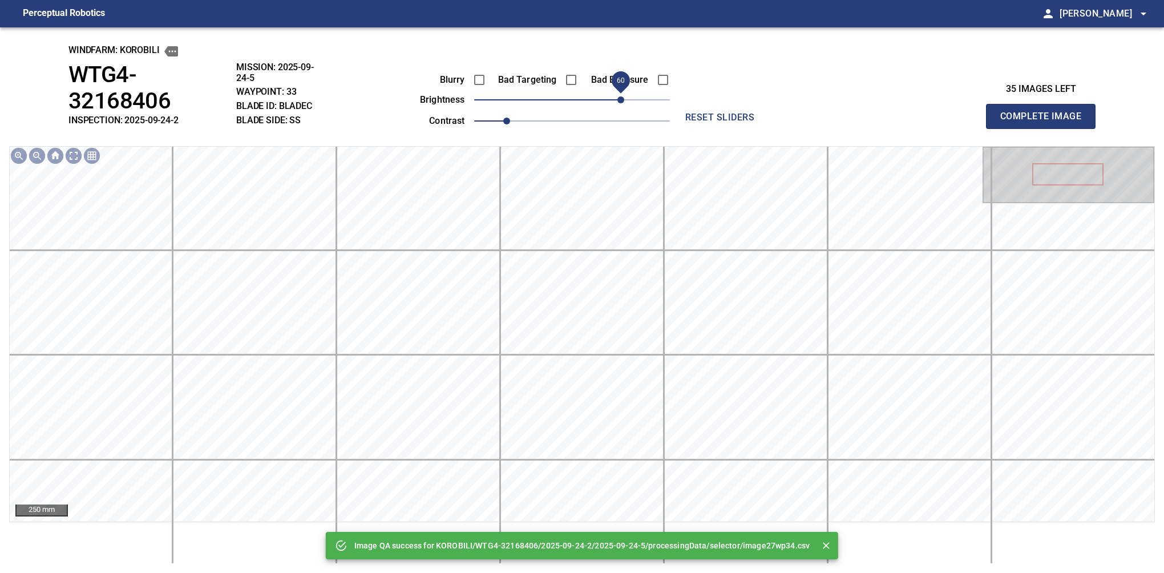
drag, startPoint x: 576, startPoint y: 106, endPoint x: 624, endPoint y: 104, distance: 47.9
click at [624, 103] on span "60" at bounding box center [620, 99] width 7 height 7
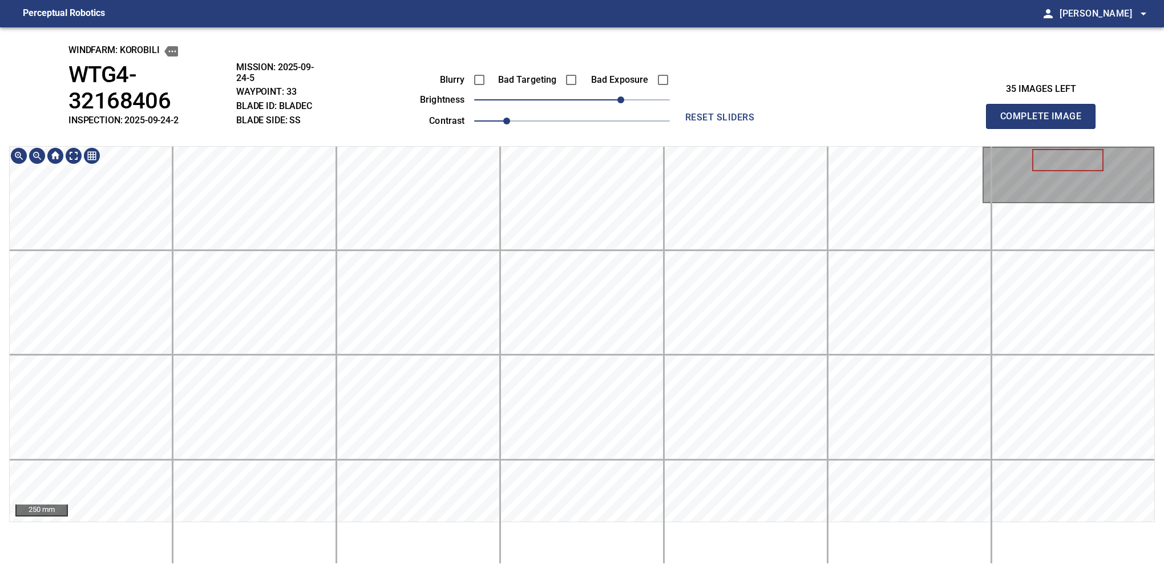
click at [588, 572] on html "Perceptual Robotics person Alex Semenov arrow_drop_down windfarm: KOROBILI WTG4…" at bounding box center [582, 286] width 1164 height 573
click at [628, 123] on div "windfarm: KOROBILI WTG4-32168406 INSPECTION: 2025-09-24-2 MISSION: 2025-09-24-5…" at bounding box center [582, 299] width 1164 height 545
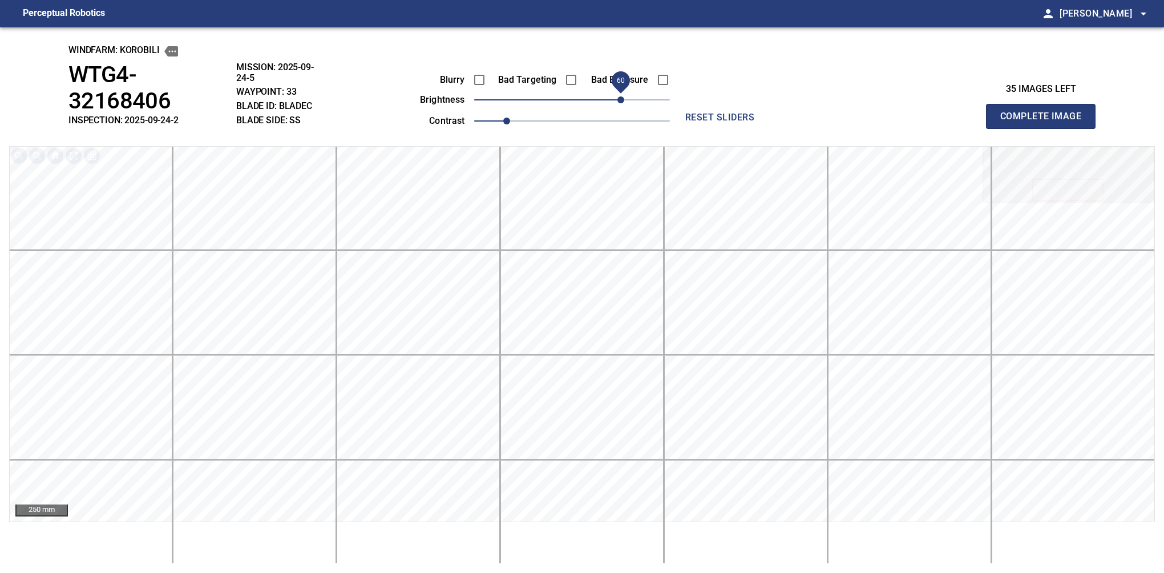
click at [1045, 105] on button "Complete Image" at bounding box center [1041, 116] width 110 height 25
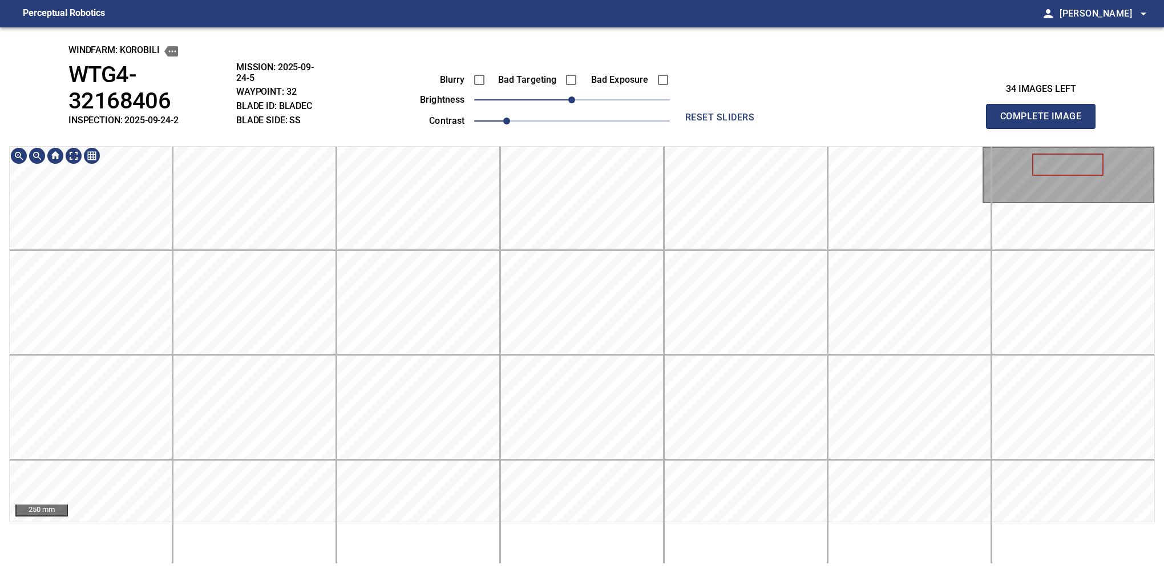
drag, startPoint x: 579, startPoint y: 110, endPoint x: 605, endPoint y: 112, distance: 25.8
click at [606, 112] on div "Blurry Bad Targeting Bad Exposure brightness 0 contrast 1" at bounding box center [532, 98] width 276 height 61
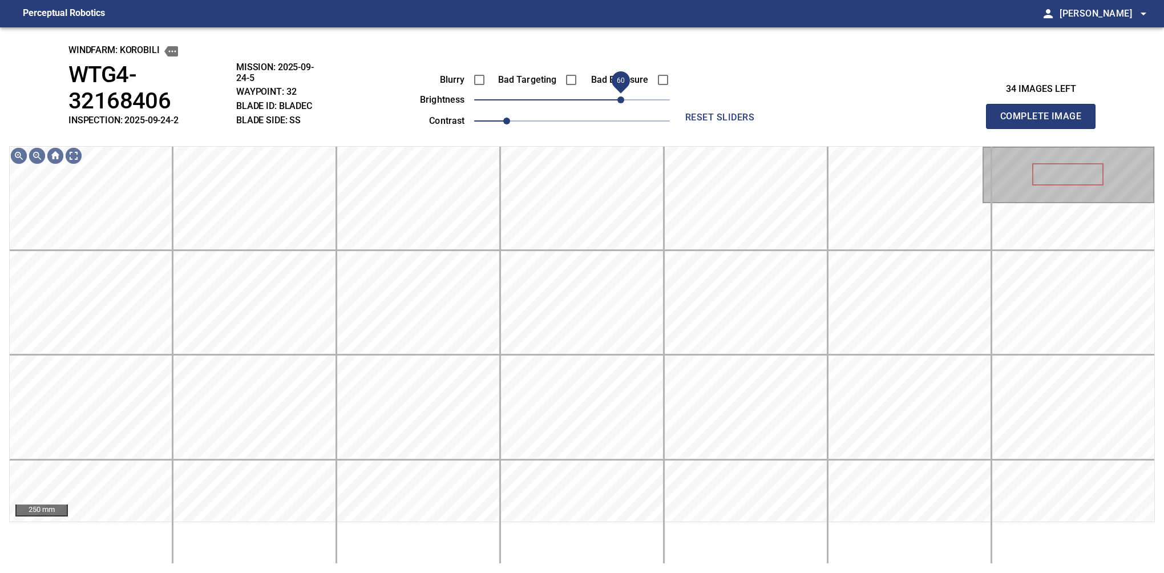
drag, startPoint x: 586, startPoint y: 100, endPoint x: 621, endPoint y: 98, distance: 34.3
click at [621, 98] on span "60" at bounding box center [572, 100] width 196 height 16
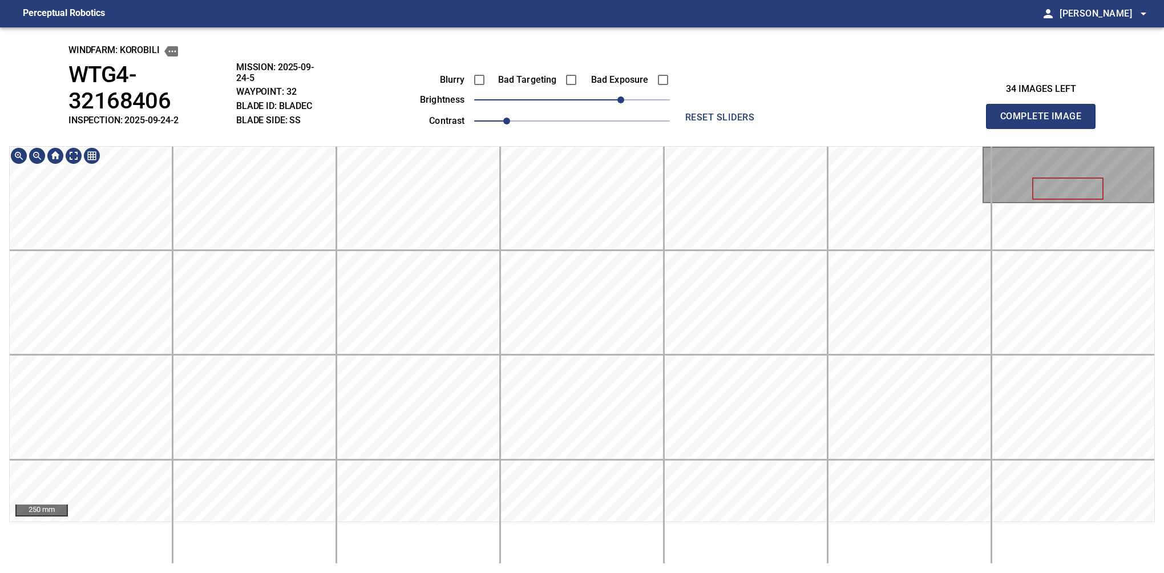
click at [610, 126] on div "windfarm: KOROBILI WTG4-32168406 INSPECTION: 2025-09-24-2 MISSION: 2025-09-24-5…" at bounding box center [582, 299] width 1164 height 545
click at [650, 572] on html "Perceptual Robotics person Alex Semenov arrow_drop_down windfarm: KOROBILI WTG4…" at bounding box center [582, 286] width 1164 height 573
click at [776, 123] on div "windfarm: KOROBILI WTG4-32168406 INSPECTION: 2025-09-24-2 MISSION: 2025-09-24-5…" at bounding box center [582, 299] width 1164 height 545
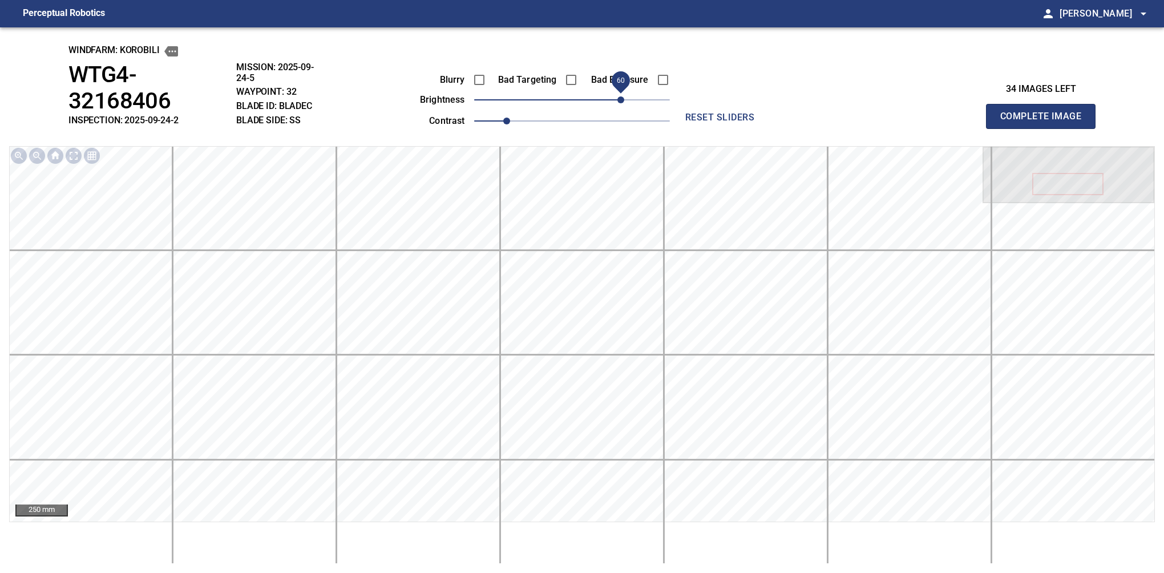
click at [1045, 105] on button "Complete Image" at bounding box center [1041, 116] width 110 height 25
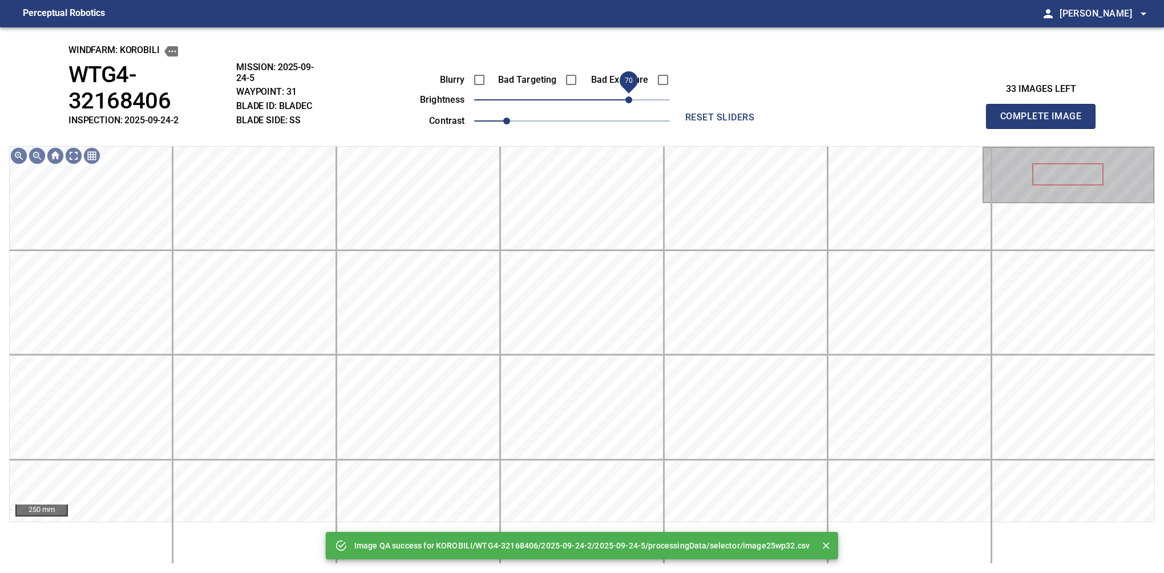
drag, startPoint x: 594, startPoint y: 101, endPoint x: 626, endPoint y: 103, distance: 32.0
click at [626, 103] on span "70" at bounding box center [572, 100] width 196 height 16
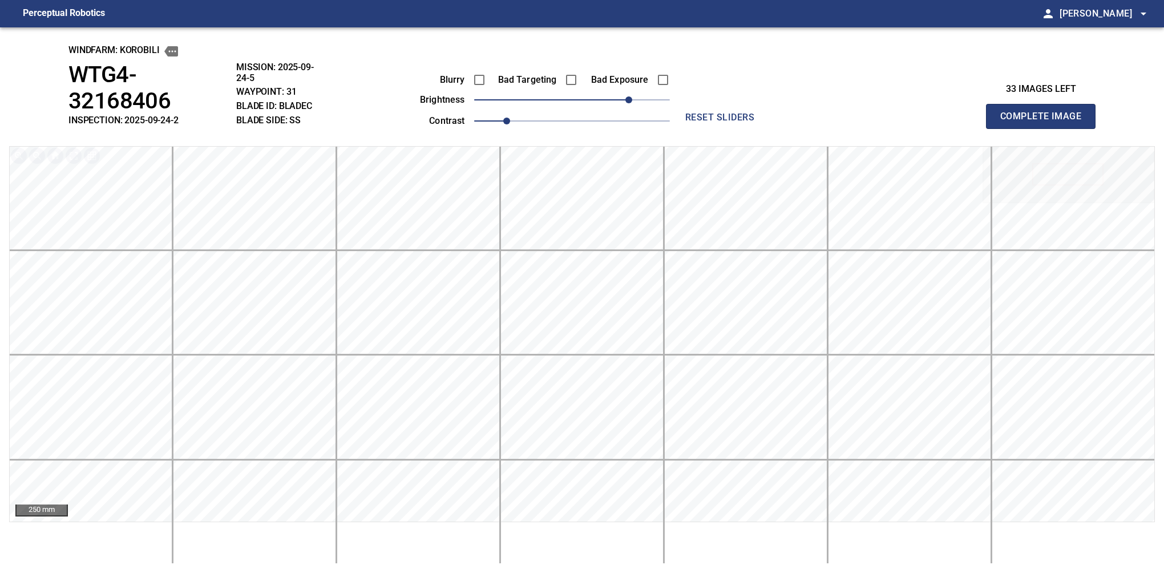
click at [1045, 105] on button "Complete Image" at bounding box center [1041, 116] width 110 height 25
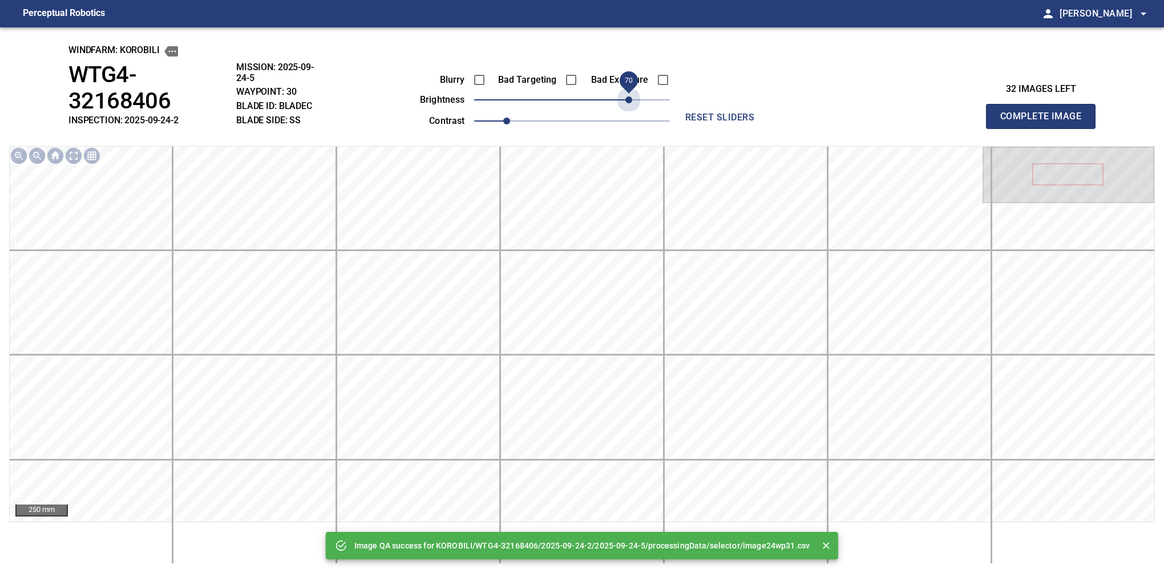
click at [626, 103] on span "70" at bounding box center [572, 100] width 196 height 16
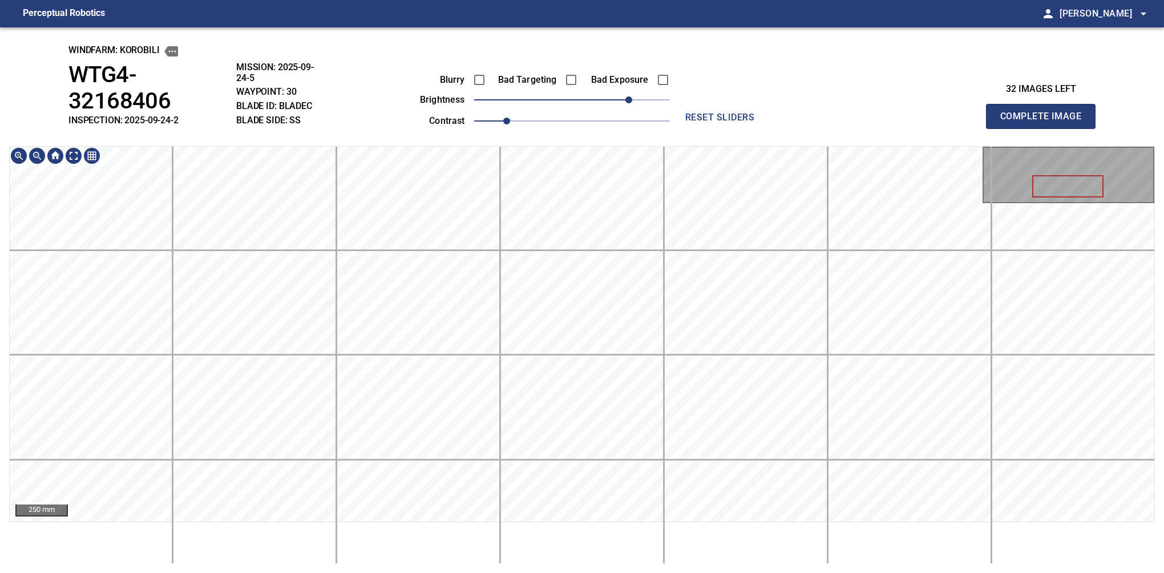
click at [643, 71] on div "windfarm: KOROBILI WTG4-32168406 INSPECTION: 2025-09-24-2 MISSION: 2025-09-24-5…" at bounding box center [582, 299] width 1164 height 545
click at [1045, 105] on button "Complete Image" at bounding box center [1041, 116] width 110 height 25
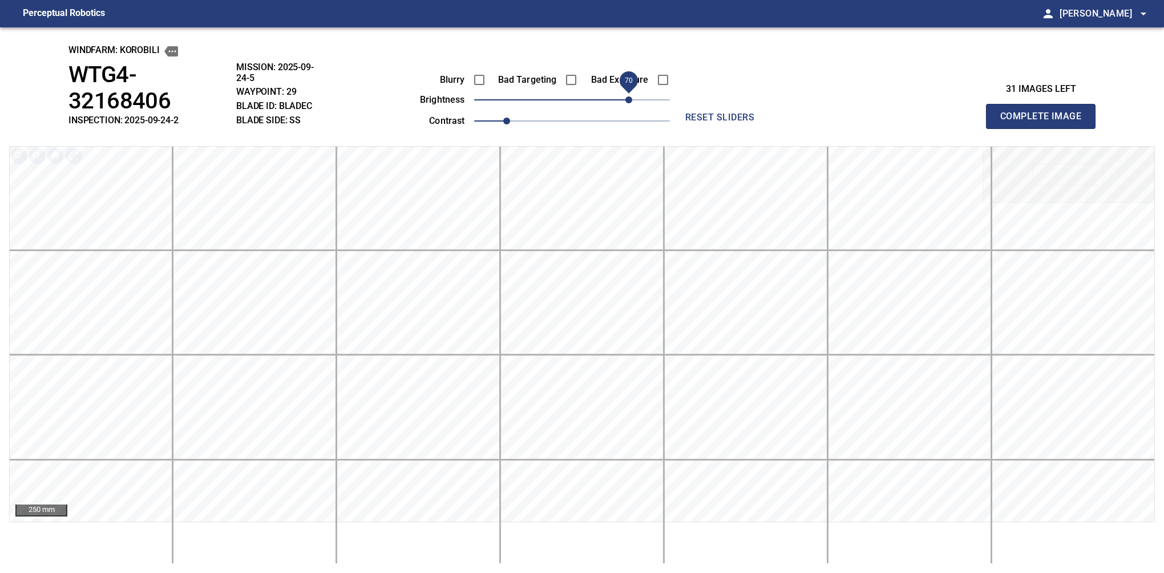
drag, startPoint x: 570, startPoint y: 94, endPoint x: 626, endPoint y: 99, distance: 56.1
click at [626, 99] on span "70" at bounding box center [628, 99] width 7 height 7
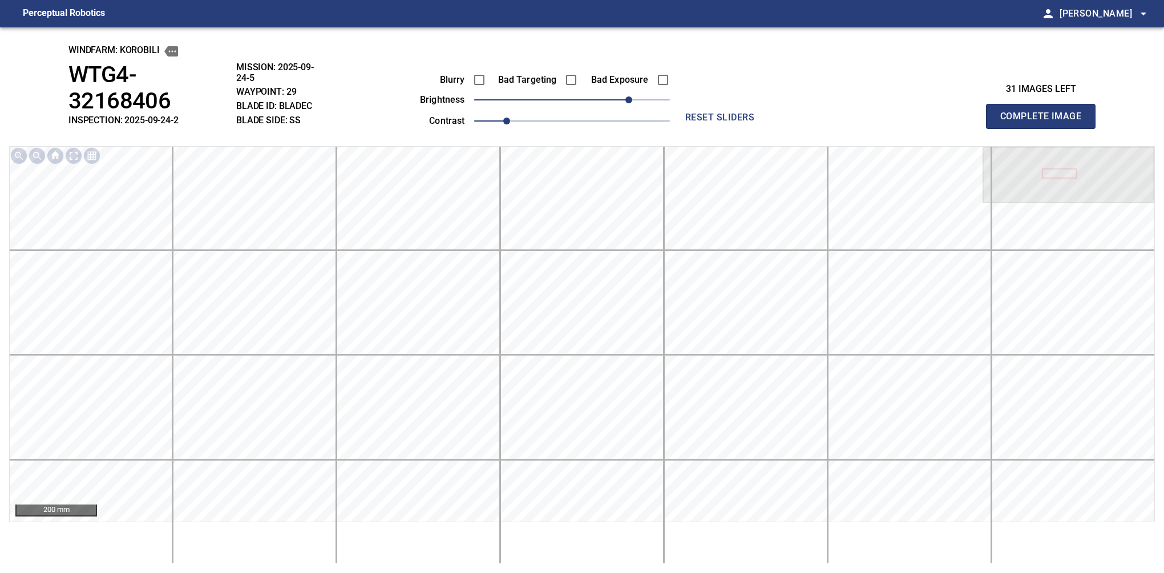
click at [1045, 105] on button "Complete Image" at bounding box center [1041, 116] width 110 height 25
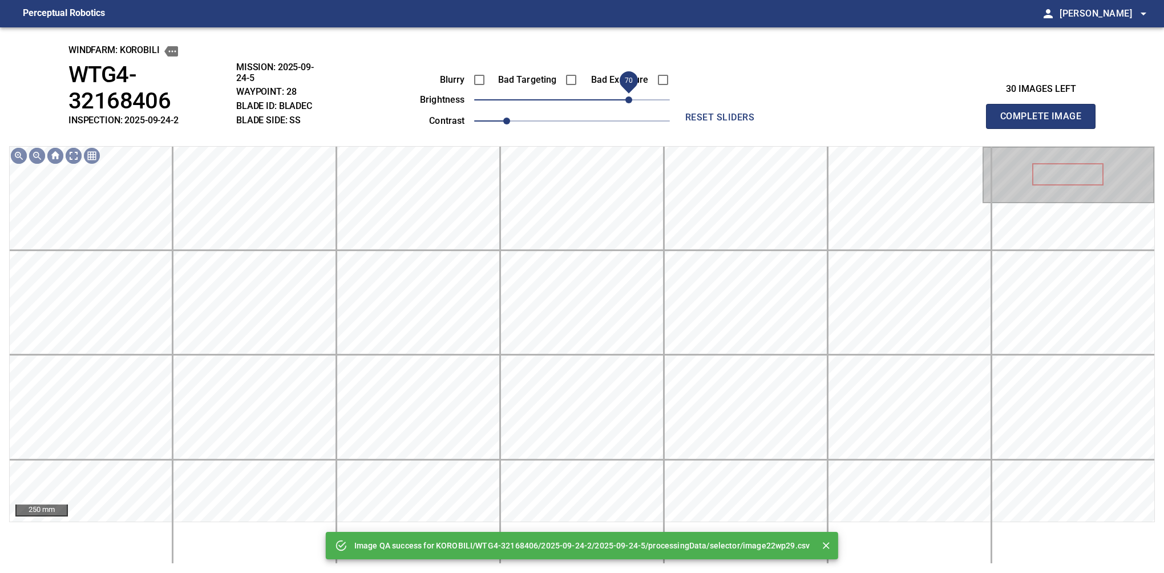
drag, startPoint x: 623, startPoint y: 99, endPoint x: 630, endPoint y: 99, distance: 6.3
click at [630, 99] on span "70" at bounding box center [572, 100] width 196 height 16
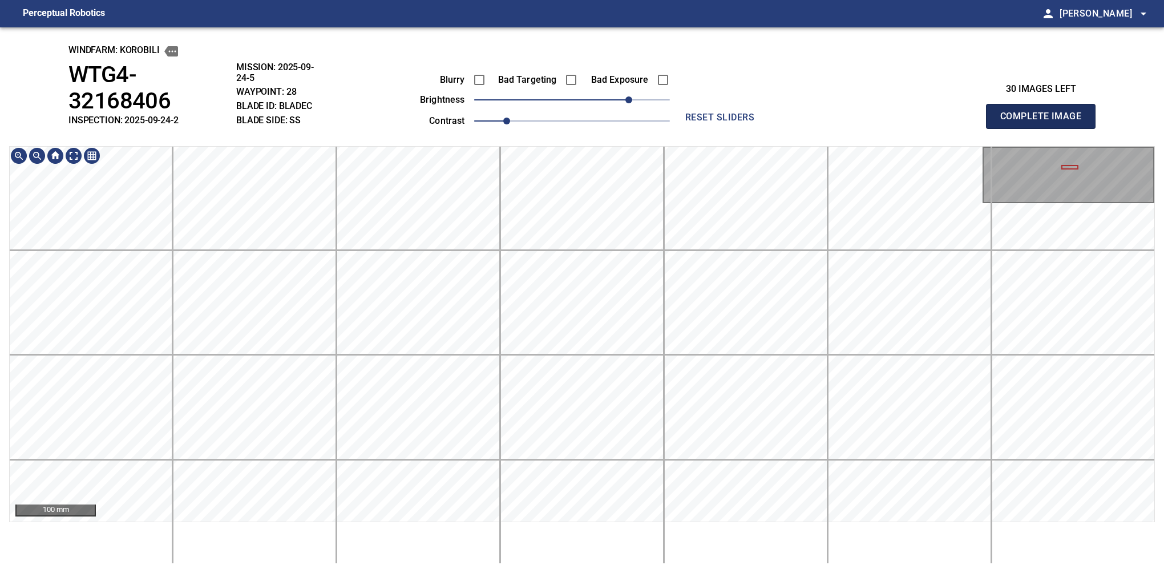
click at [1045, 105] on button "Complete Image" at bounding box center [1041, 116] width 110 height 25
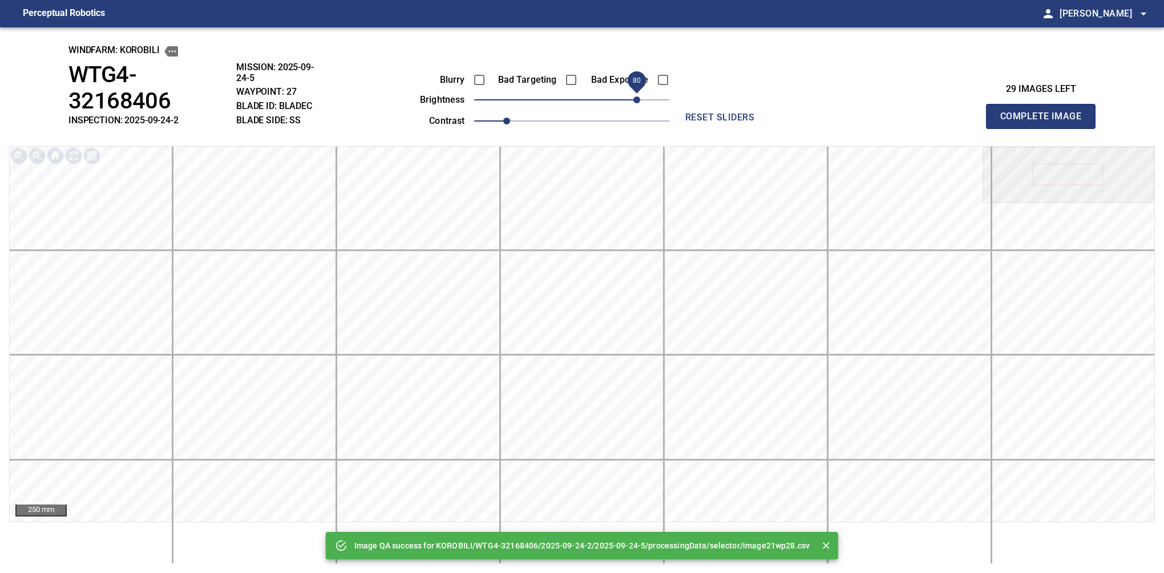
drag, startPoint x: 621, startPoint y: 98, endPoint x: 637, endPoint y: 104, distance: 17.2
click at [637, 104] on span "80" at bounding box center [572, 100] width 196 height 16
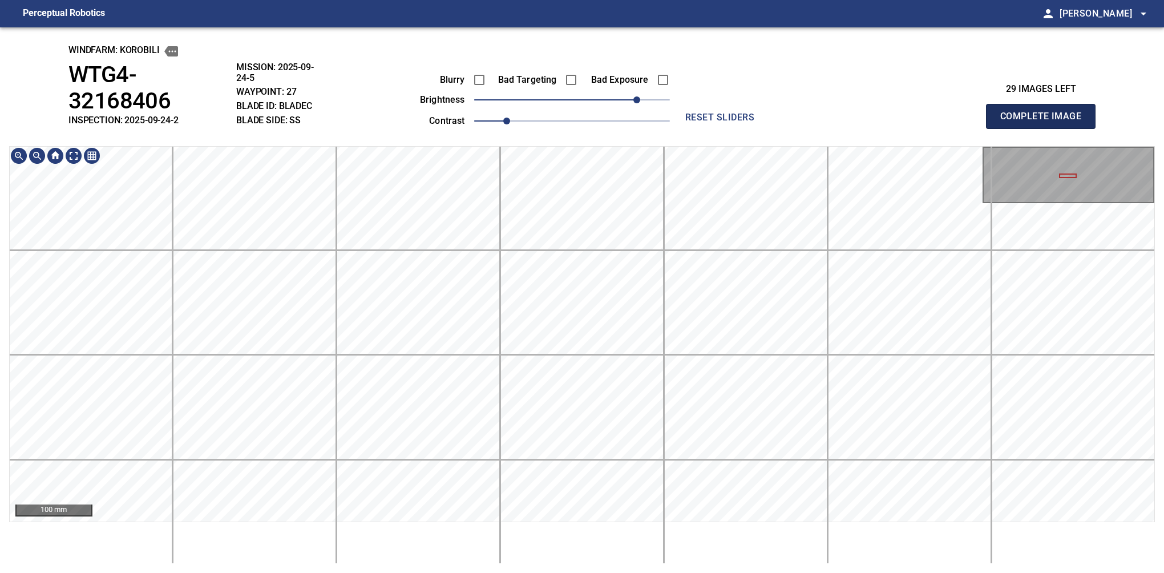
click at [1045, 105] on button "Complete Image" at bounding box center [1041, 116] width 110 height 25
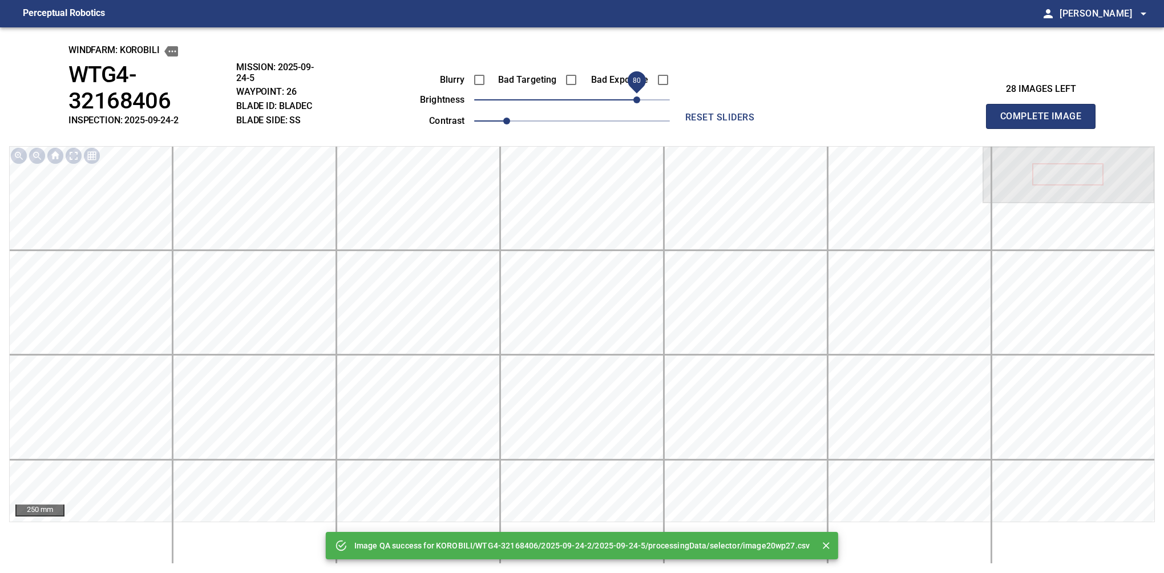
drag, startPoint x: 608, startPoint y: 102, endPoint x: 640, endPoint y: 103, distance: 32.5
click at [640, 103] on span "80" at bounding box center [572, 100] width 196 height 16
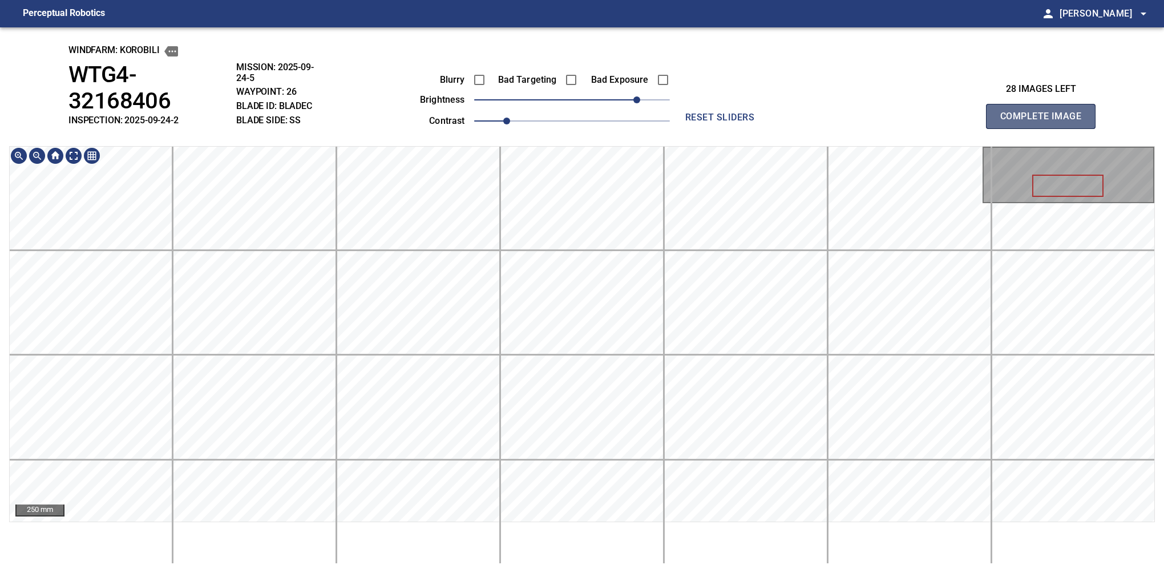
click at [1045, 105] on button "Complete Image" at bounding box center [1041, 116] width 110 height 25
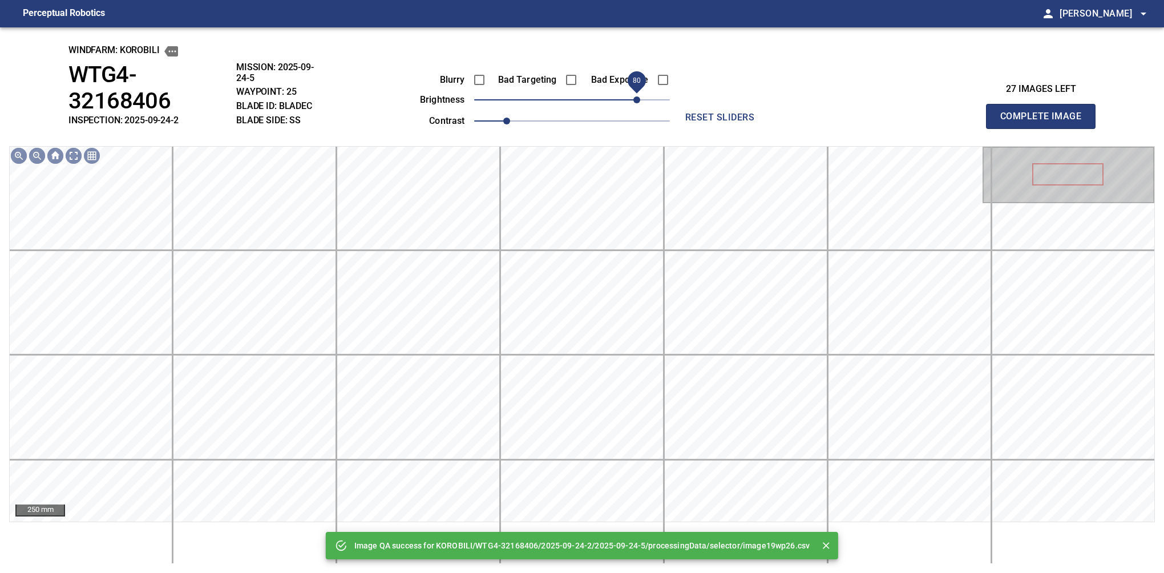
drag, startPoint x: 615, startPoint y: 96, endPoint x: 639, endPoint y: 100, distance: 24.4
click at [639, 100] on span "80" at bounding box center [572, 100] width 196 height 16
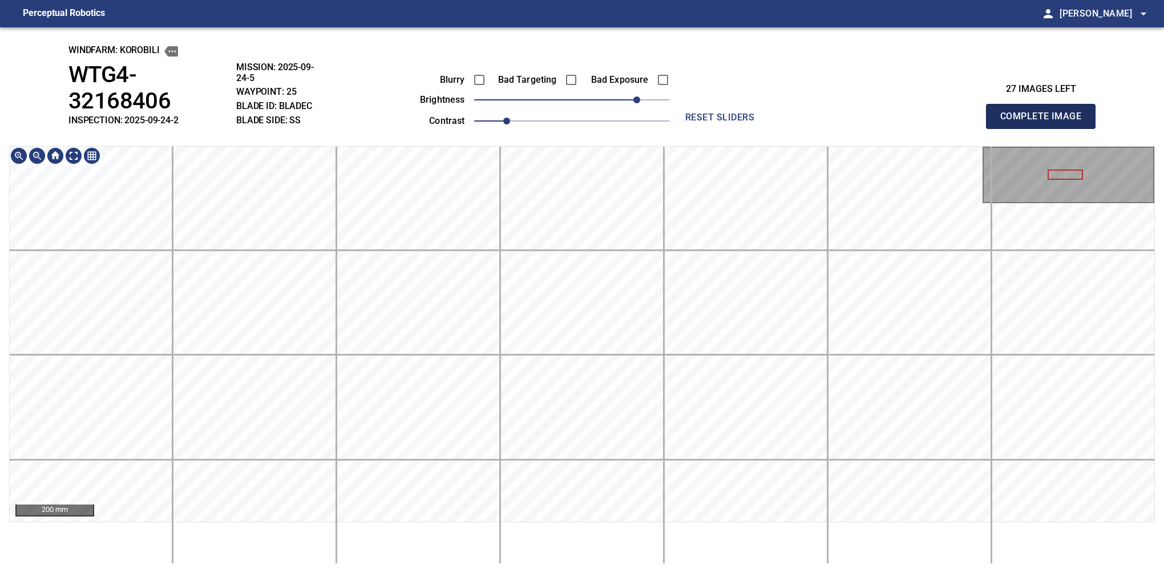
click at [1045, 105] on button "Complete Image" at bounding box center [1041, 116] width 110 height 25
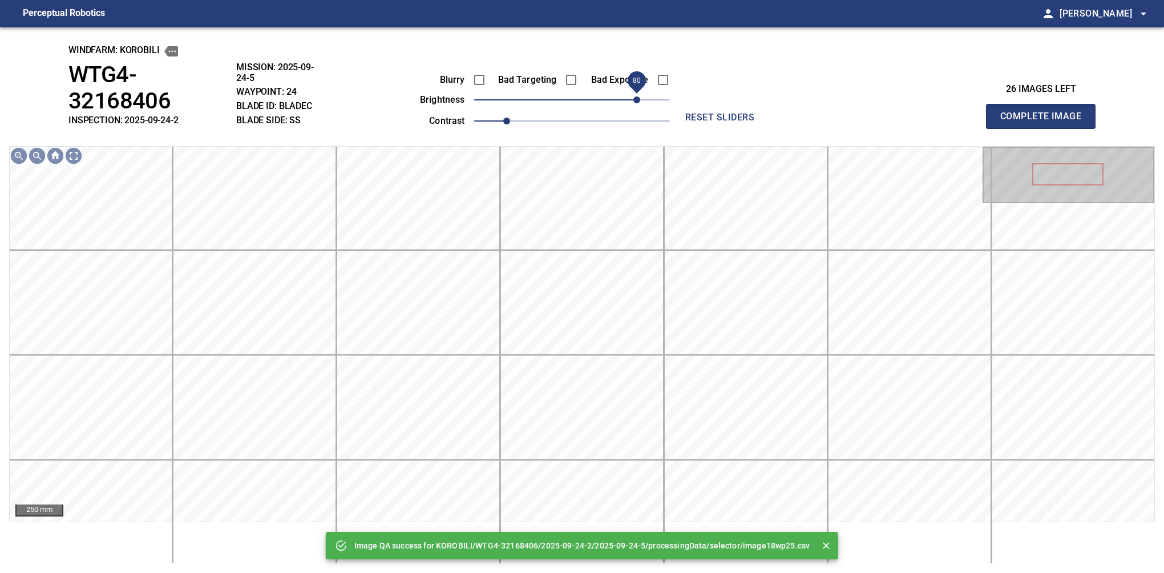
drag, startPoint x: 607, startPoint y: 102, endPoint x: 637, endPoint y: 100, distance: 30.3
click at [637, 100] on span "80" at bounding box center [572, 100] width 196 height 16
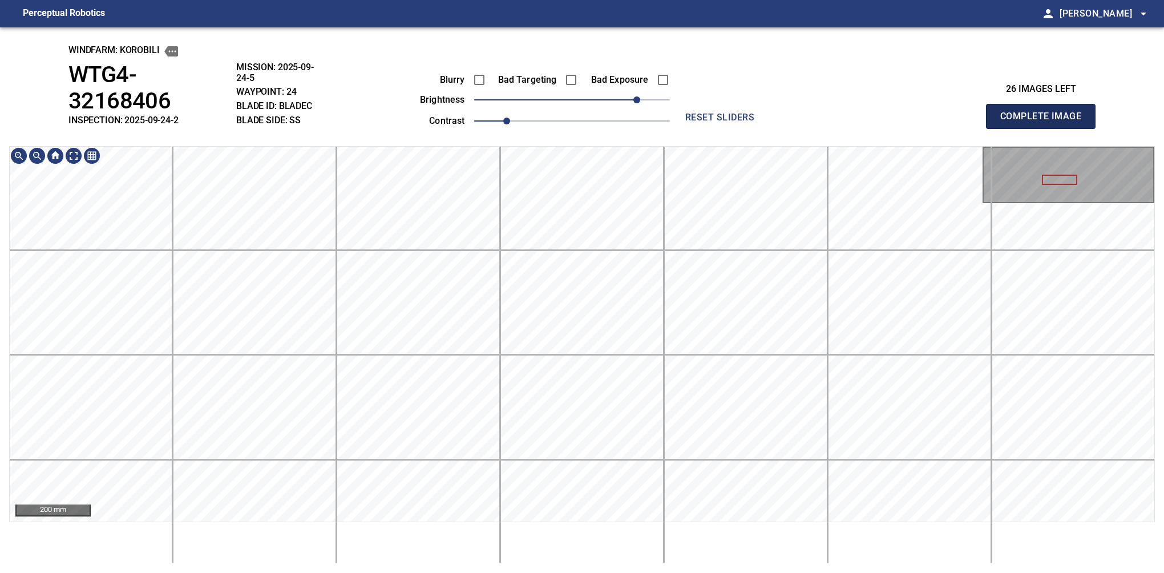
click at [1045, 105] on button "Complete Image" at bounding box center [1041, 116] width 110 height 25
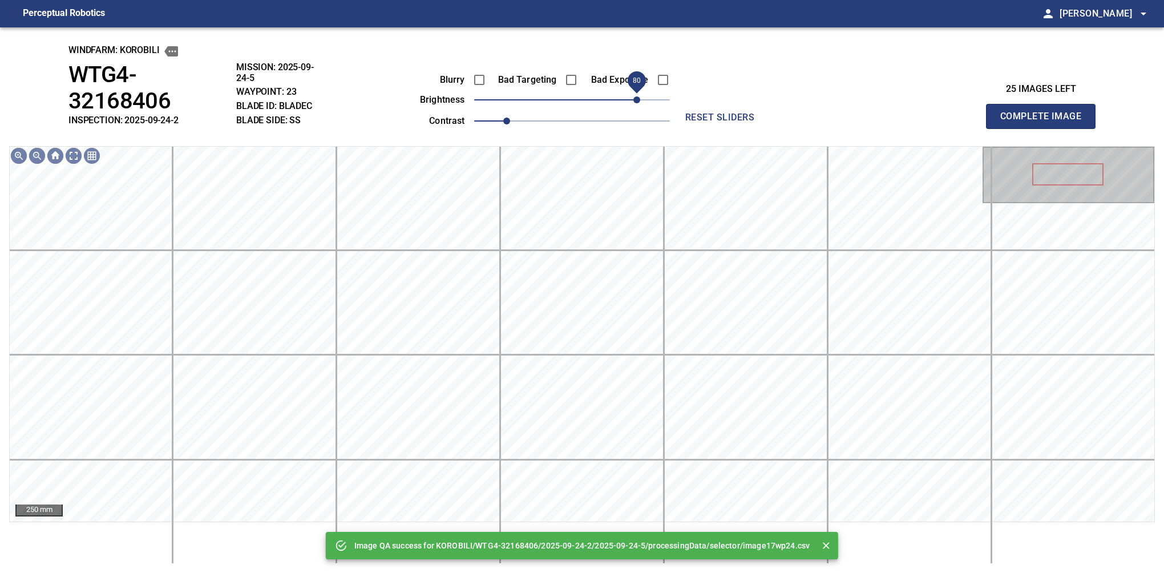
drag, startPoint x: 577, startPoint y: 98, endPoint x: 633, endPoint y: 100, distance: 55.9
click at [633, 100] on span "80" at bounding box center [636, 99] width 7 height 7
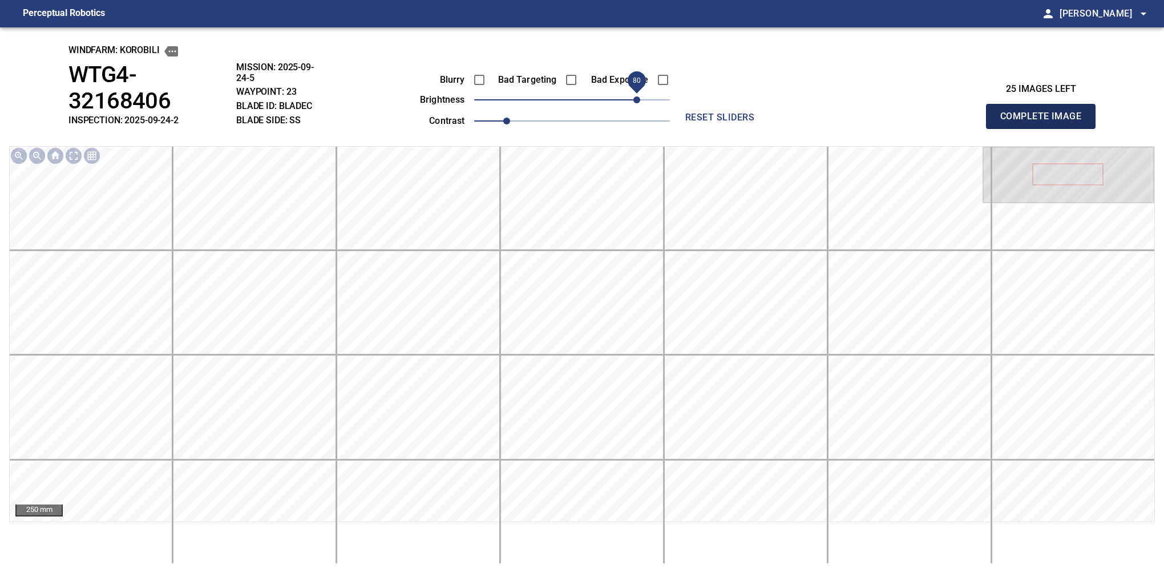
click at [1045, 105] on button "Complete Image" at bounding box center [1041, 116] width 110 height 25
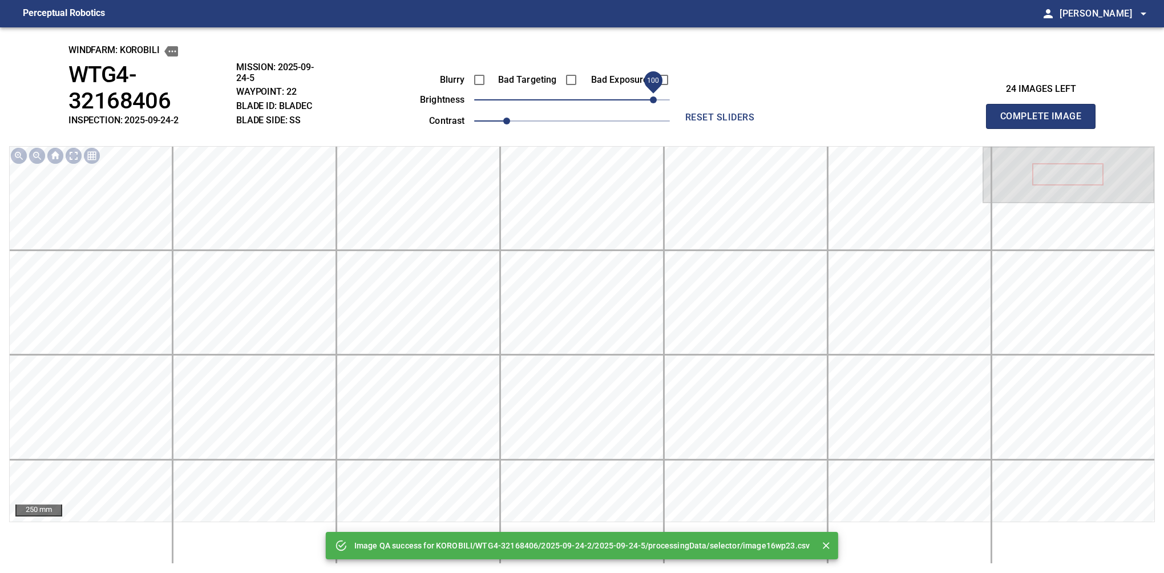
click at [651, 92] on div "Blurry Bad Targeting Bad Exposure brightness 100 contrast 1" at bounding box center [532, 98] width 276 height 61
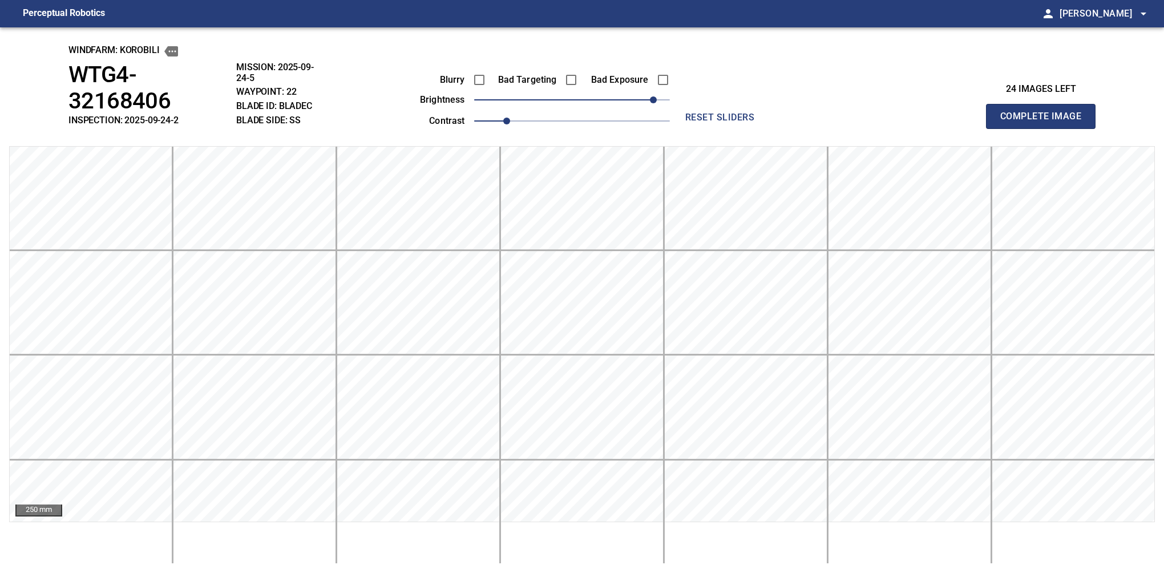
click at [1045, 105] on button "Complete Image" at bounding box center [1041, 116] width 110 height 25
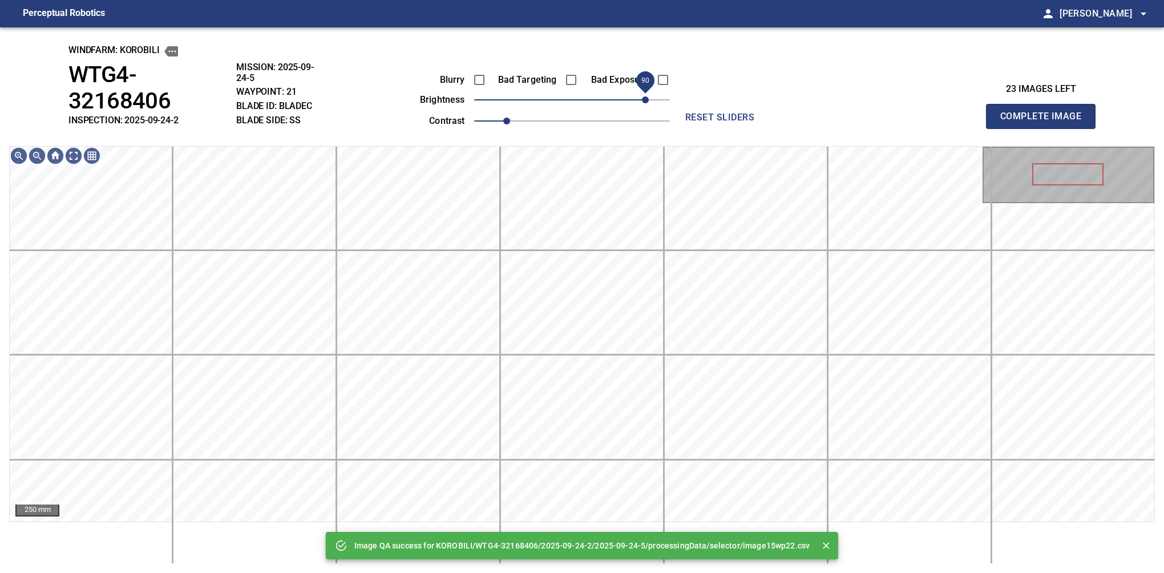
drag, startPoint x: 637, startPoint y: 92, endPoint x: 645, endPoint y: 96, distance: 8.2
click at [645, 96] on span "90" at bounding box center [572, 100] width 196 height 16
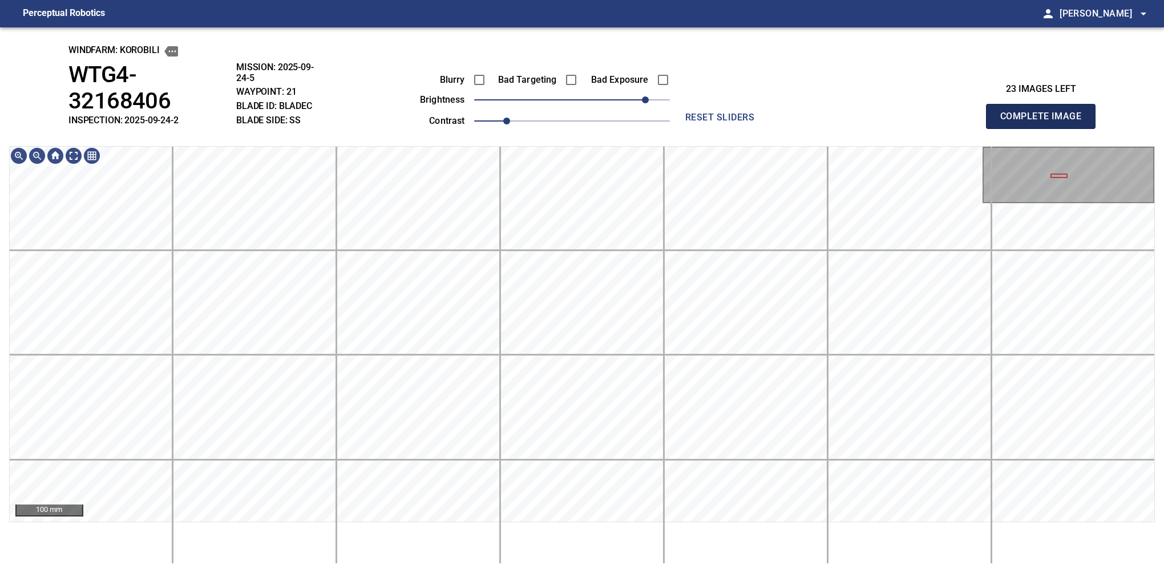
click at [1045, 105] on button "Complete Image" at bounding box center [1041, 116] width 110 height 25
drag, startPoint x: 585, startPoint y: 93, endPoint x: 637, endPoint y: 103, distance: 52.8
click at [637, 103] on span "80" at bounding box center [572, 100] width 196 height 16
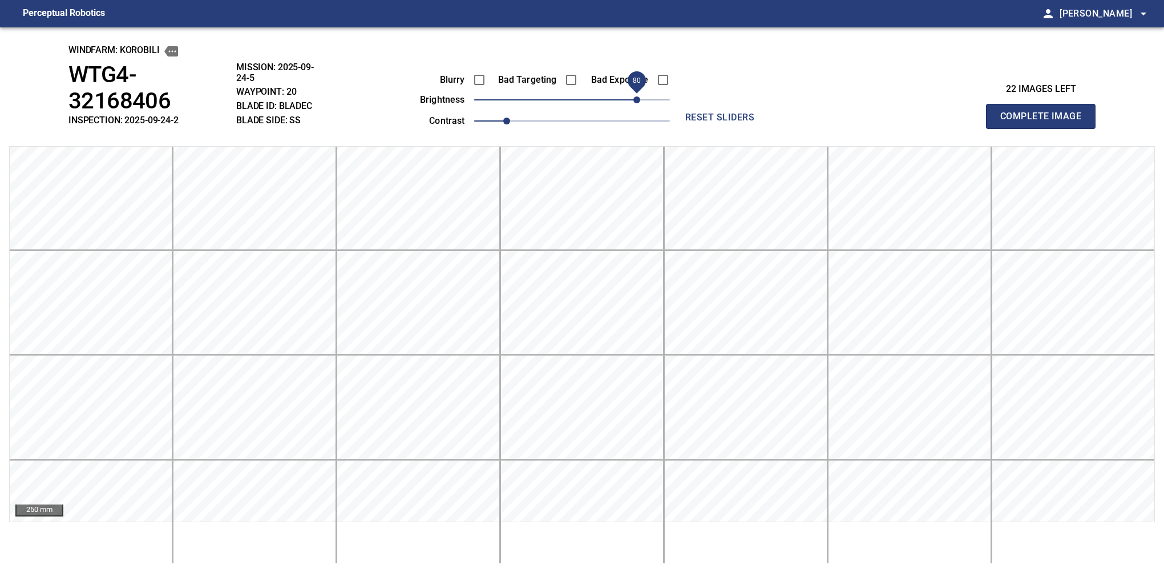
click at [1045, 105] on button "Complete Image" at bounding box center [1041, 116] width 110 height 25
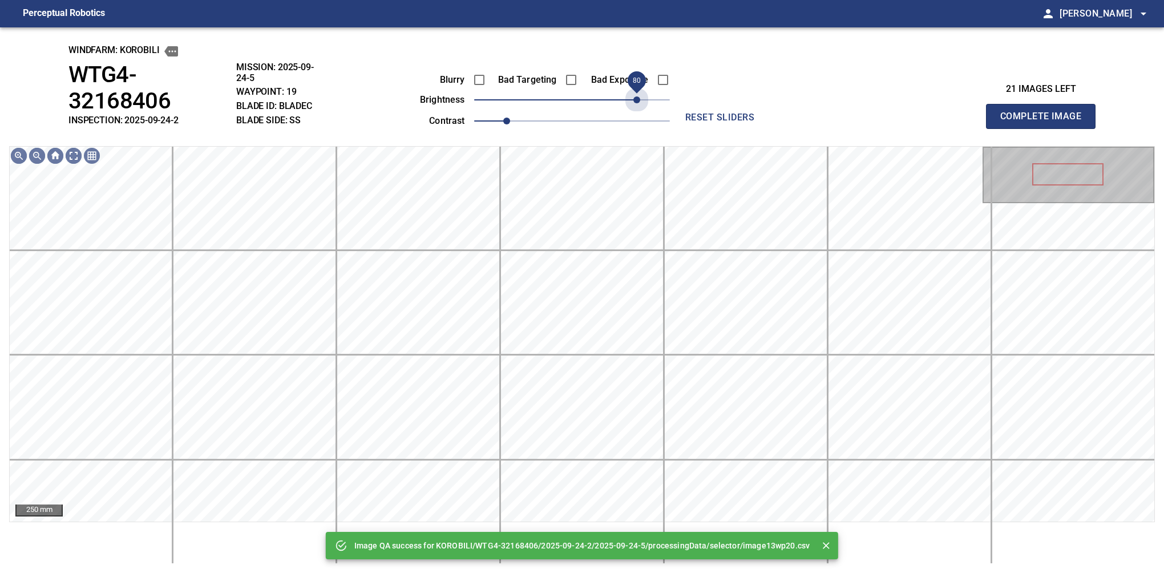
click at [637, 103] on span "80" at bounding box center [572, 100] width 196 height 16
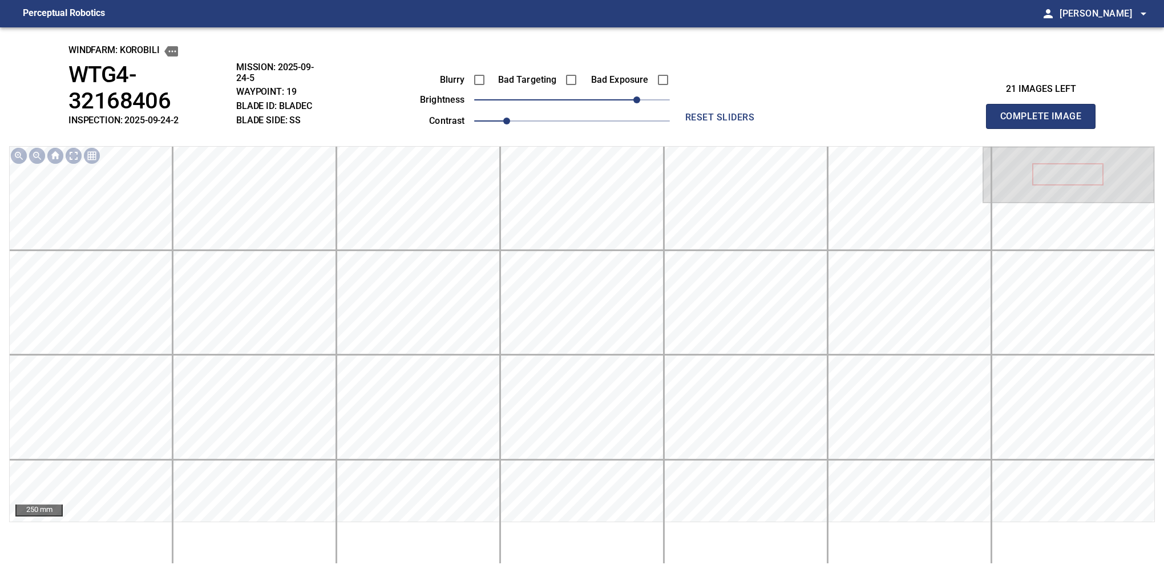
click at [1045, 105] on button "Complete Image" at bounding box center [1041, 116] width 110 height 25
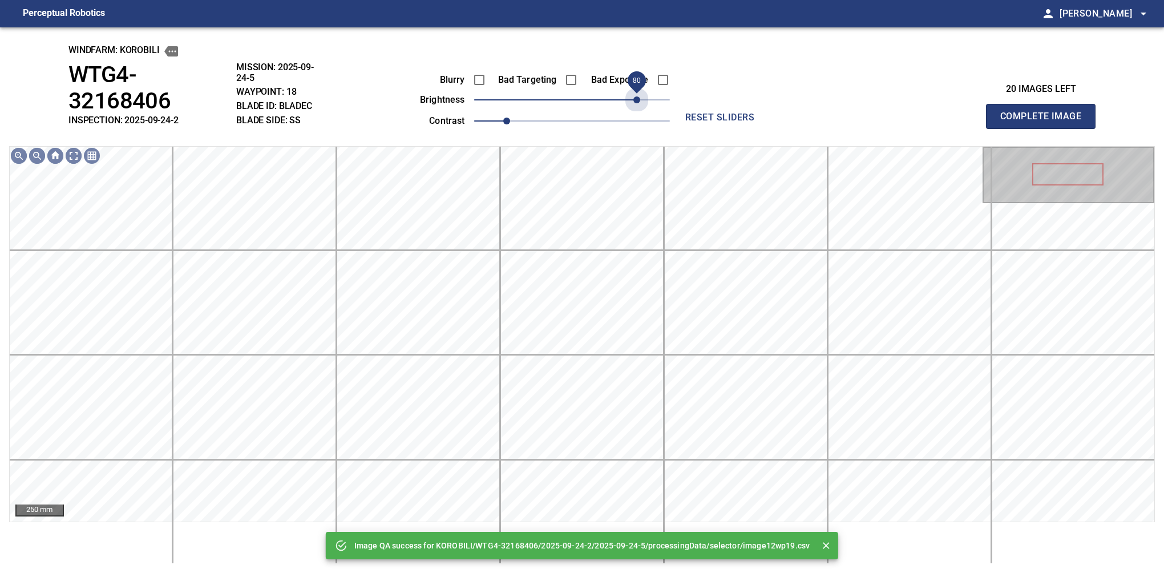
click at [637, 103] on span "80" at bounding box center [572, 100] width 196 height 16
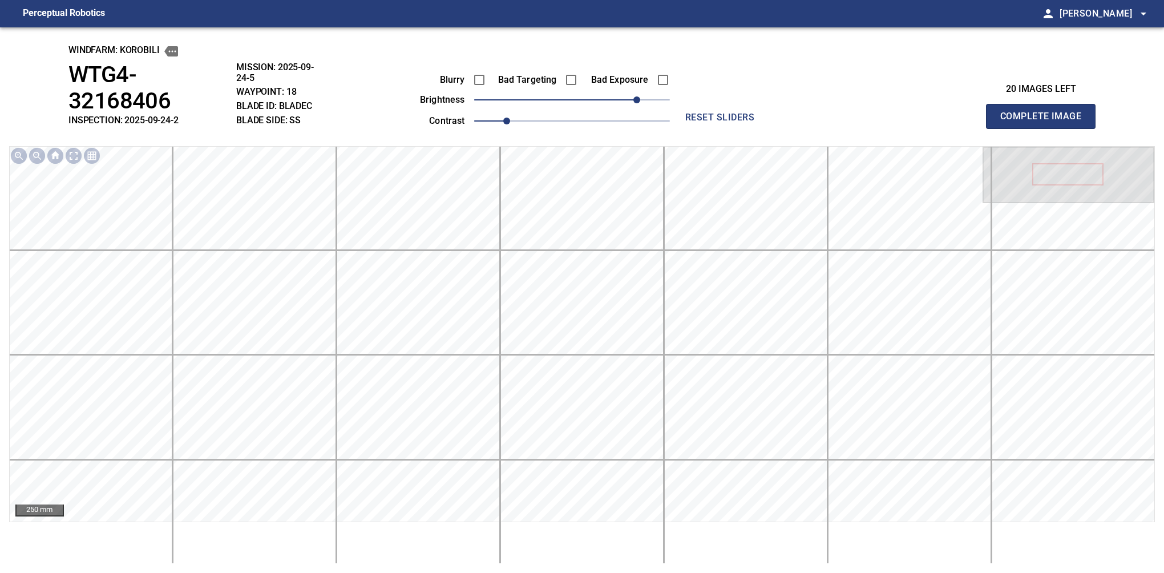
click at [1045, 105] on button "Complete Image" at bounding box center [1041, 116] width 110 height 25
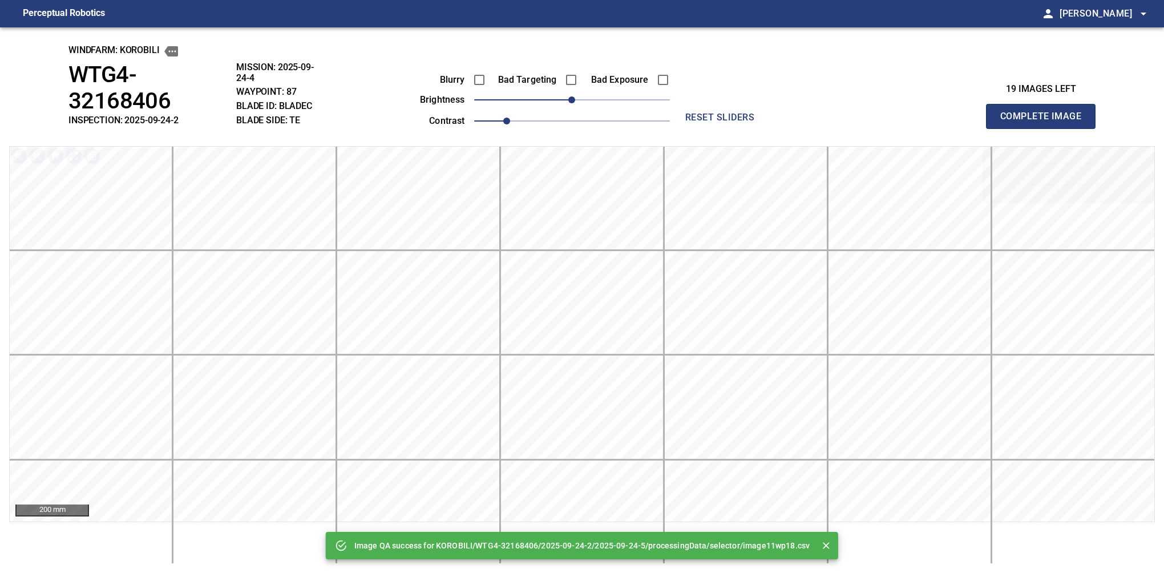
click at [627, 95] on div "Blurry Bad Targeting Bad Exposure brightness 0 contrast 1" at bounding box center [532, 98] width 276 height 61
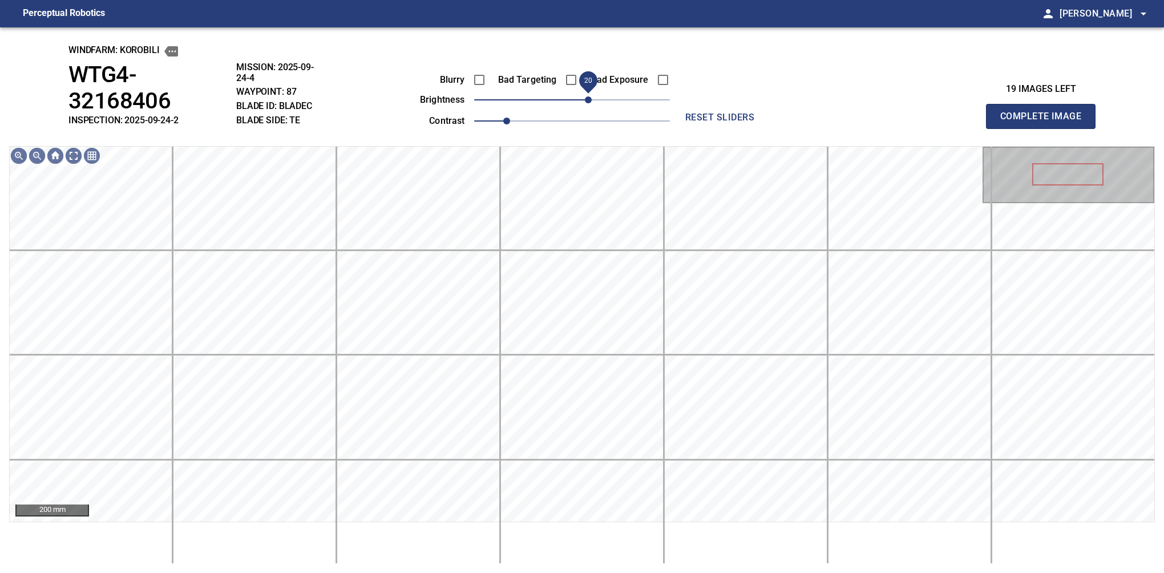
click at [591, 99] on span "20" at bounding box center [588, 99] width 7 height 7
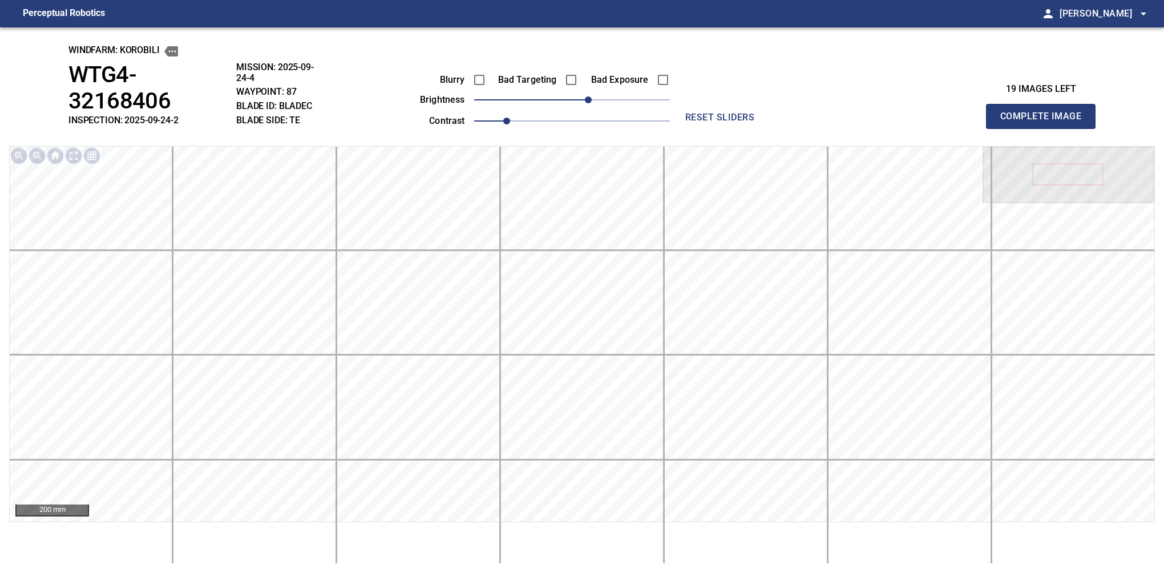
click at [1045, 105] on button "Complete Image" at bounding box center [1041, 116] width 110 height 25
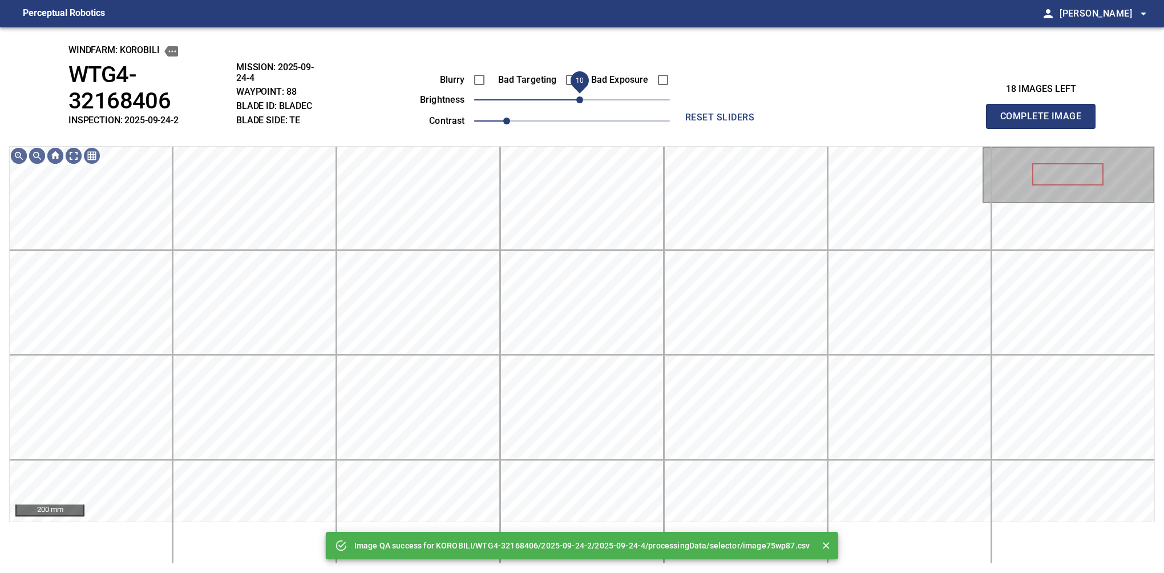
drag, startPoint x: 591, startPoint y: 99, endPoint x: 582, endPoint y: 99, distance: 9.1
click at [582, 99] on span "10" at bounding box center [572, 100] width 196 height 16
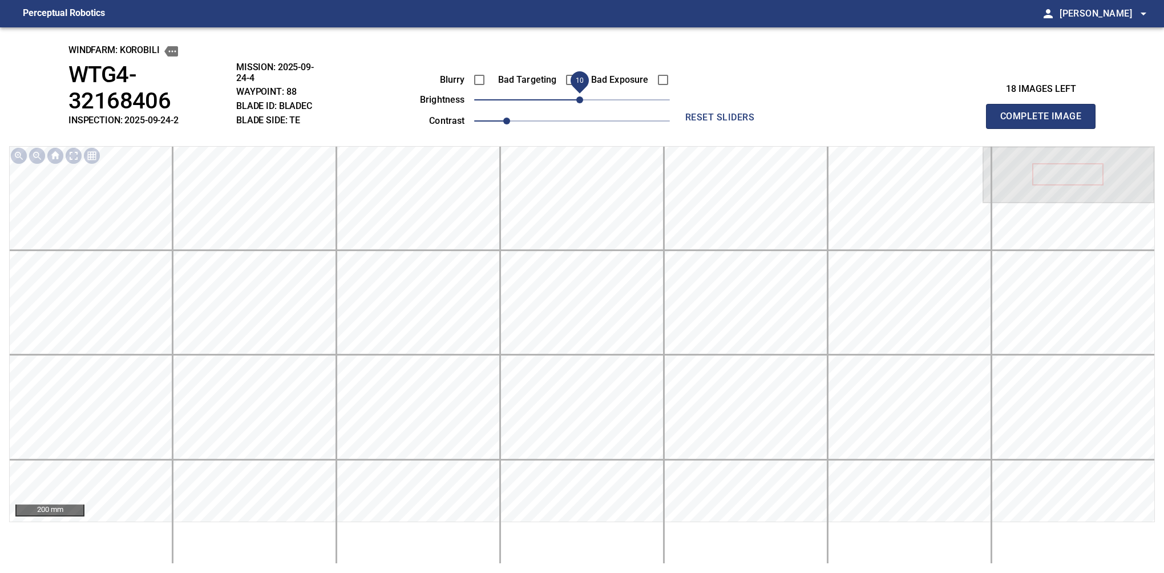
click at [582, 99] on span "10" at bounding box center [579, 99] width 7 height 7
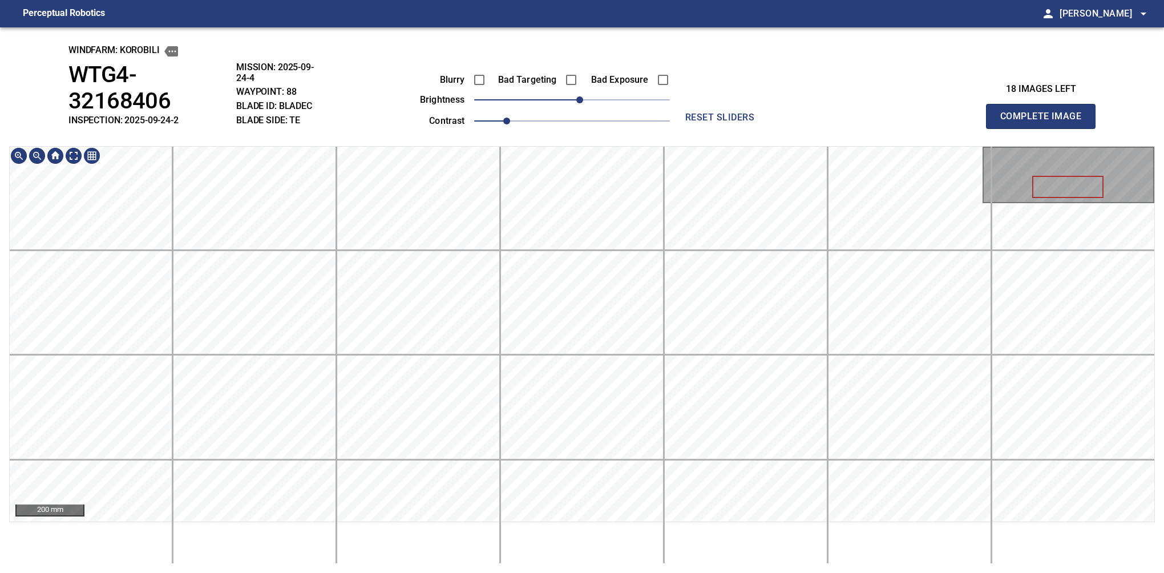
click at [615, 99] on div "windfarm: KOROBILI WTG4-32168406 INSPECTION: 2025-09-24-2 MISSION: 2025-09-24-4…" at bounding box center [582, 299] width 1164 height 545
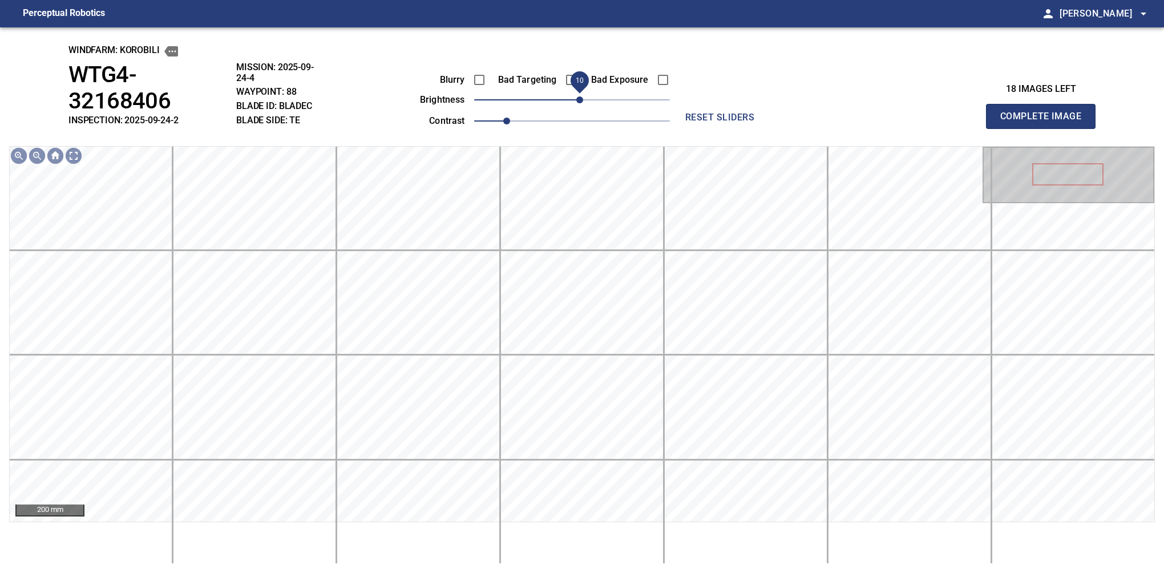
click at [580, 101] on span "10" at bounding box center [579, 99] width 7 height 7
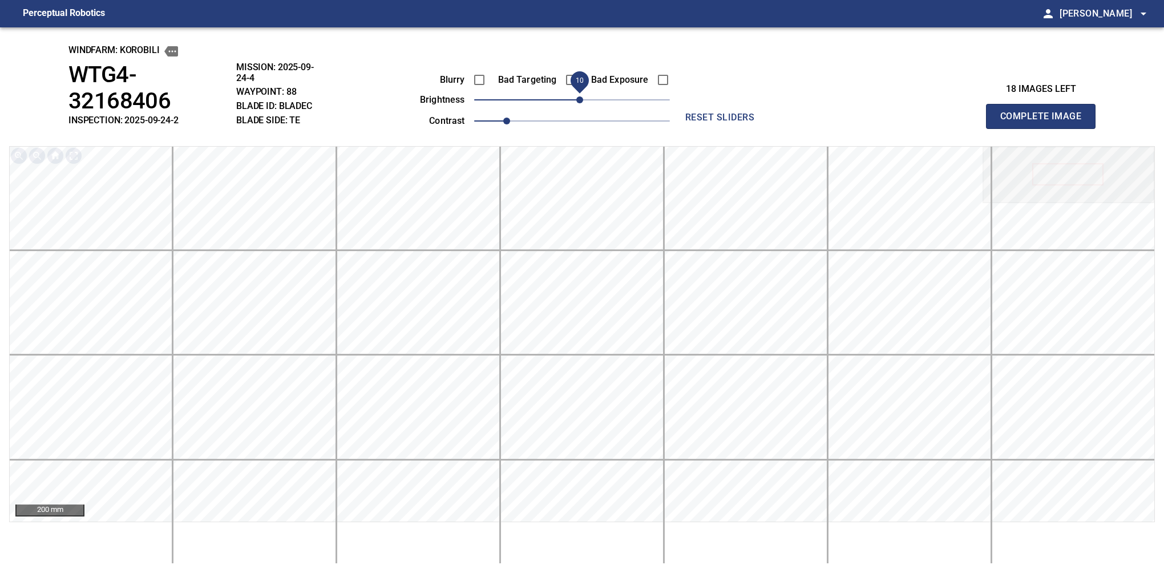
click at [1045, 105] on button "Complete Image" at bounding box center [1041, 116] width 110 height 25
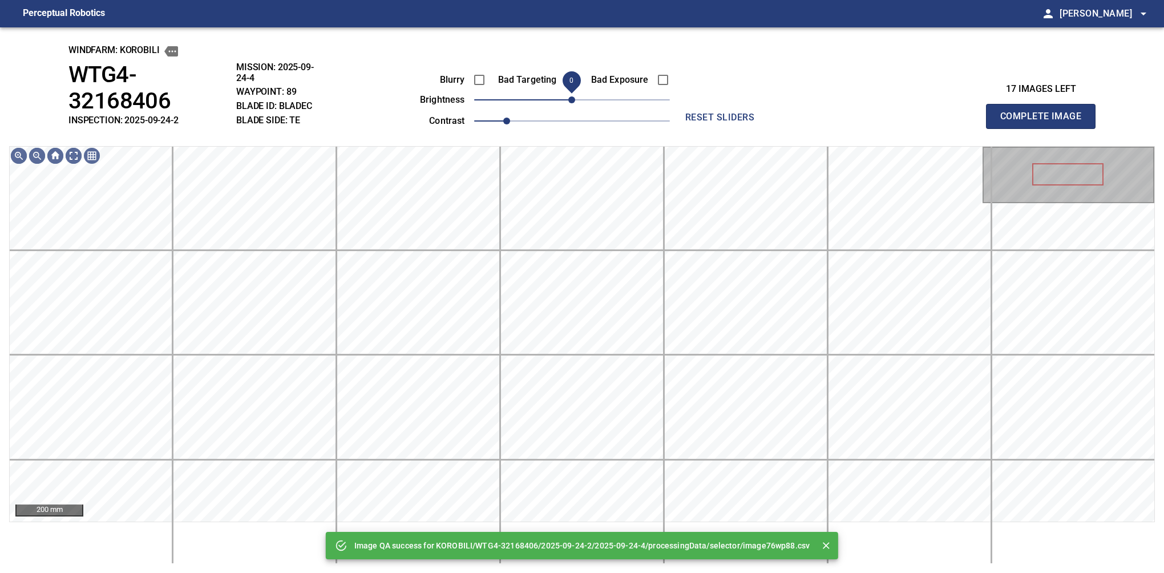
click at [575, 101] on span "0" at bounding box center [571, 99] width 7 height 7
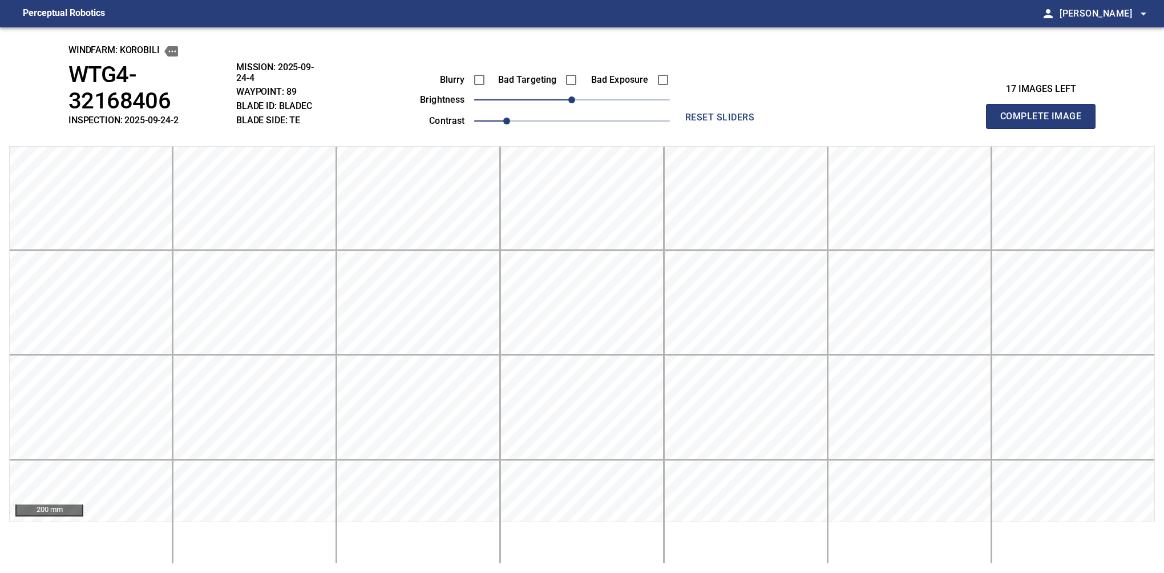
click at [1045, 105] on button "Complete Image" at bounding box center [1041, 116] width 110 height 25
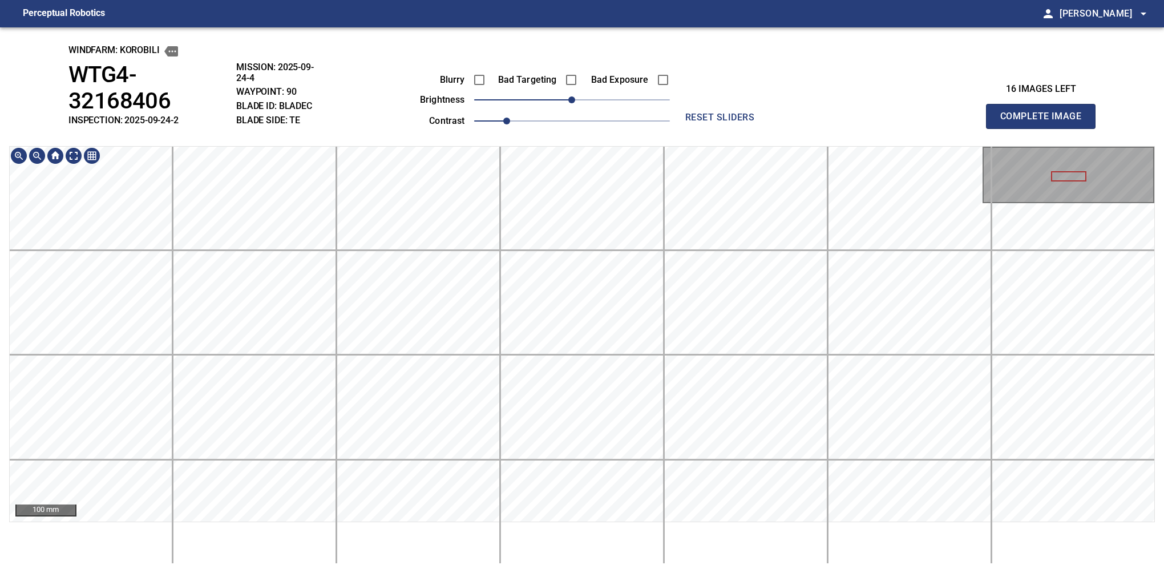
click at [953, 0] on html "Perceptual Robotics person Alex Semenov arrow_drop_down windfarm: KOROBILI WTG4…" at bounding box center [582, 286] width 1164 height 573
click at [1045, 105] on button "Complete Image" at bounding box center [1041, 116] width 110 height 25
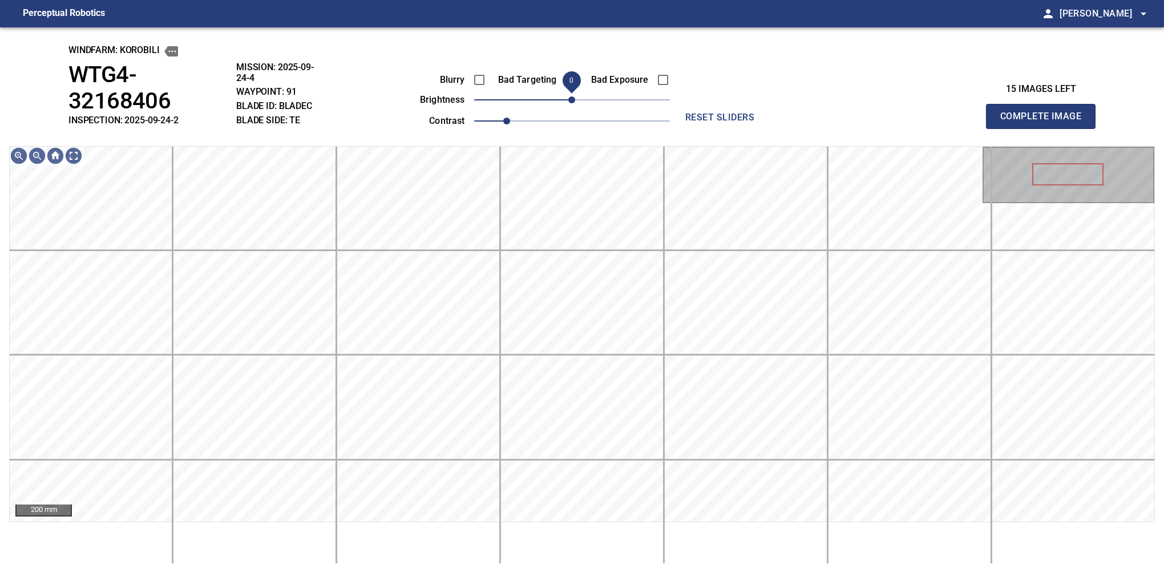
click at [572, 101] on span "0" at bounding box center [571, 99] width 7 height 7
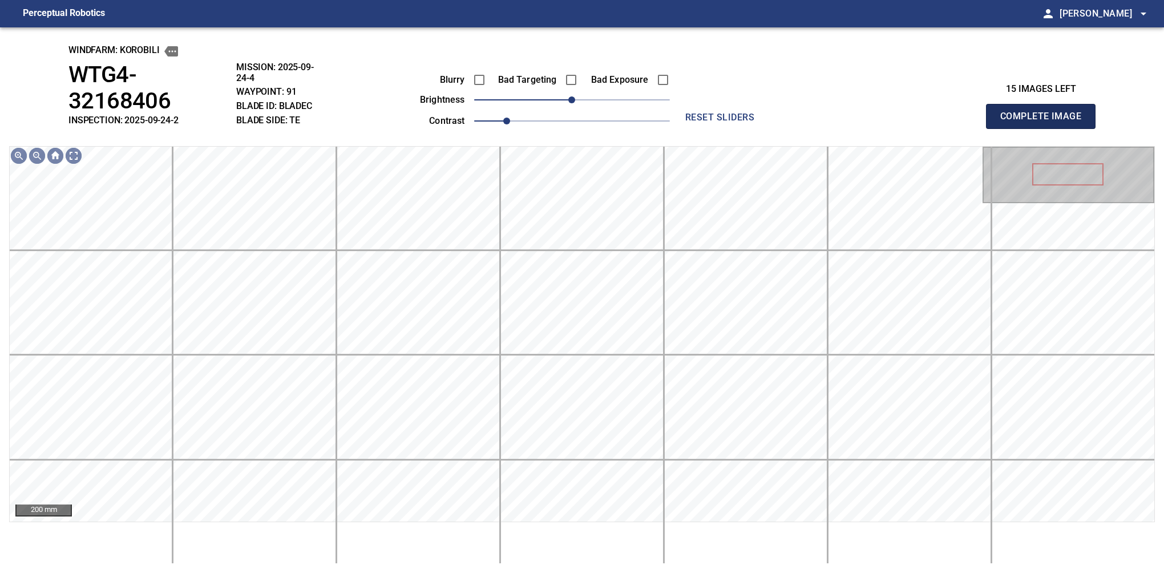
click at [1045, 105] on button "Complete Image" at bounding box center [1041, 116] width 110 height 25
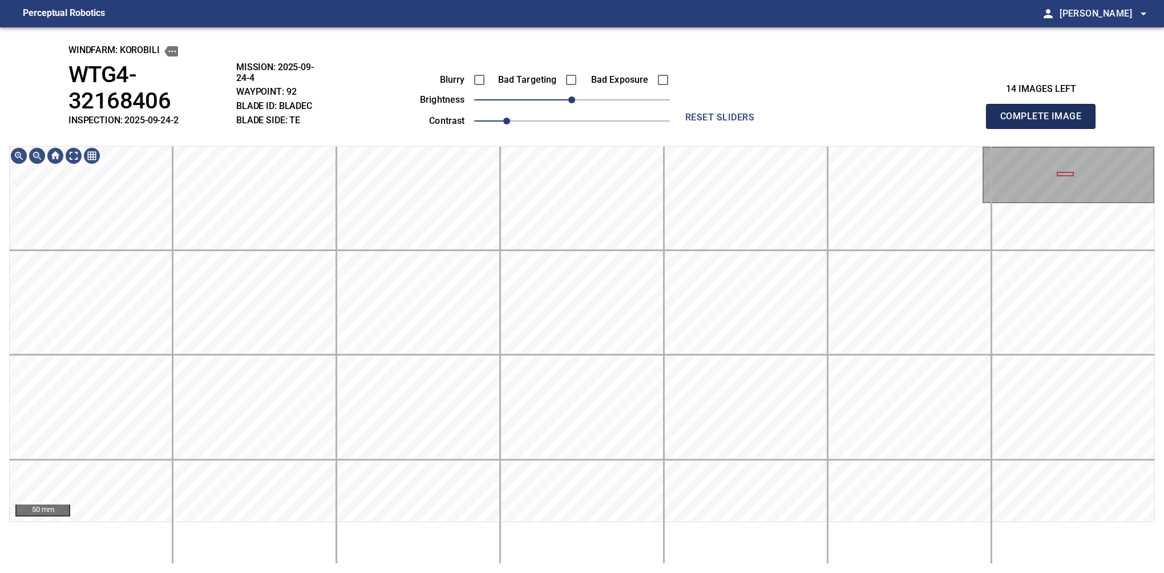
click at [1045, 105] on button "Complete Image" at bounding box center [1041, 116] width 110 height 25
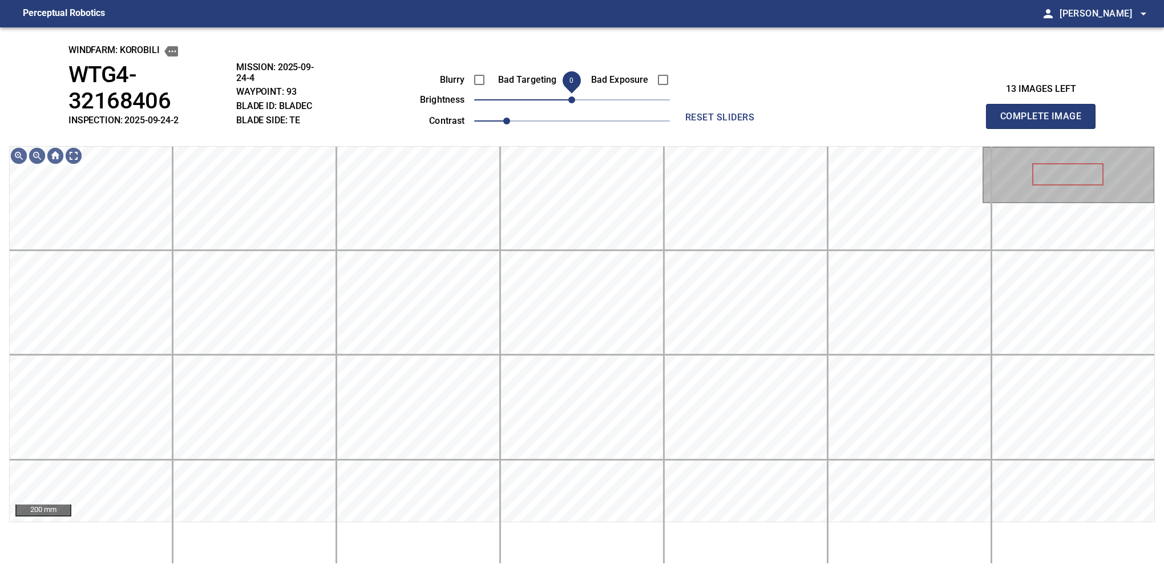
drag, startPoint x: 574, startPoint y: 101, endPoint x: 568, endPoint y: 103, distance: 6.0
click at [568, 103] on span "0" at bounding box center [571, 99] width 7 height 7
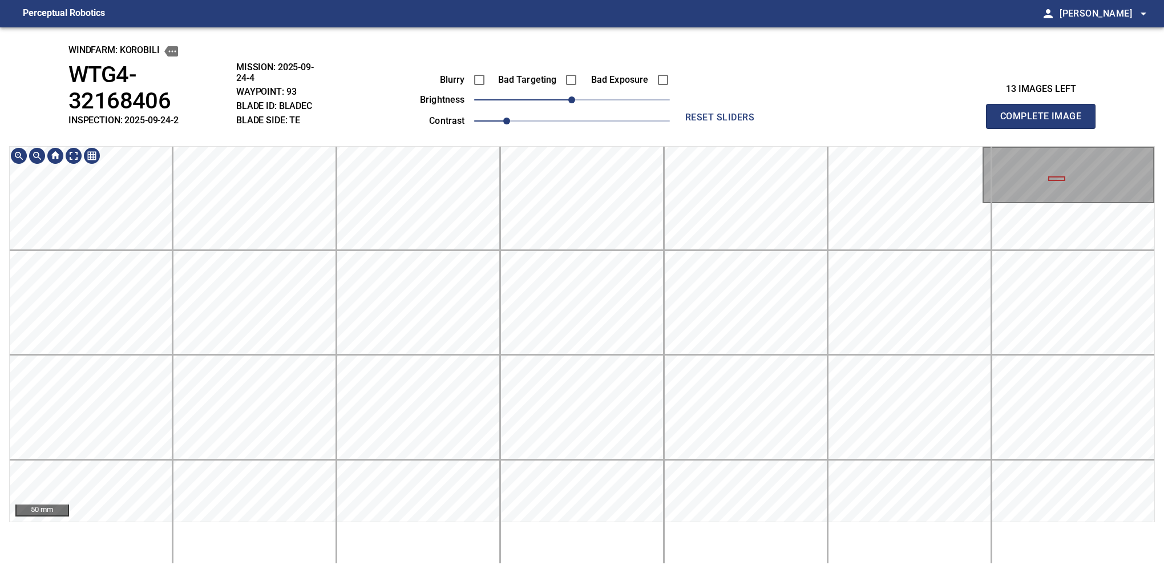
click at [821, 97] on div "windfarm: KOROBILI WTG4-32168406 INSPECTION: 2025-09-24-2 MISSION: 2025-09-24-4…" at bounding box center [582, 299] width 1164 height 545
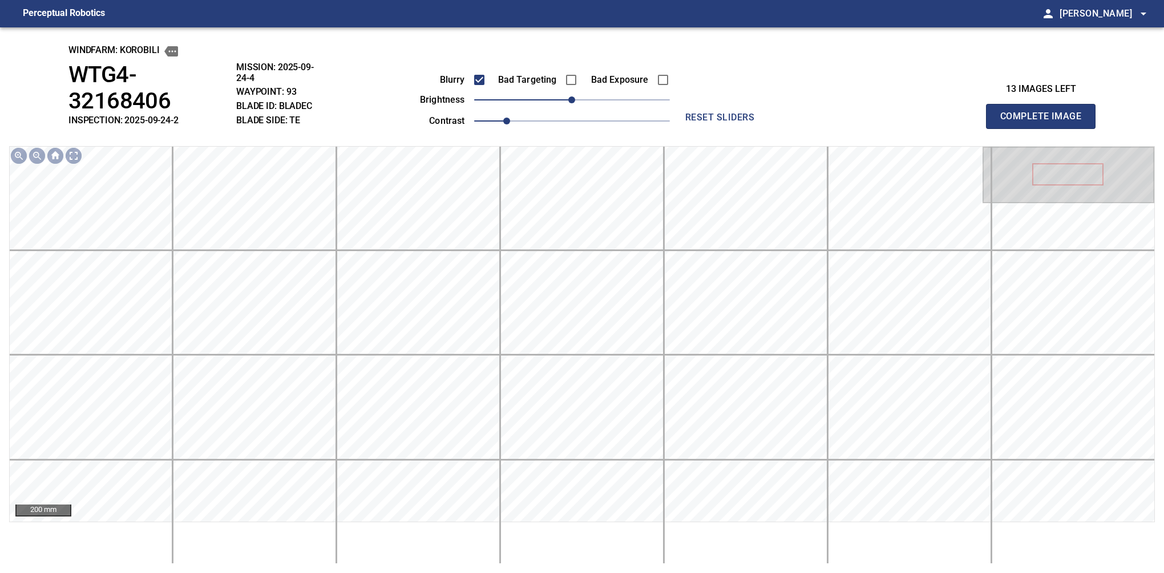
click at [1045, 105] on button "Complete Image" at bounding box center [1041, 116] width 110 height 25
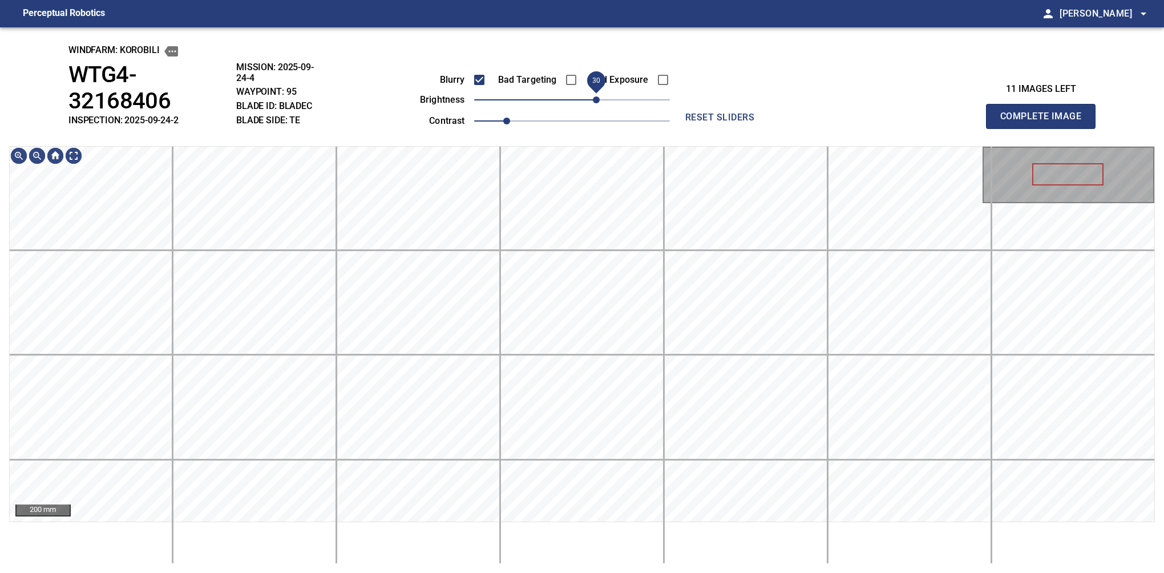
drag, startPoint x: 584, startPoint y: 105, endPoint x: 600, endPoint y: 107, distance: 16.7
click at [600, 103] on span "30" at bounding box center [596, 99] width 7 height 7
click at [1045, 105] on button "Complete Image" at bounding box center [1041, 116] width 110 height 25
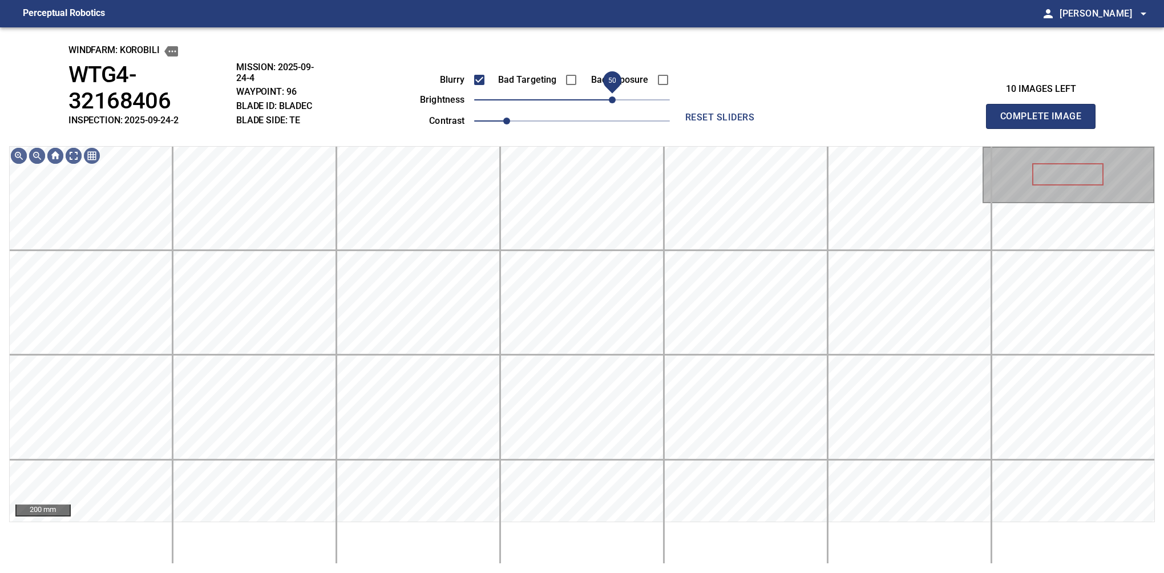
drag, startPoint x: 575, startPoint y: 107, endPoint x: 612, endPoint y: 107, distance: 36.5
click at [612, 103] on span "50" at bounding box center [612, 99] width 7 height 7
click at [615, 103] on span "50" at bounding box center [612, 99] width 7 height 7
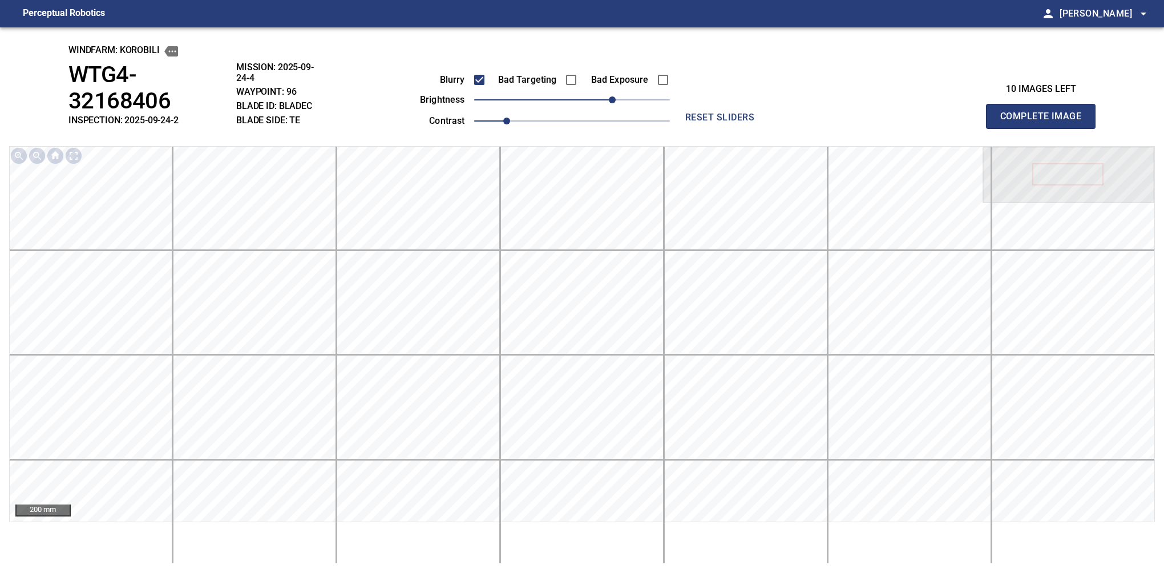
click at [1045, 105] on button "Complete Image" at bounding box center [1041, 116] width 110 height 25
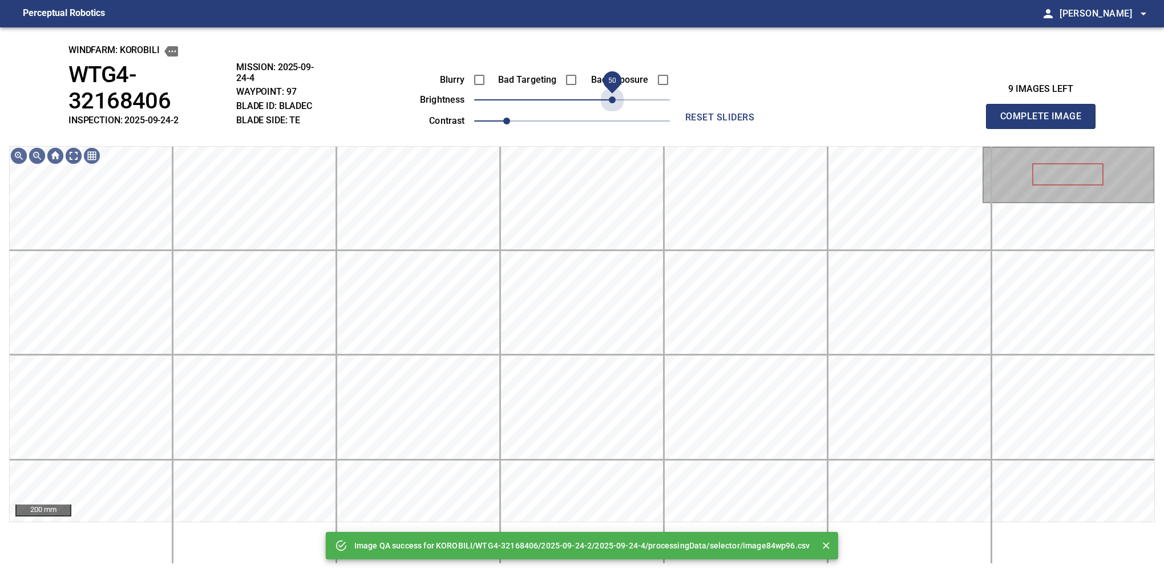
click at [615, 104] on span "50" at bounding box center [572, 100] width 196 height 16
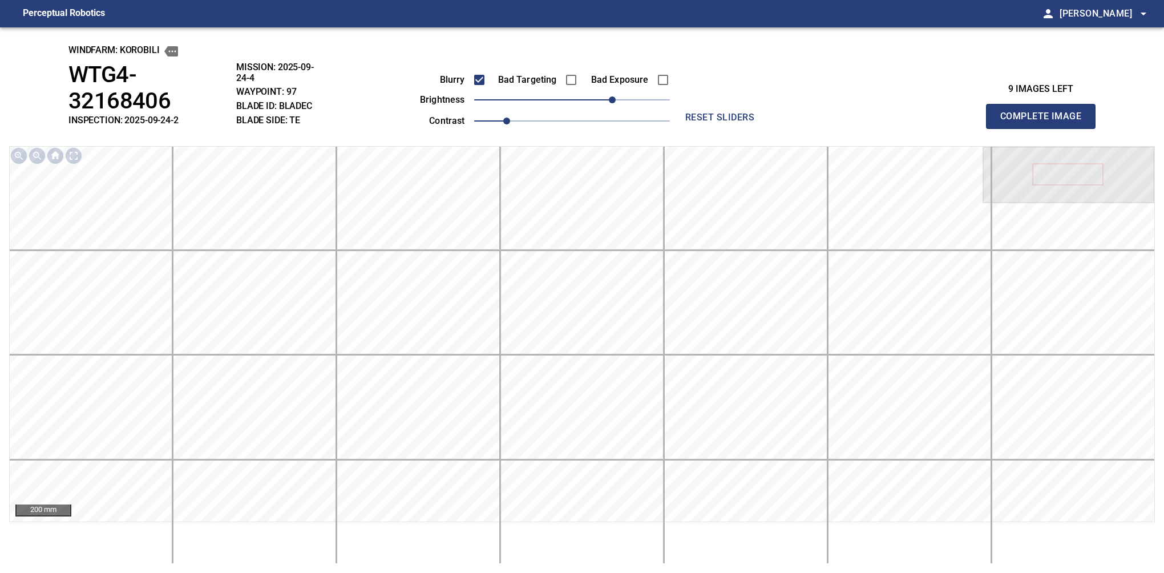
click at [1045, 105] on button "Complete Image" at bounding box center [1041, 116] width 110 height 25
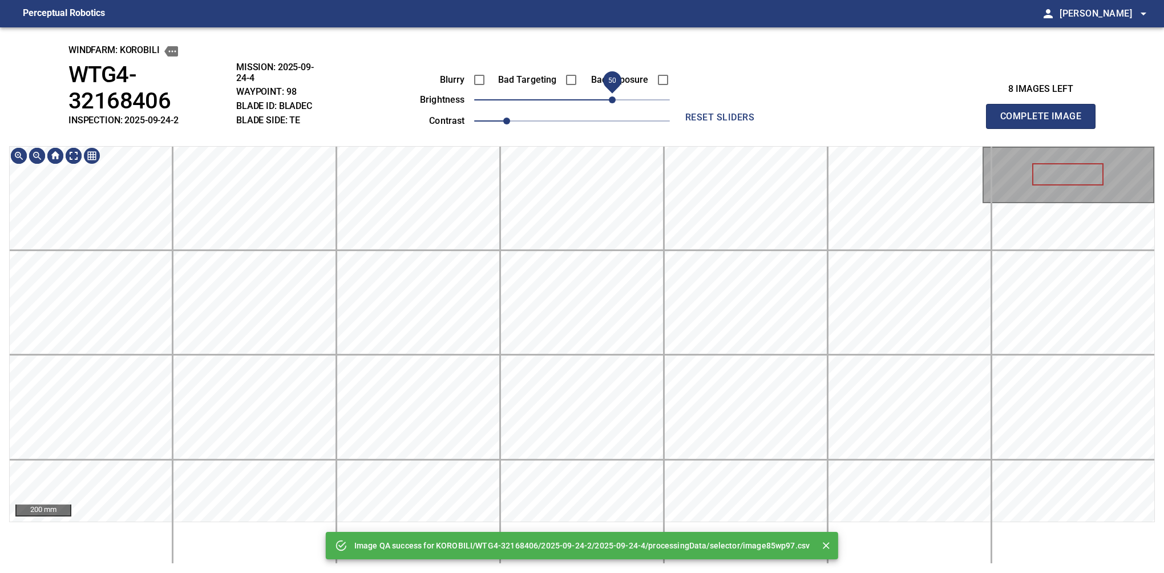
drag, startPoint x: 593, startPoint y: 100, endPoint x: 612, endPoint y: 100, distance: 18.3
click at [612, 100] on span "50" at bounding box center [572, 100] width 196 height 16
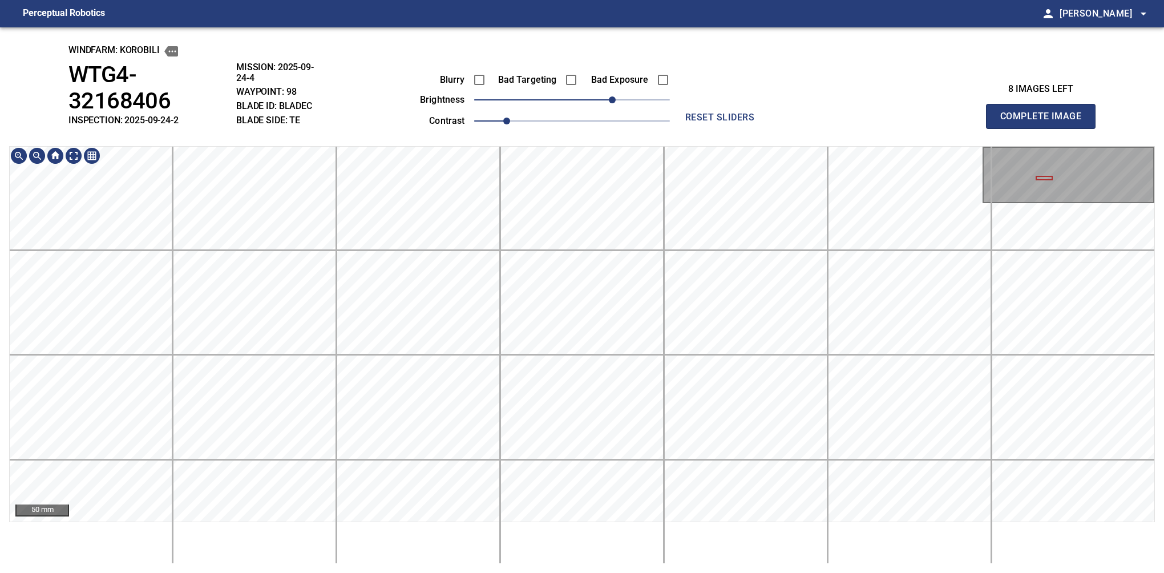
click at [603, 82] on div "windfarm: KOROBILI WTG4-32168406 INSPECTION: 2025-09-24-2 MISSION: 2025-09-24-4…" at bounding box center [582, 299] width 1164 height 545
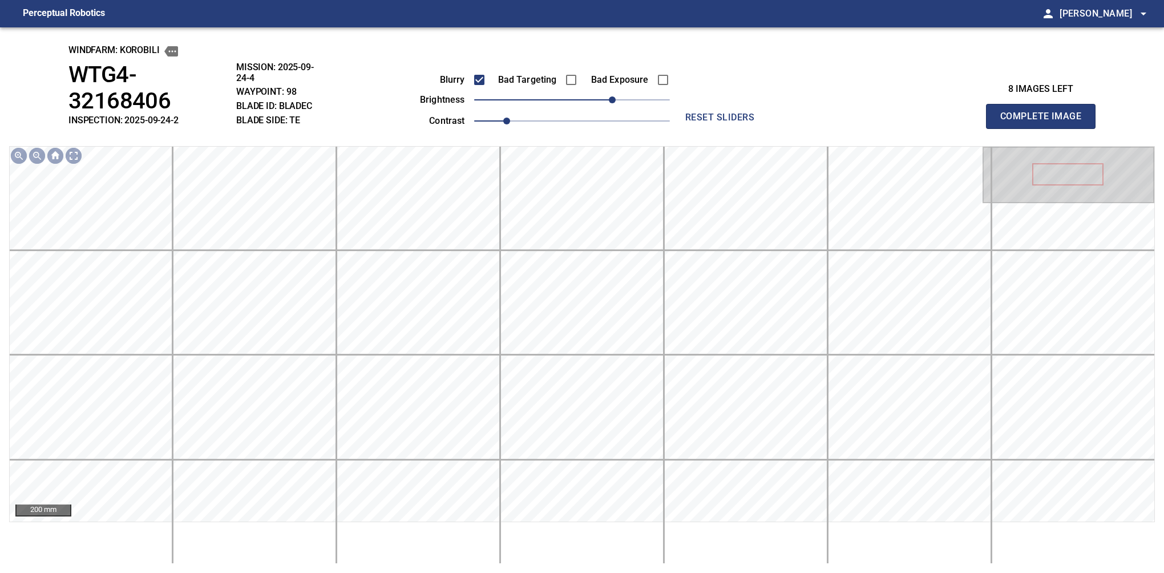
click at [1045, 105] on button "Complete Image" at bounding box center [1041, 116] width 110 height 25
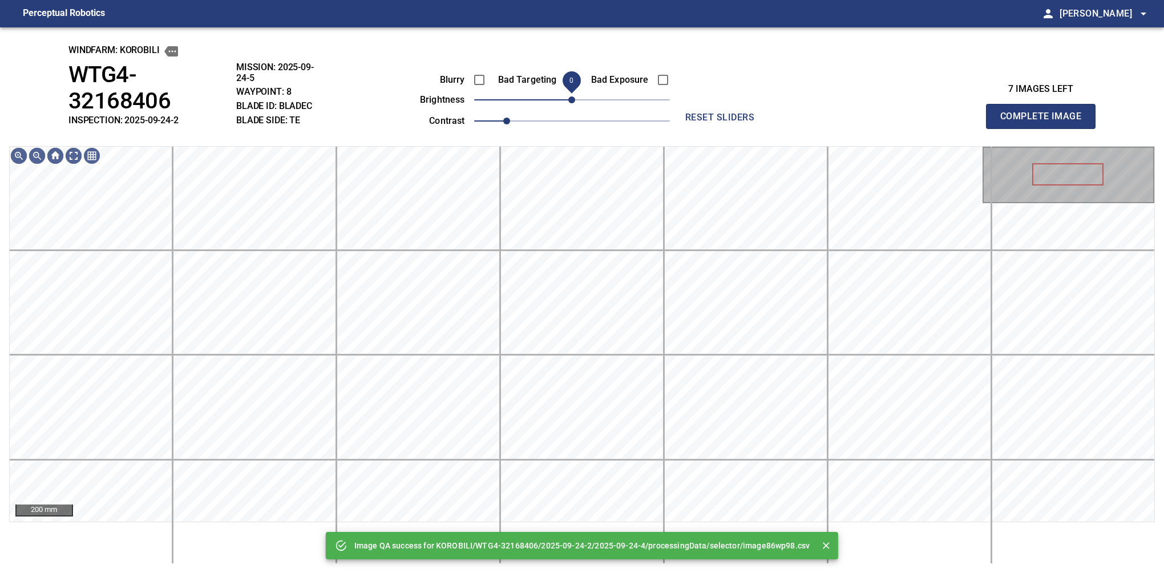
drag, startPoint x: 605, startPoint y: 105, endPoint x: 573, endPoint y: 99, distance: 32.0
click at [573, 99] on span "0" at bounding box center [572, 100] width 196 height 16
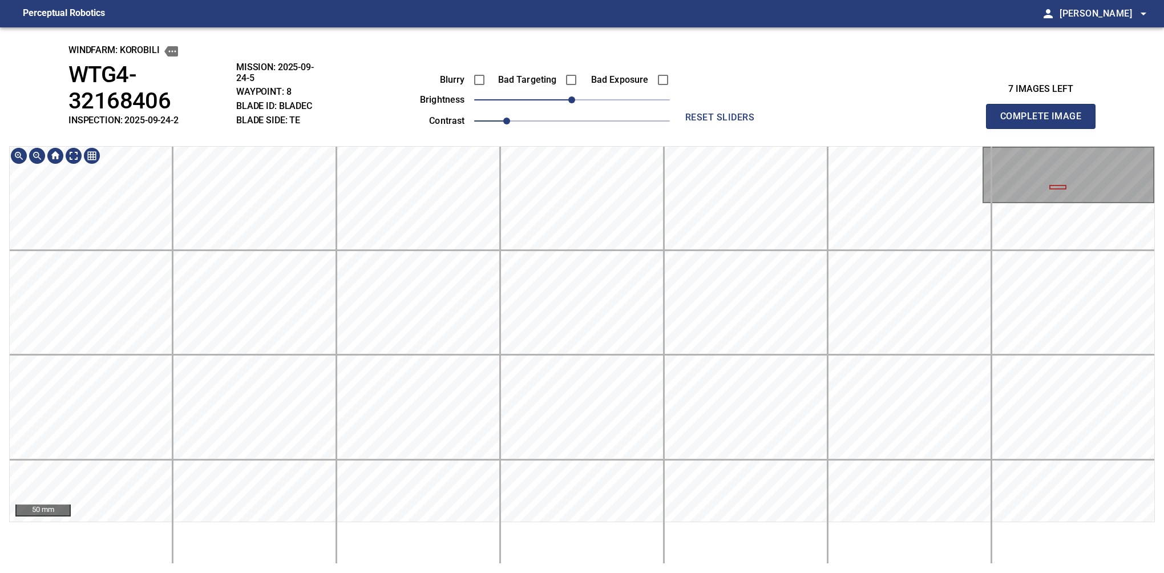
click at [711, 137] on div "windfarm: KOROBILI WTG4-32168406 INSPECTION: 2025-09-24-2 MISSION: 2025-09-24-5…" at bounding box center [582, 299] width 1164 height 545
click at [1045, 105] on button "Complete Image" at bounding box center [1041, 116] width 110 height 25
click at [913, 98] on div "windfarm: KOROBILI WTG4-32168406 INSPECTION: 2025-09-24-2 MISSION: 2025-09-24-5…" at bounding box center [582, 299] width 1164 height 545
click at [1045, 105] on button "Complete Image" at bounding box center [1041, 116] width 110 height 25
click at [554, 64] on div "windfarm: KOROBILI WTG4-32168406 INSPECTION: 2025-09-24-2 MISSION: 2025-09-24-5…" at bounding box center [582, 299] width 1164 height 545
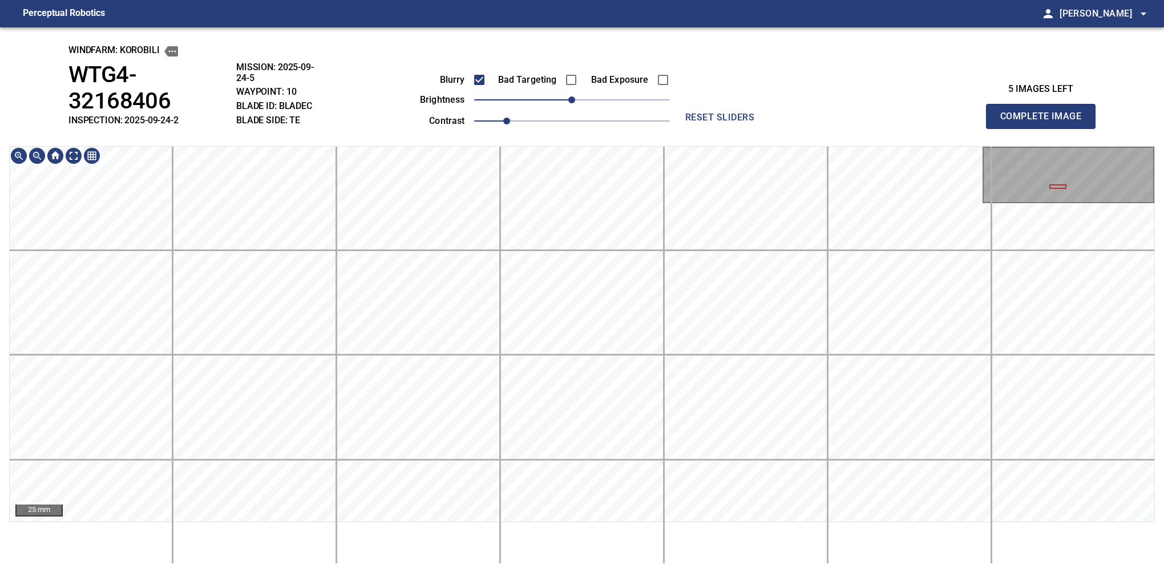
click at [1045, 105] on button "Complete Image" at bounding box center [1041, 116] width 110 height 25
click at [545, 133] on div "windfarm: KOROBILI WTG4-32168406 INSPECTION: 2025-09-24-2 MISSION: 2025-09-24-5…" at bounding box center [582, 299] width 1164 height 545
click at [1045, 105] on button "Complete Image" at bounding box center [1041, 116] width 110 height 25
click at [541, 103] on div "windfarm: KOROBILI WTG4-32168406 INSPECTION: 2025-09-24-2 MISSION: 2025-09-24-5…" at bounding box center [582, 299] width 1164 height 545
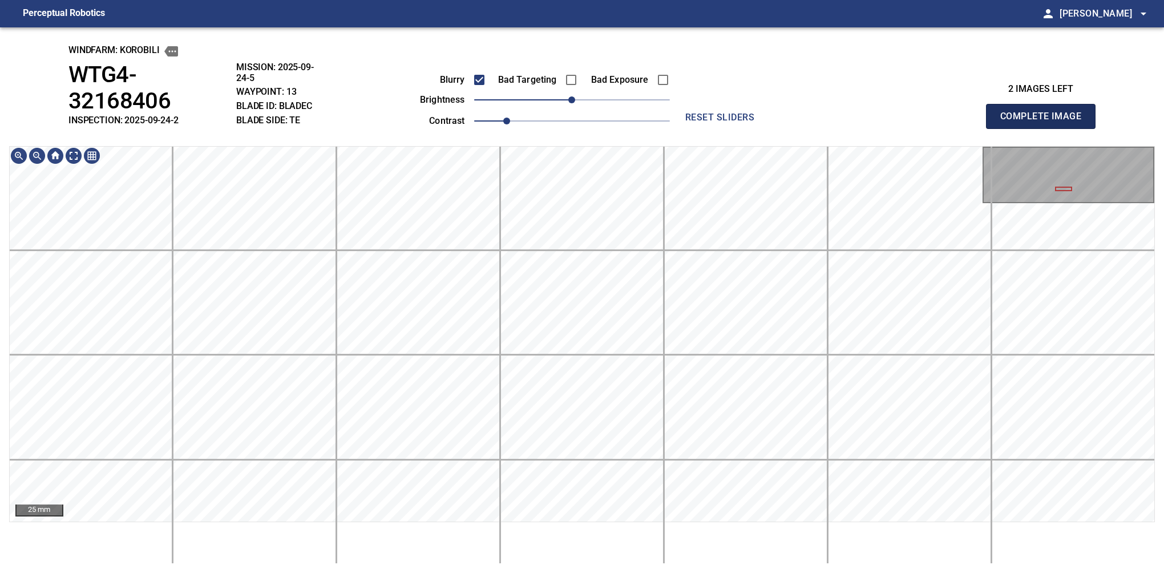
click at [1045, 105] on button "Complete Image" at bounding box center [1041, 116] width 110 height 25
click at [568, 101] on span "0" at bounding box center [571, 99] width 7 height 7
click at [1045, 105] on button "Complete Image" at bounding box center [1041, 116] width 110 height 25
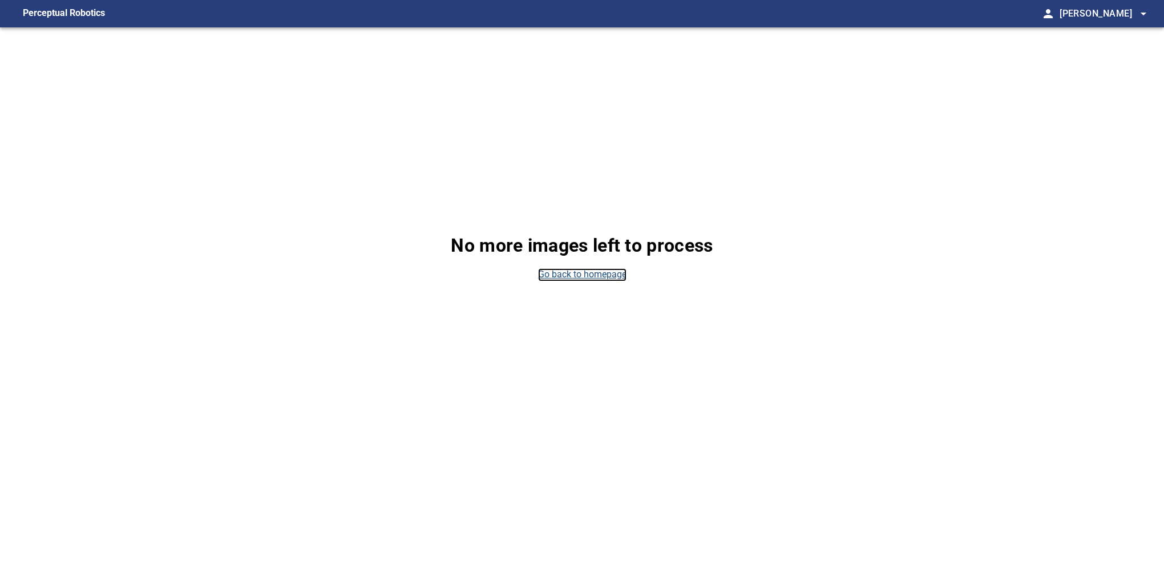
click at [607, 273] on link "Go back to homepage" at bounding box center [582, 274] width 88 height 13
